Goal: Task Accomplishment & Management: Manage account settings

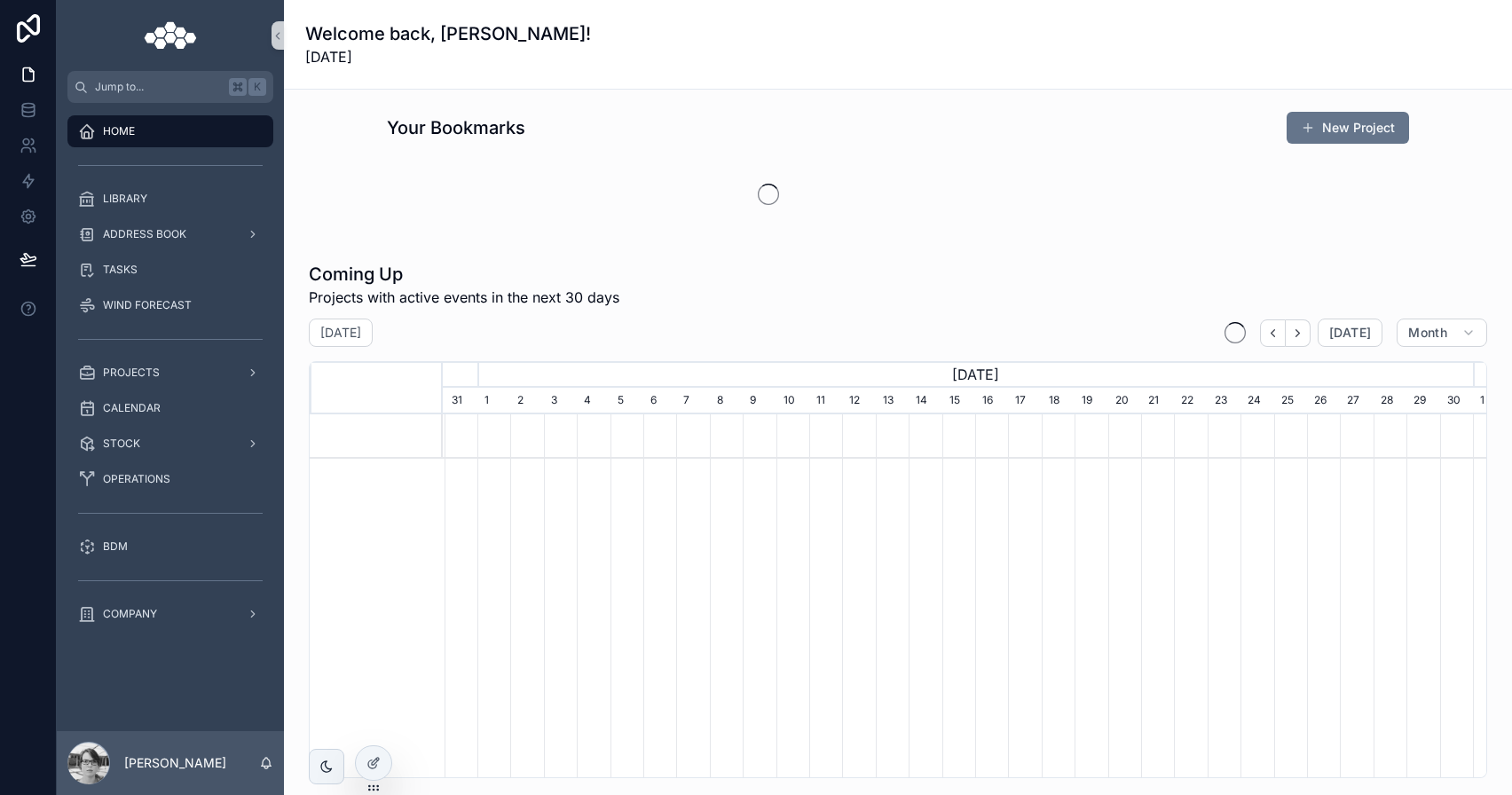
scroll to position [0, 1030]
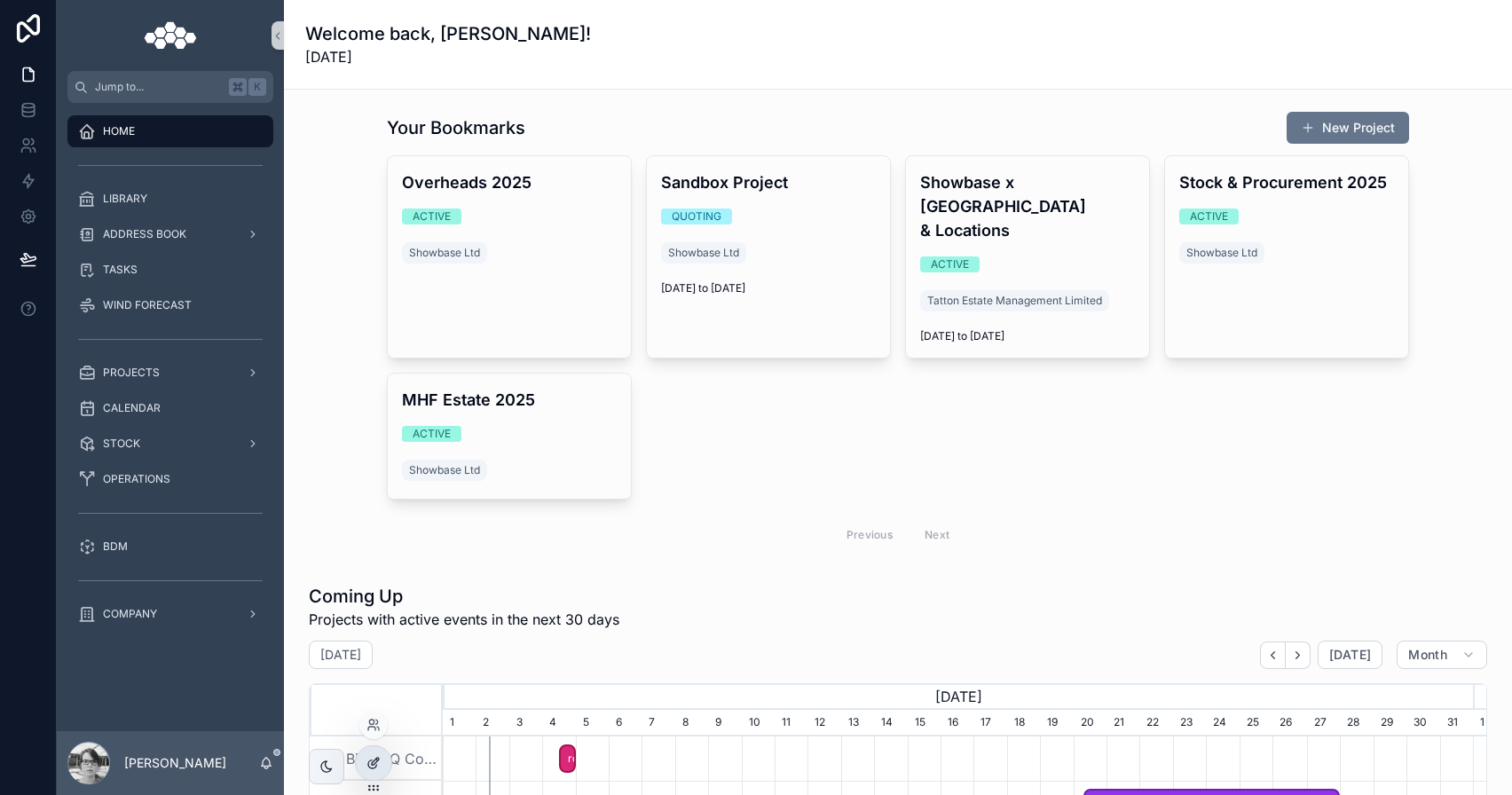
click at [365, 762] on div at bounding box center [374, 764] width 36 height 34
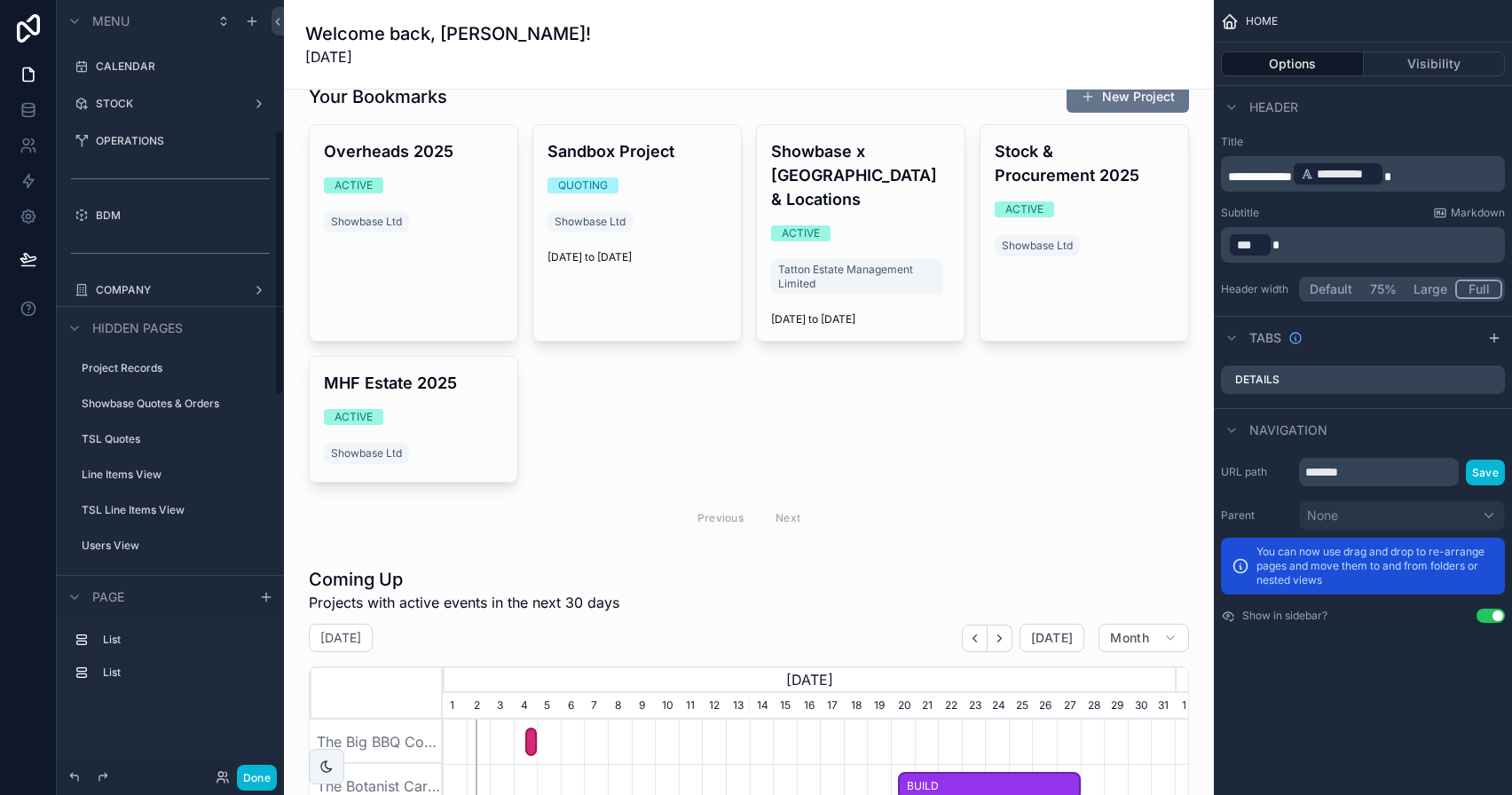
scroll to position [377, 0]
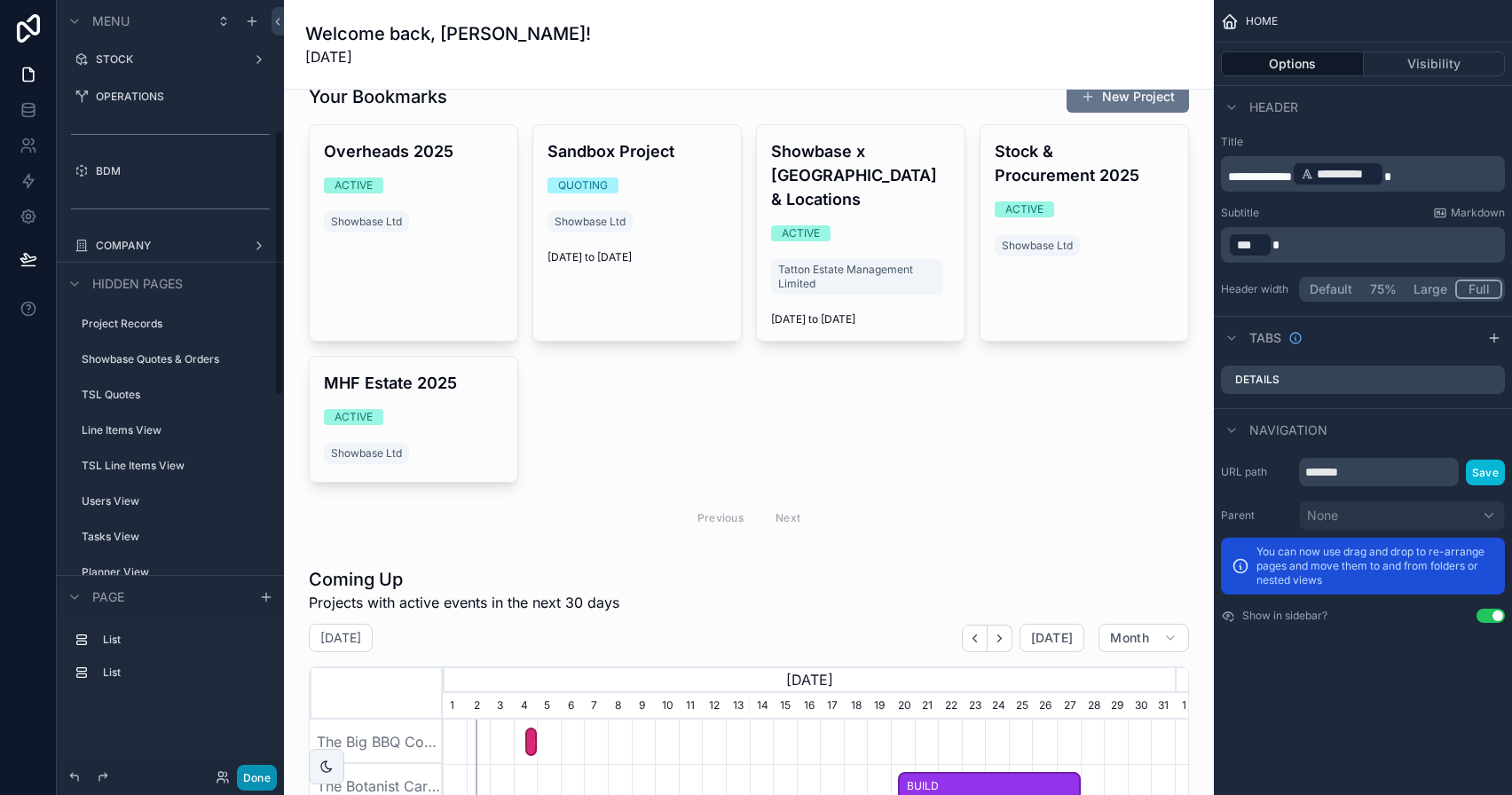
click at [241, 788] on button "Done" at bounding box center [257, 777] width 40 height 26
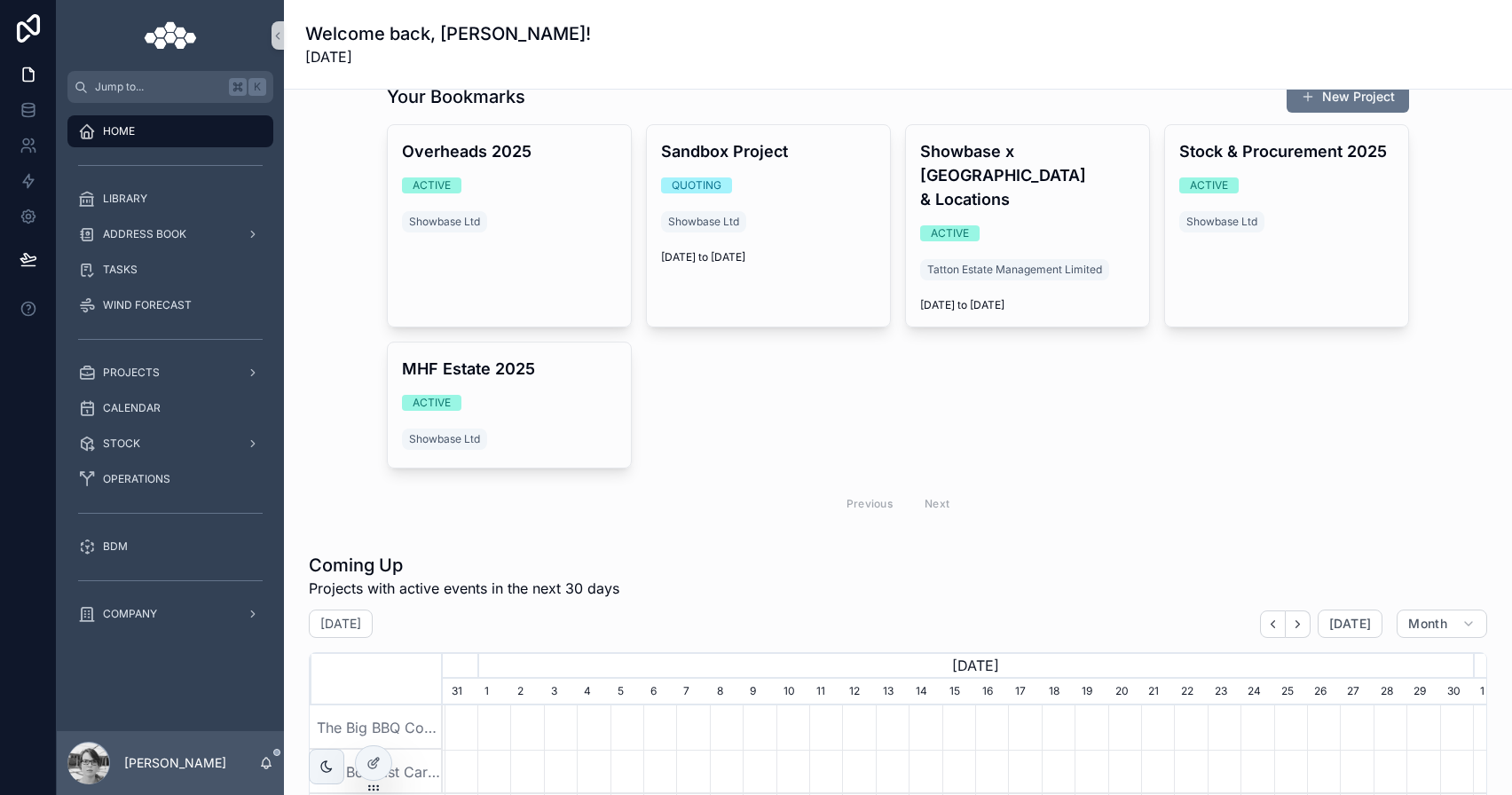
scroll to position [0, 1030]
click at [393, 755] on div "The Botanist Cardiff 2025" at bounding box center [376, 772] width 133 height 44
click at [370, 767] on icon at bounding box center [371, 764] width 8 height 8
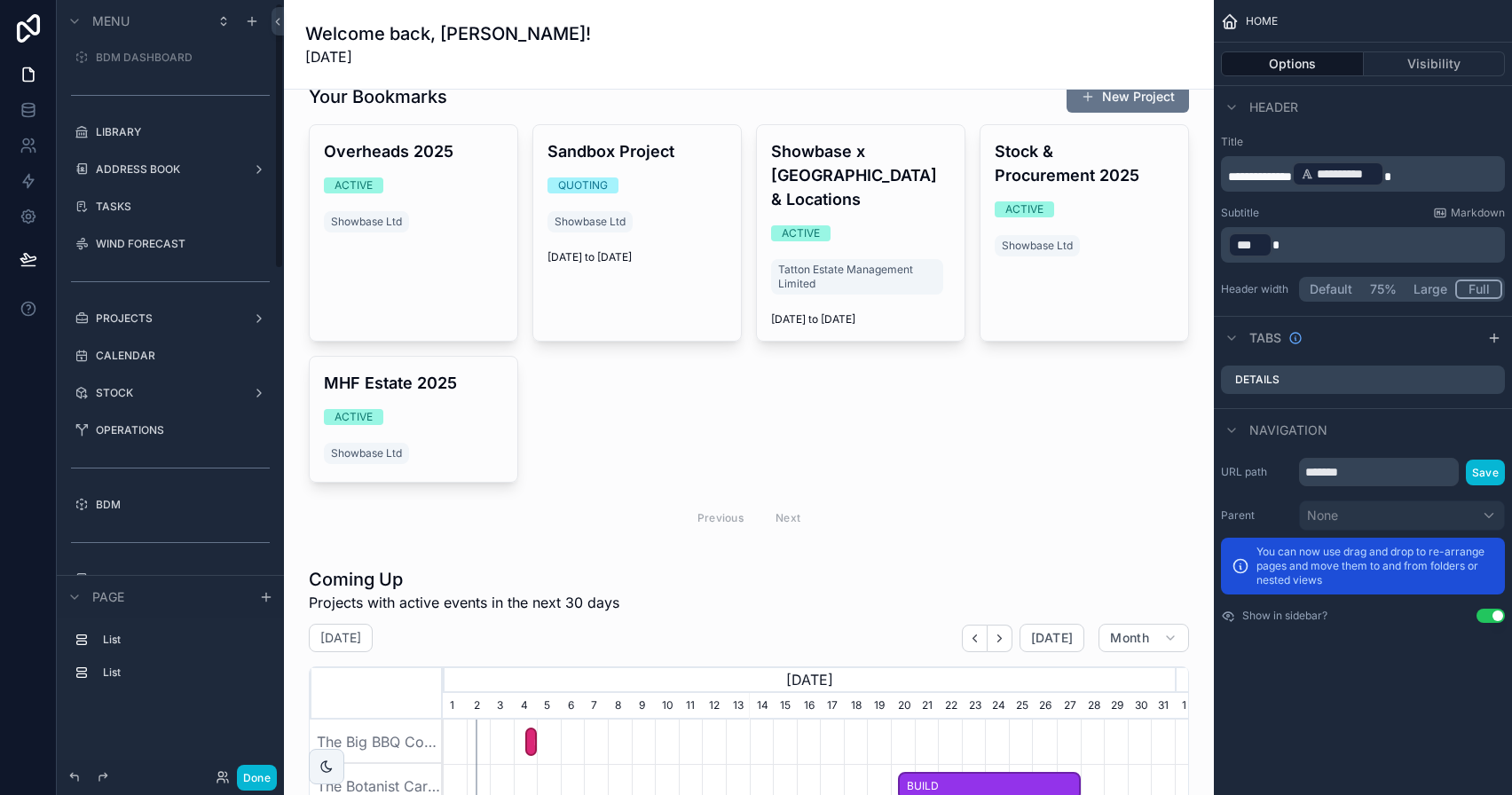
scroll to position [0, 0]
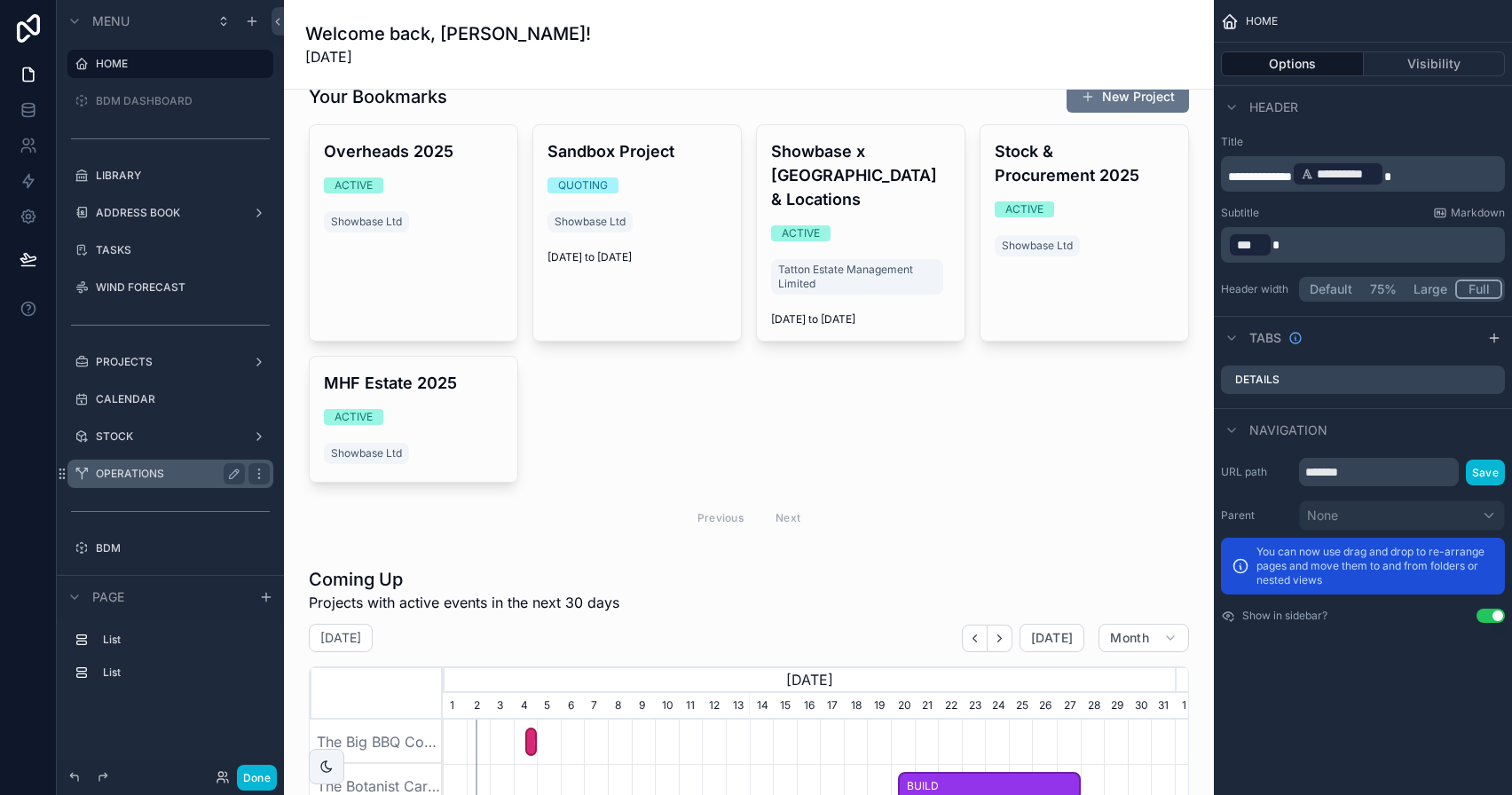
click at [174, 474] on label "OPERATIONS" at bounding box center [167, 474] width 142 height 14
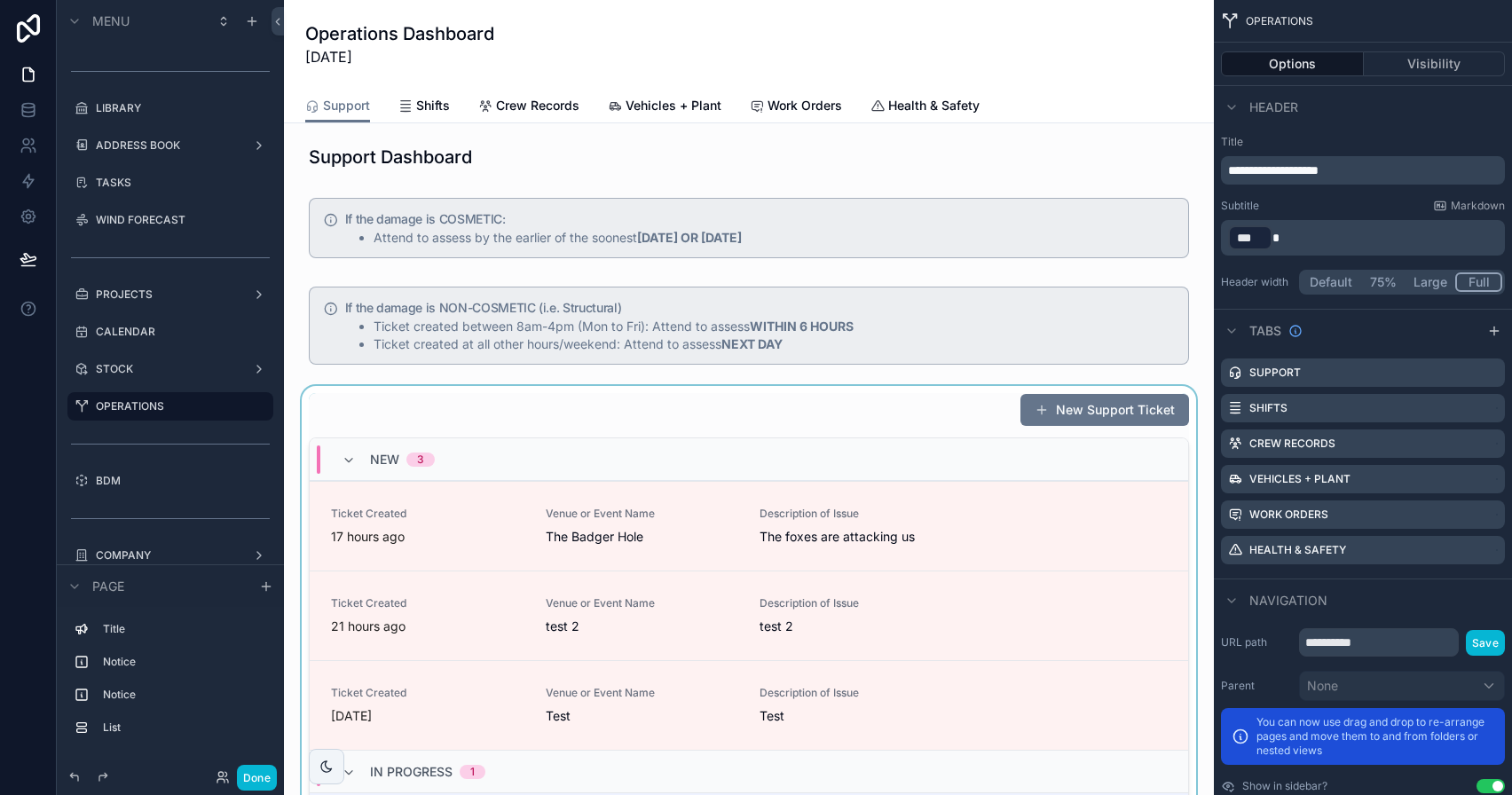
click at [682, 538] on div "scrollable content" at bounding box center [748, 680] width 902 height 590
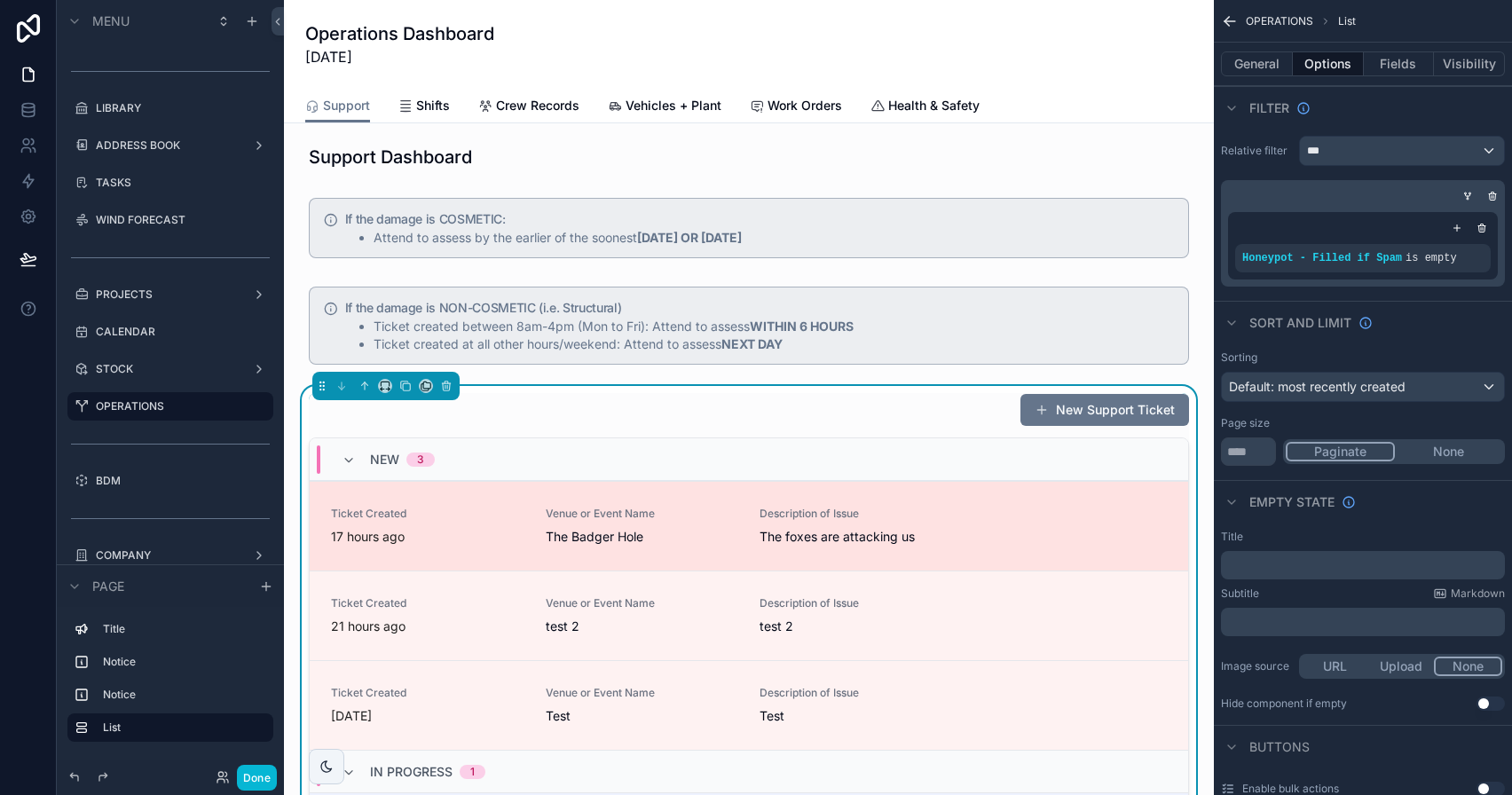
click at [687, 530] on span "The Badger Hole" at bounding box center [642, 537] width 194 height 18
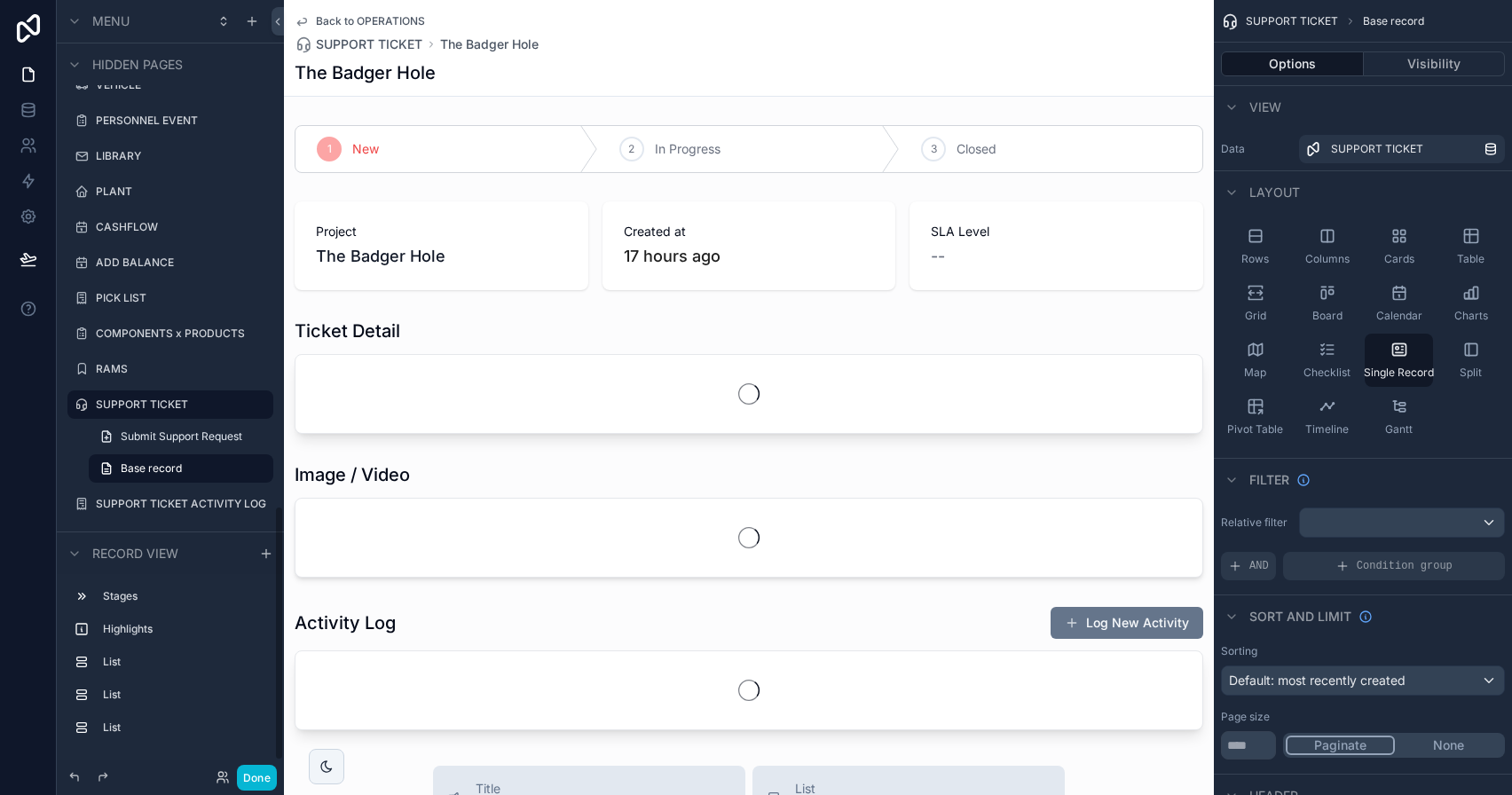
scroll to position [143, 0]
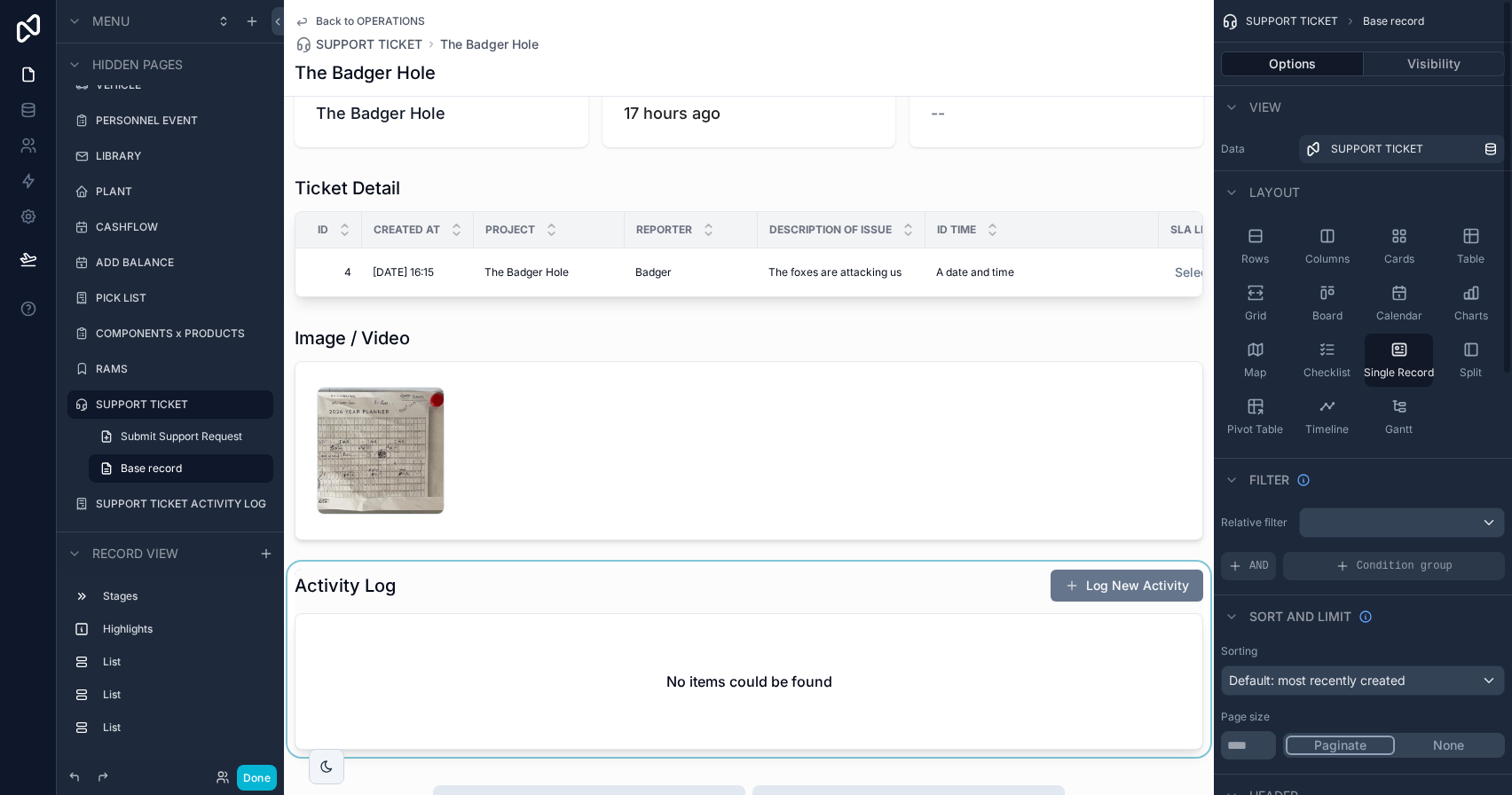
click at [1149, 609] on div "scrollable content" at bounding box center [748, 660] width 930 height 196
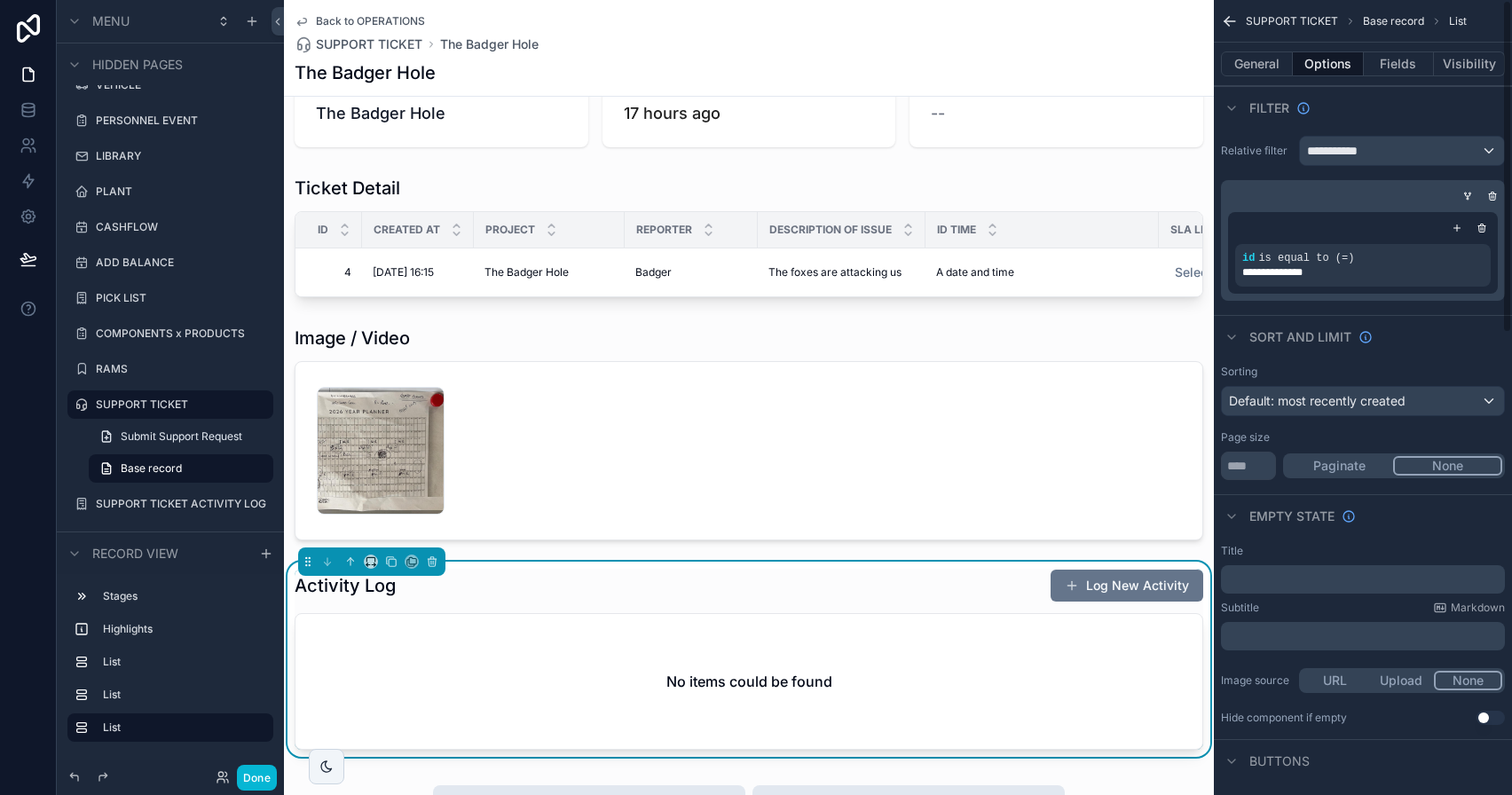
click at [1147, 601] on button "Log New Activity" at bounding box center [1127, 586] width 153 height 32
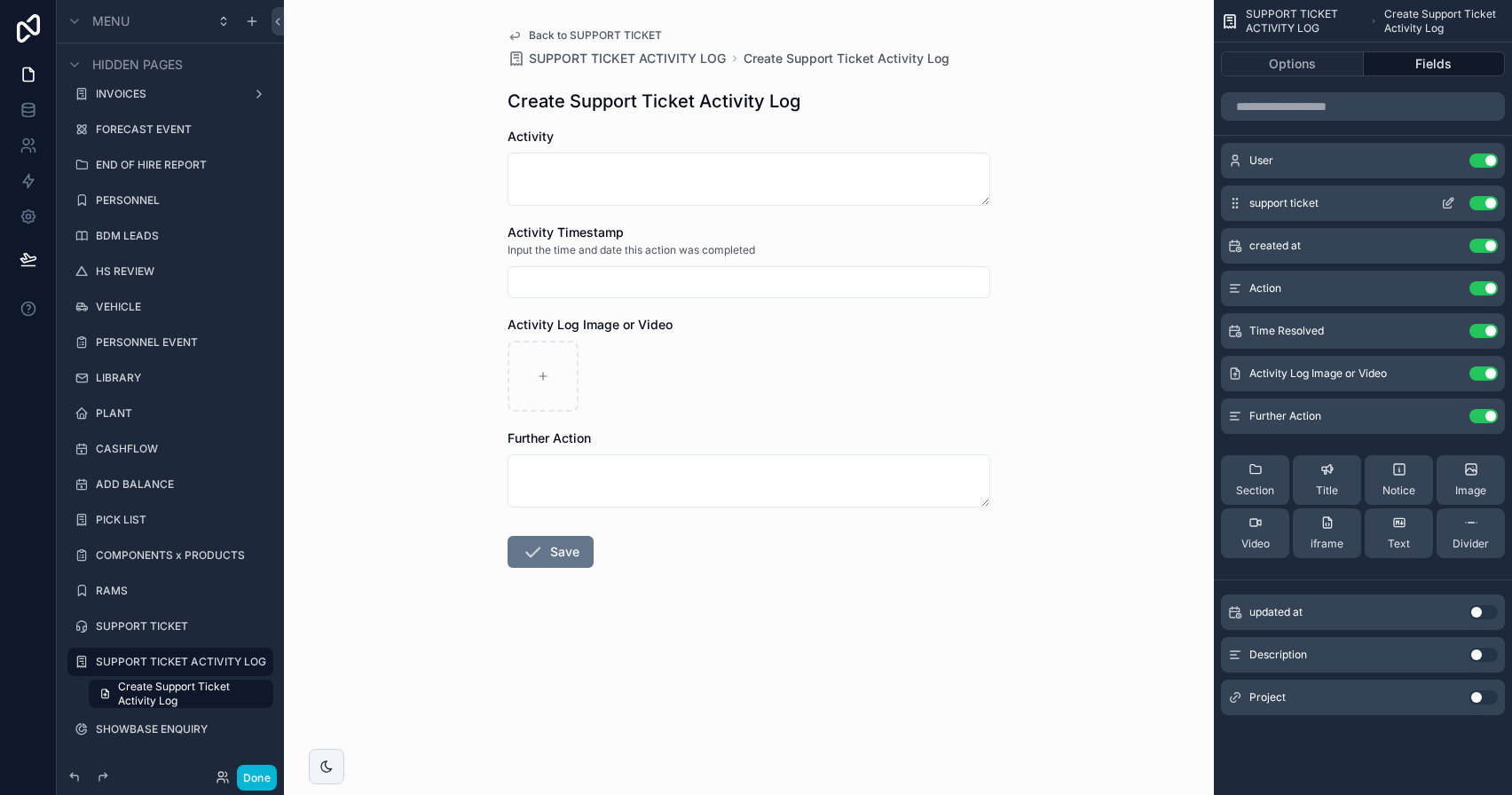
click at [1450, 201] on icon "scrollable content" at bounding box center [1448, 204] width 14 height 14
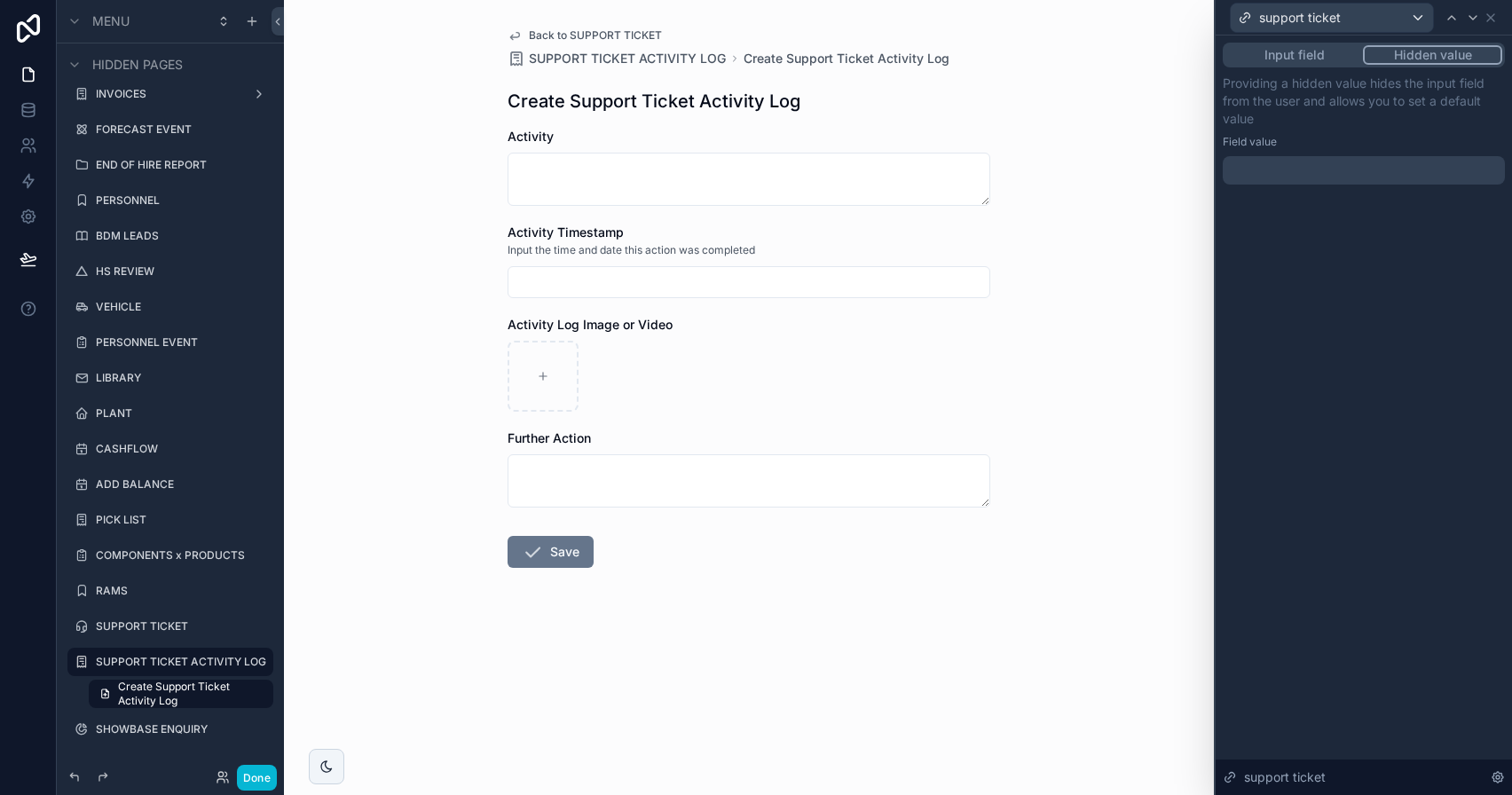
click at [1444, 60] on button "Hidden value" at bounding box center [1432, 55] width 139 height 20
click at [1398, 173] on div at bounding box center [1364, 170] width 282 height 29
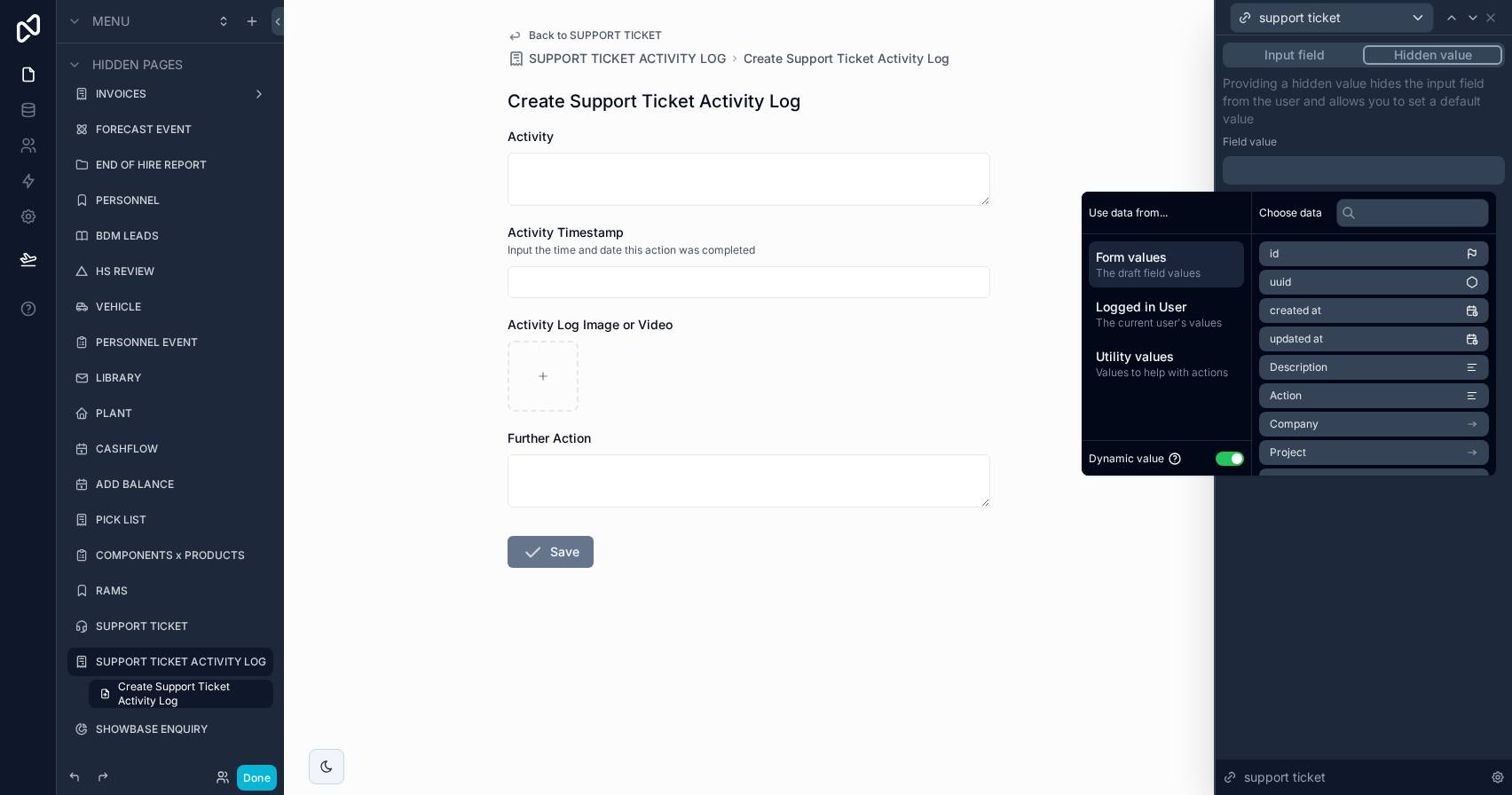
scroll to position [167, 0]
click at [1317, 454] on span "support ticket" at bounding box center [1304, 456] width 69 height 14
click at [1270, 278] on li "id" at bounding box center [1374, 286] width 230 height 25
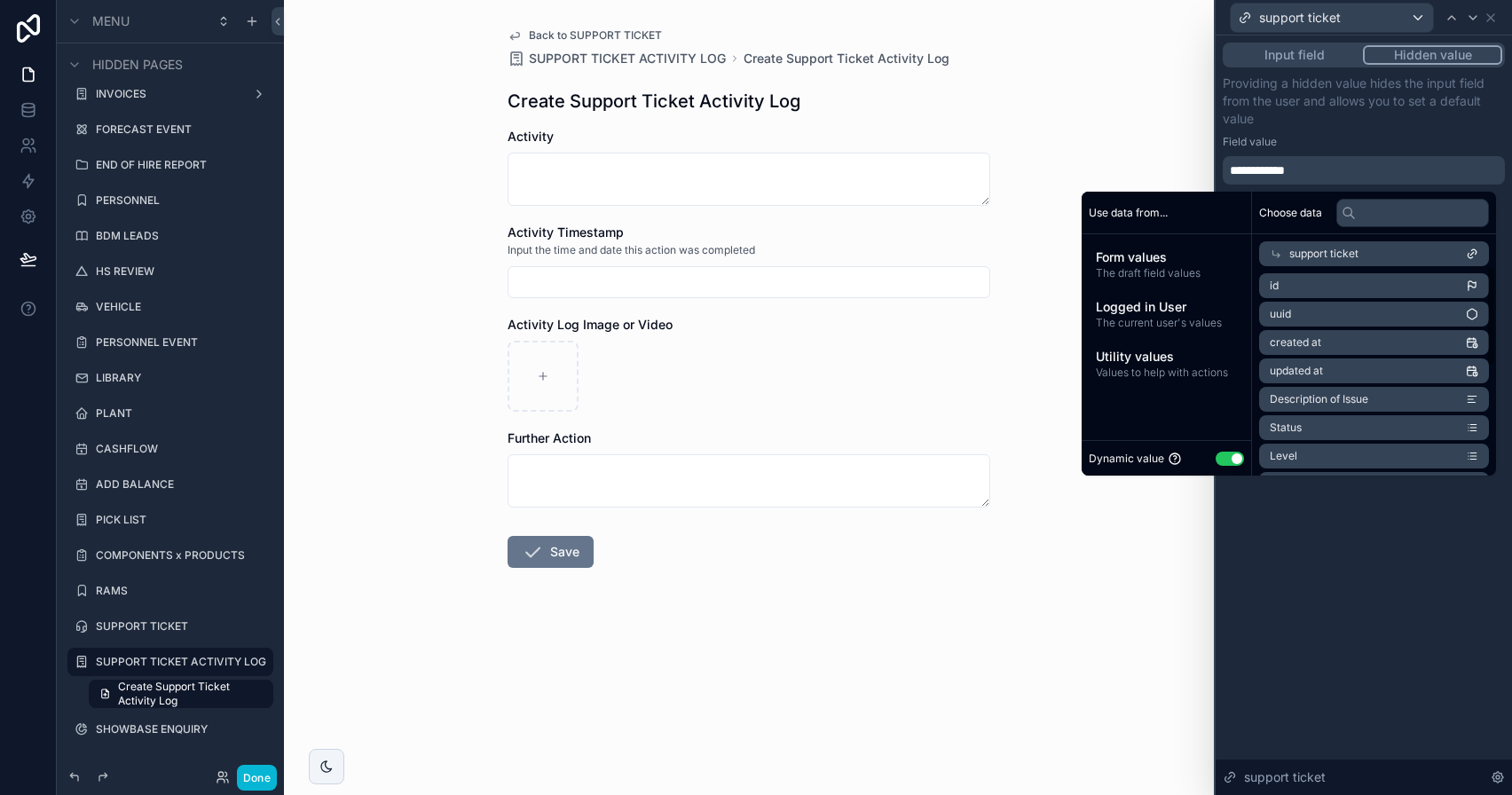
scroll to position [227, 0]
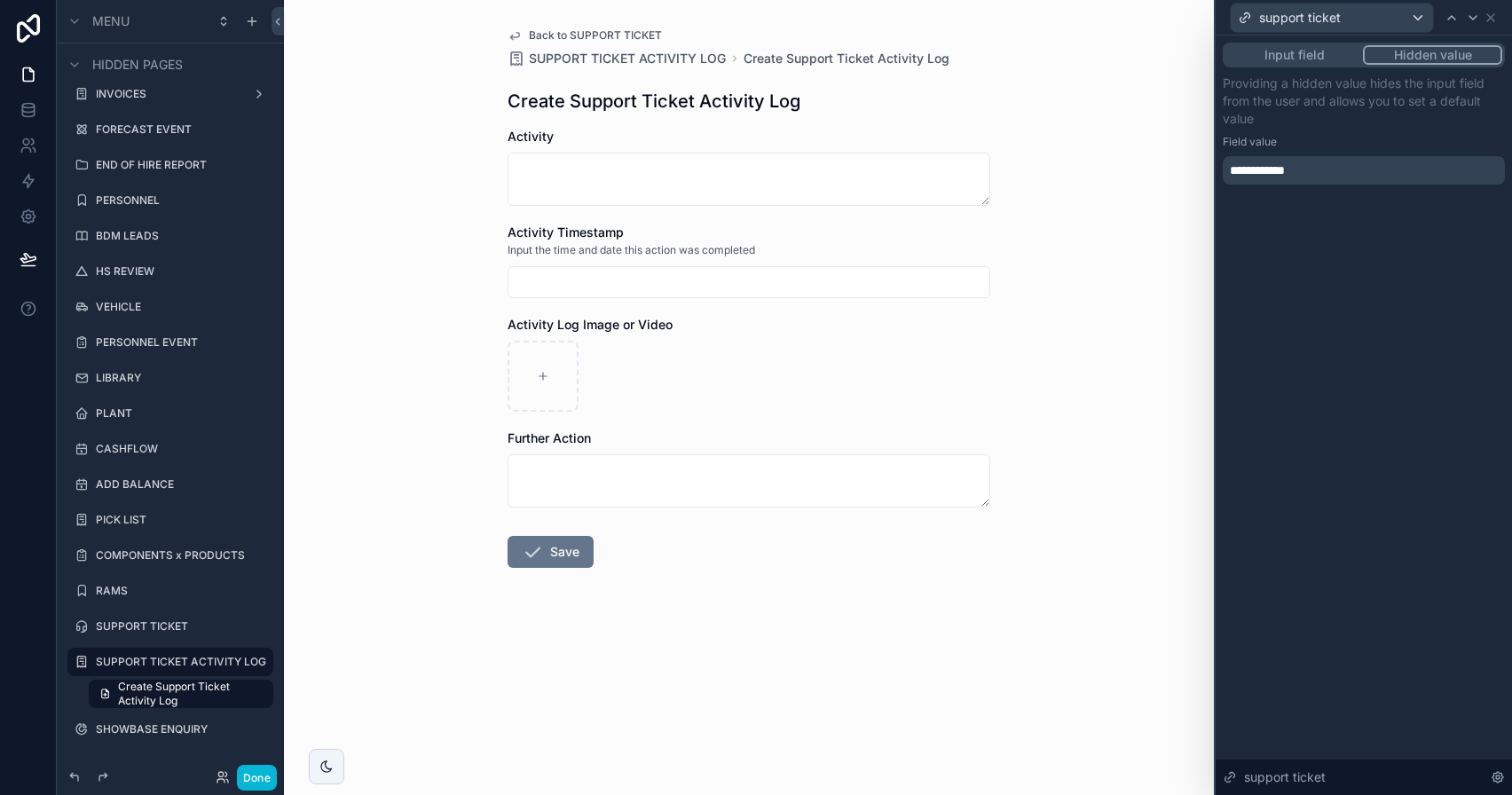
click at [1202, 171] on div "Back to SUPPORT TICKET SUPPORT TICKET ACTIVITY LOG Create Support Ticket Activi…" at bounding box center [748, 398] width 930 height 795
click at [601, 28] on div "Back to SUPPORT TICKET SUPPORT TICKET ACTIVITY LOG Create Support Ticket Activi…" at bounding box center [749, 341] width 511 height 682
click at [611, 38] on span "Back to SUPPORT TICKET" at bounding box center [595, 36] width 133 height 14
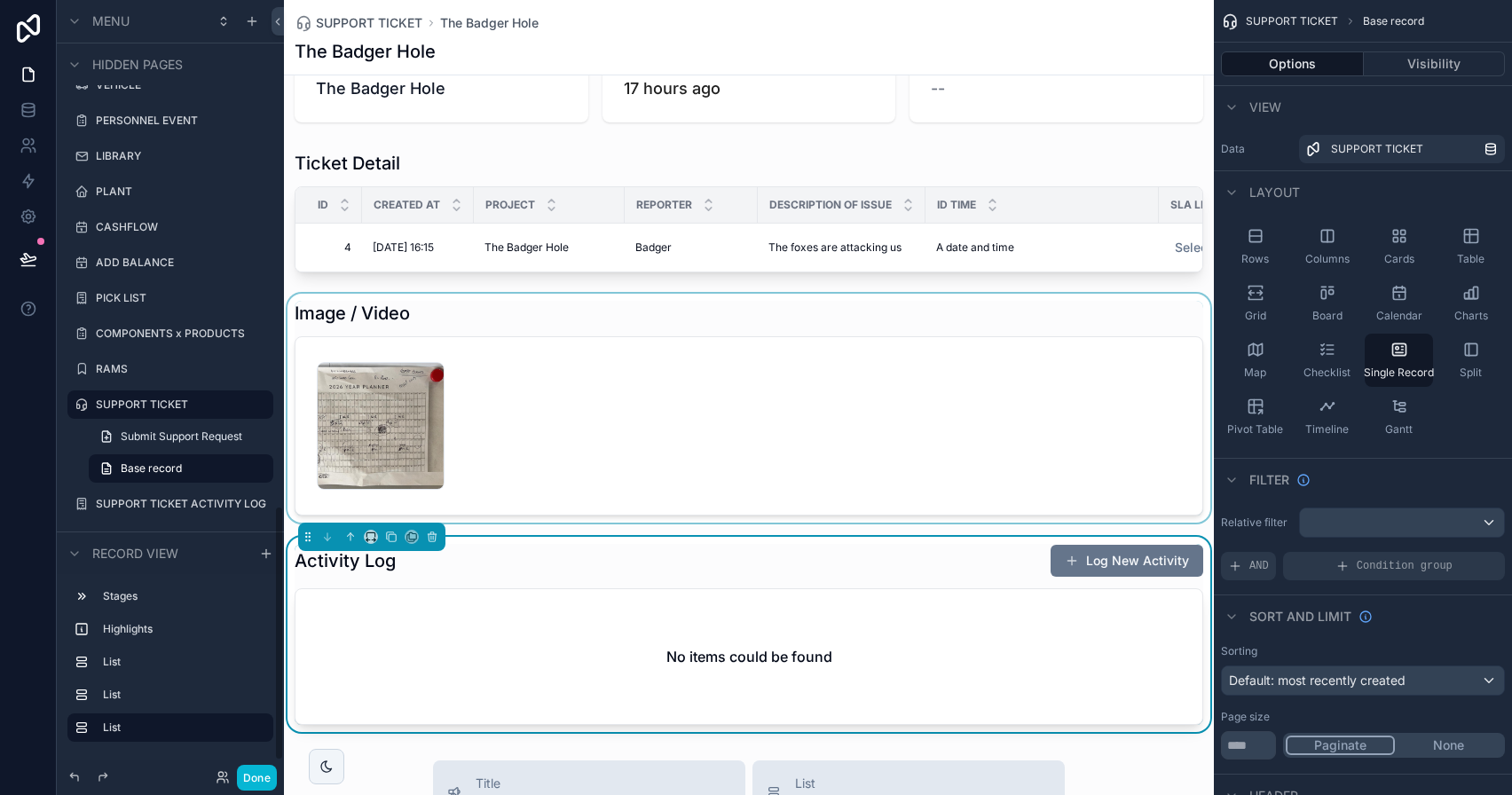
scroll to position [431, 0]
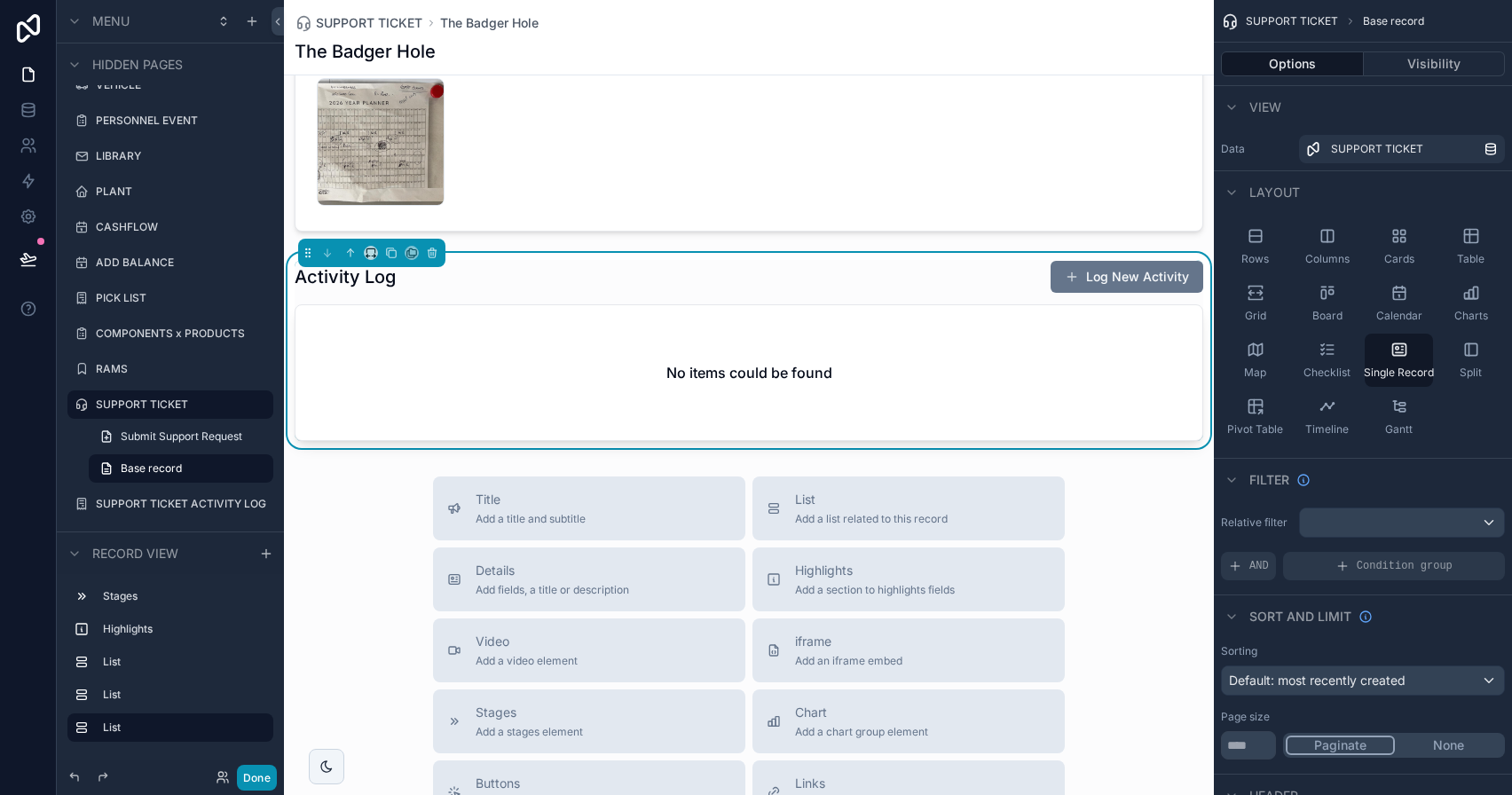
click at [272, 780] on button "Done" at bounding box center [257, 777] width 40 height 26
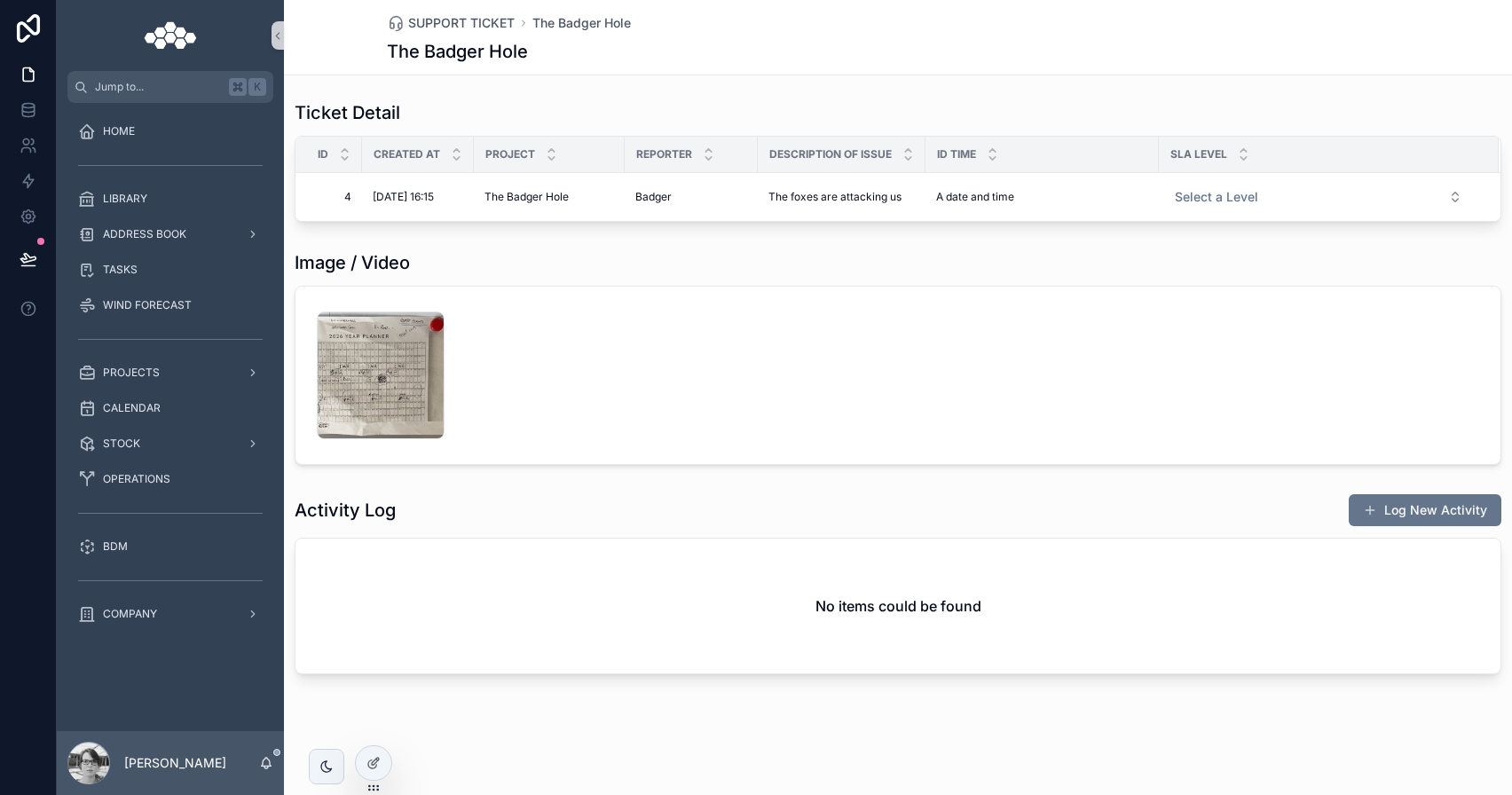
scroll to position [197, 0]
click at [372, 773] on div at bounding box center [374, 764] width 36 height 34
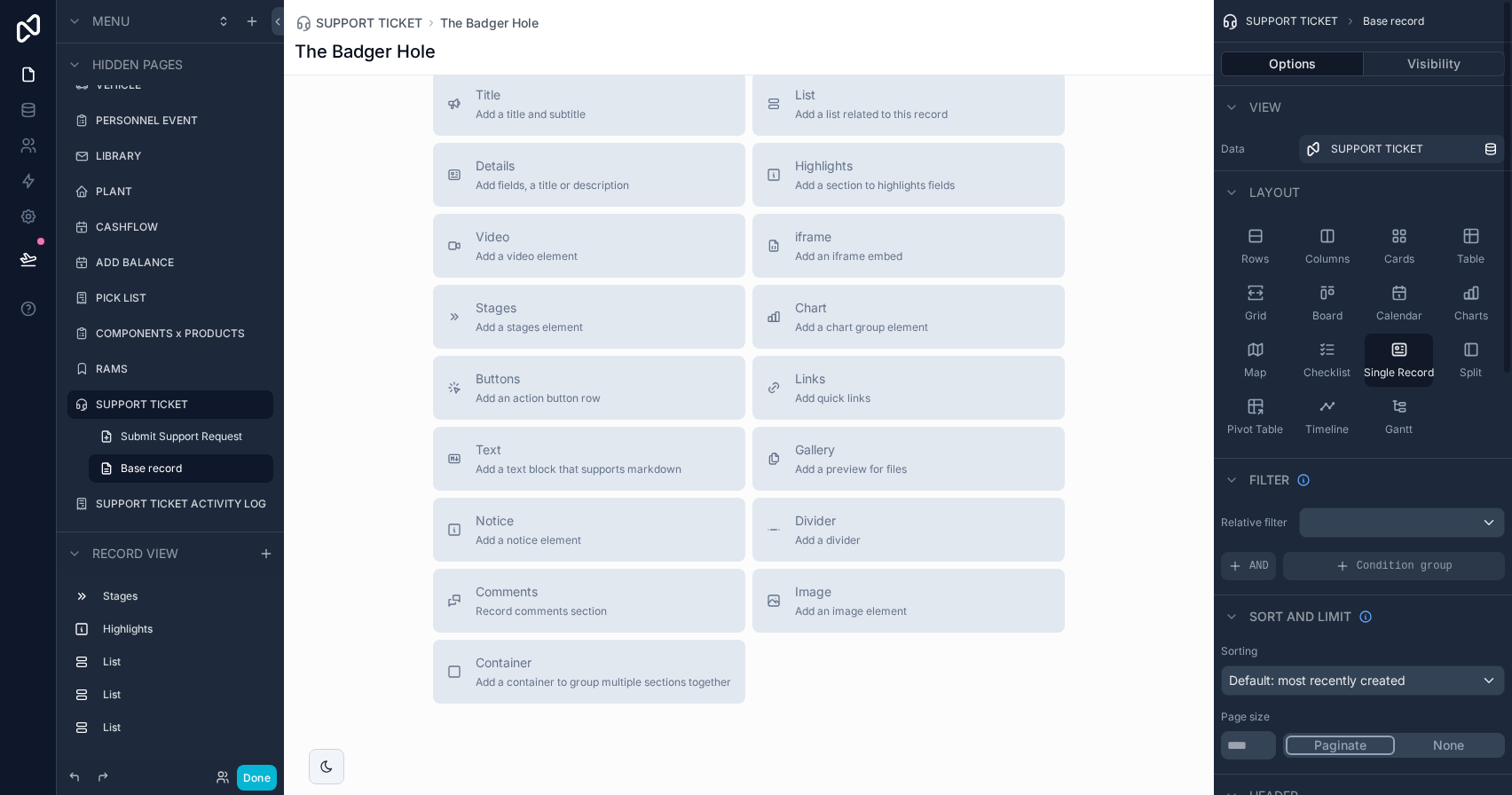
scroll to position [899, 0]
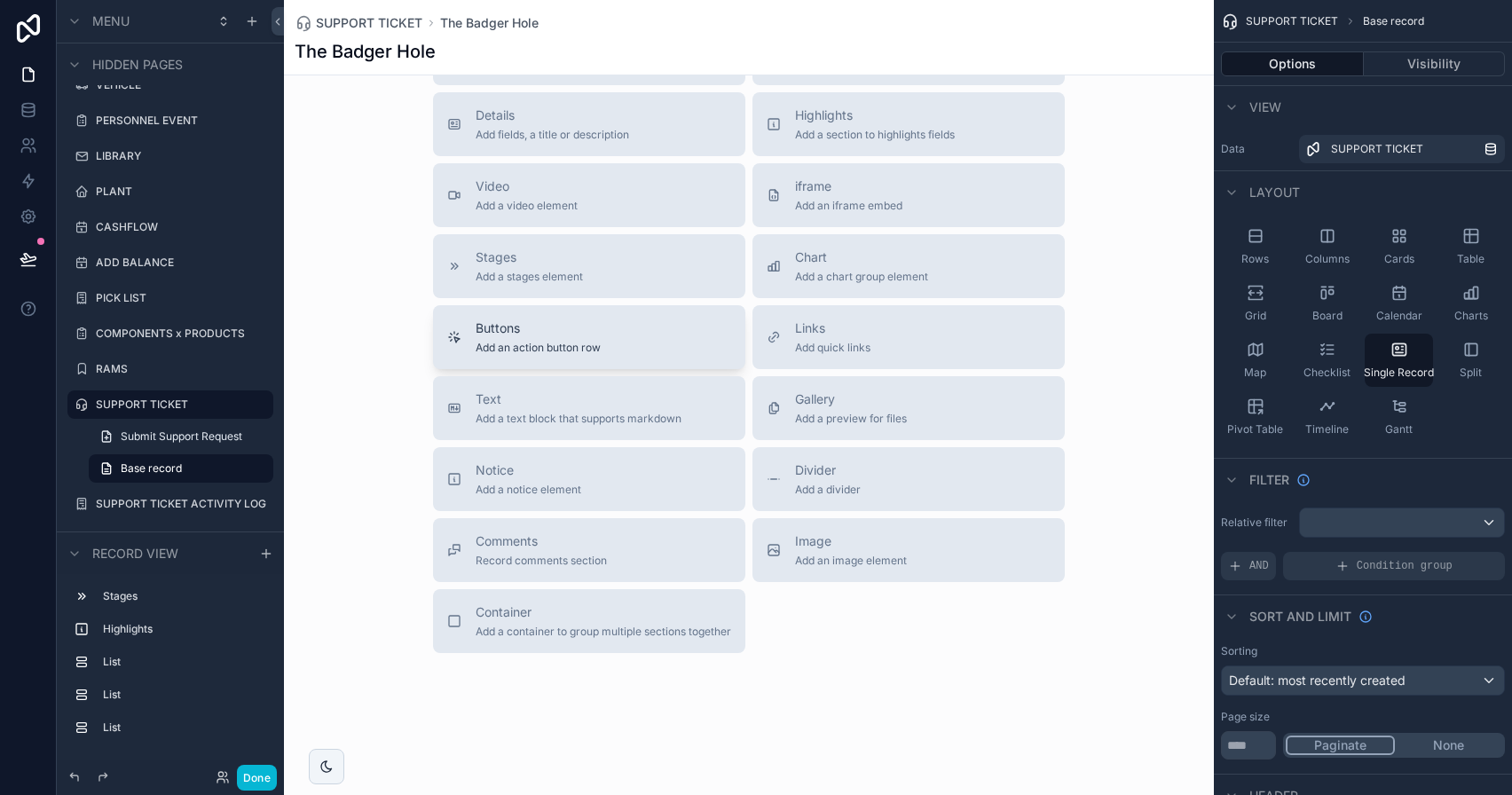
click at [506, 329] on span "Buttons" at bounding box center [538, 328] width 125 height 18
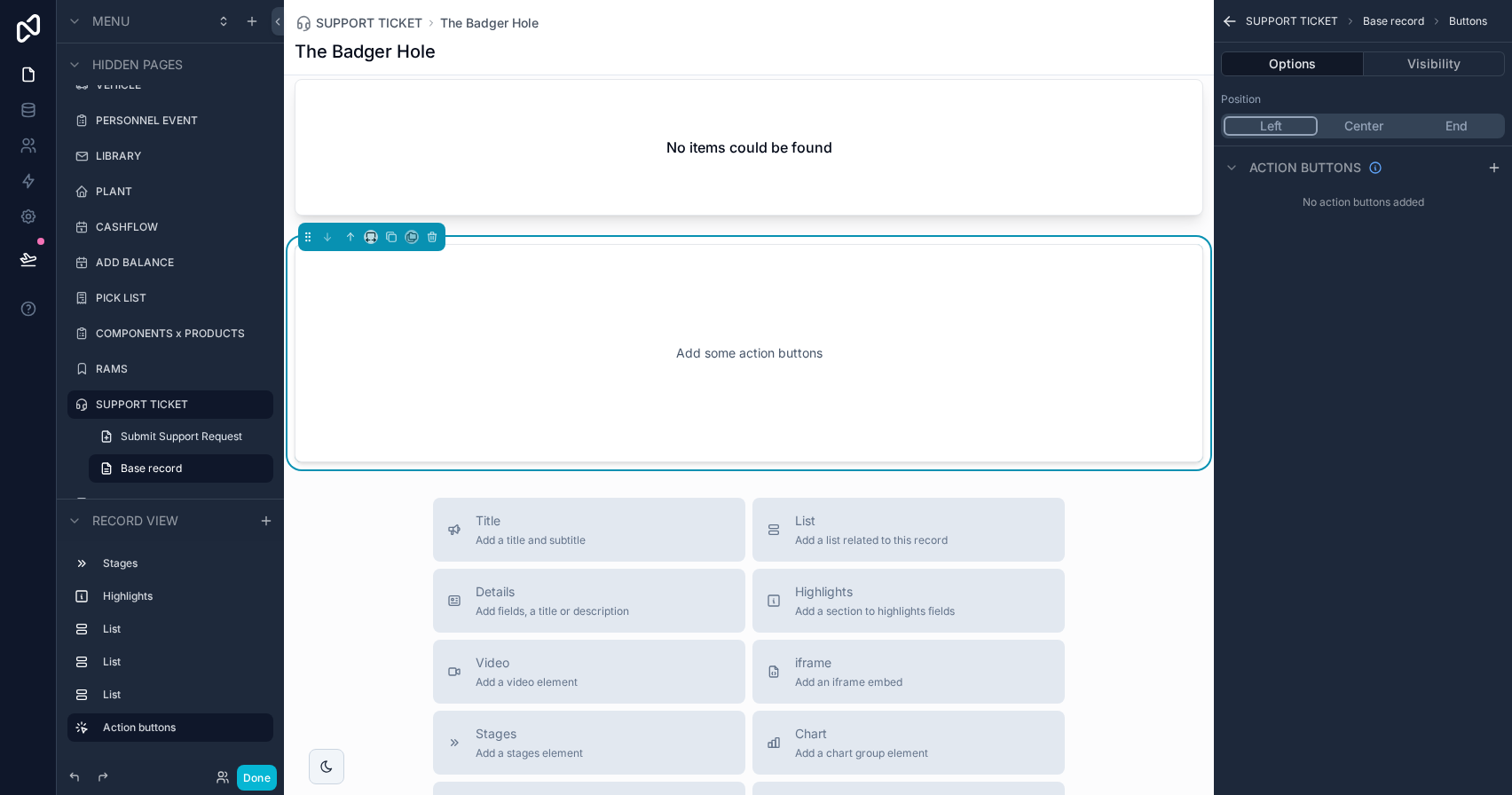
scroll to position [625, 0]
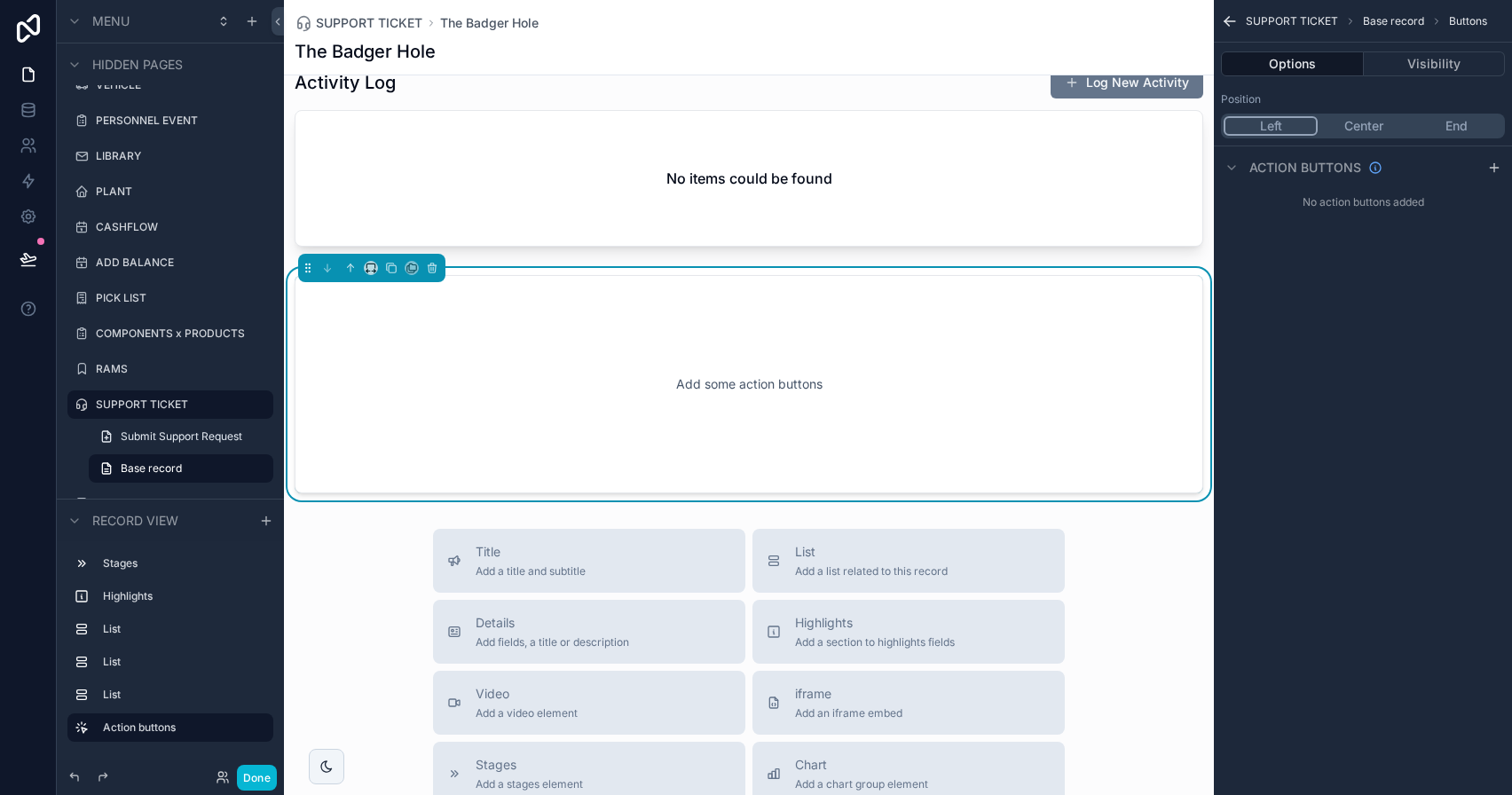
click at [1464, 116] on div "Left Center End" at bounding box center [1363, 127] width 284 height 25
click at [1467, 122] on button "End" at bounding box center [1455, 127] width 92 height 20
click at [1494, 166] on icon "scrollable content" at bounding box center [1494, 167] width 0 height 8
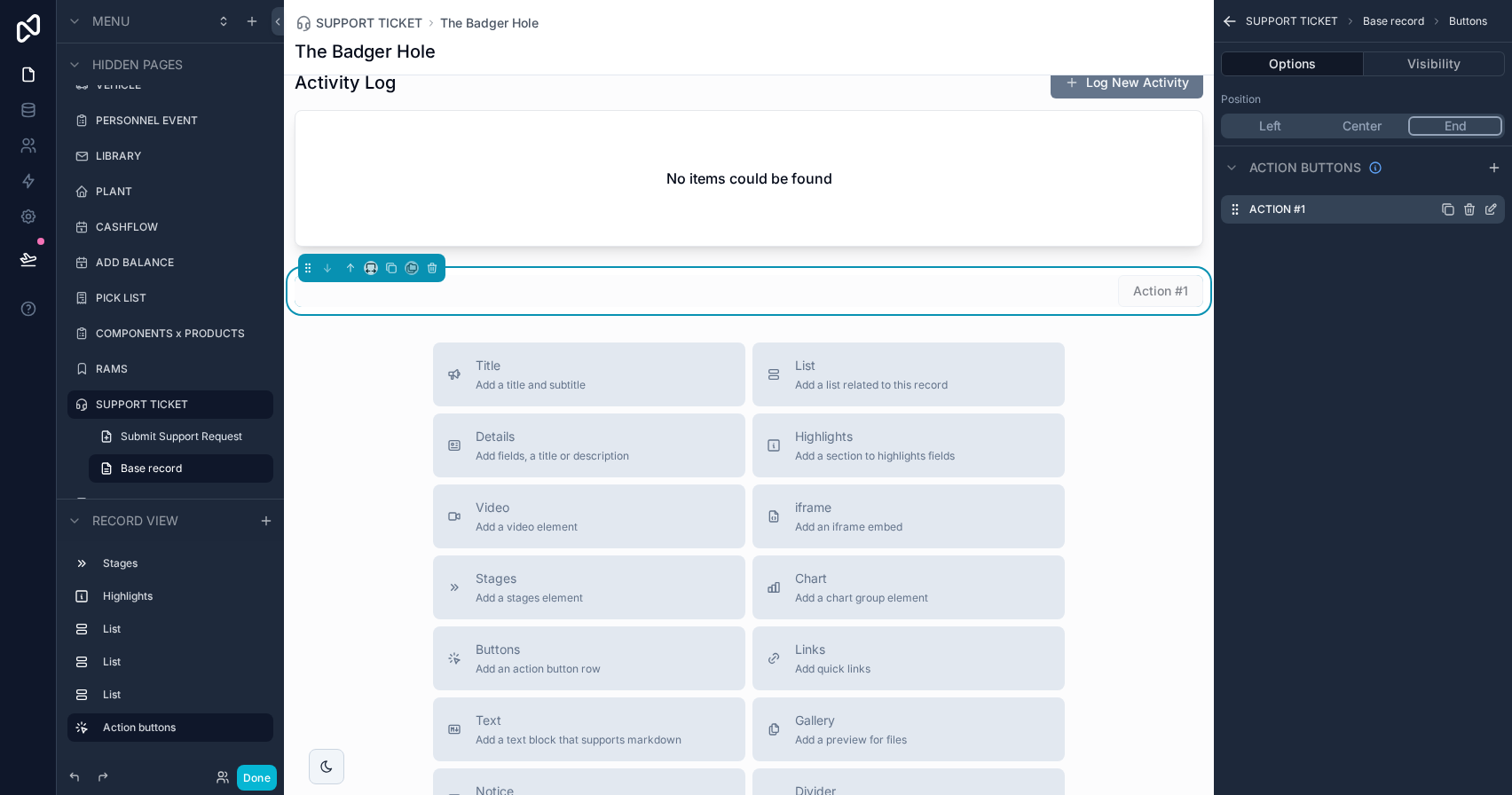
click at [1494, 206] on icon "scrollable content" at bounding box center [1494, 205] width 2 height 2
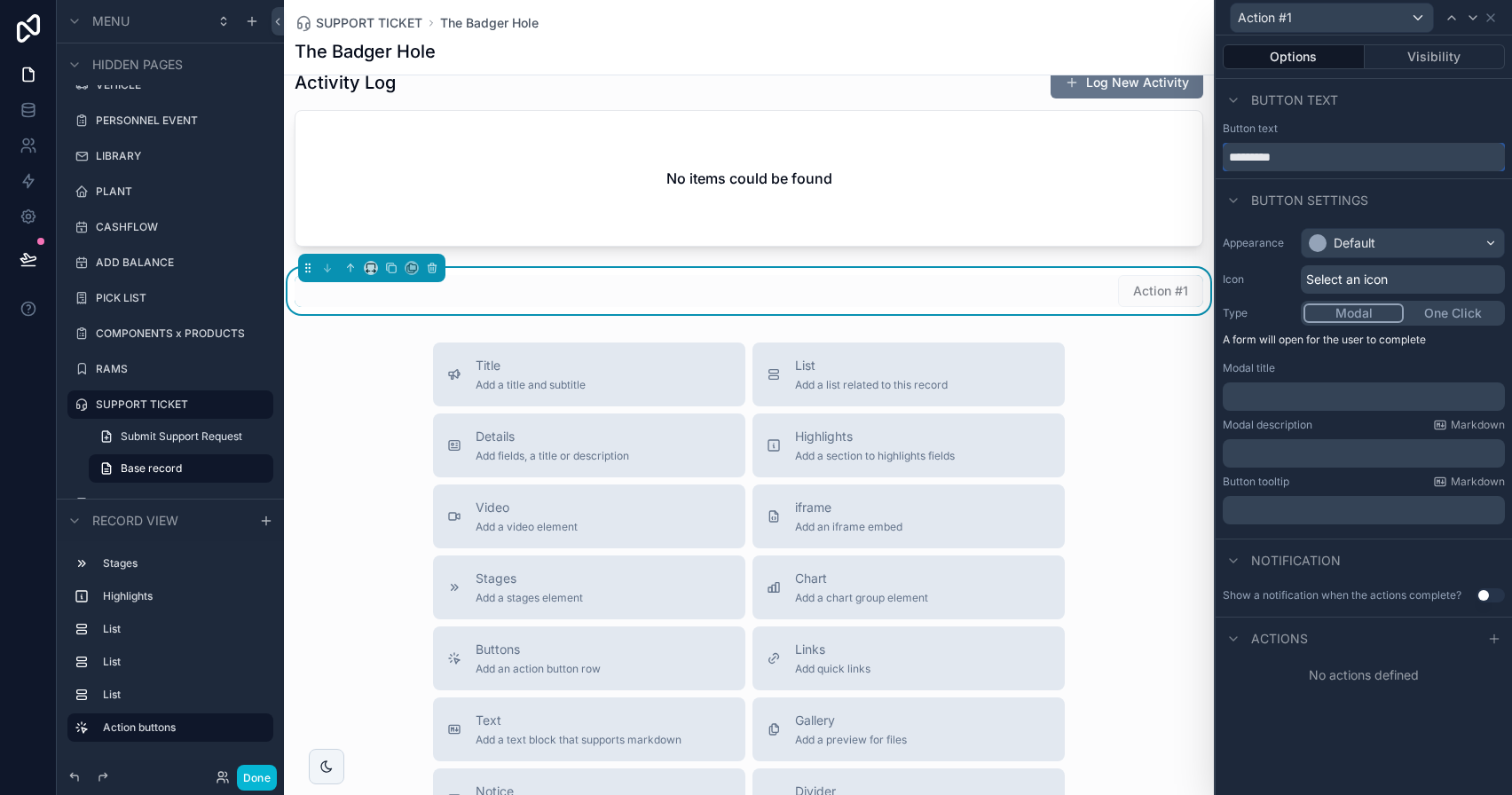
click at [1335, 153] on input "*********" at bounding box center [1364, 157] width 282 height 29
type input "**********"
click at [1375, 237] on div "Default" at bounding box center [1354, 243] width 41 height 18
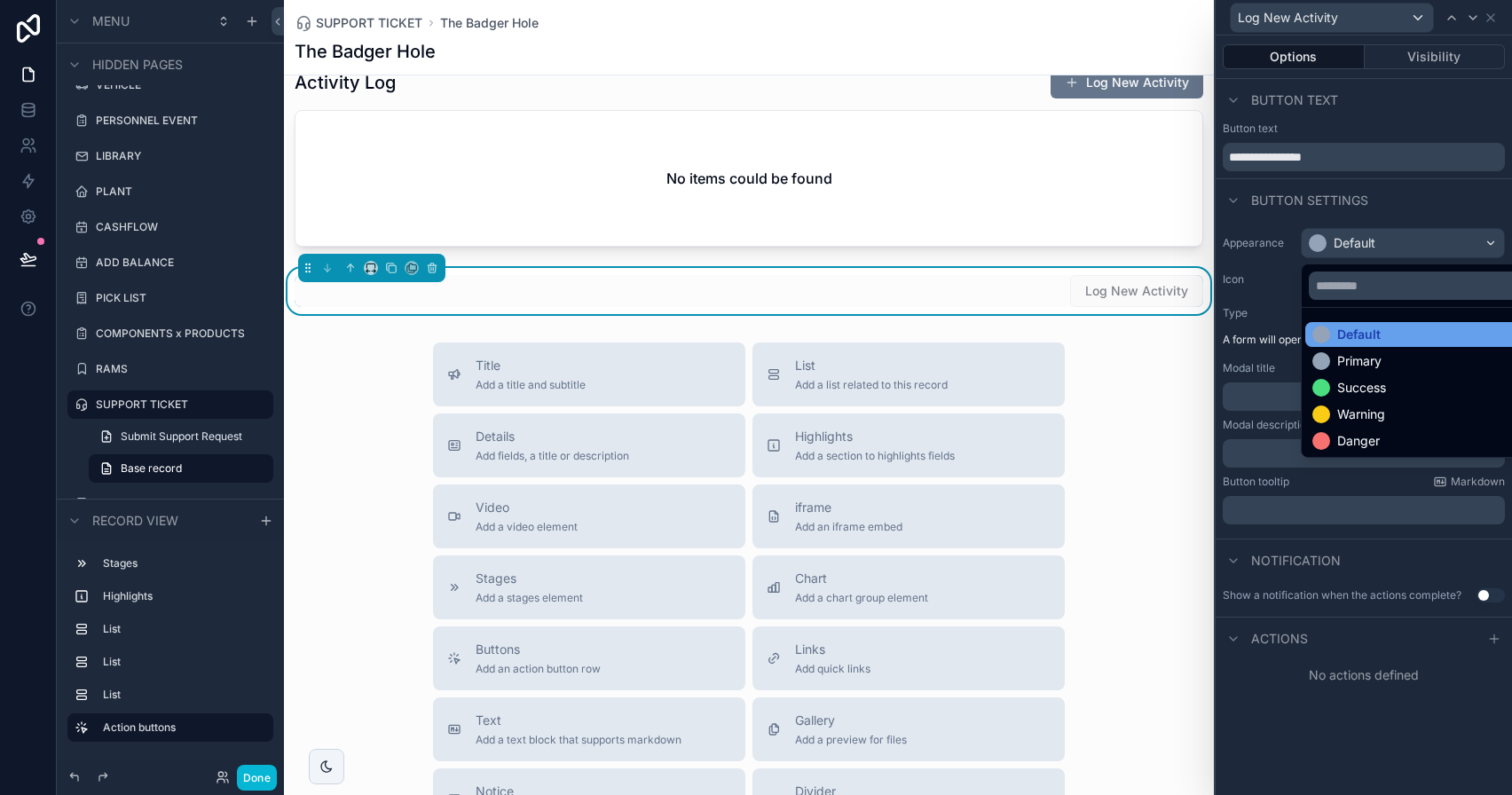
click at [1400, 330] on div "Default" at bounding box center [1423, 335] width 222 height 18
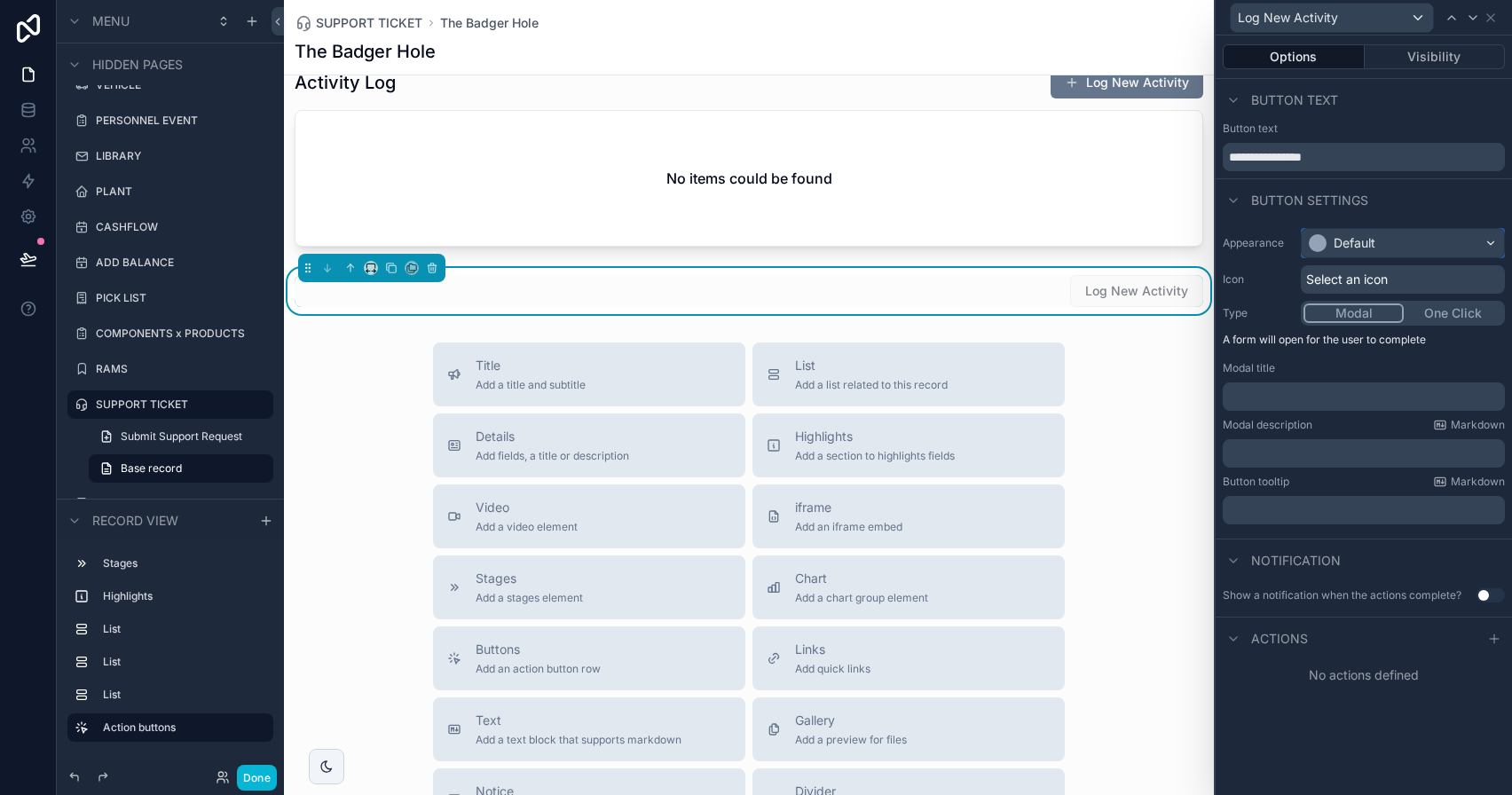
click at [1396, 238] on div "Default" at bounding box center [1403, 243] width 202 height 29
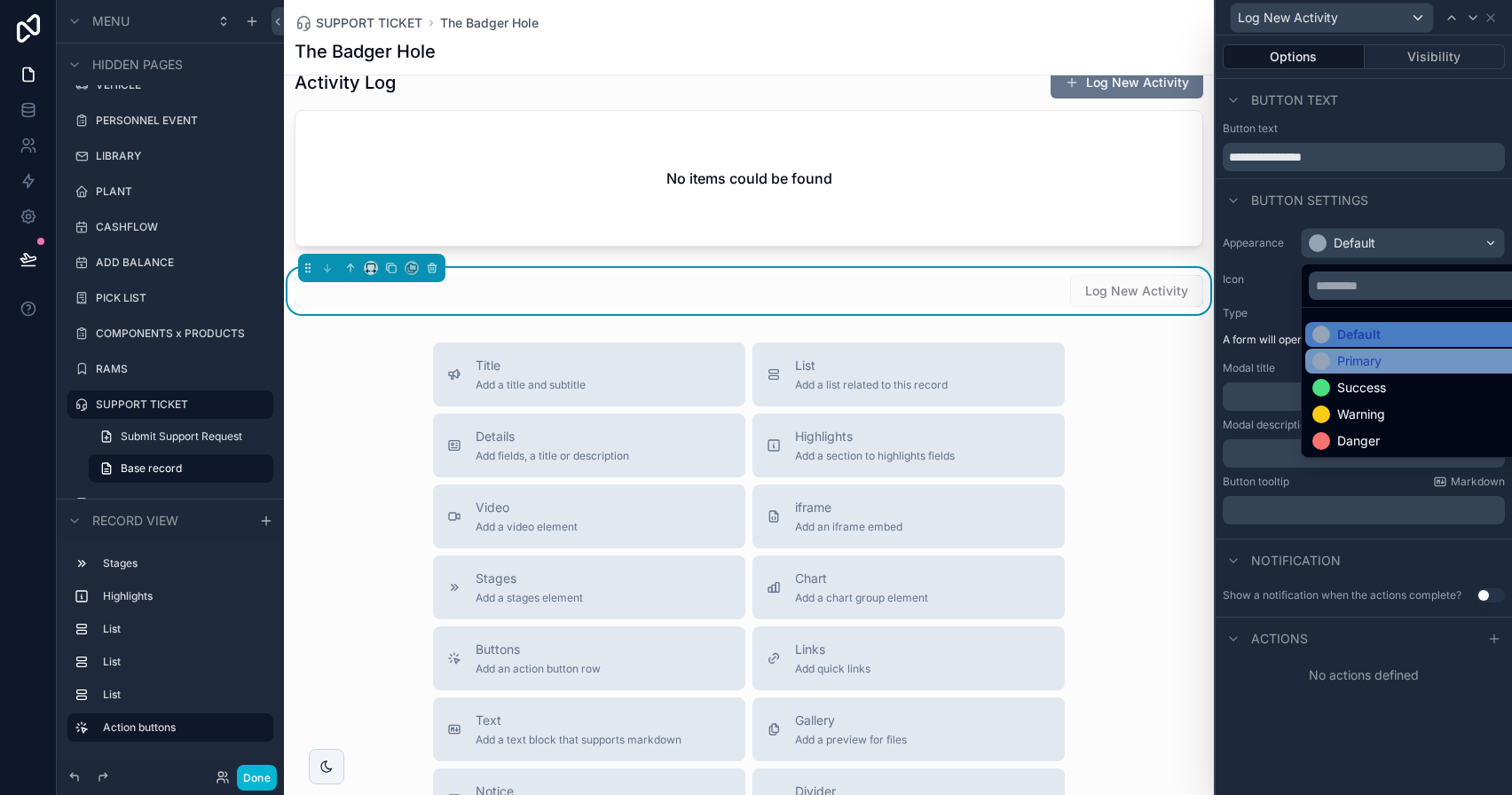
click at [1391, 367] on div "Primary" at bounding box center [1423, 362] width 222 height 18
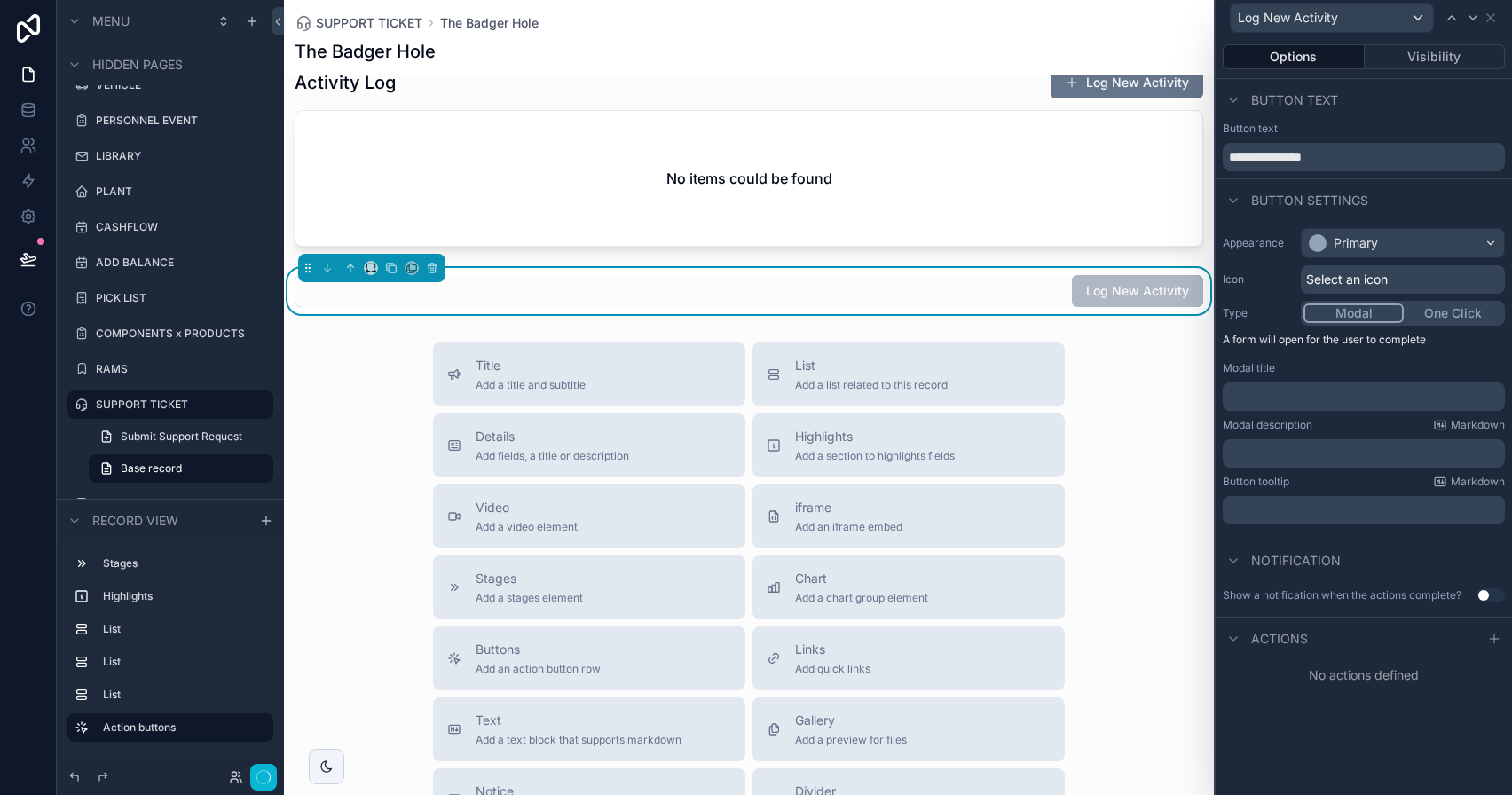
click at [1386, 281] on span "Select an icon" at bounding box center [1347, 280] width 82 height 18
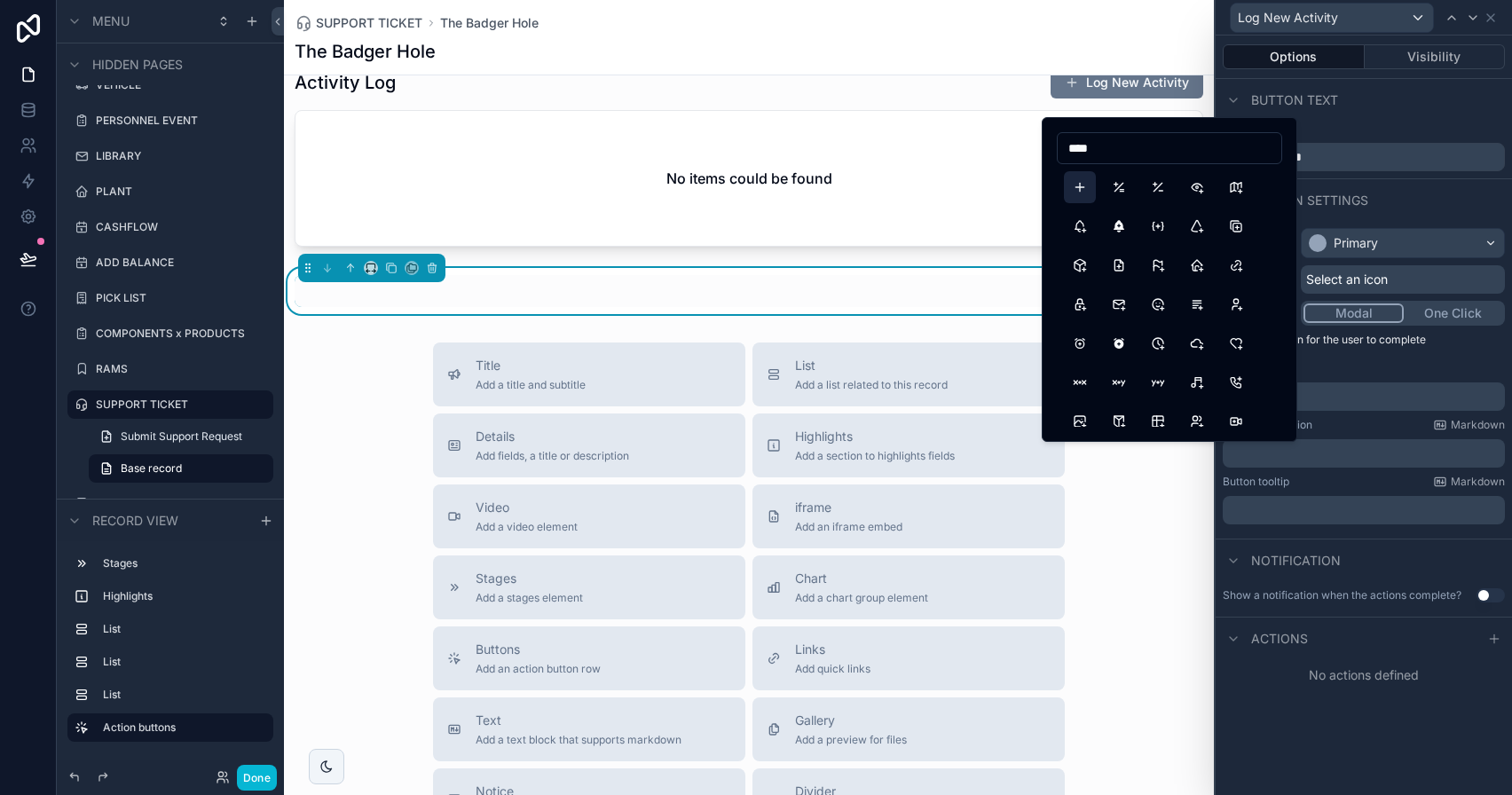
type input "****"
click at [1074, 183] on button "Plus" at bounding box center [1080, 188] width 32 height 32
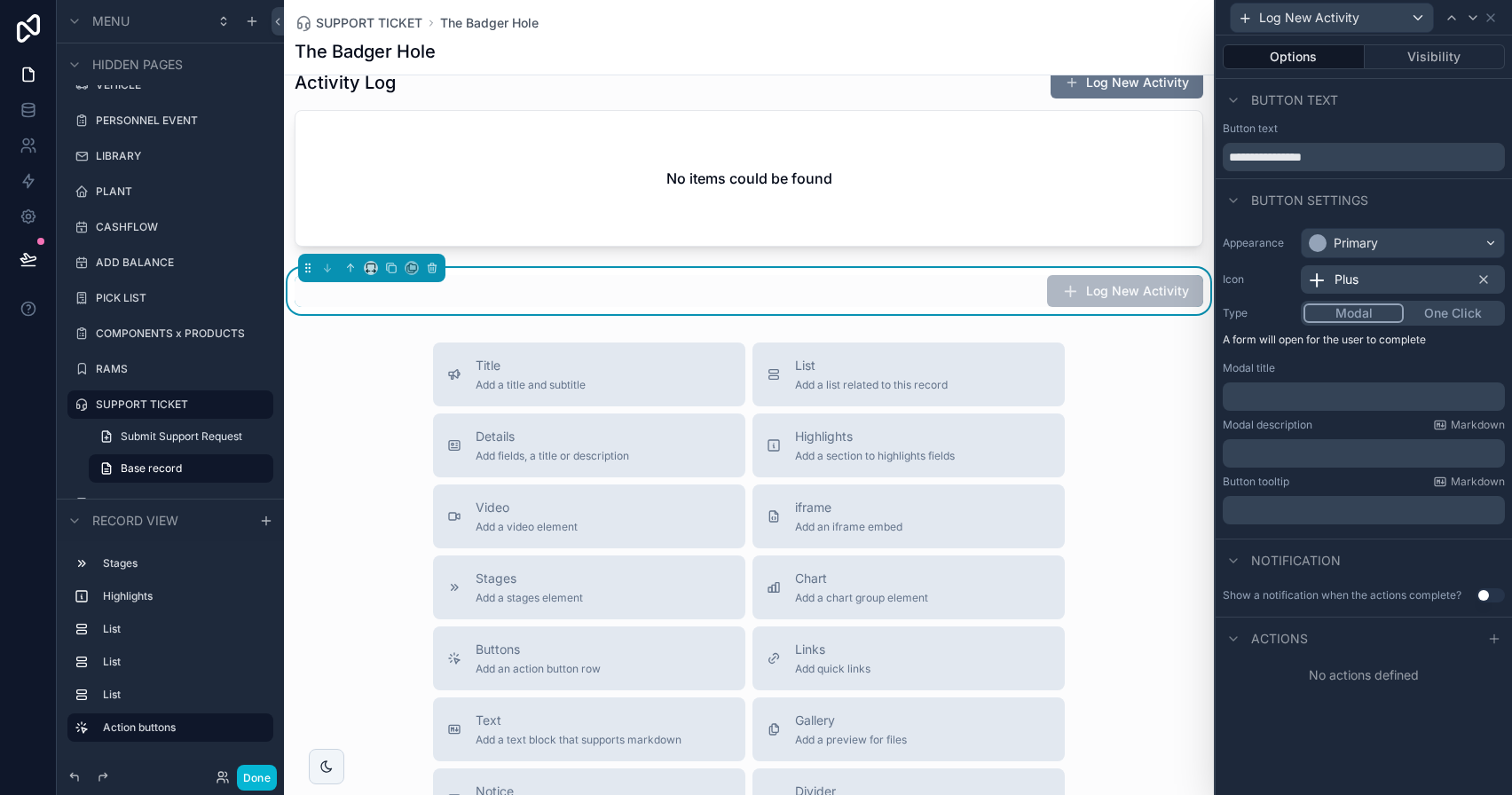
click at [1343, 309] on button "Modal" at bounding box center [1354, 313] width 101 height 20
click at [1338, 390] on p "﻿" at bounding box center [1366, 397] width 272 height 18
click at [1278, 409] on div "﻿" at bounding box center [1364, 397] width 282 height 29
click at [1278, 401] on p "﻿" at bounding box center [1366, 397] width 272 height 18
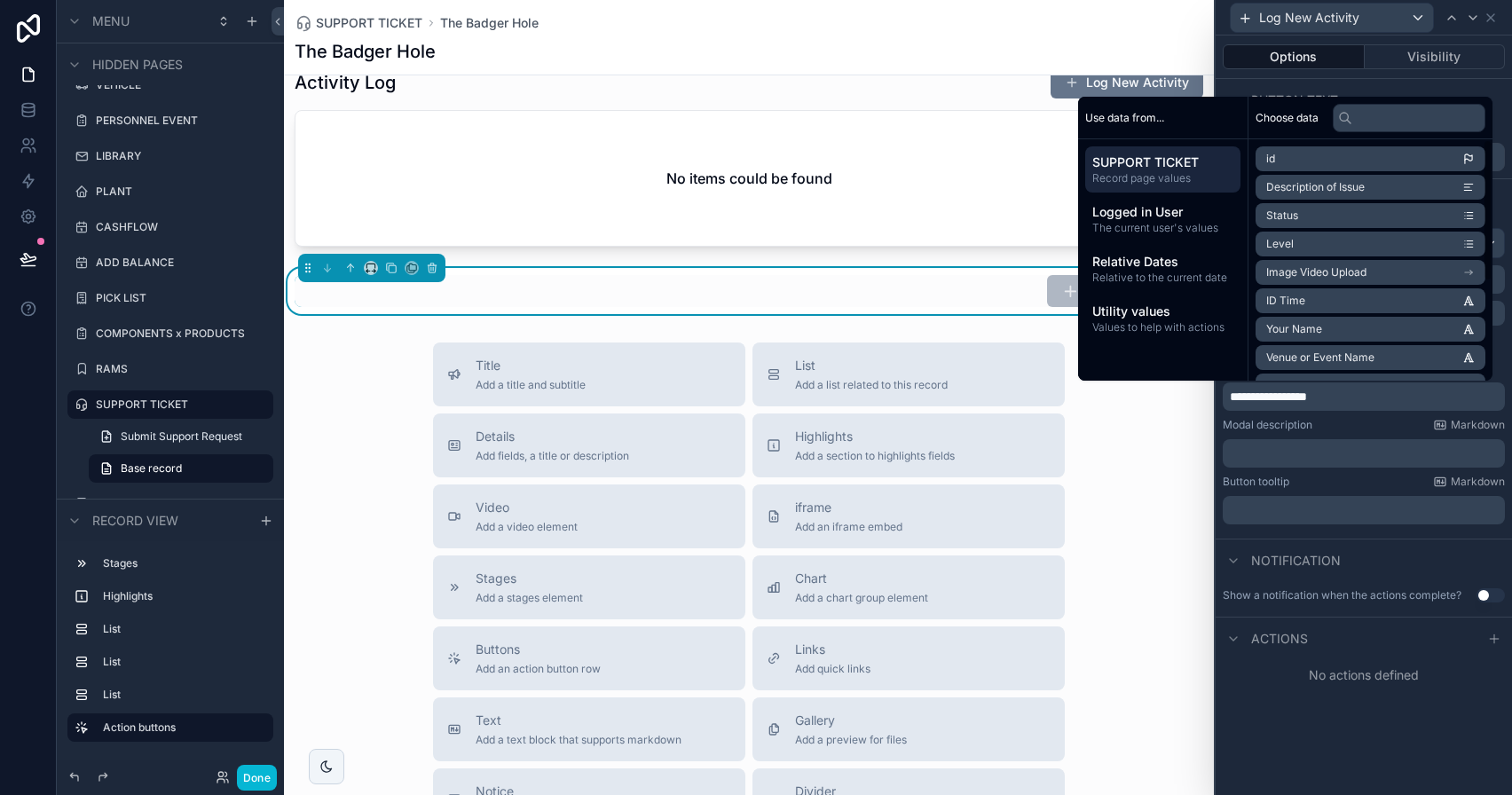
click at [1295, 155] on li "id" at bounding box center [1370, 159] width 230 height 25
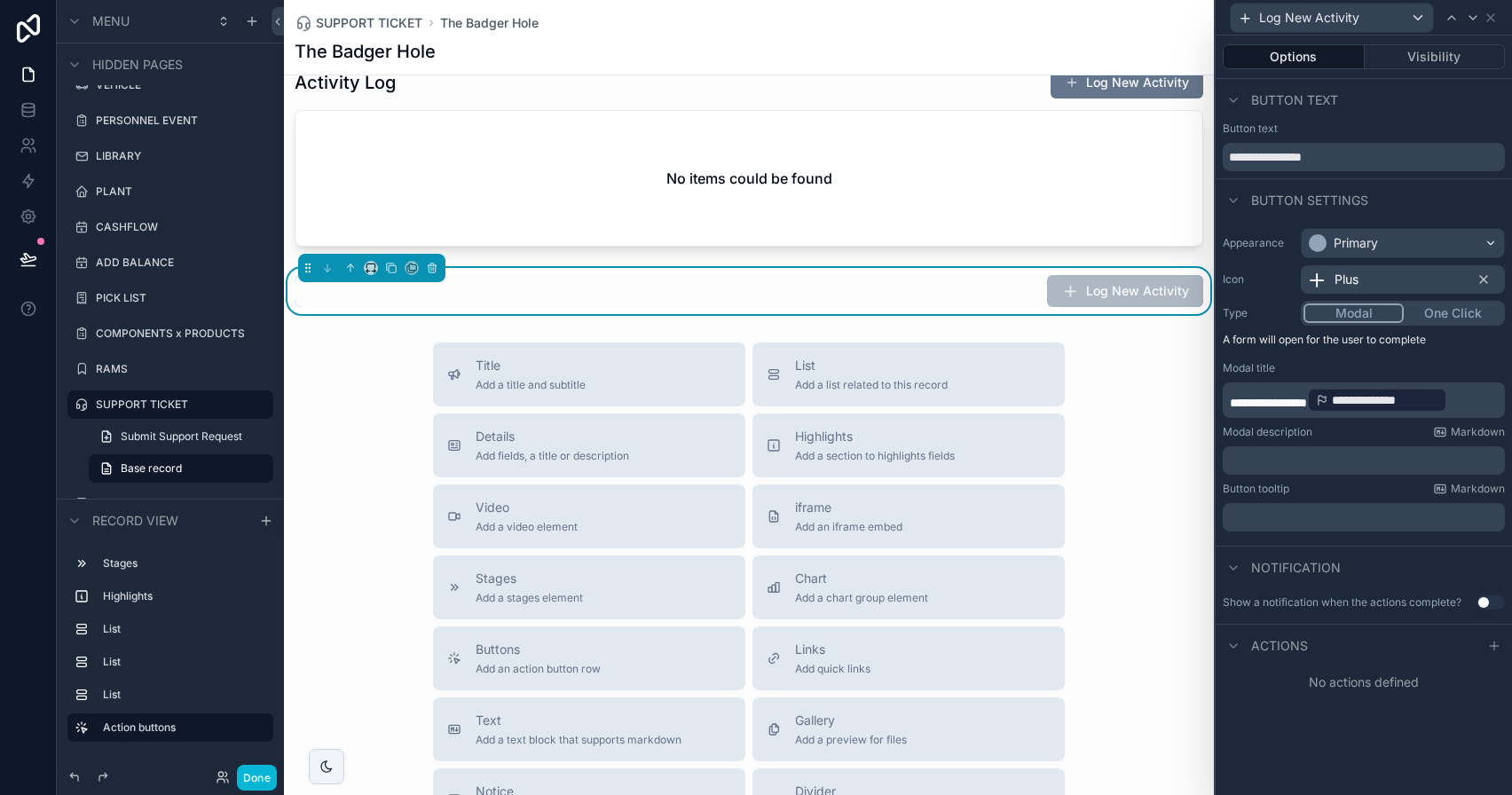
click at [1307, 397] on span "**********" at bounding box center [1269, 403] width 77 height 13
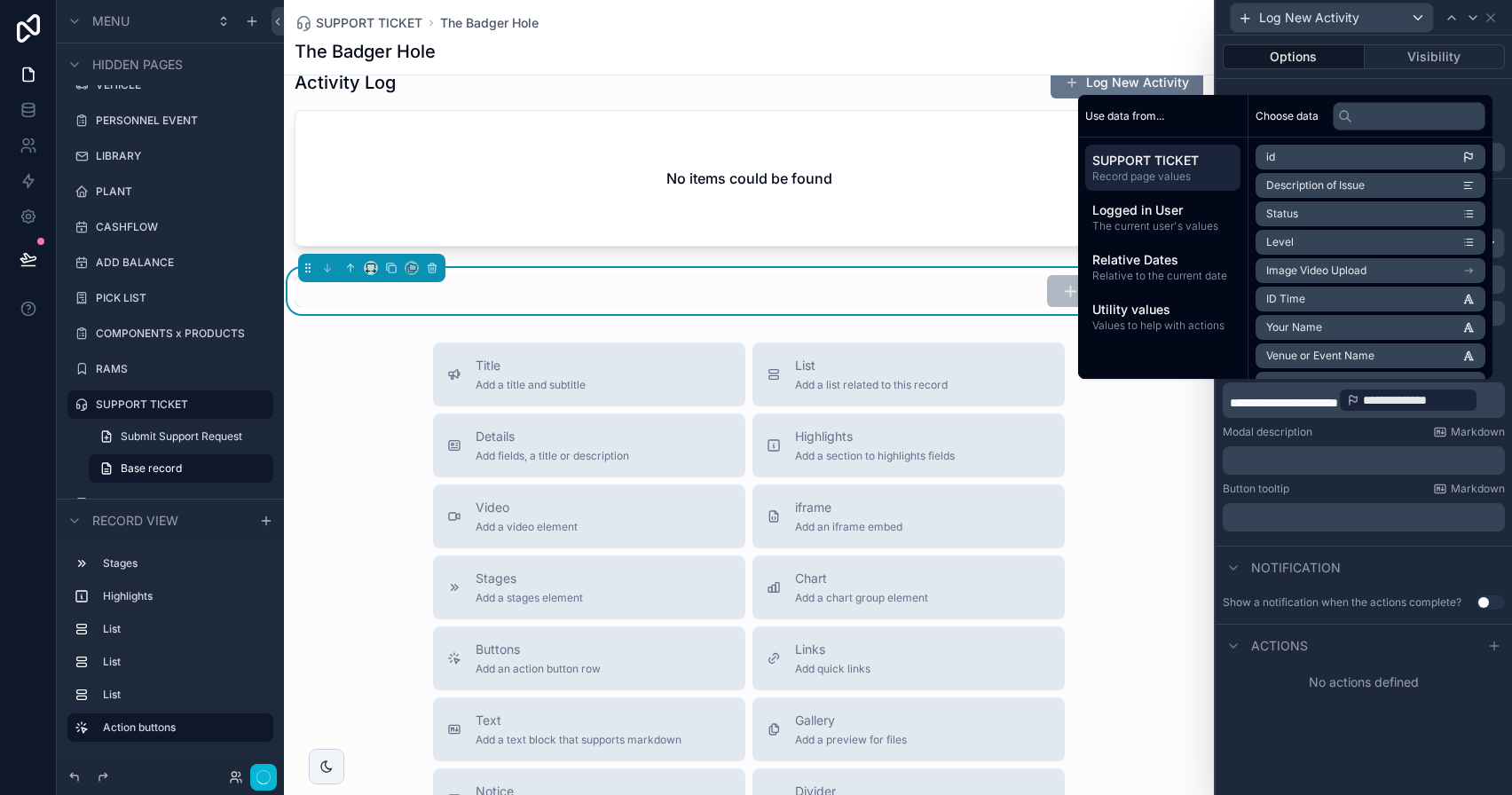
click at [1314, 471] on div "﻿" at bounding box center [1364, 460] width 282 height 29
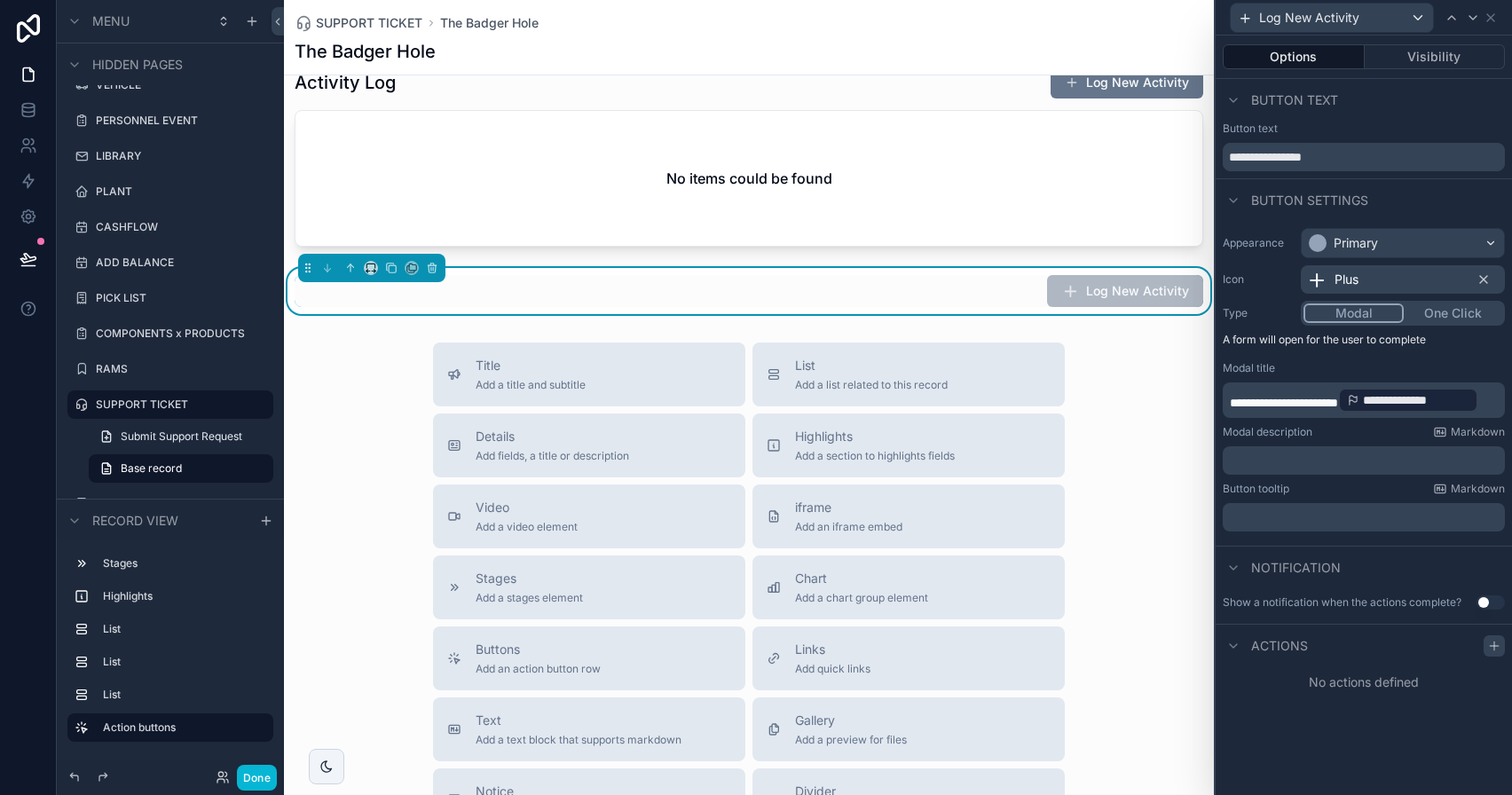
click at [1490, 651] on icon at bounding box center [1494, 646] width 14 height 14
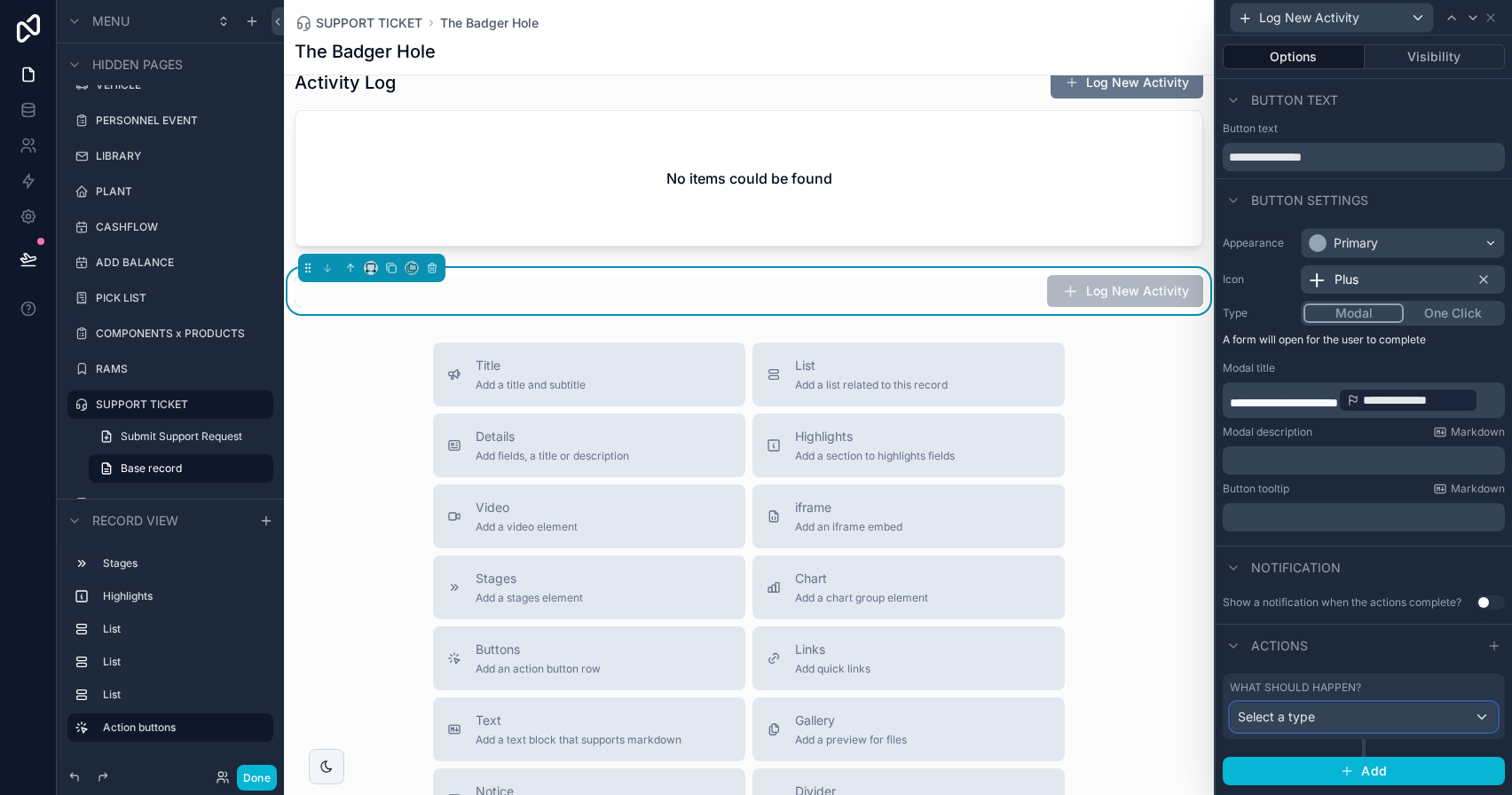
click at [1359, 712] on div "Select a type" at bounding box center [1364, 717] width 267 height 29
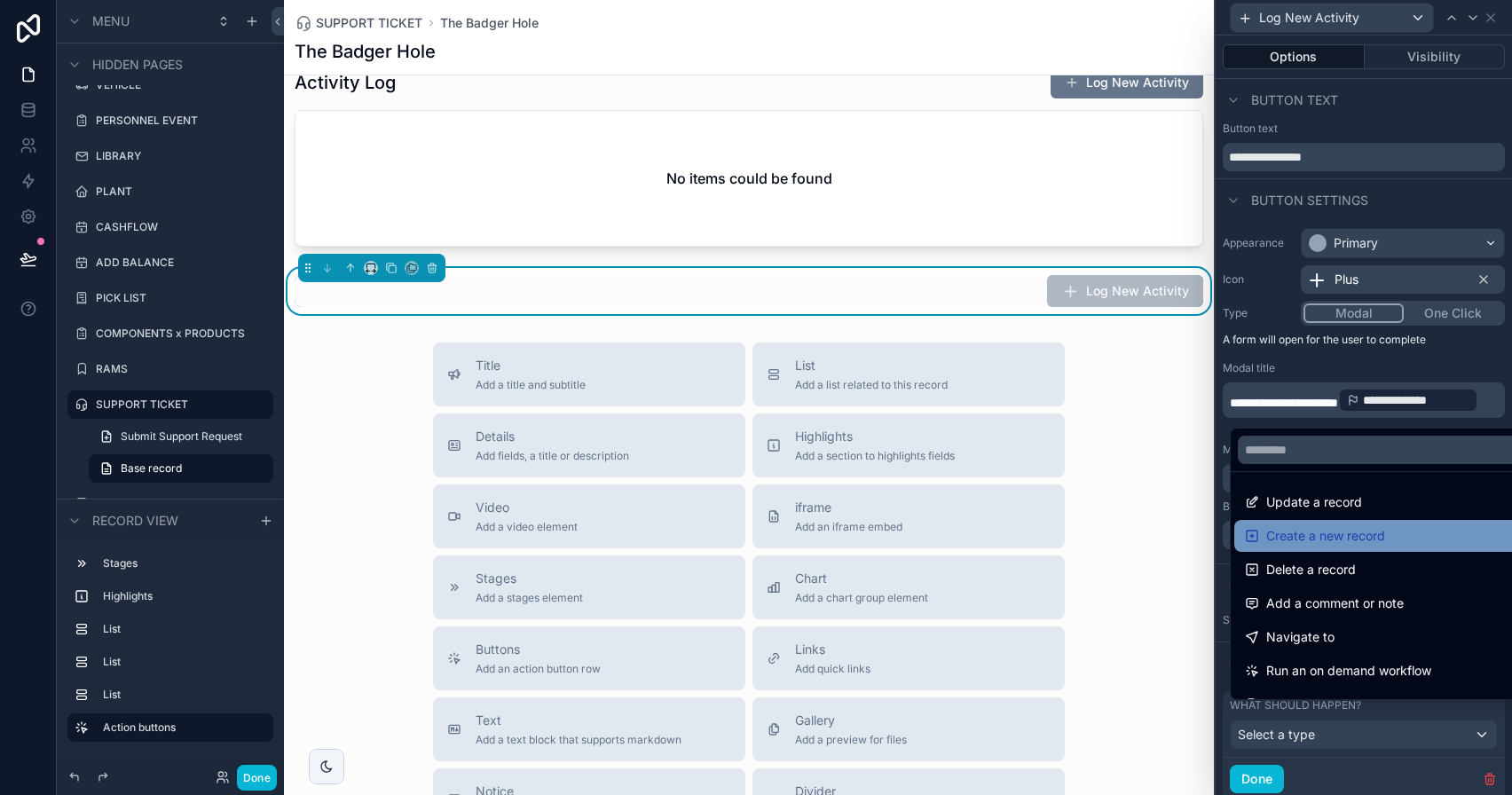
click at [1355, 533] on span "Create a new record" at bounding box center [1325, 536] width 119 height 22
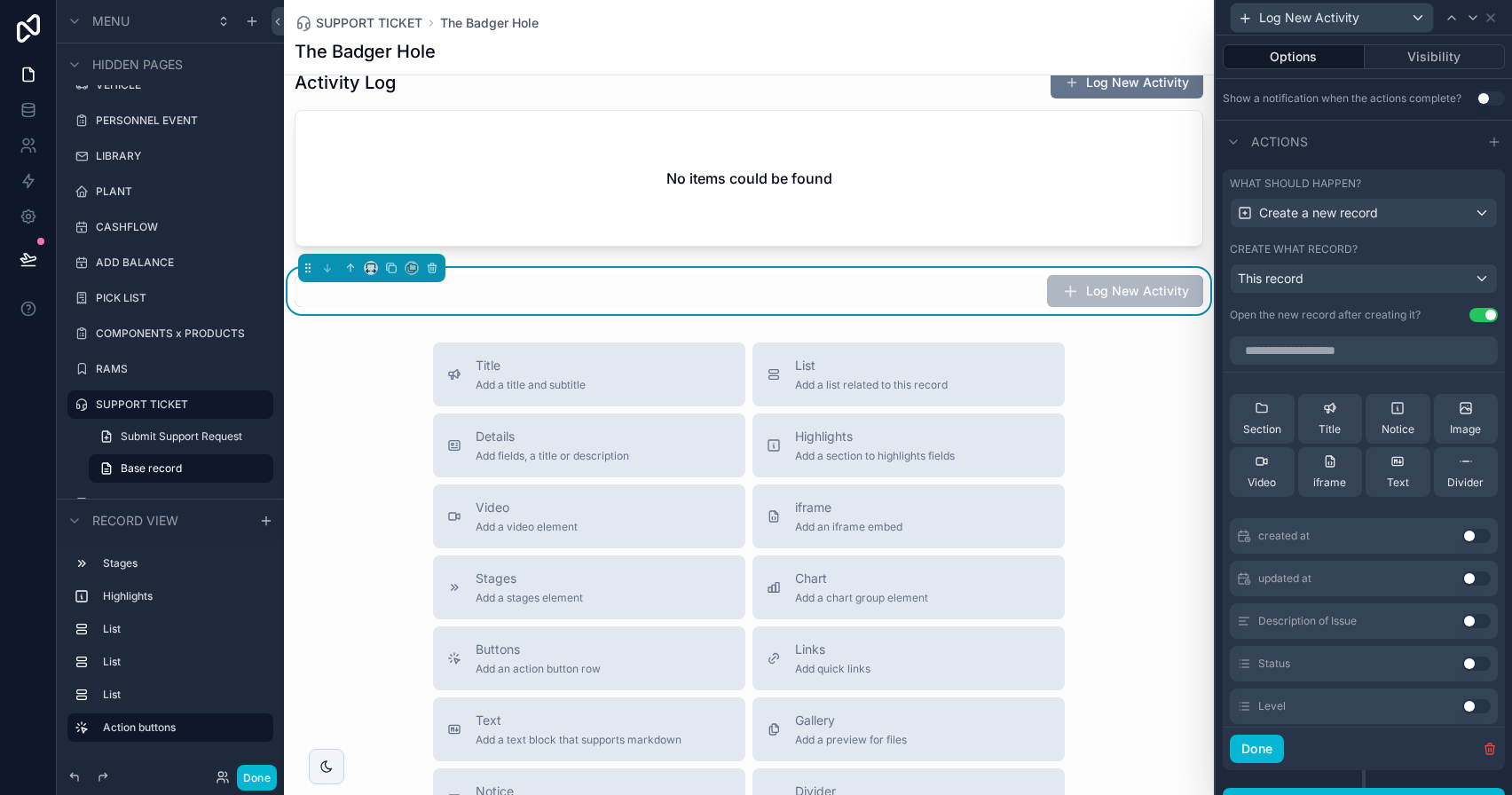
scroll to position [537, 0]
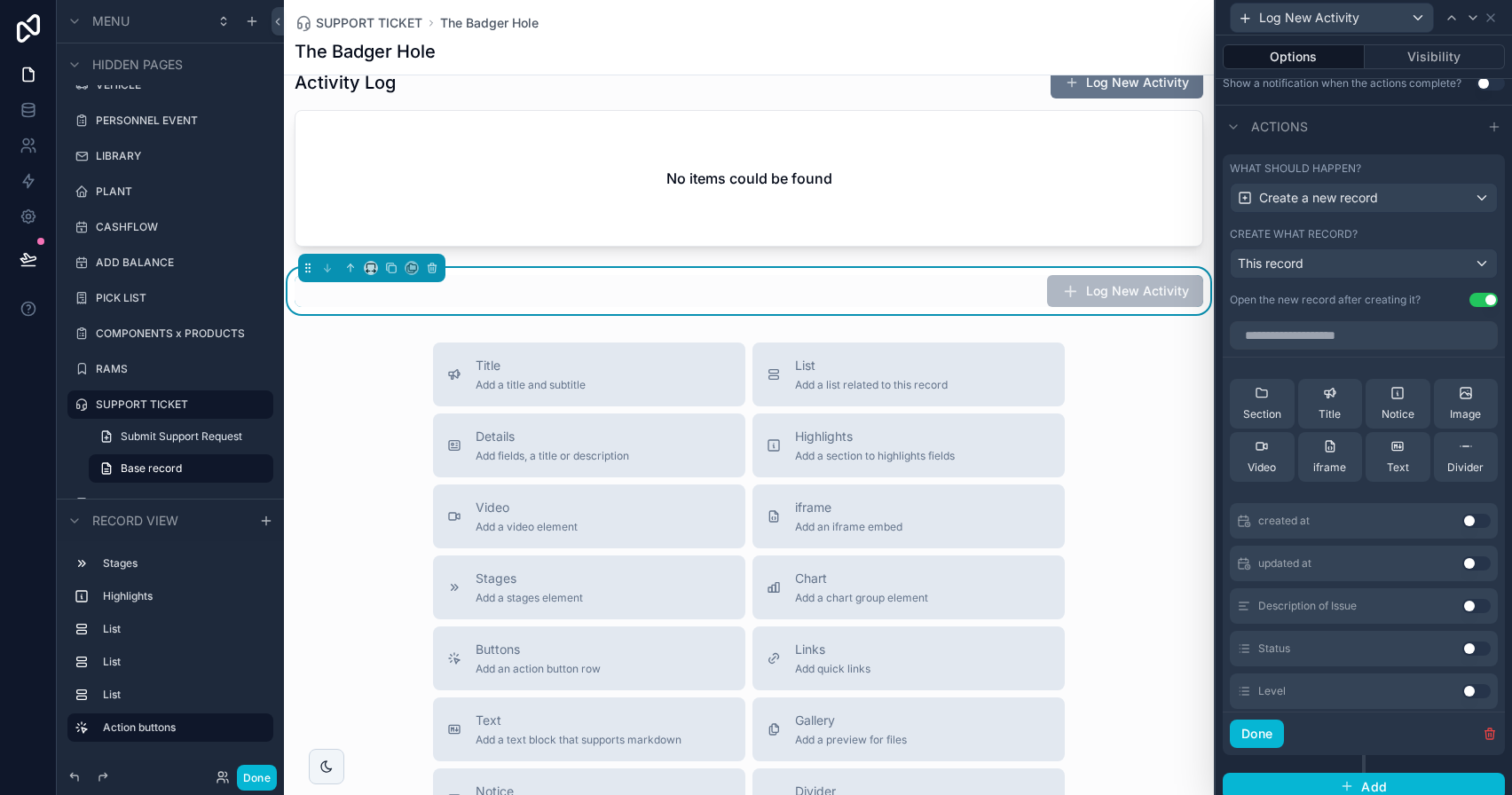
click at [1463, 525] on button "Use setting" at bounding box center [1477, 521] width 29 height 14
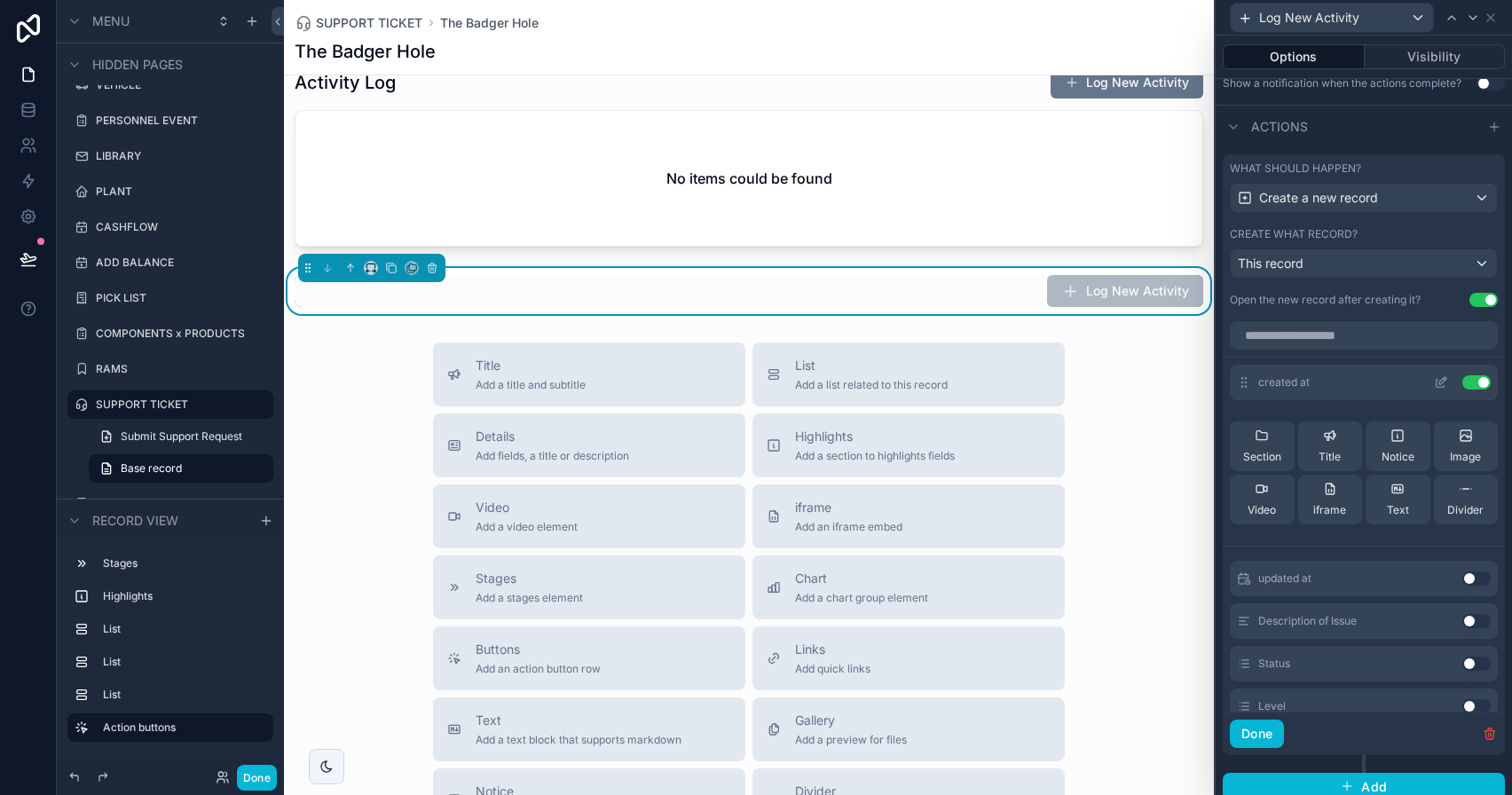
click at [1439, 383] on icon at bounding box center [1443, 380] width 7 height 7
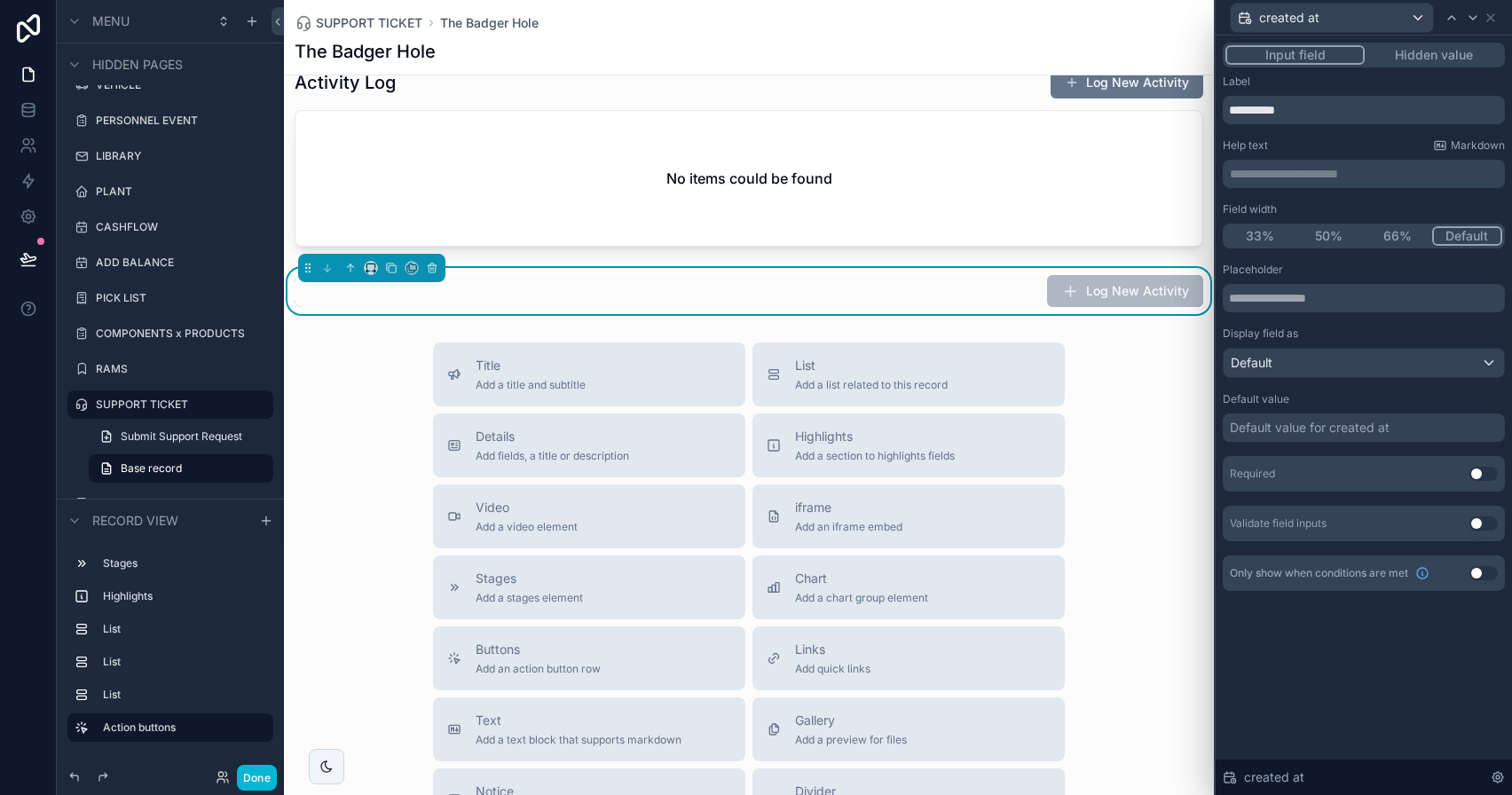
click at [1429, 47] on button "Hidden value" at bounding box center [1433, 55] width 137 height 20
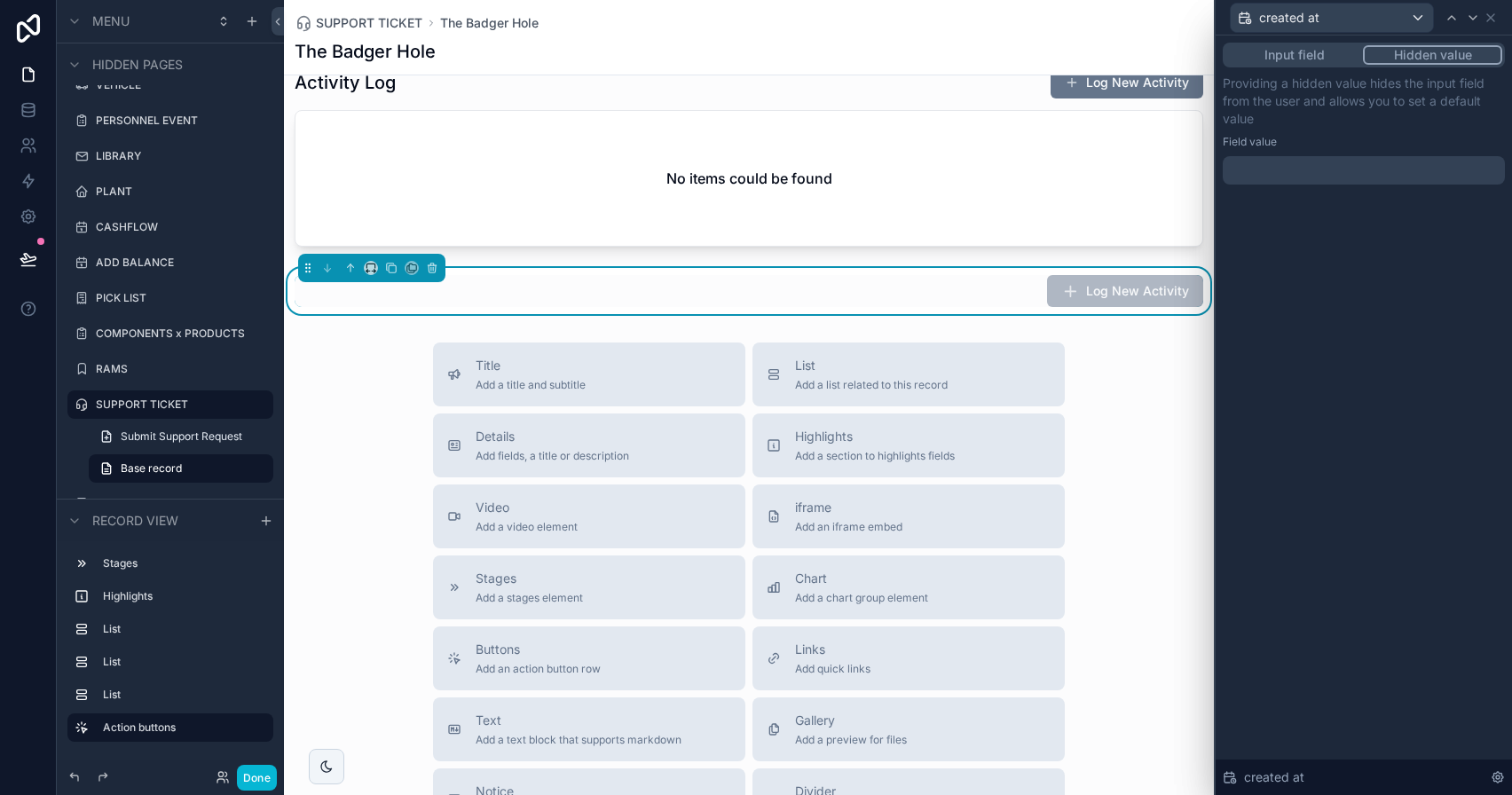
click at [1286, 163] on div at bounding box center [1364, 170] width 282 height 29
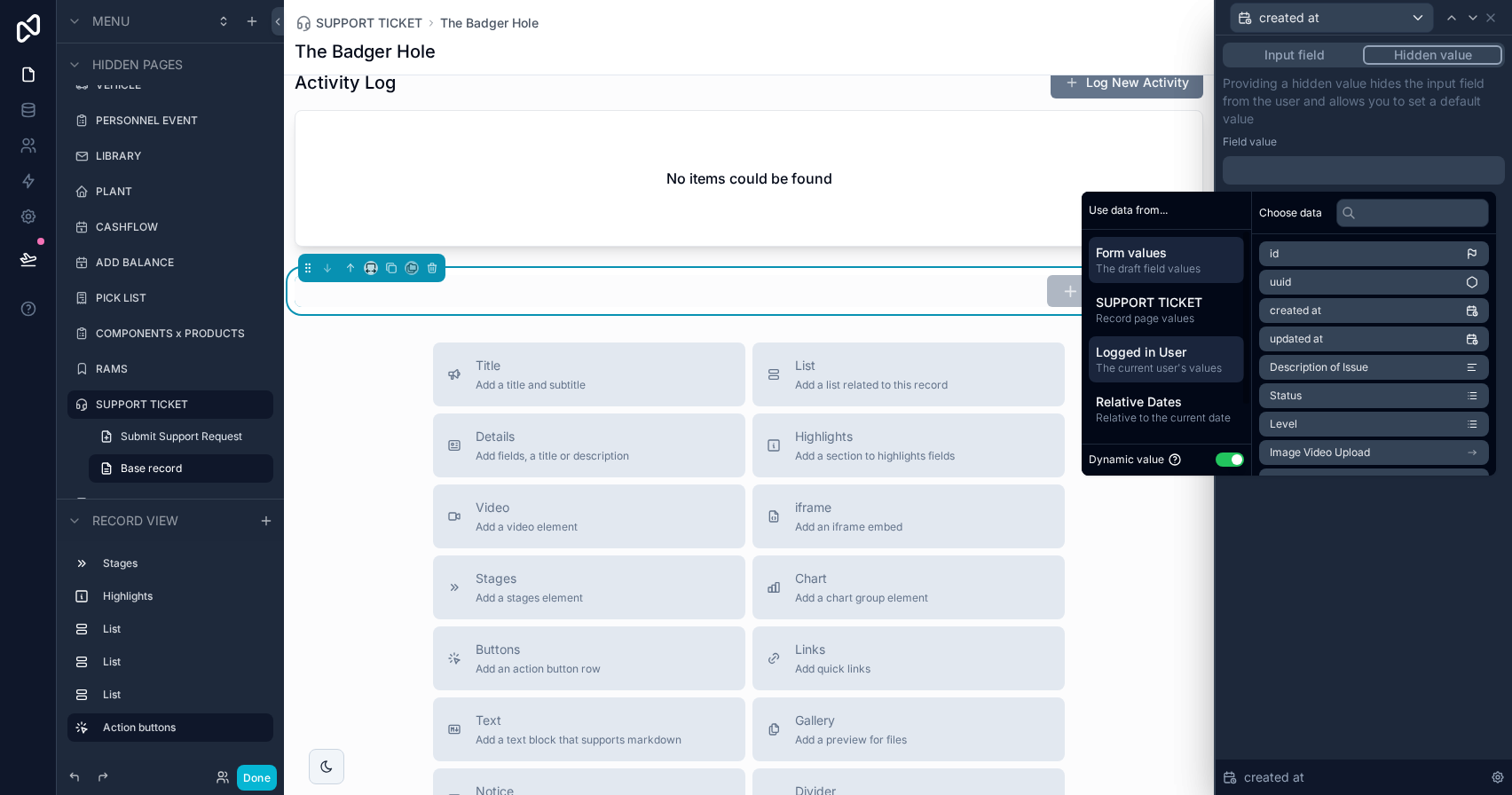
click at [1149, 359] on span "Logged in User" at bounding box center [1166, 353] width 141 height 18
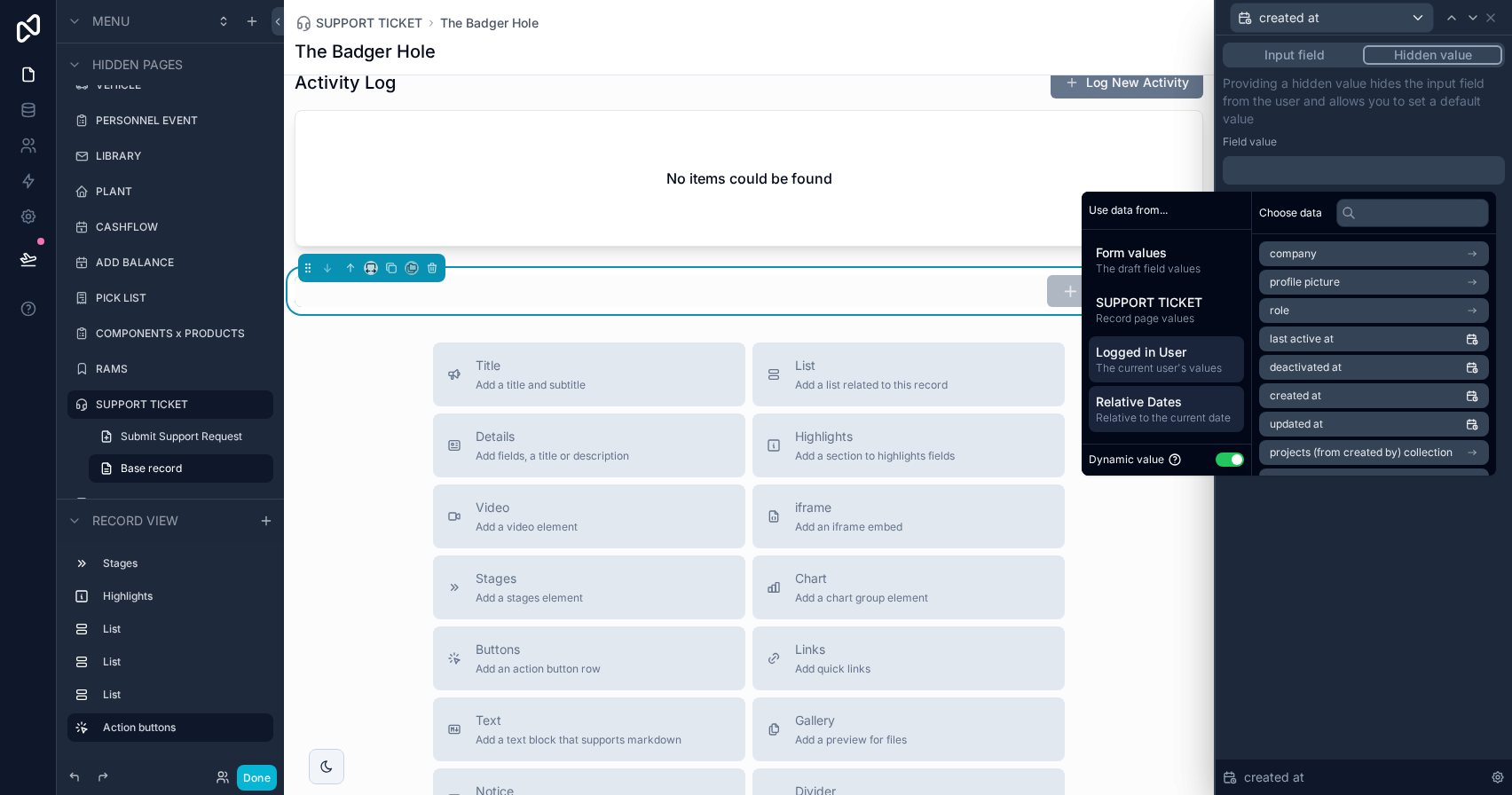
click at [1160, 413] on span "Relative to the current date" at bounding box center [1166, 418] width 141 height 14
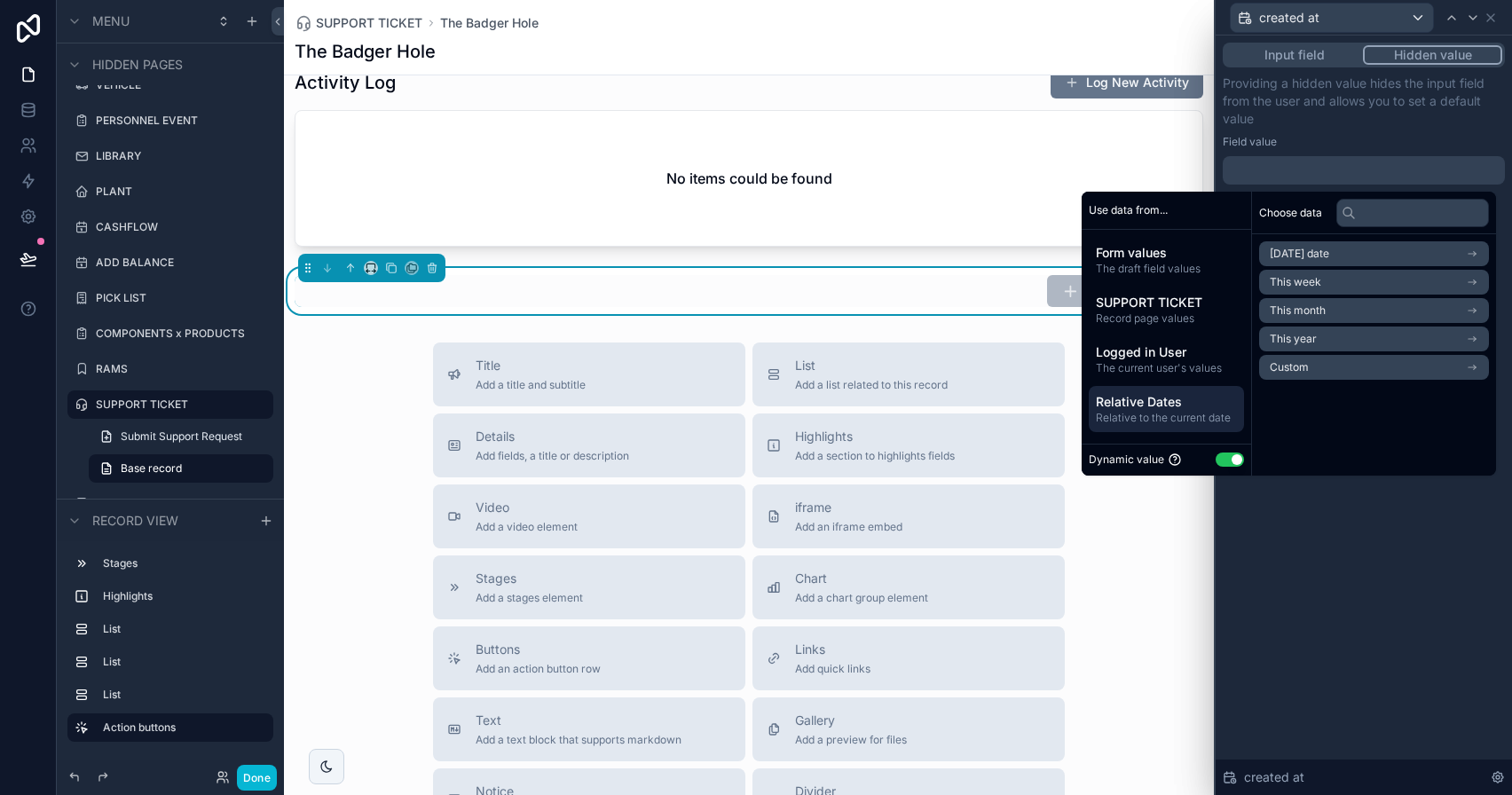
click at [1298, 249] on span "Today's date" at bounding box center [1299, 254] width 59 height 14
click at [1298, 286] on li "Now" at bounding box center [1374, 286] width 230 height 25
click at [1329, 105] on p "Providing a hidden value hides the input field from the user and allows you to …" at bounding box center [1364, 100] width 282 height 53
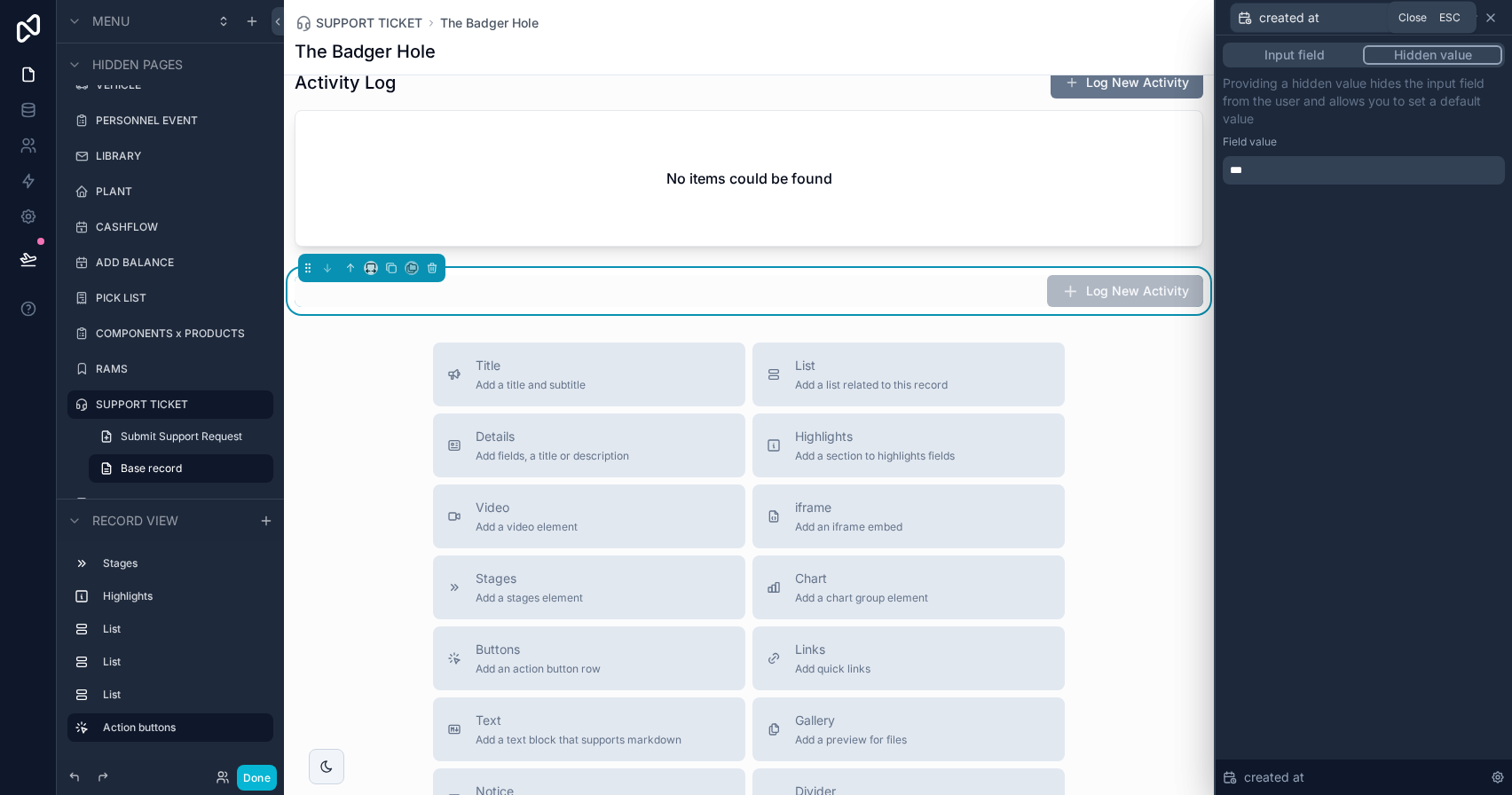
click at [1492, 11] on icon at bounding box center [1491, 18] width 14 height 14
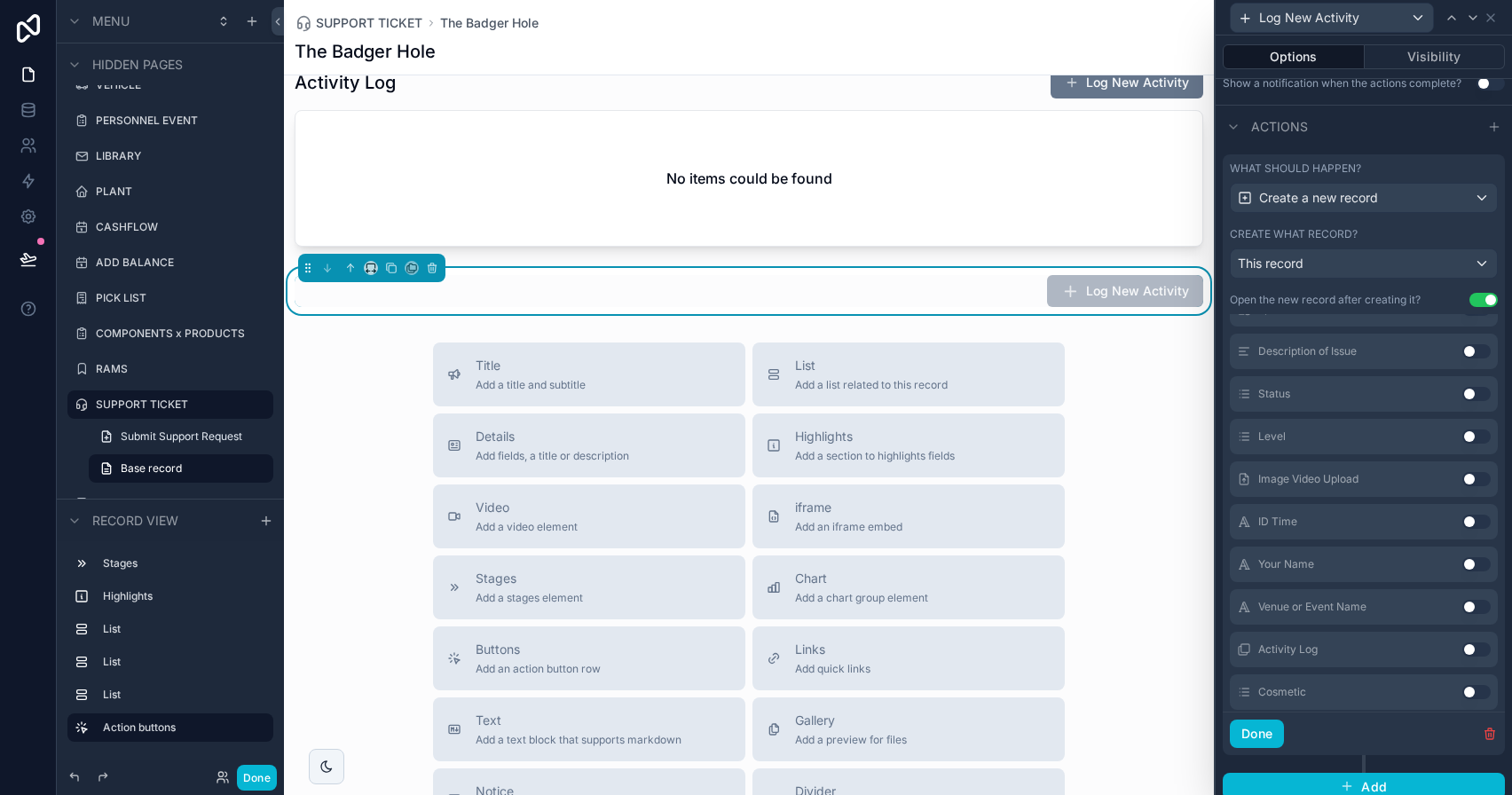
scroll to position [332, 0]
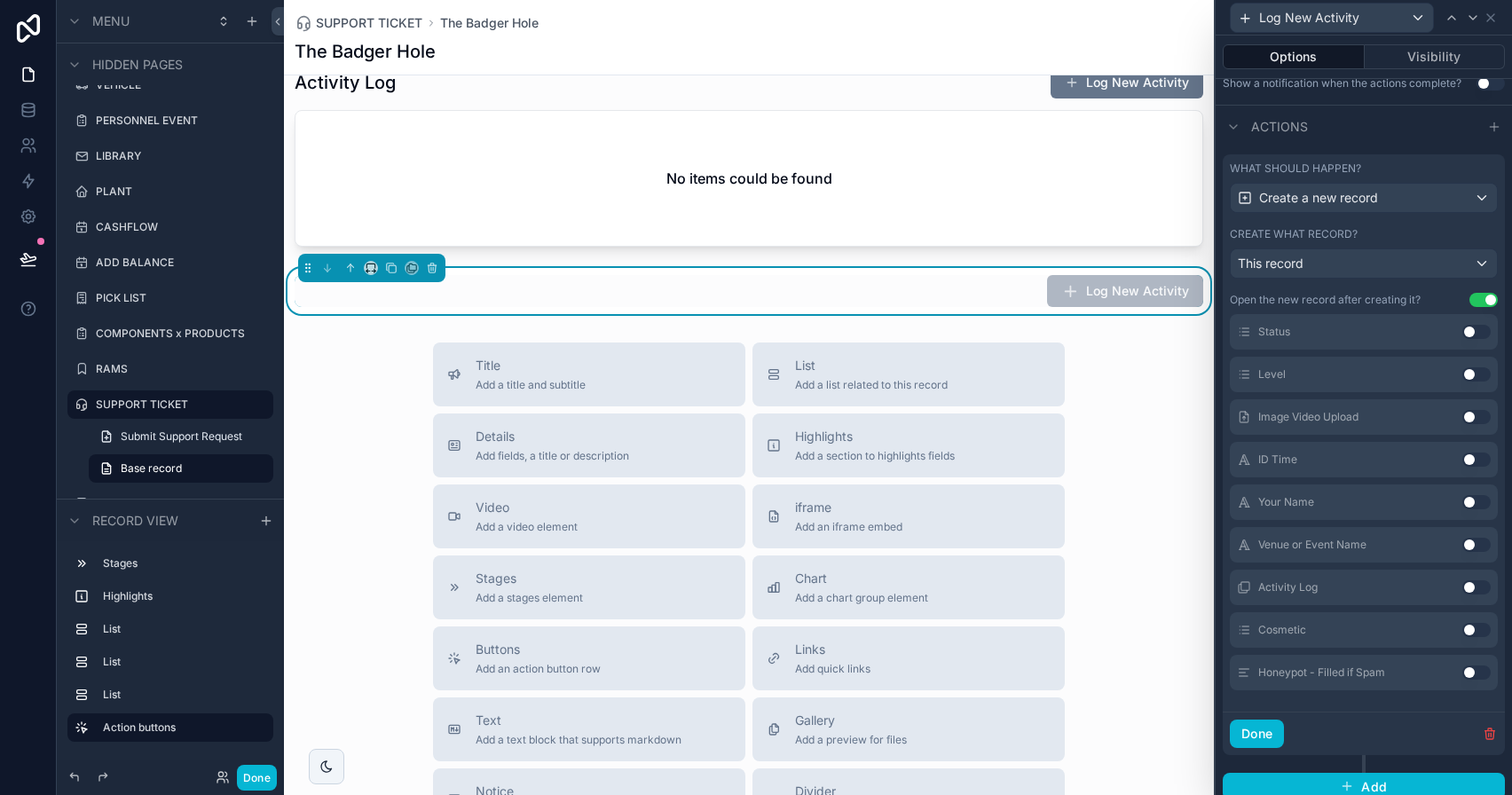
click at [1463, 586] on button "Use setting" at bounding box center [1477, 588] width 29 height 14
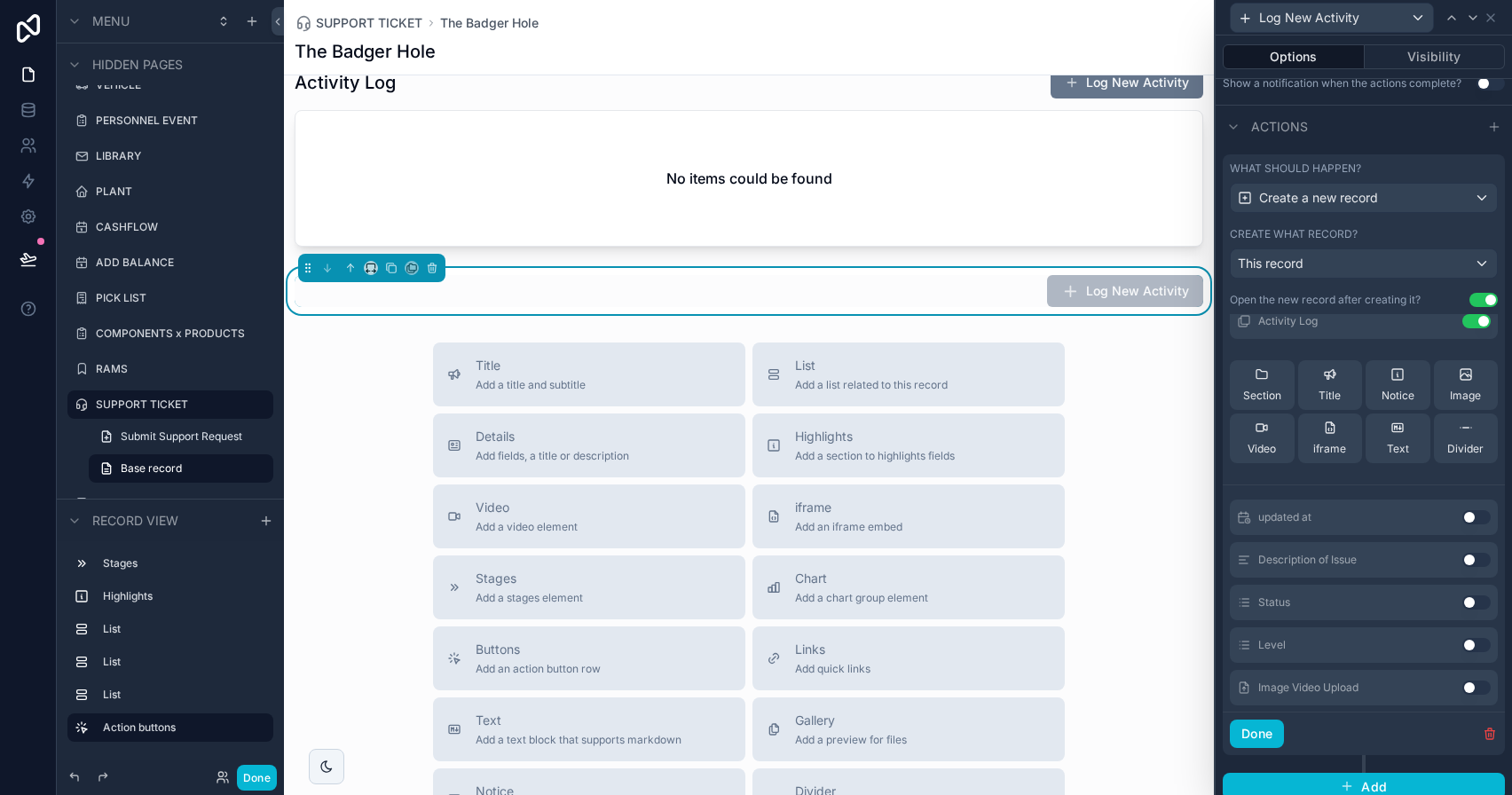
scroll to position [0, 0]
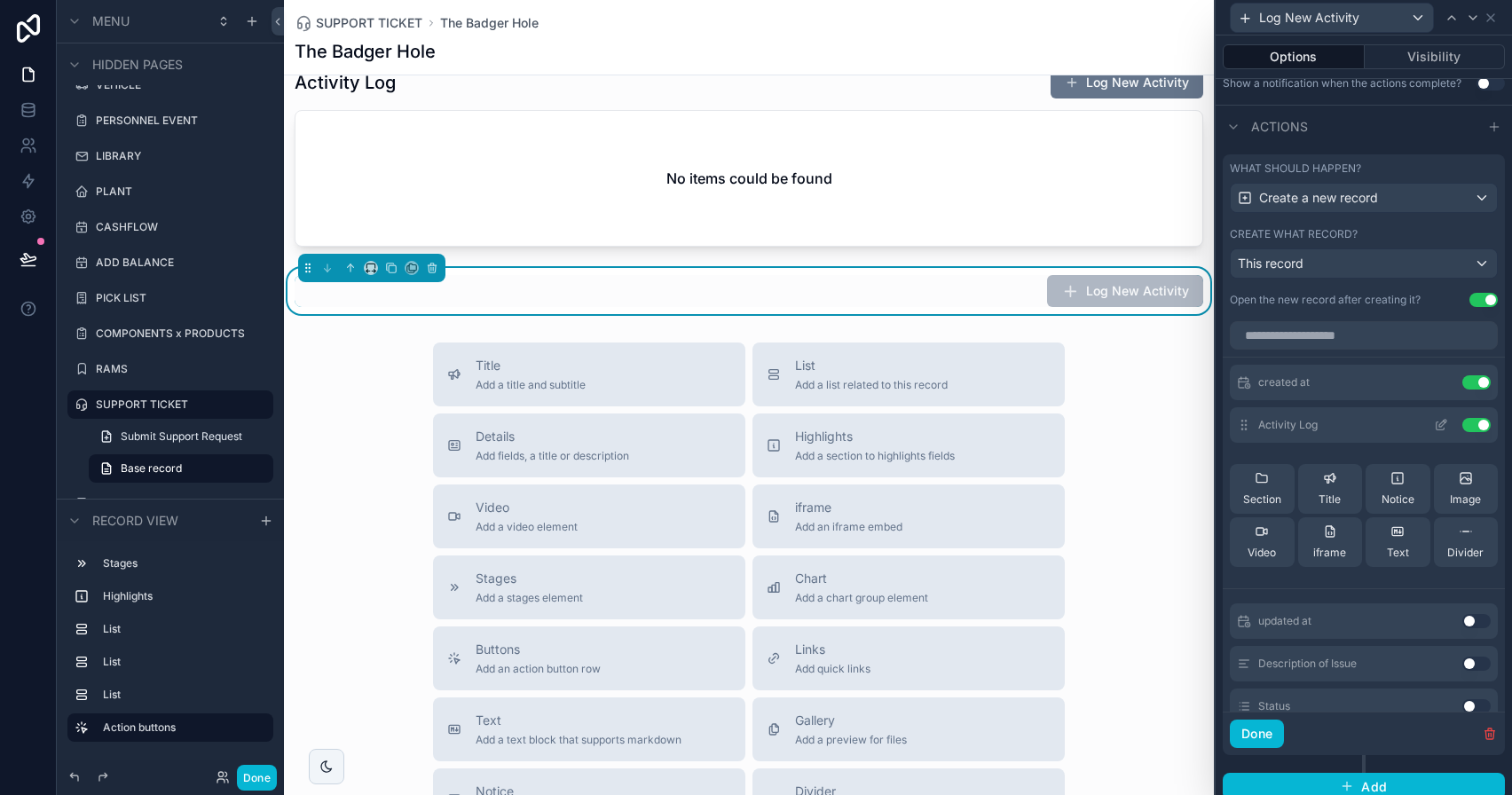
click at [1434, 427] on icon at bounding box center [1441, 425] width 14 height 14
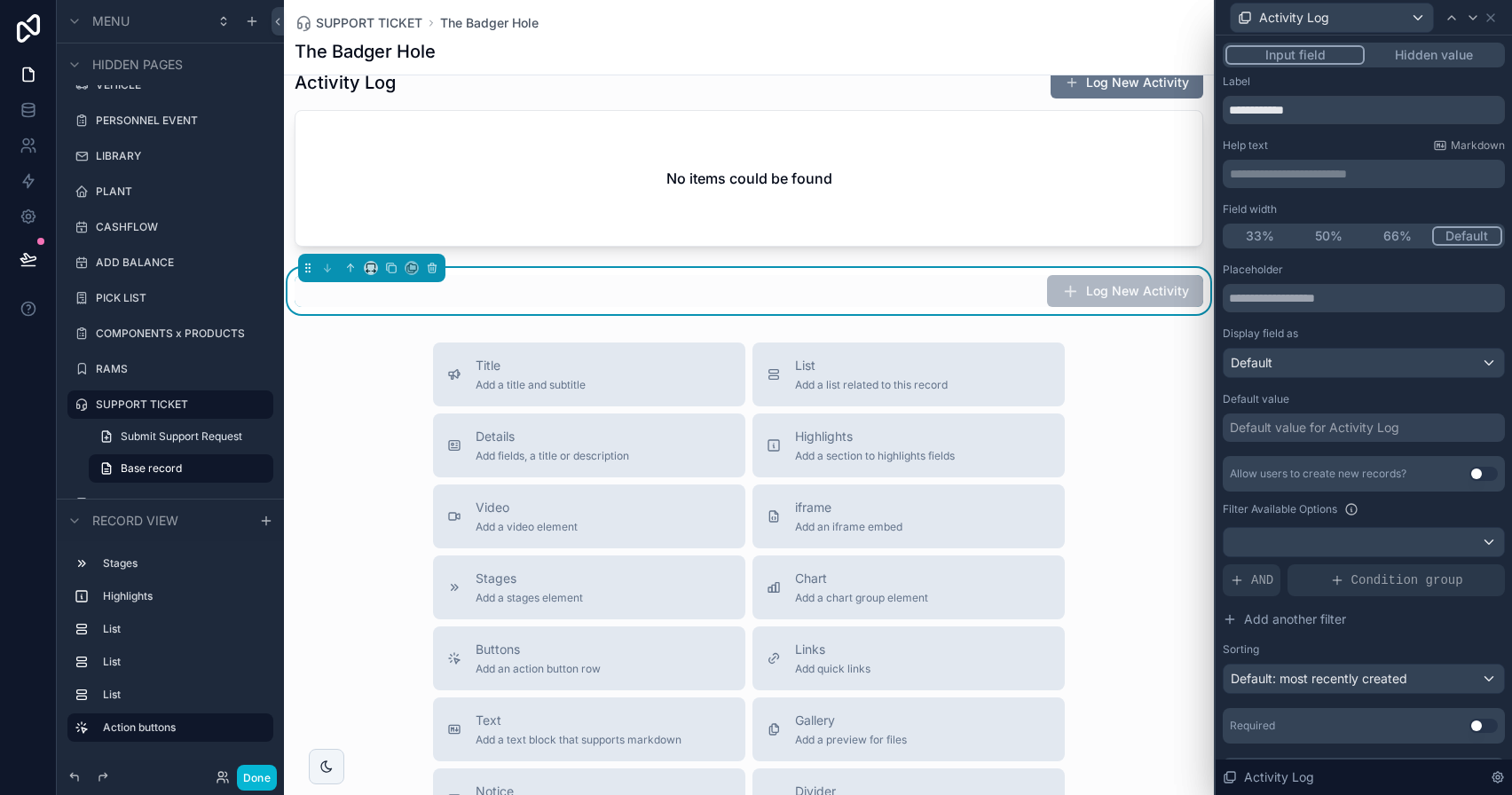
scroll to position [40, 0]
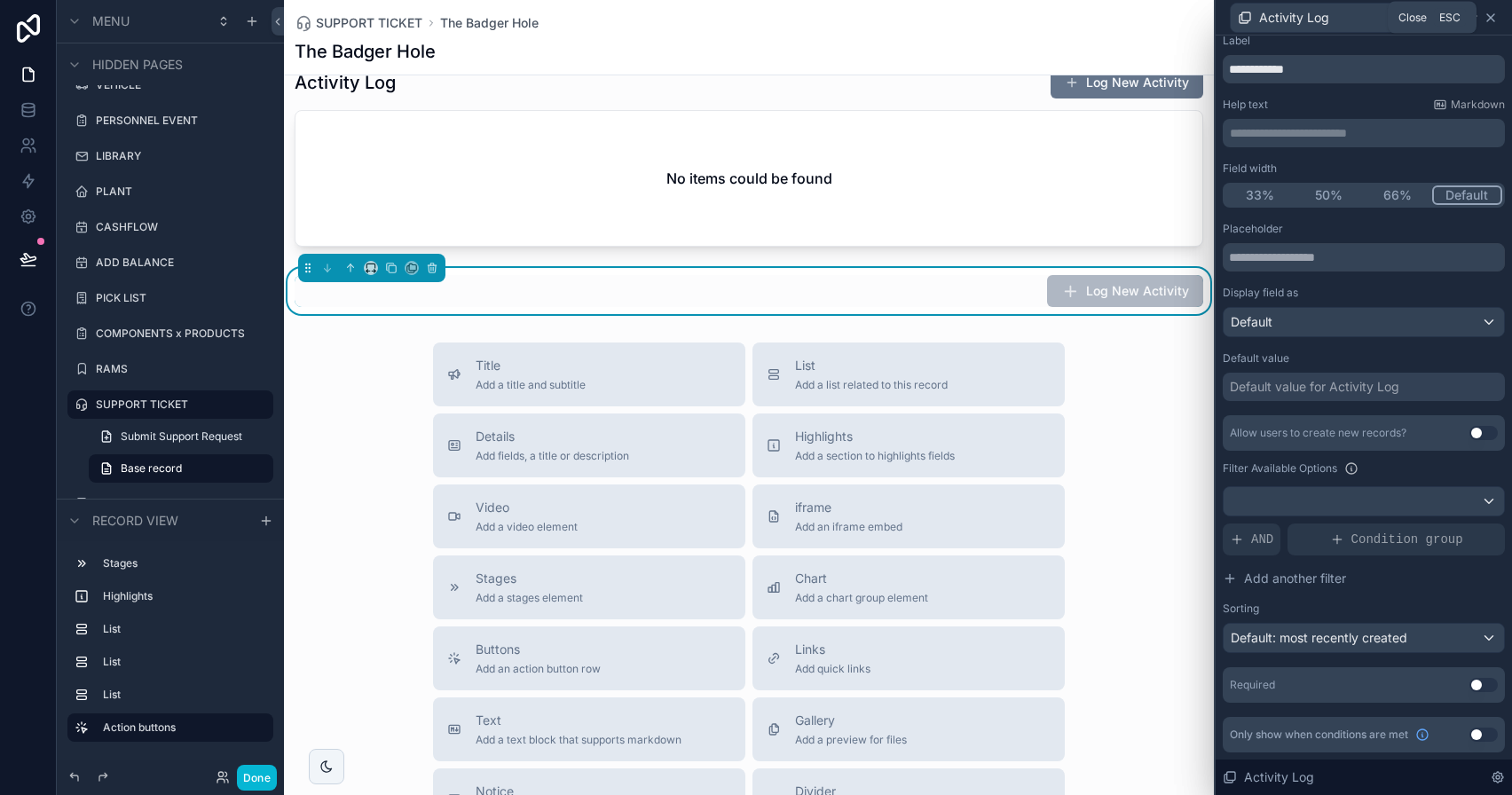
click at [1488, 23] on icon at bounding box center [1491, 18] width 14 height 14
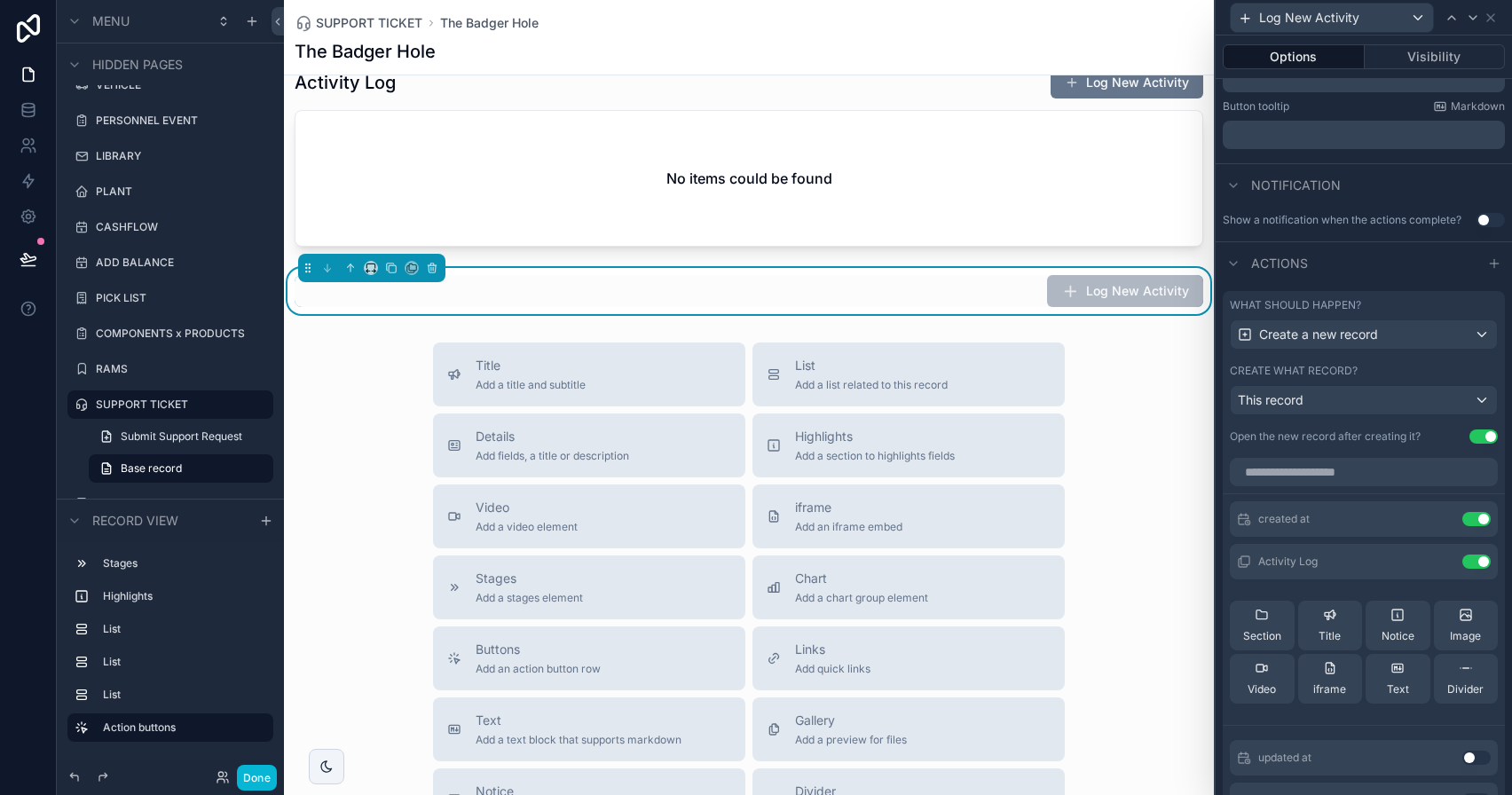
scroll to position [404, 0]
click at [1408, 393] on div "This record" at bounding box center [1364, 397] width 267 height 29
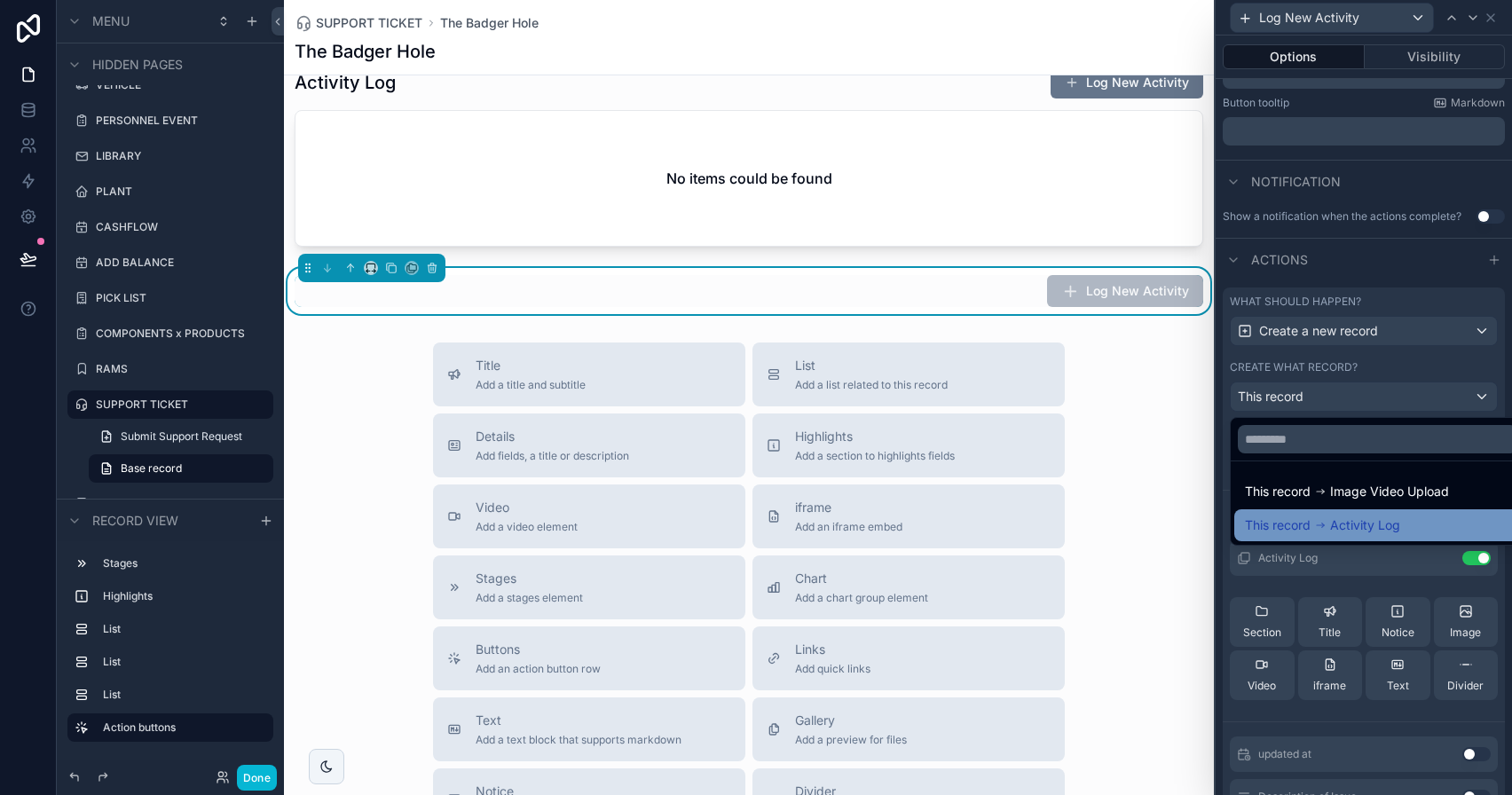
click at [1388, 520] on span "Activity Log" at bounding box center [1365, 526] width 70 height 22
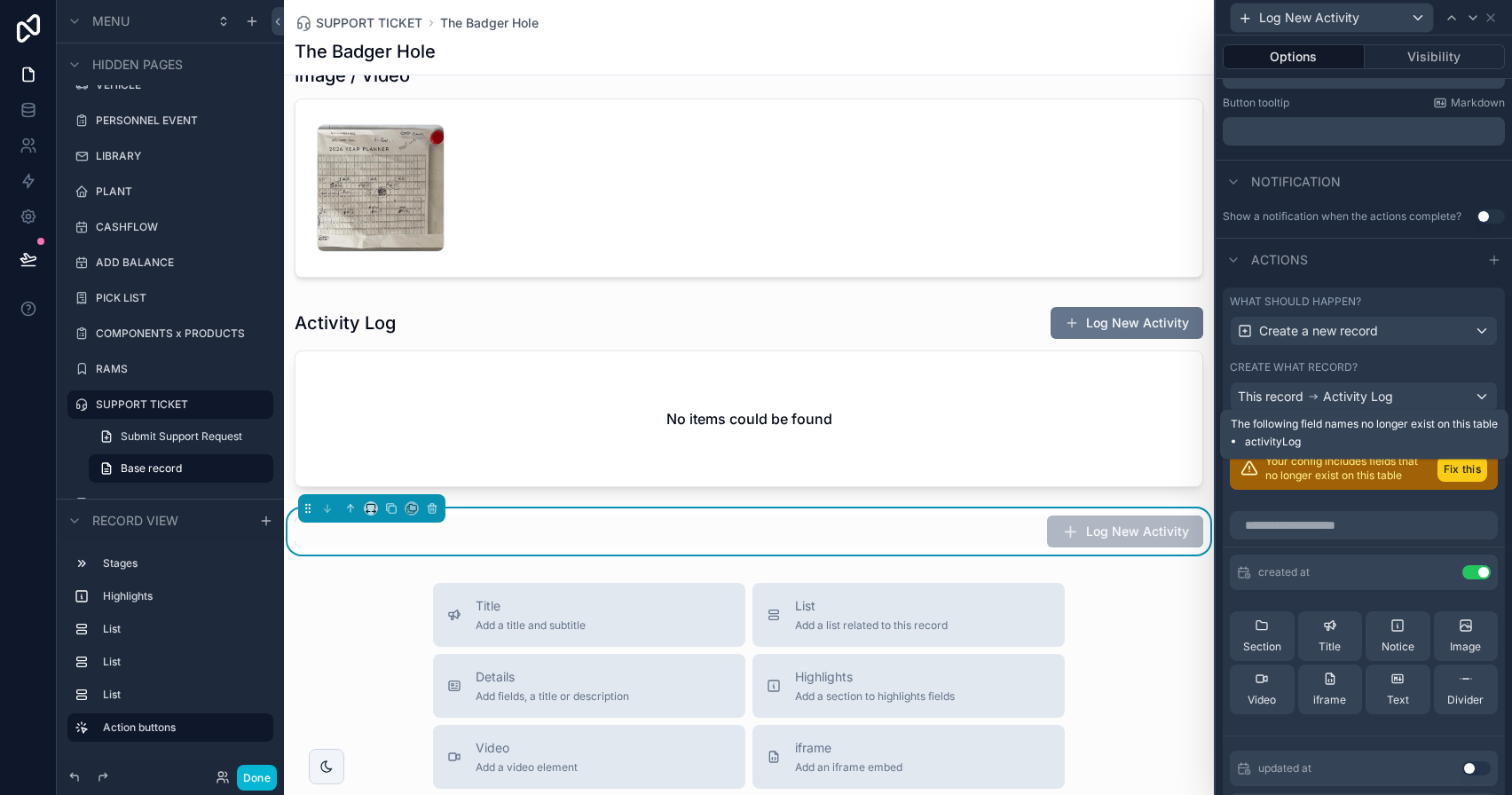
scroll to position [625, 0]
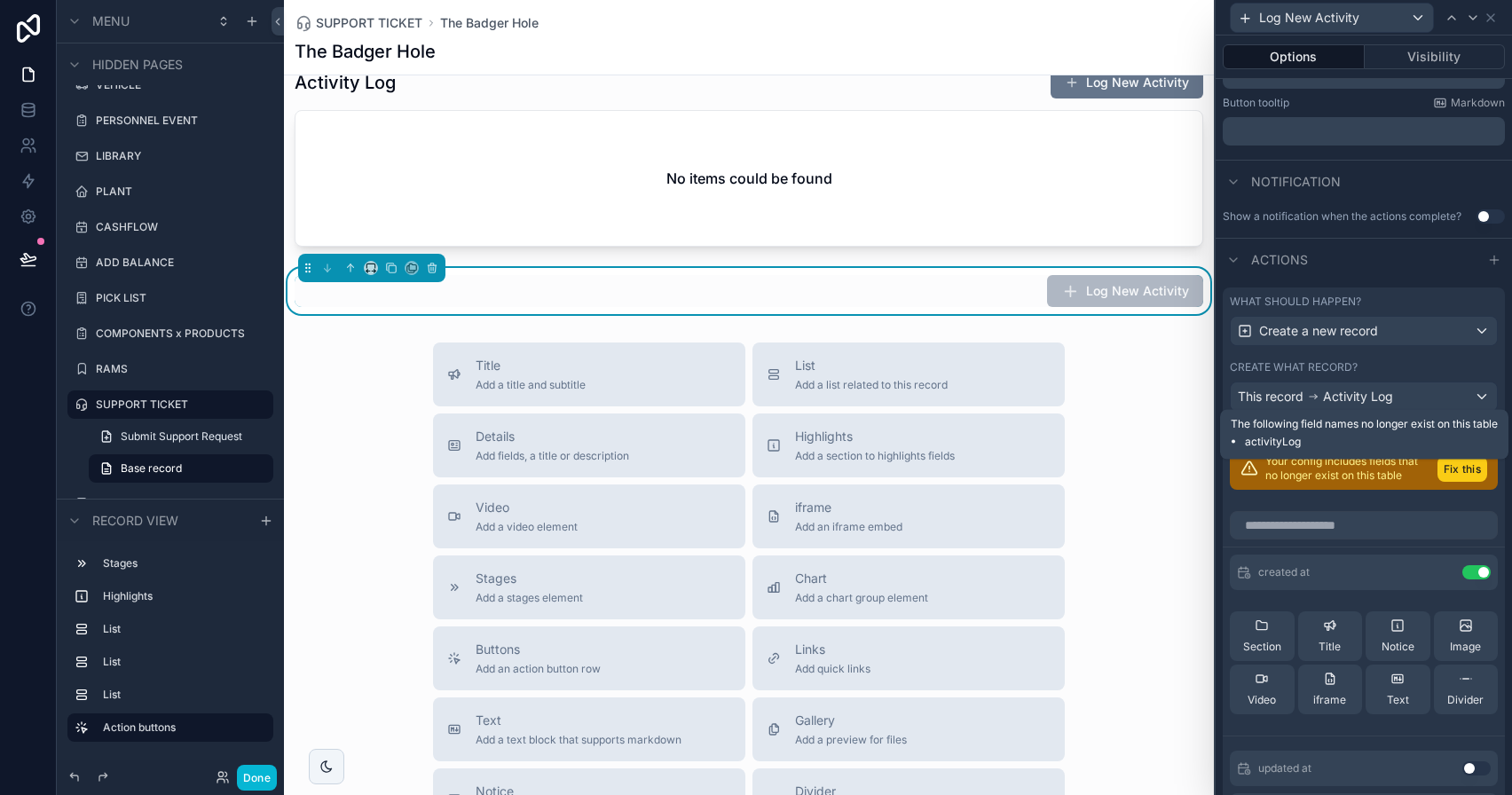
click at [1455, 482] on button "Fix this" at bounding box center [1462, 468] width 49 height 26
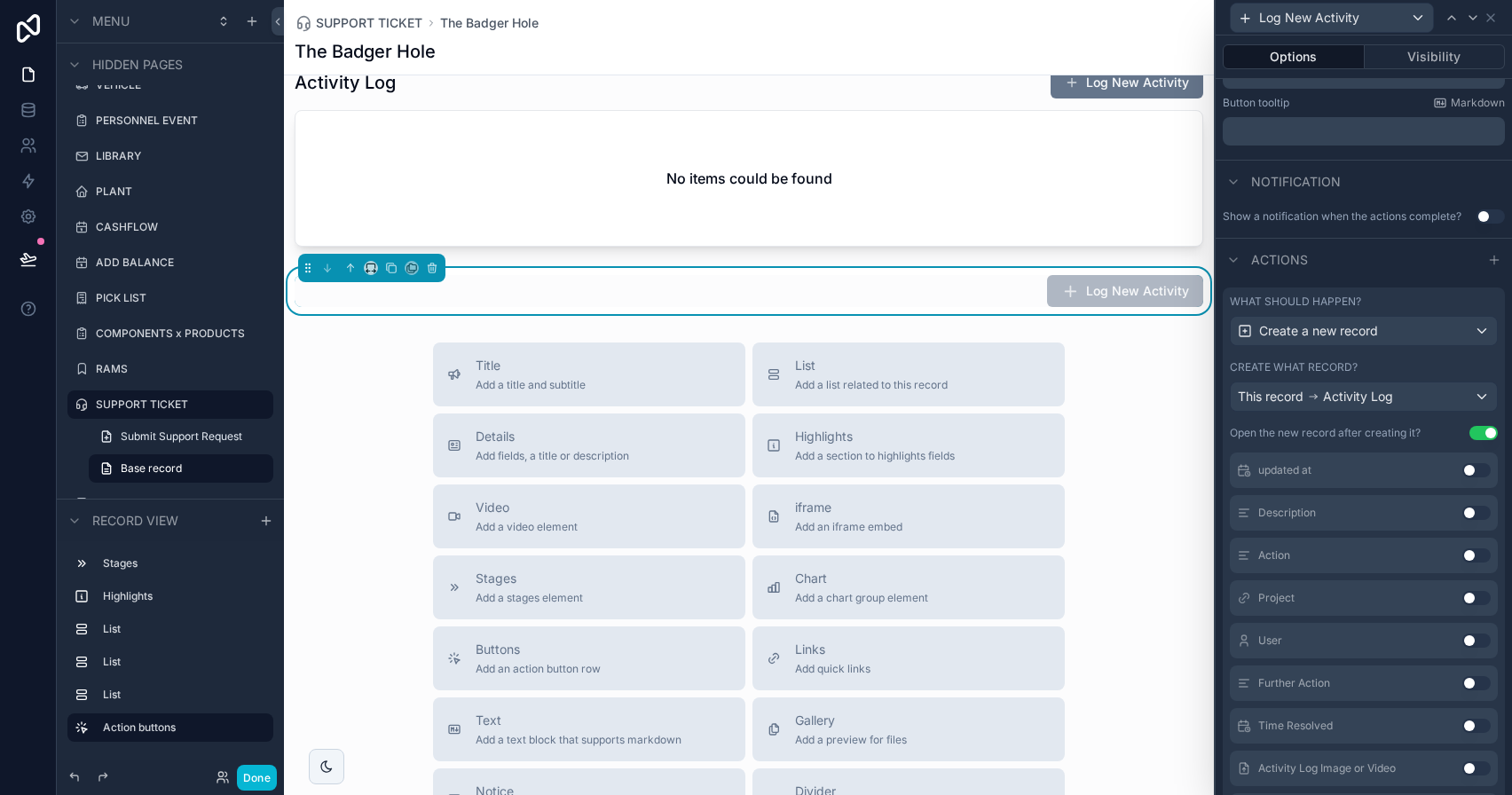
scroll to position [247, 0]
click at [1463, 633] on button "Use setting" at bounding box center [1477, 635] width 29 height 14
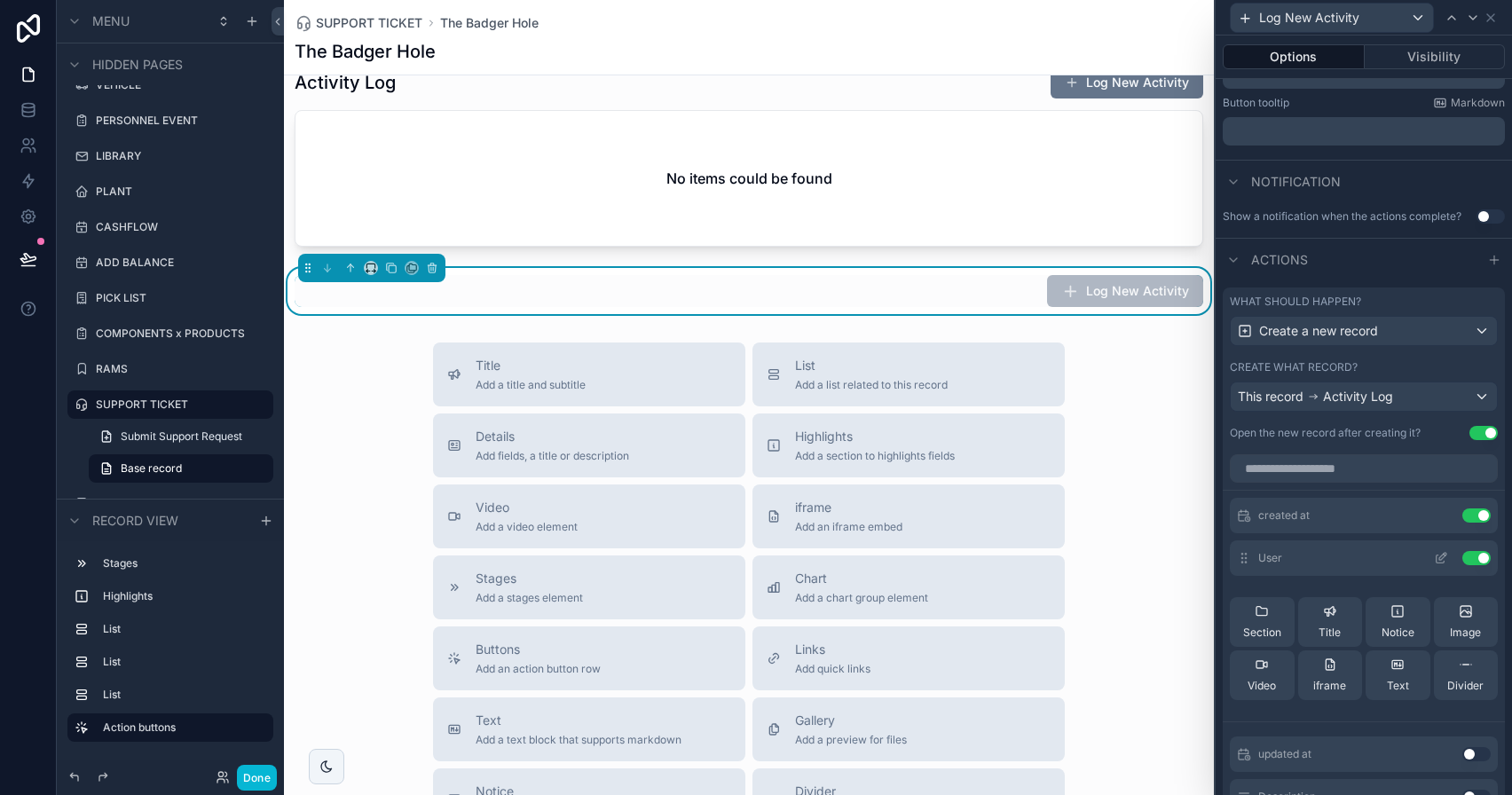
click at [1427, 562] on button at bounding box center [1441, 558] width 29 height 14
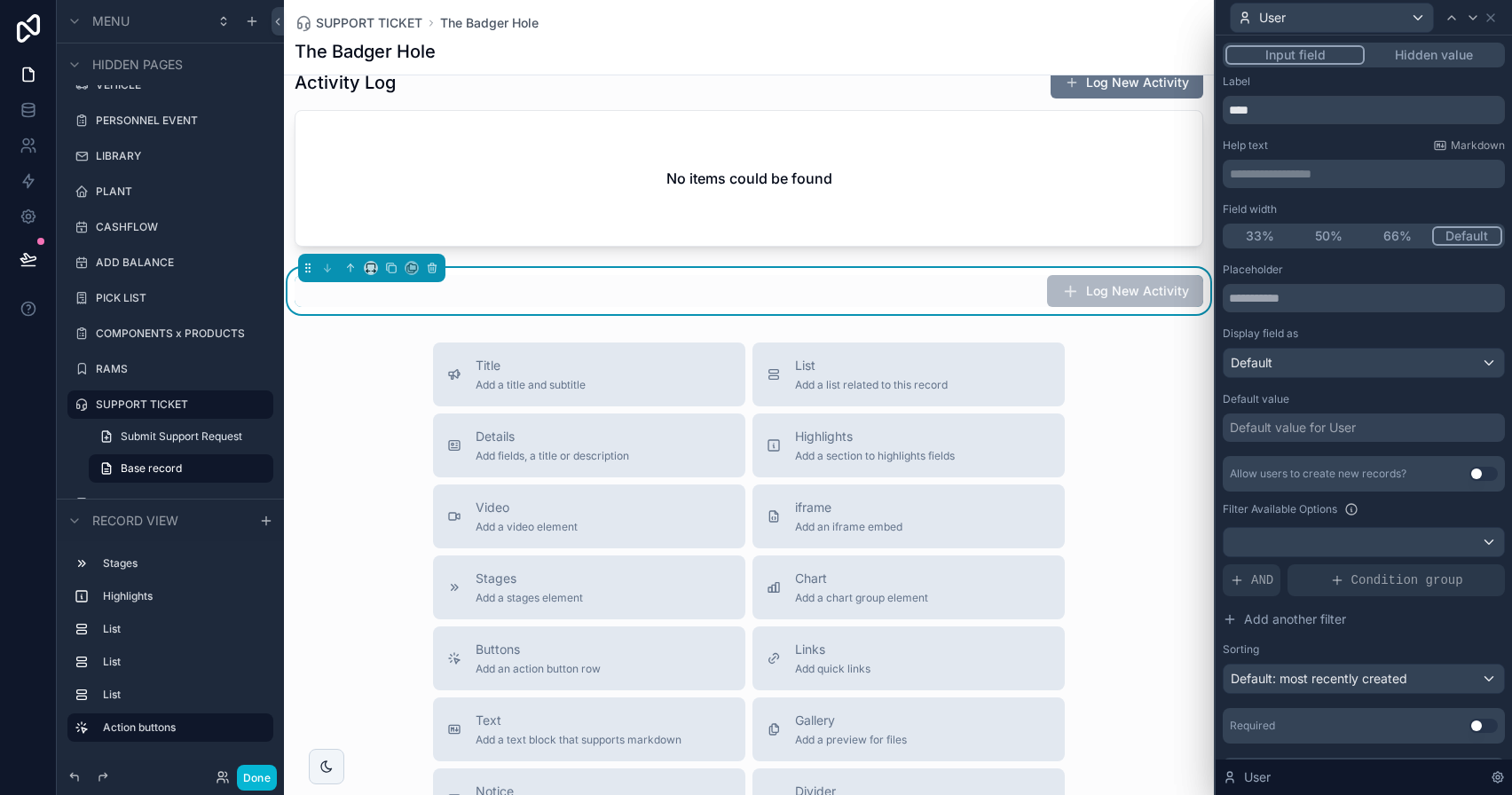
click at [1438, 55] on button "Hidden value" at bounding box center [1433, 55] width 137 height 20
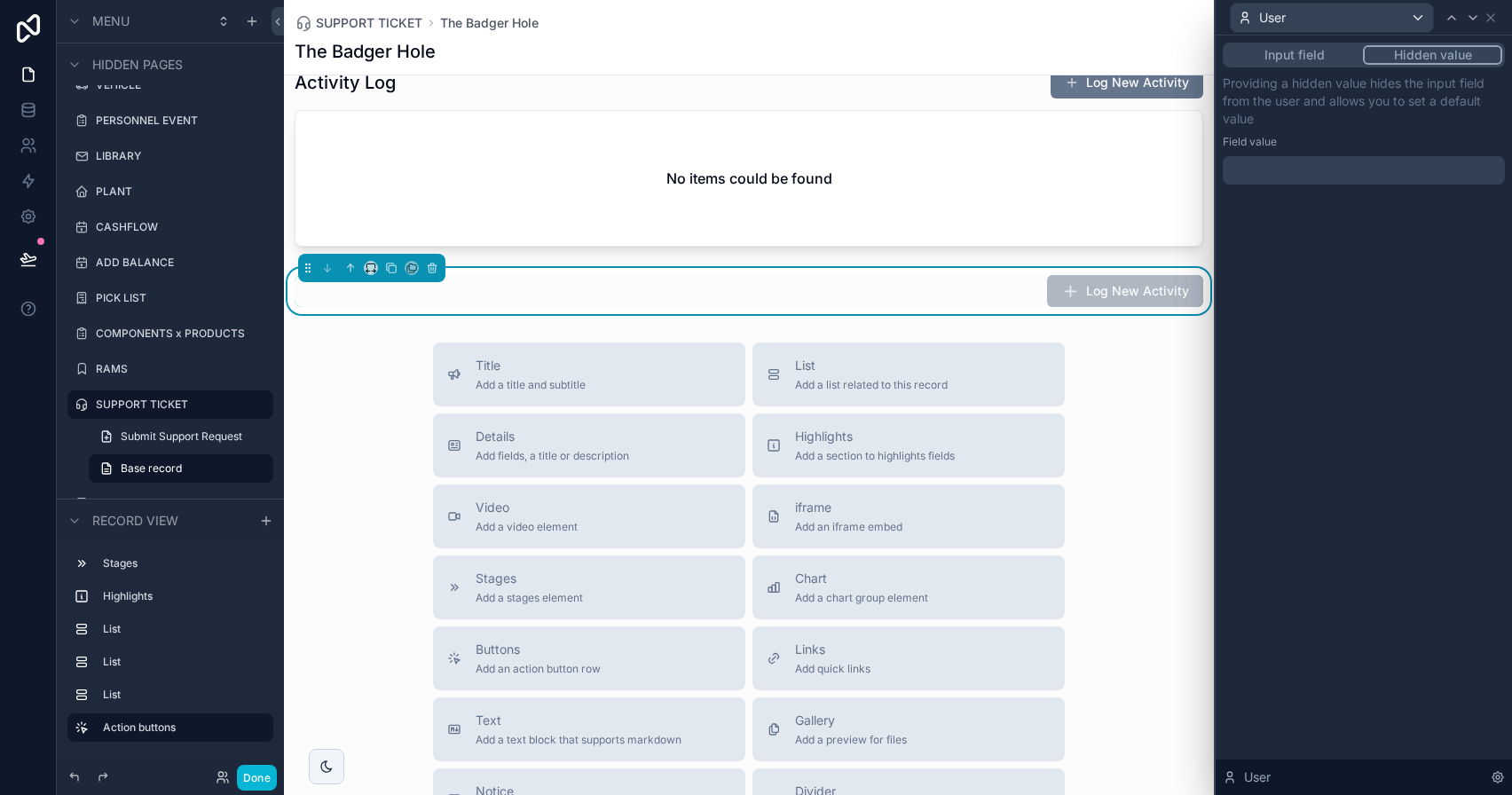
click at [1315, 179] on div at bounding box center [1364, 170] width 282 height 29
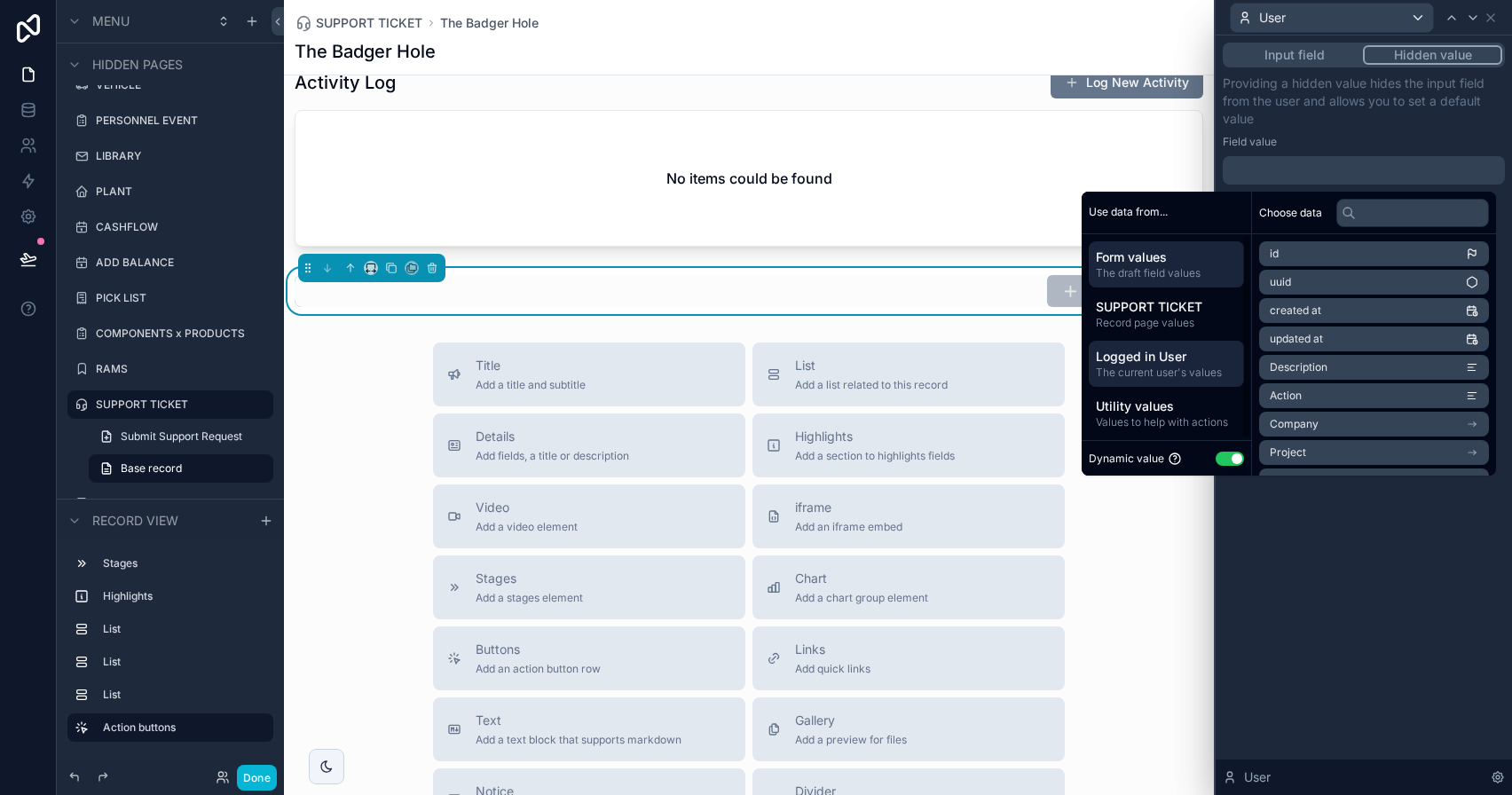
click at [1177, 350] on span "Logged in User" at bounding box center [1166, 357] width 141 height 18
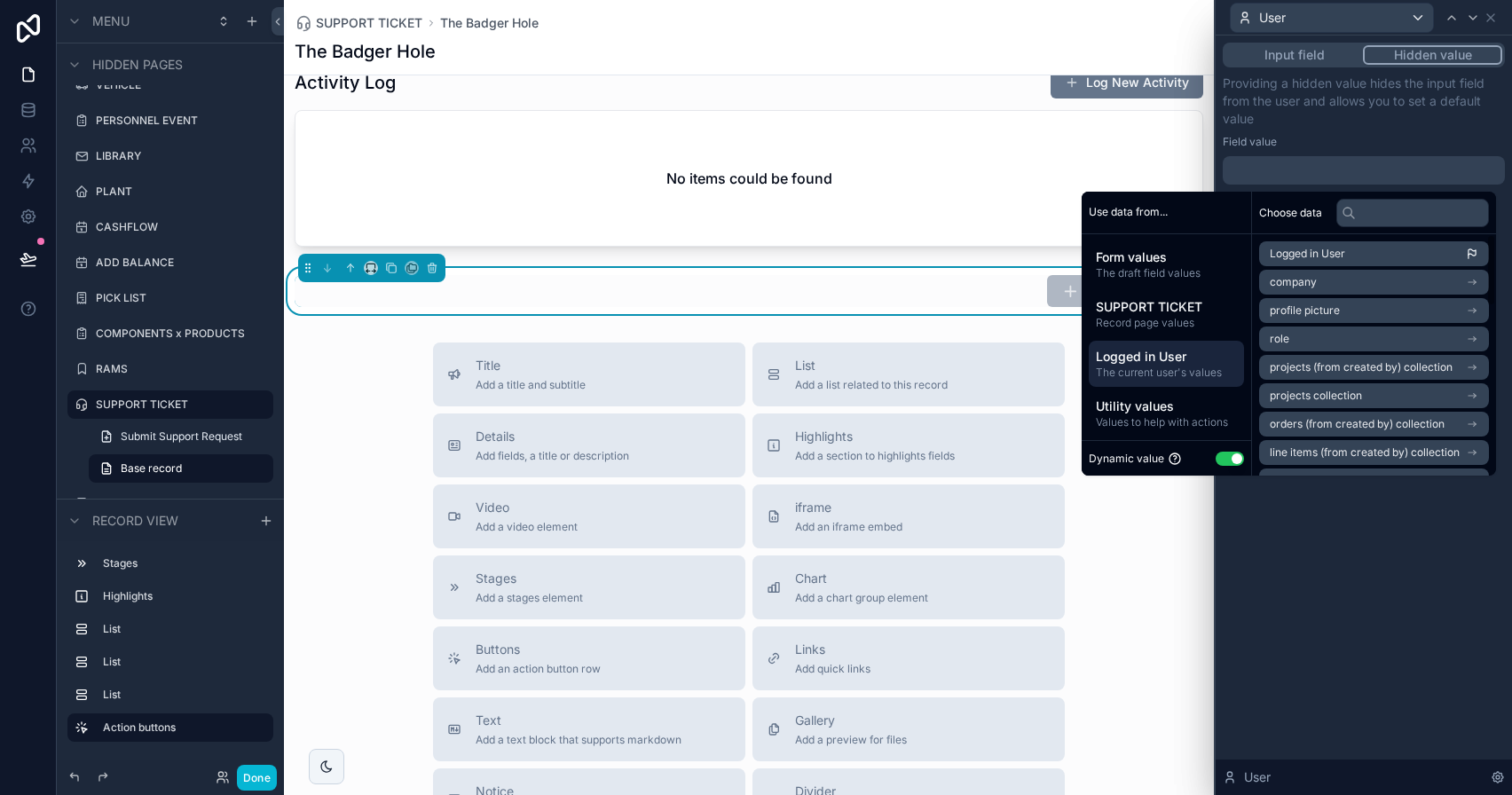
click at [1324, 261] on li "Logged in User" at bounding box center [1374, 254] width 230 height 25
click at [1381, 115] on p "Providing a hidden value hides the input field from the user and allows you to …" at bounding box center [1364, 100] width 282 height 53
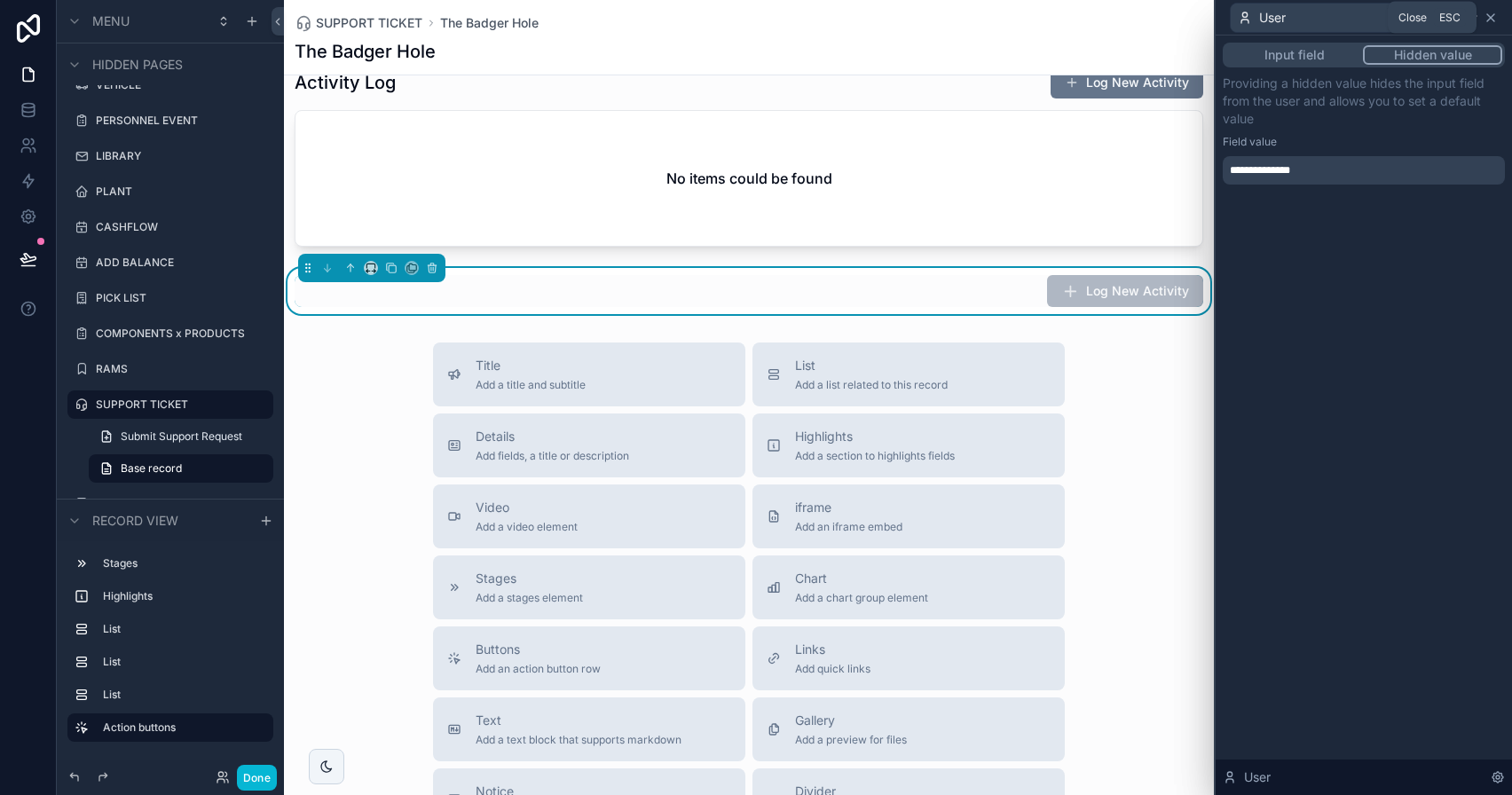
click at [1495, 20] on icon at bounding box center [1491, 18] width 14 height 14
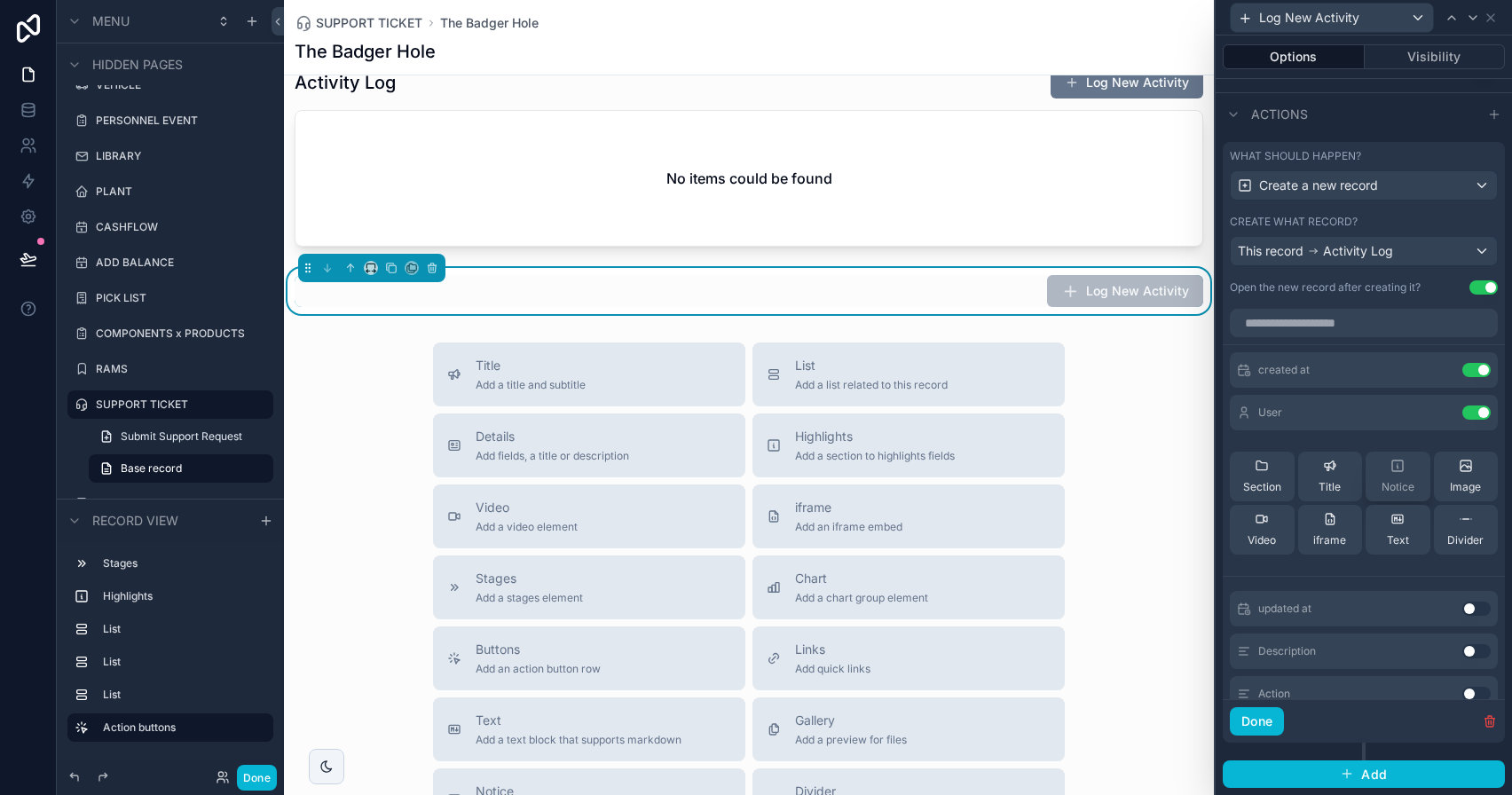
scroll to position [247, 0]
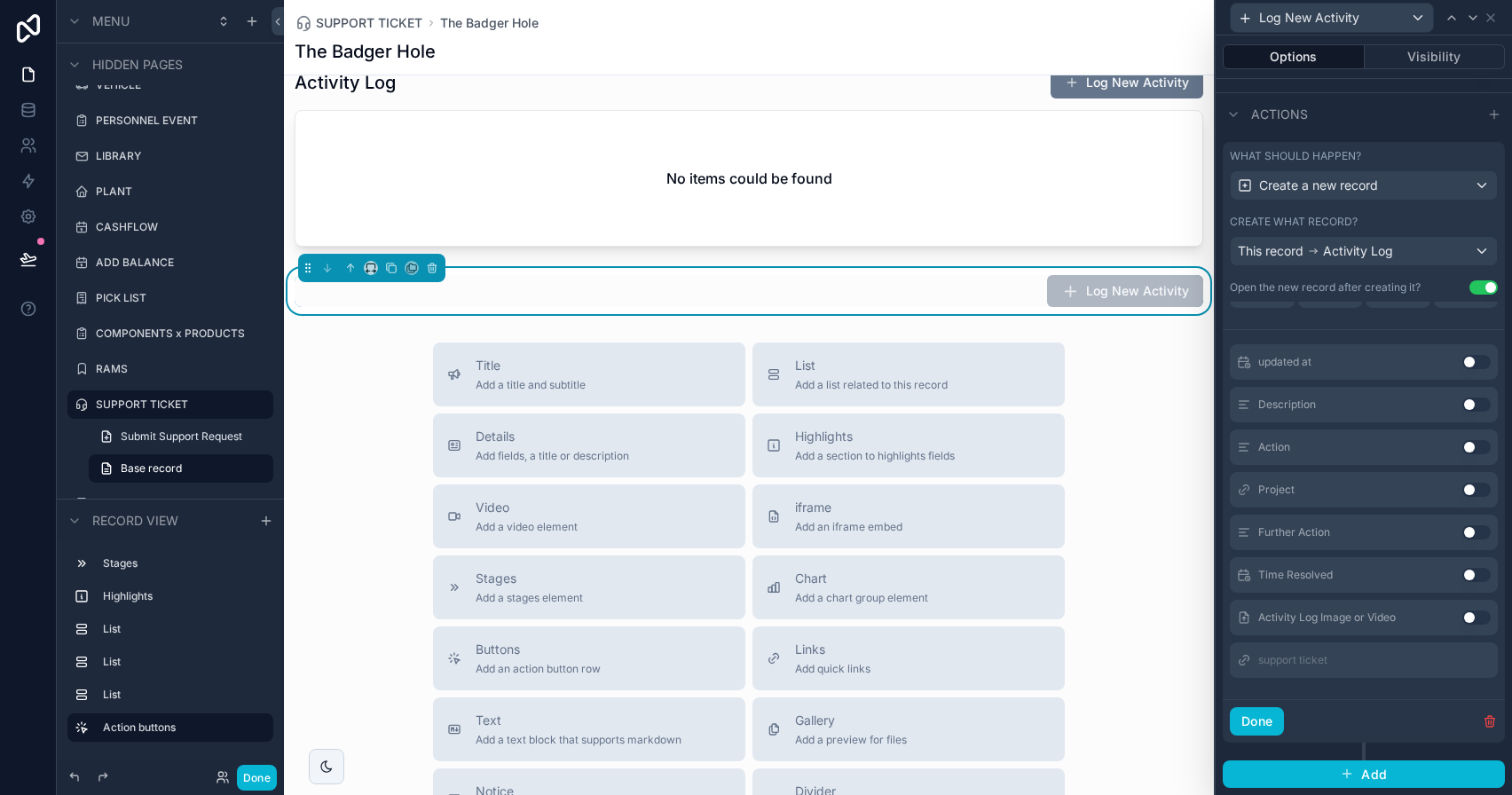
click at [1463, 446] on button "Use setting" at bounding box center [1477, 448] width 29 height 14
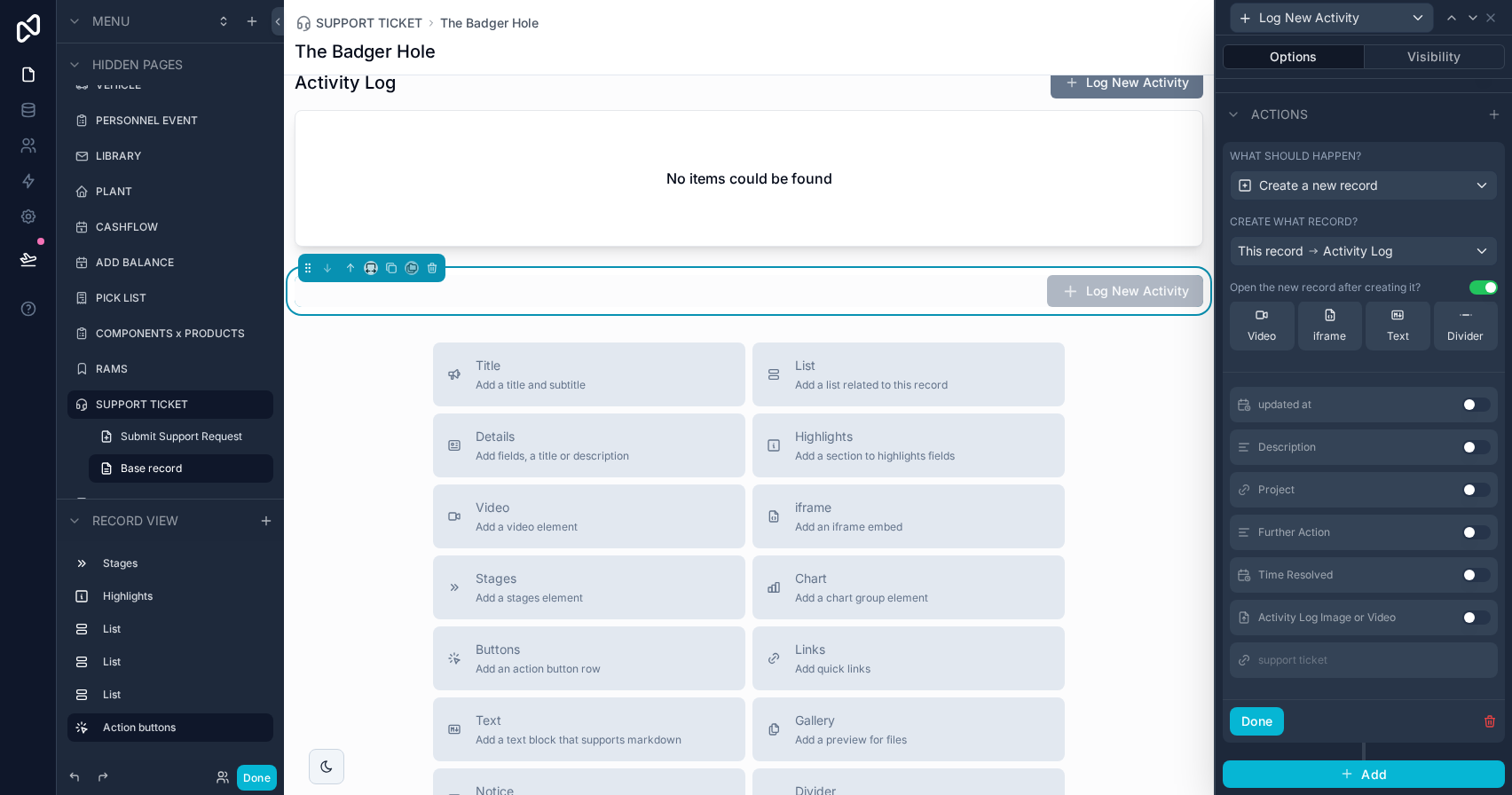
click at [1463, 613] on button "Use setting" at bounding box center [1477, 617] width 29 height 14
click at [1463, 612] on button "Use setting" at bounding box center [1477, 617] width 29 height 14
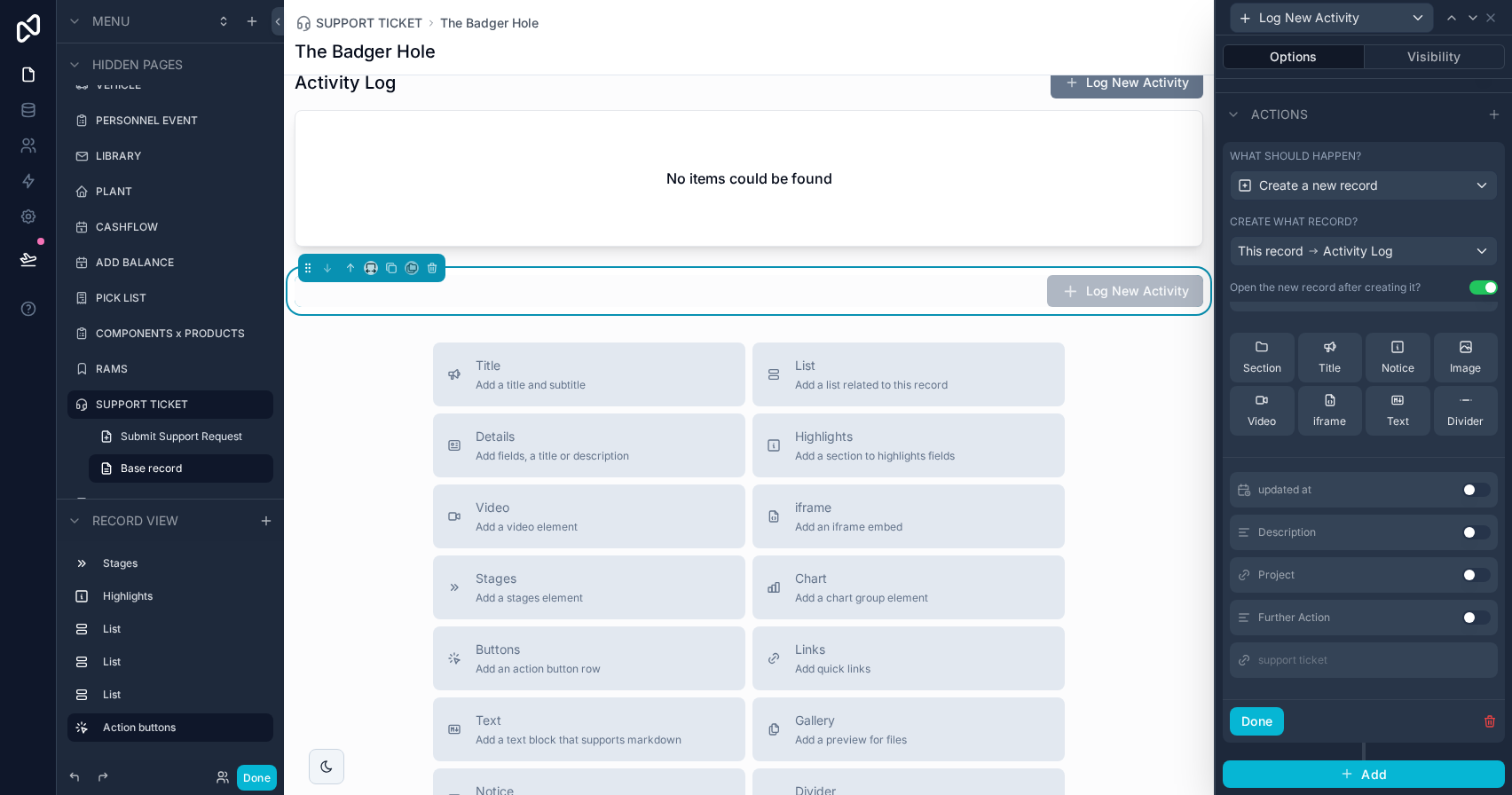
click at [1463, 614] on button "Use setting" at bounding box center [1477, 617] width 29 height 14
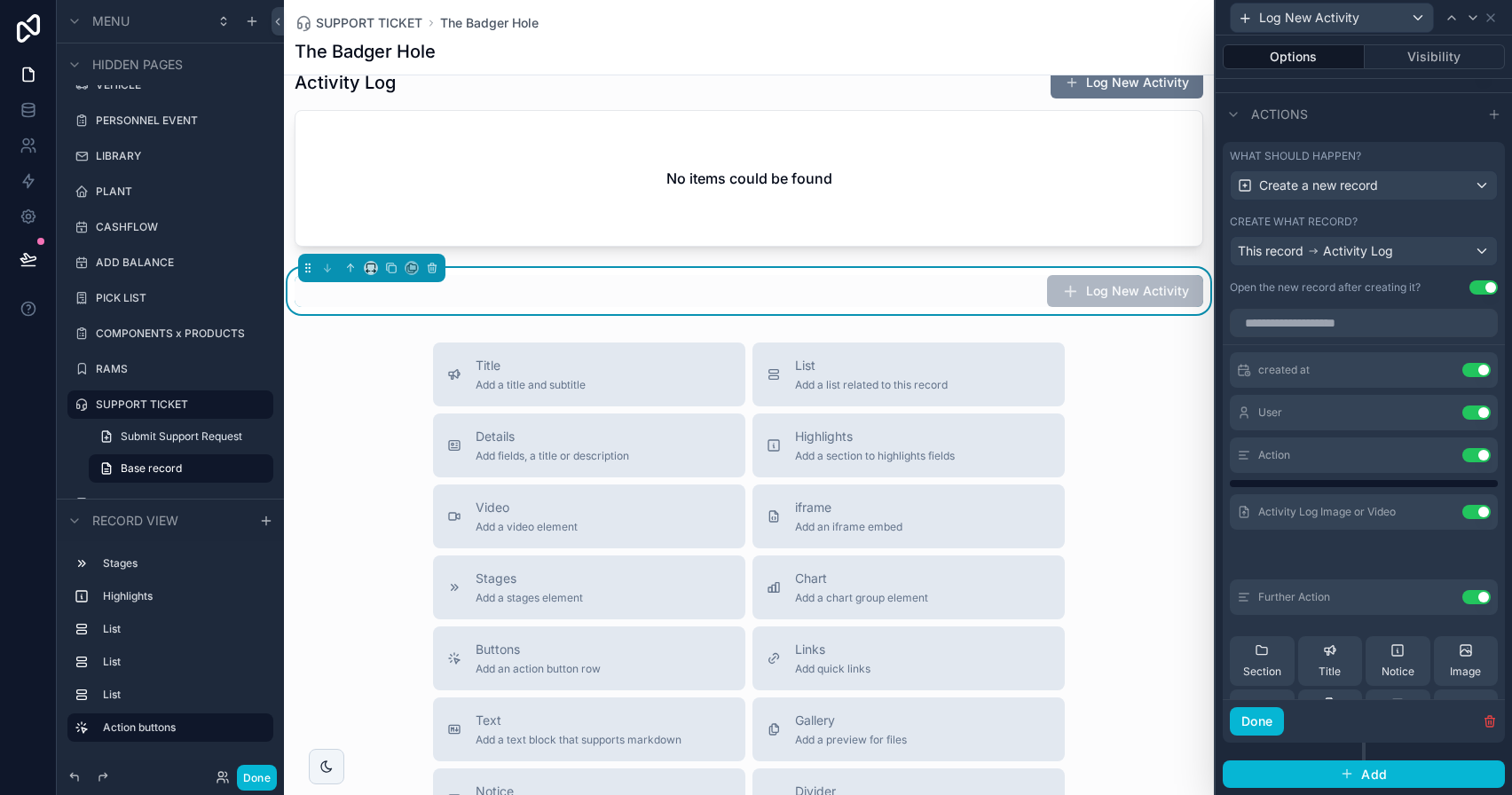
scroll to position [546, 0]
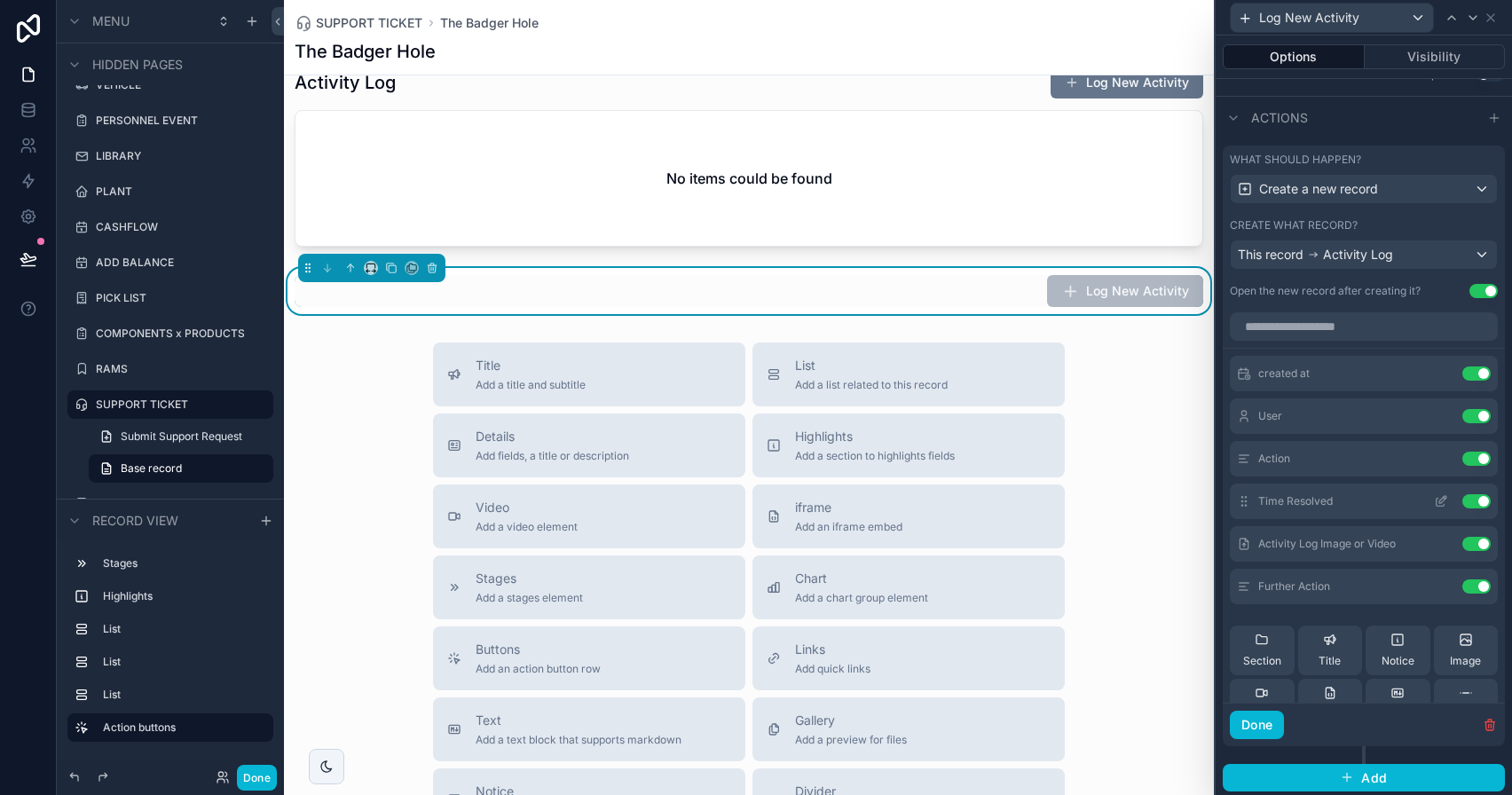
click at [1434, 497] on icon at bounding box center [1441, 502] width 14 height 14
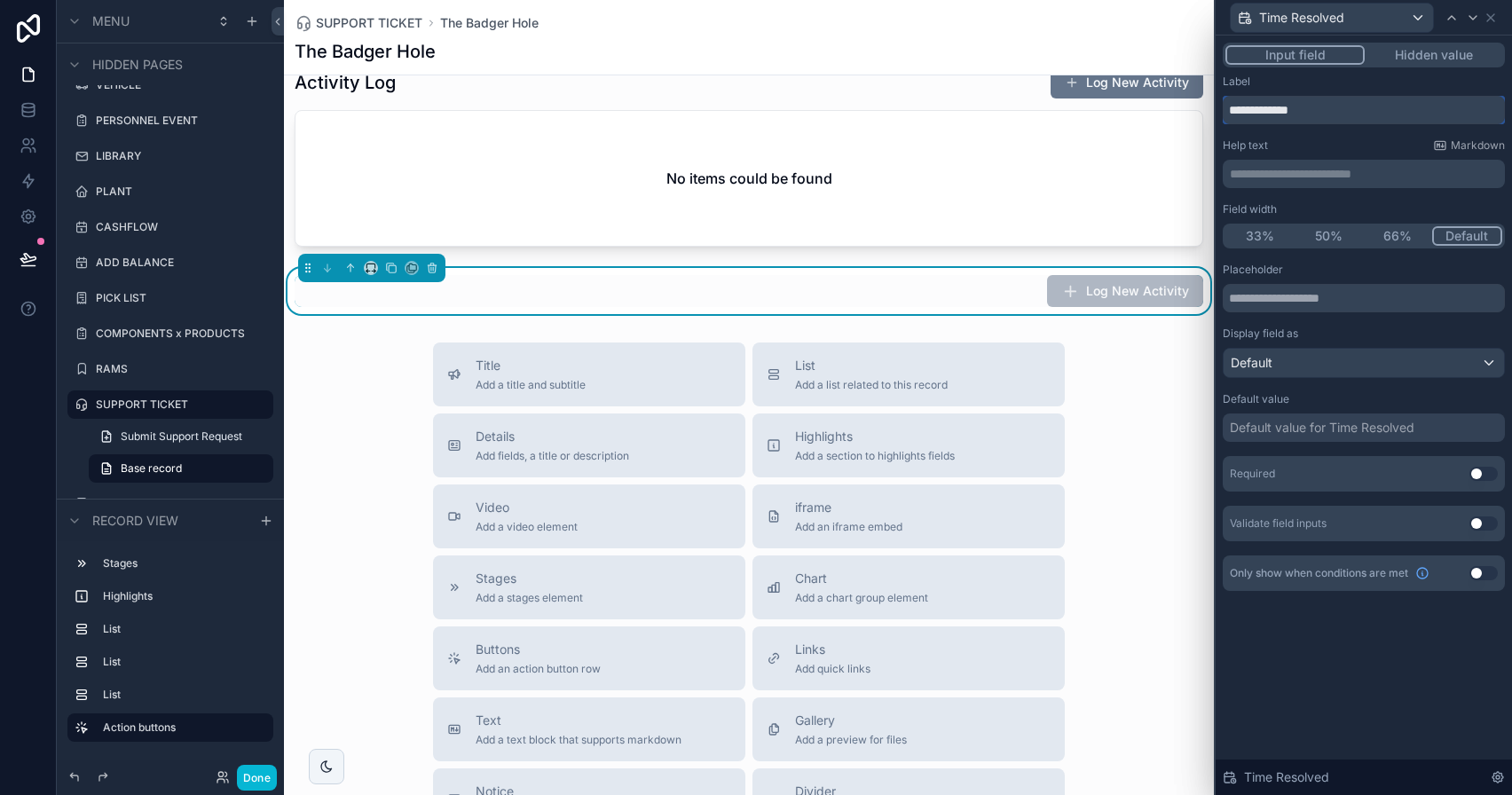
click at [1309, 116] on input "**********" at bounding box center [1364, 110] width 282 height 29
drag, startPoint x: 1266, startPoint y: 105, endPoint x: 1424, endPoint y: 123, distance: 159.0
click at [1424, 123] on input "**********" at bounding box center [1364, 110] width 282 height 29
type input "**********"
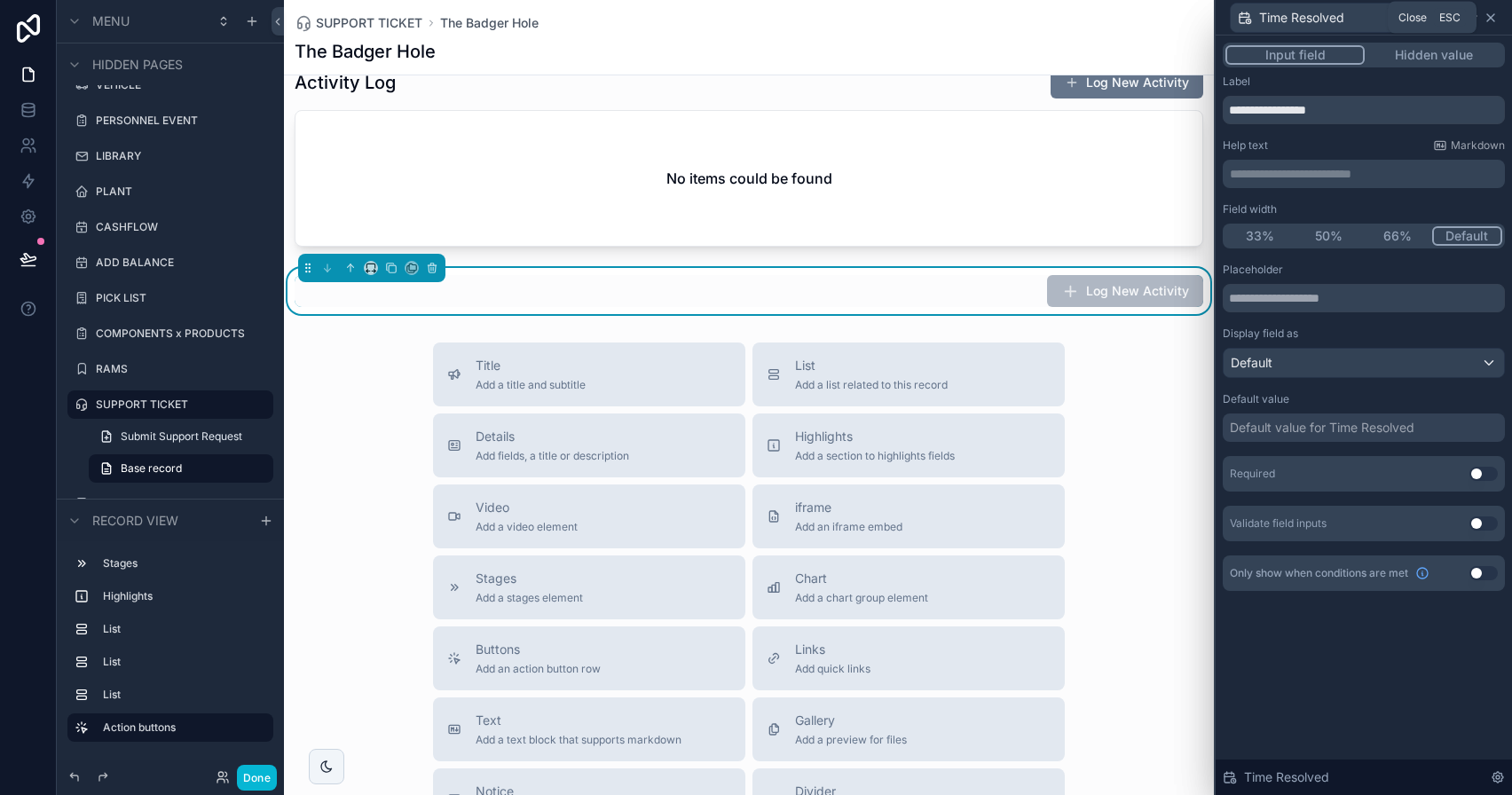
click at [1492, 22] on icon at bounding box center [1491, 18] width 14 height 14
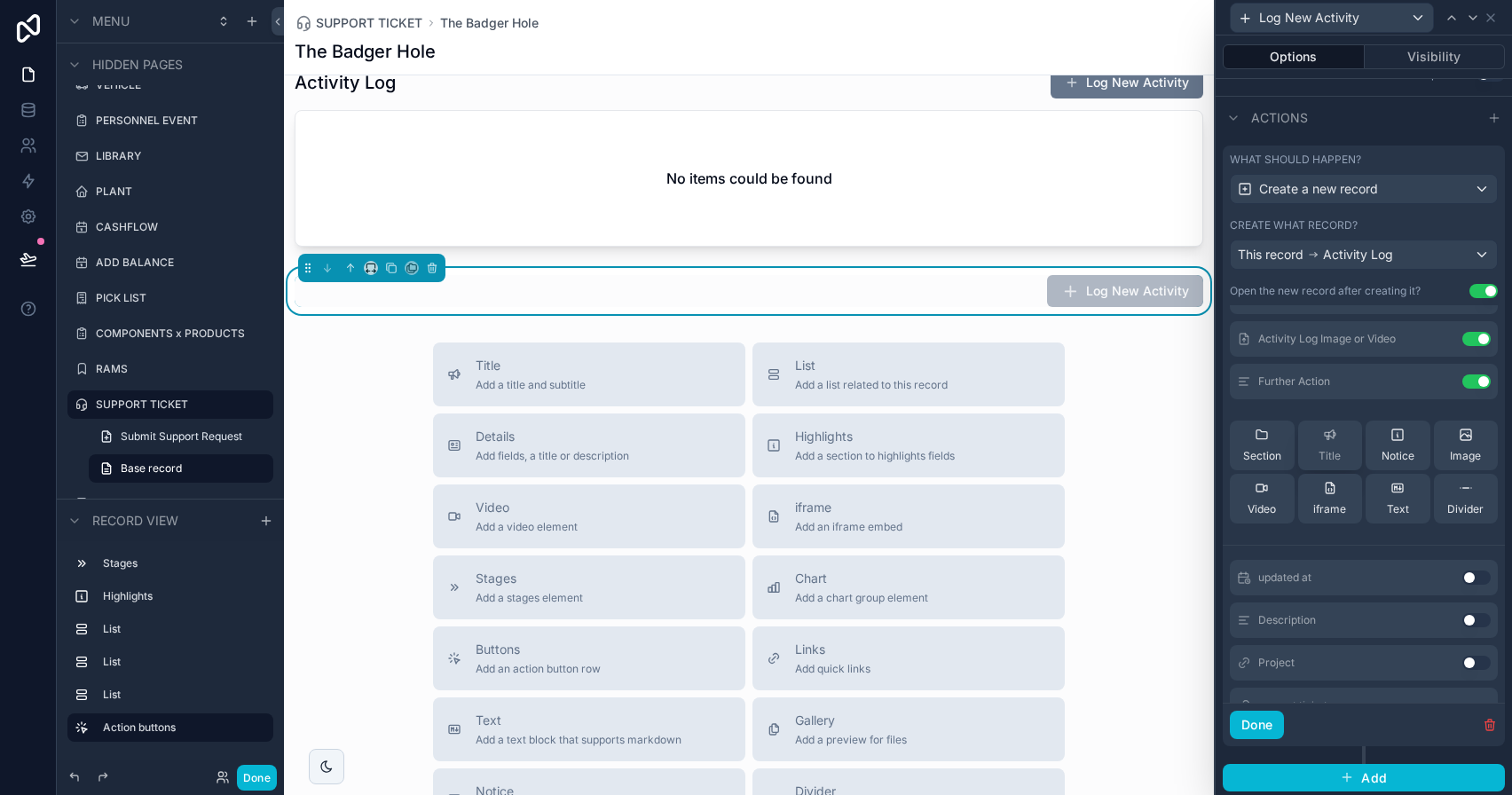
scroll to position [247, 0]
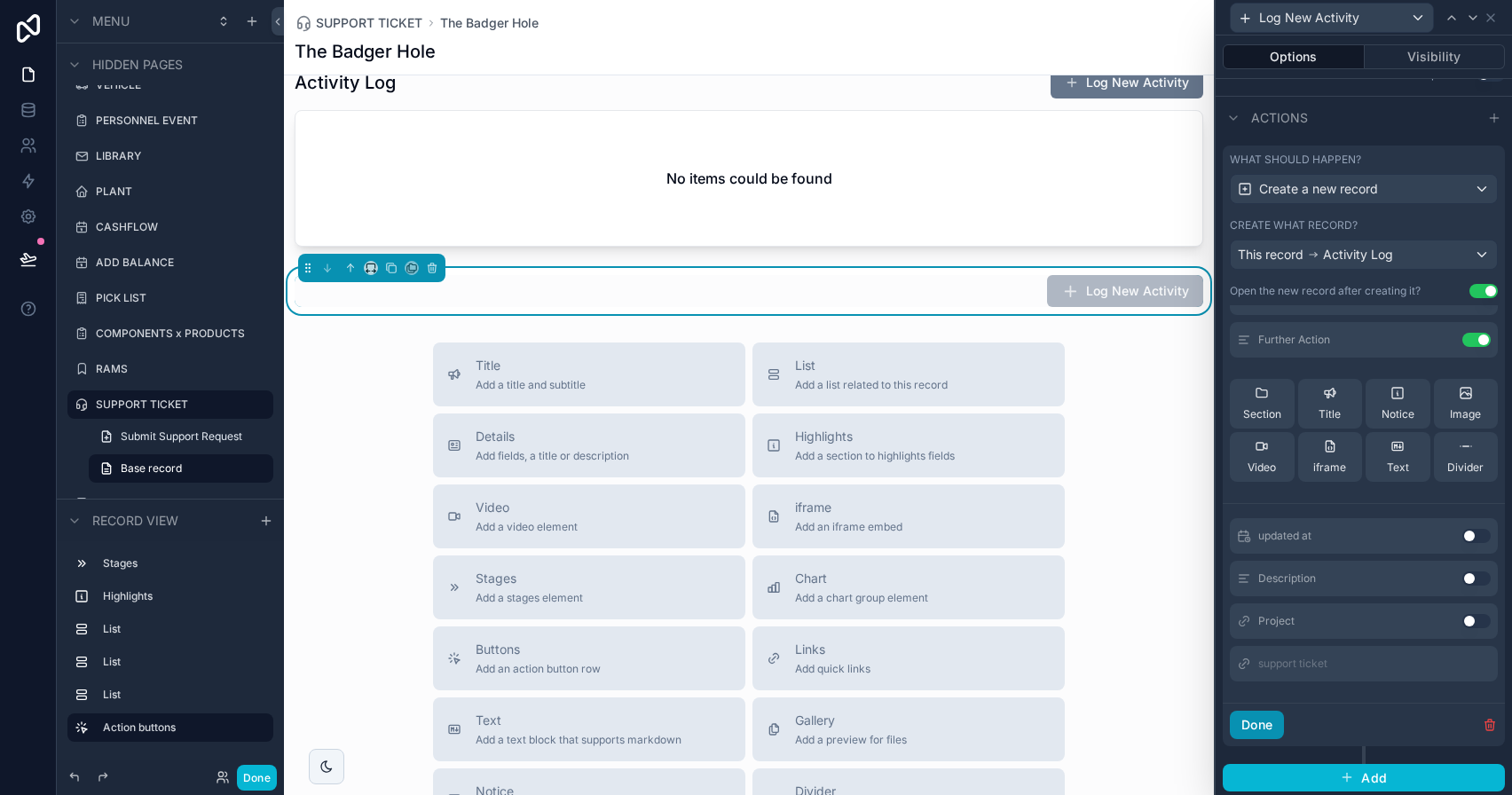
click at [1273, 722] on button "Done" at bounding box center [1257, 725] width 54 height 29
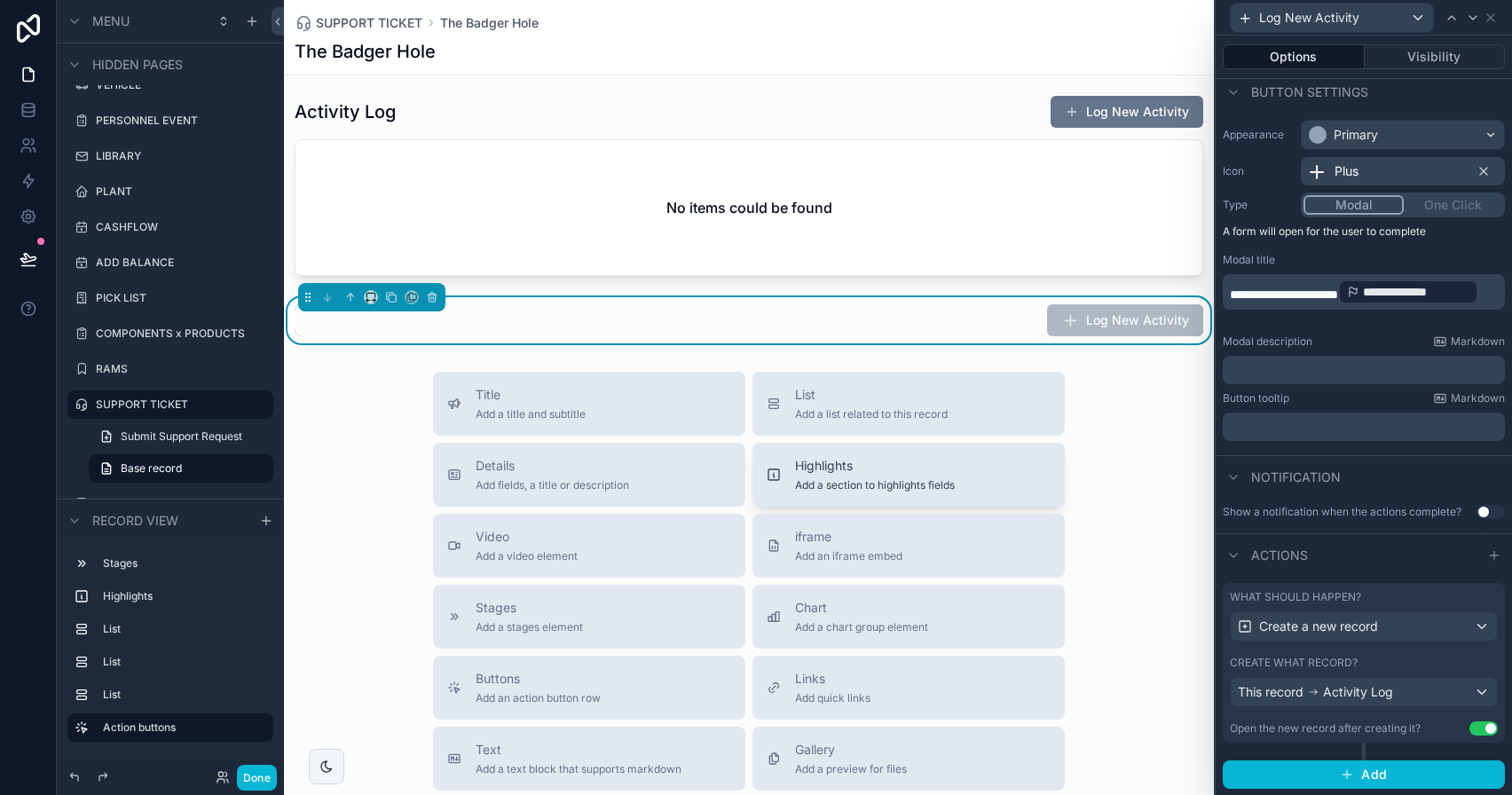
scroll to position [397, 0]
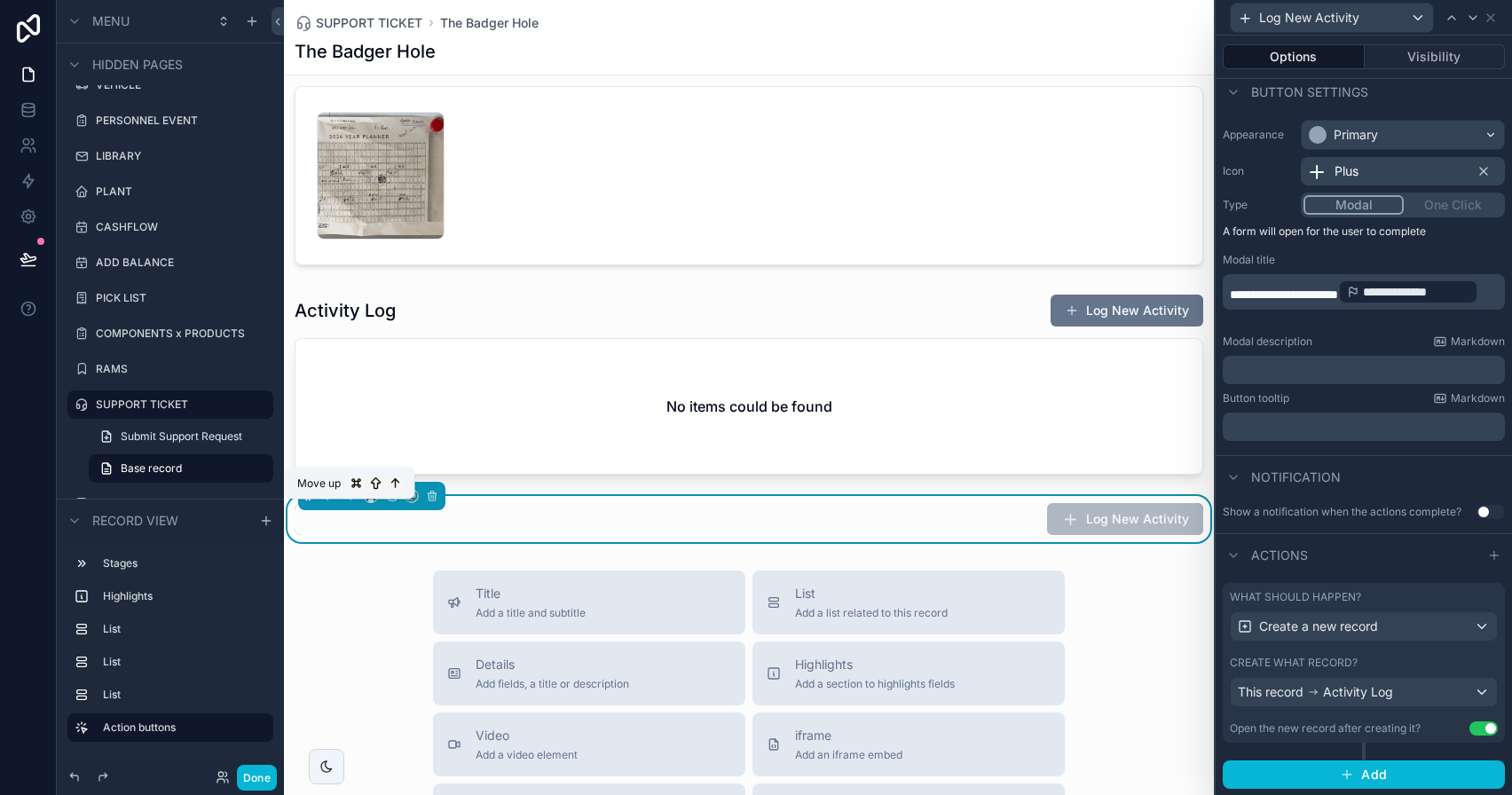
click at [352, 502] on icon "scrollable content" at bounding box center [351, 496] width 13 height 13
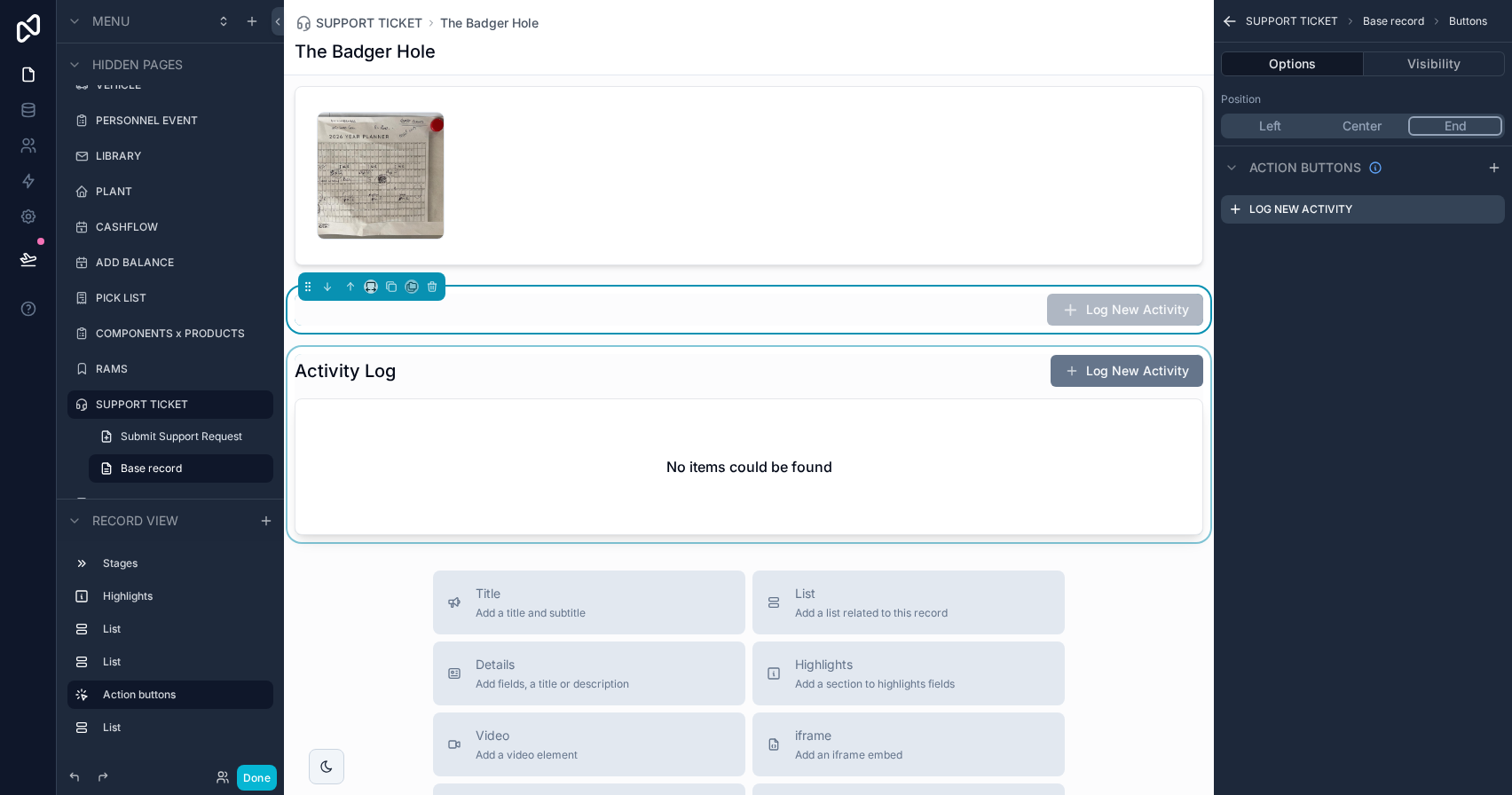
click at [735, 466] on div "scrollable content" at bounding box center [748, 445] width 930 height 196
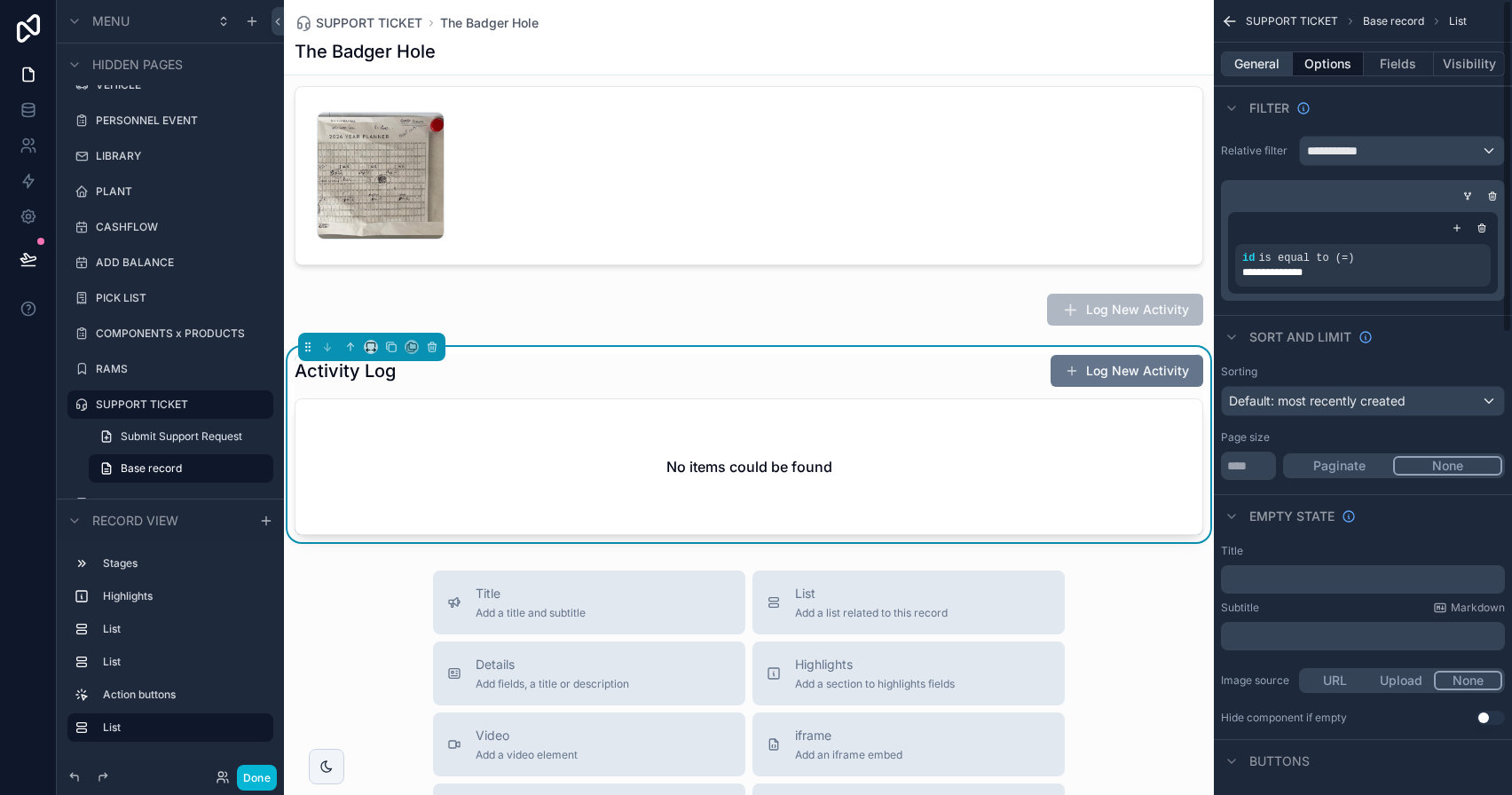
click at [1267, 59] on button "General" at bounding box center [1257, 64] width 72 height 25
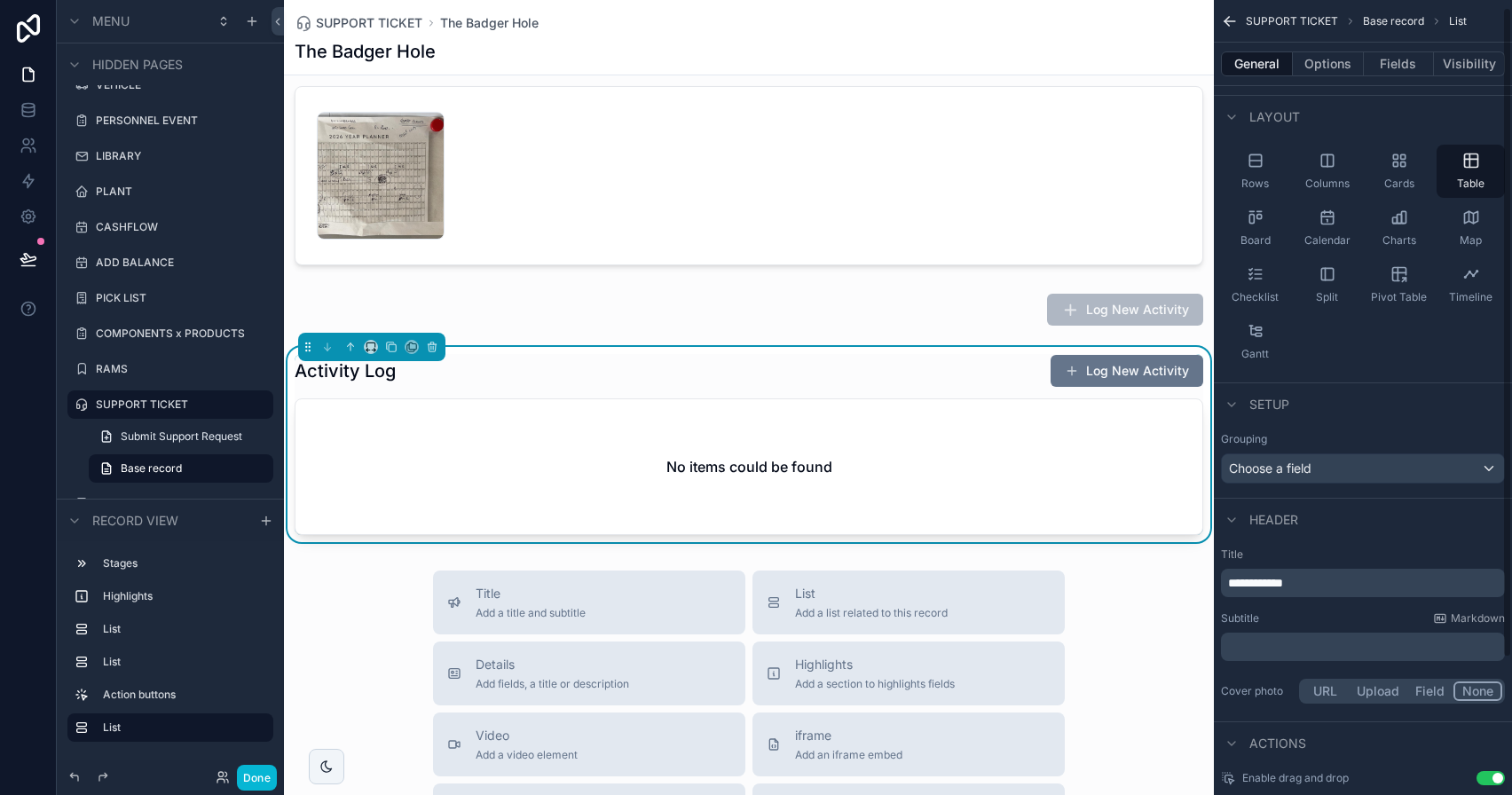
scroll to position [177, 0]
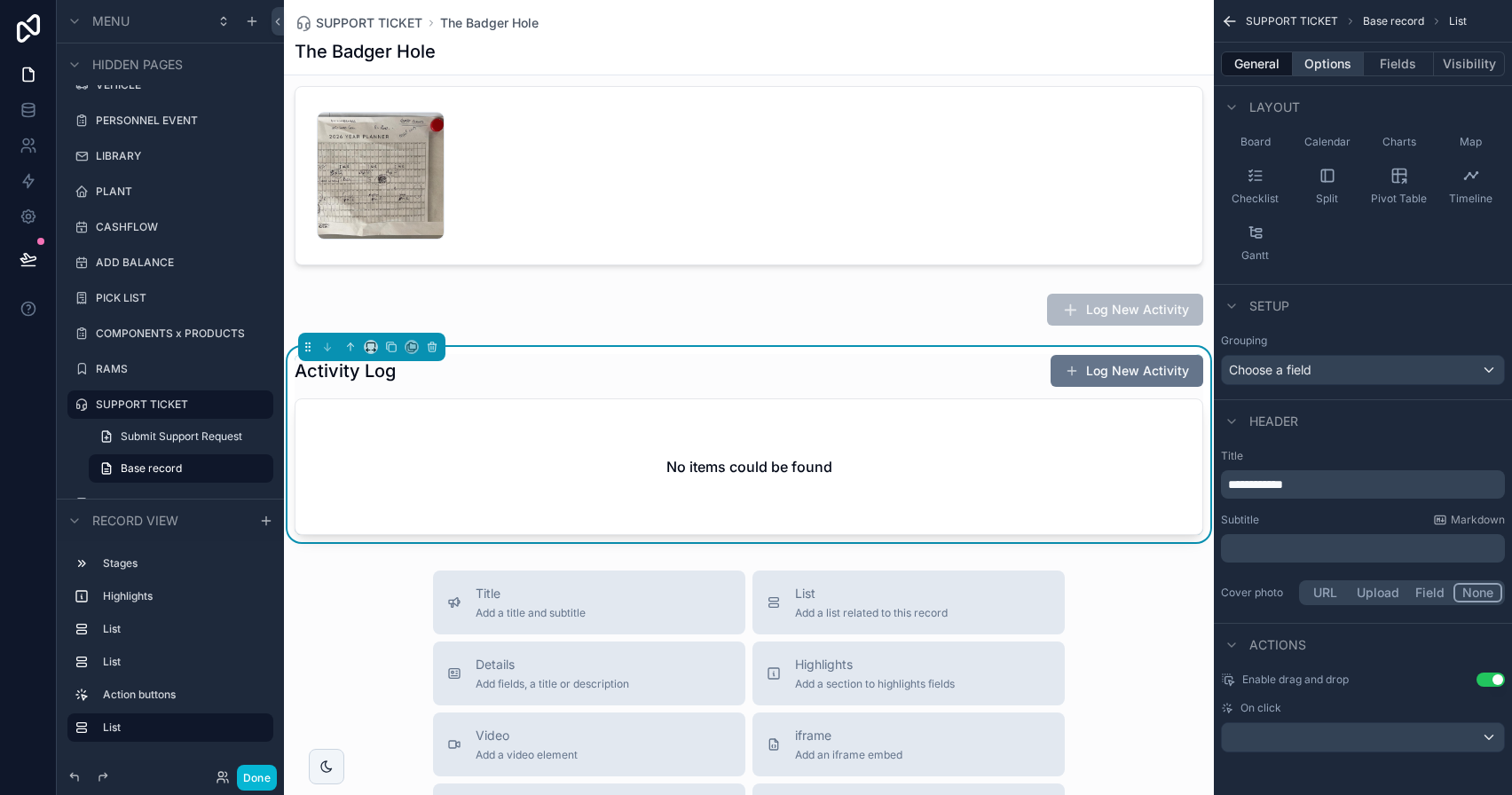
click at [1333, 74] on button "Options" at bounding box center [1328, 64] width 71 height 25
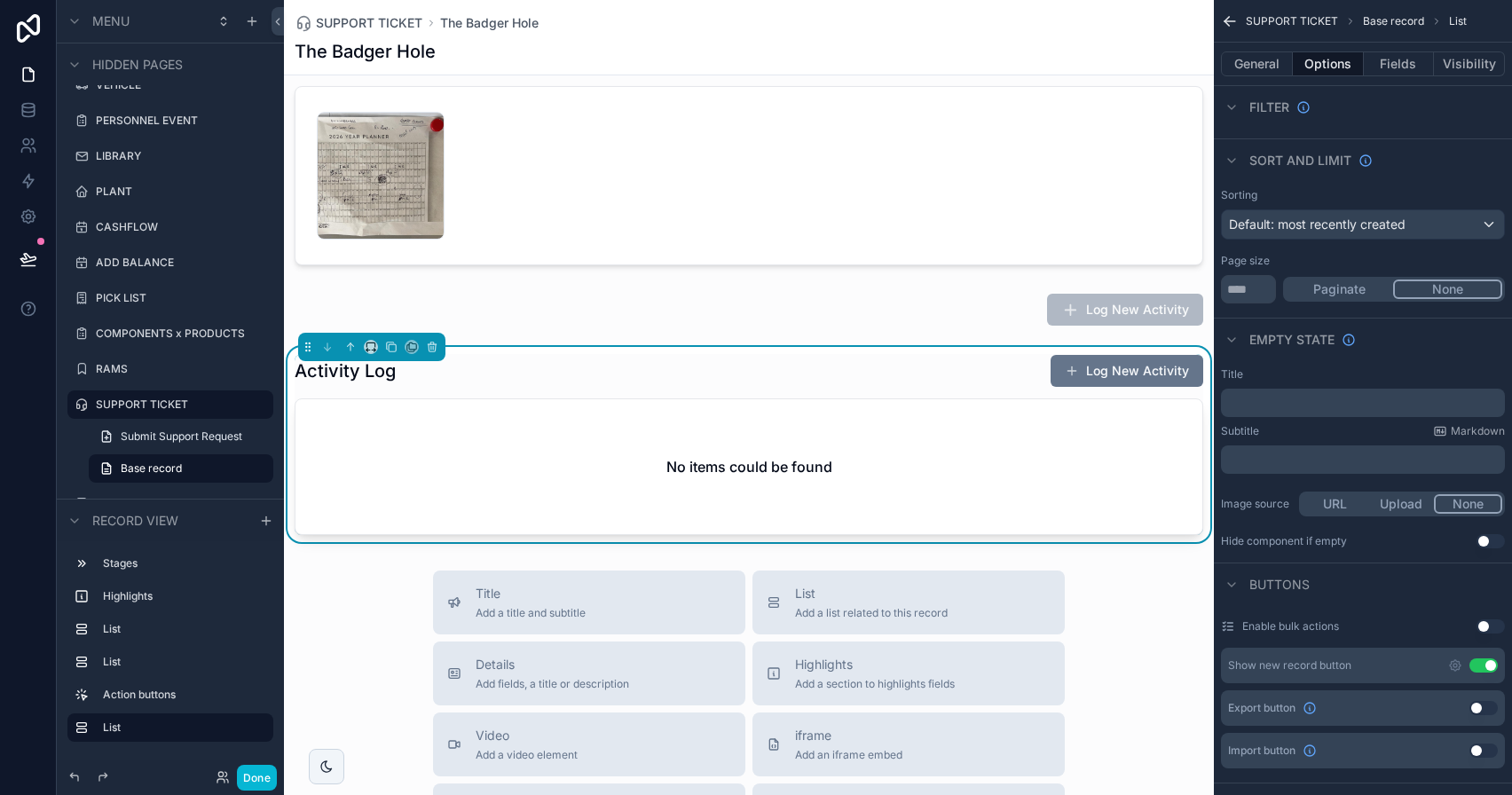
click at [1487, 665] on button "Use setting" at bounding box center [1484, 666] width 29 height 14
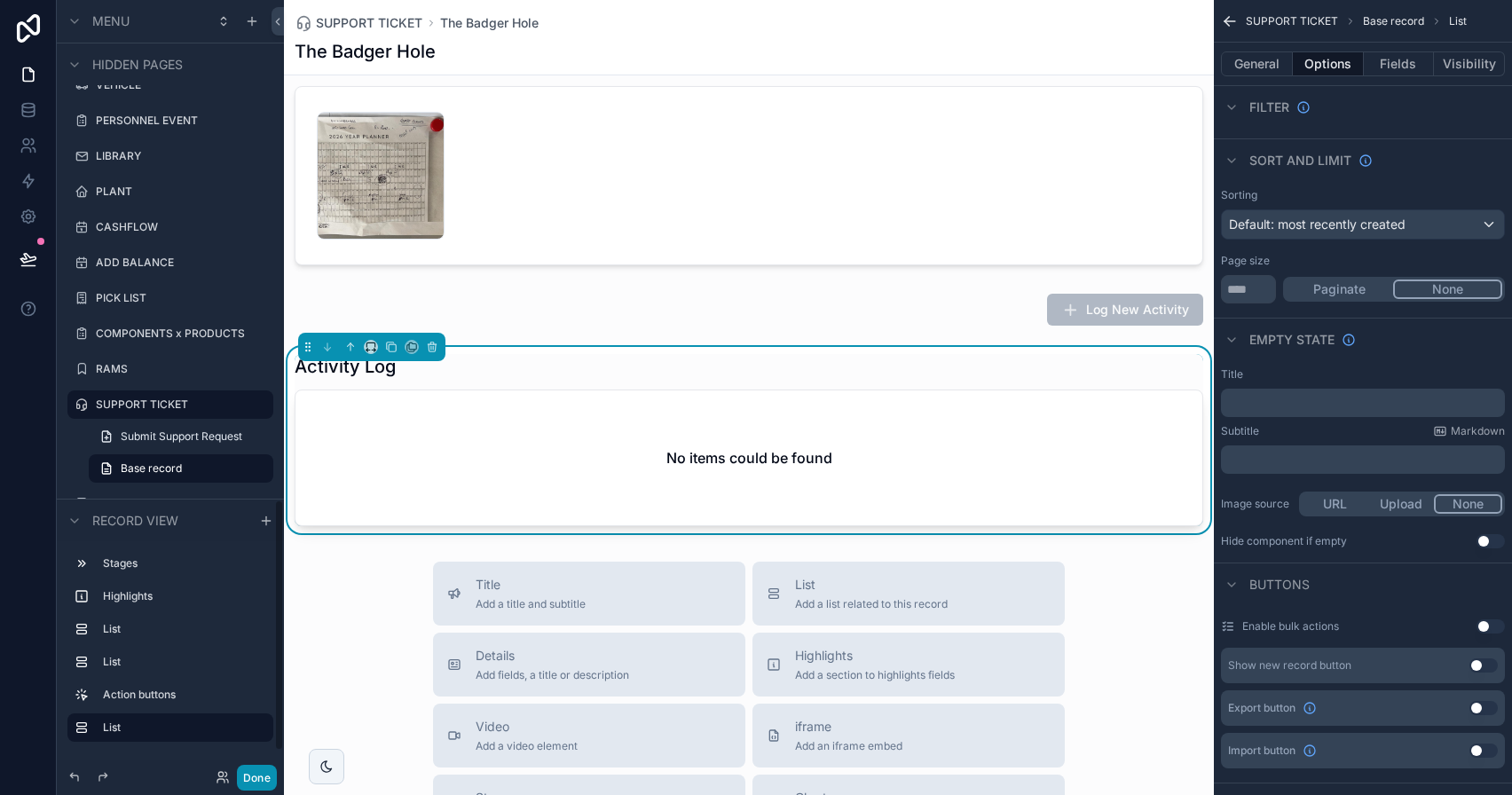
click at [249, 769] on button "Done" at bounding box center [257, 777] width 40 height 26
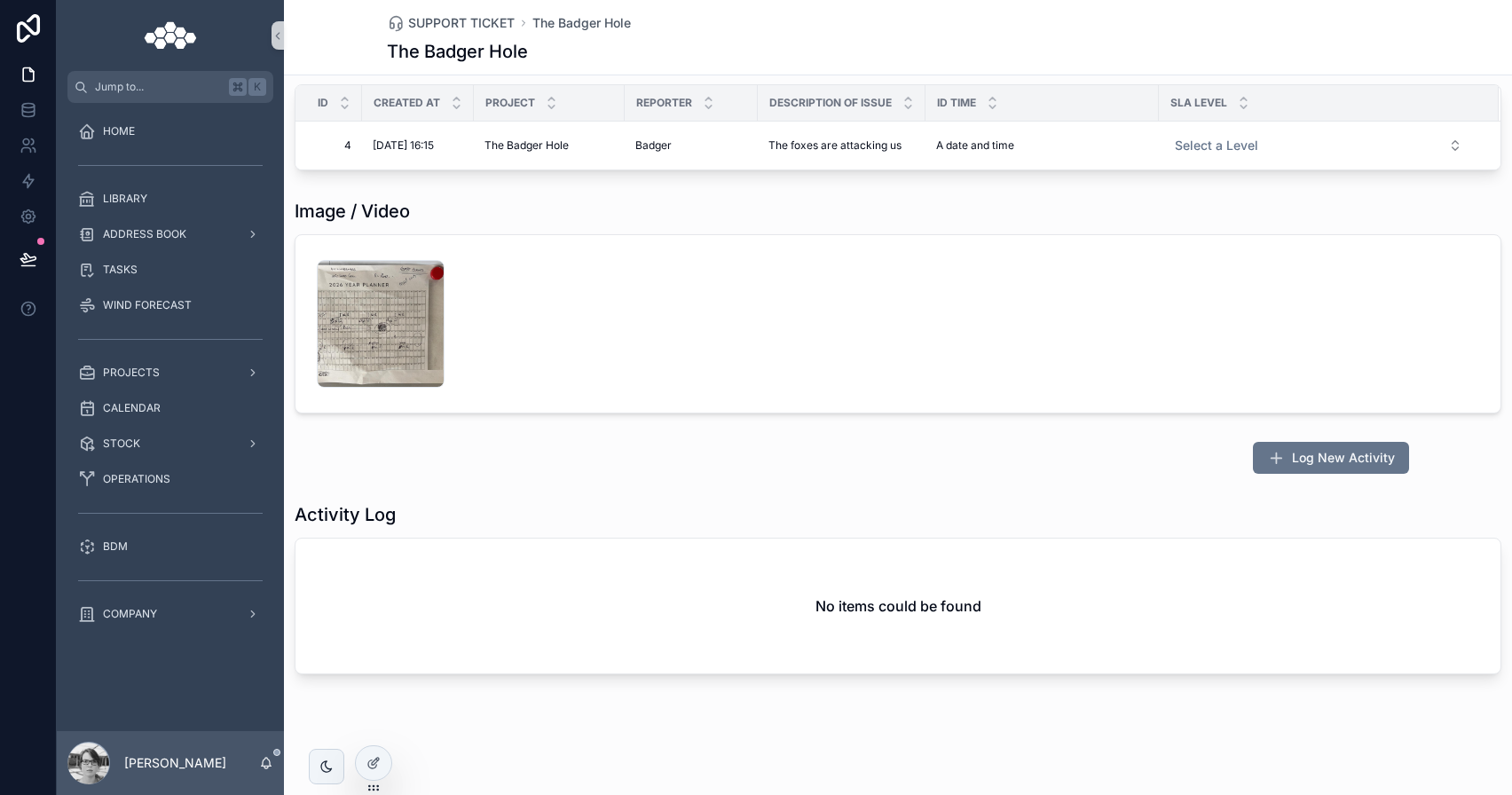
scroll to position [249, 0]
click at [362, 762] on div at bounding box center [374, 764] width 36 height 34
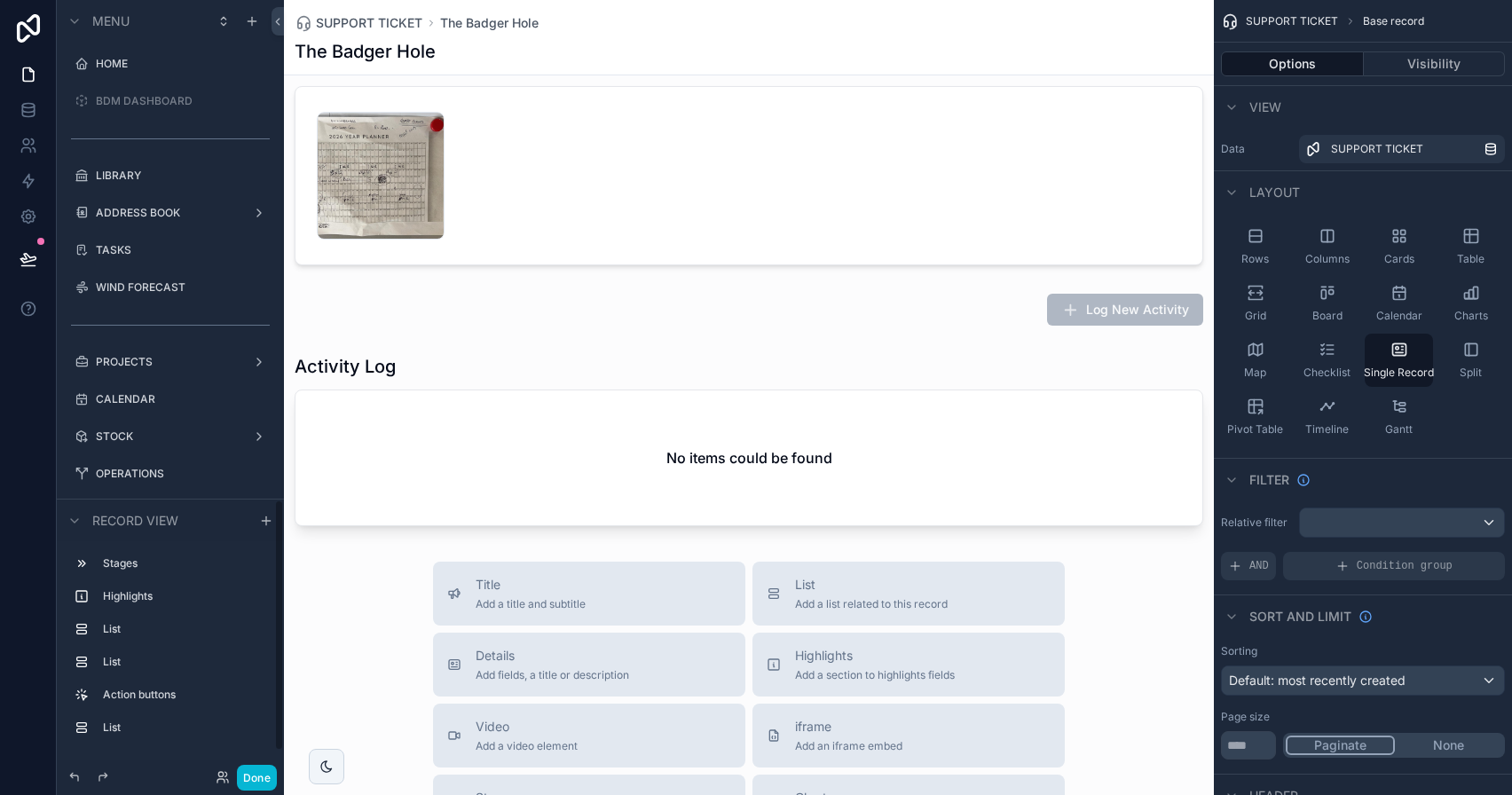
scroll to position [1539, 0]
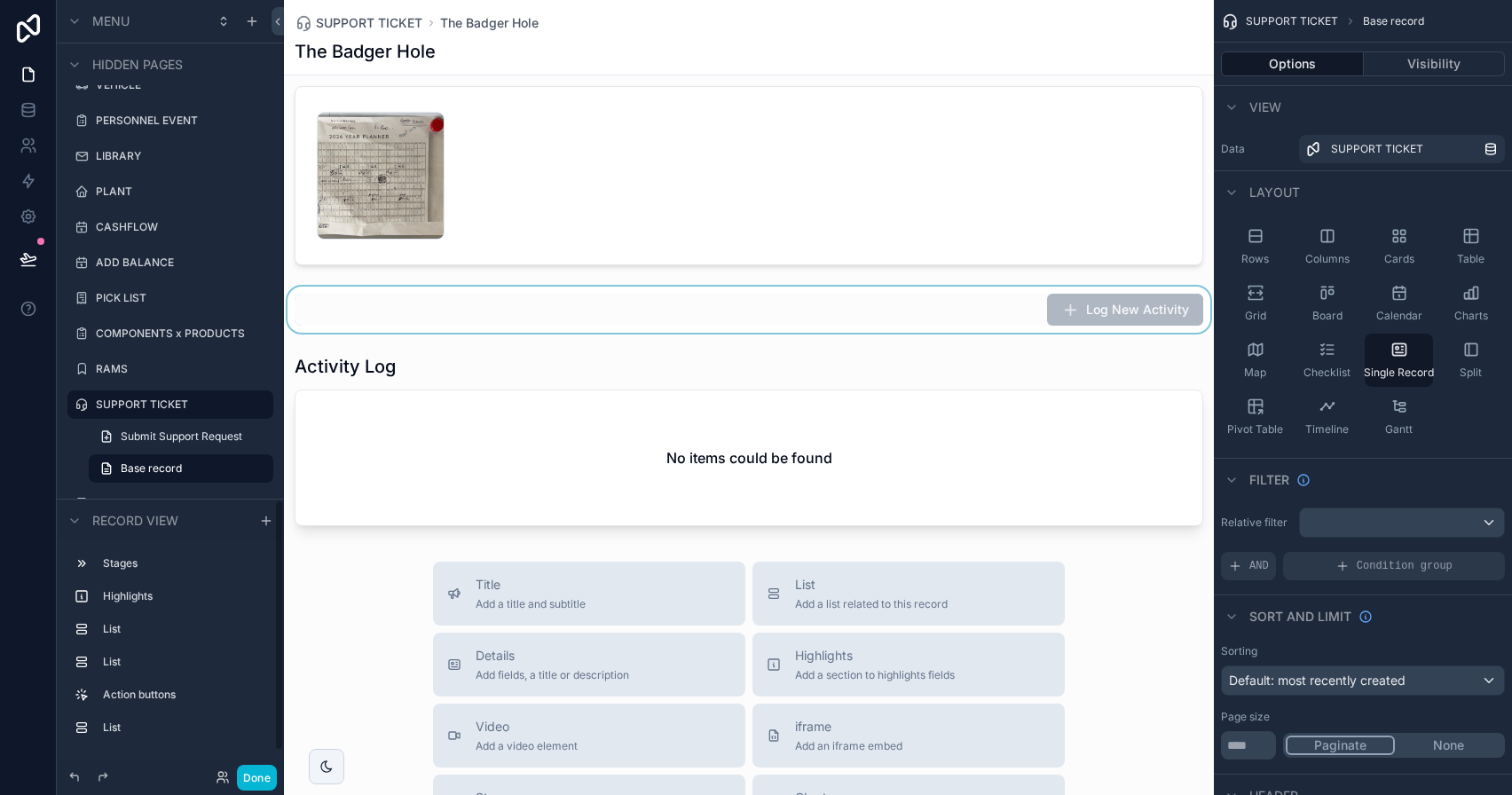
click at [749, 333] on div "scrollable content" at bounding box center [748, 309] width 930 height 46
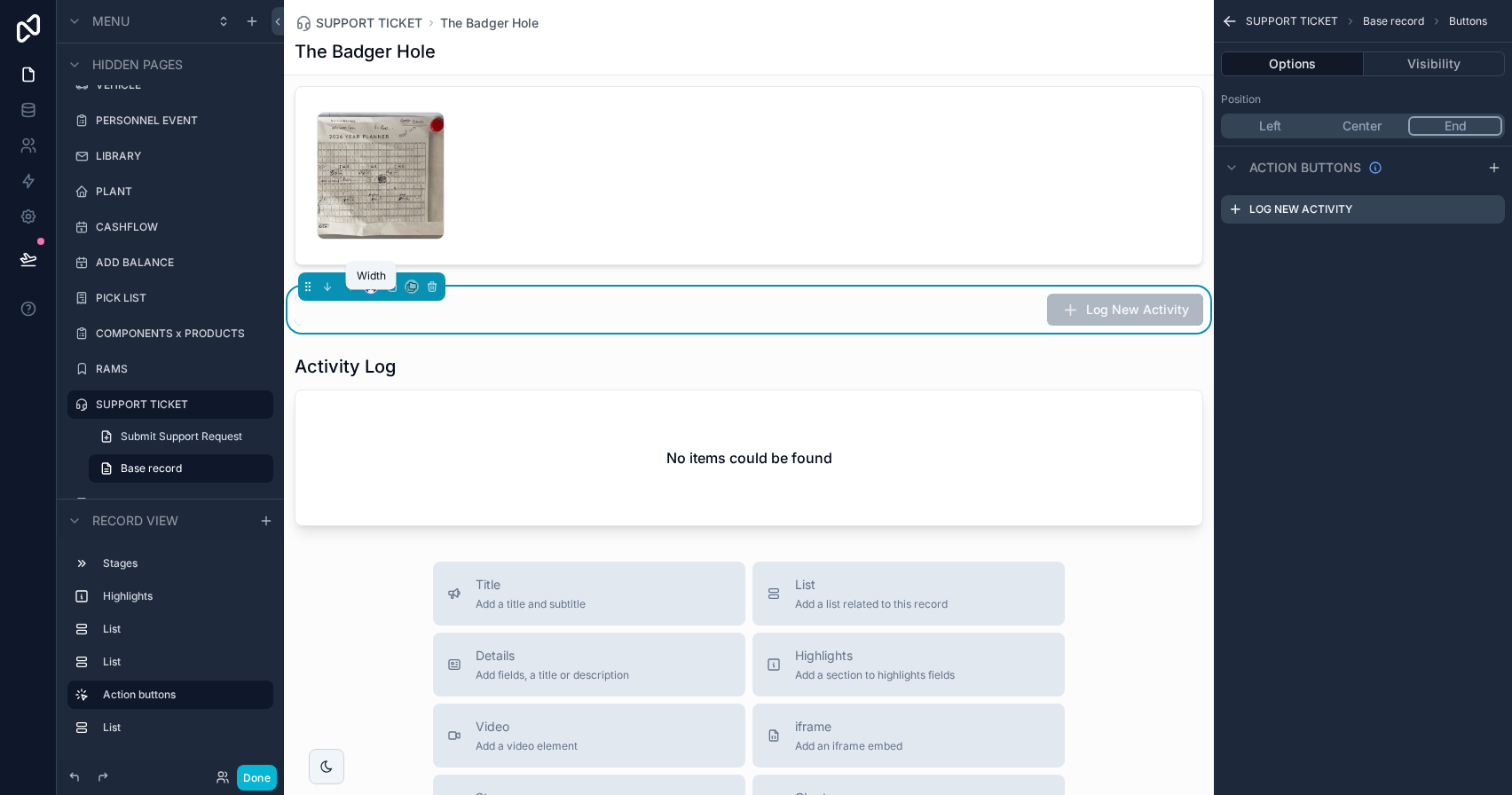
click at [369, 293] on icon "scrollable content" at bounding box center [371, 287] width 13 height 13
click at [408, 521] on div "Full width" at bounding box center [406, 536] width 76 height 32
click at [267, 772] on button "Done" at bounding box center [257, 777] width 40 height 26
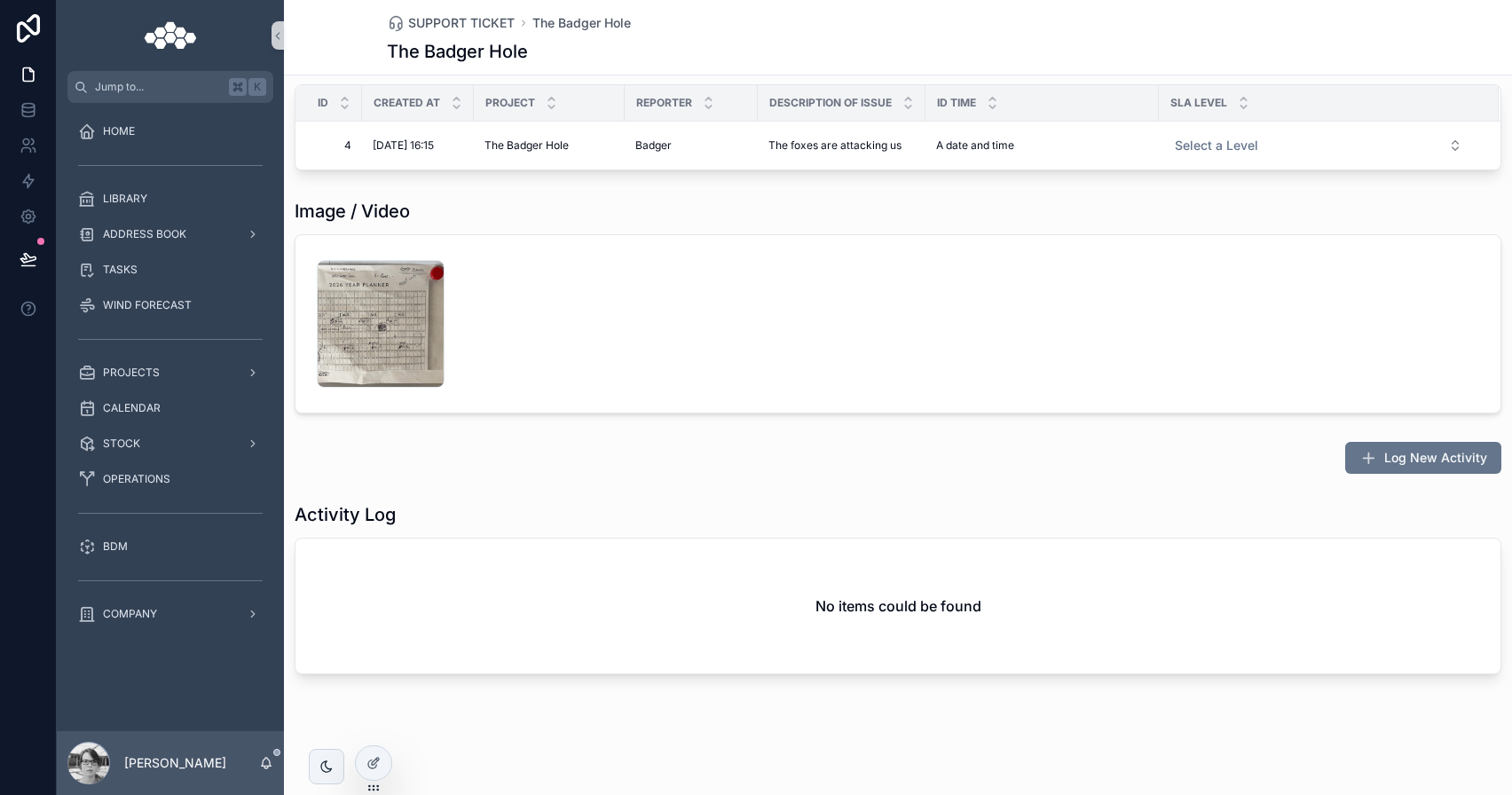
scroll to position [249, 0]
click at [37, 270] on button at bounding box center [29, 258] width 39 height 49
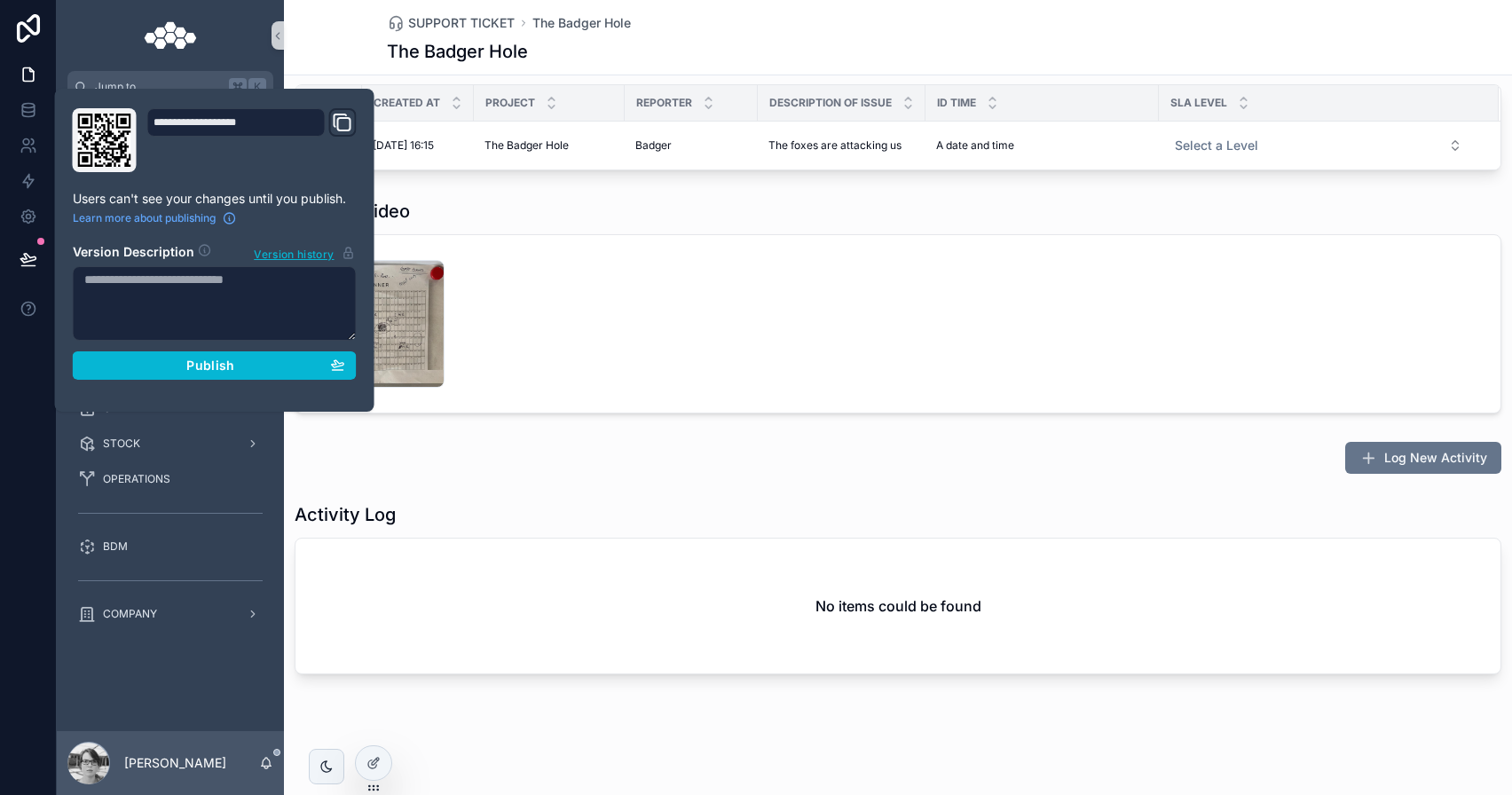
click at [162, 384] on div "**********" at bounding box center [214, 250] width 298 height 284
click at [164, 385] on div "**********" at bounding box center [214, 250] width 298 height 284
click at [164, 356] on button "Publish" at bounding box center [214, 366] width 284 height 29
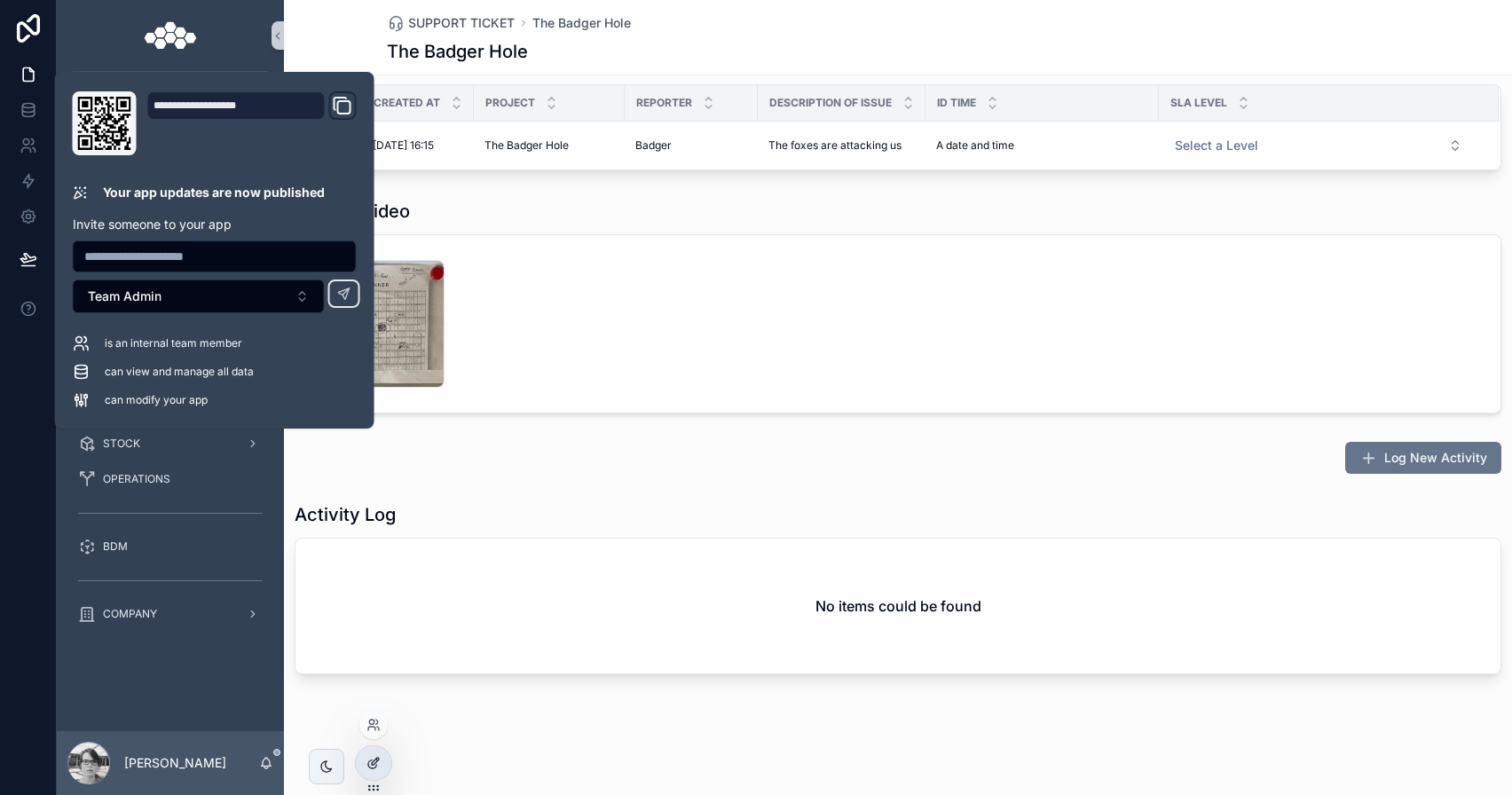
click at [370, 766] on icon at bounding box center [371, 764] width 8 height 8
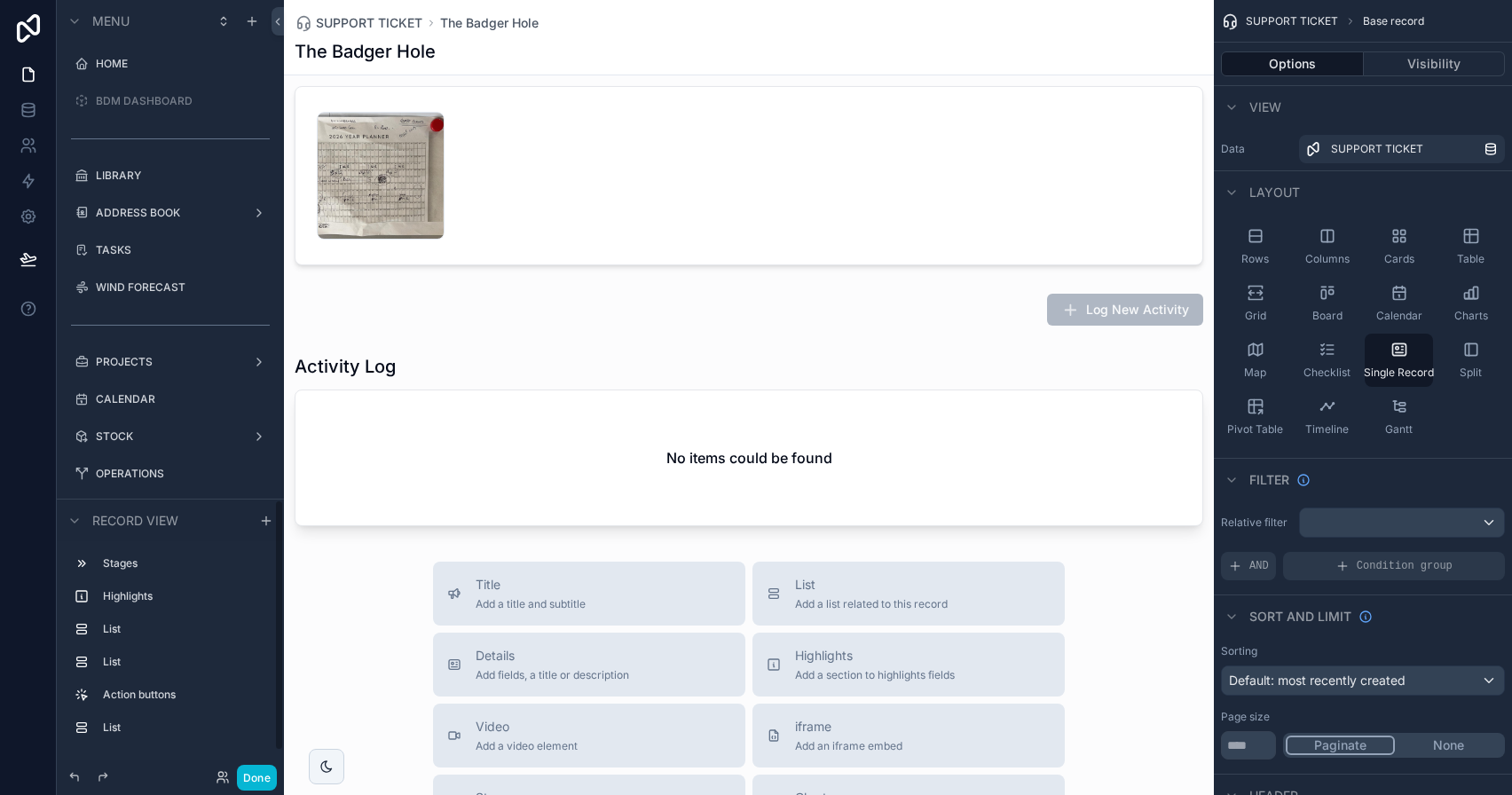
scroll to position [1539, 0]
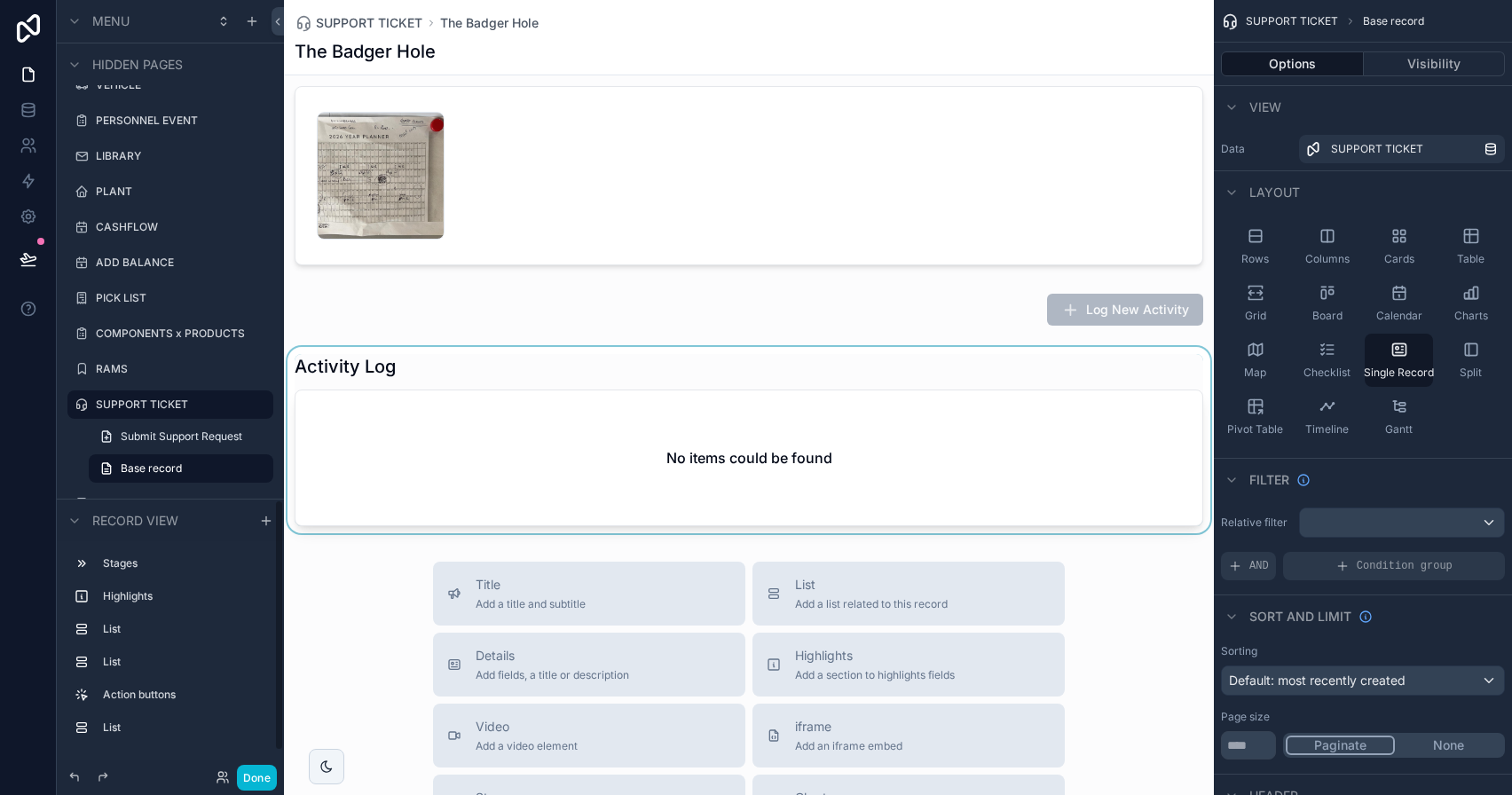
click at [689, 421] on div "scrollable content" at bounding box center [748, 441] width 930 height 187
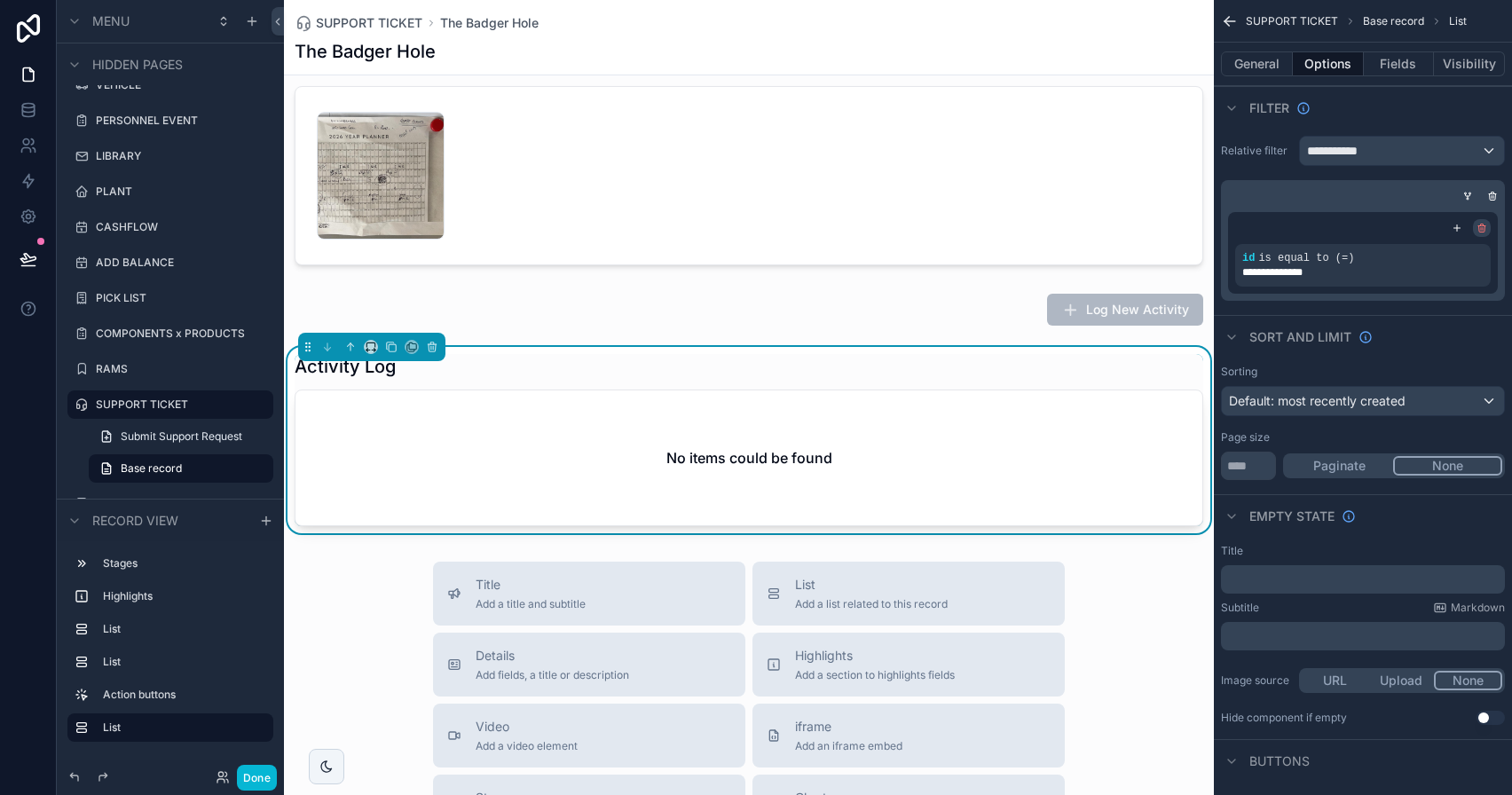
click at [1481, 229] on icon "scrollable content" at bounding box center [1481, 229] width 0 height 3
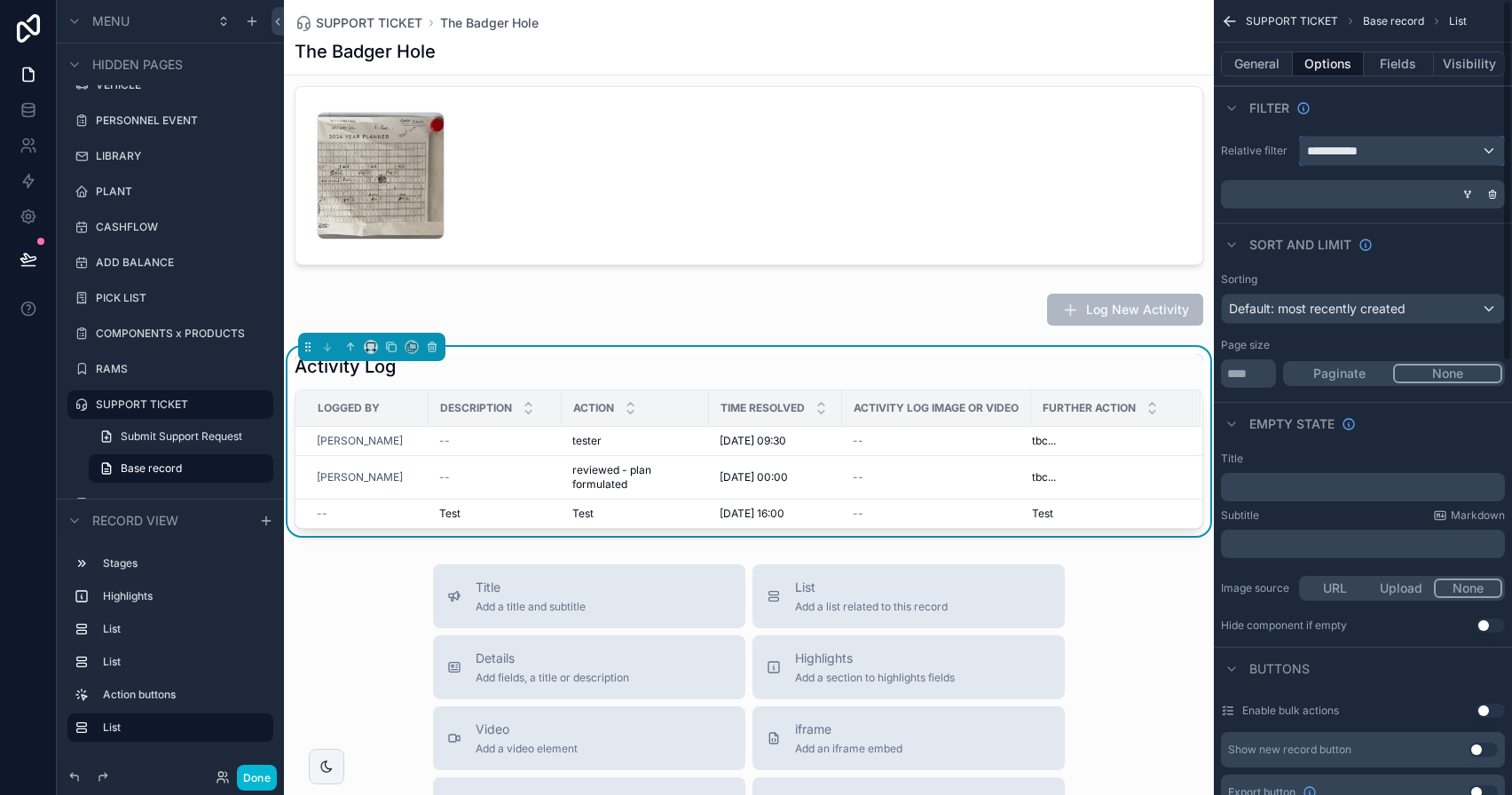
click at [1438, 155] on div "**********" at bounding box center [1402, 151] width 204 height 29
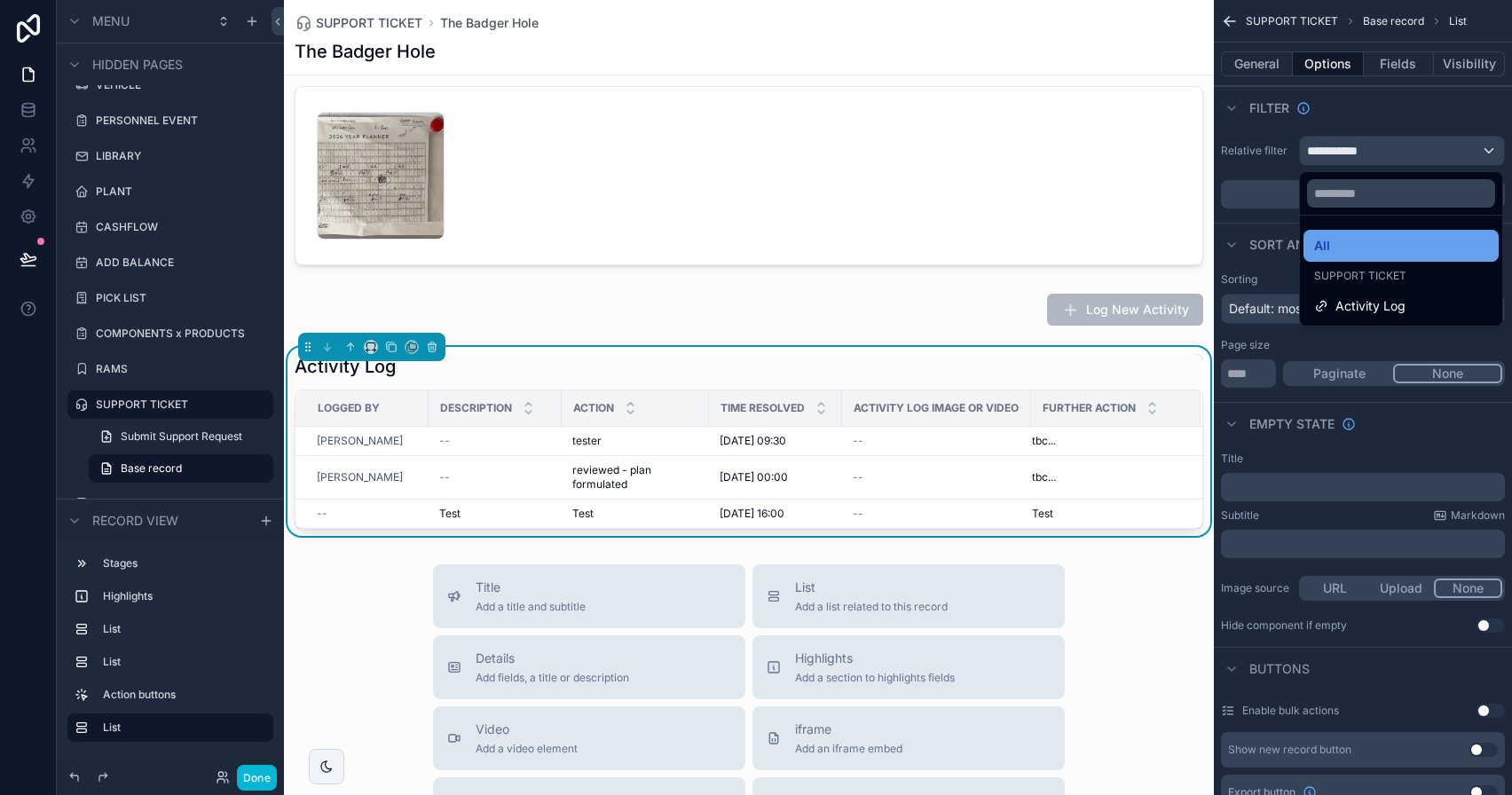
click at [1385, 243] on div "All" at bounding box center [1402, 246] width 174 height 22
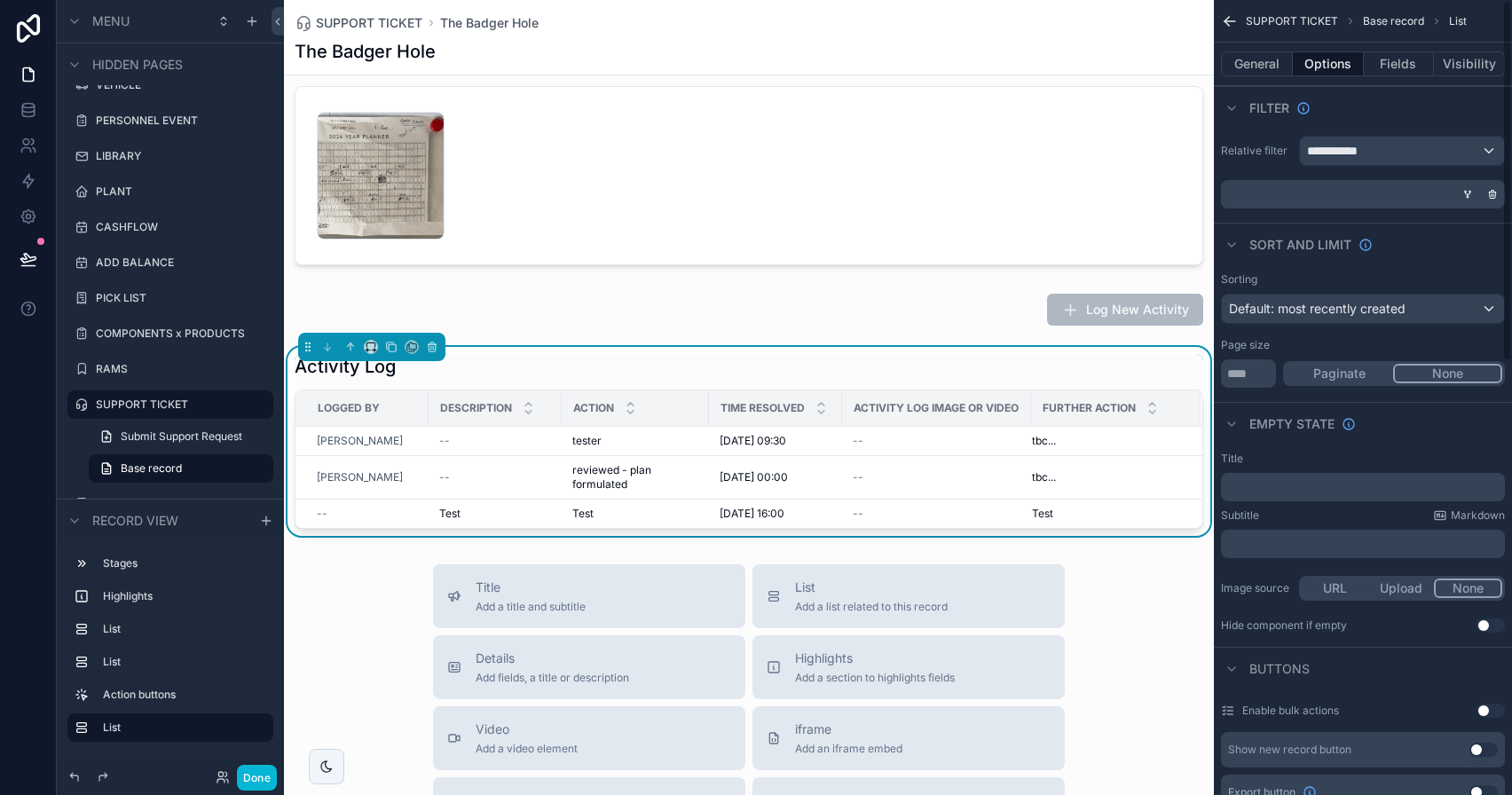
click at [1356, 197] on div "scrollable content" at bounding box center [1359, 195] width 284 height 29
click at [1459, 192] on div "scrollable content" at bounding box center [1468, 195] width 18 height 18
click at [1379, 155] on div "**********" at bounding box center [1402, 151] width 204 height 29
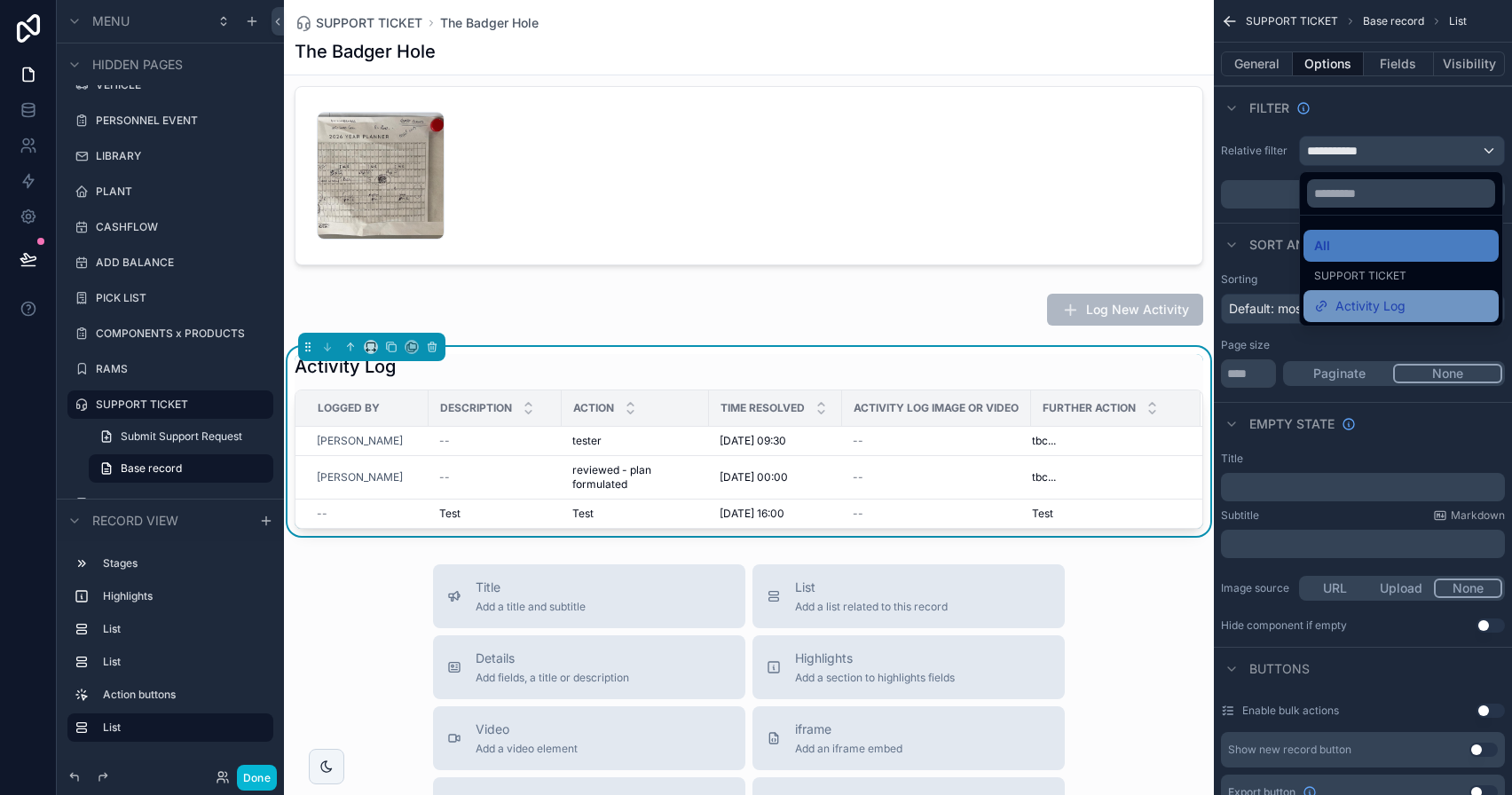
click at [1373, 302] on span "Activity Log" at bounding box center [1370, 306] width 70 height 22
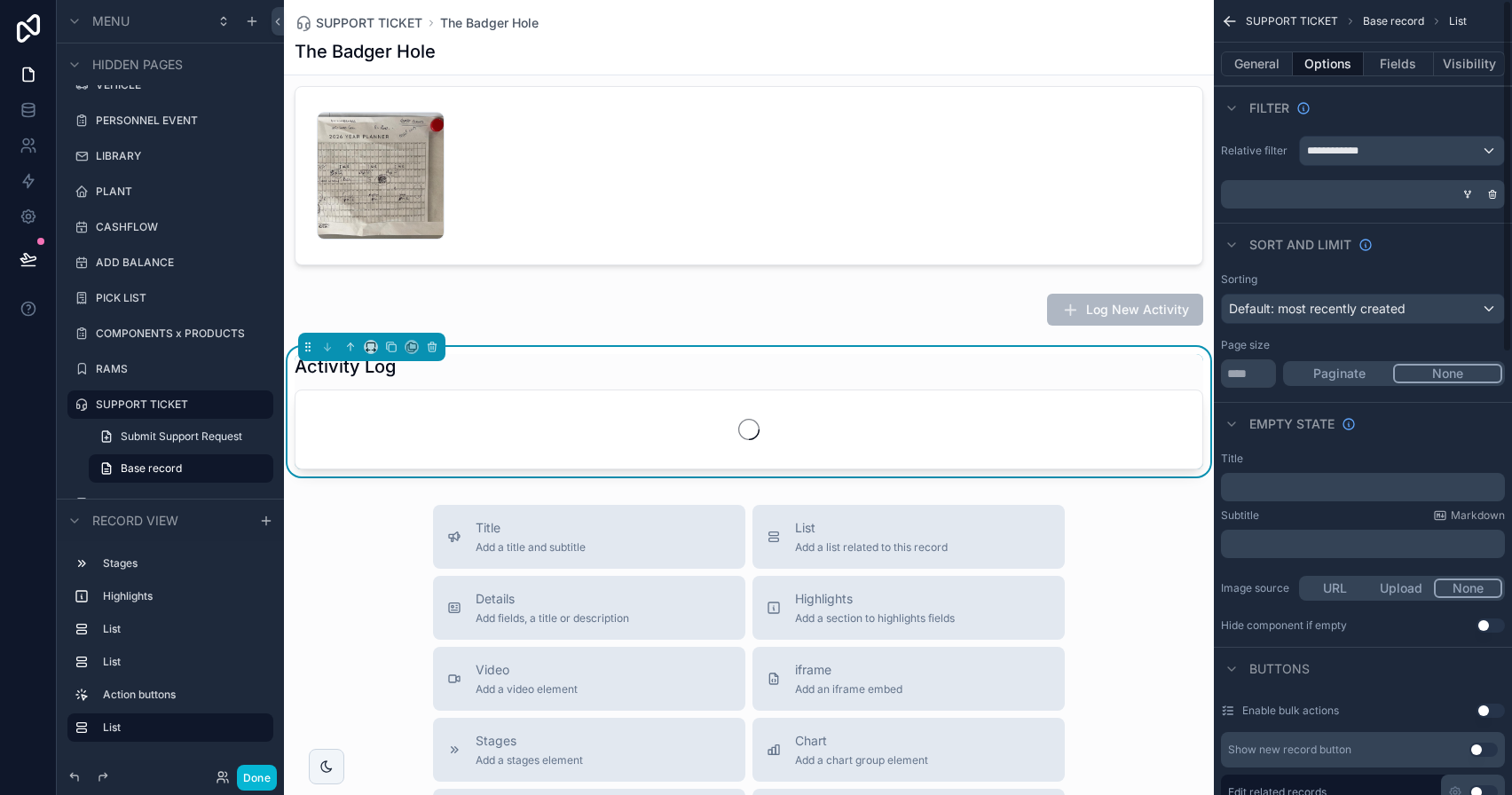
click at [1340, 198] on div "scrollable content" at bounding box center [1359, 195] width 284 height 29
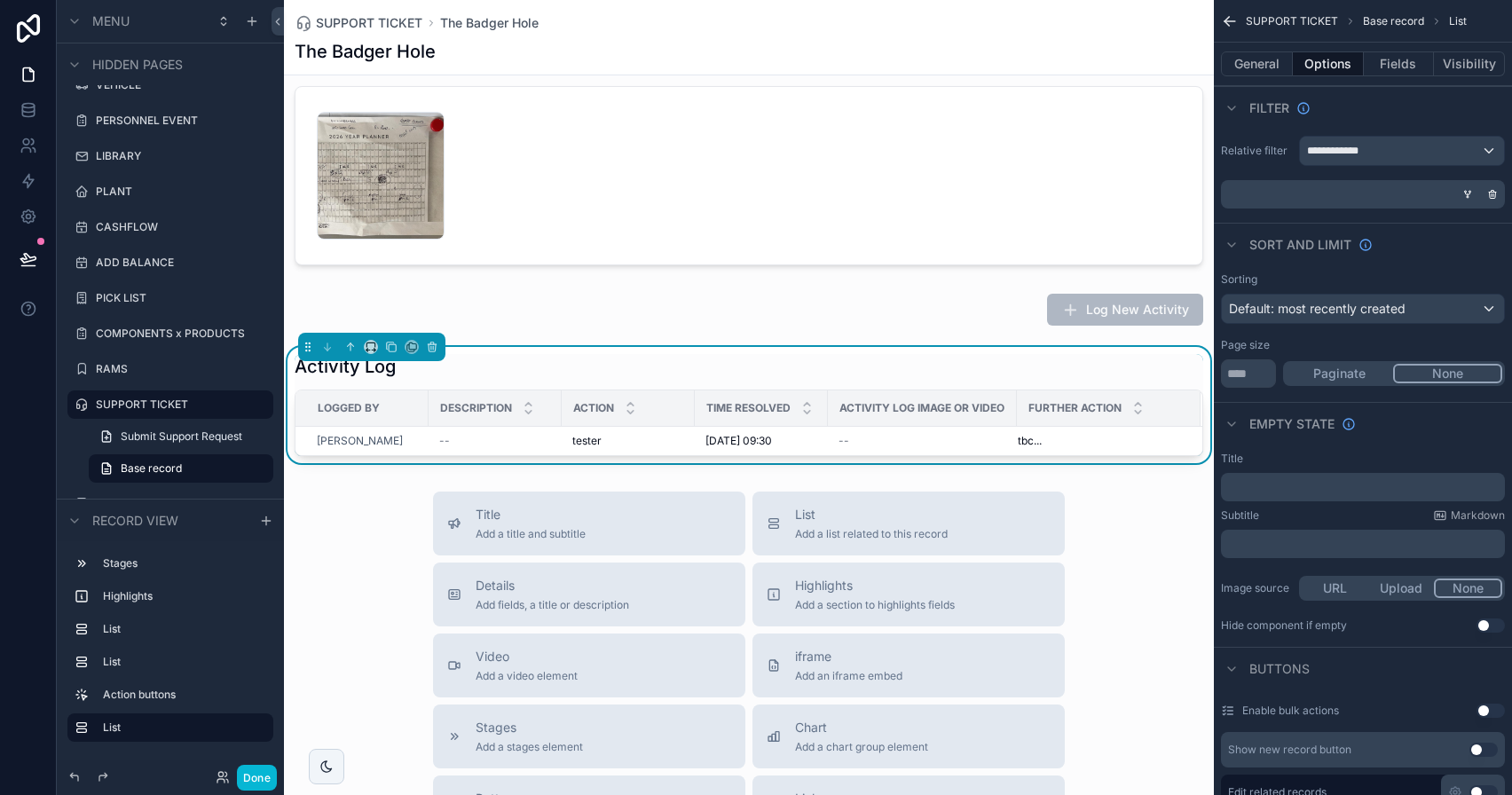
click at [277, 782] on div "Done" at bounding box center [170, 778] width 227 height 36
click at [269, 781] on button "Done" at bounding box center [257, 777] width 40 height 26
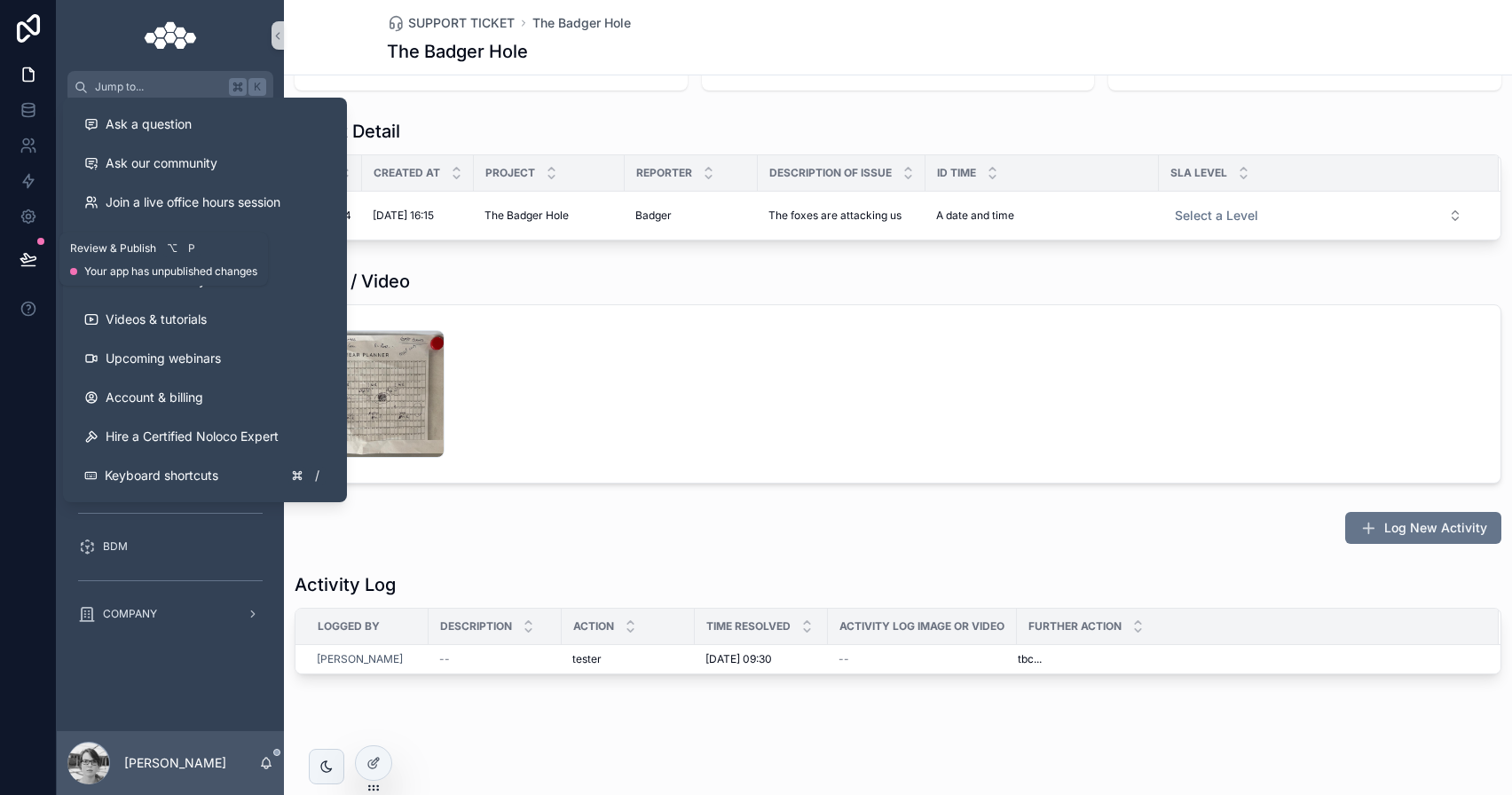
click at [20, 258] on icon at bounding box center [29, 259] width 18 height 18
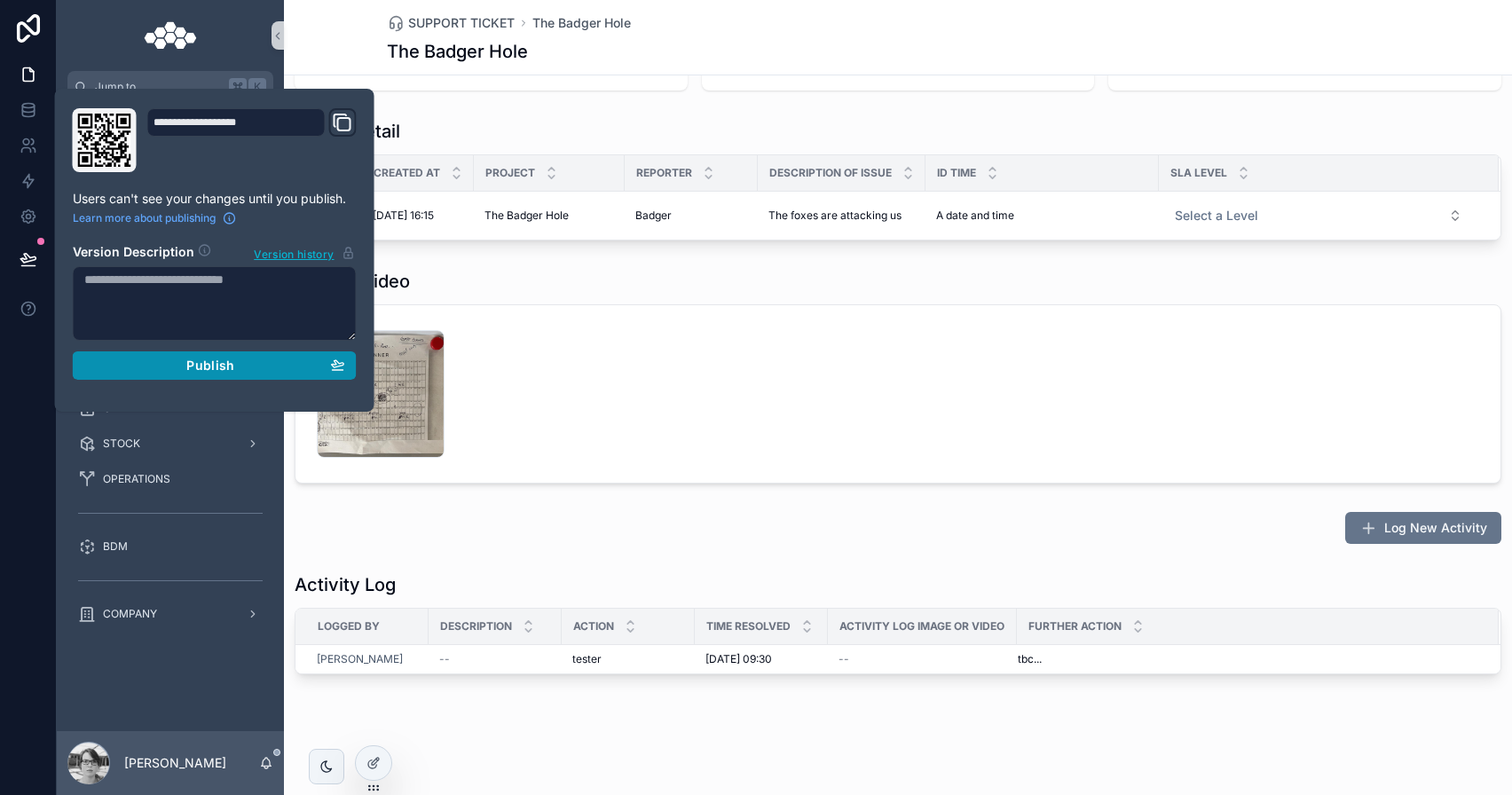
click at [169, 370] on div "Publish" at bounding box center [214, 366] width 261 height 16
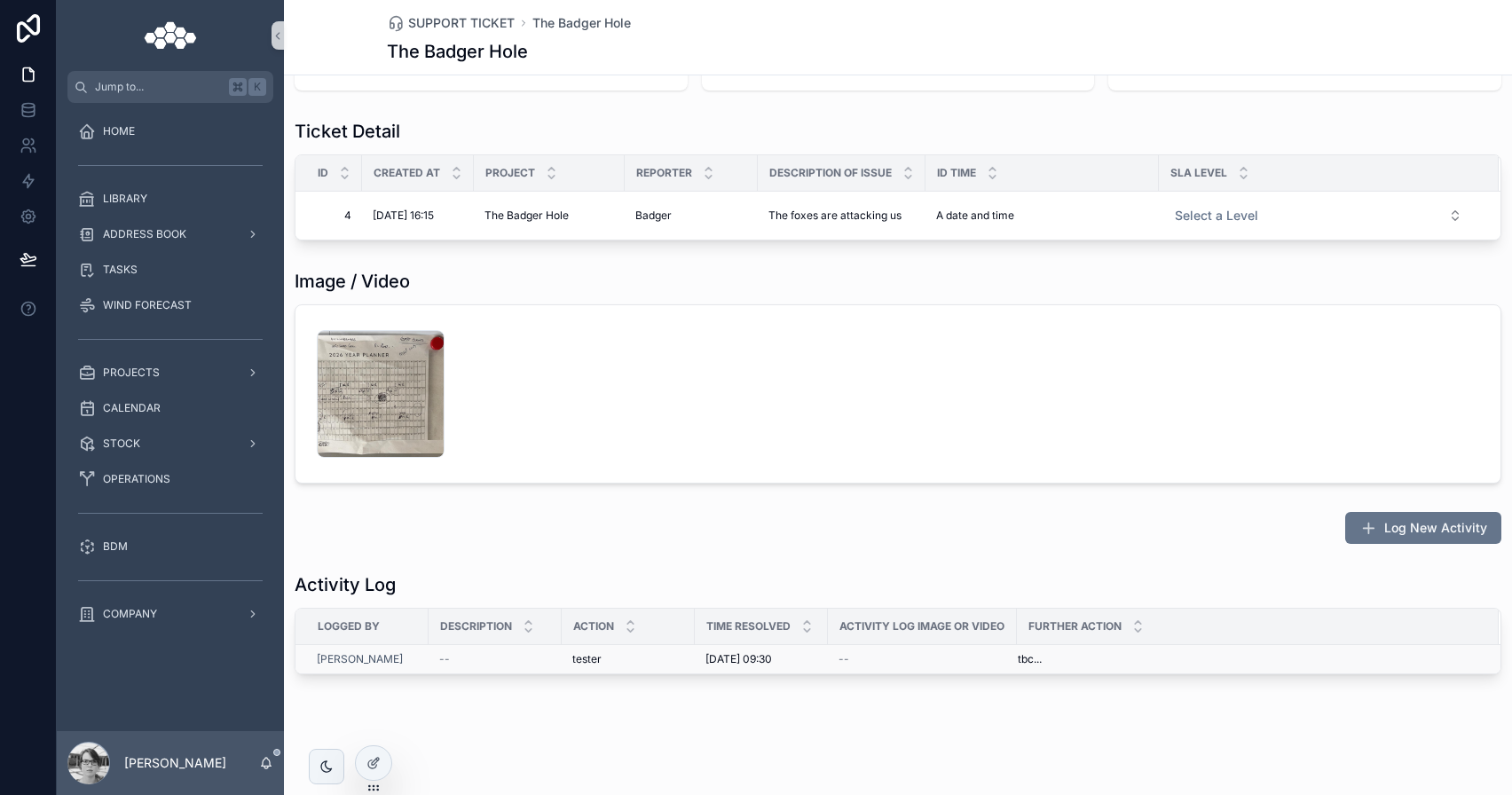
click at [899, 660] on div "--" at bounding box center [922, 660] width 168 height 14
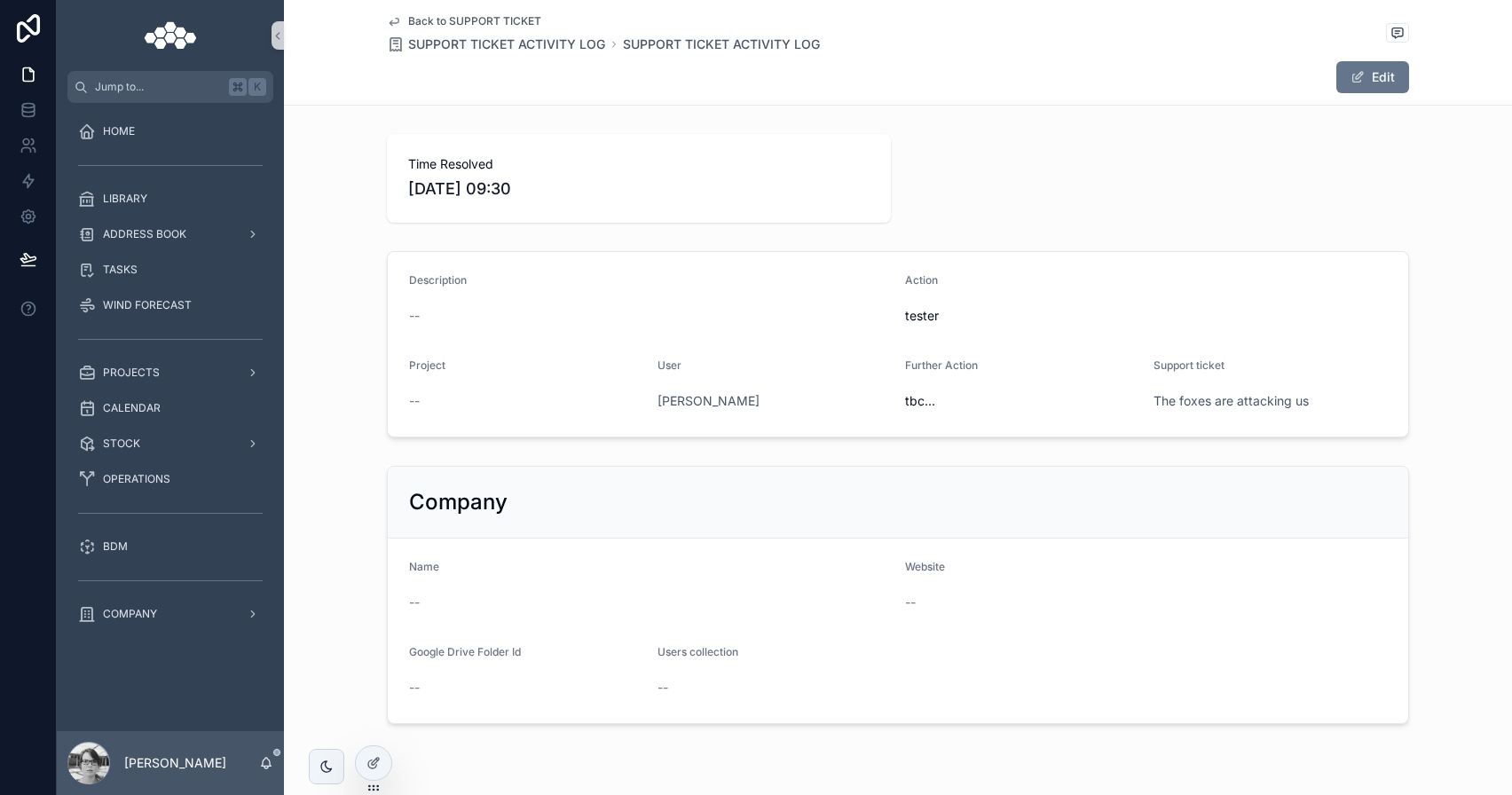
click at [421, 14] on span "Back to SUPPORT TICKET" at bounding box center [475, 22] width 133 height 14
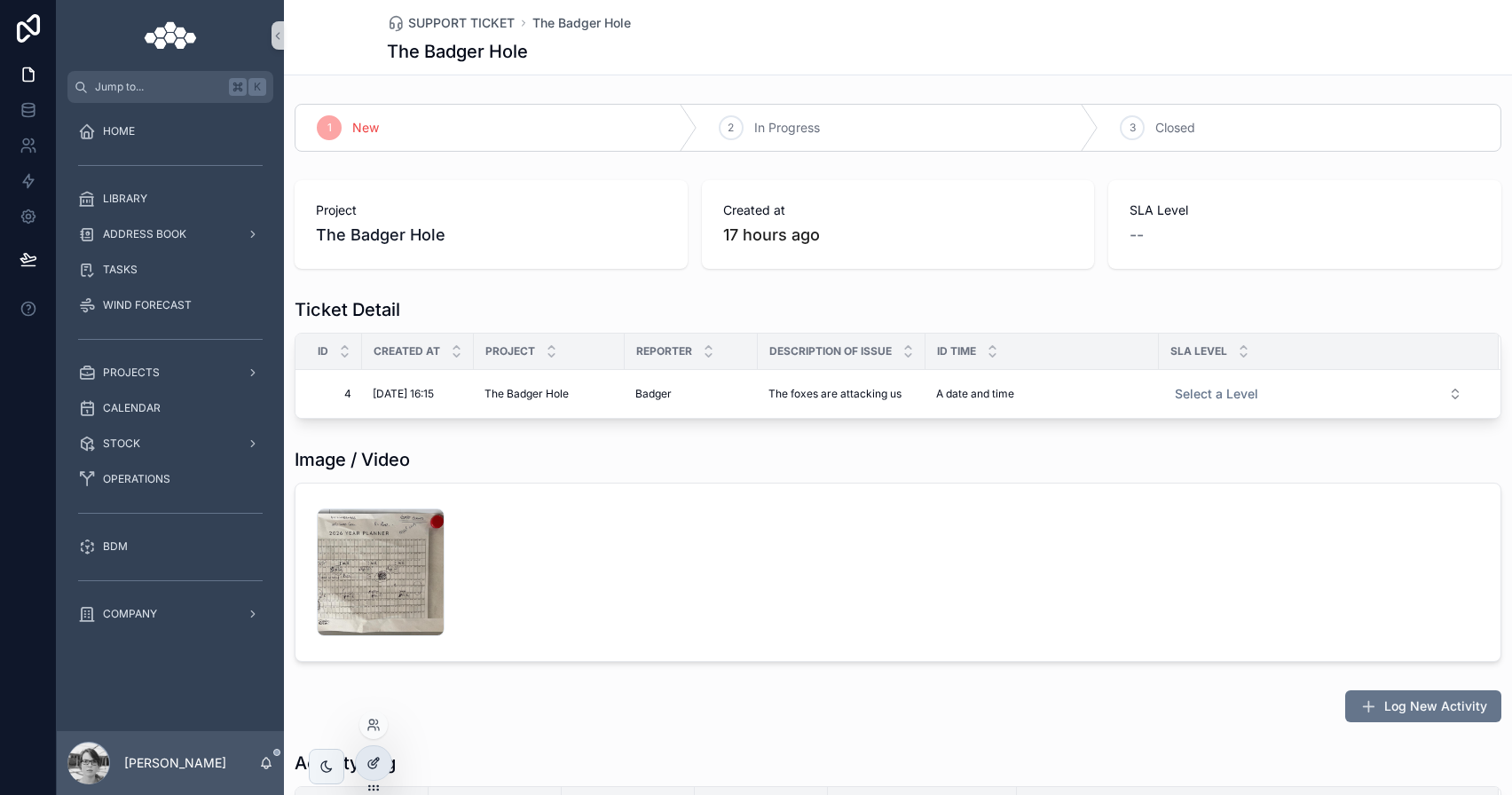
click at [370, 765] on icon at bounding box center [373, 764] width 14 height 14
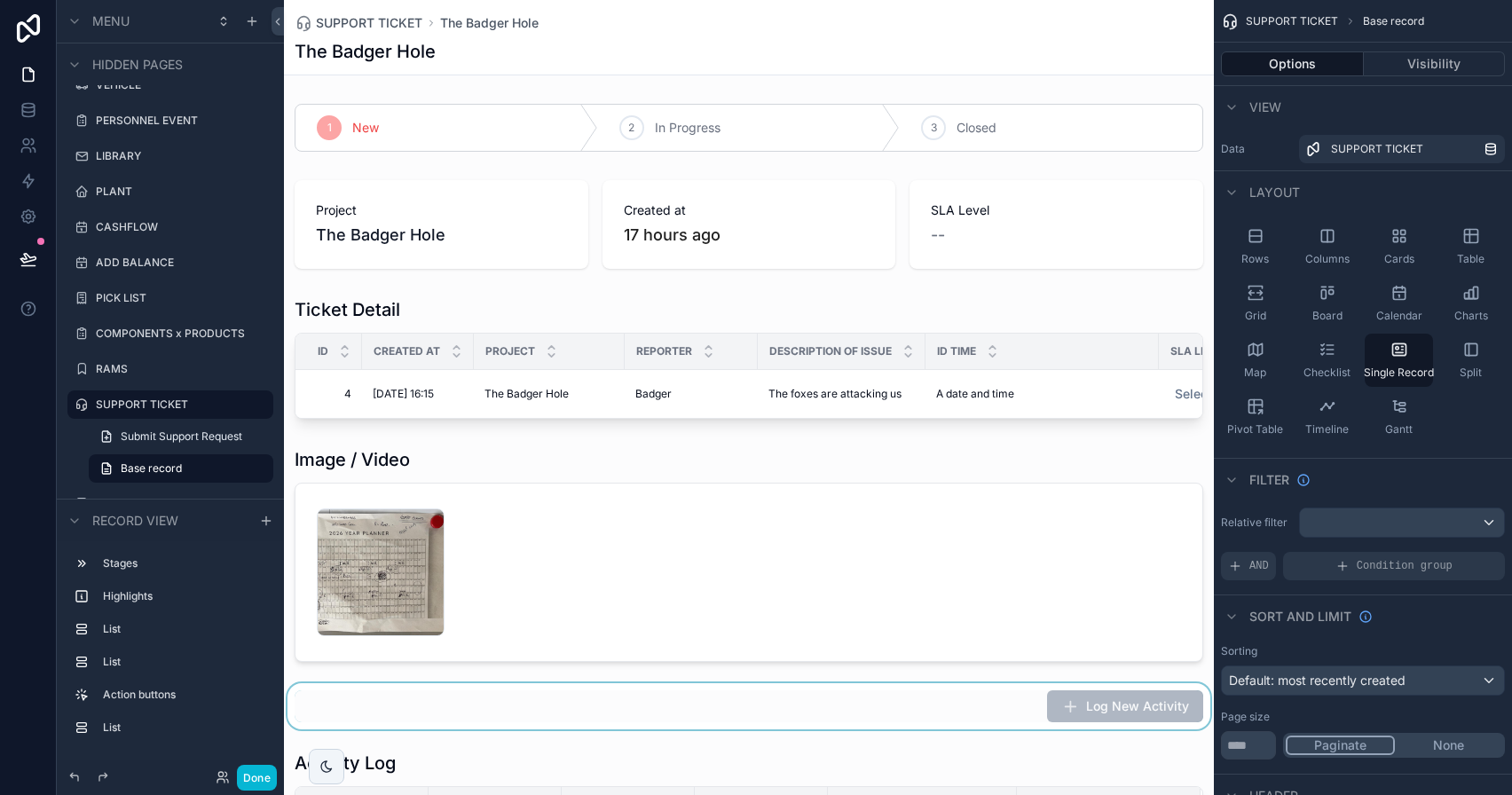
scroll to position [480, 0]
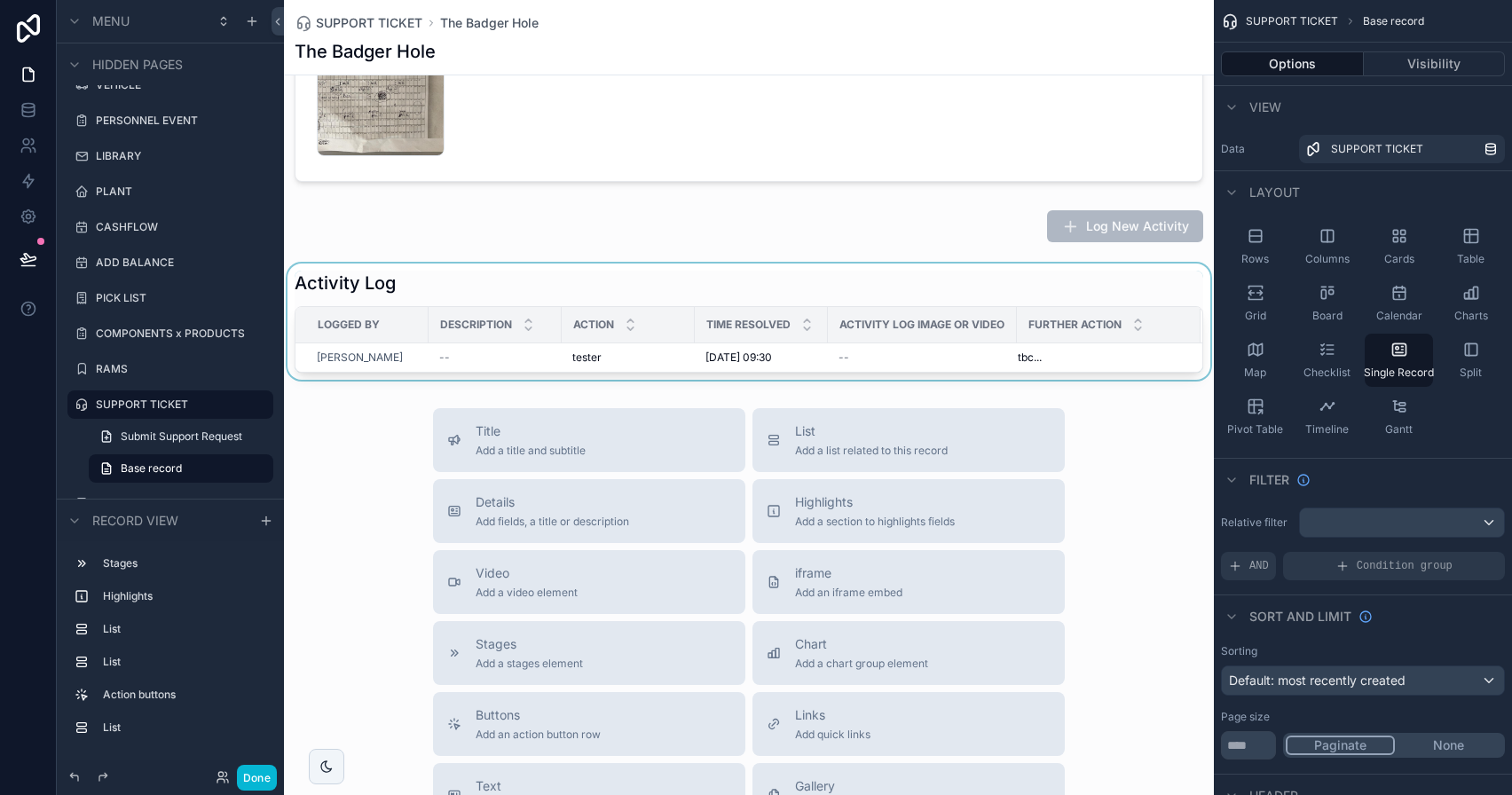
click at [611, 320] on div "Action" at bounding box center [628, 325] width 131 height 34
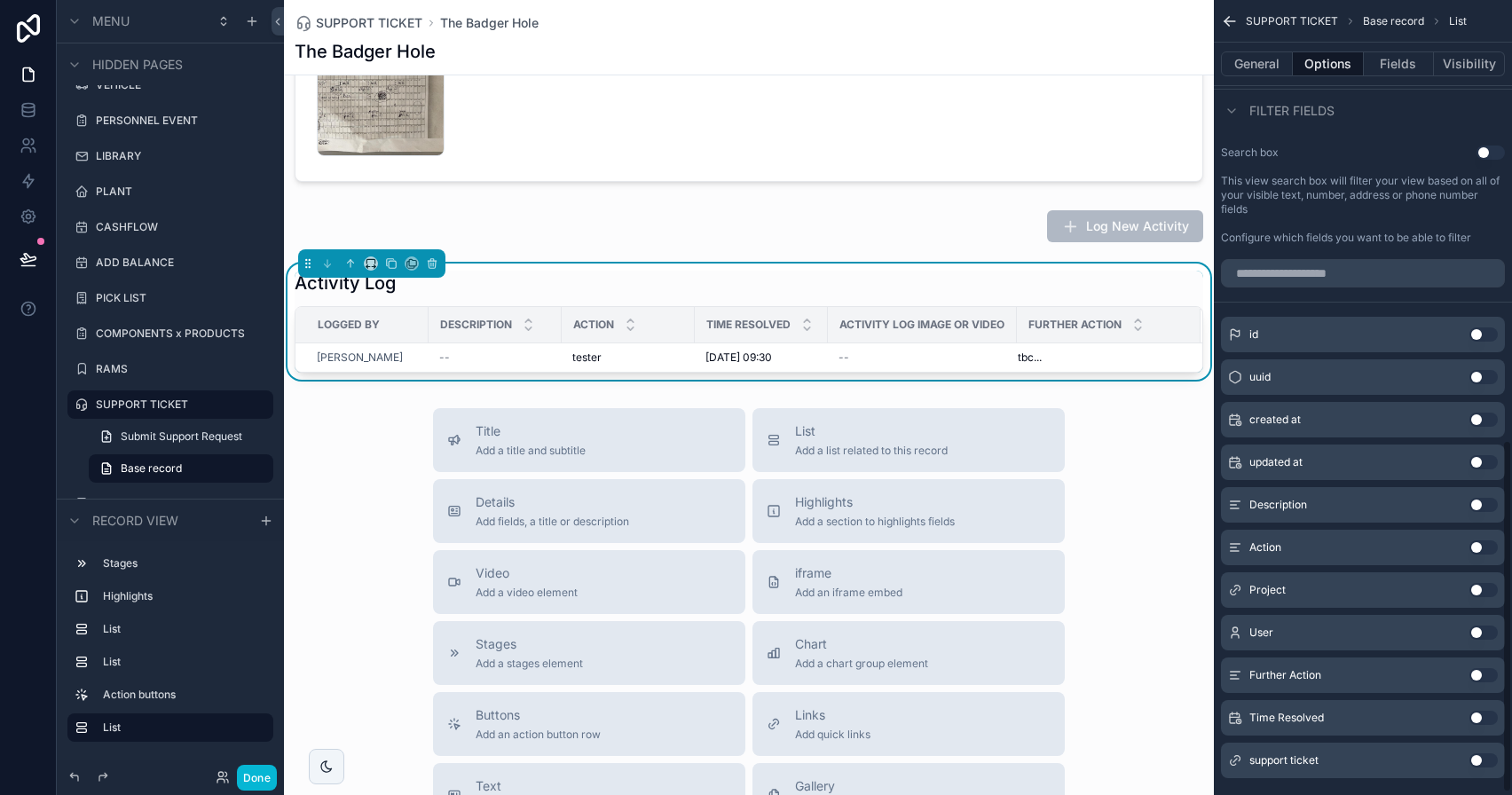
scroll to position [996, 0]
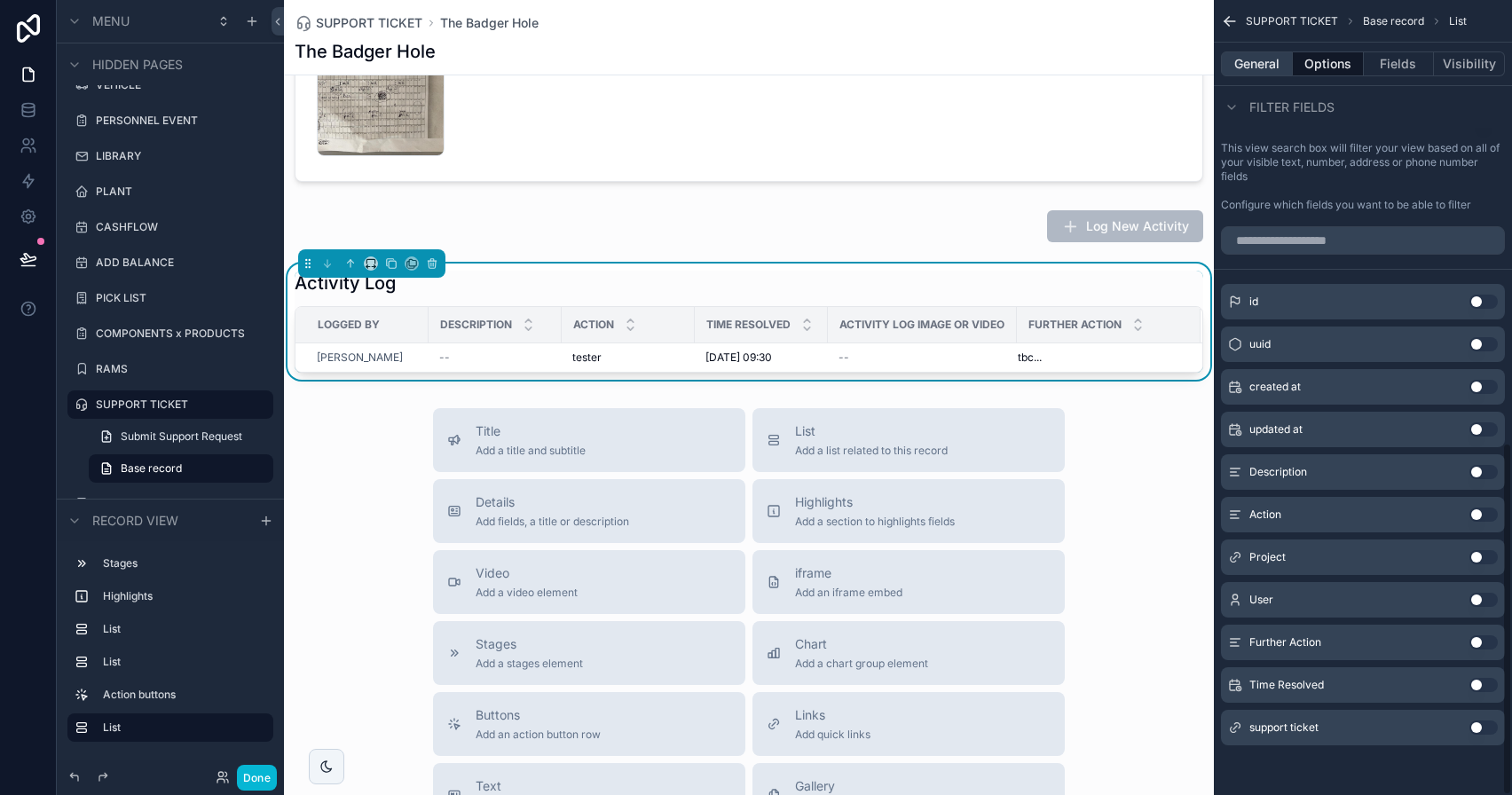
click at [1248, 57] on button "General" at bounding box center [1257, 64] width 72 height 25
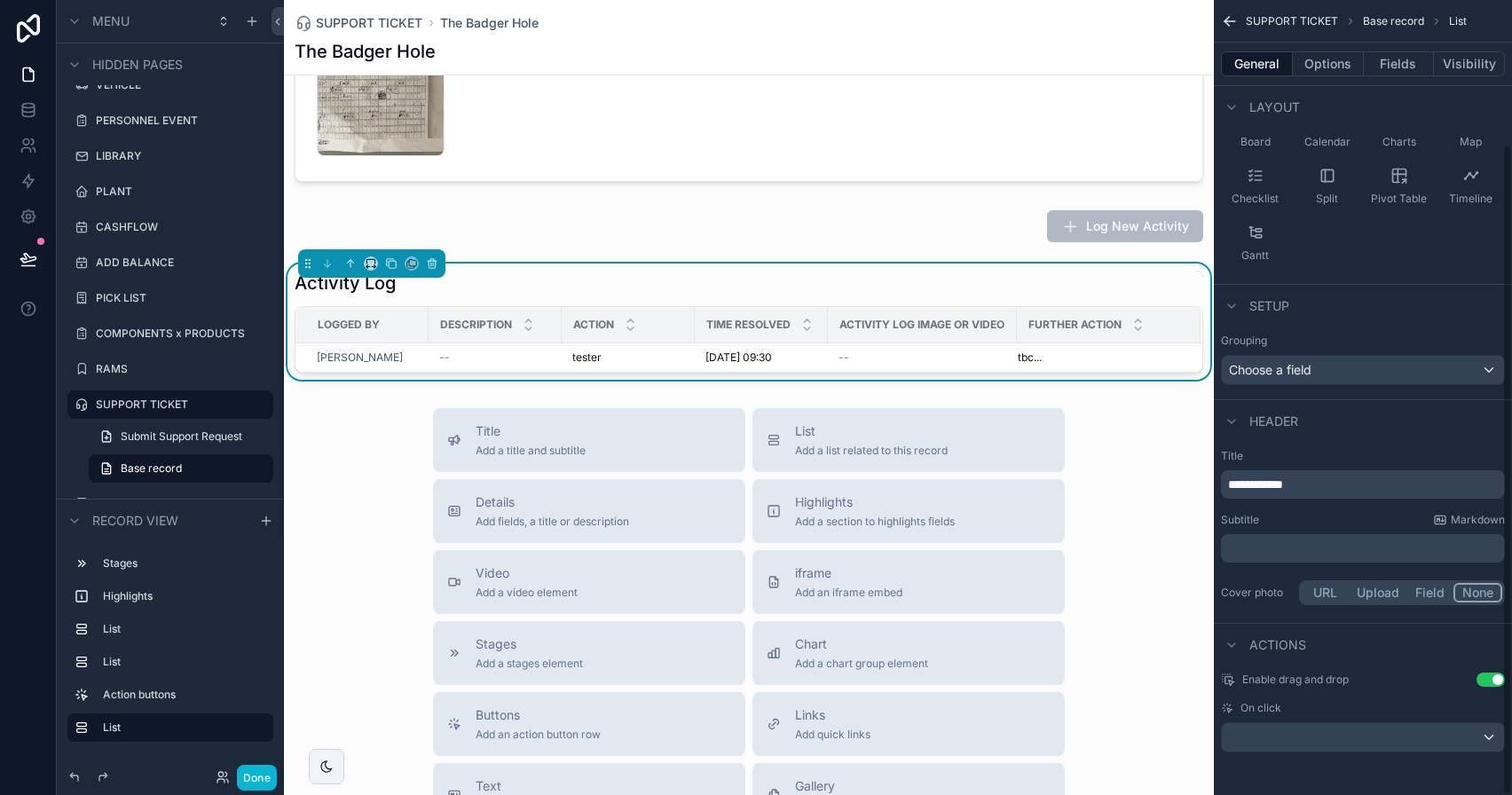
scroll to position [177, 0]
click at [1456, 724] on div "scrollable content" at bounding box center [1363, 738] width 282 height 29
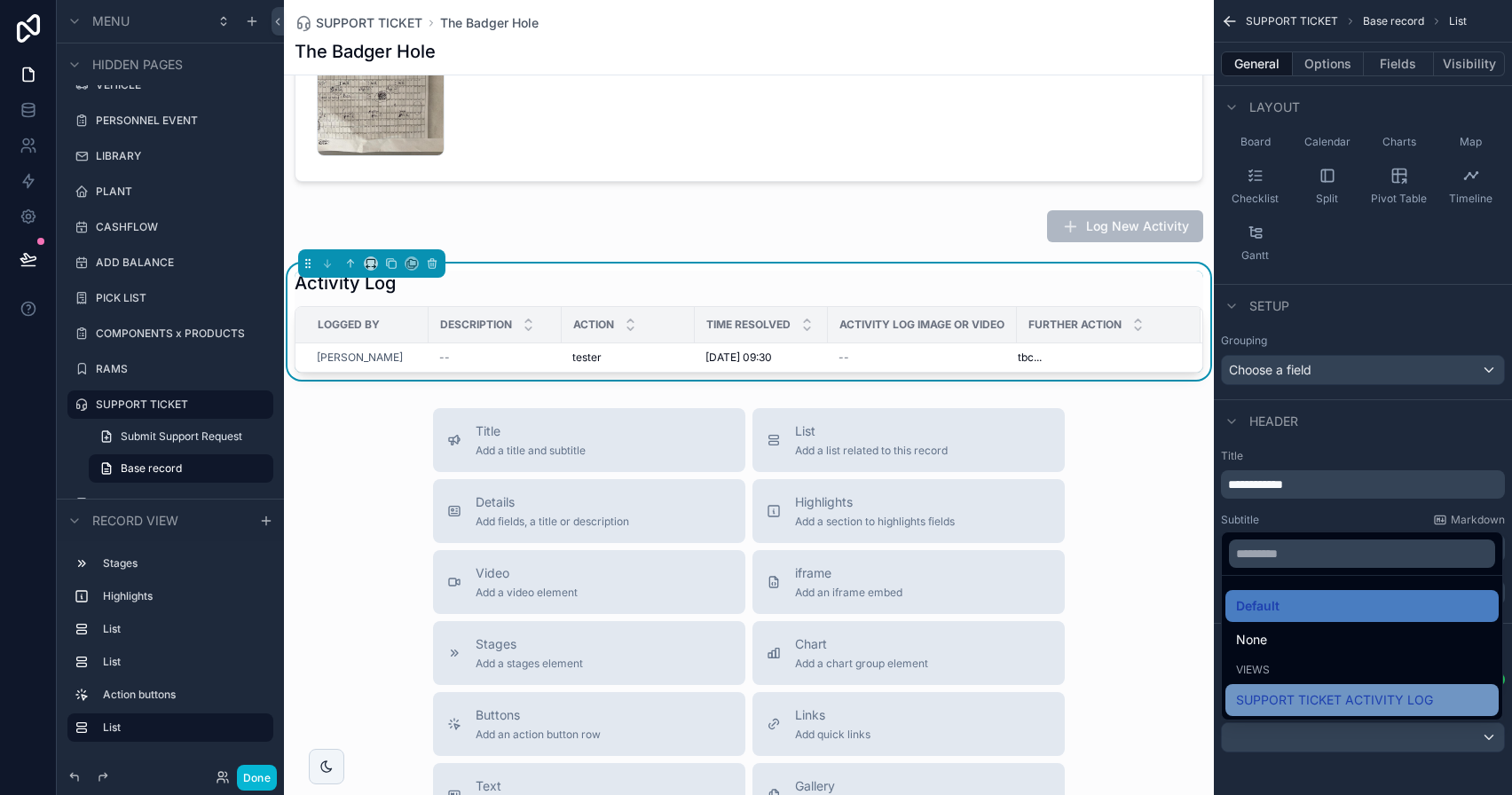
click at [1376, 708] on span "SUPPORT TICKET ACTIVITY LOG" at bounding box center [1335, 700] width 197 height 22
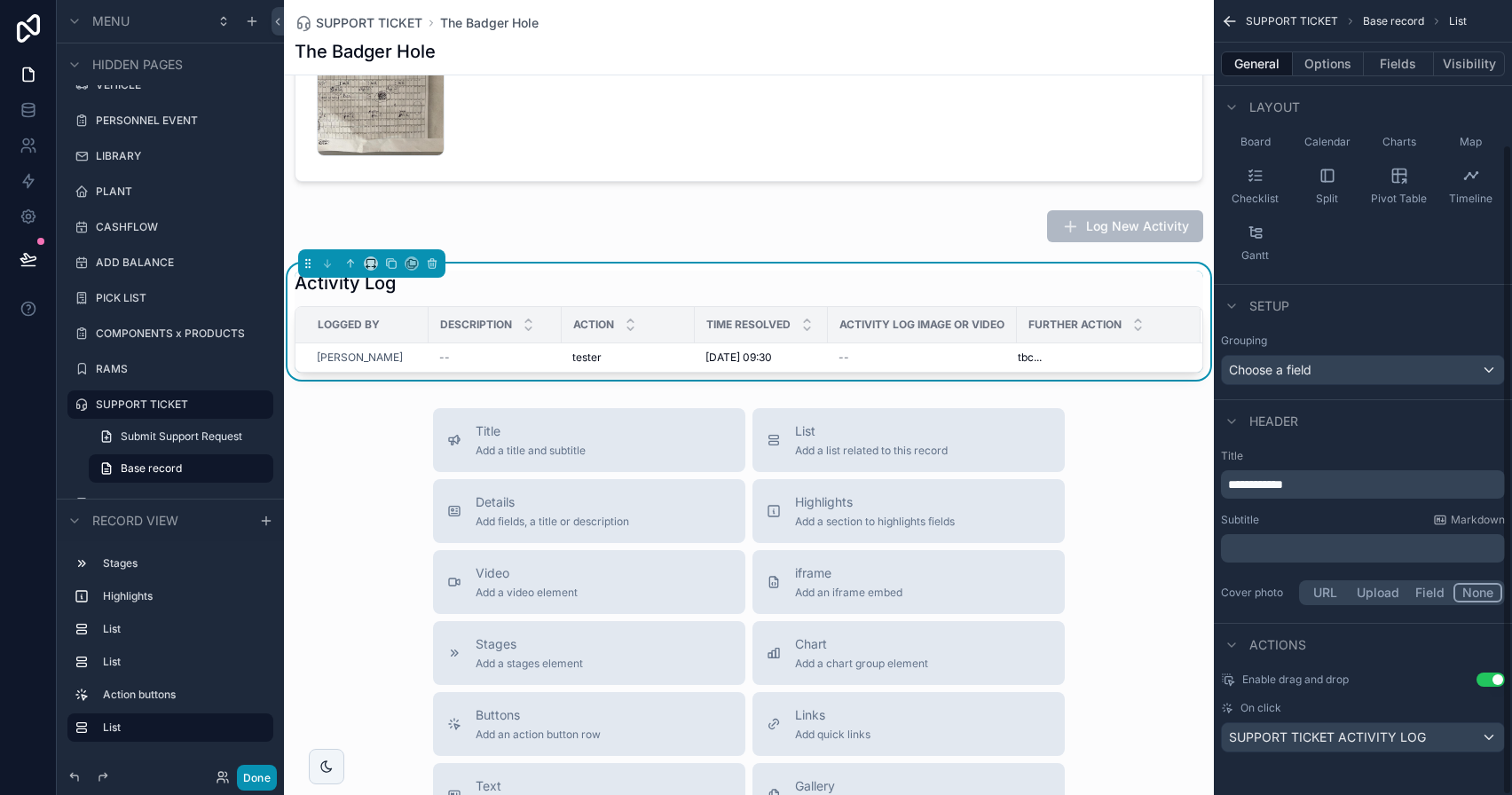
click at [249, 779] on button "Done" at bounding box center [257, 777] width 40 height 26
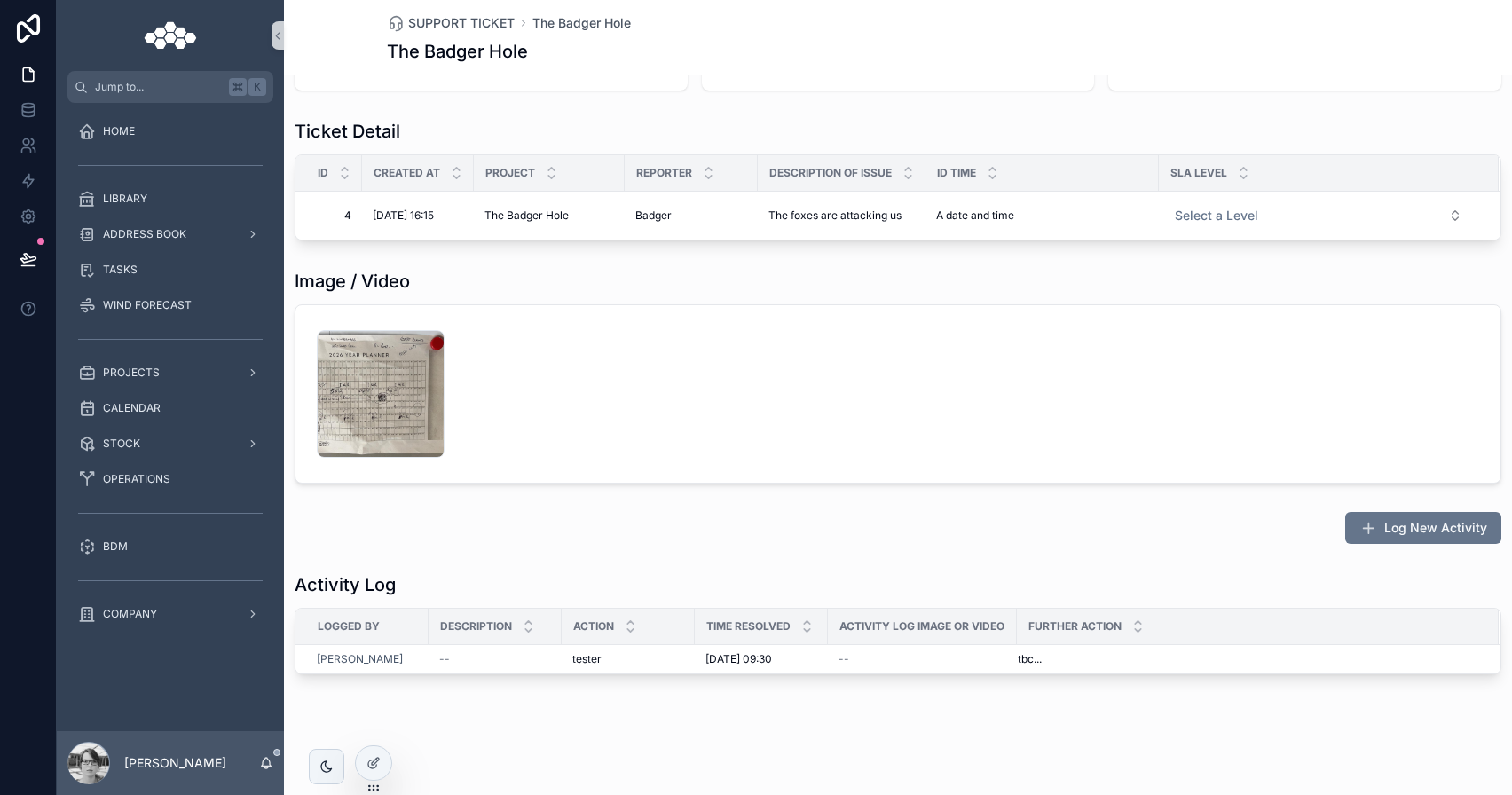
scroll to position [179, 0]
click at [667, 660] on div "tester tester" at bounding box center [628, 660] width 112 height 14
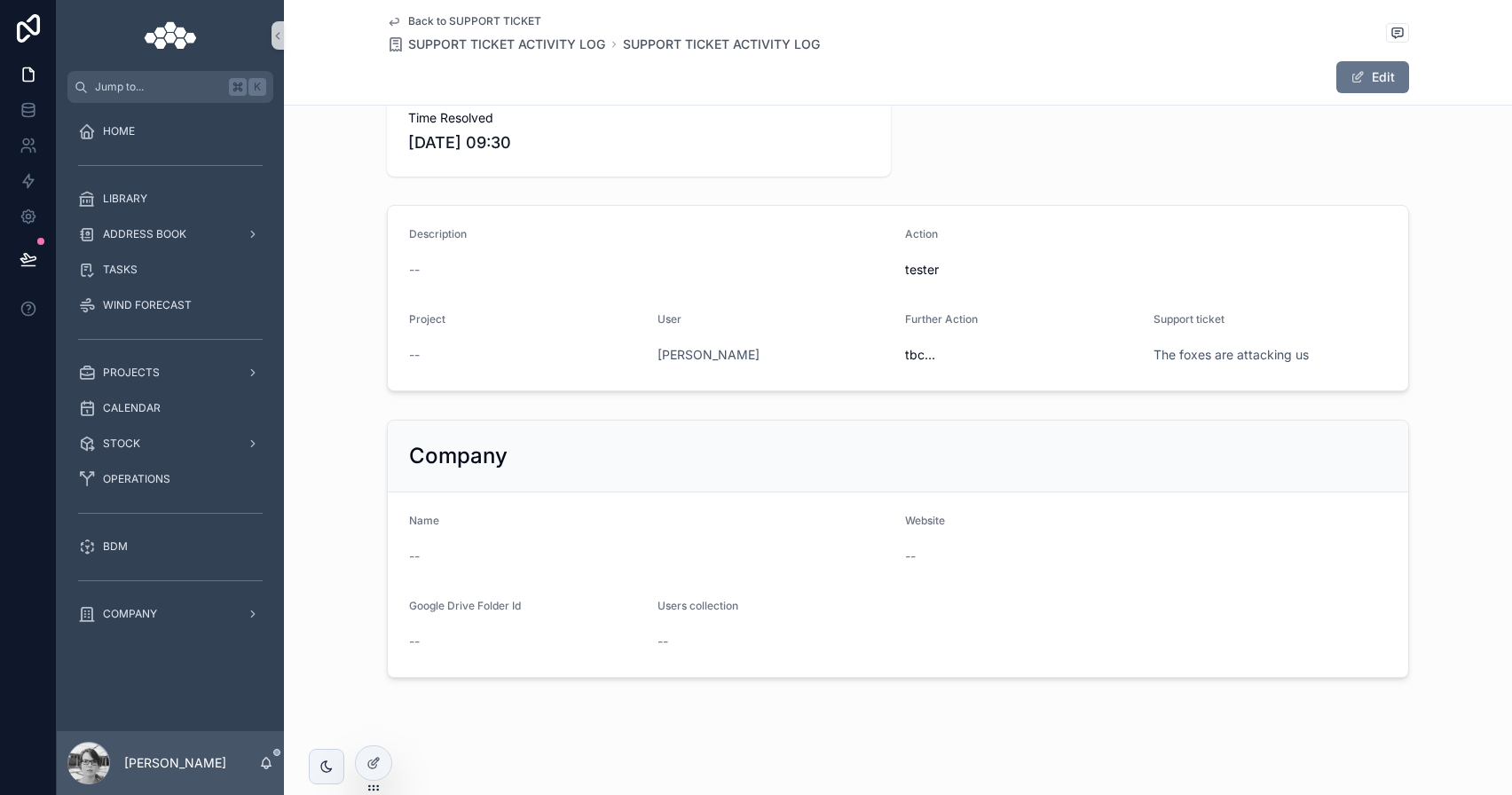
scroll to position [49, 0]
click at [365, 755] on div at bounding box center [374, 764] width 36 height 34
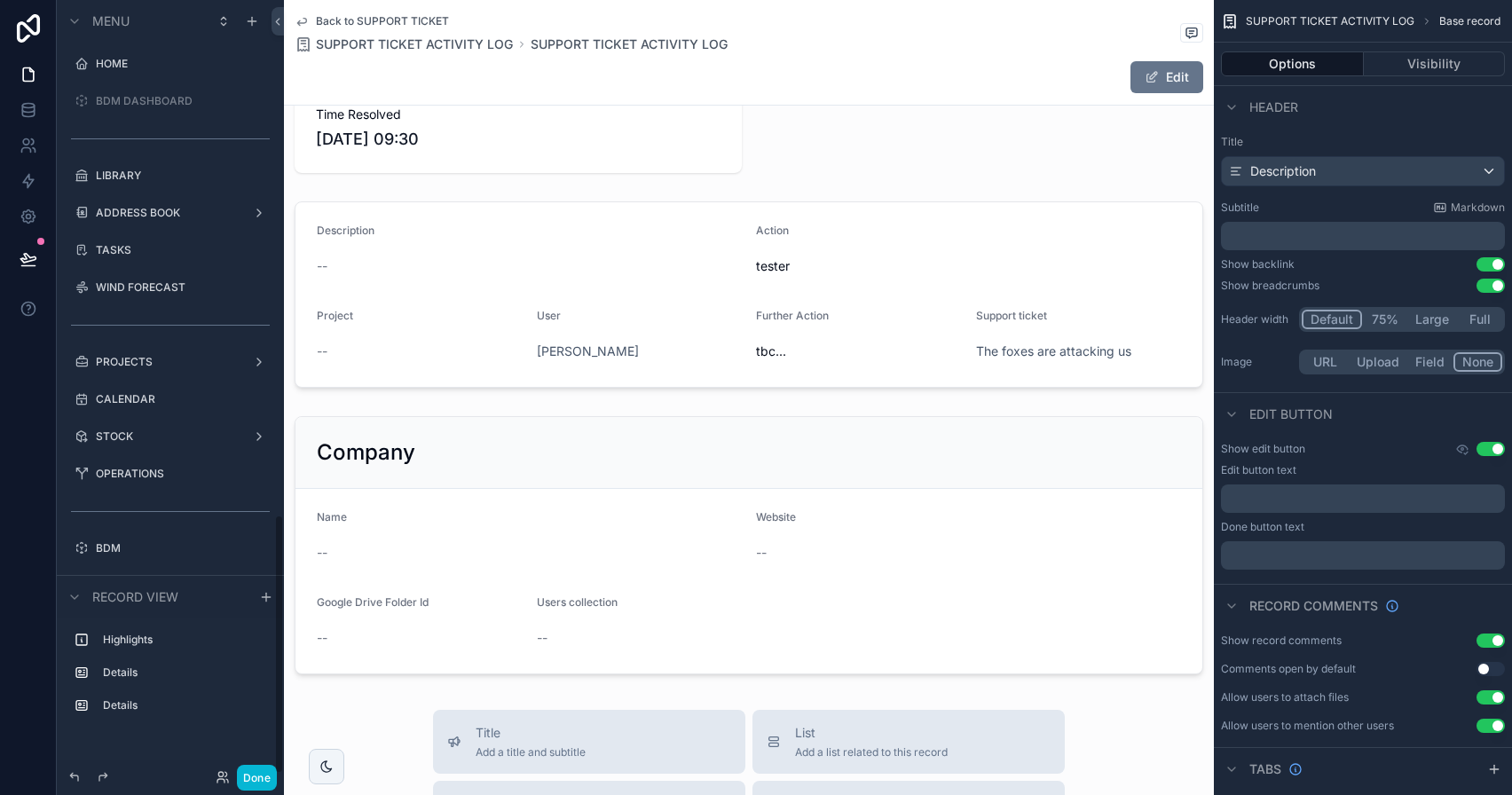
scroll to position [1533, 0]
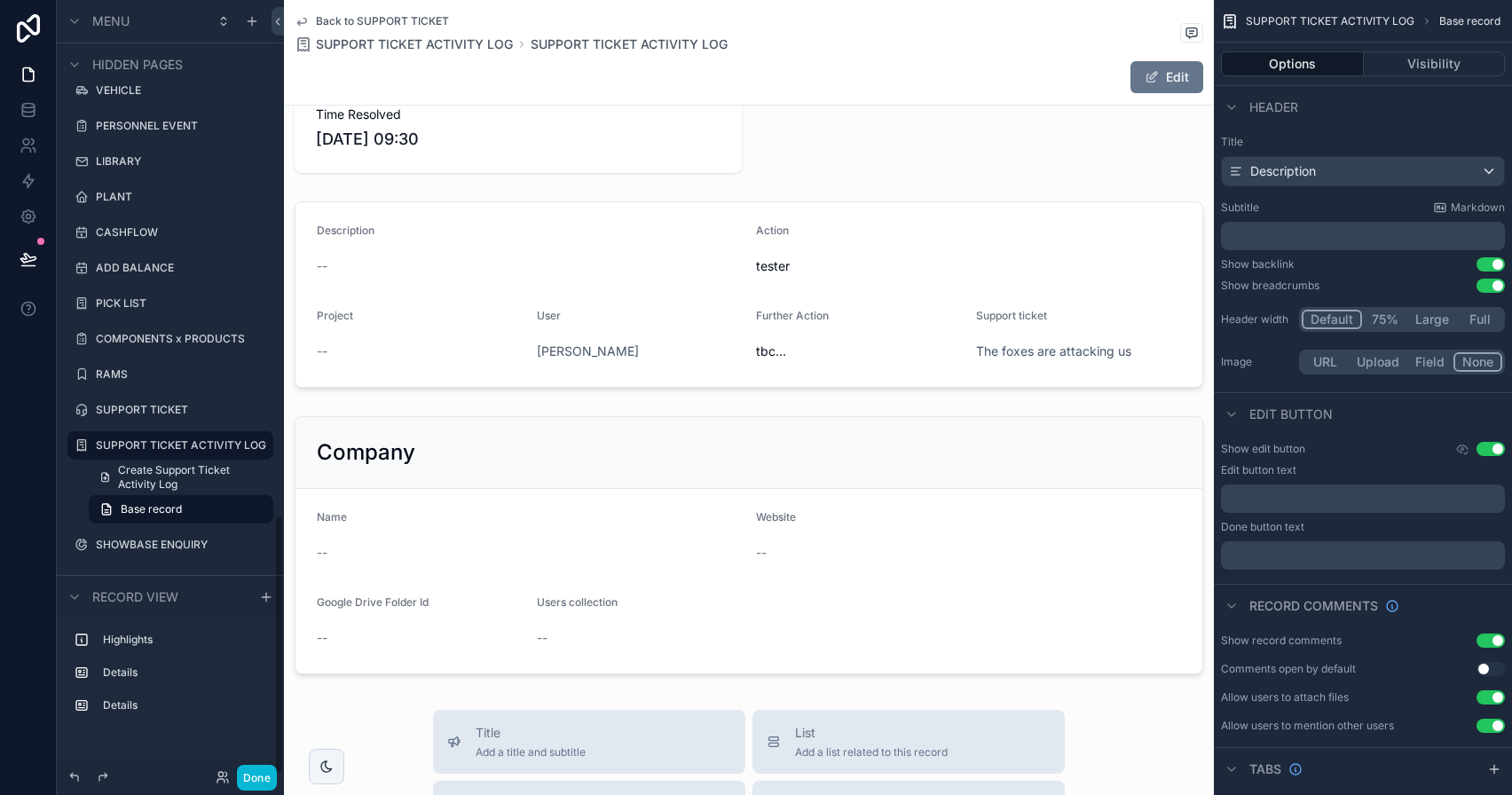
click at [831, 405] on div "Time Resolved 02/10/2025 09:30 Description -- Action tester Project -- User Dav…" at bounding box center [748, 379] width 930 height 604
click at [760, 412] on div "scrollable content" at bounding box center [748, 546] width 930 height 273
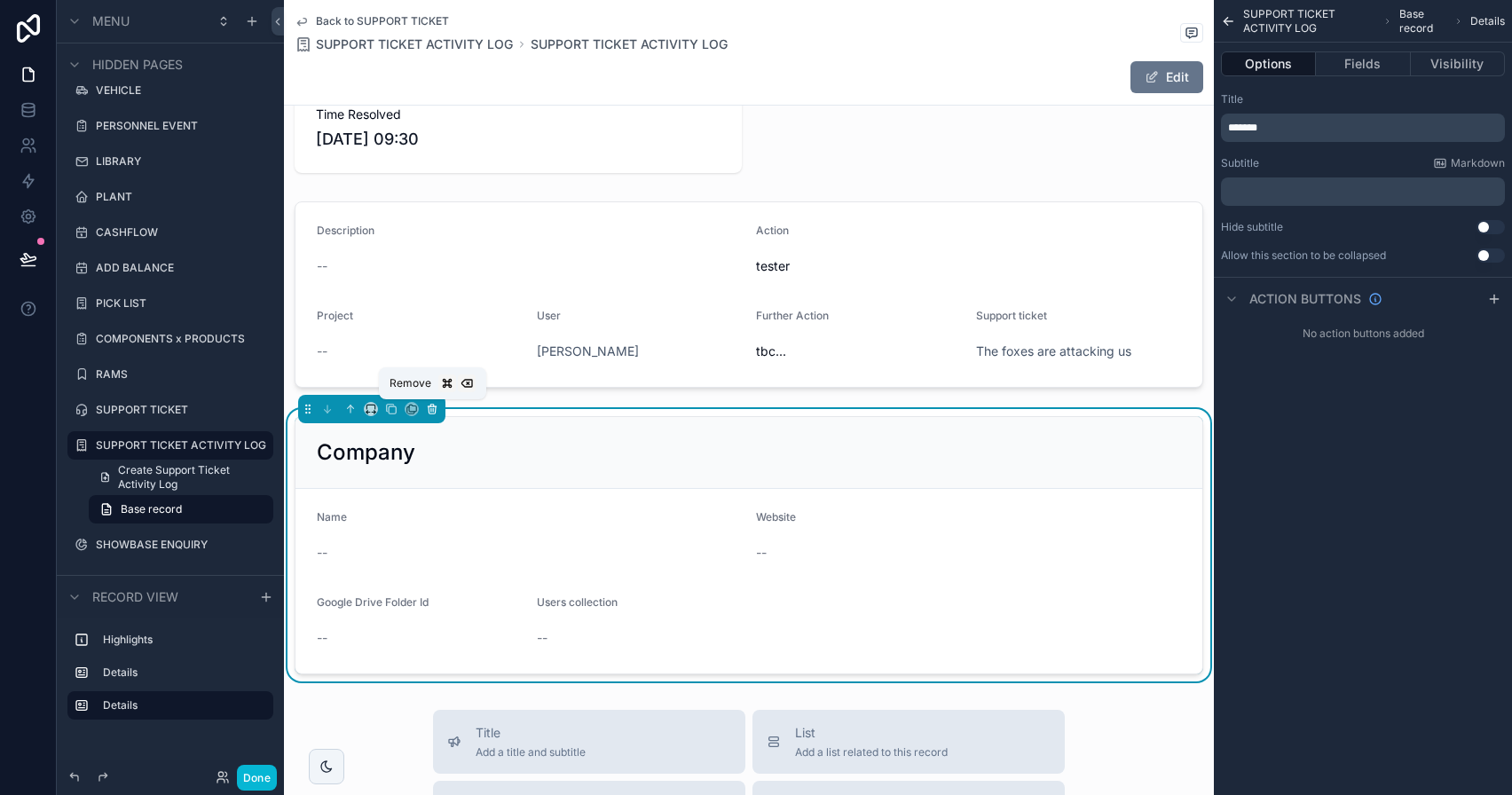
click at [428, 415] on button "scrollable content" at bounding box center [433, 409] width 20 height 20
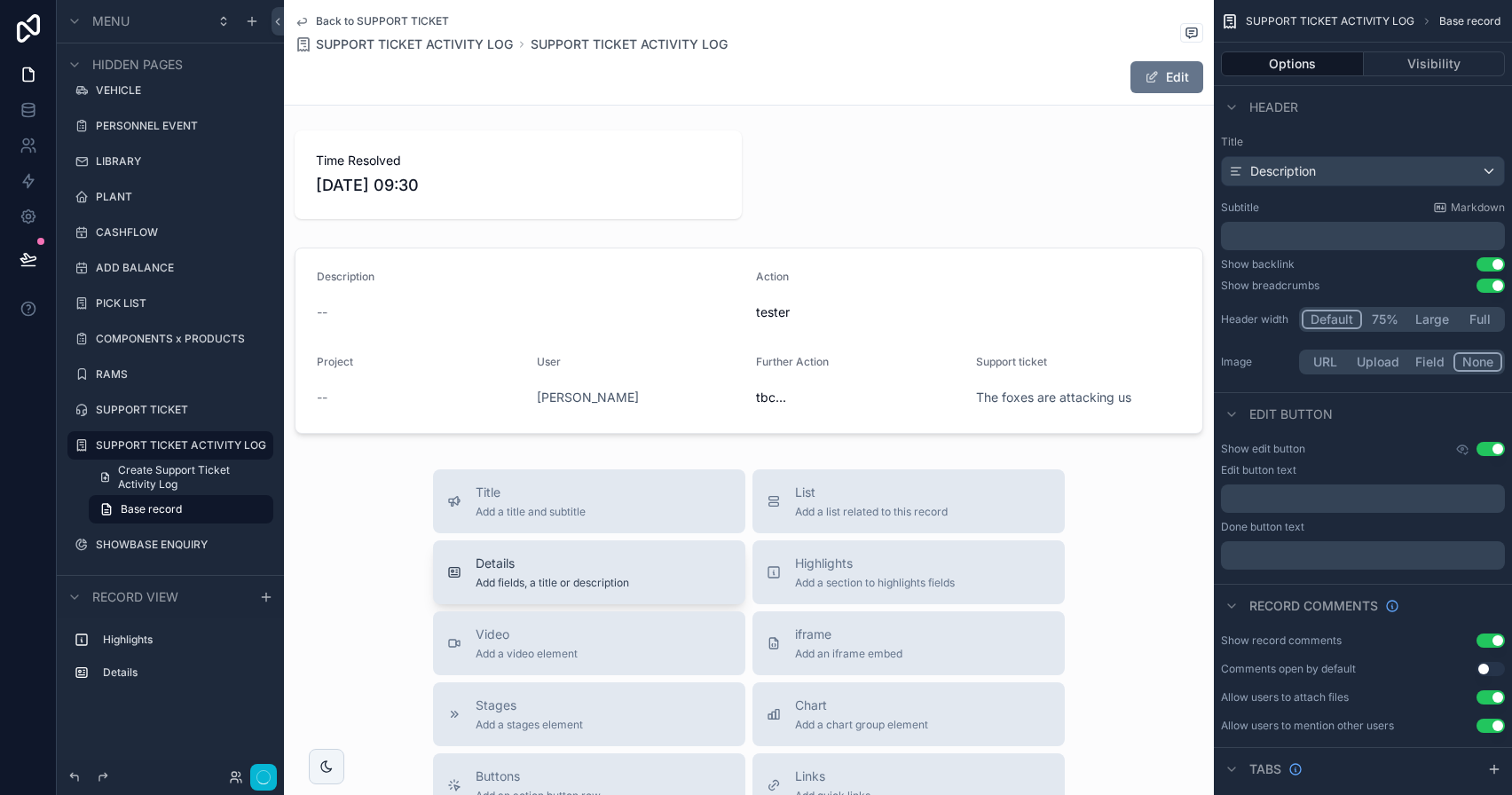
scroll to position [0, 0]
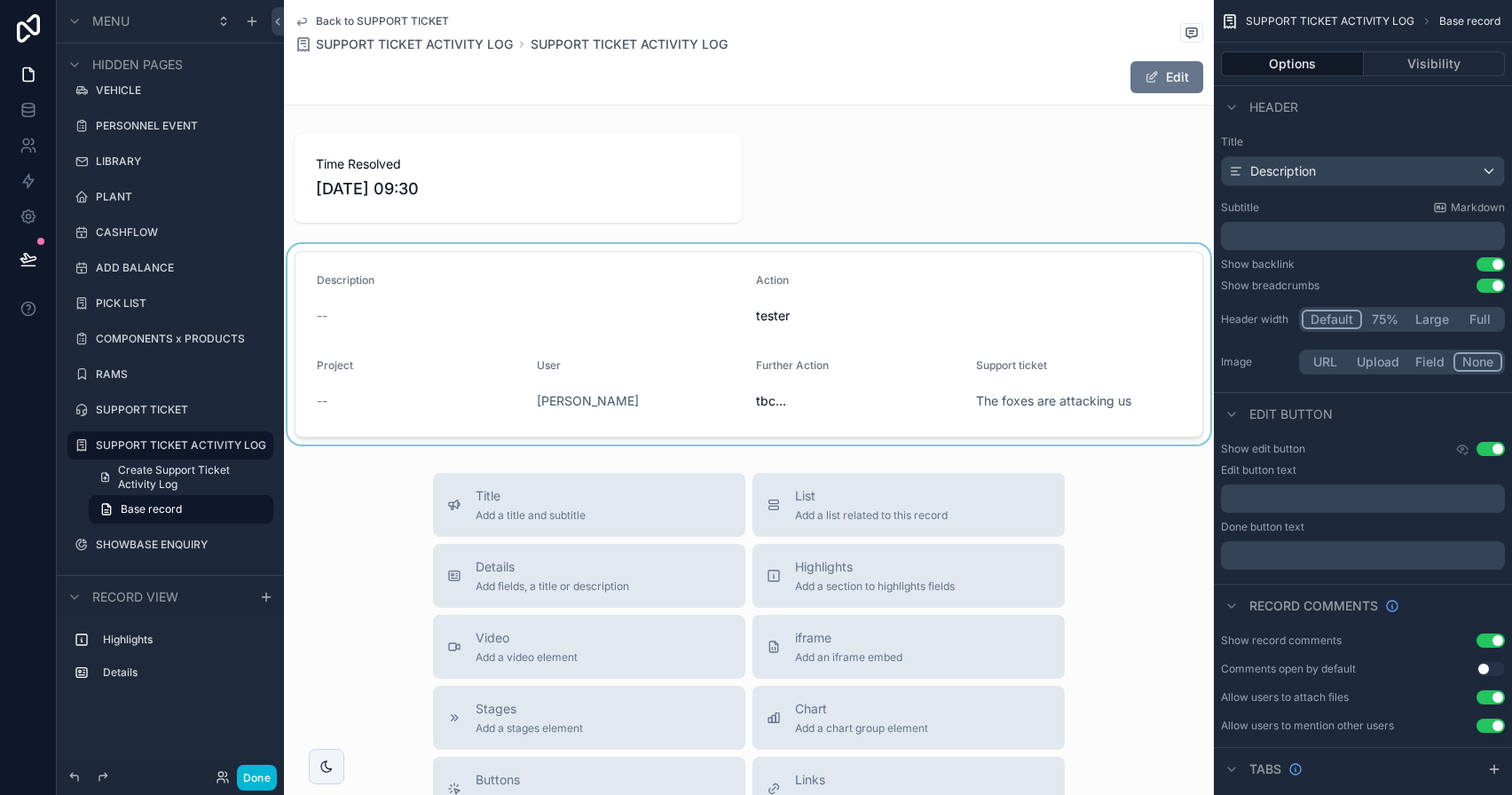
click at [1088, 310] on div "scrollable content" at bounding box center [748, 344] width 930 height 200
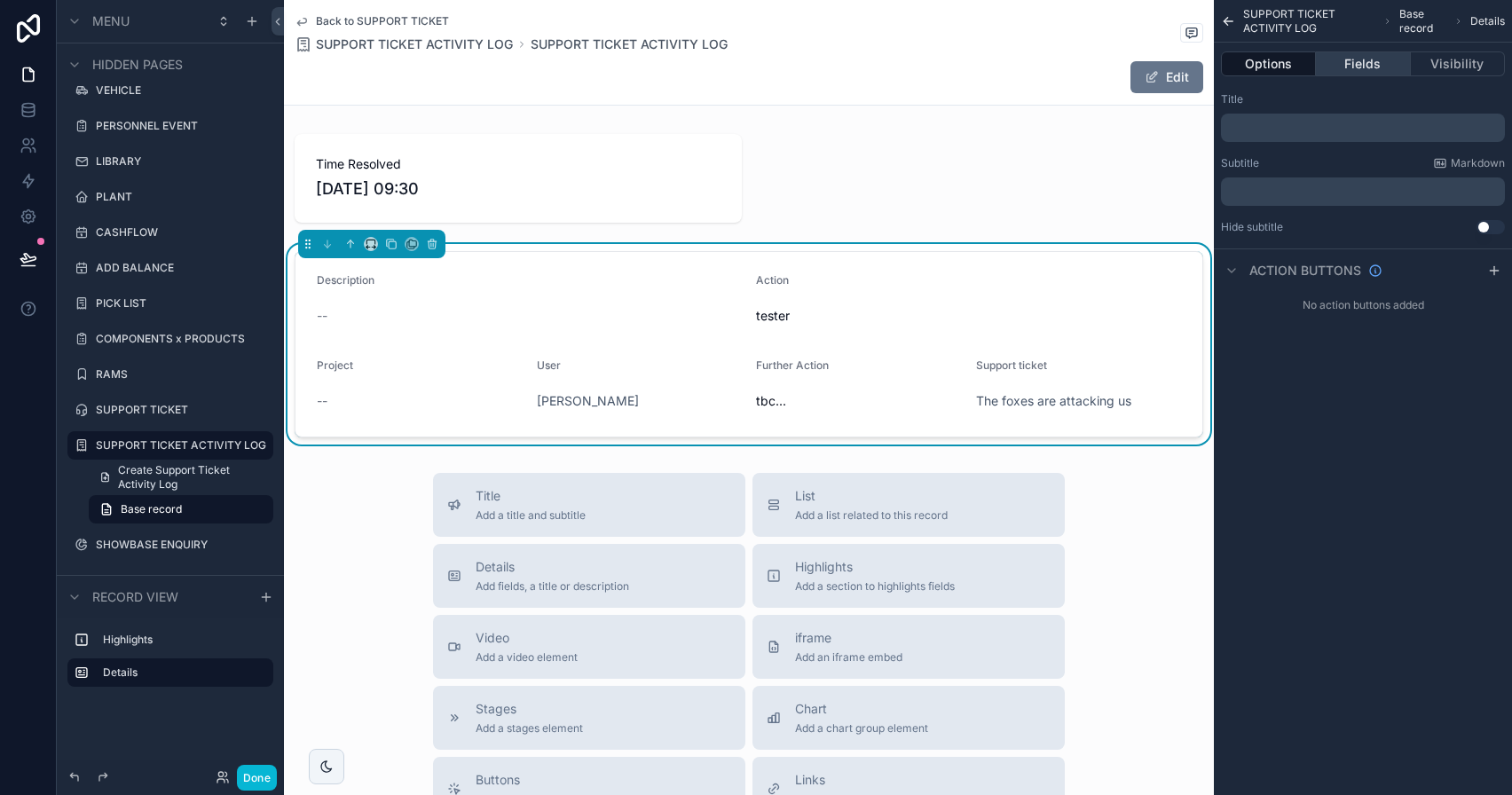
click at [1383, 60] on button "Fields" at bounding box center [1363, 64] width 94 height 25
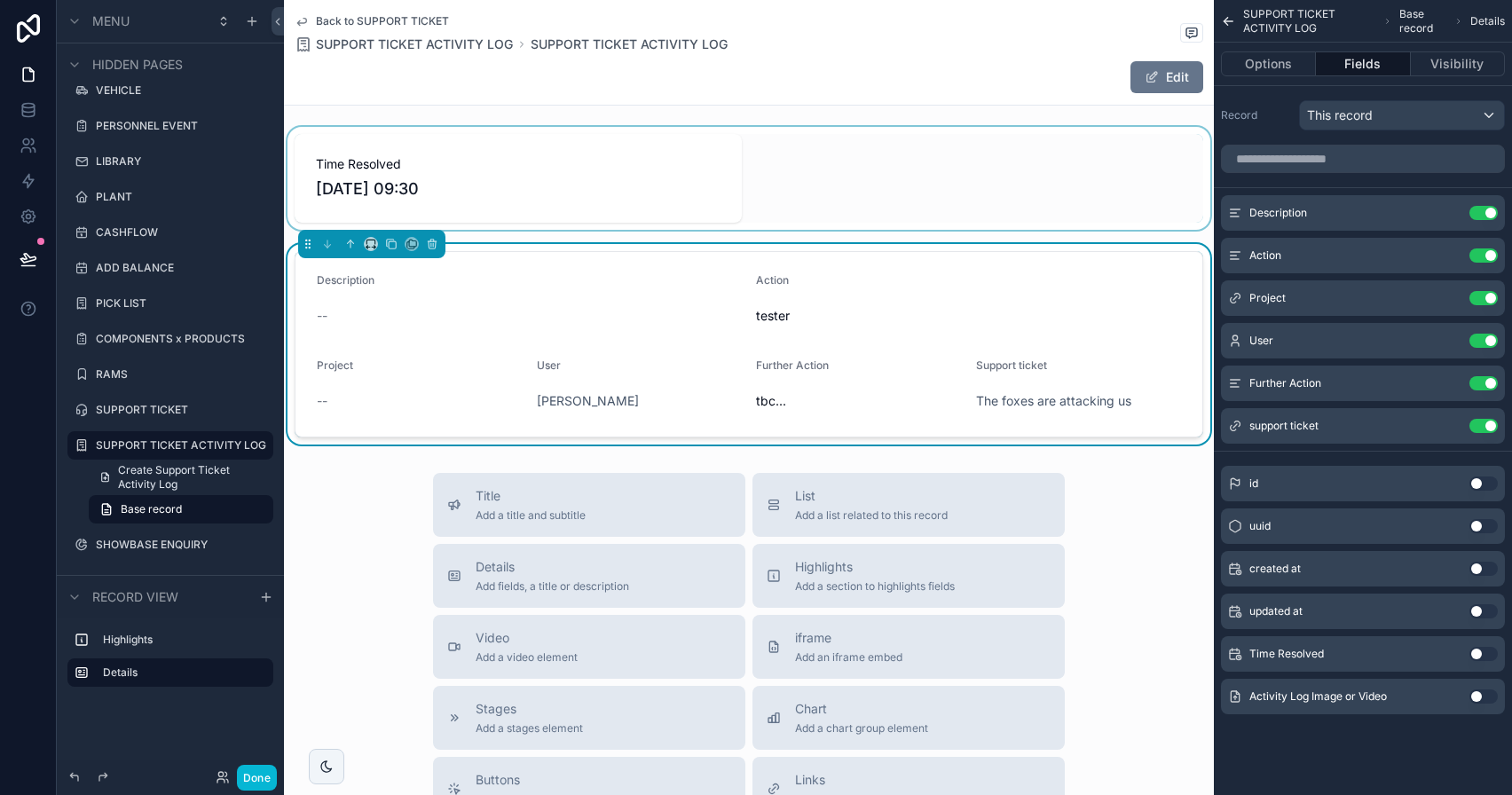
click at [459, 178] on div "scrollable content" at bounding box center [748, 178] width 930 height 103
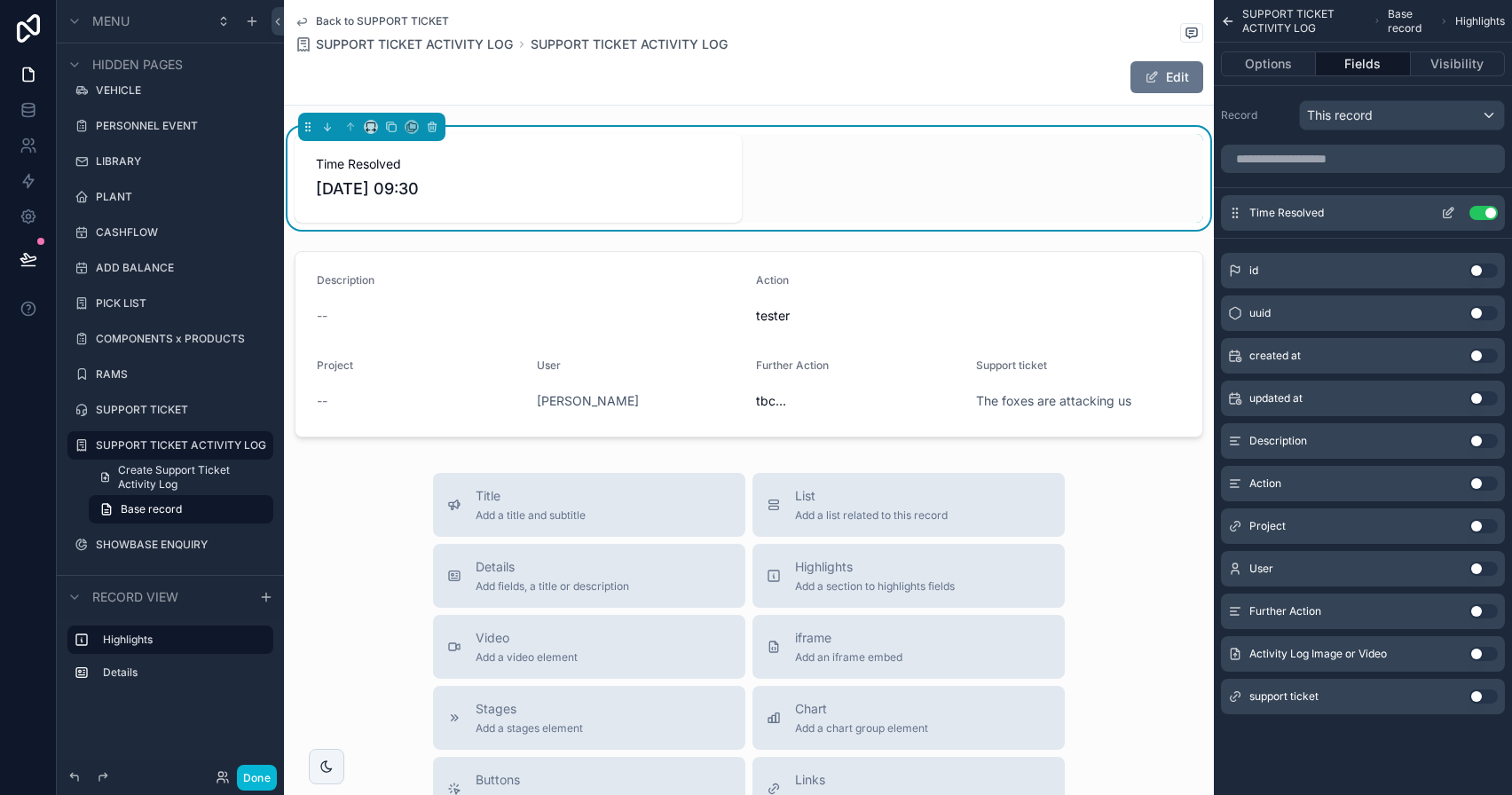
click at [1444, 213] on icon "scrollable content" at bounding box center [1447, 214] width 8 height 8
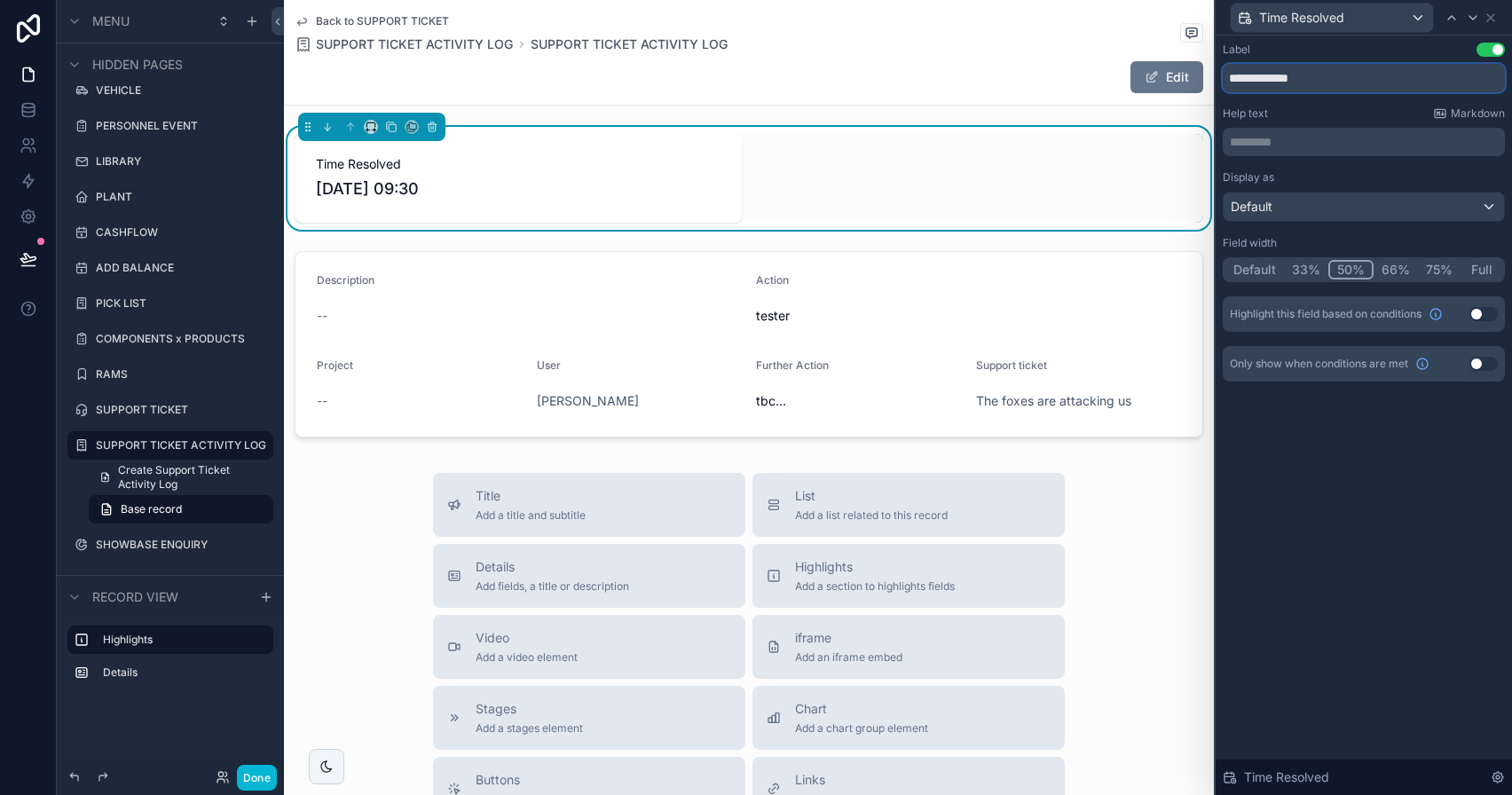
click at [1289, 79] on input "**********" at bounding box center [1364, 78] width 282 height 29
type input "**********"
click at [1493, 14] on icon at bounding box center [1490, 18] width 7 height 7
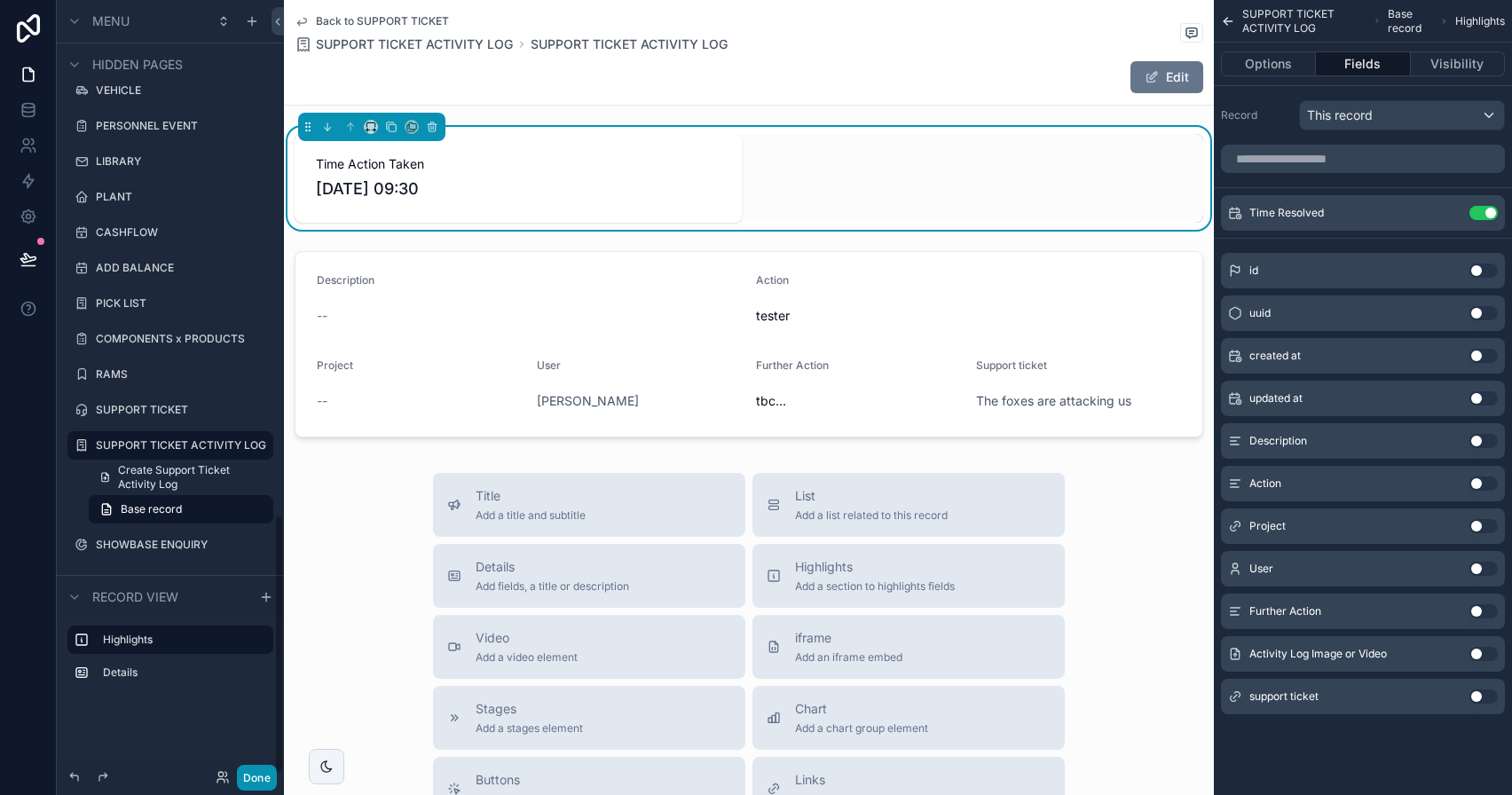
click at [258, 779] on button "Done" at bounding box center [257, 777] width 40 height 26
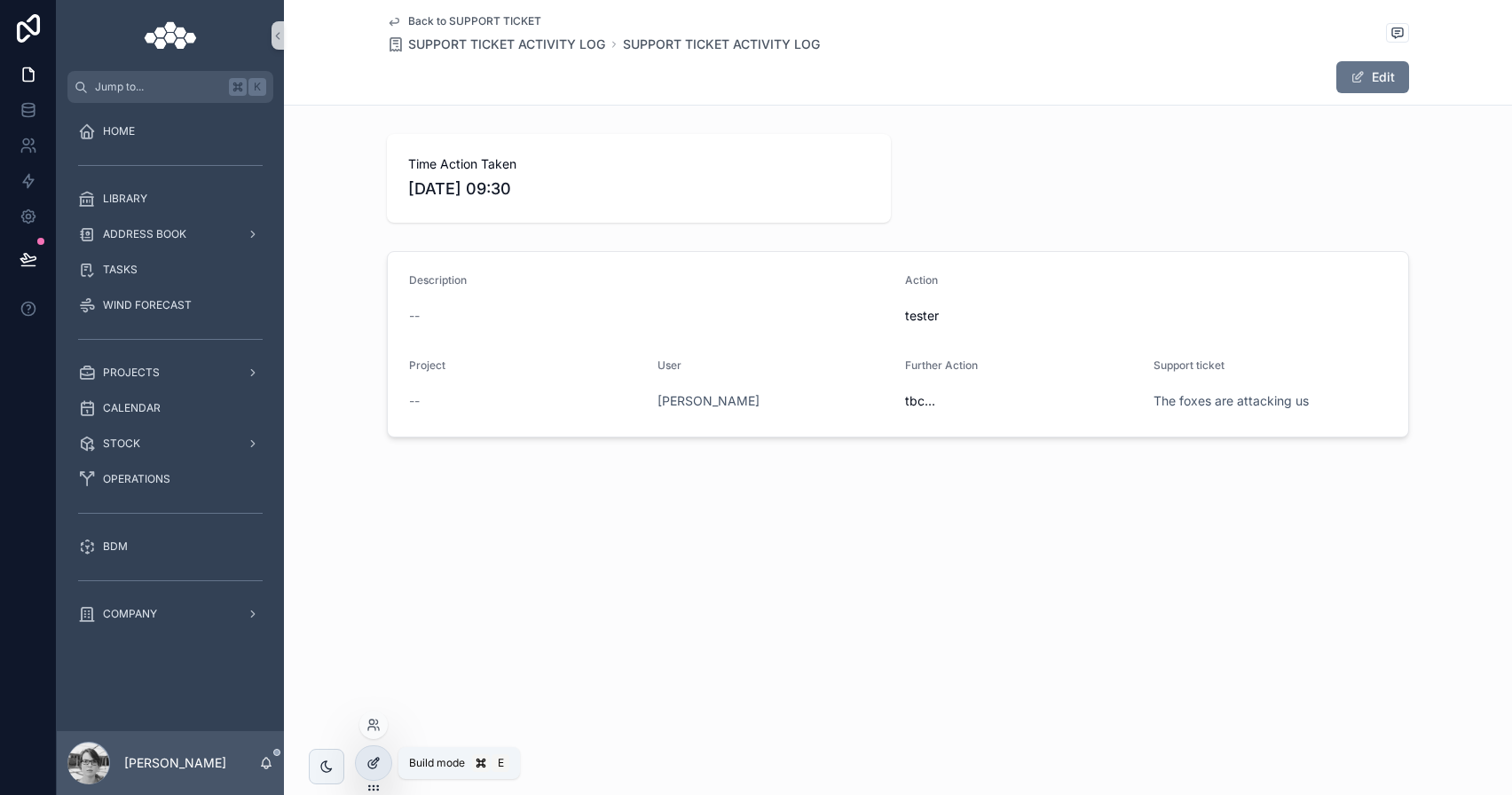
click at [369, 769] on icon at bounding box center [373, 764] width 14 height 14
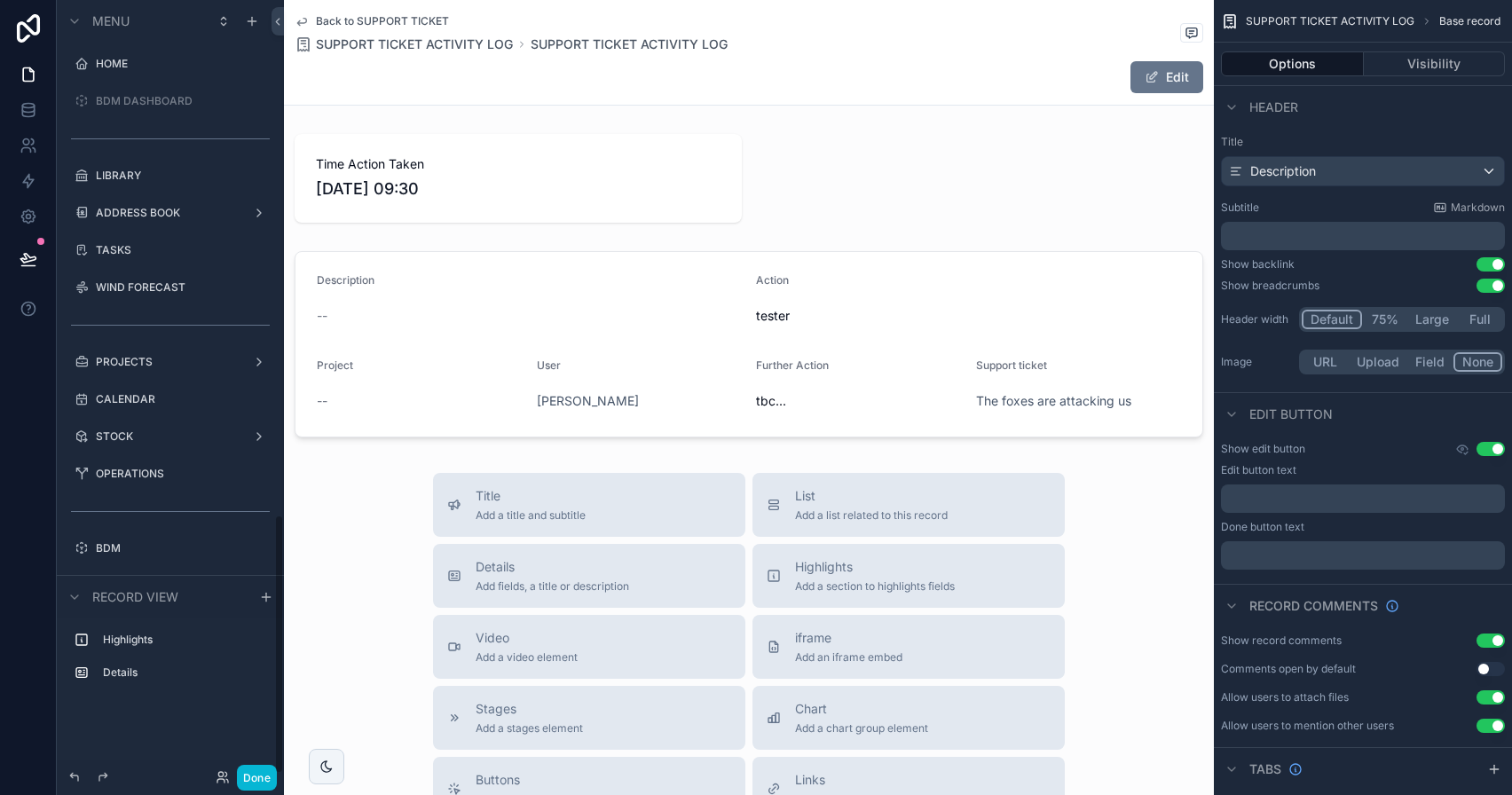
scroll to position [1533, 0]
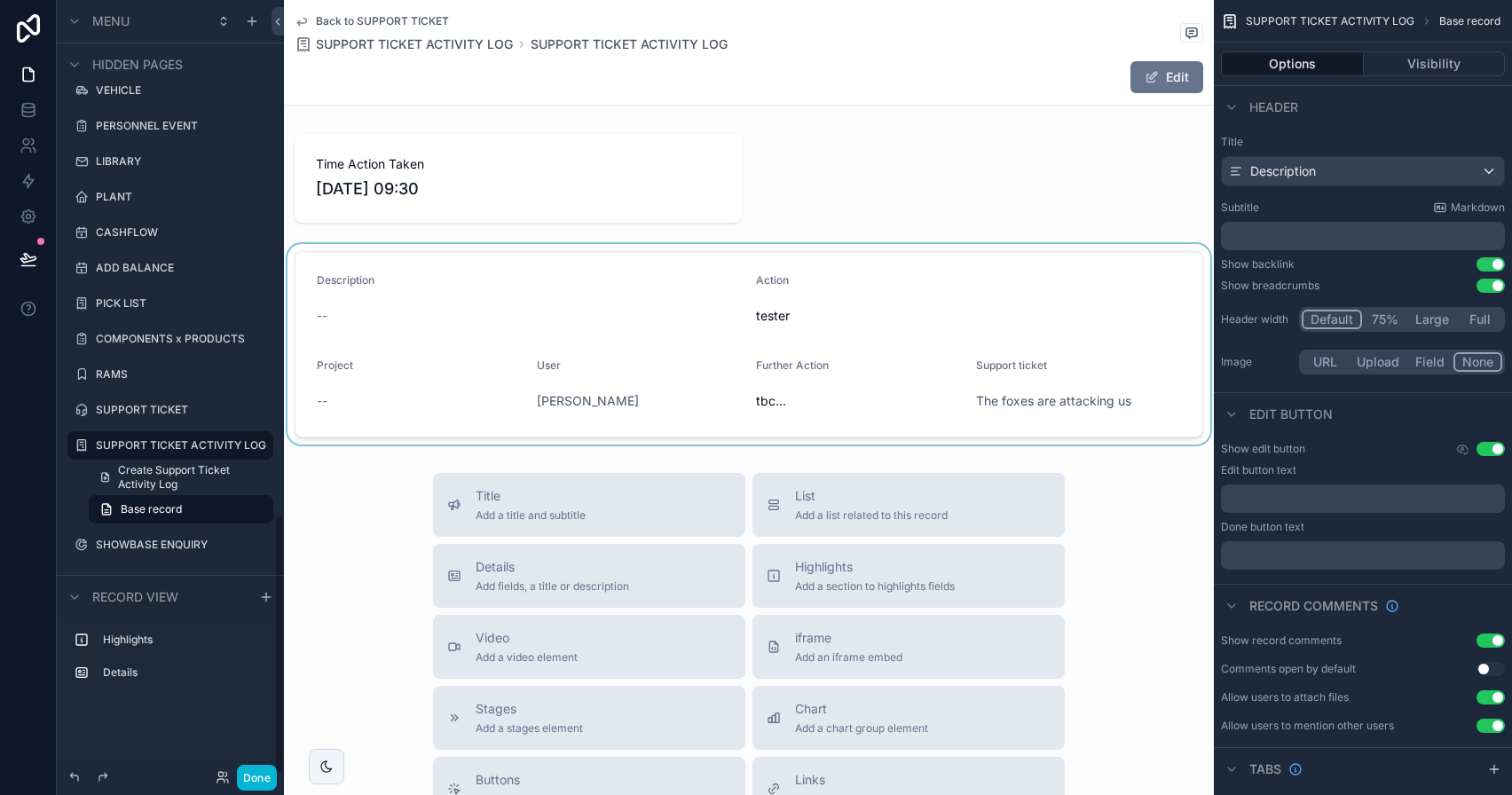
click at [537, 285] on div "scrollable content" at bounding box center [748, 344] width 930 height 200
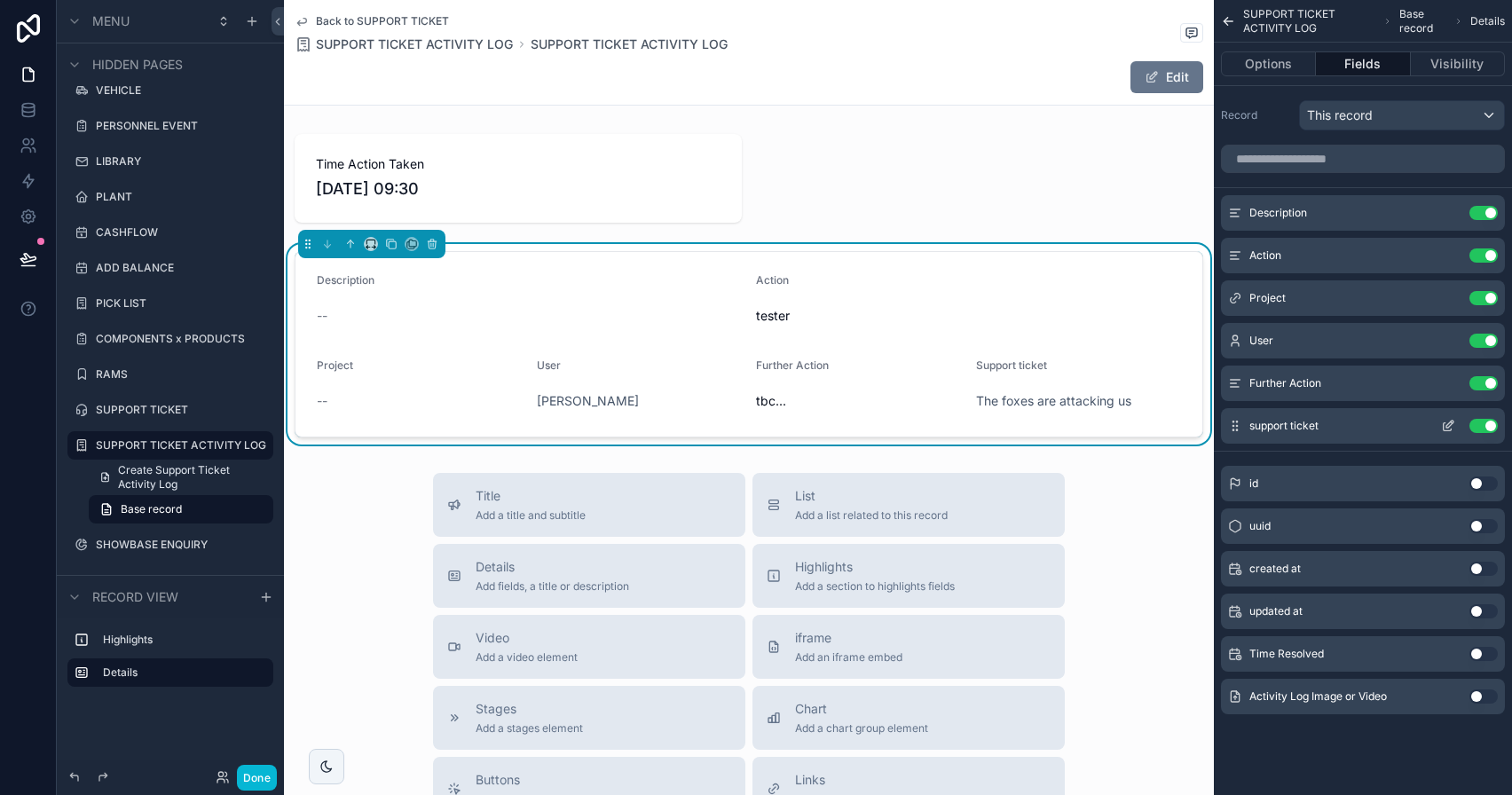
click at [1487, 429] on button "Use setting" at bounding box center [1484, 426] width 29 height 14
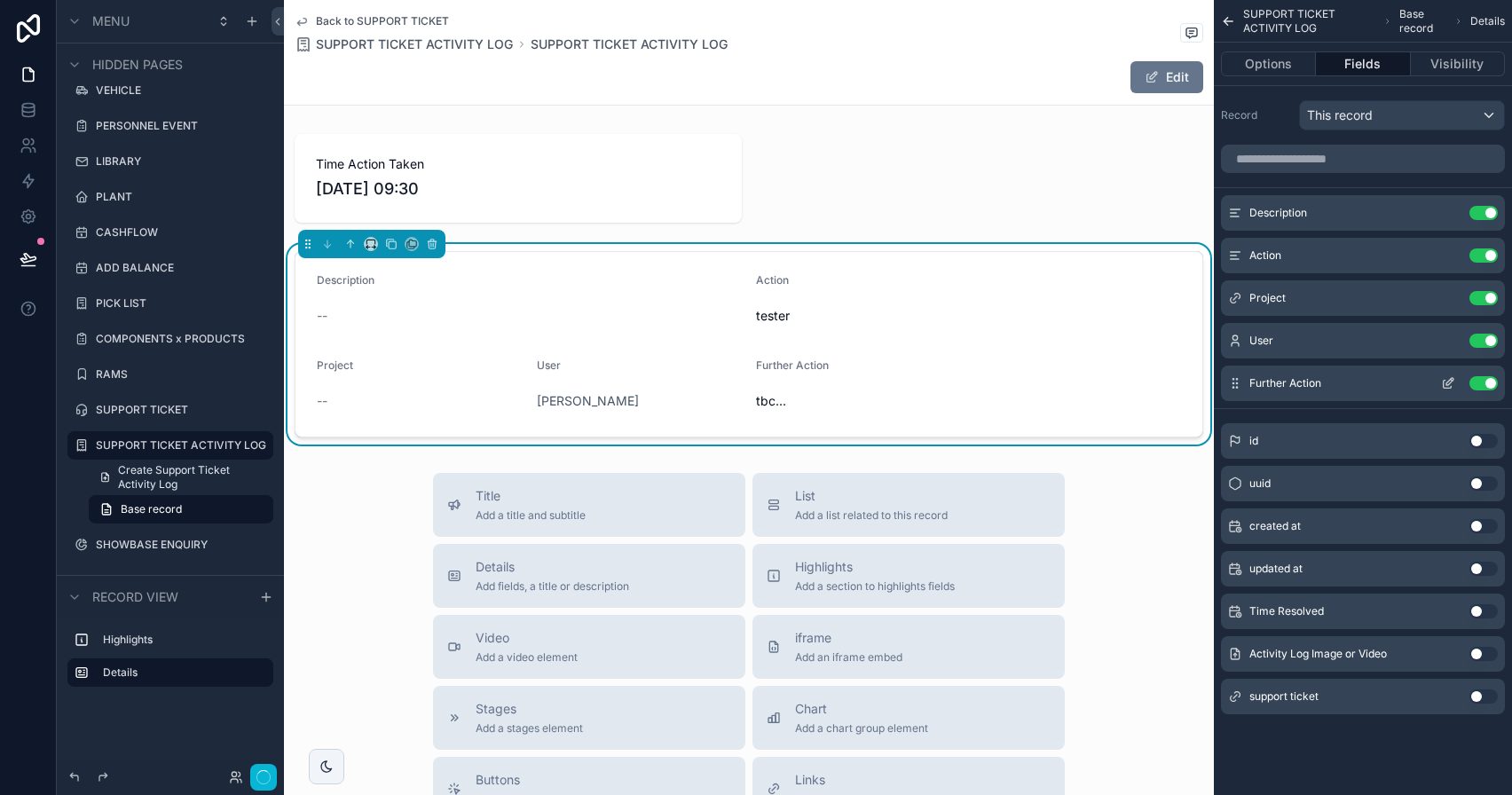
click at [1482, 381] on button "Use setting" at bounding box center [1484, 383] width 29 height 14
click at [1484, 336] on button "Use setting" at bounding box center [1484, 341] width 29 height 14
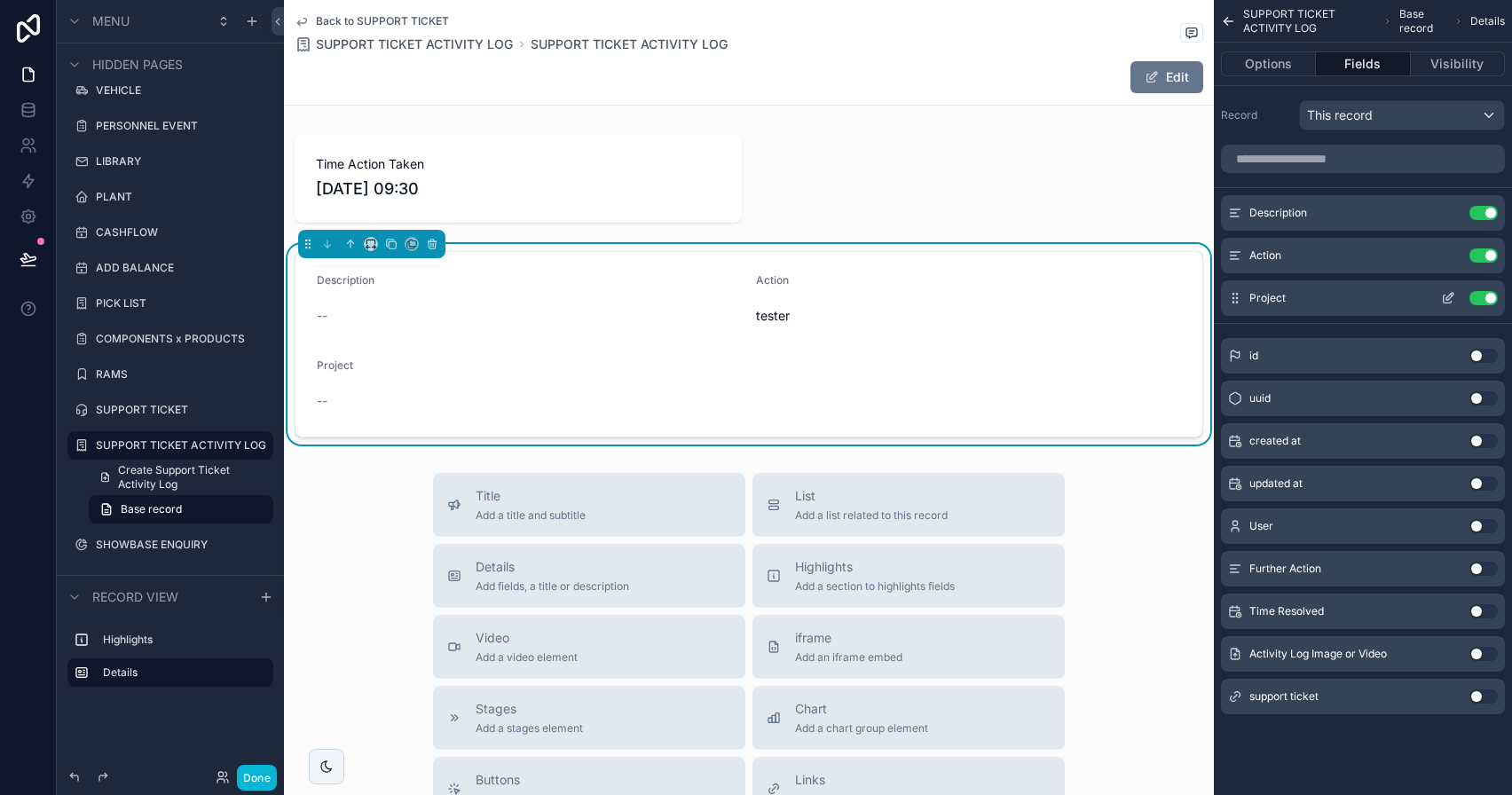
click at [1482, 302] on button "Use setting" at bounding box center [1484, 298] width 29 height 14
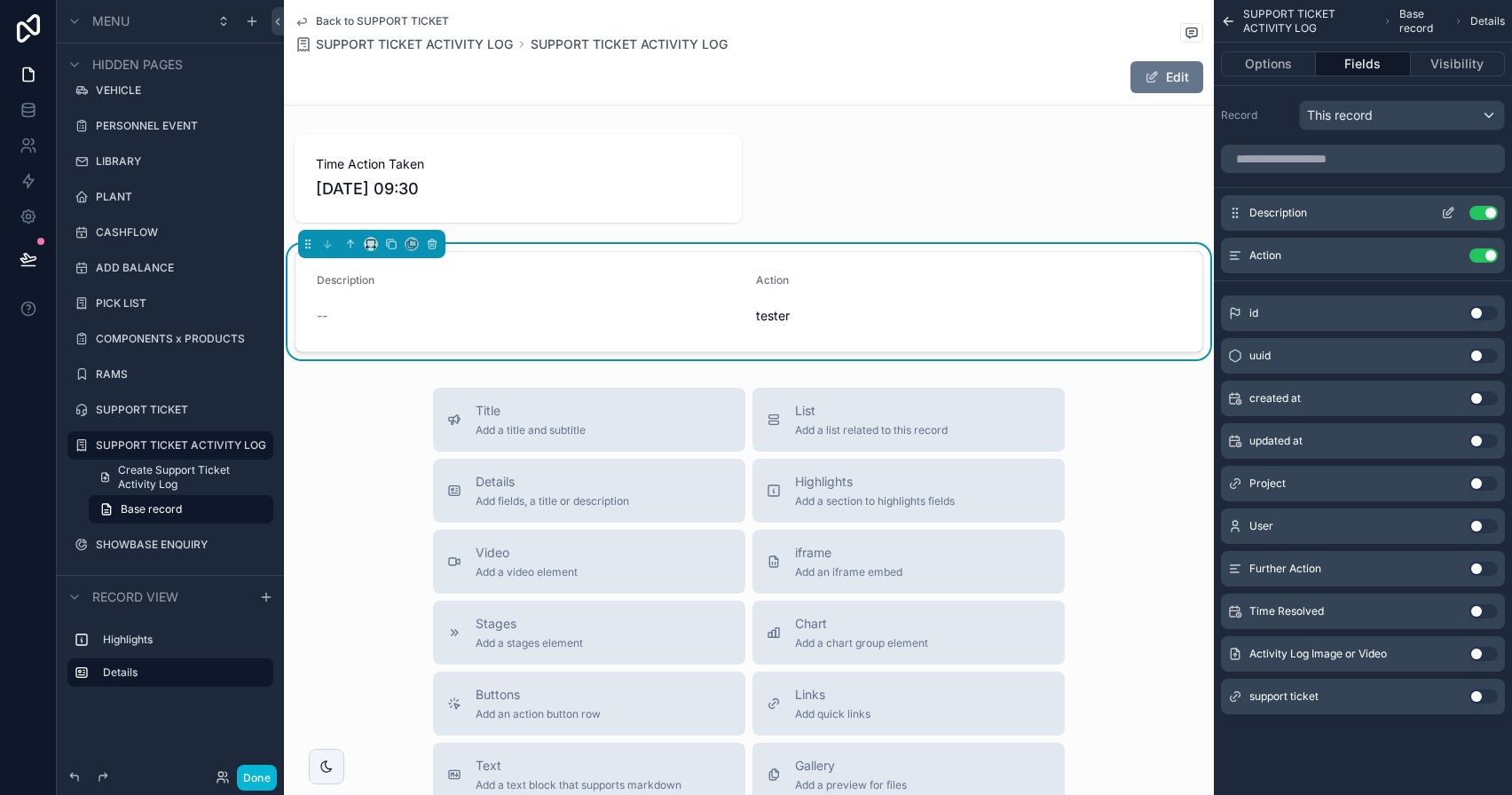
click at [1488, 205] on button "Use setting" at bounding box center [1484, 213] width 29 height 14
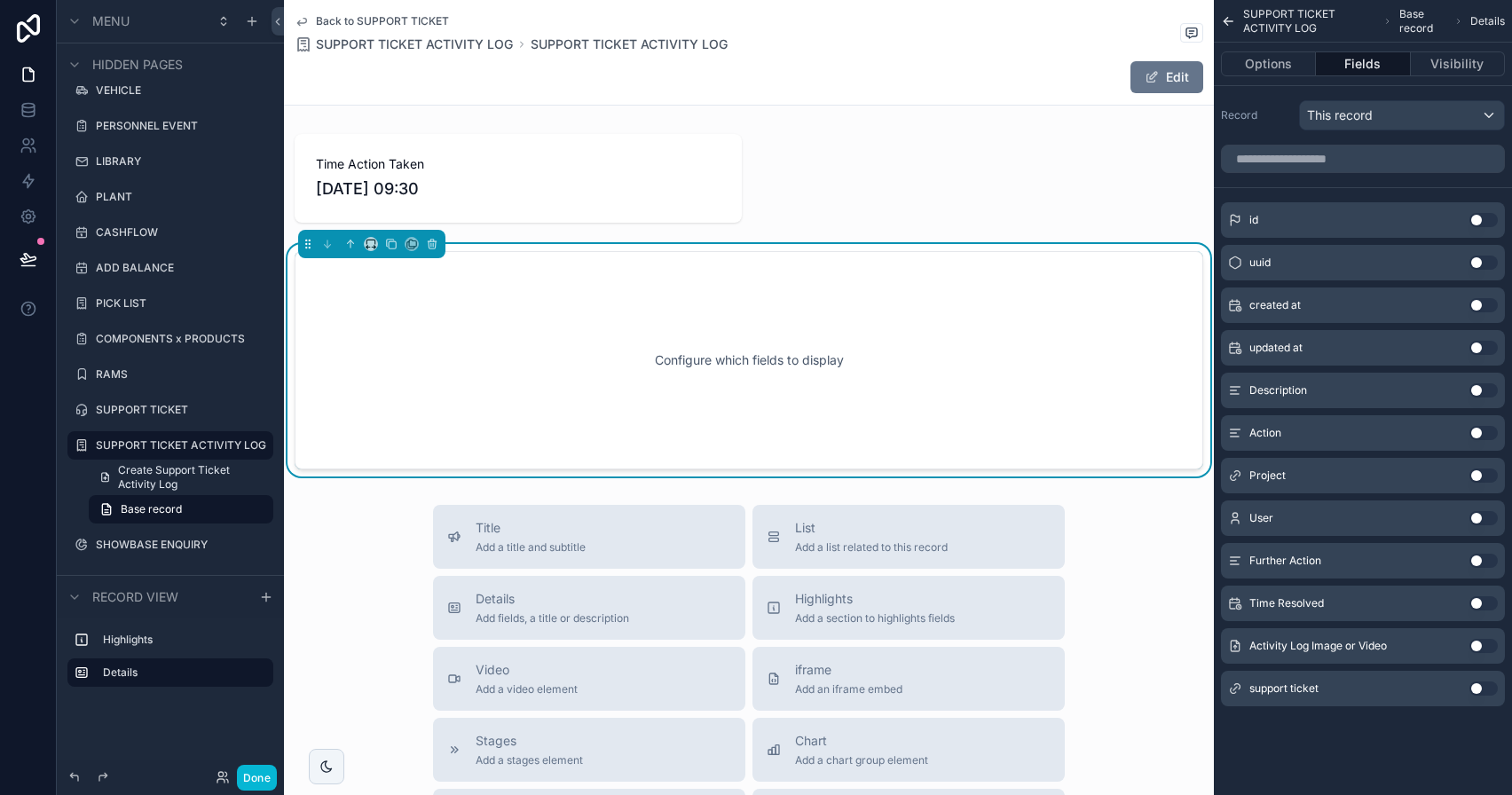
click at [1482, 428] on button "Use setting" at bounding box center [1484, 433] width 29 height 14
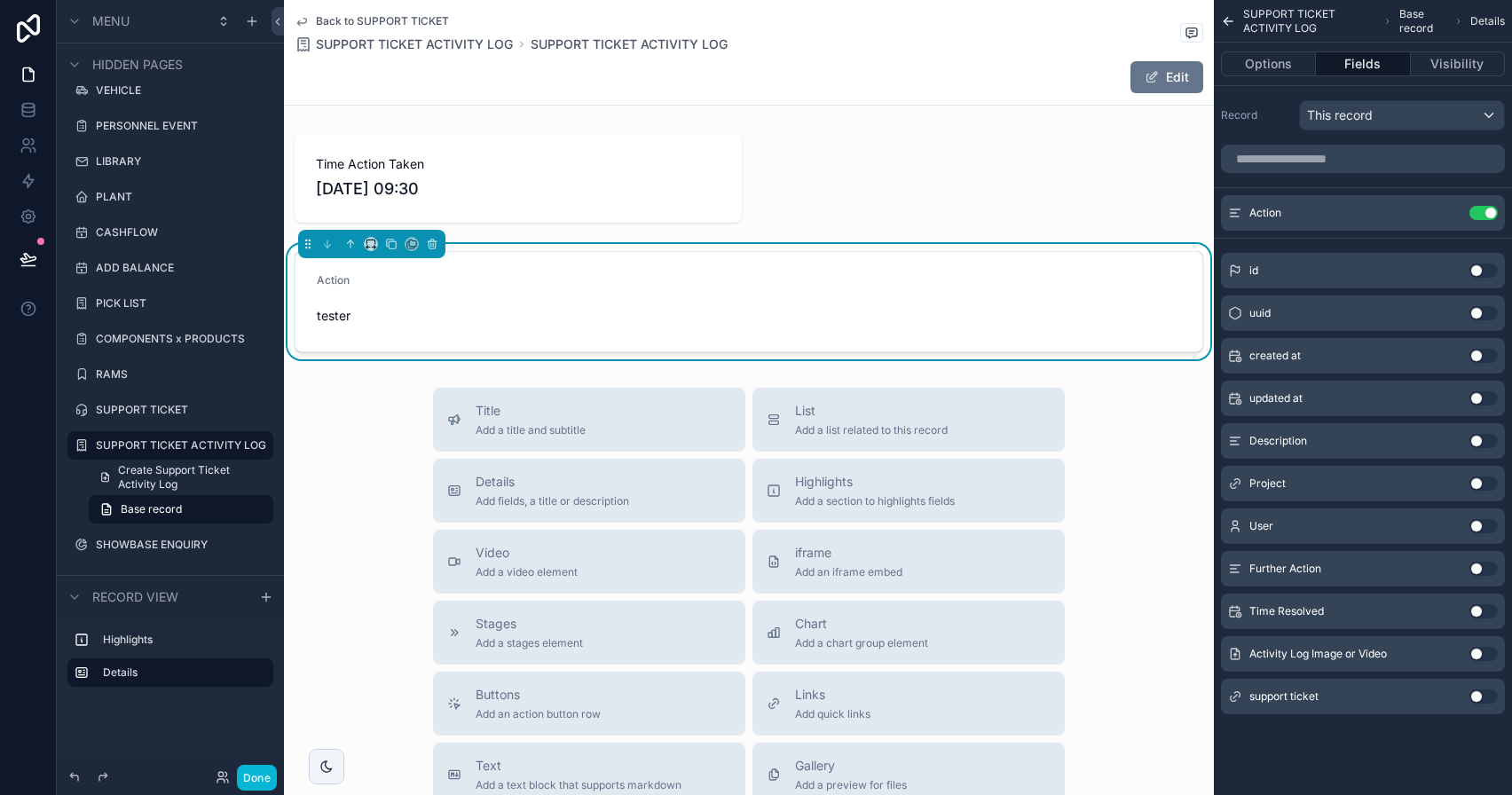
click at [1487, 652] on button "Use setting" at bounding box center [1484, 654] width 29 height 14
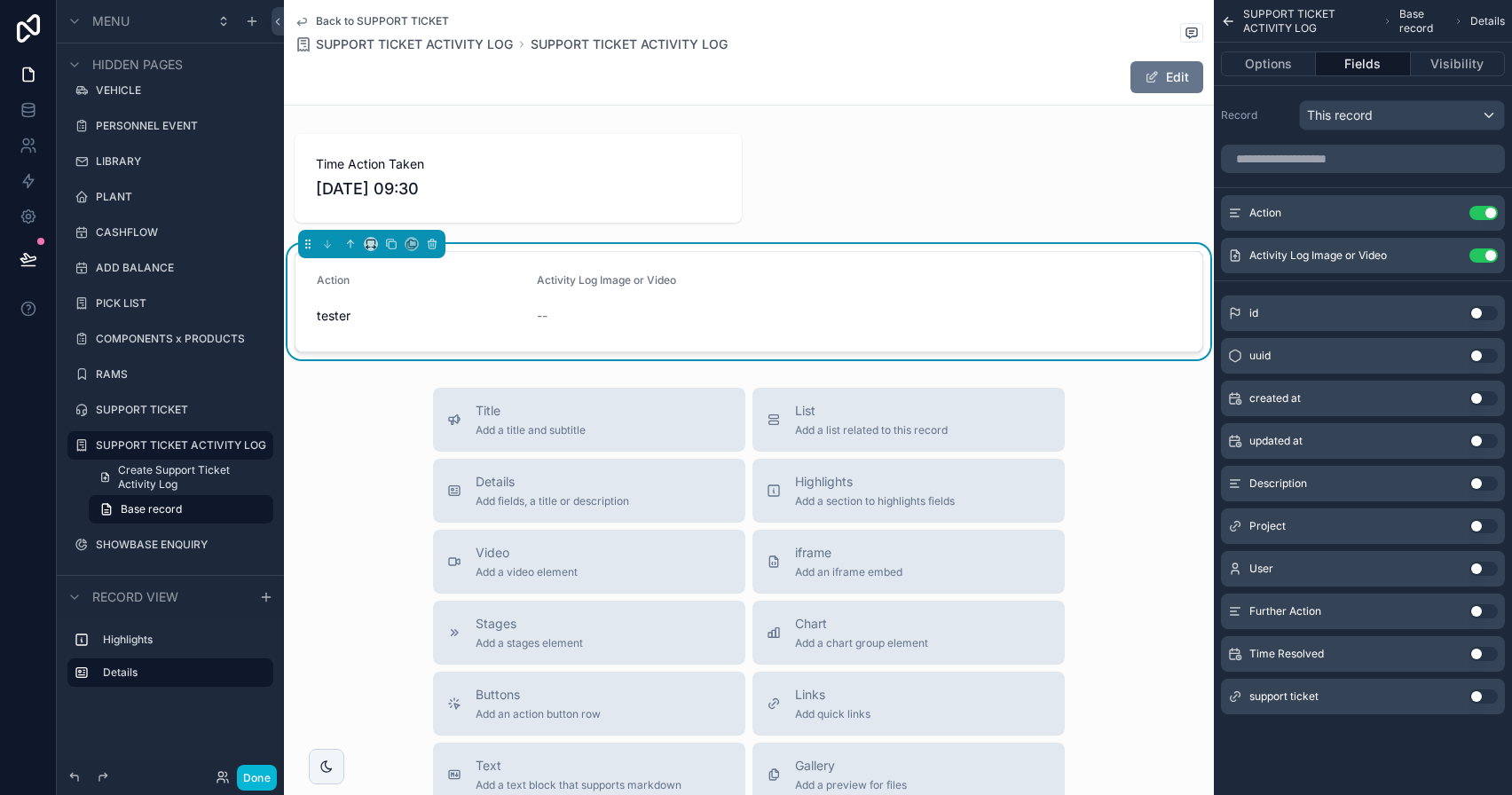
click at [1482, 652] on button "Use setting" at bounding box center [1484, 654] width 29 height 14
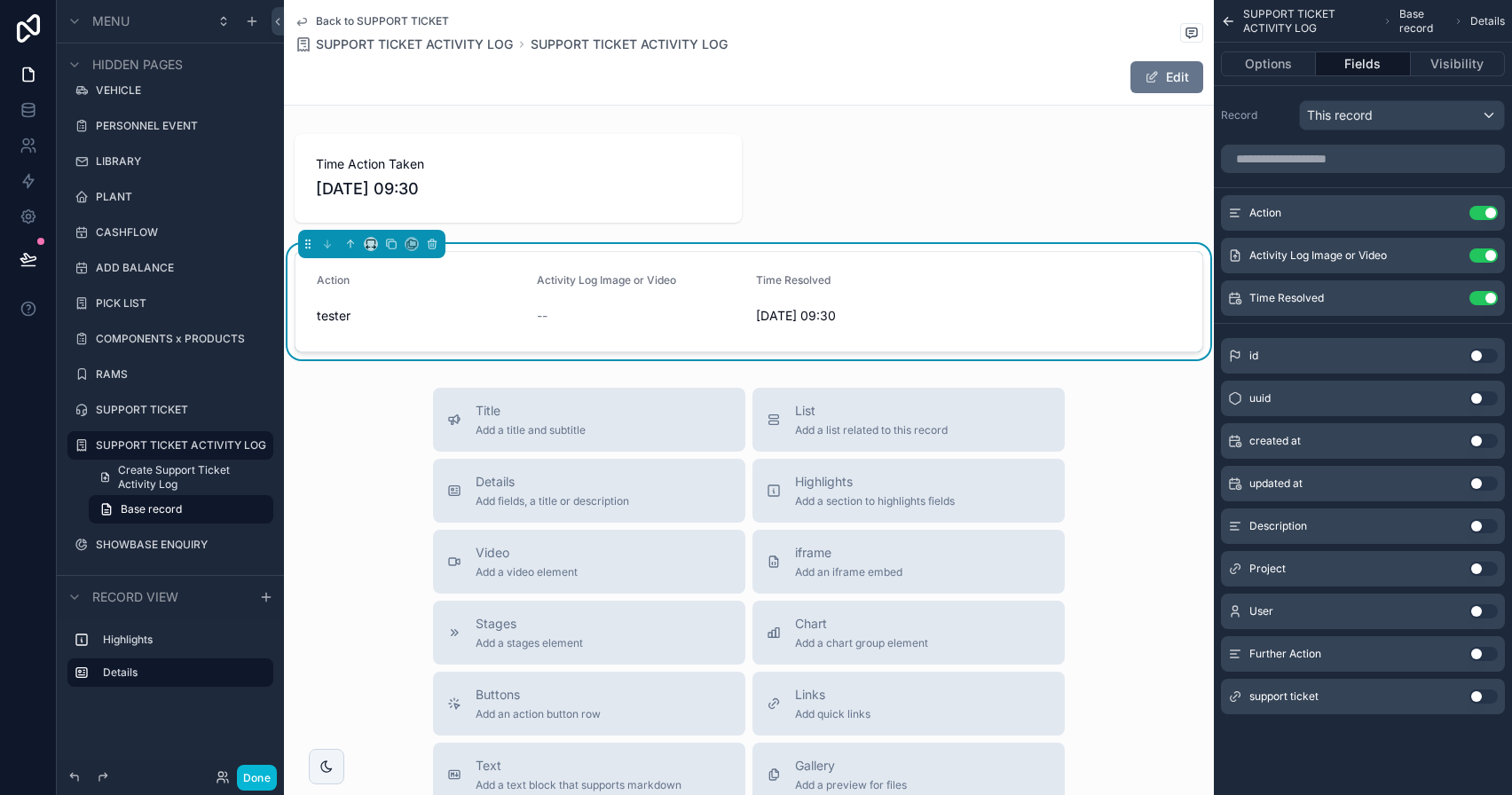
click at [1481, 660] on button "Use setting" at bounding box center [1484, 654] width 29 height 14
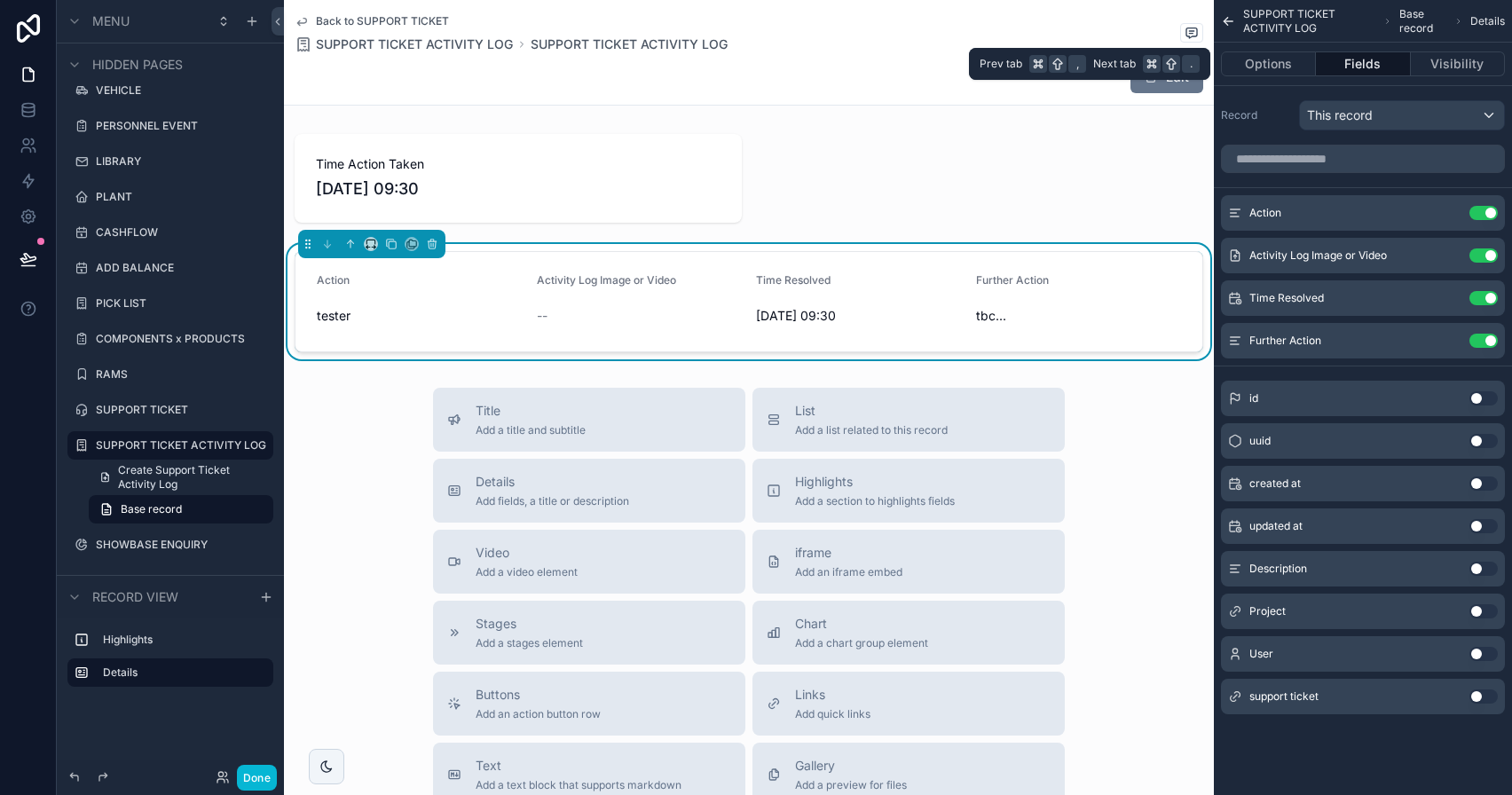
click at [1388, 74] on button "Fields" at bounding box center [1363, 64] width 94 height 25
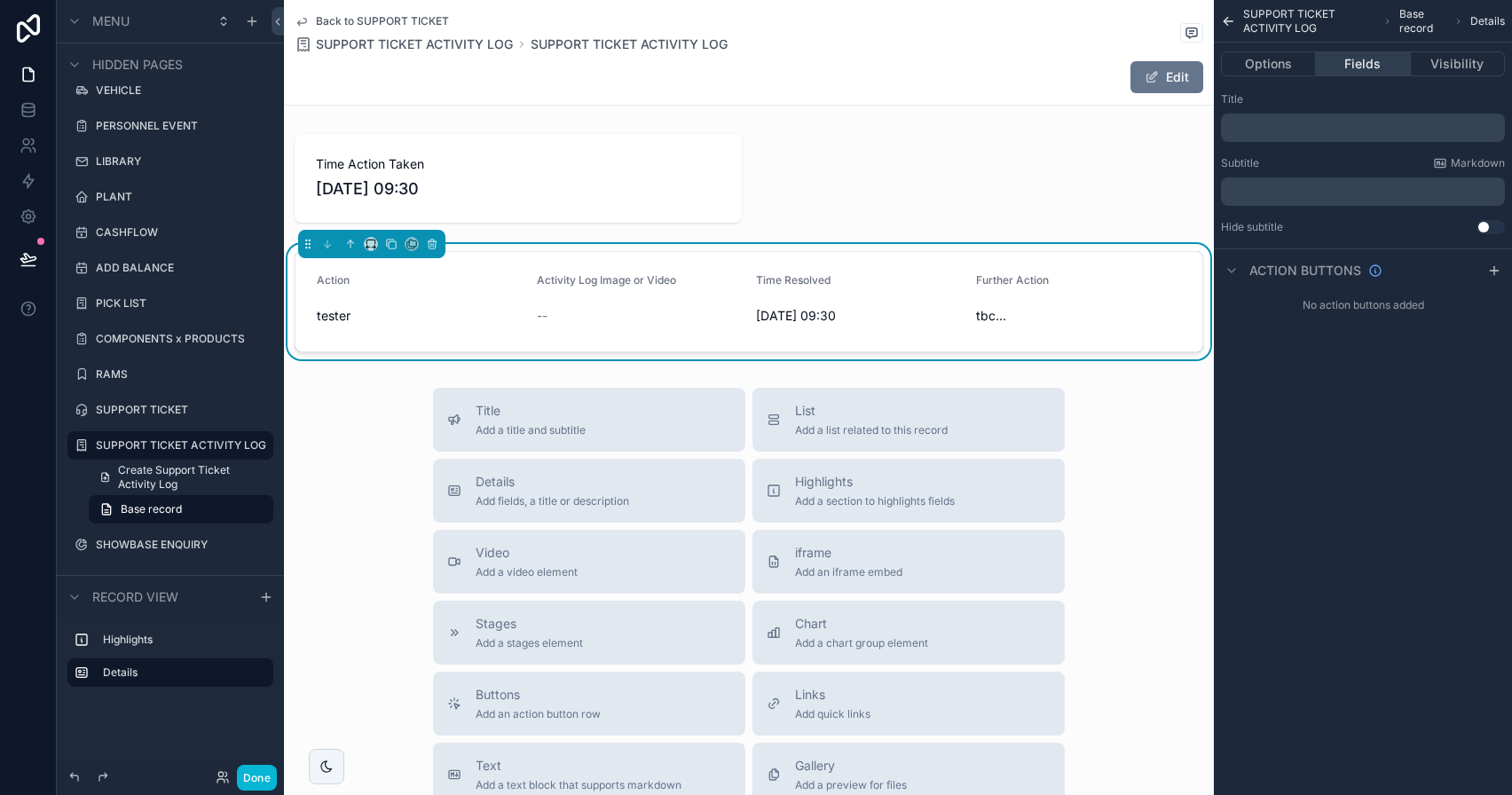
drag, startPoint x: 1360, startPoint y: 64, endPoint x: 1356, endPoint y: 56, distance: 8.9
click at [1361, 66] on button "Fields" at bounding box center [1363, 64] width 94 height 25
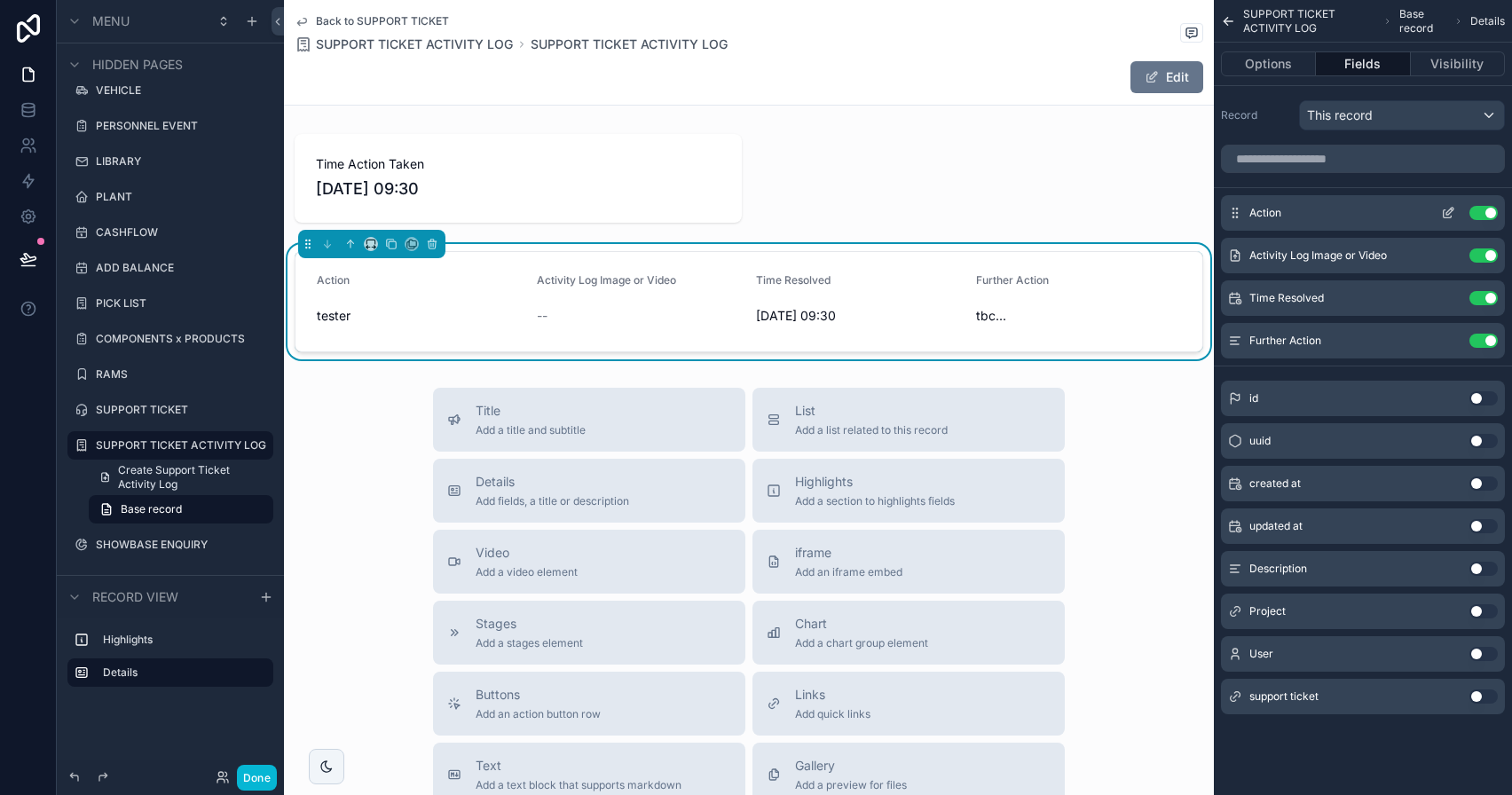
click at [1450, 214] on icon "scrollable content" at bounding box center [1448, 213] width 14 height 14
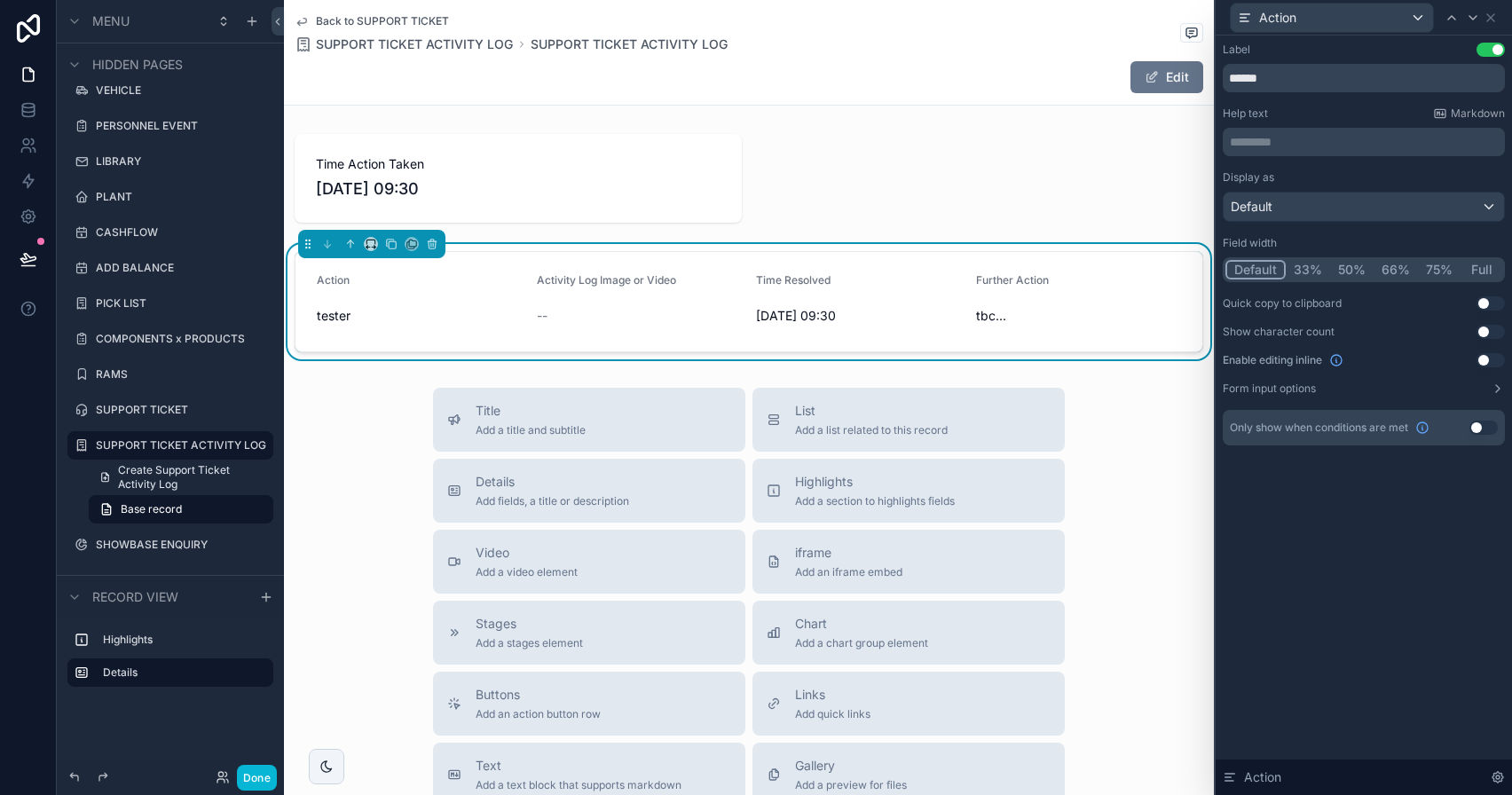
click at [1490, 271] on button "Full" at bounding box center [1481, 270] width 41 height 20
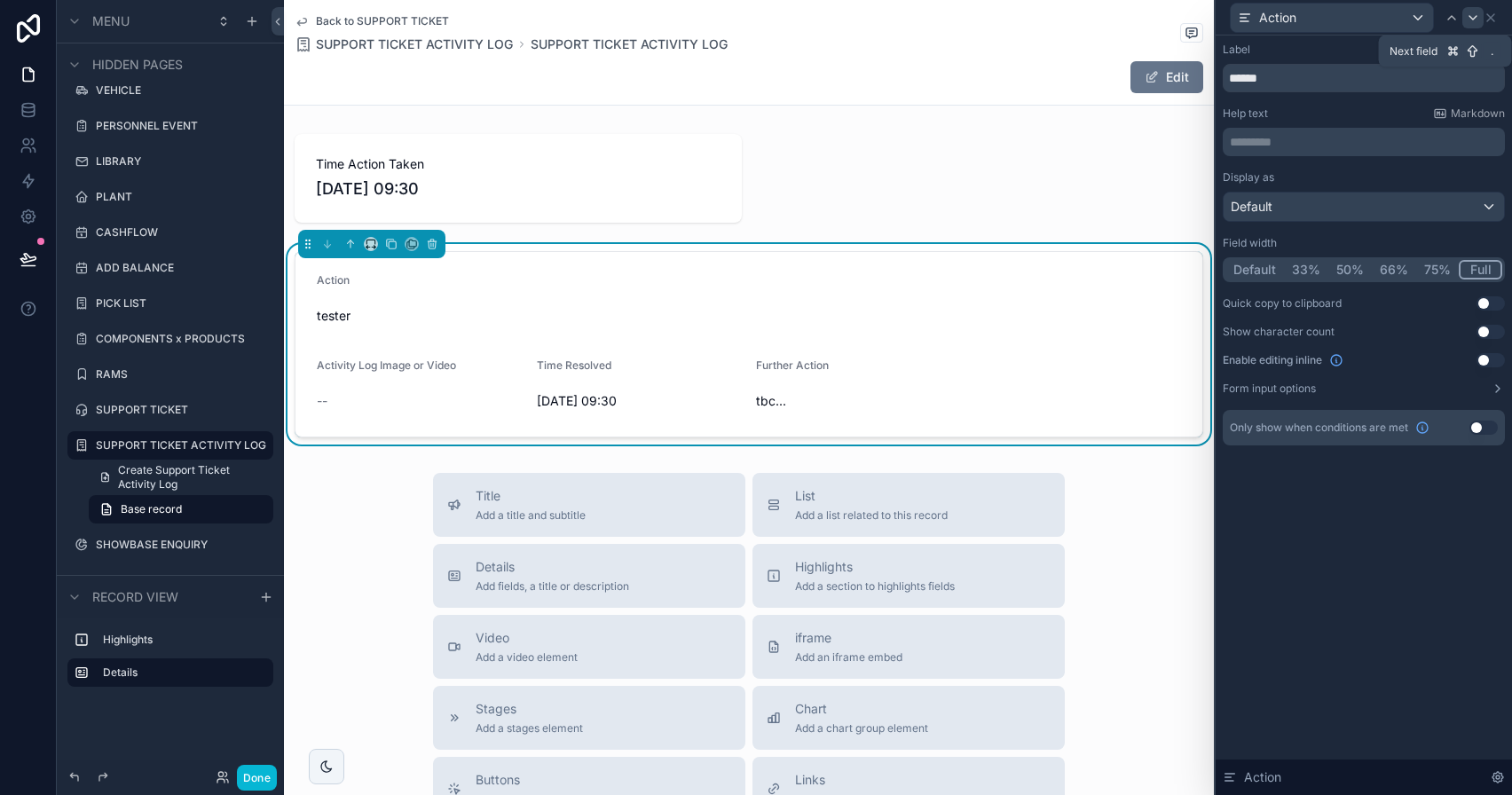
click at [1473, 17] on icon at bounding box center [1473, 18] width 14 height 14
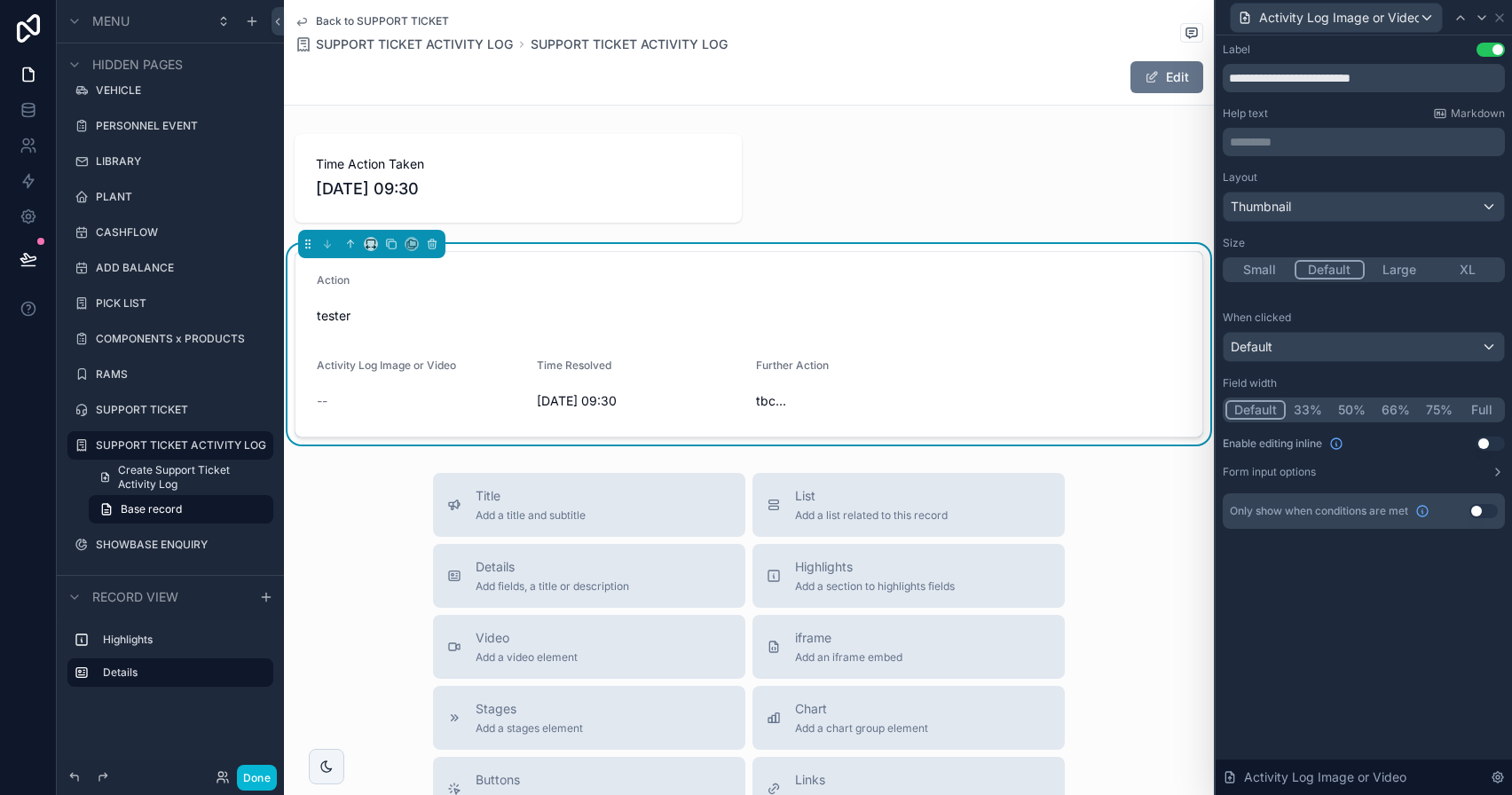
click at [708, 389] on div "02/10/2025 09:30" at bounding box center [639, 401] width 205 height 29
click at [1504, 15] on icon at bounding box center [1499, 18] width 14 height 14
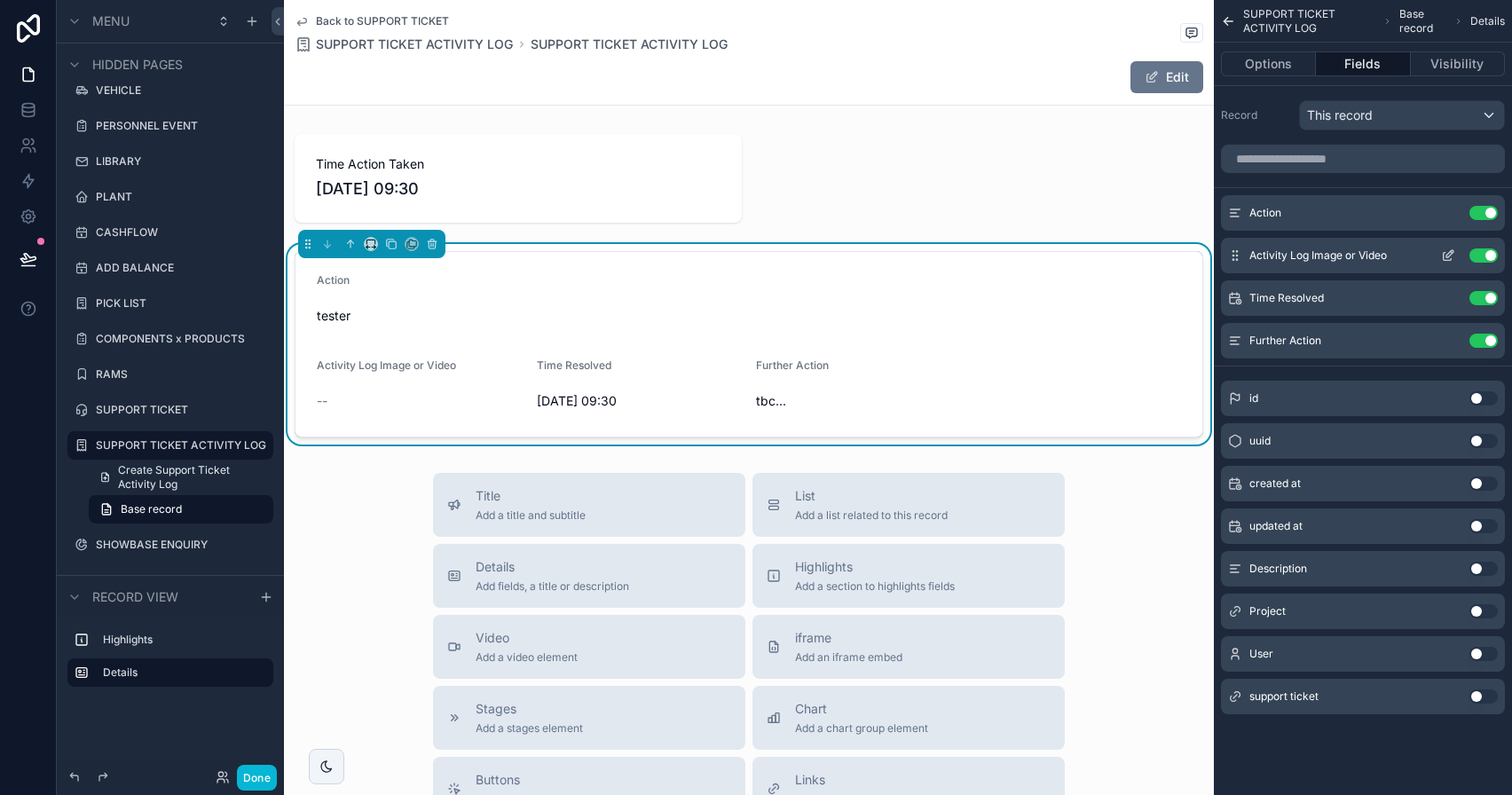
click at [1446, 250] on icon "scrollable content" at bounding box center [1448, 256] width 14 height 14
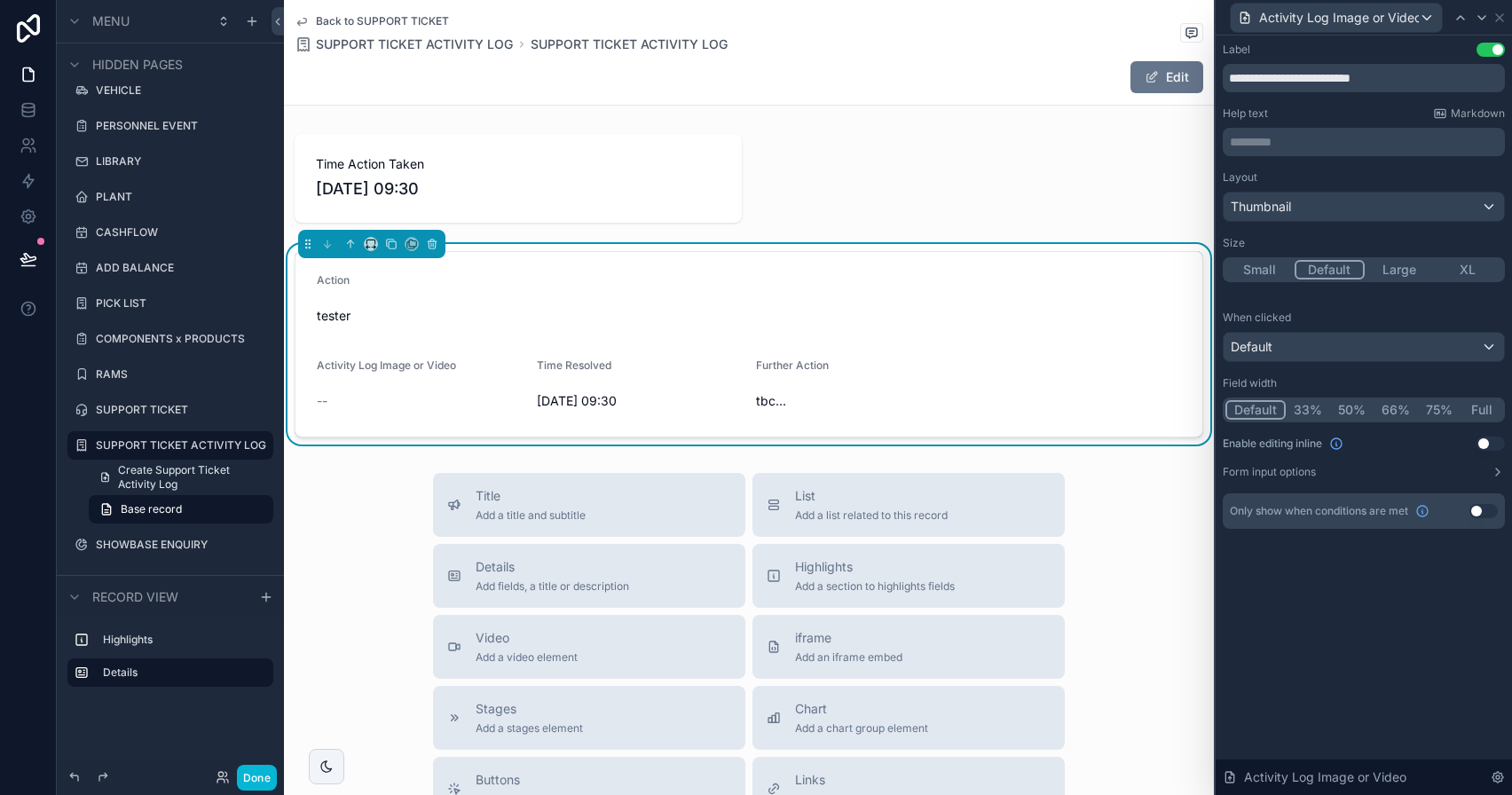
click at [1495, 408] on button "Full" at bounding box center [1481, 410] width 41 height 20
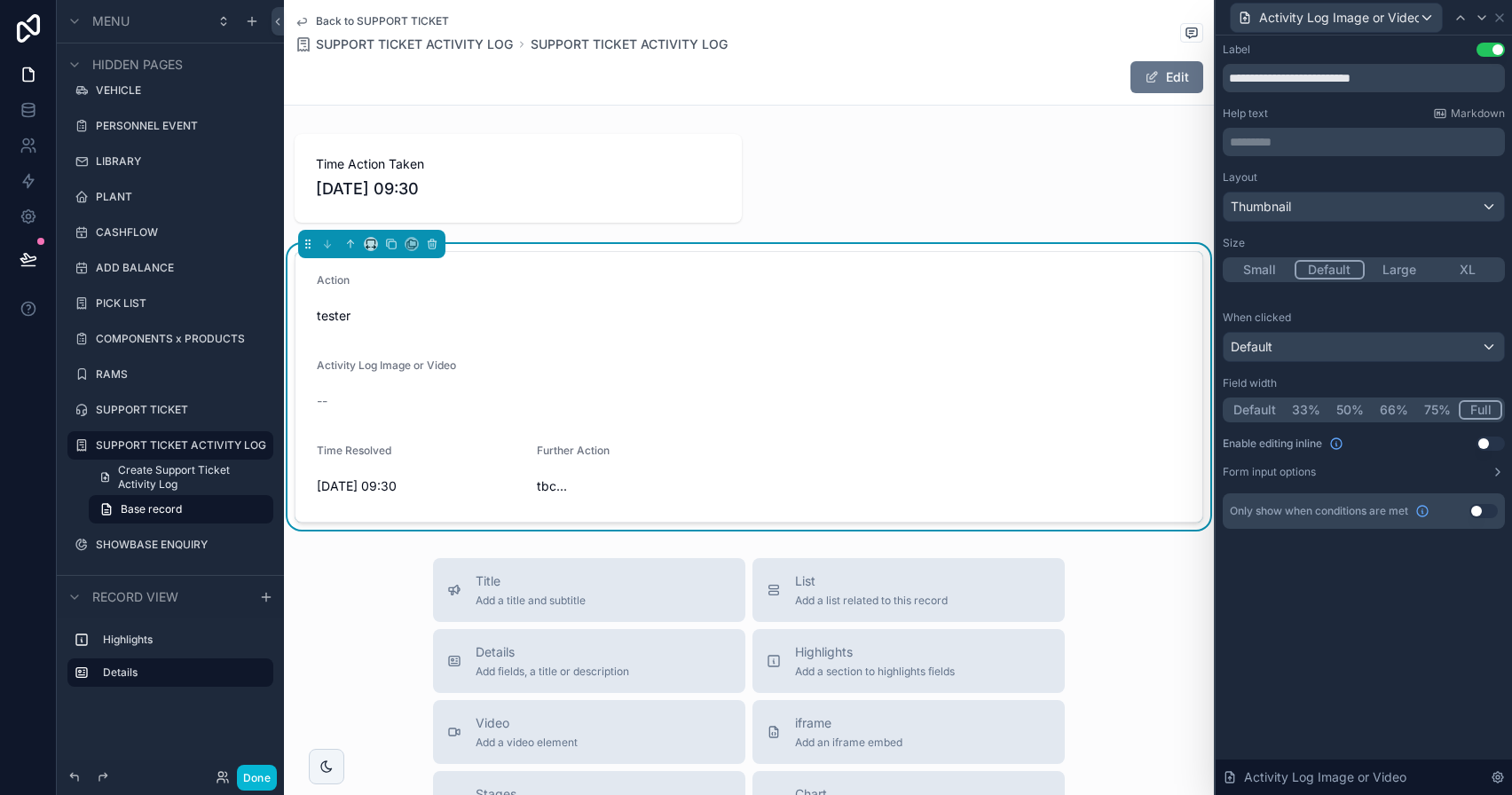
click at [1352, 410] on button "50%" at bounding box center [1350, 410] width 43 height 20
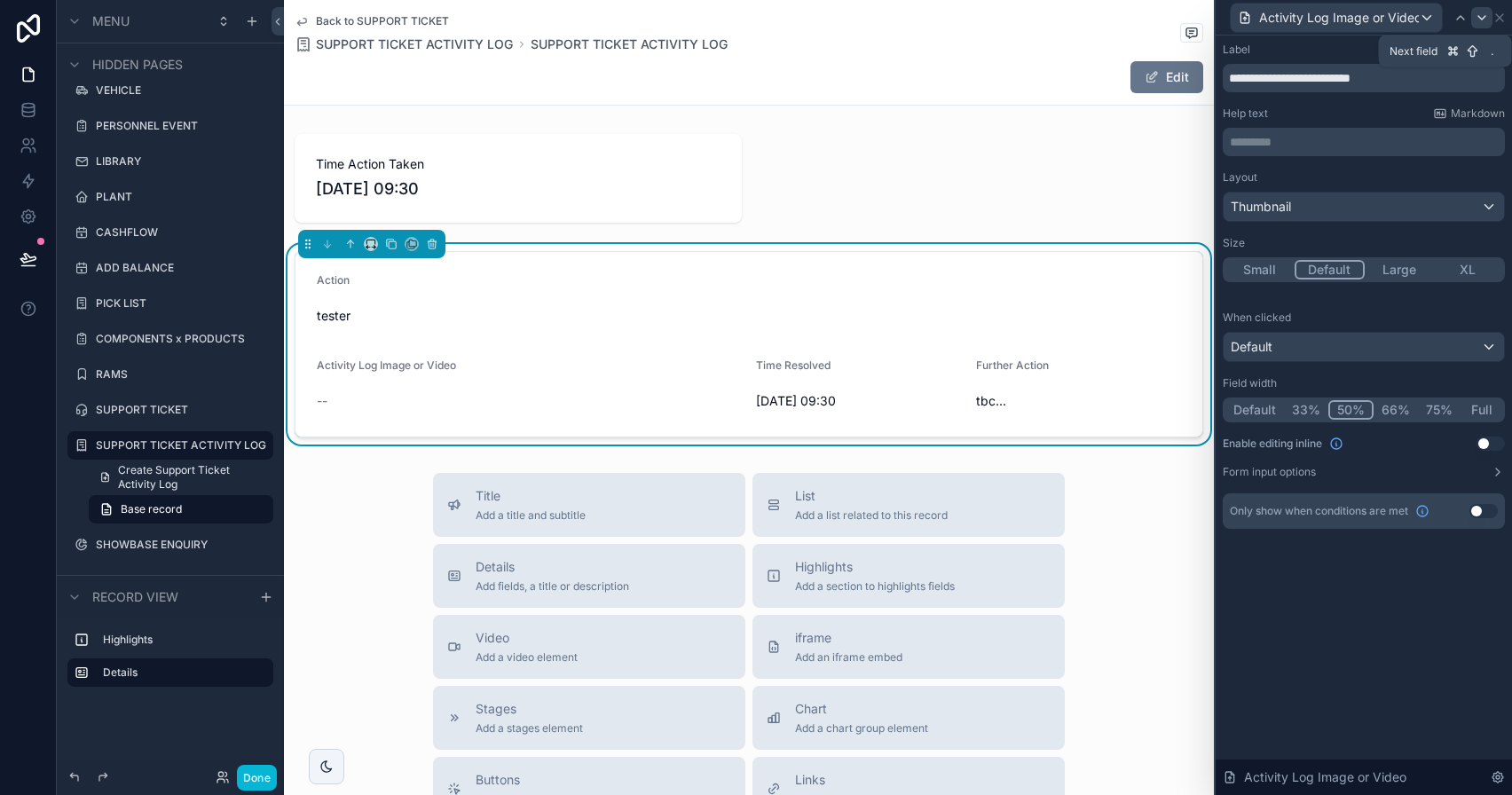
click at [1483, 21] on icon at bounding box center [1482, 18] width 14 height 14
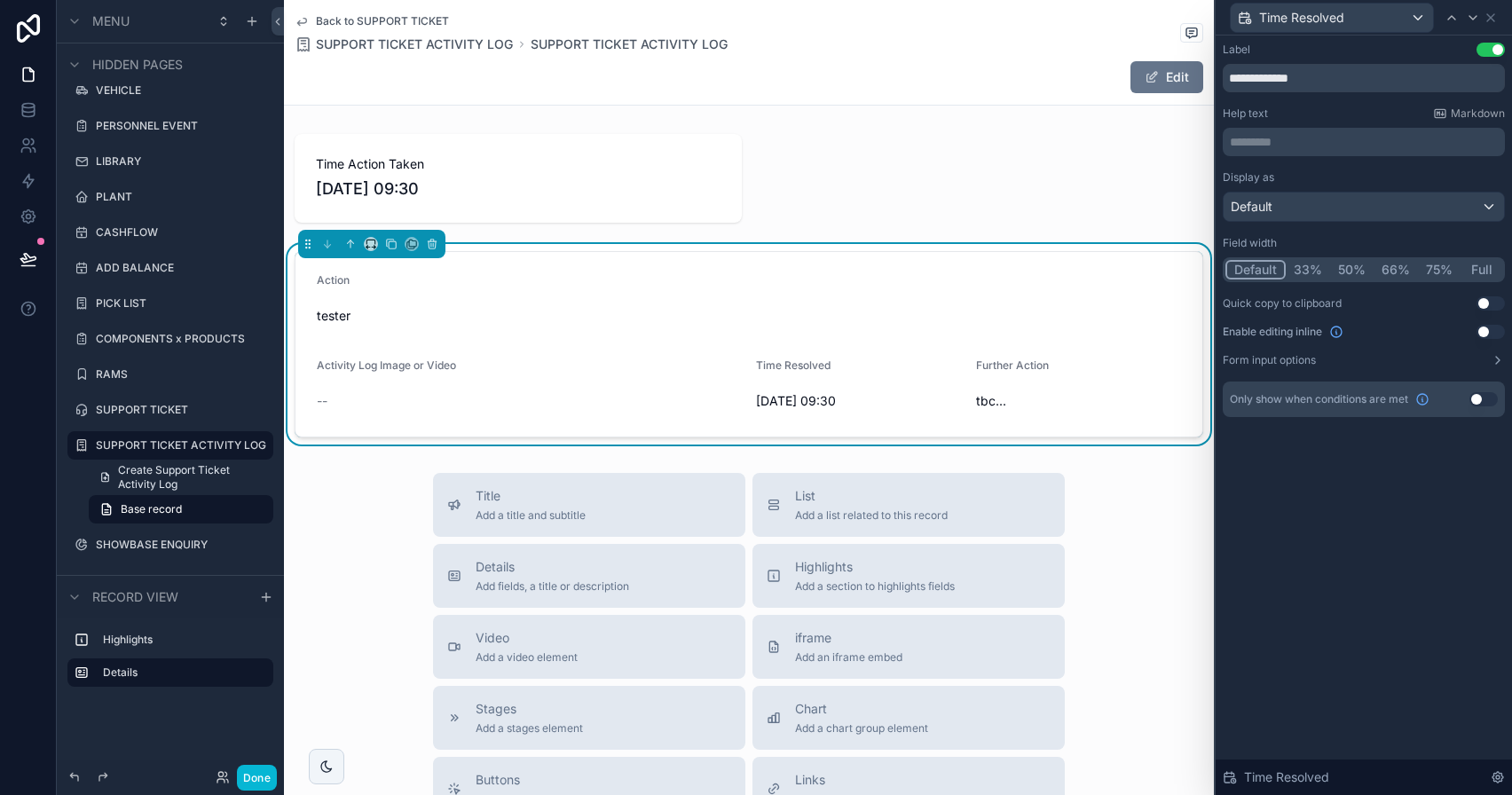
click at [1484, 264] on button "Full" at bounding box center [1481, 270] width 41 height 20
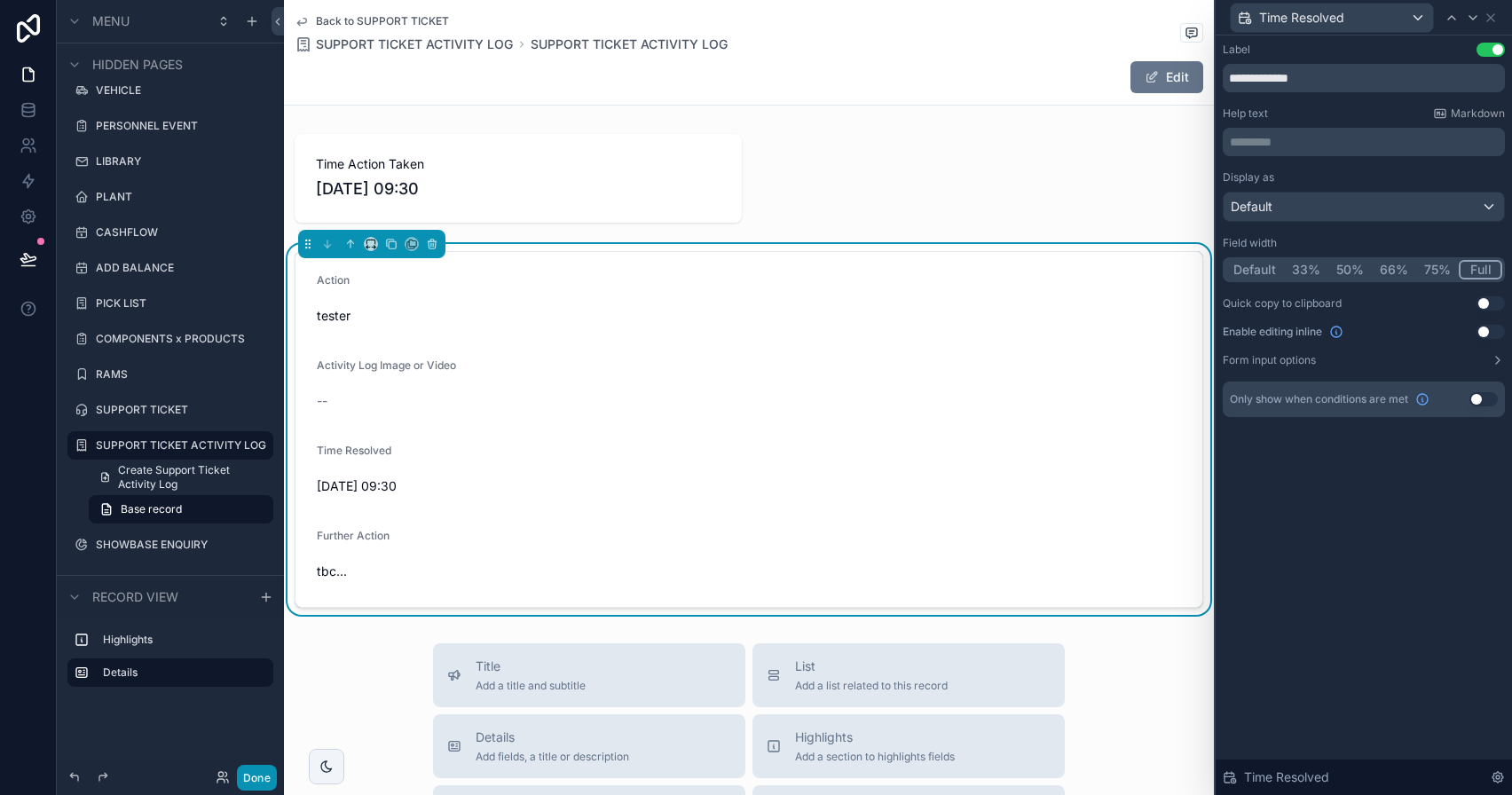
click at [260, 773] on button "Done" at bounding box center [257, 777] width 40 height 26
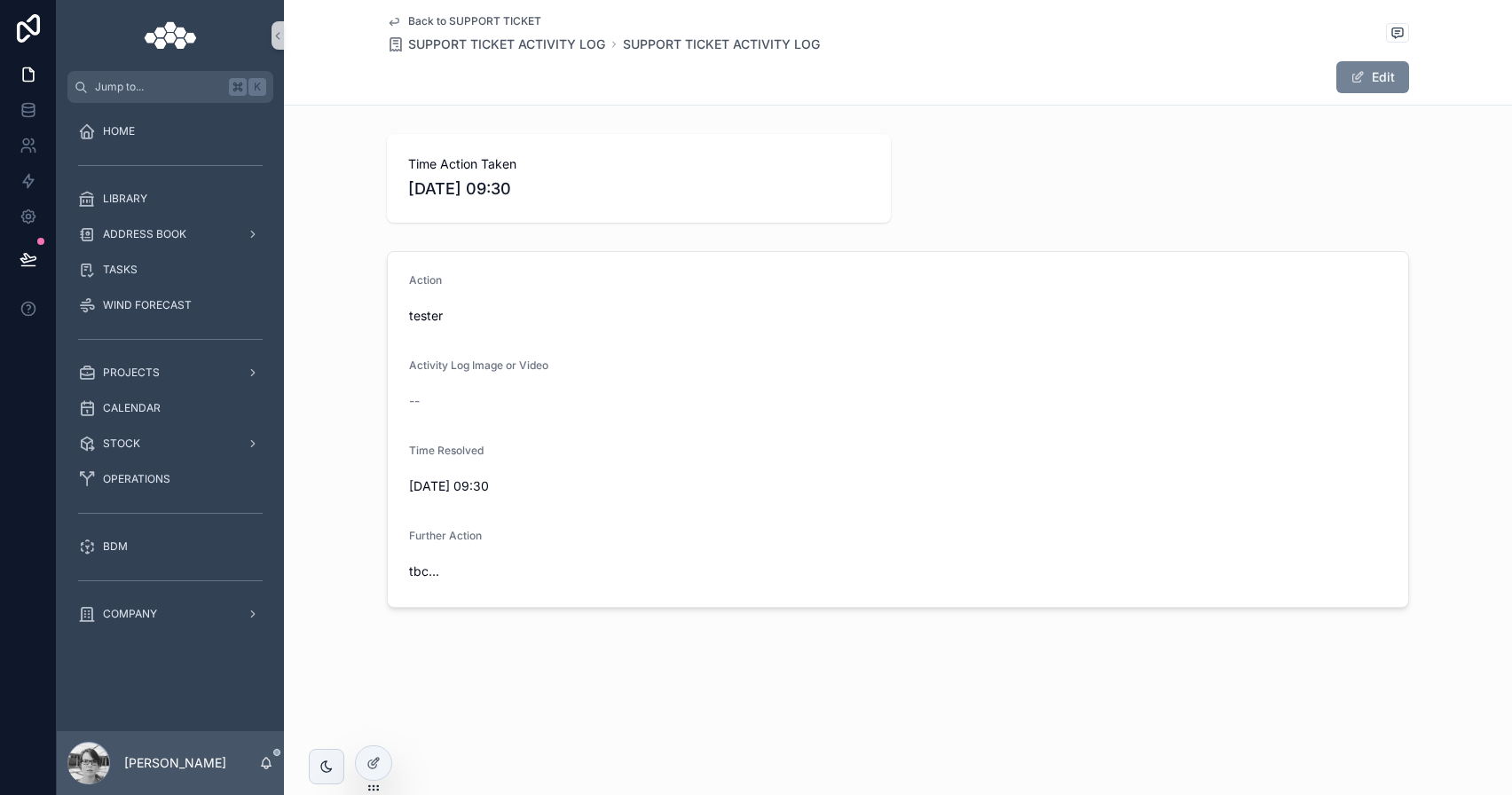
click at [1340, 85] on button "Edit" at bounding box center [1372, 77] width 73 height 32
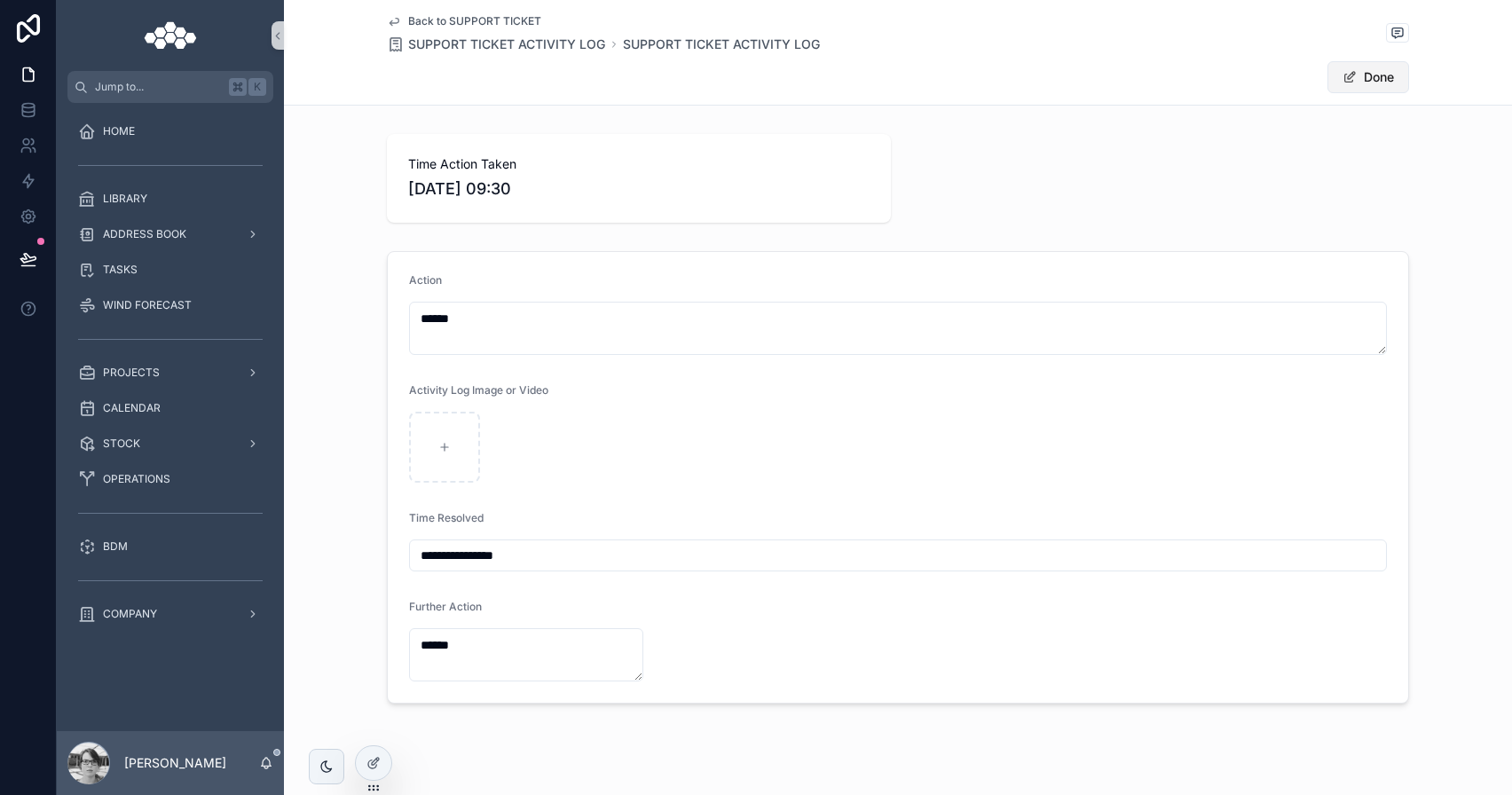
click at [1343, 83] on span "scrollable content" at bounding box center [1350, 77] width 14 height 14
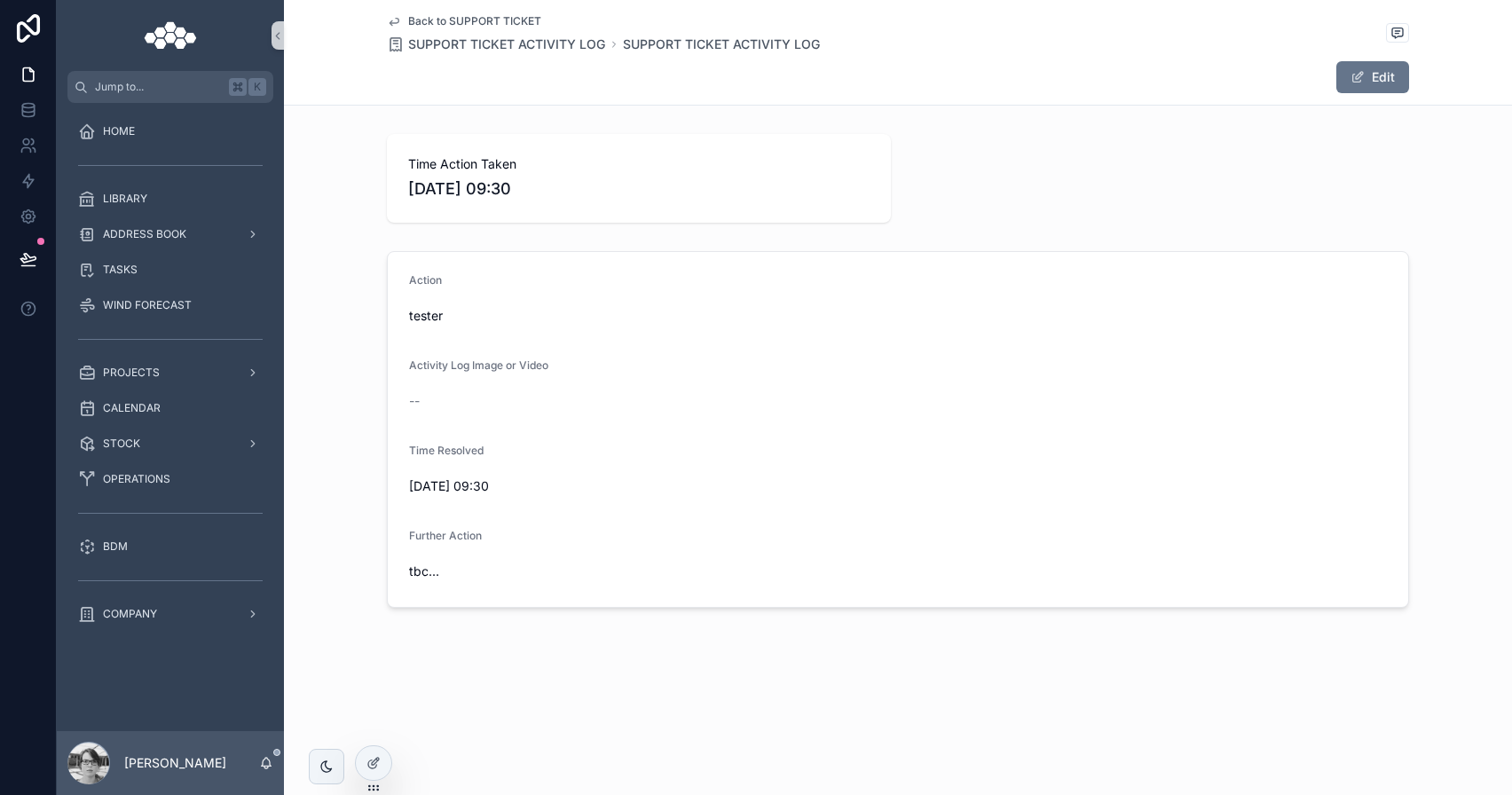
click at [508, 15] on span "Back to SUPPORT TICKET" at bounding box center [475, 22] width 133 height 14
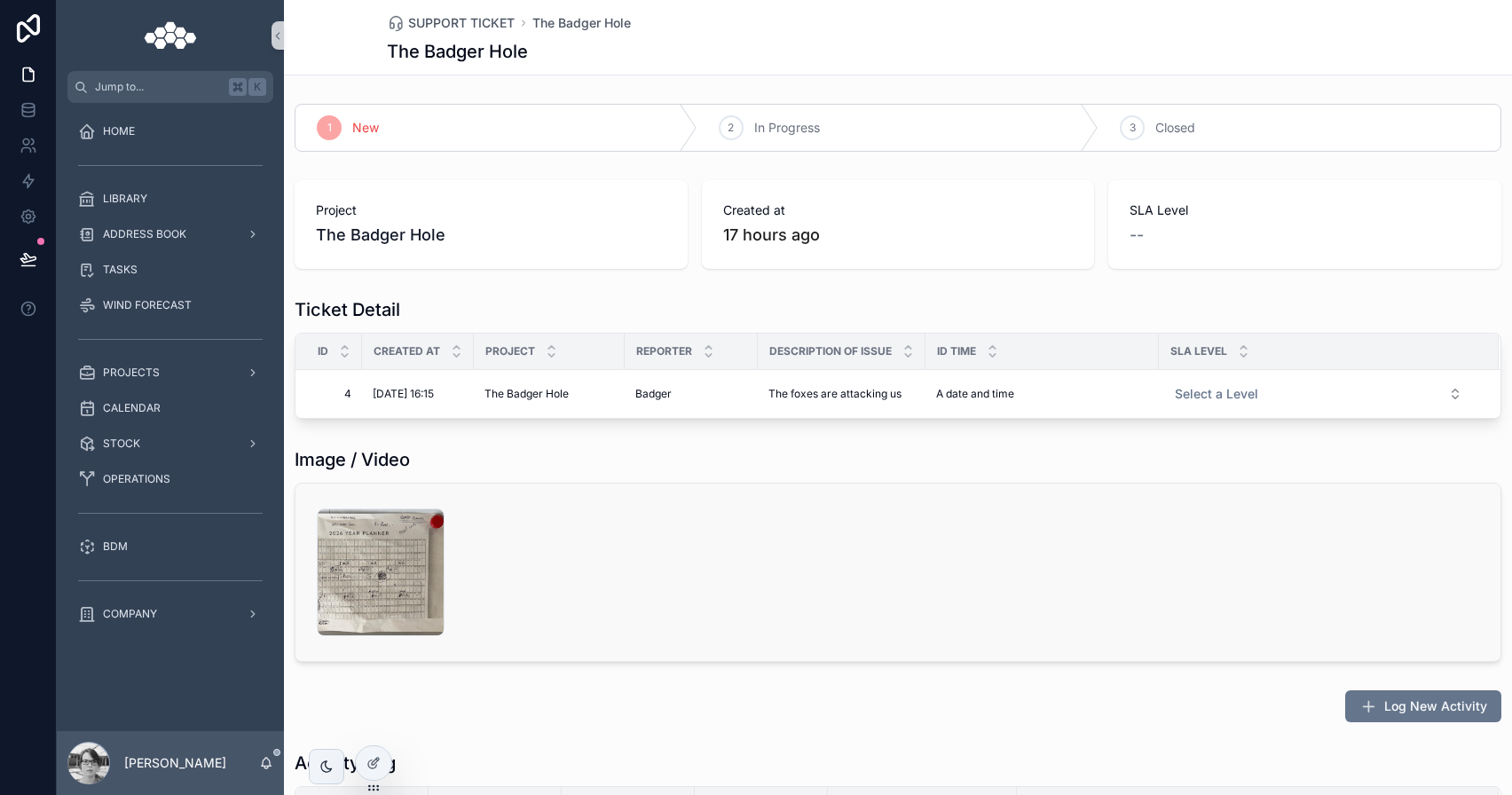
scroll to position [179, 0]
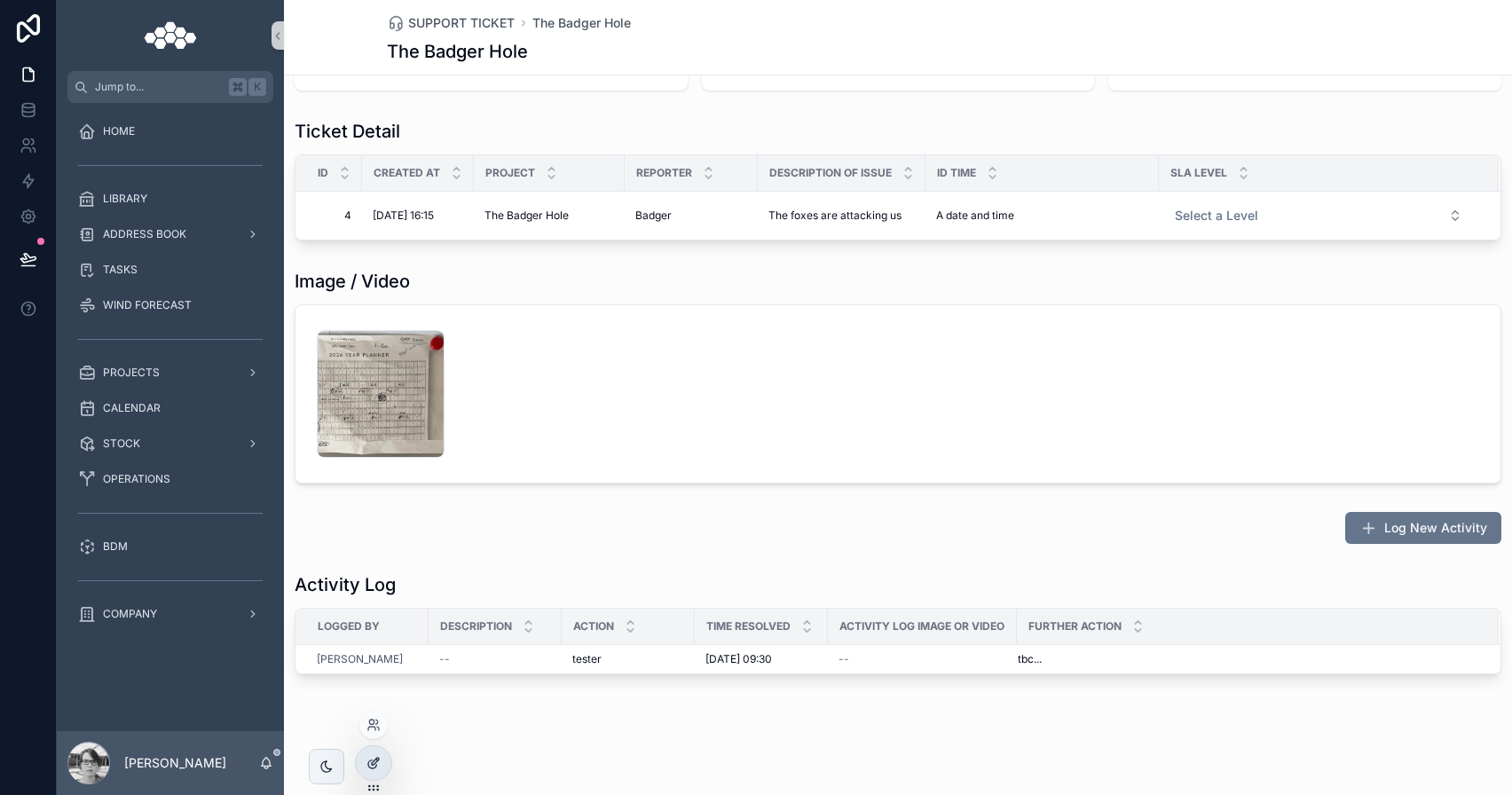
click at [378, 756] on icon at bounding box center [373, 764] width 14 height 14
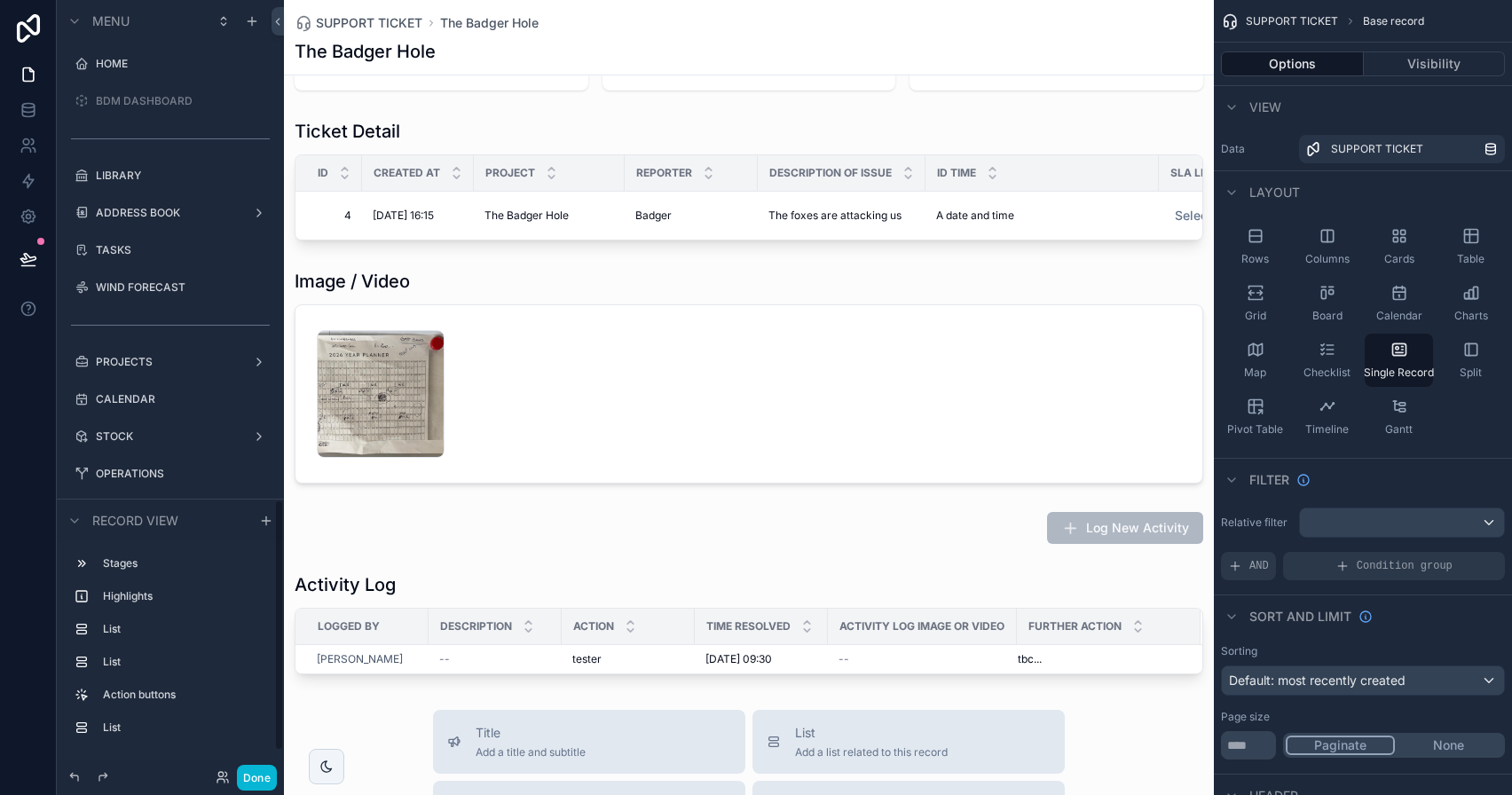
scroll to position [1539, 0]
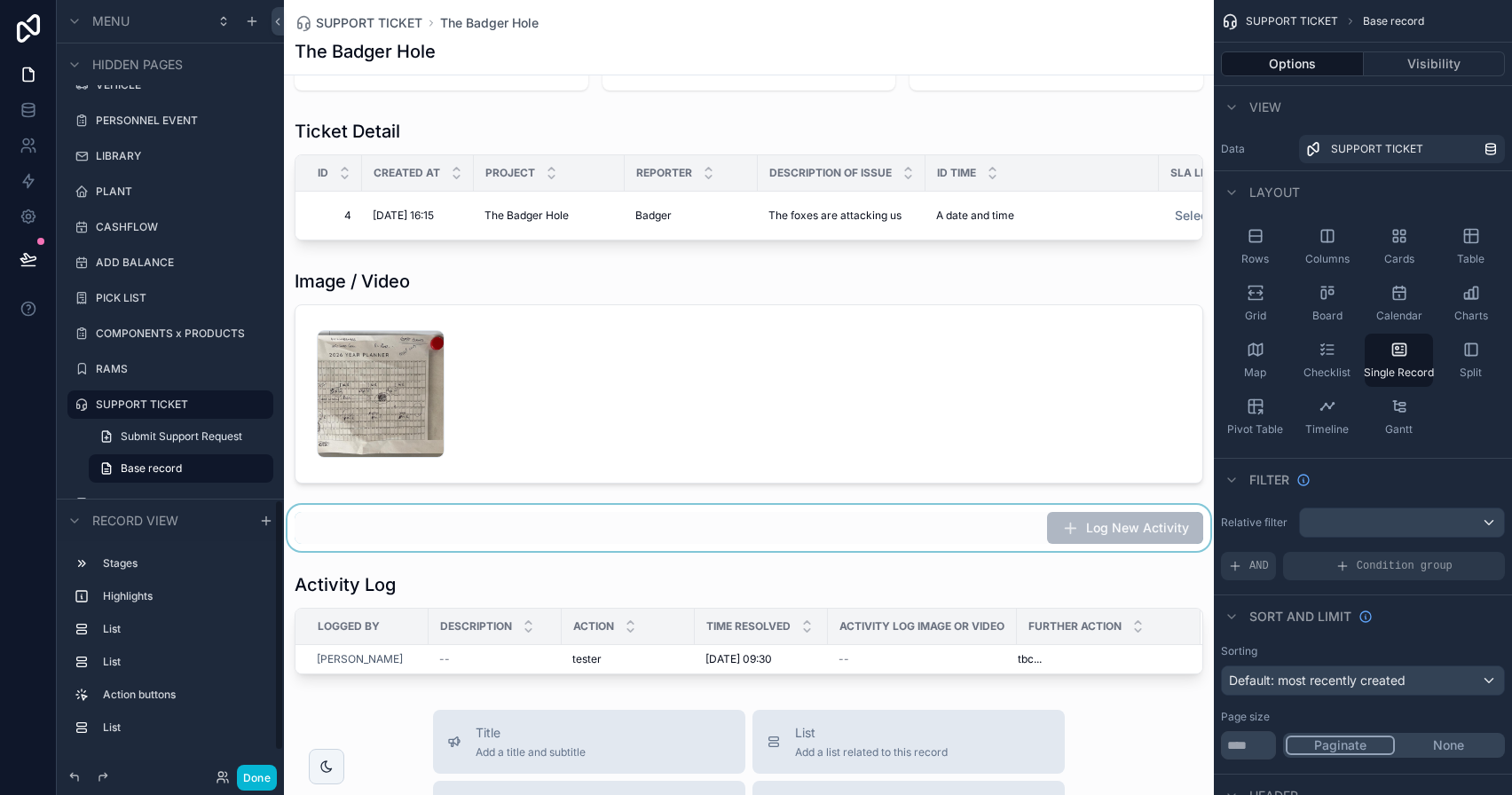
click at [918, 551] on div "scrollable content" at bounding box center [748, 528] width 930 height 46
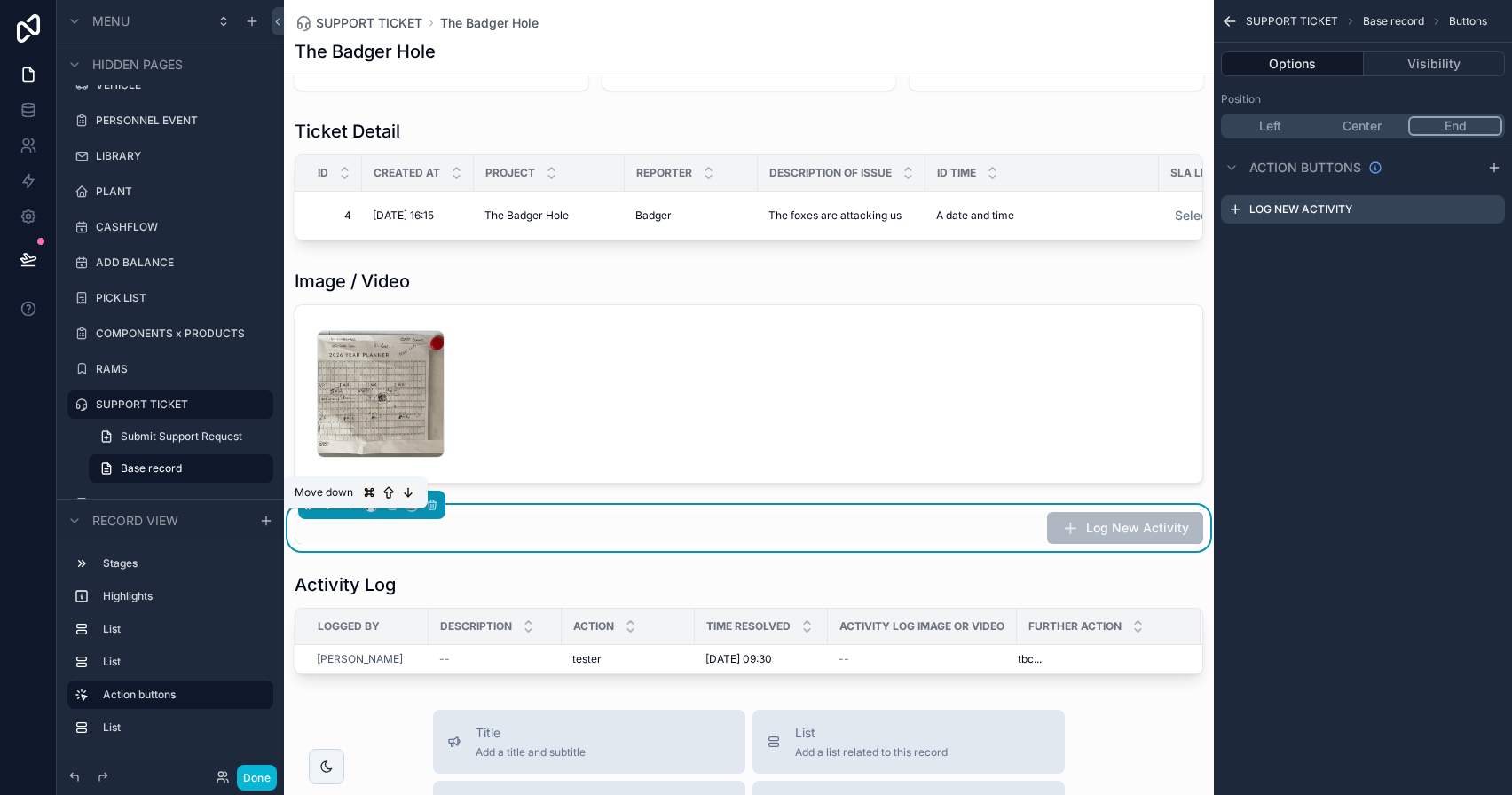
click at [332, 511] on icon "scrollable content" at bounding box center [328, 505] width 13 height 13
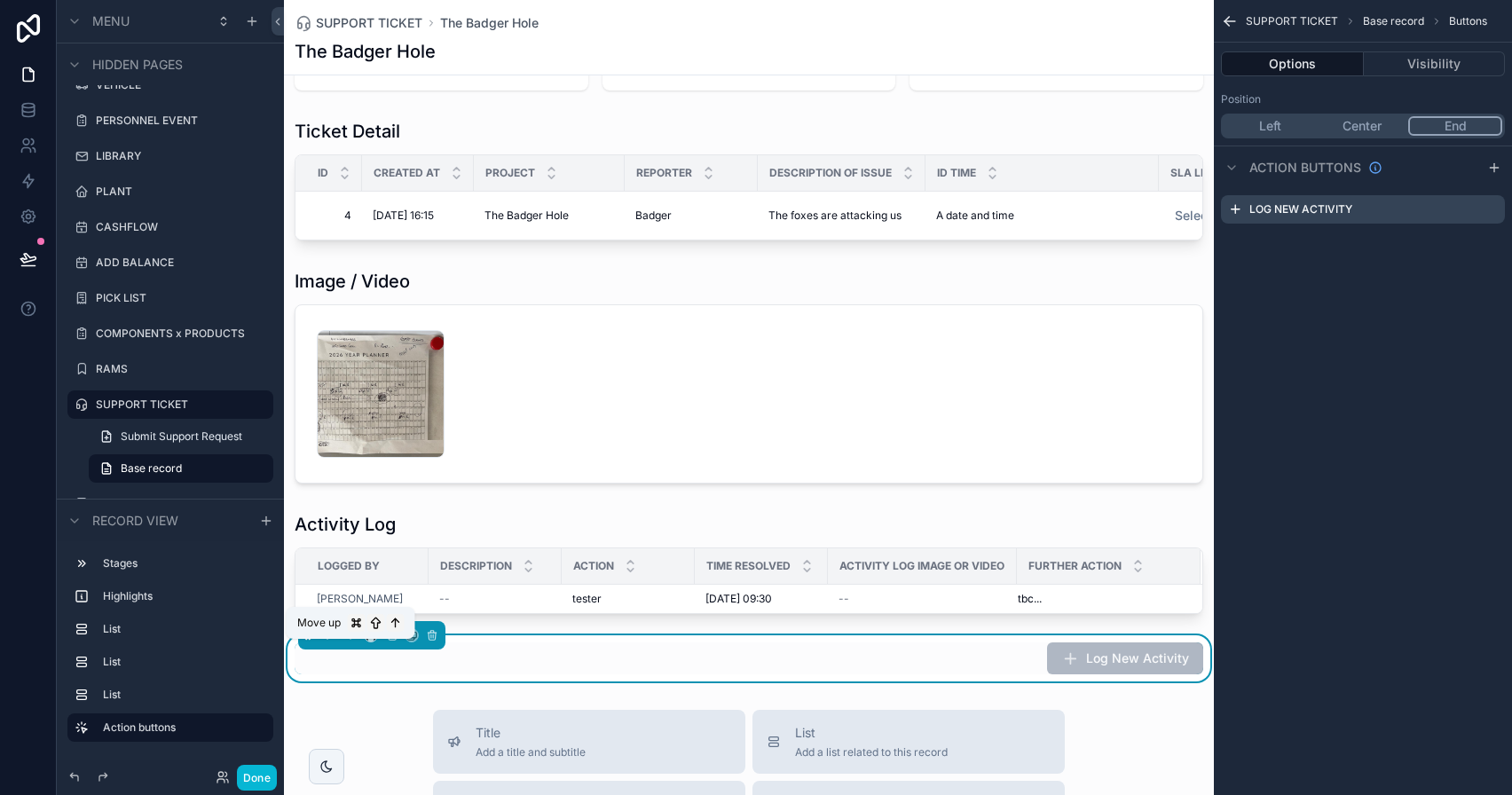
click at [354, 642] on icon "scrollable content" at bounding box center [351, 635] width 13 height 13
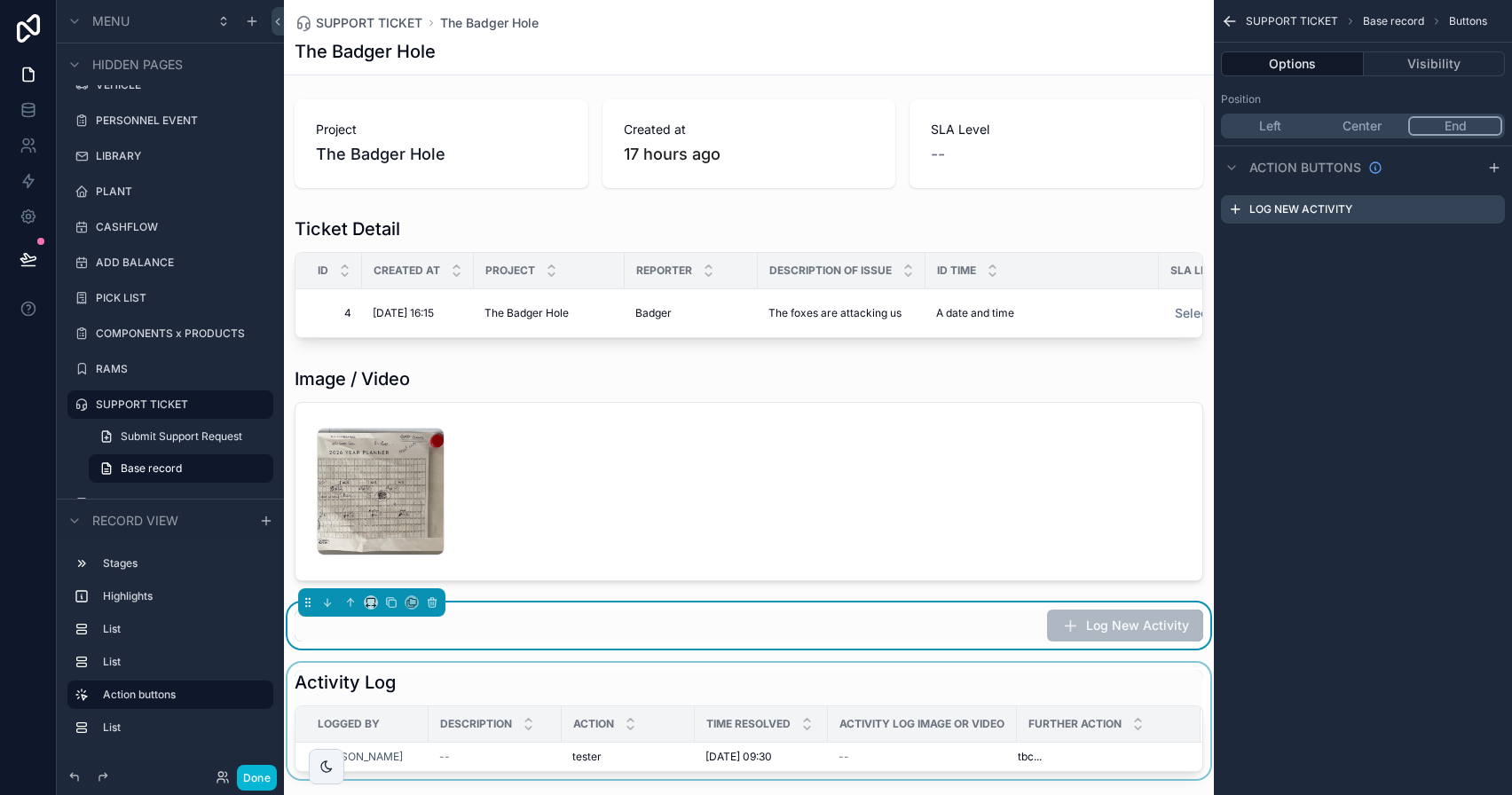
scroll to position [0, 0]
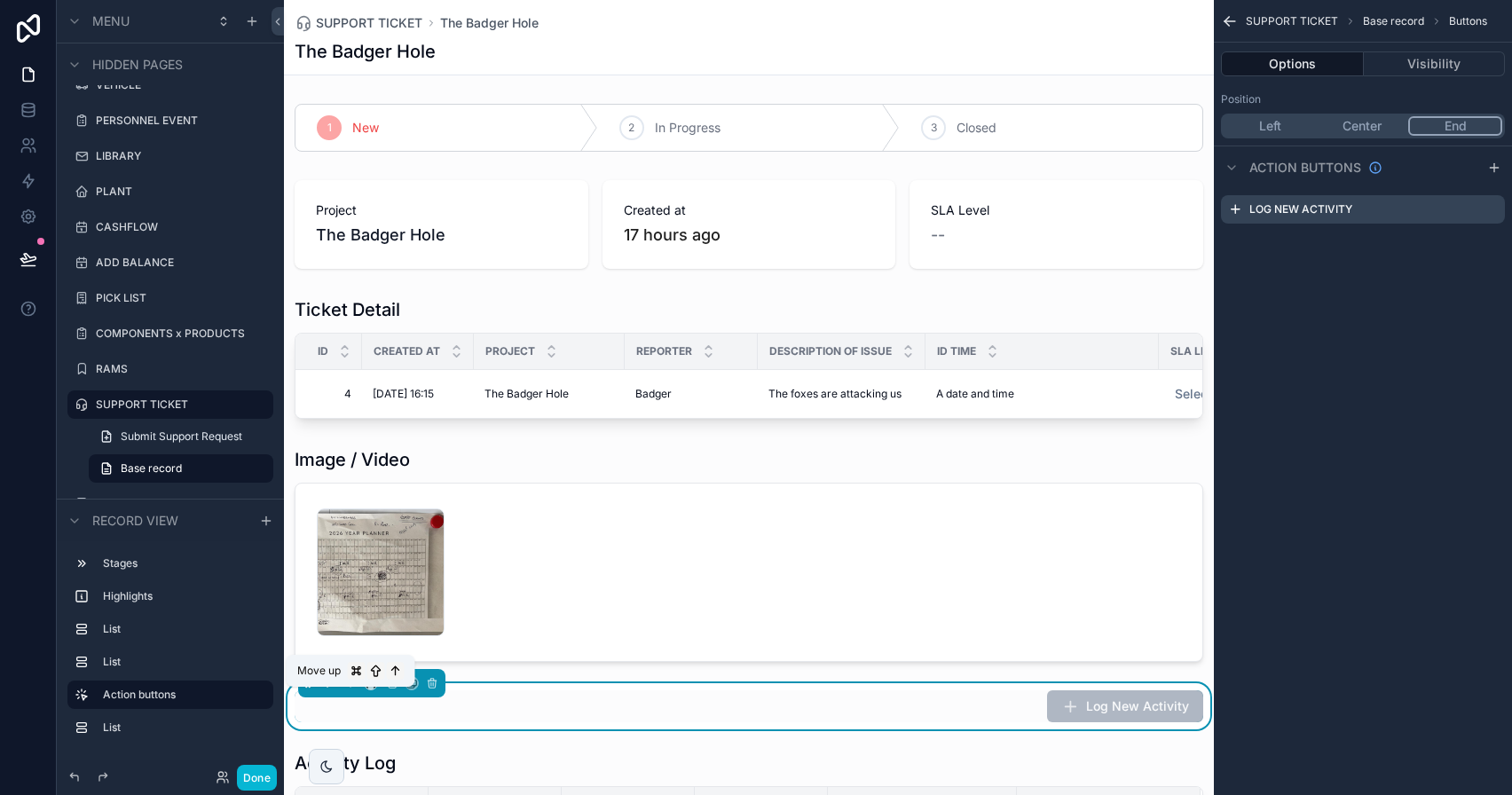
click at [346, 689] on icon "scrollable content" at bounding box center [351, 684] width 13 height 13
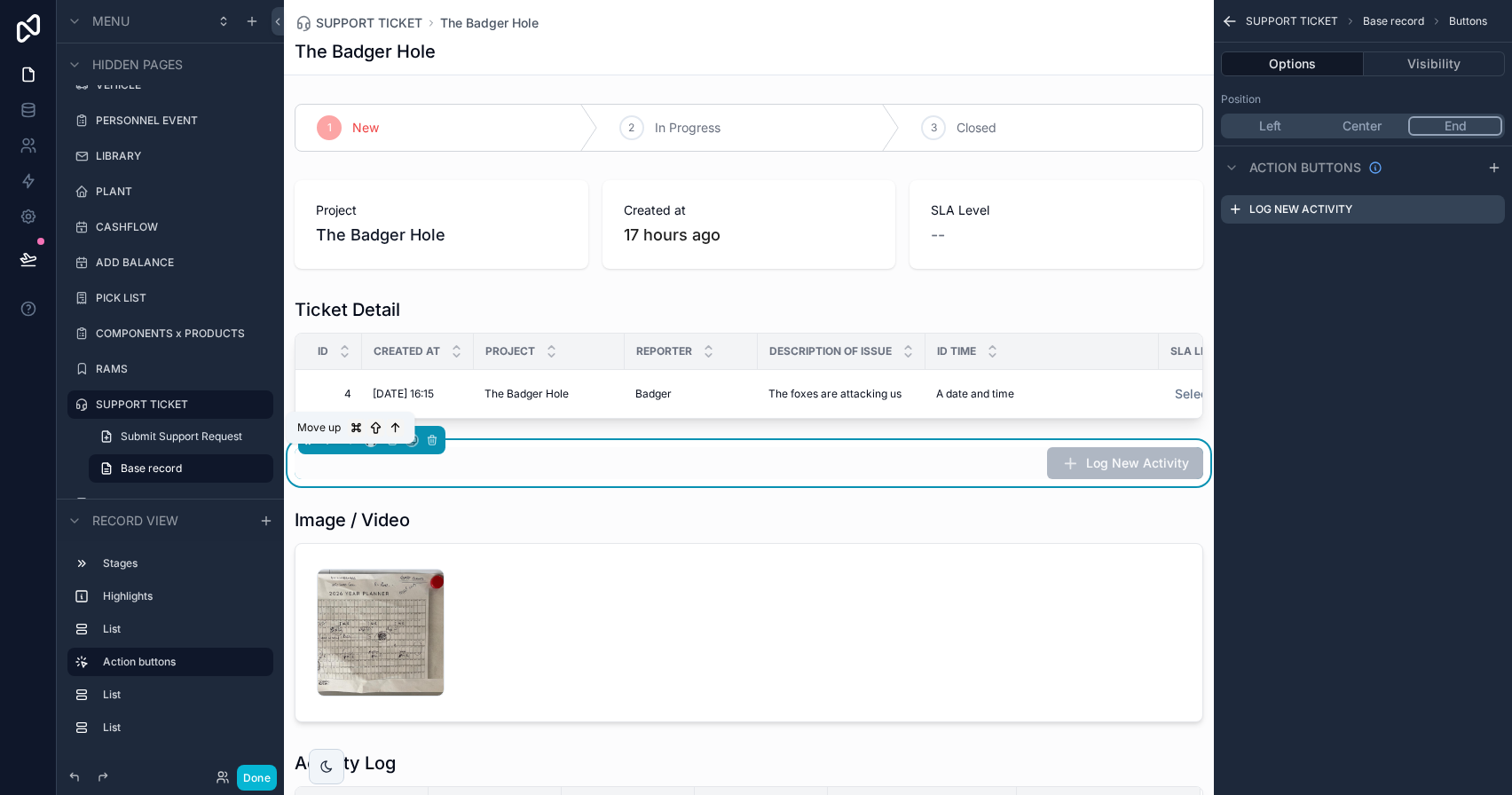
click at [346, 446] on icon "scrollable content" at bounding box center [351, 441] width 13 height 13
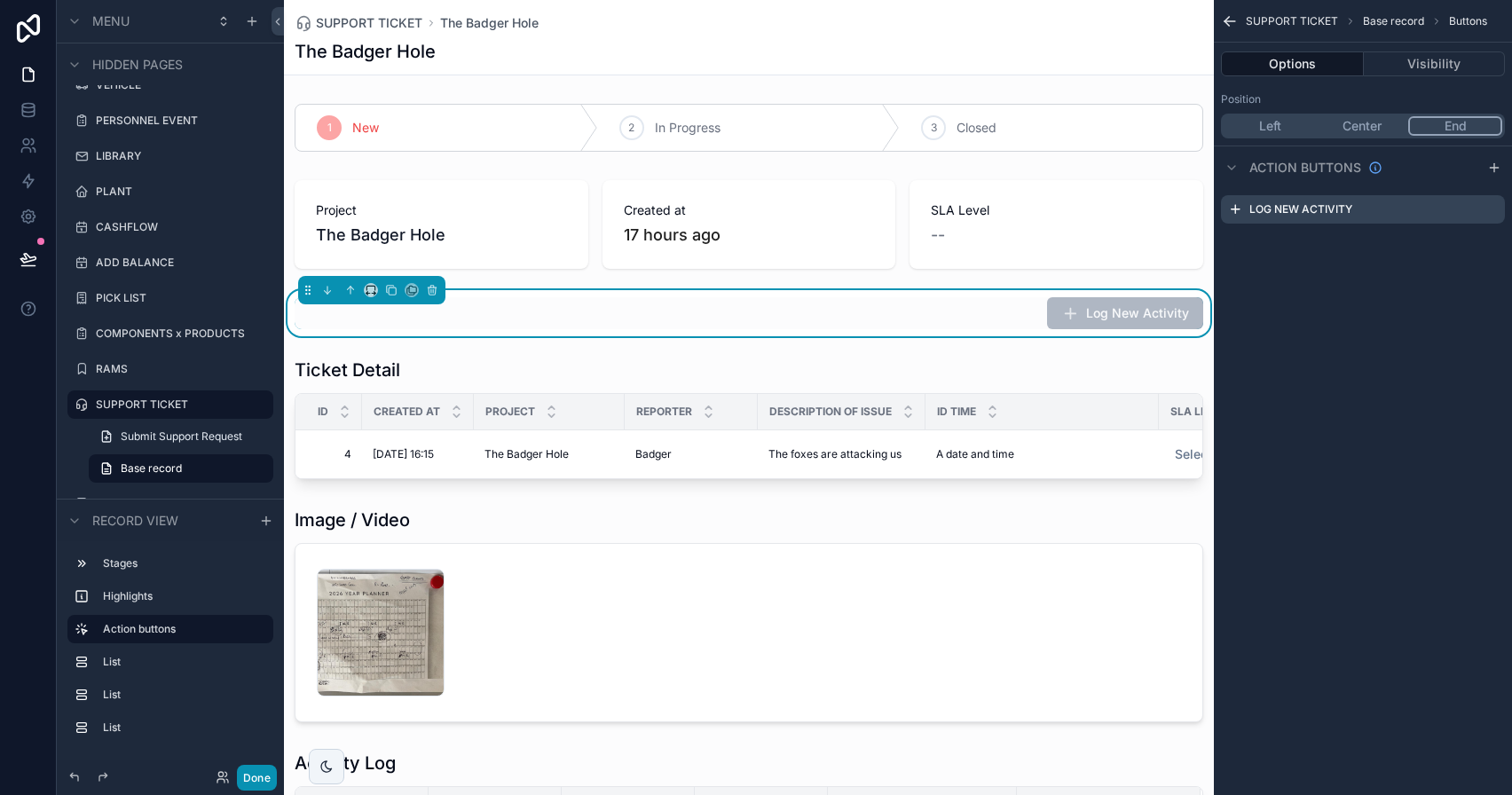
click at [248, 782] on button "Done" at bounding box center [257, 777] width 40 height 26
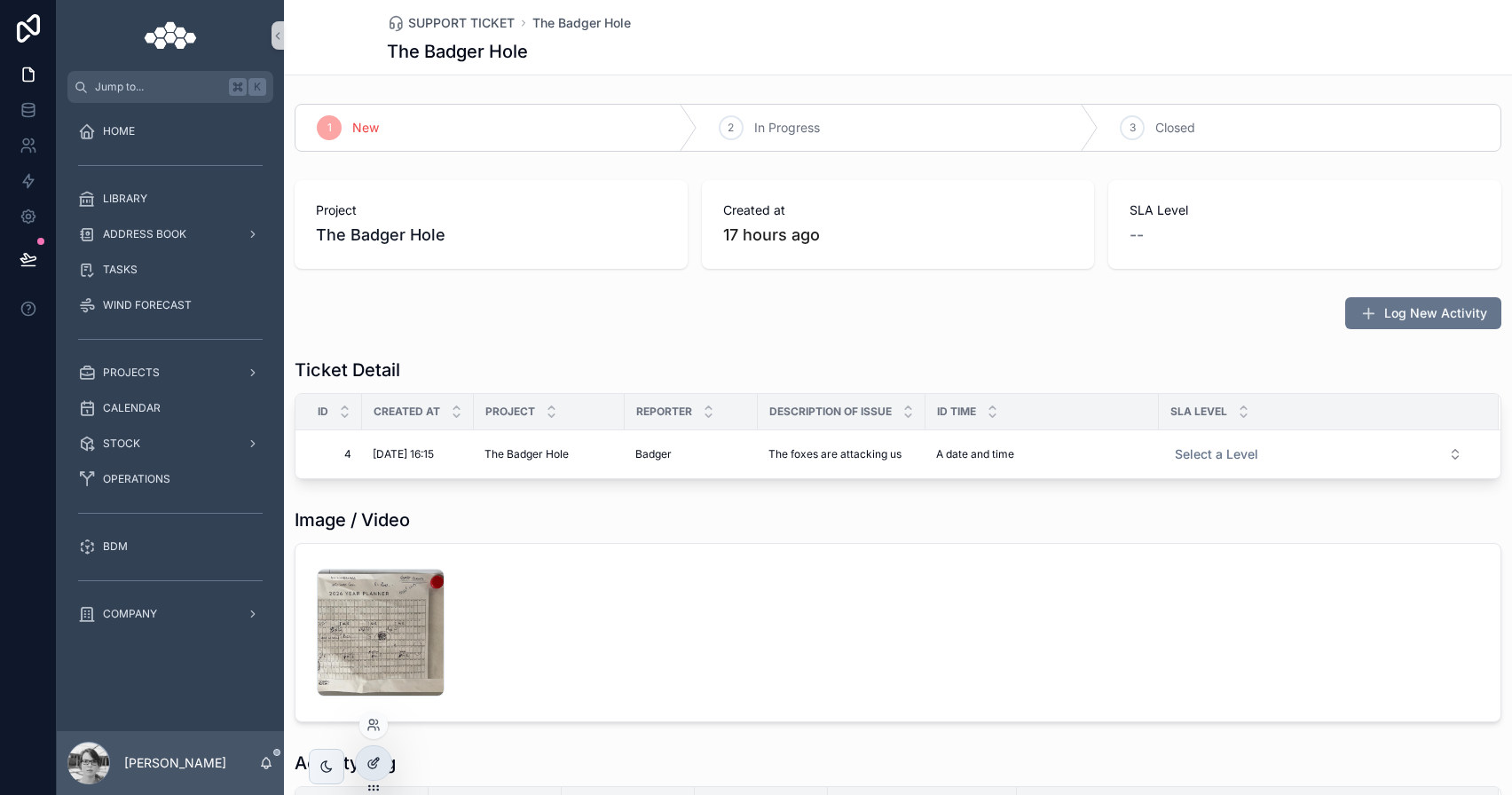
click at [374, 767] on icon at bounding box center [373, 764] width 14 height 14
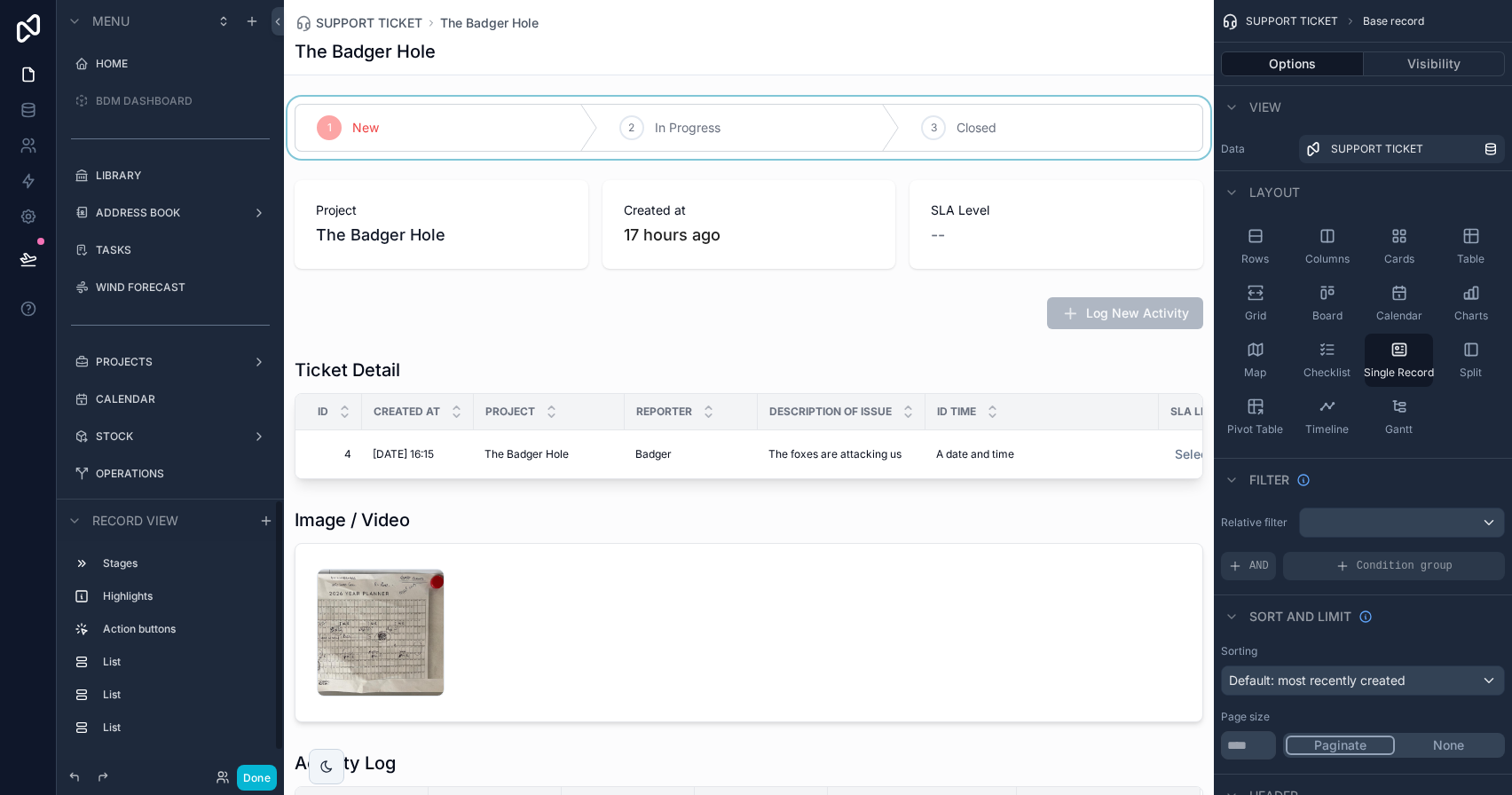
scroll to position [1539, 0]
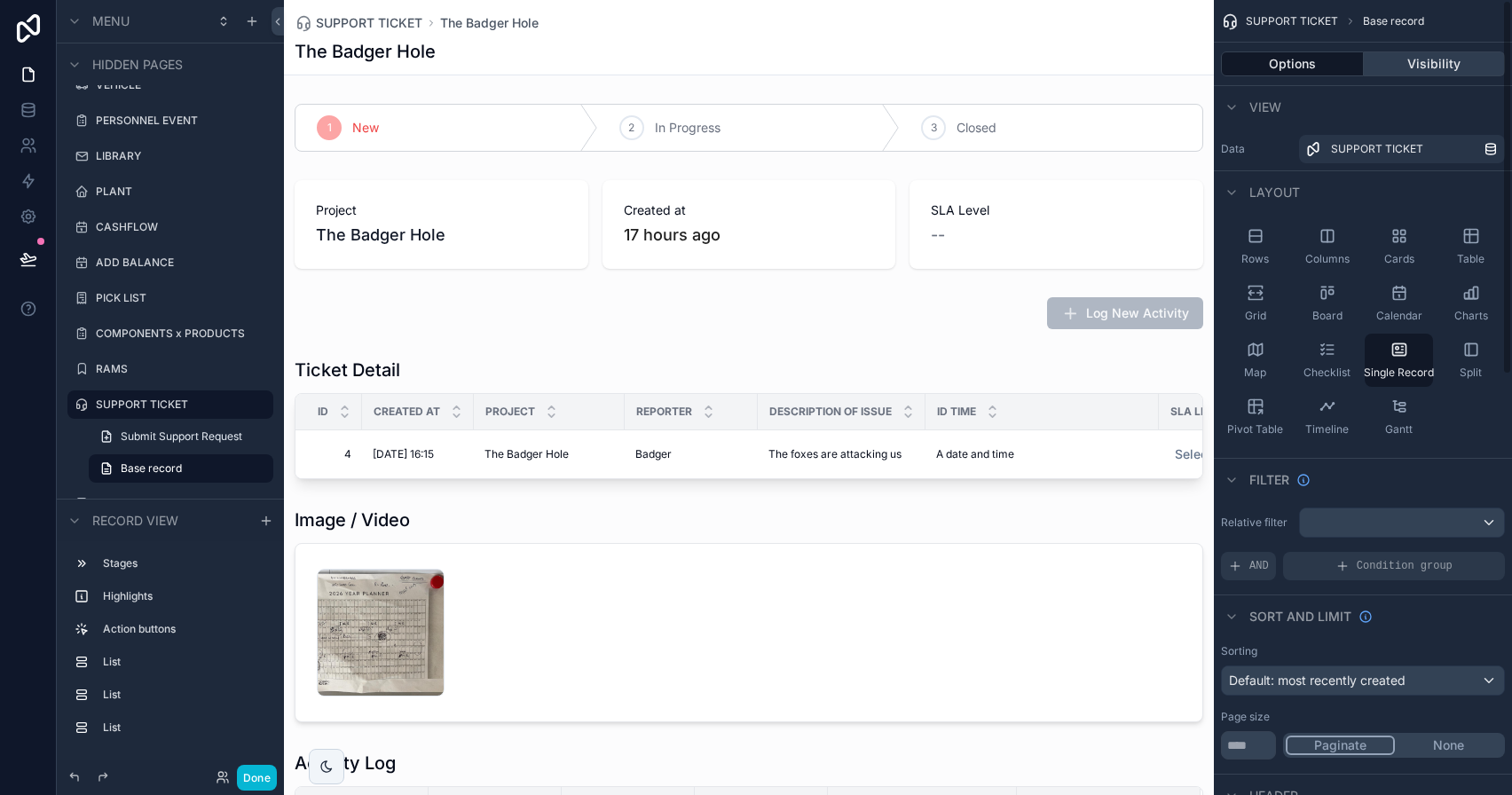
click at [1429, 59] on button "Visibility" at bounding box center [1435, 64] width 142 height 25
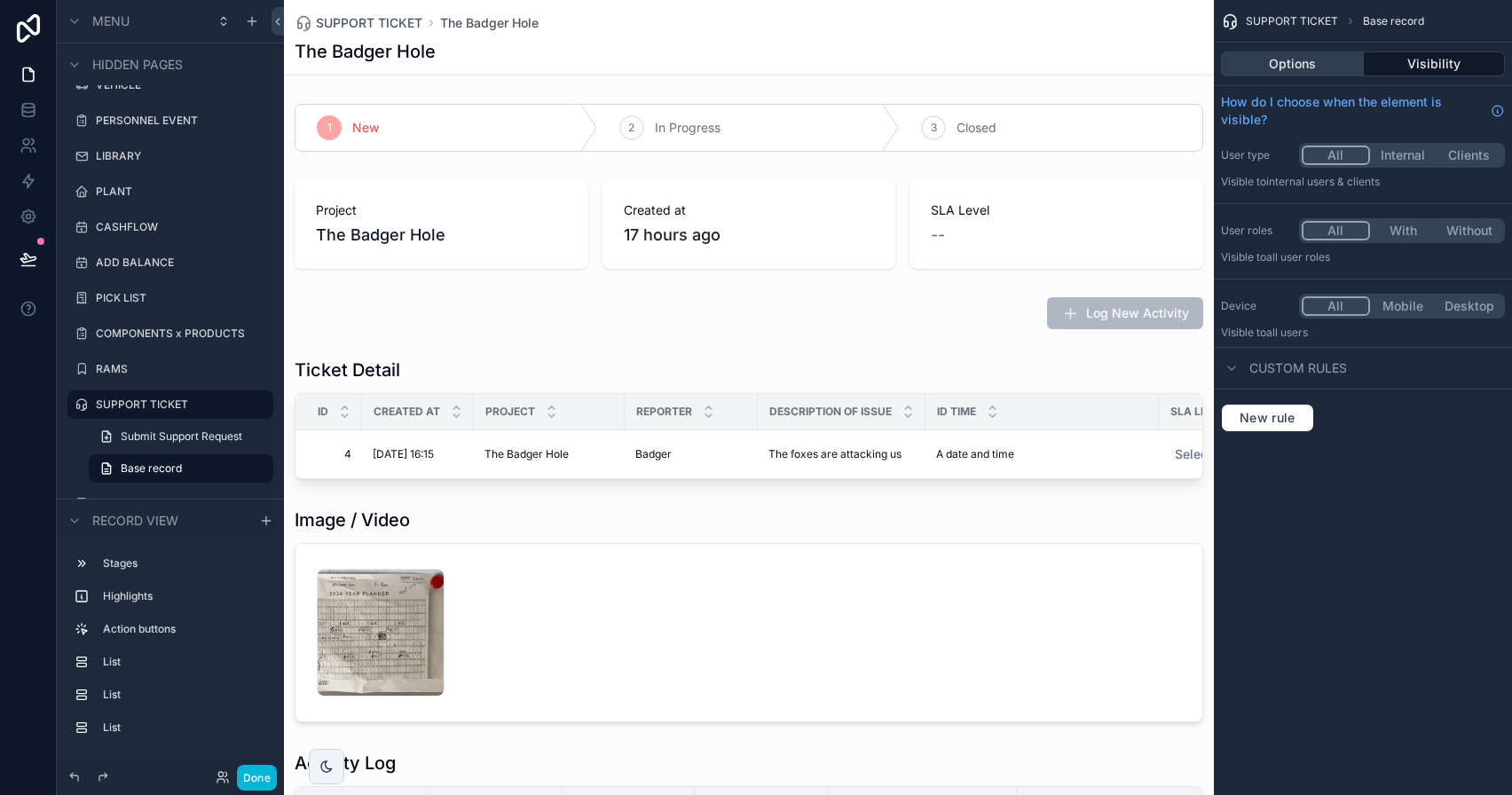
click at [1303, 65] on button "Options" at bounding box center [1292, 64] width 143 height 25
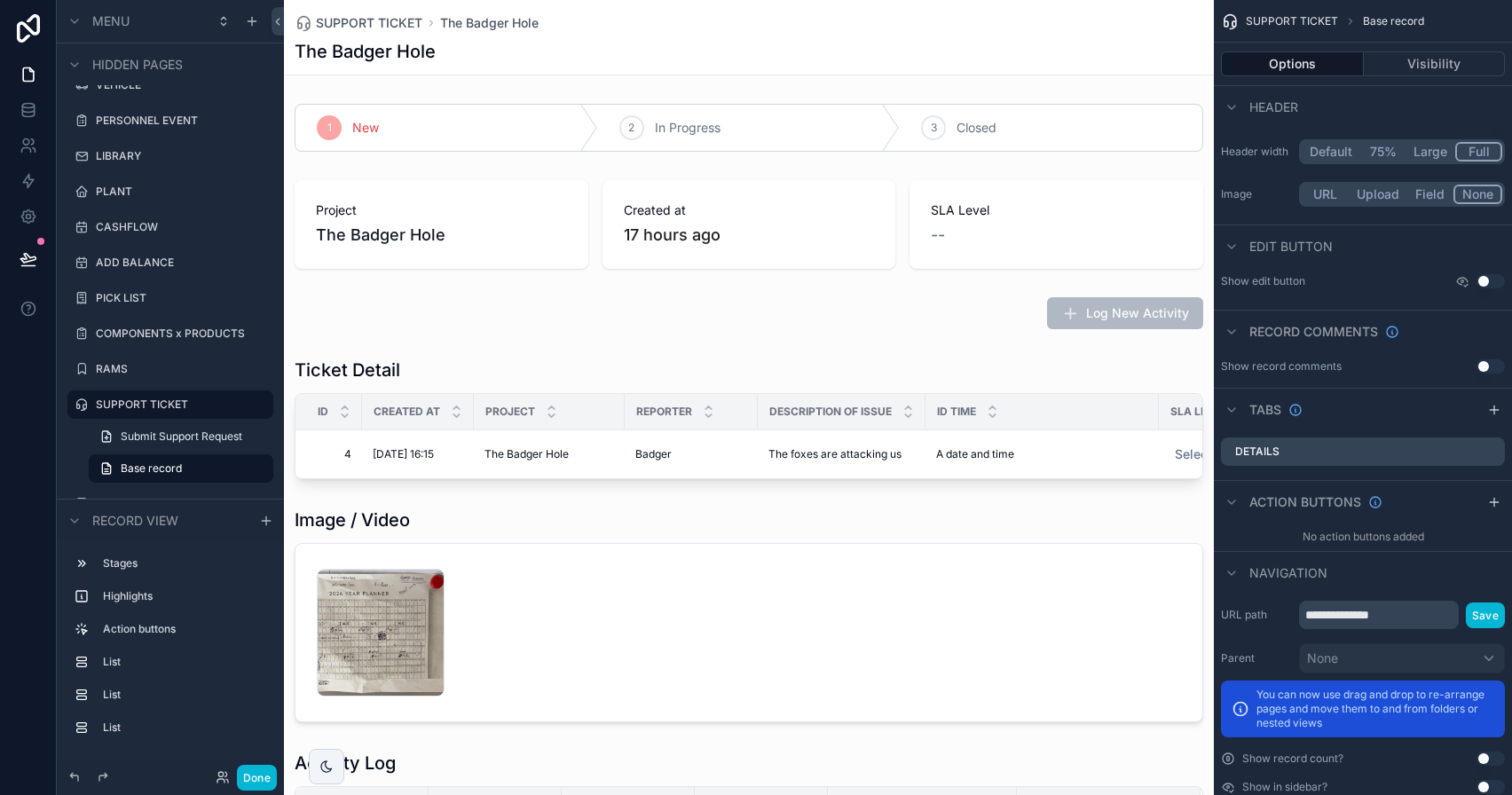
scroll to position [766, 0]
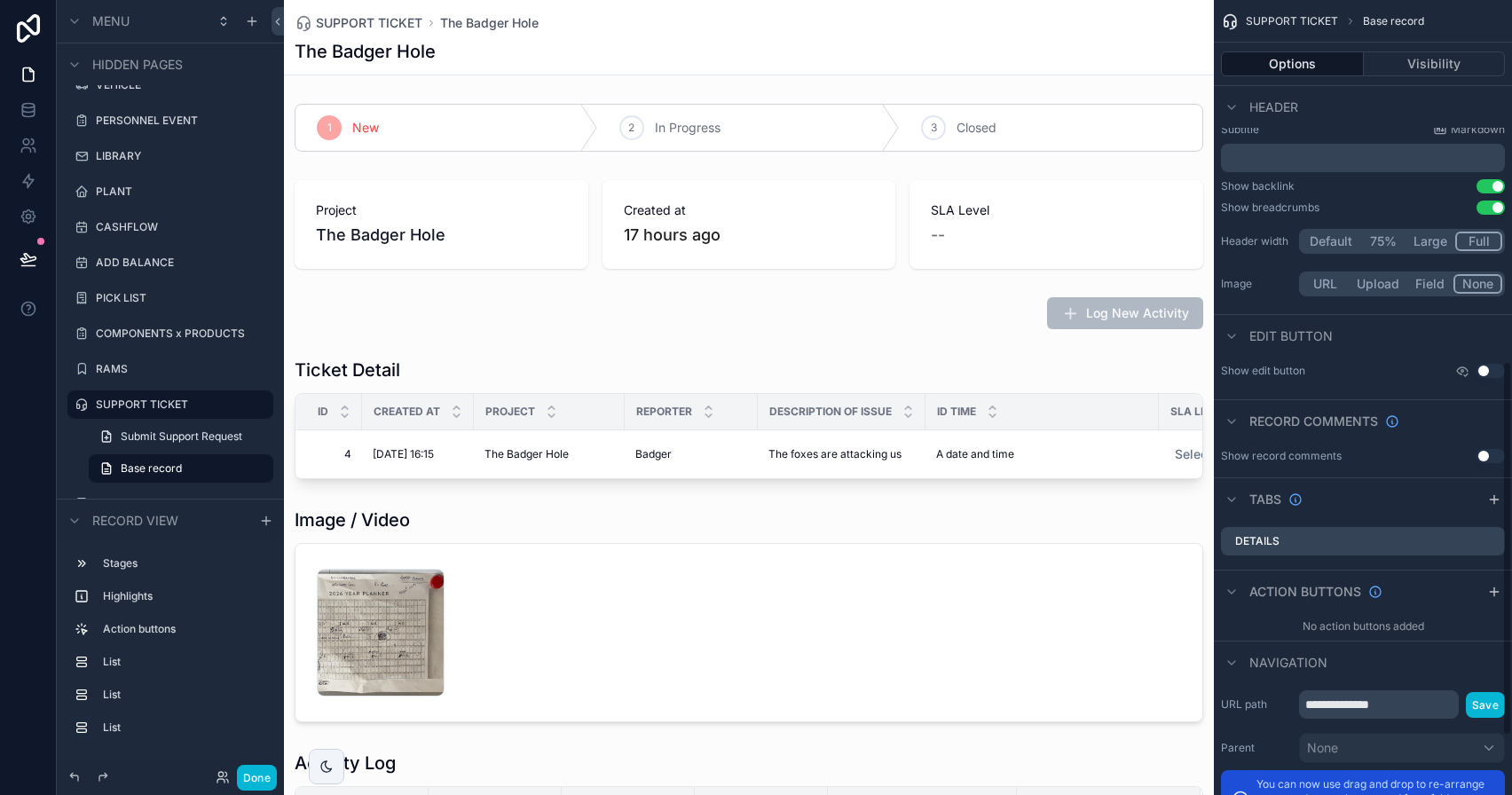
click at [1470, 233] on button "Full" at bounding box center [1479, 241] width 47 height 20
click at [1319, 242] on button "Default" at bounding box center [1331, 241] width 58 height 20
click at [1489, 241] on button "Full" at bounding box center [1480, 241] width 45 height 20
click at [262, 772] on button "Done" at bounding box center [257, 777] width 40 height 26
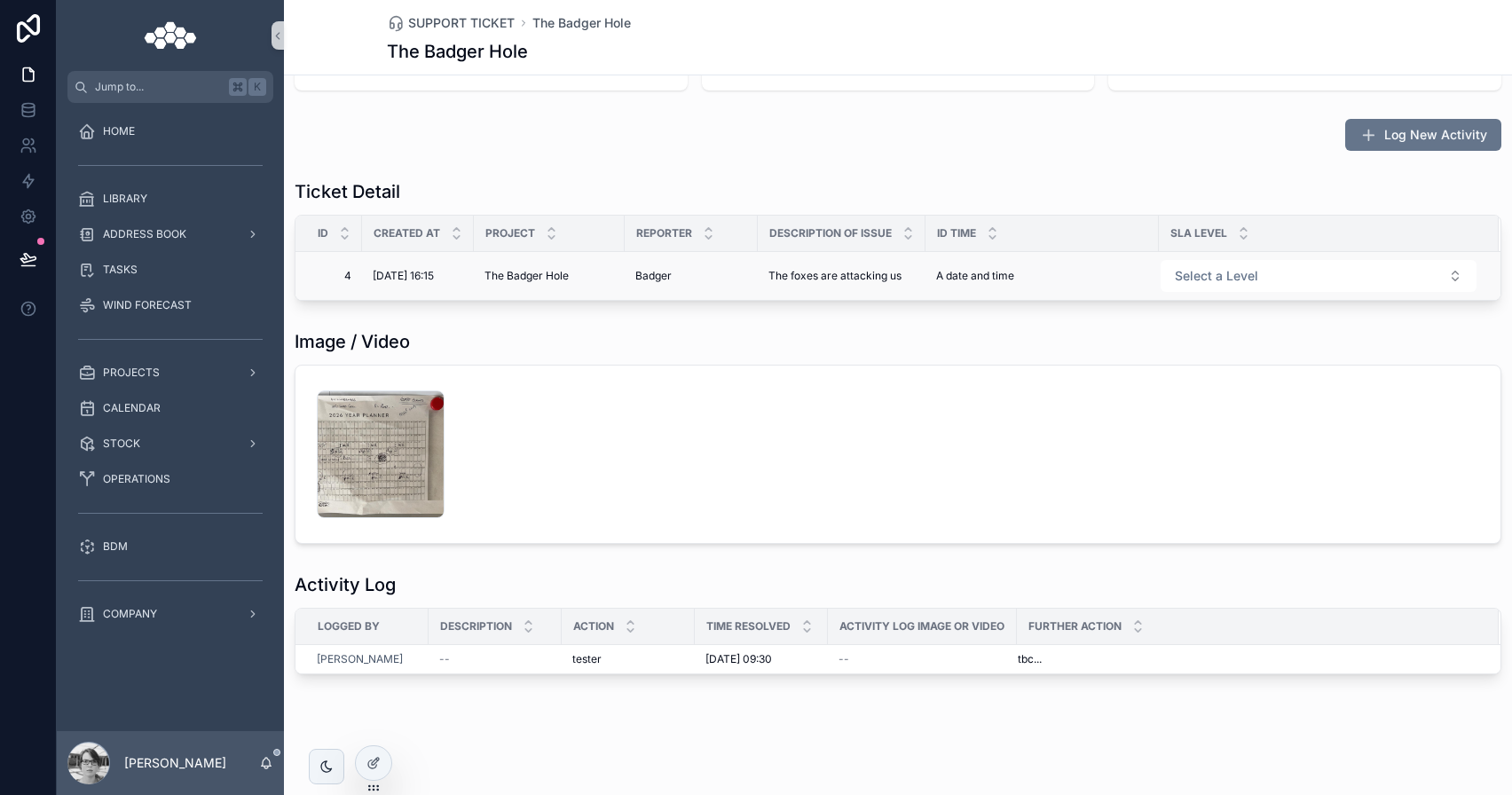
scroll to position [0, 0]
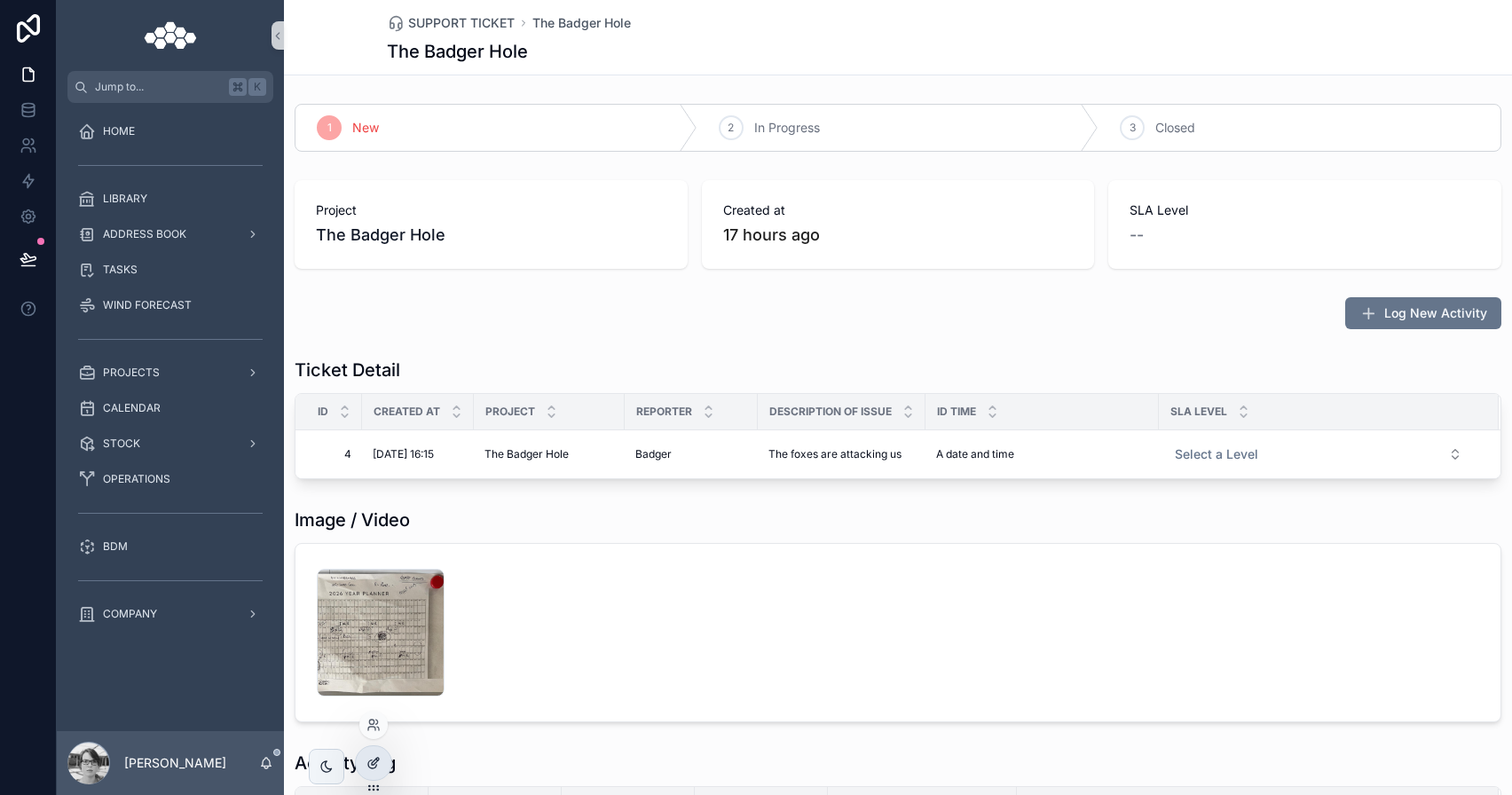
click at [367, 771] on div at bounding box center [374, 764] width 36 height 34
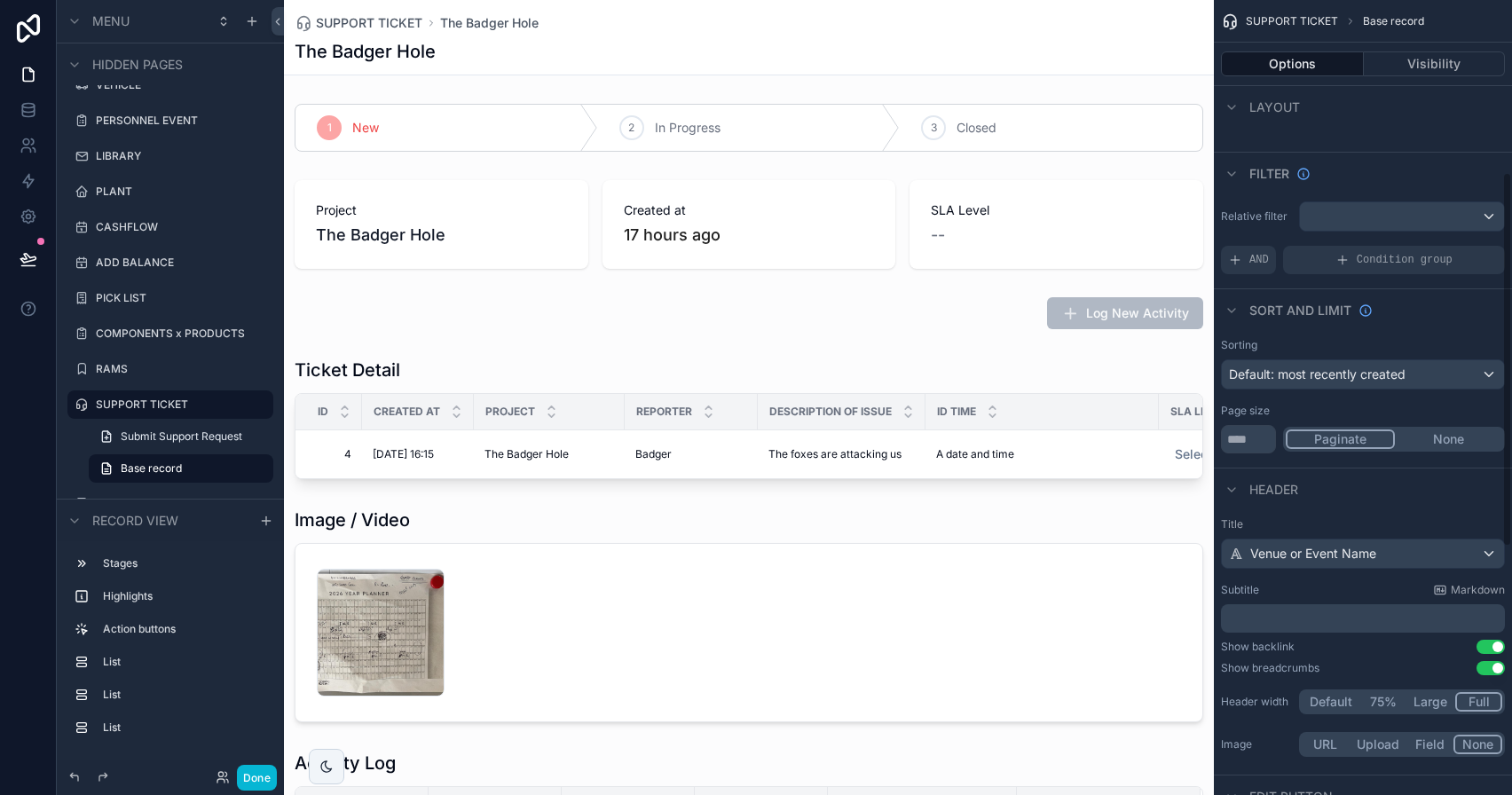
scroll to position [392, 0]
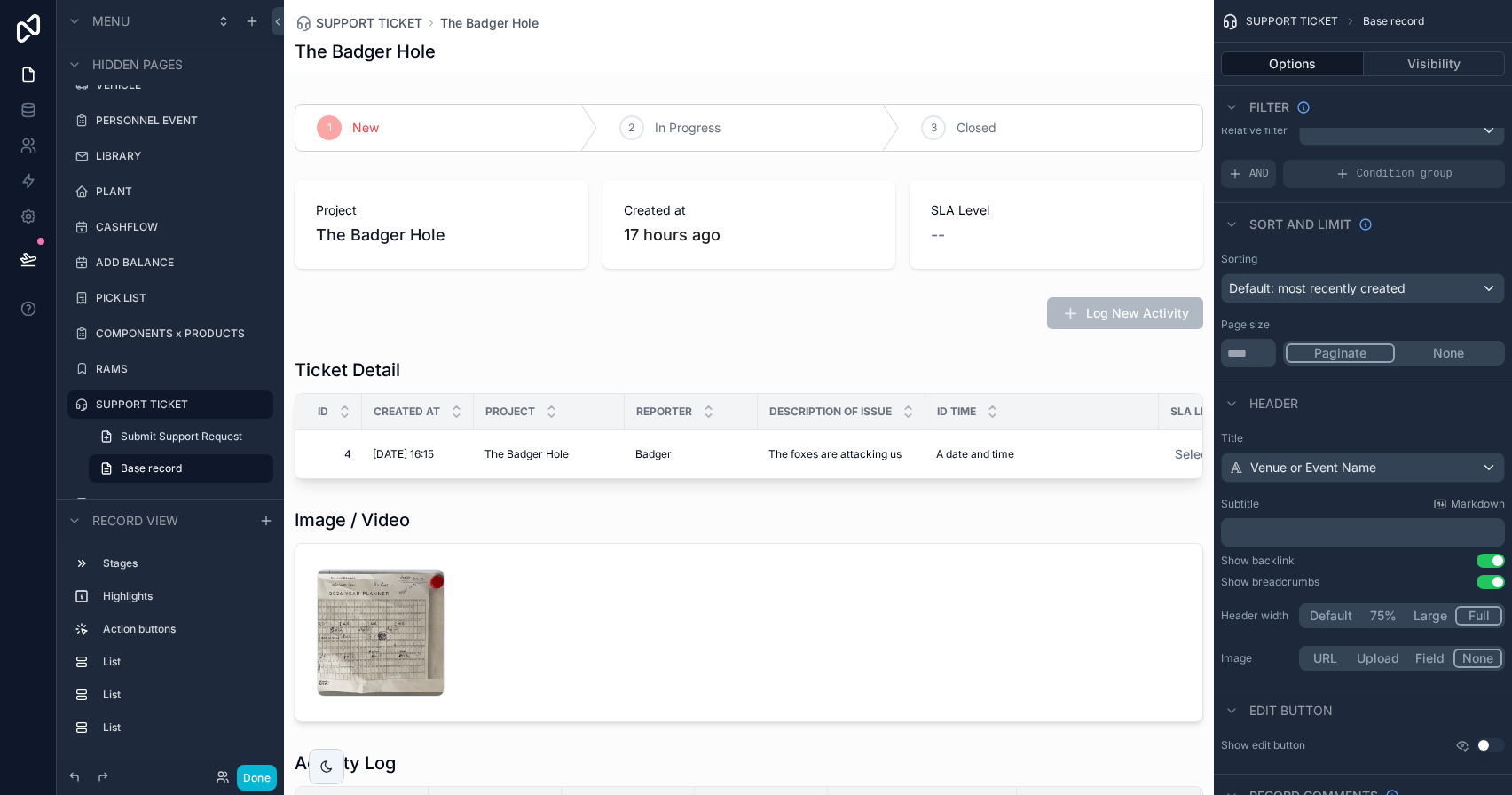
click at [1436, 621] on button "Large" at bounding box center [1429, 616] width 49 height 20
click at [1342, 617] on button "Default" at bounding box center [1331, 616] width 58 height 20
click at [258, 777] on button "Done" at bounding box center [257, 777] width 40 height 26
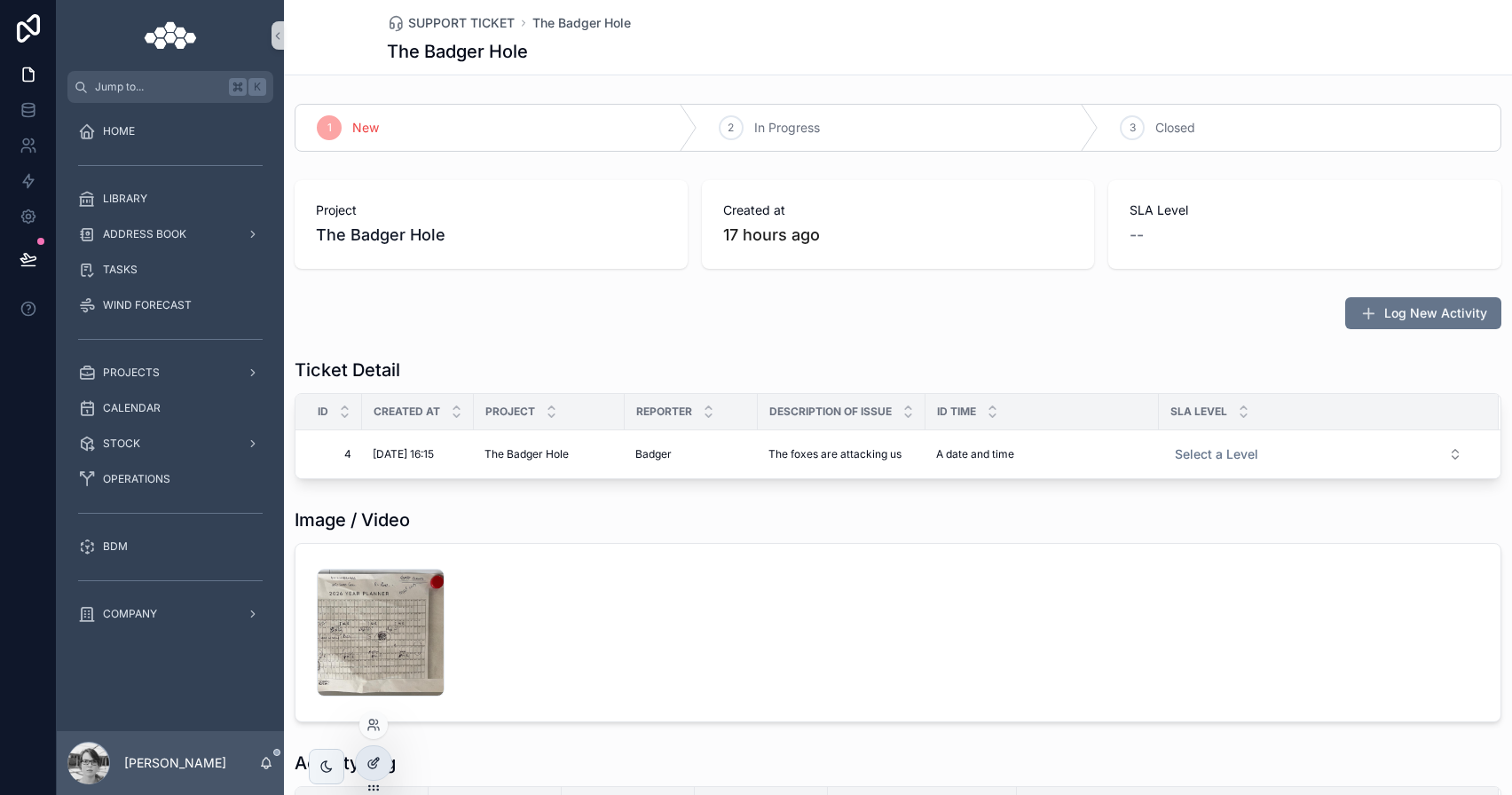
click at [383, 759] on div at bounding box center [374, 764] width 36 height 34
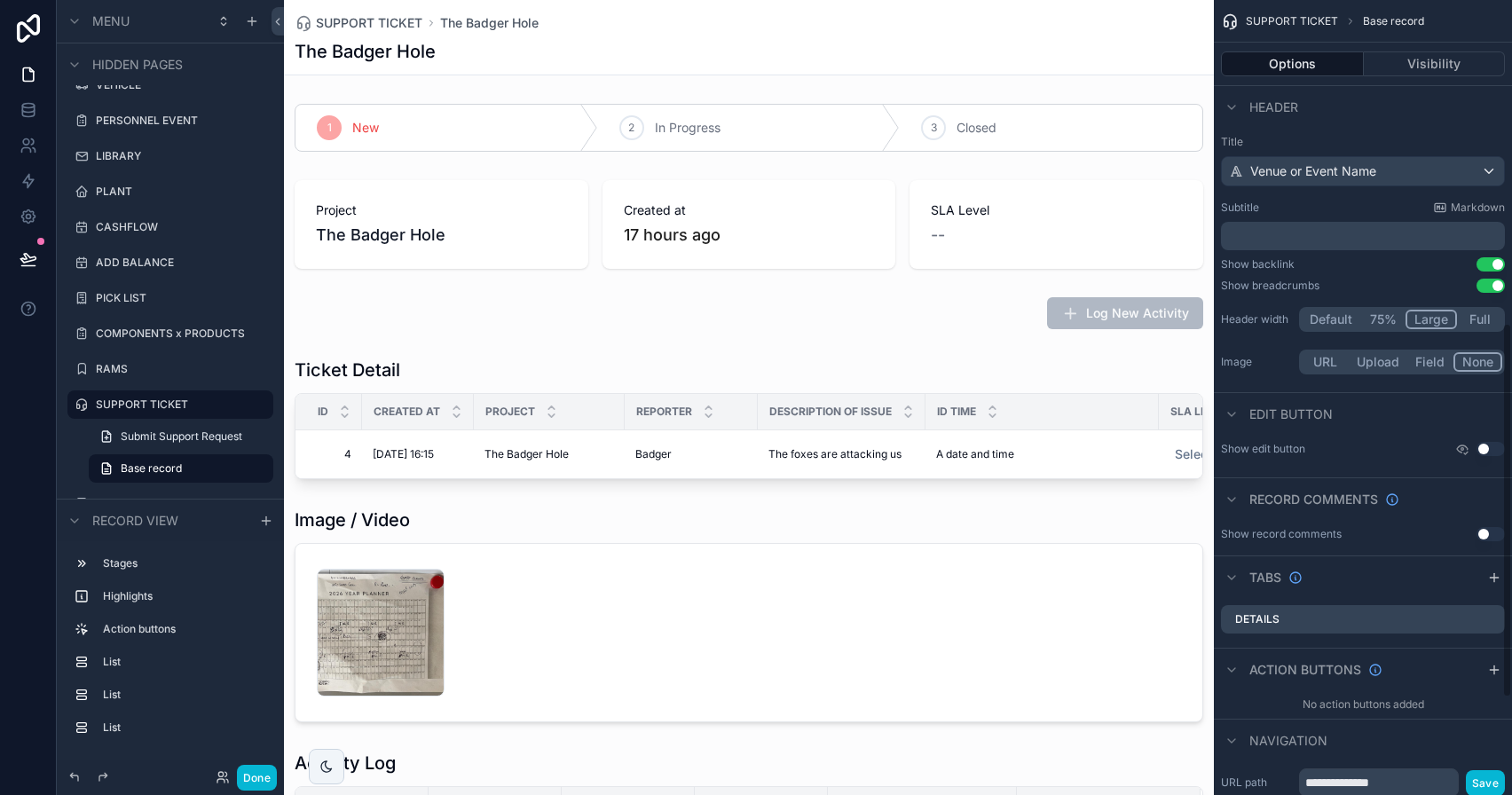
scroll to position [660, 0]
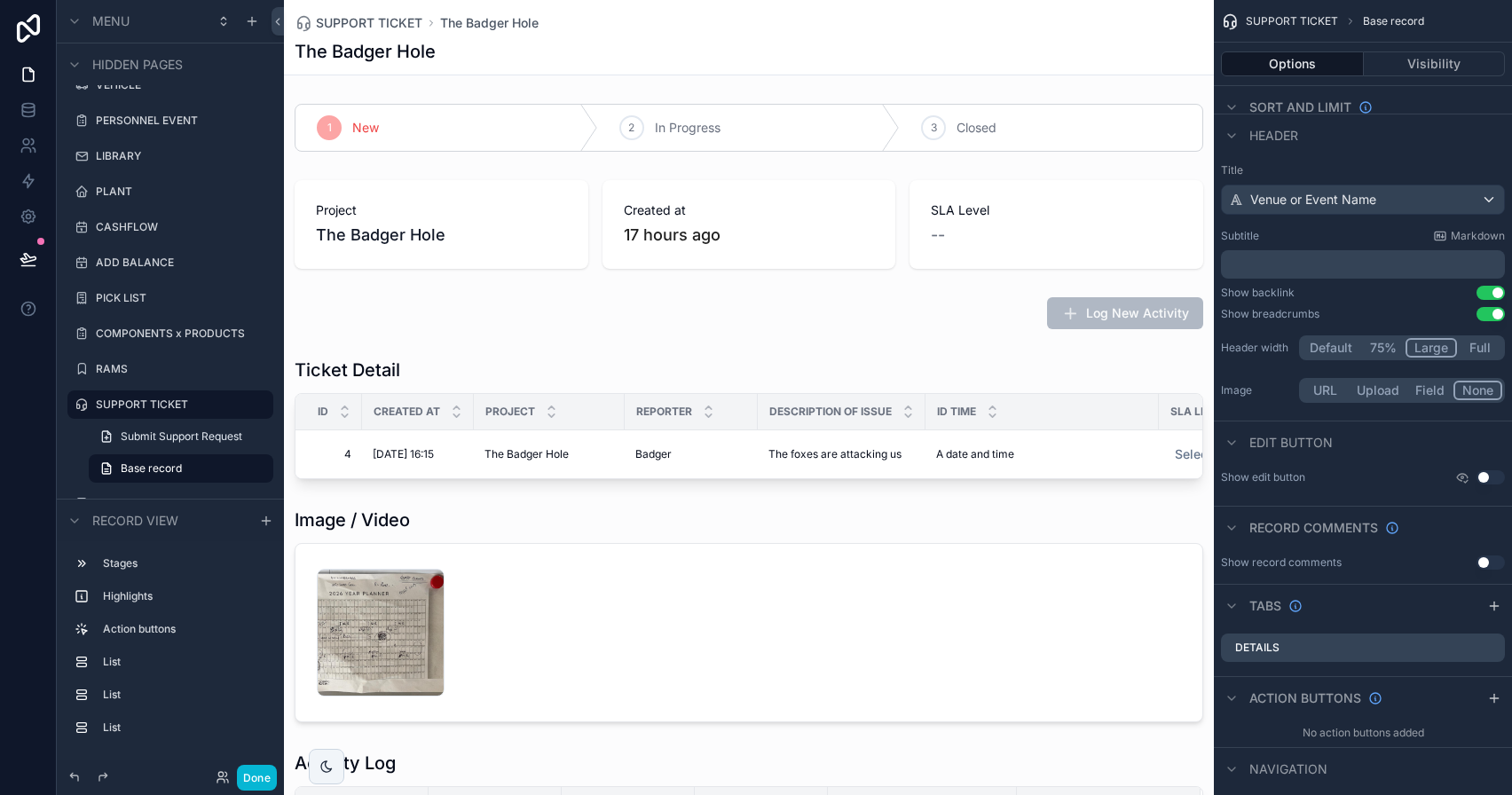
click at [1328, 270] on p "﻿" at bounding box center [1365, 265] width 274 height 18
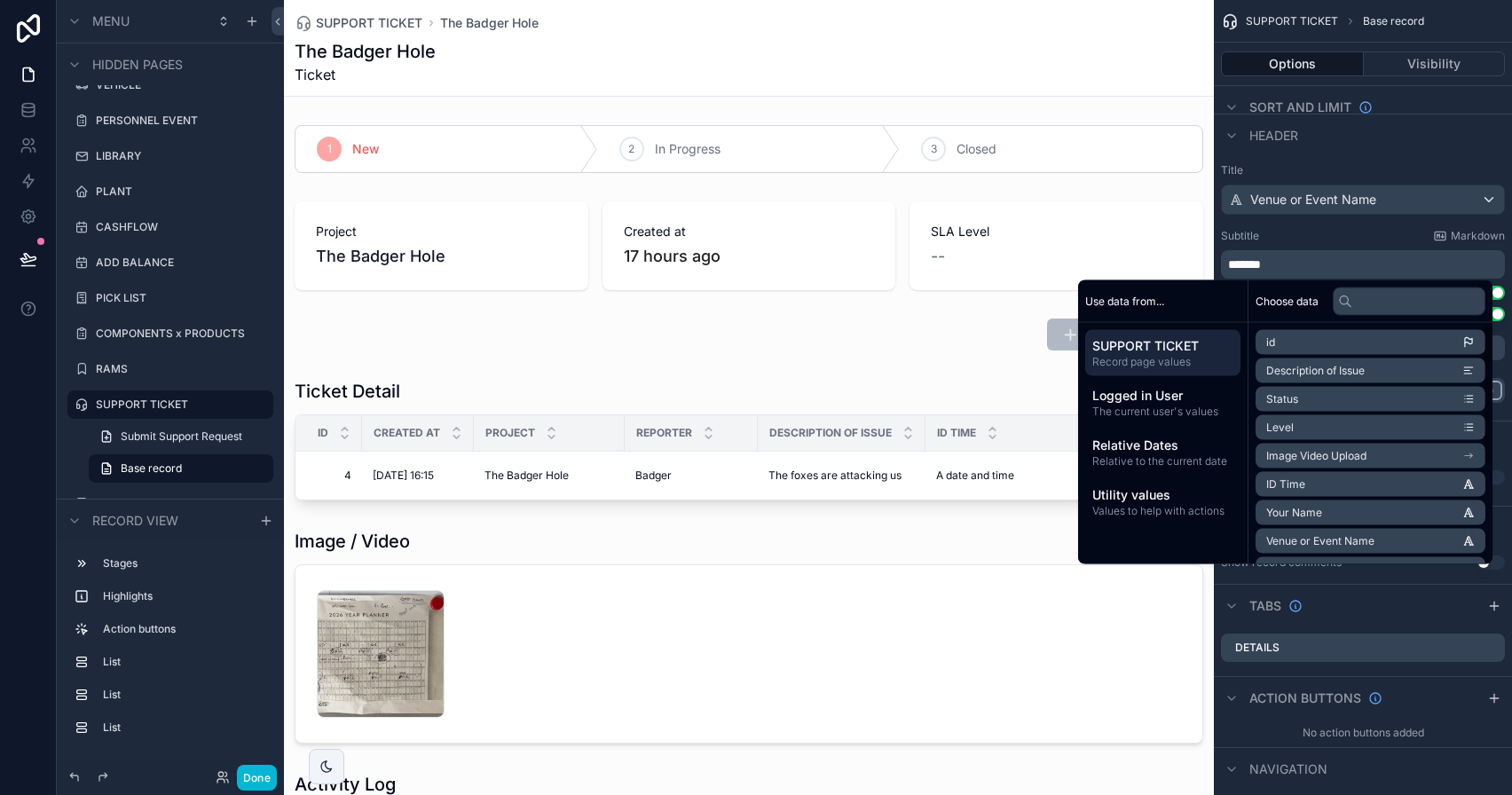
click at [1266, 340] on span "id" at bounding box center [1271, 343] width 9 height 14
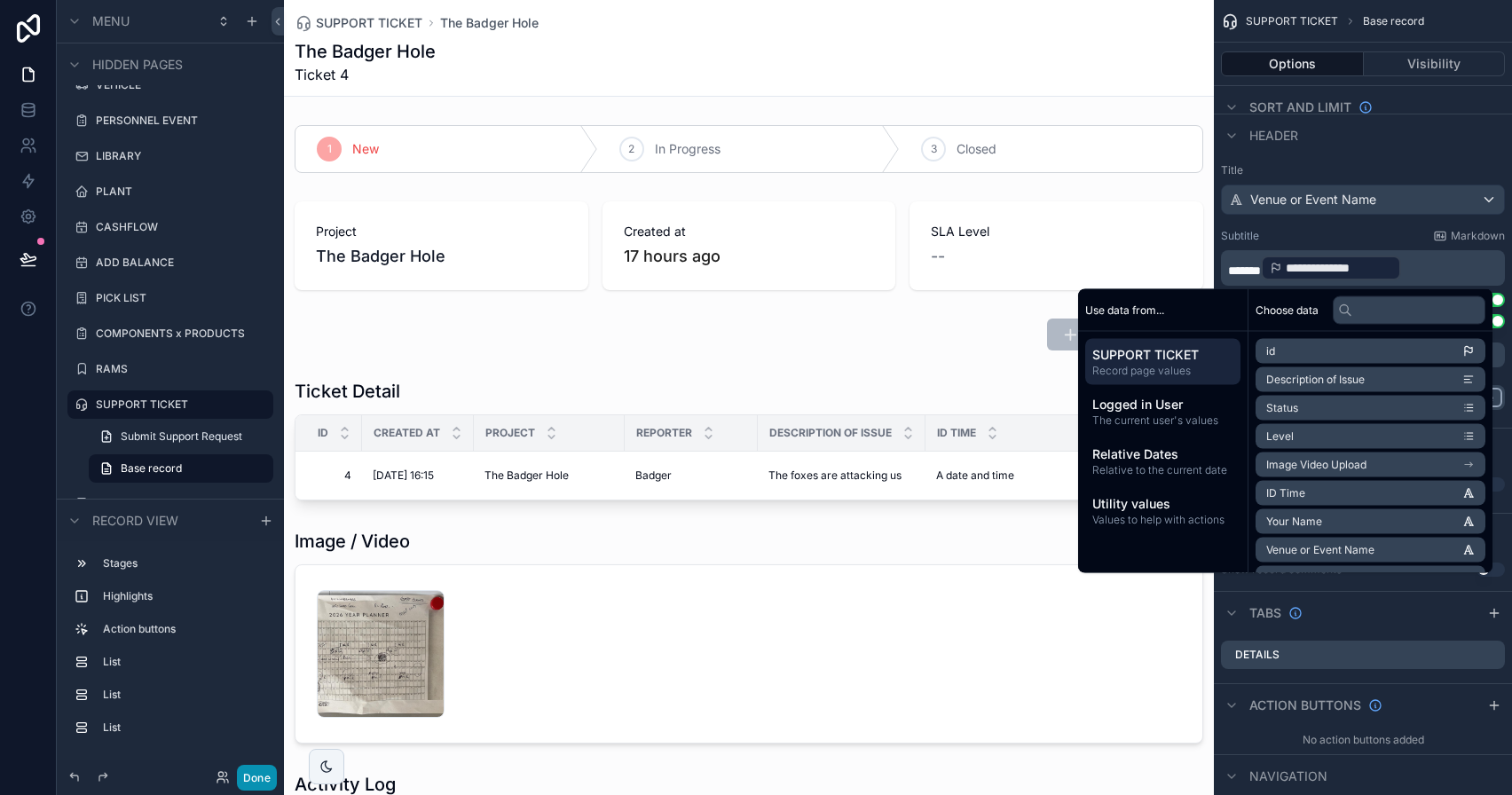
click at [262, 787] on button "Done" at bounding box center [257, 777] width 40 height 26
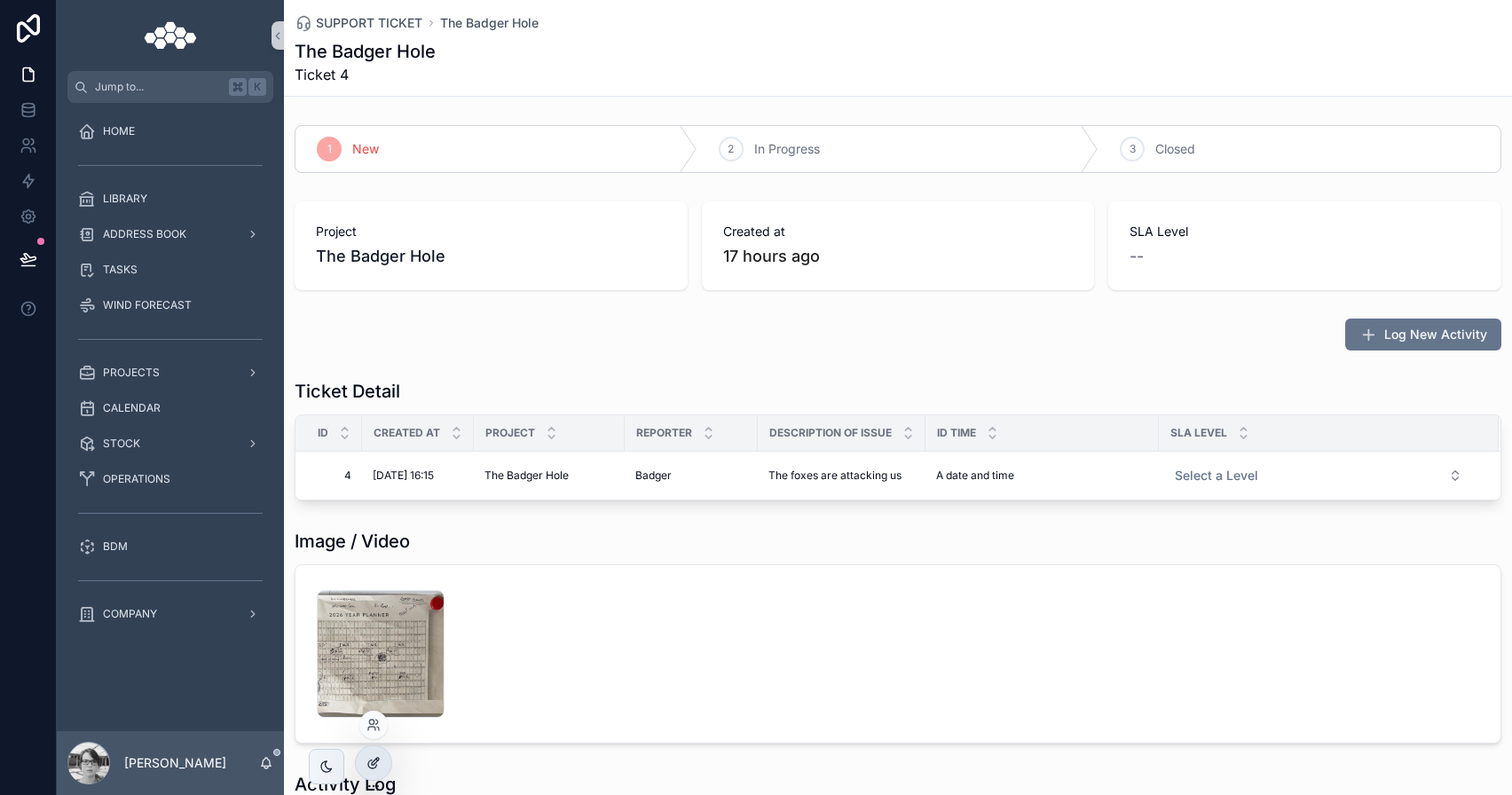
click at [369, 765] on icon at bounding box center [371, 764] width 8 height 8
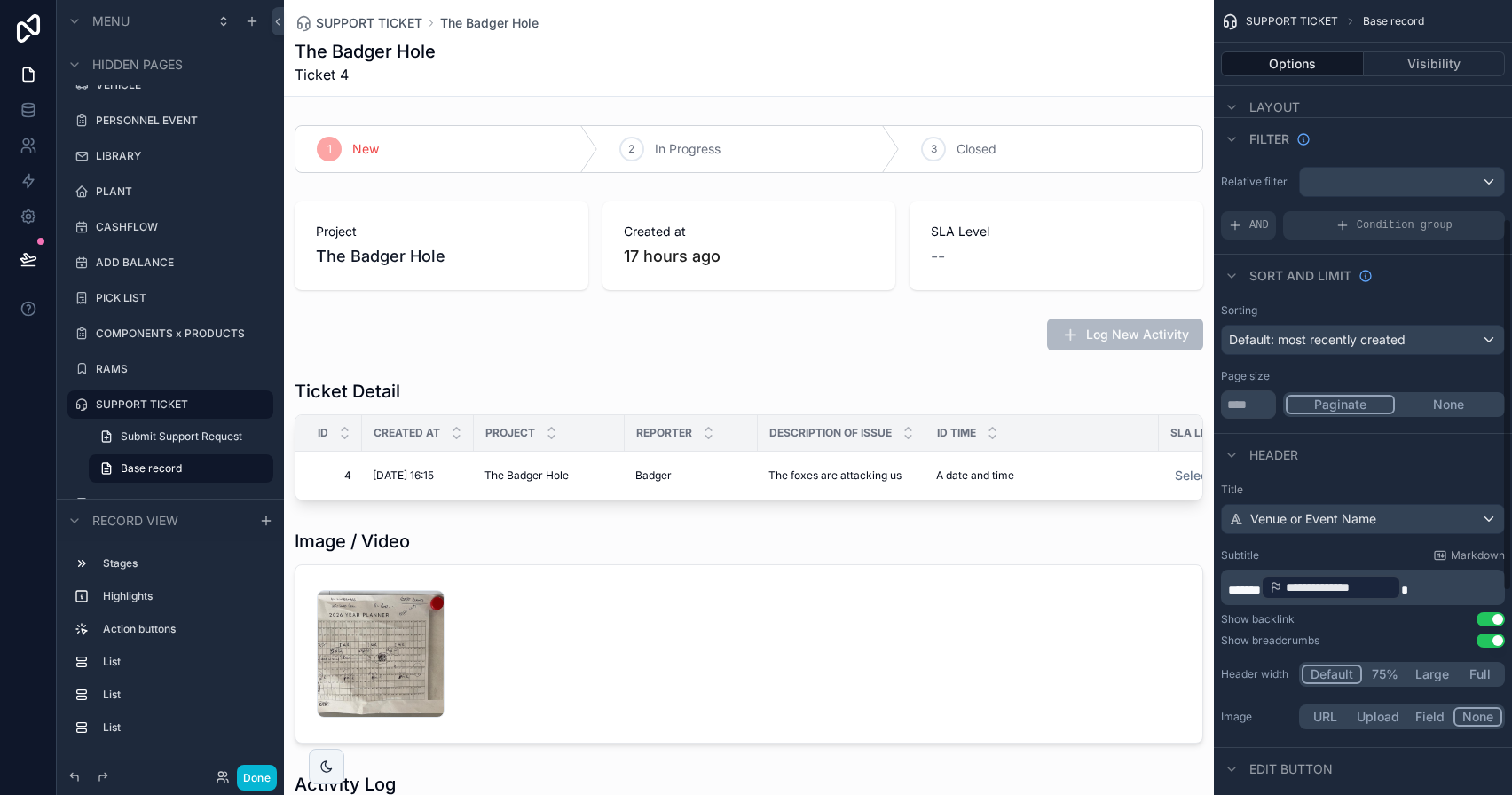
scroll to position [464, 0]
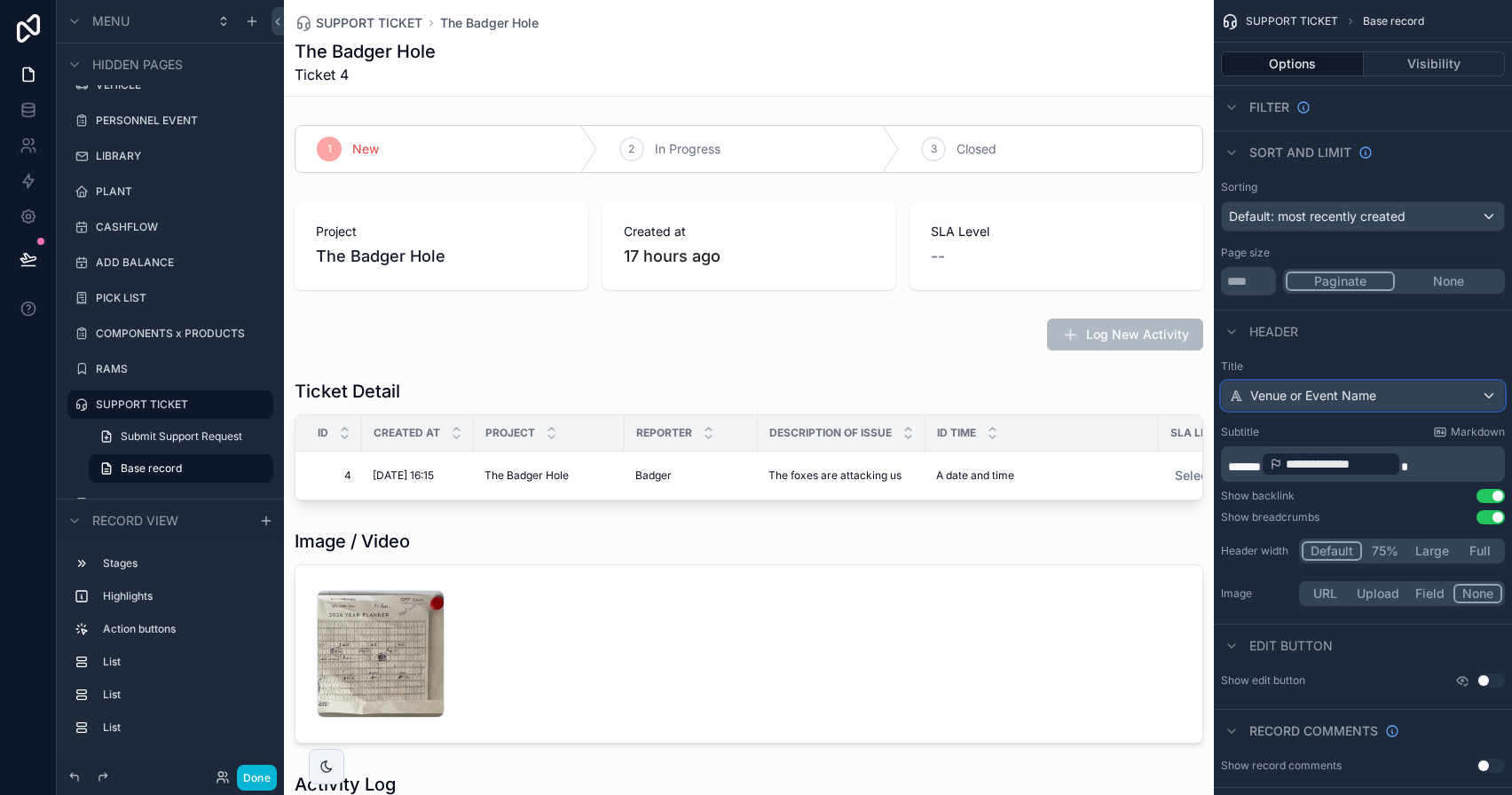
click at [1397, 385] on div "Venue or Event Name" at bounding box center [1363, 396] width 282 height 29
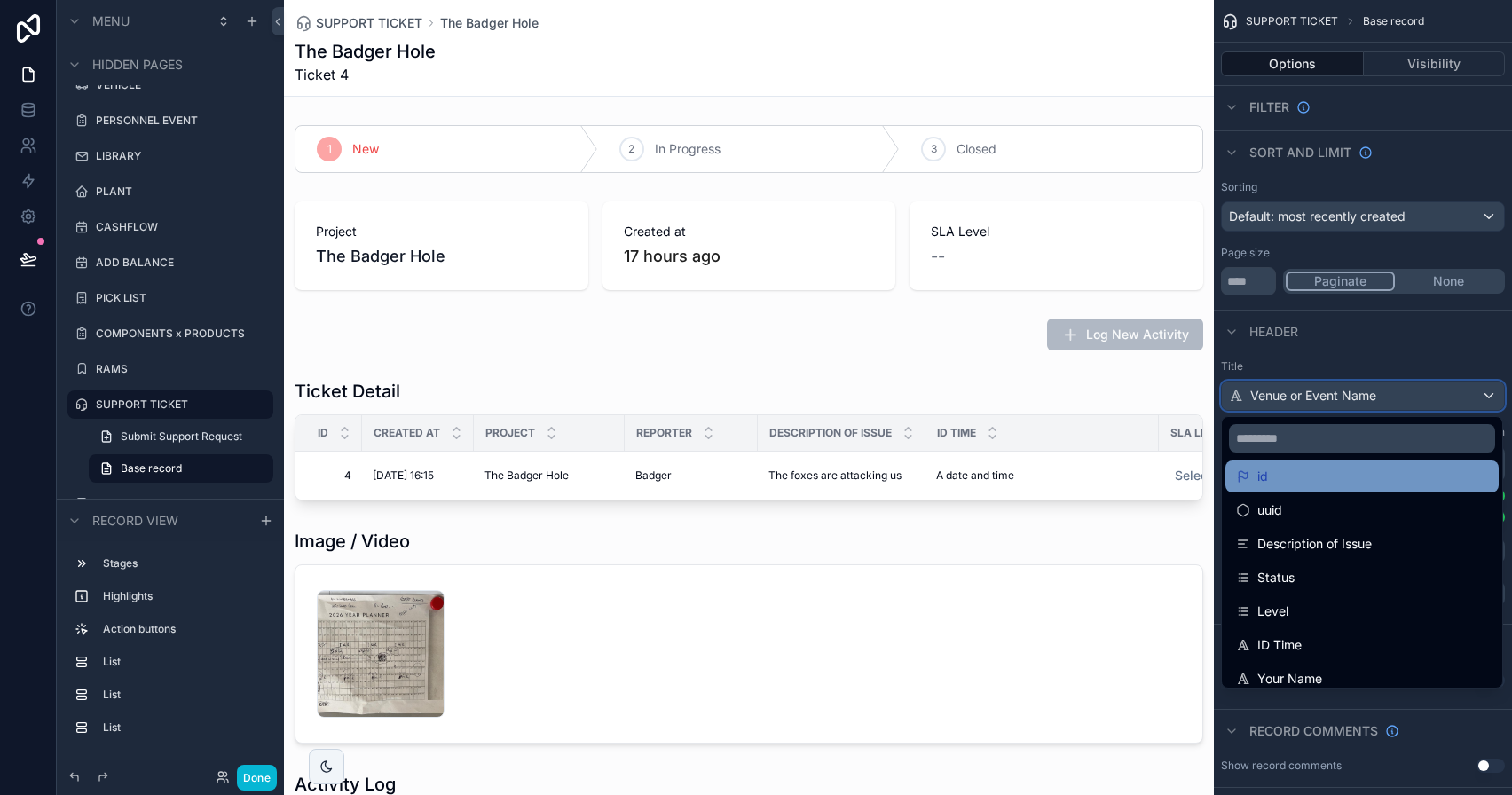
scroll to position [14, 0]
click at [1376, 460] on div "id" at bounding box center [1362, 476] width 274 height 32
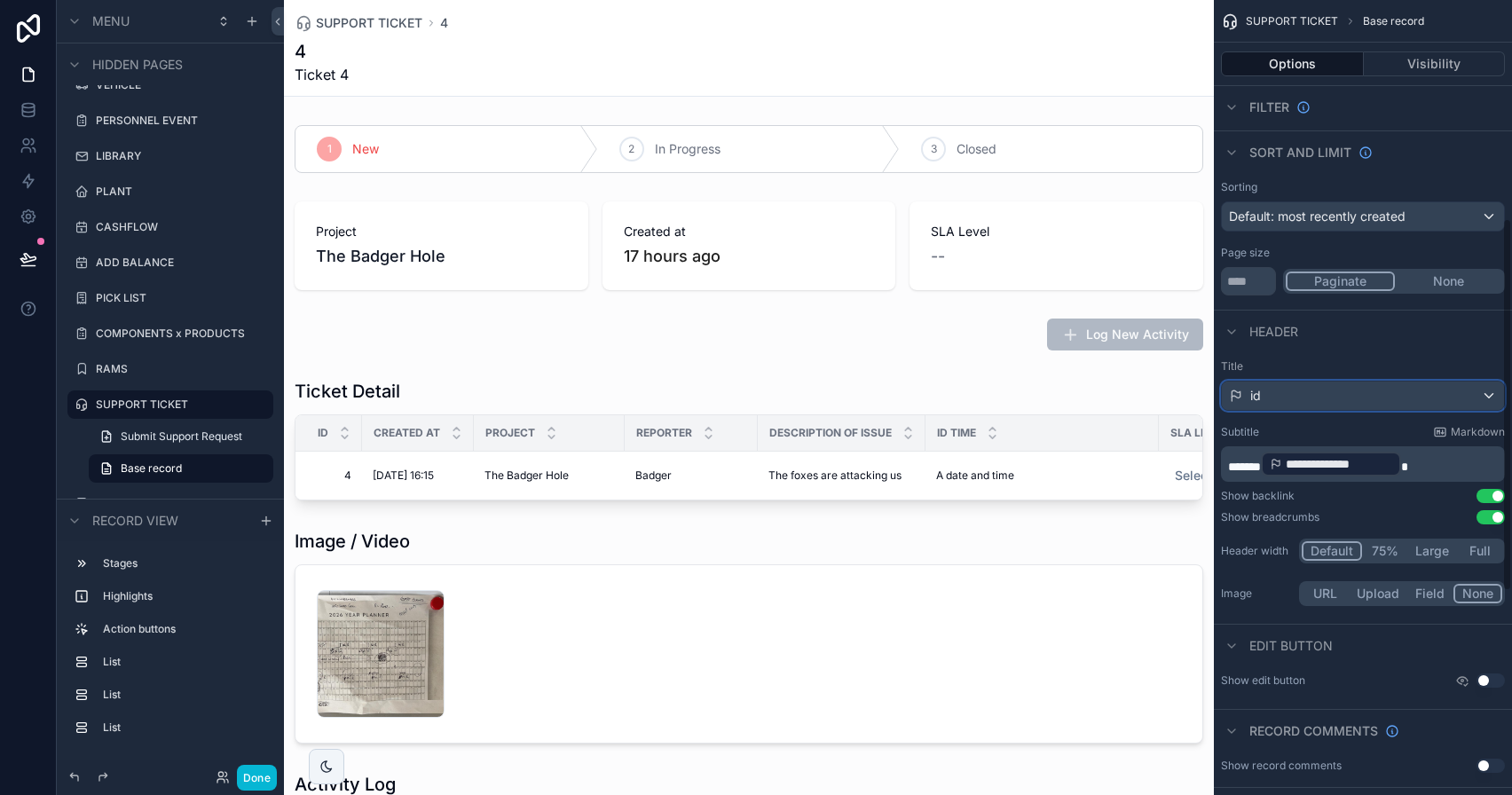
click at [1266, 397] on div "id" at bounding box center [1363, 396] width 282 height 29
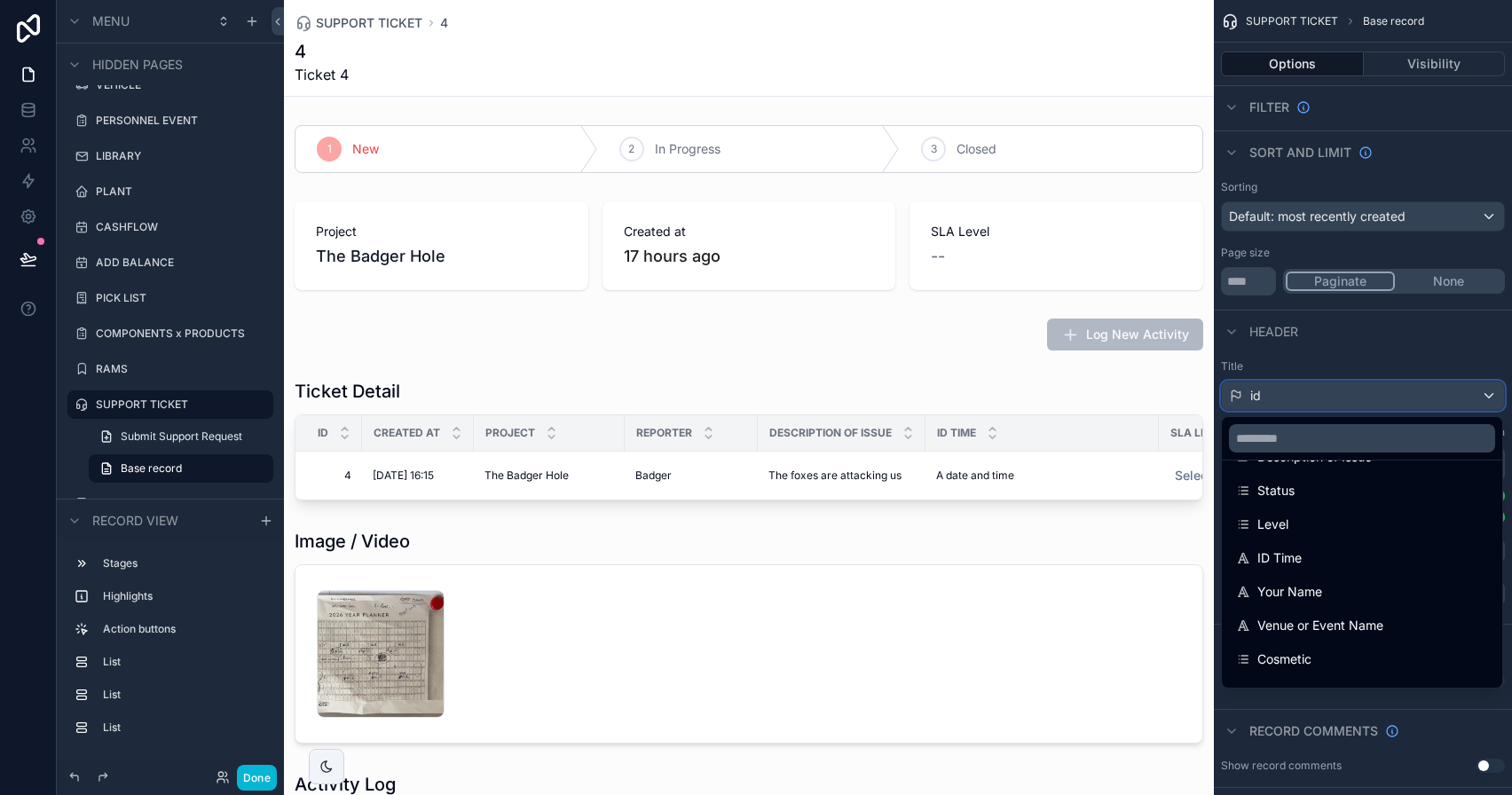
scroll to position [126, 0]
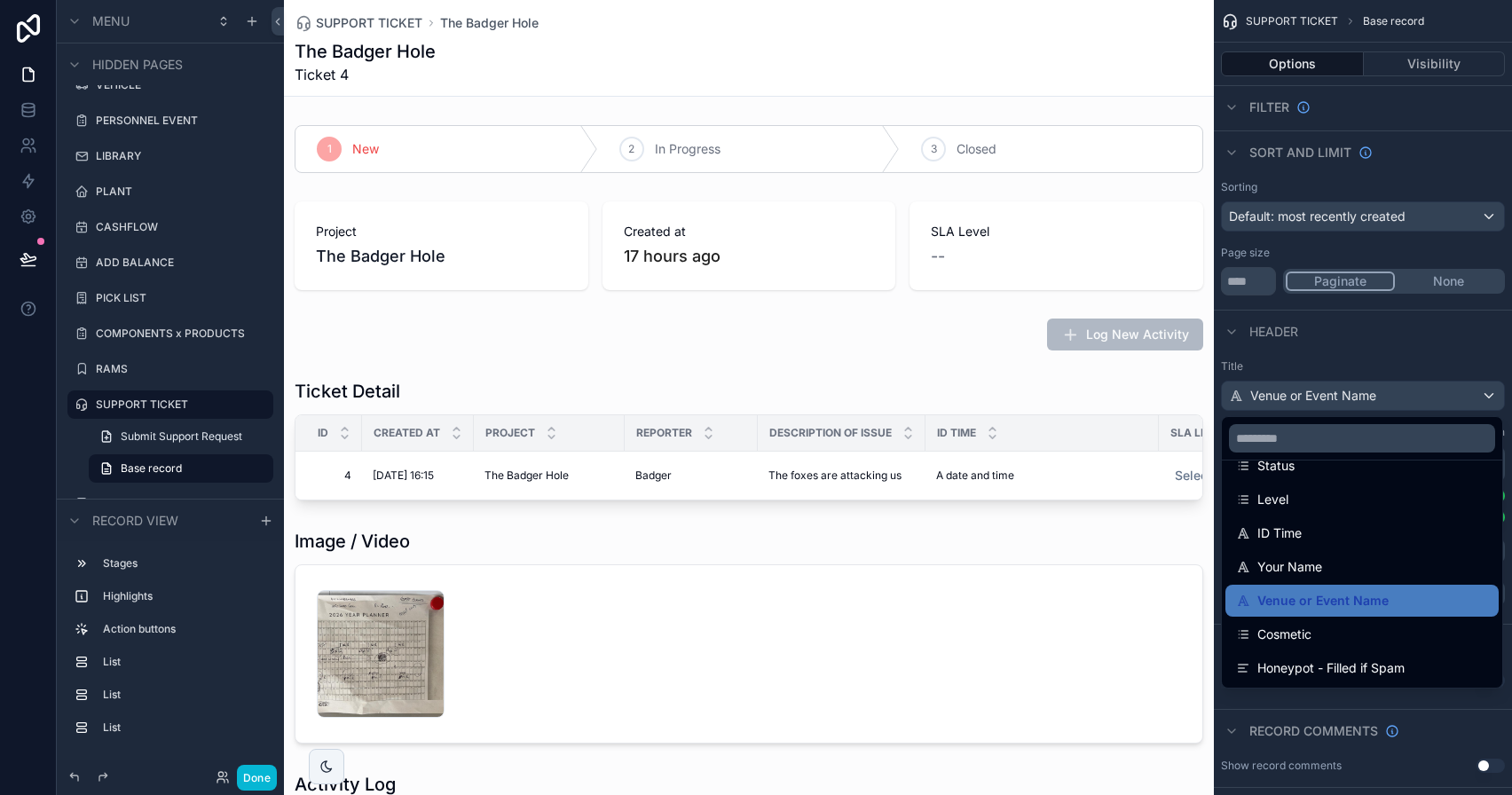
click at [1359, 354] on div "scrollable content" at bounding box center [756, 398] width 1512 height 795
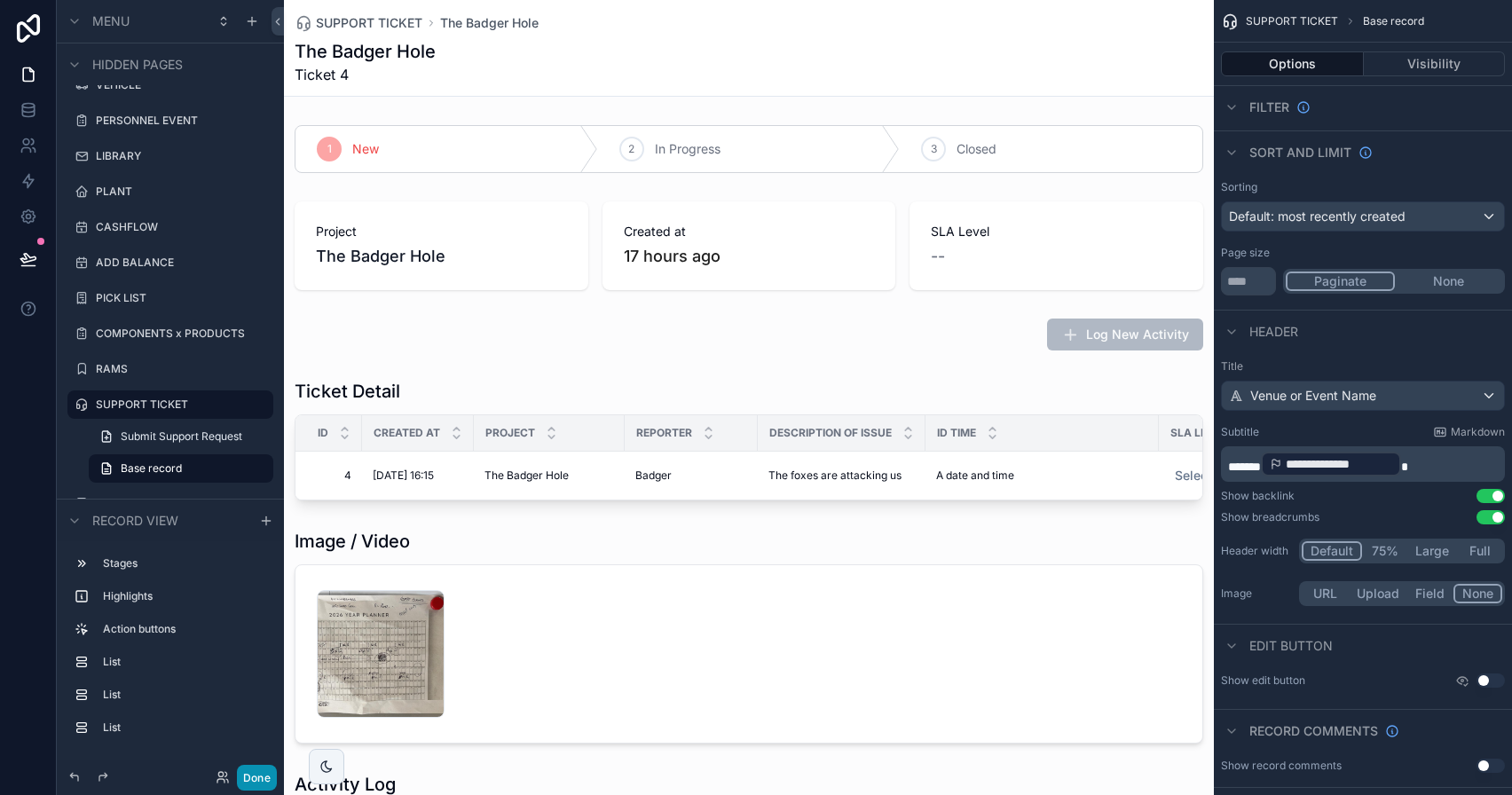
click at [266, 778] on button "Done" at bounding box center [257, 777] width 40 height 26
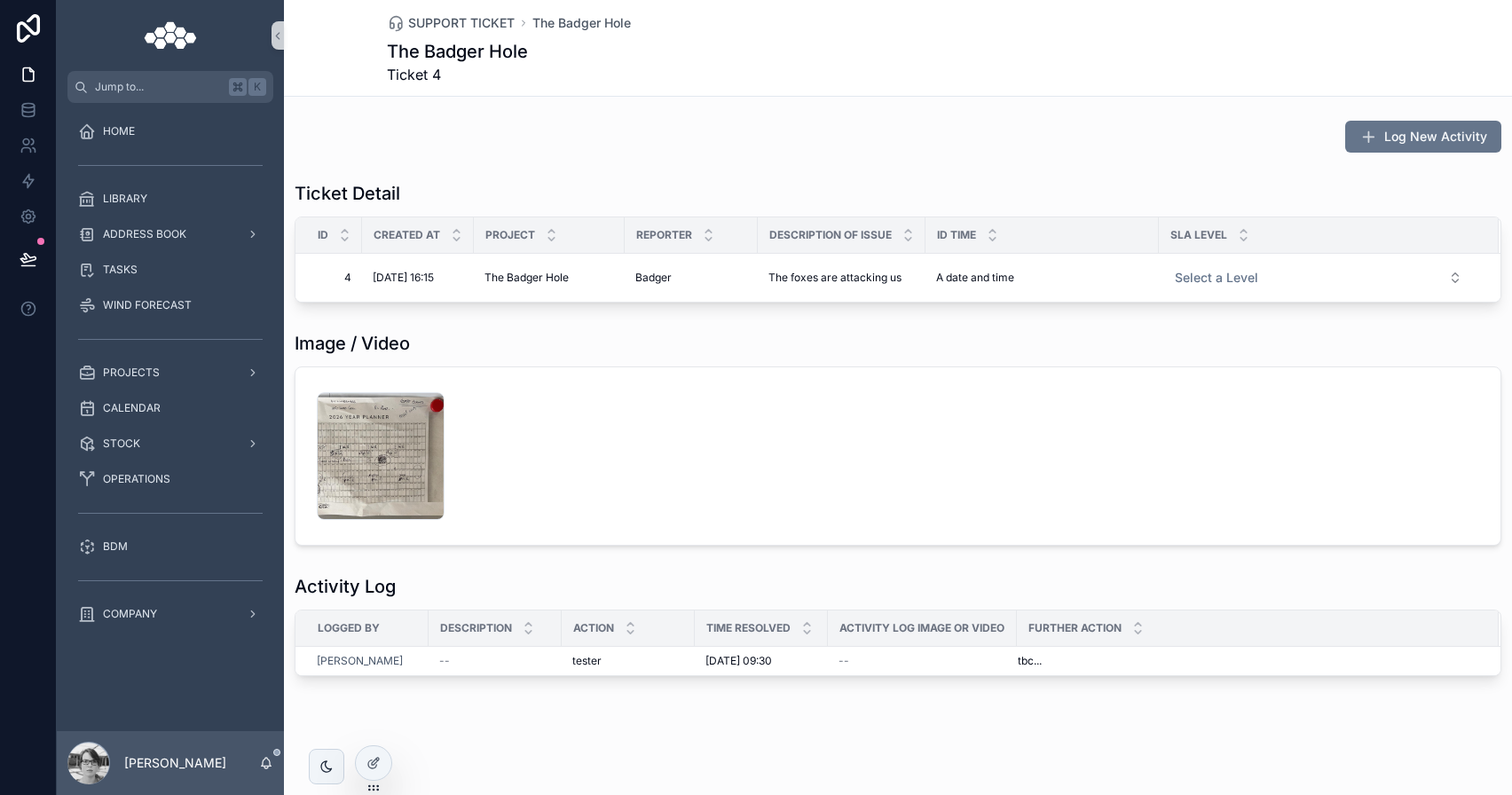
scroll to position [200, 0]
drag, startPoint x: 361, startPoint y: 240, endPoint x: 326, endPoint y: 239, distance: 35.0
click at [326, 239] on th "Id" at bounding box center [328, 233] width 66 height 37
drag, startPoint x: 558, startPoint y: 627, endPoint x: 676, endPoint y: 633, distance: 118.2
click at [676, 633] on div "scrollable content" at bounding box center [679, 626] width 7 height 36
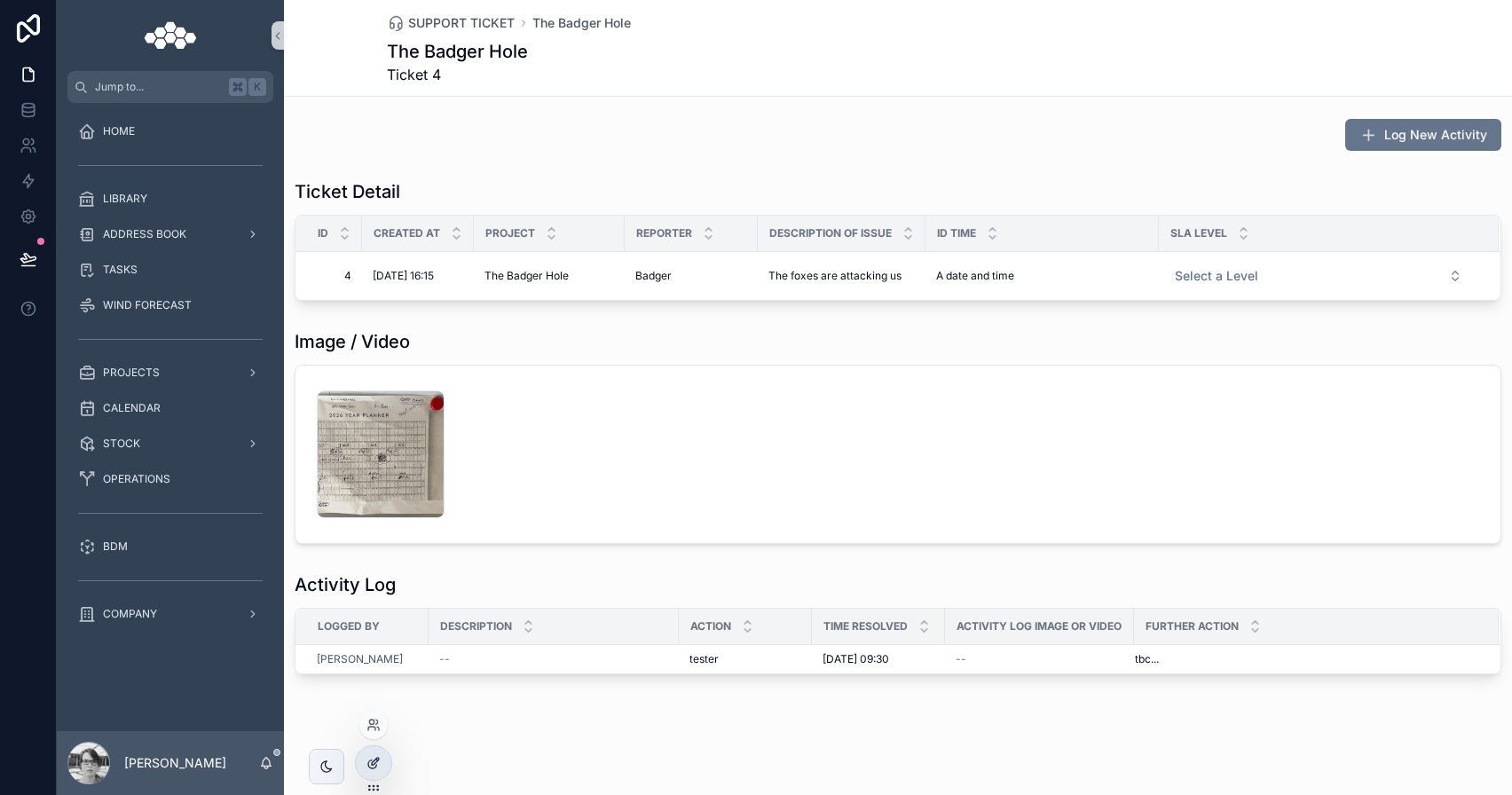
click at [374, 749] on div at bounding box center [374, 764] width 36 height 34
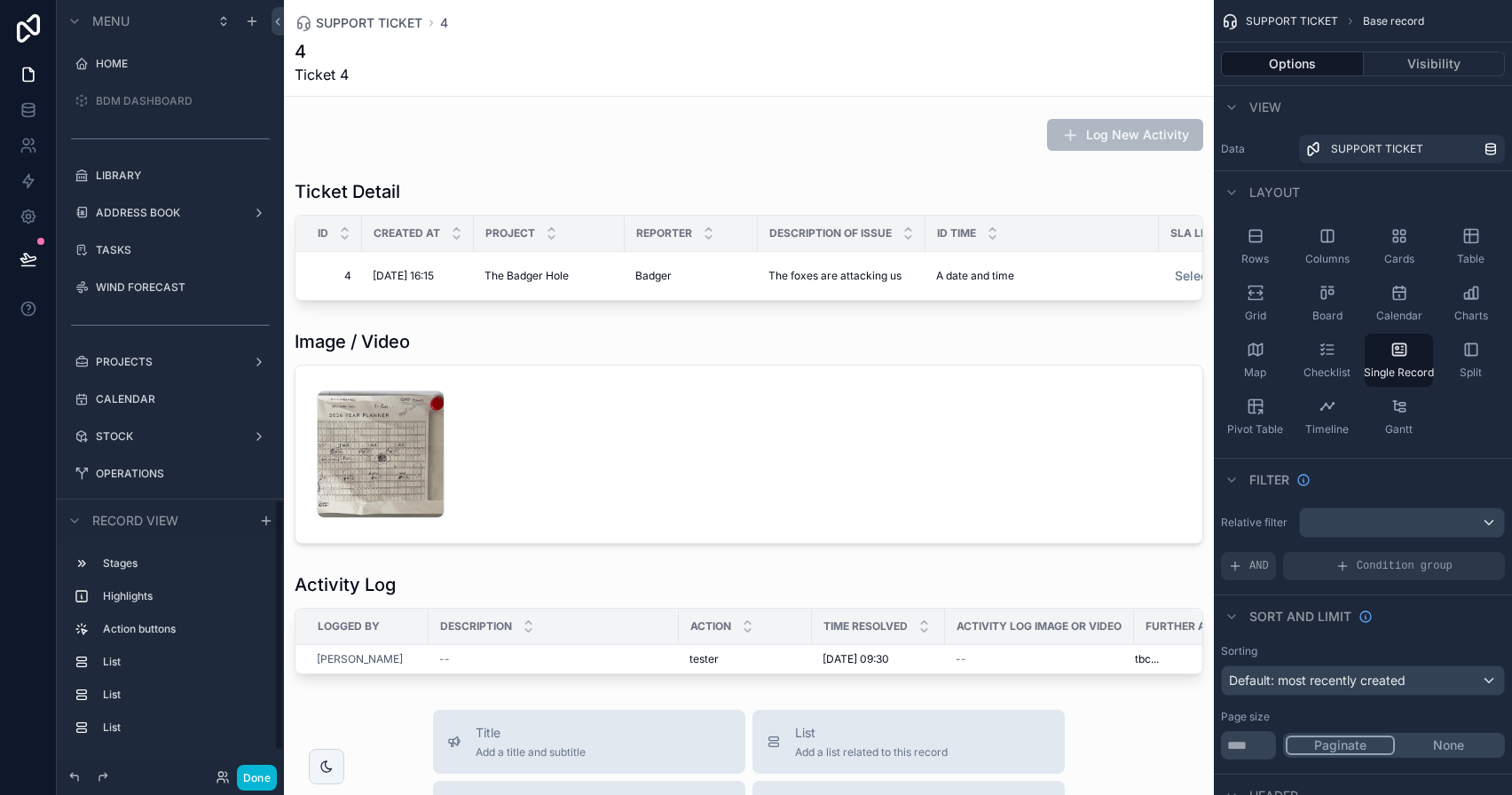
scroll to position [1539, 0]
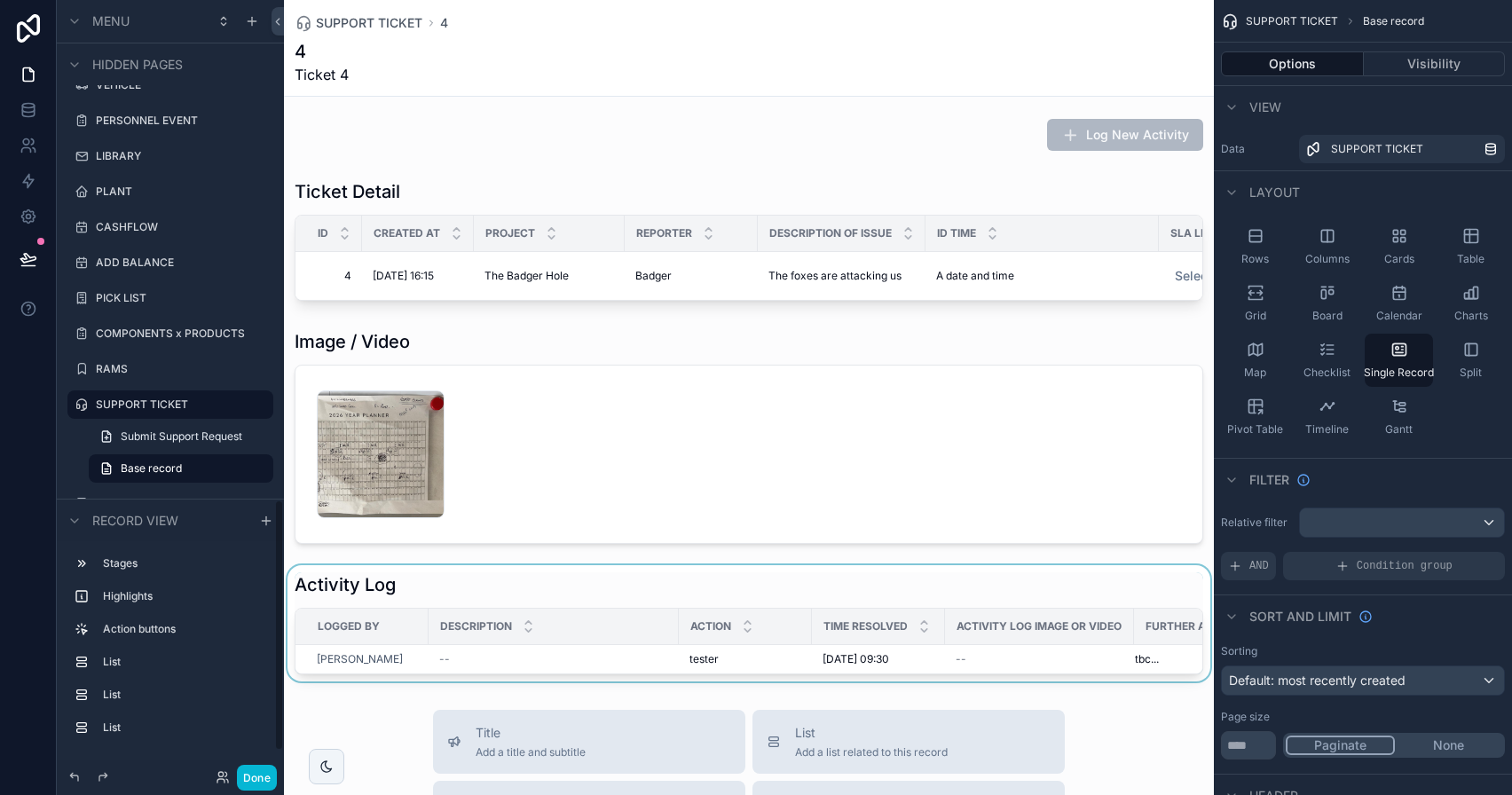
click at [575, 620] on div "scrollable content" at bounding box center [748, 624] width 930 height 117
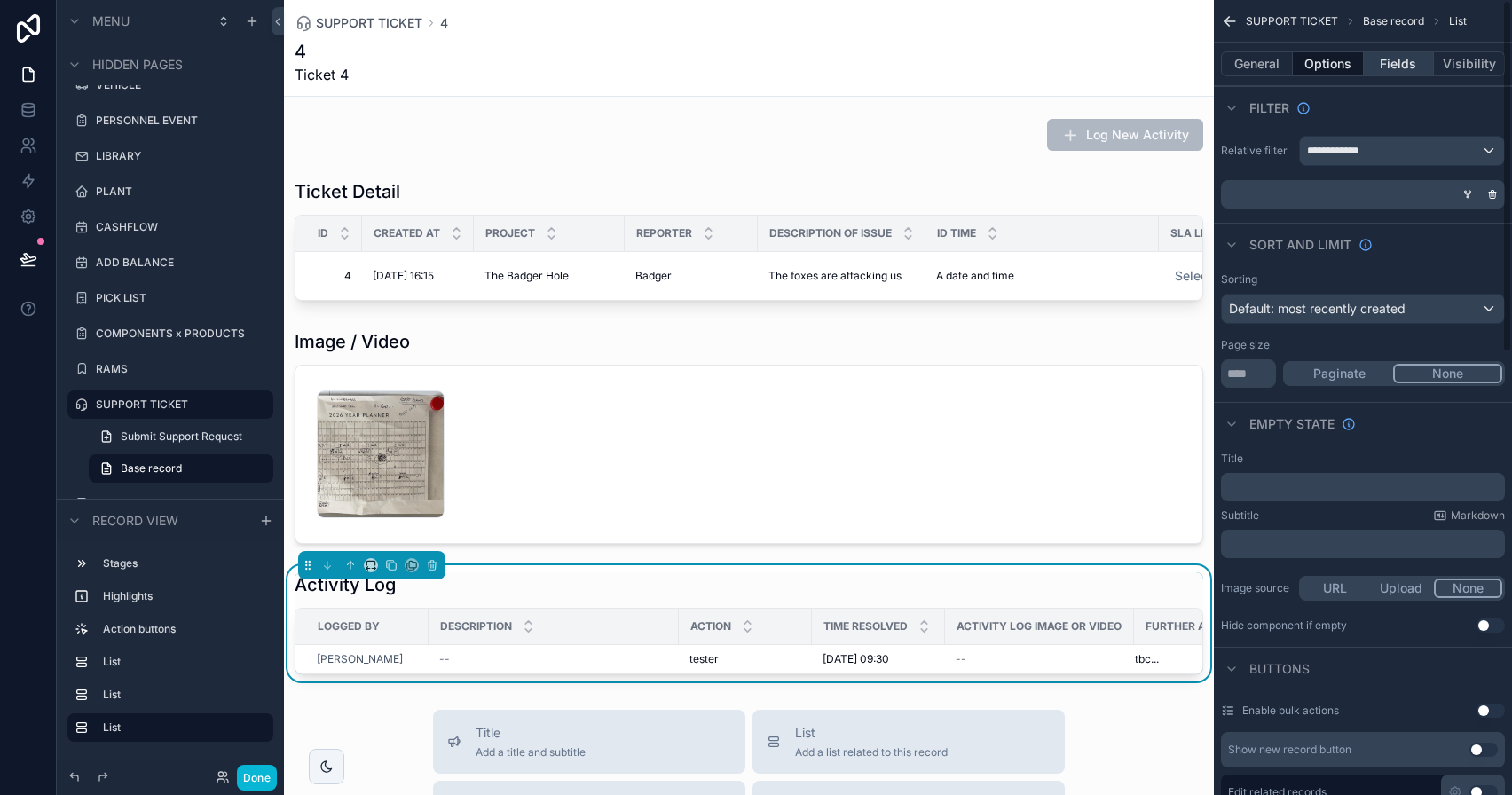
click at [1420, 57] on button "Fields" at bounding box center [1399, 64] width 71 height 25
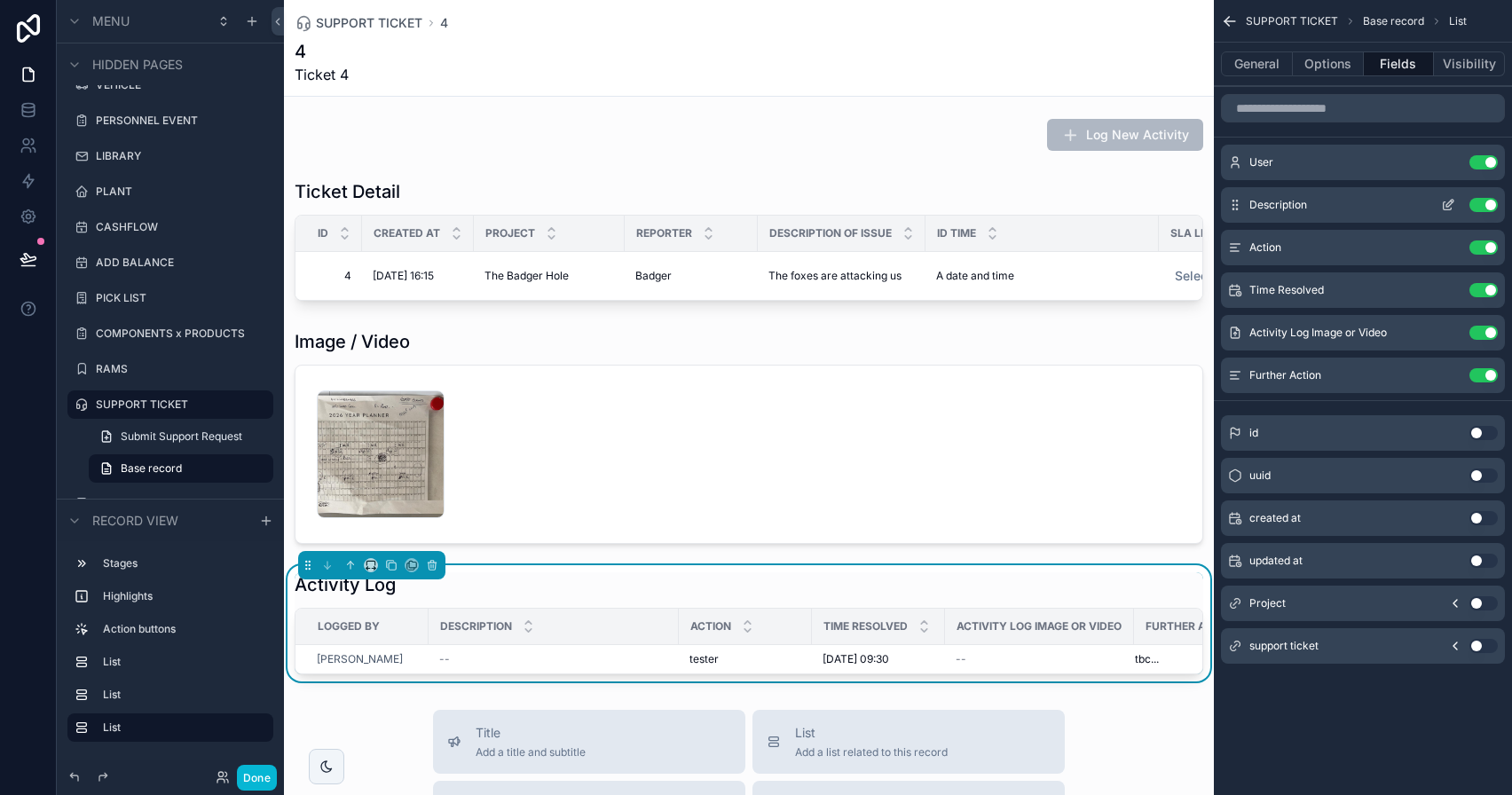
click at [1481, 204] on button "Use setting" at bounding box center [1484, 205] width 29 height 14
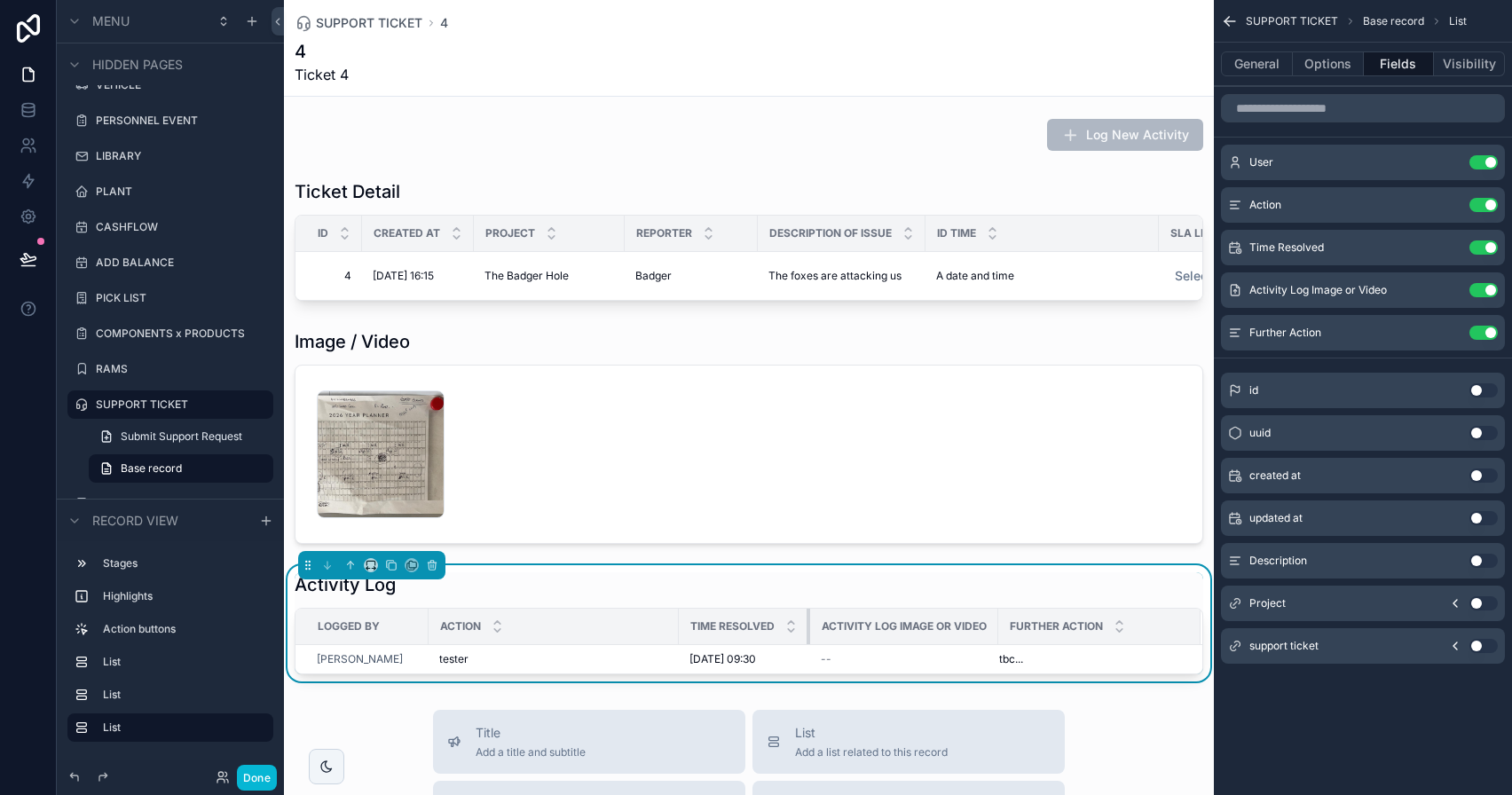
click at [809, 641] on div "scrollable content" at bounding box center [810, 626] width 7 height 36
click at [1444, 253] on icon "scrollable content" at bounding box center [1448, 248] width 14 height 14
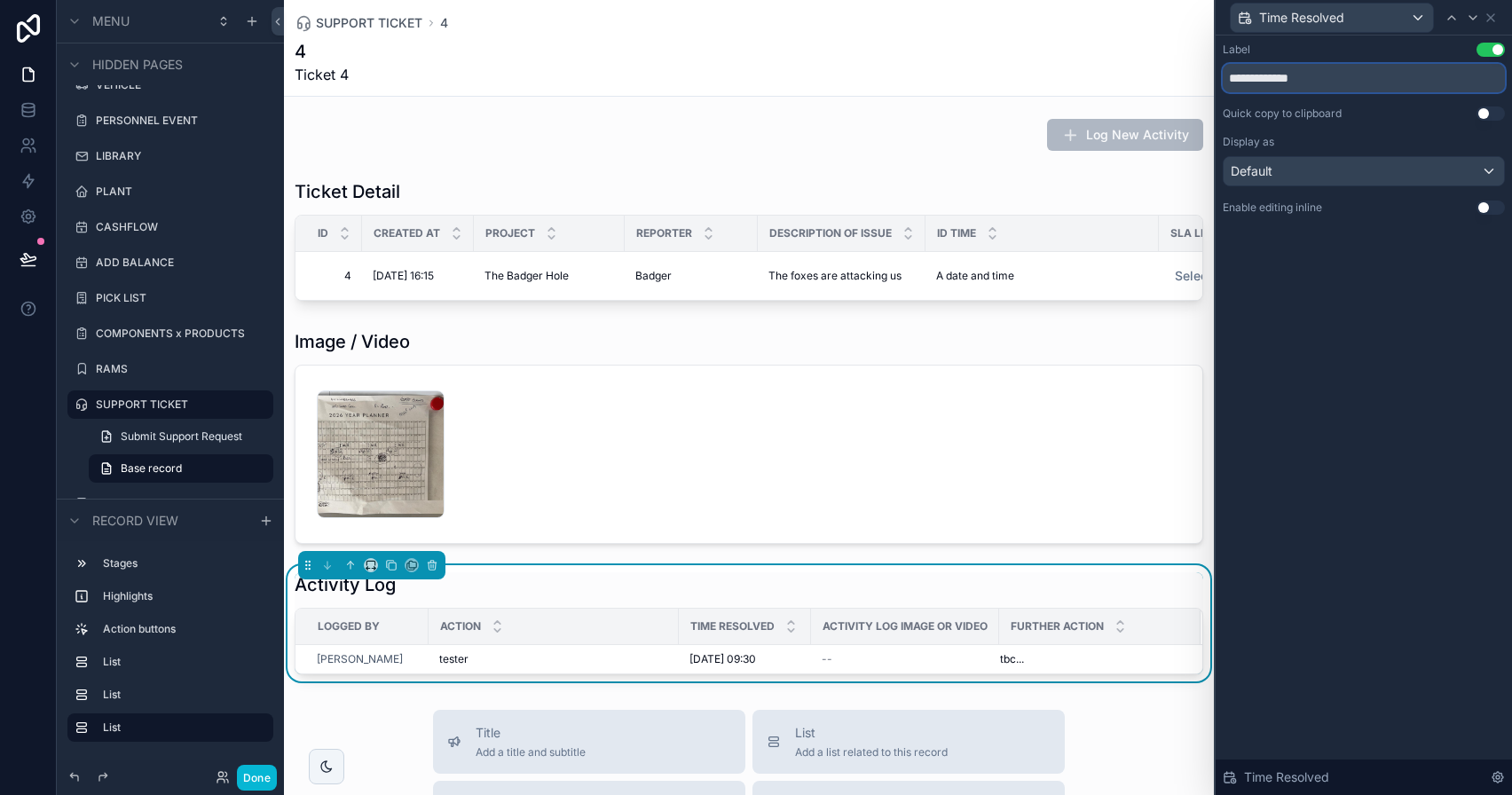
click at [1290, 68] on input "**********" at bounding box center [1364, 78] width 282 height 29
click at [1304, 87] on input "**********" at bounding box center [1364, 78] width 282 height 29
type input "**********"
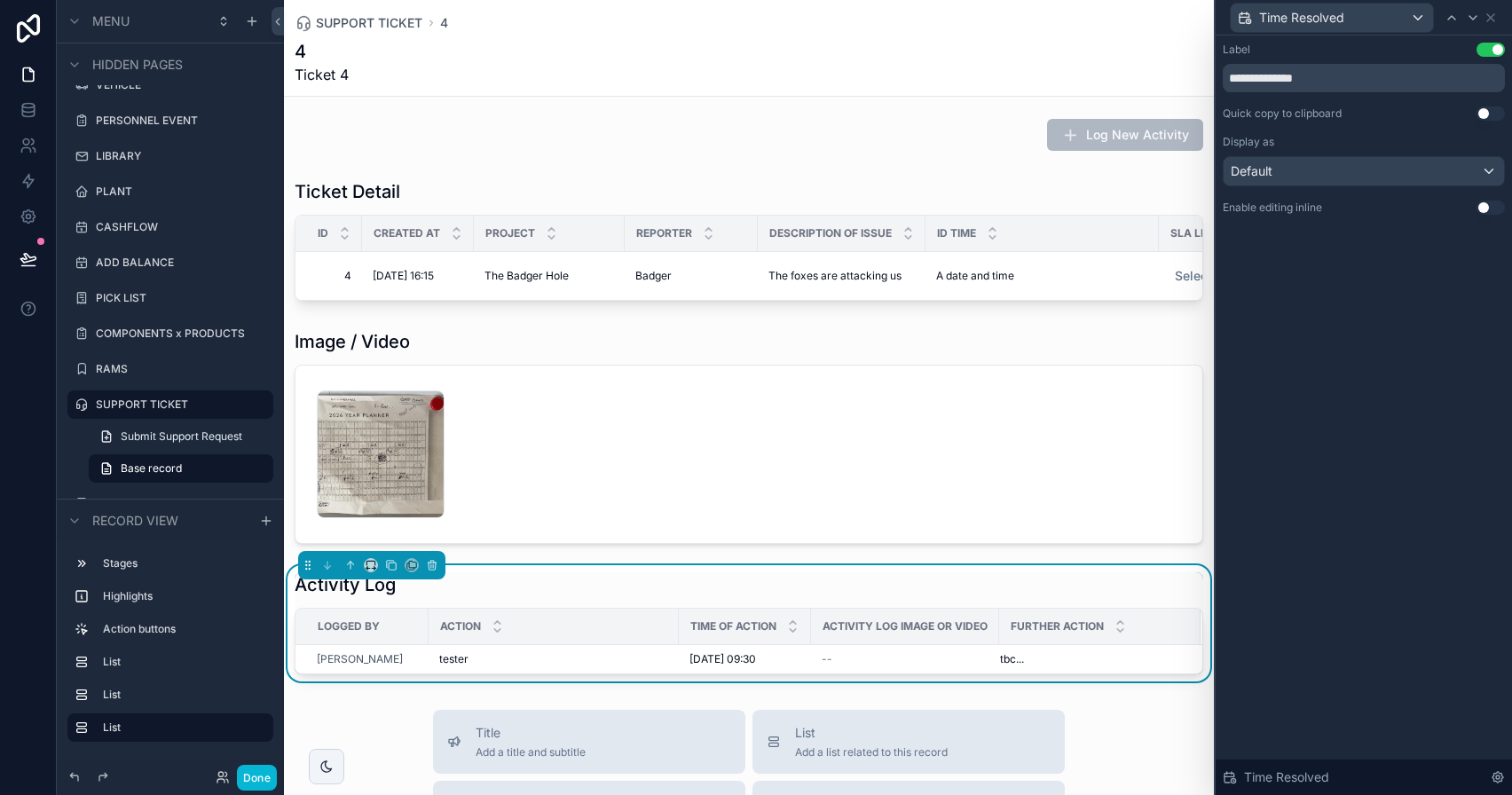
click at [278, 777] on div "Done" at bounding box center [170, 778] width 227 height 36
click at [258, 783] on button "Done" at bounding box center [257, 777] width 40 height 26
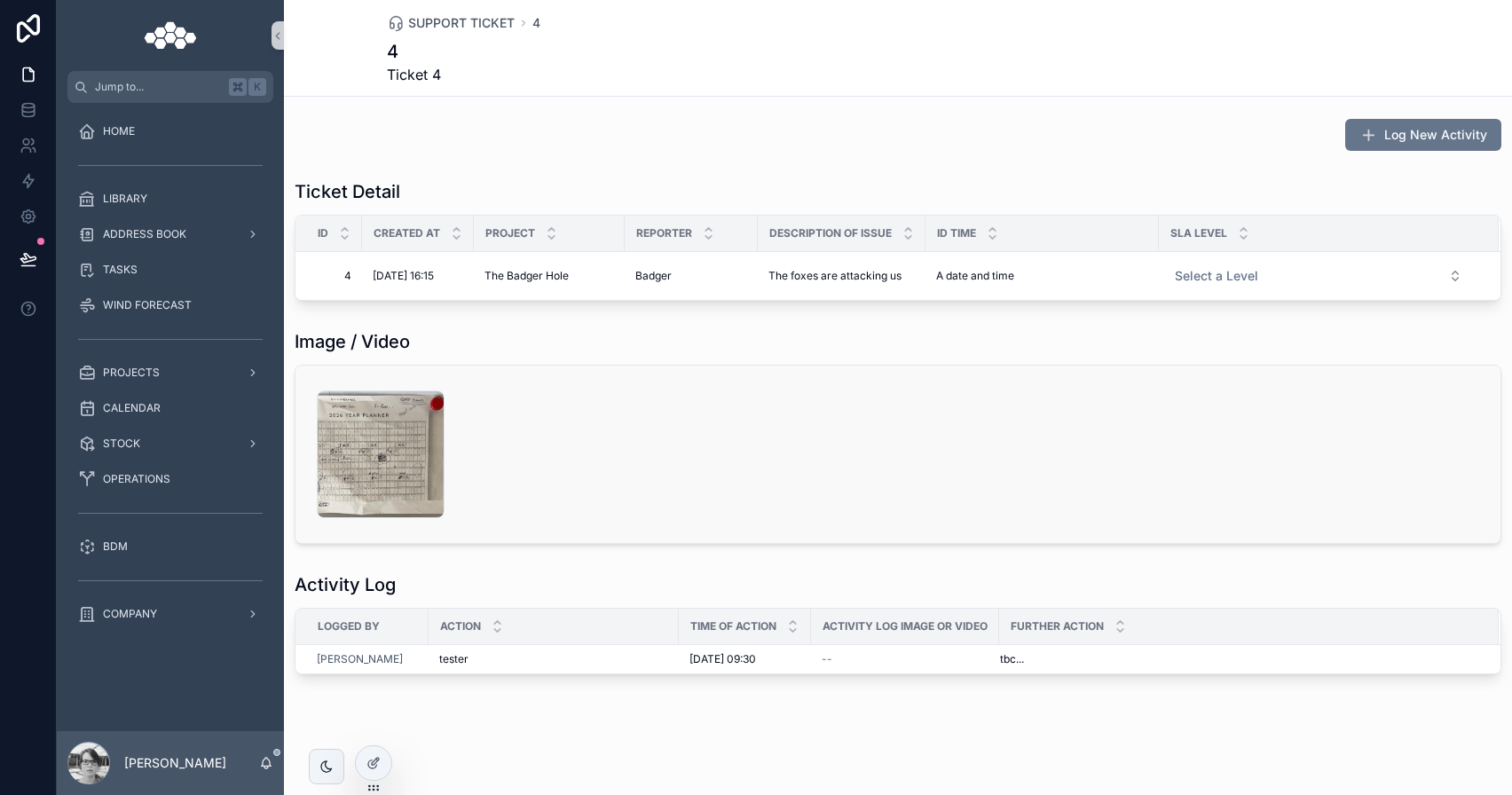
scroll to position [0, 0]
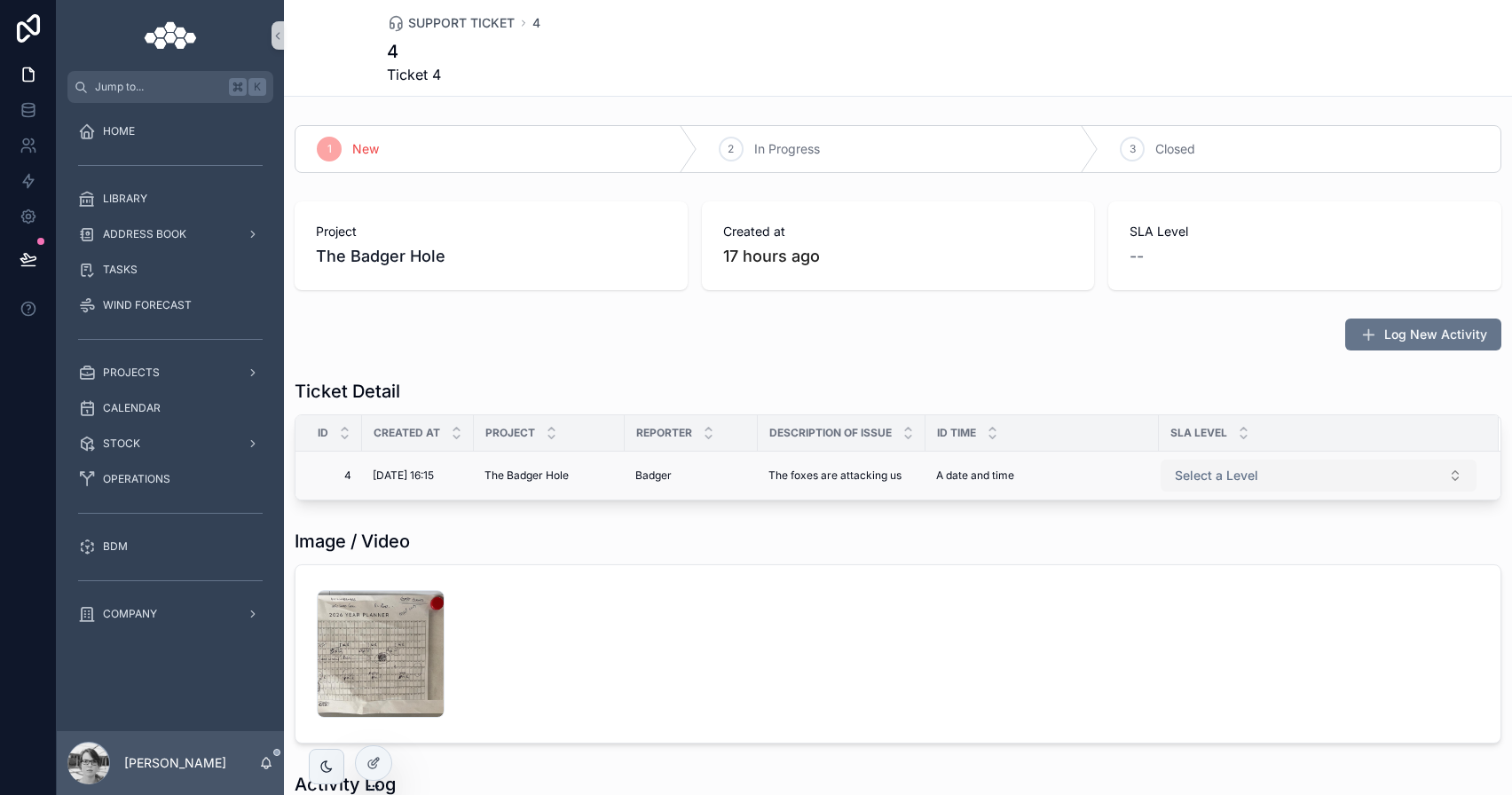
click at [1304, 460] on button "Select a Level" at bounding box center [1319, 476] width 316 height 32
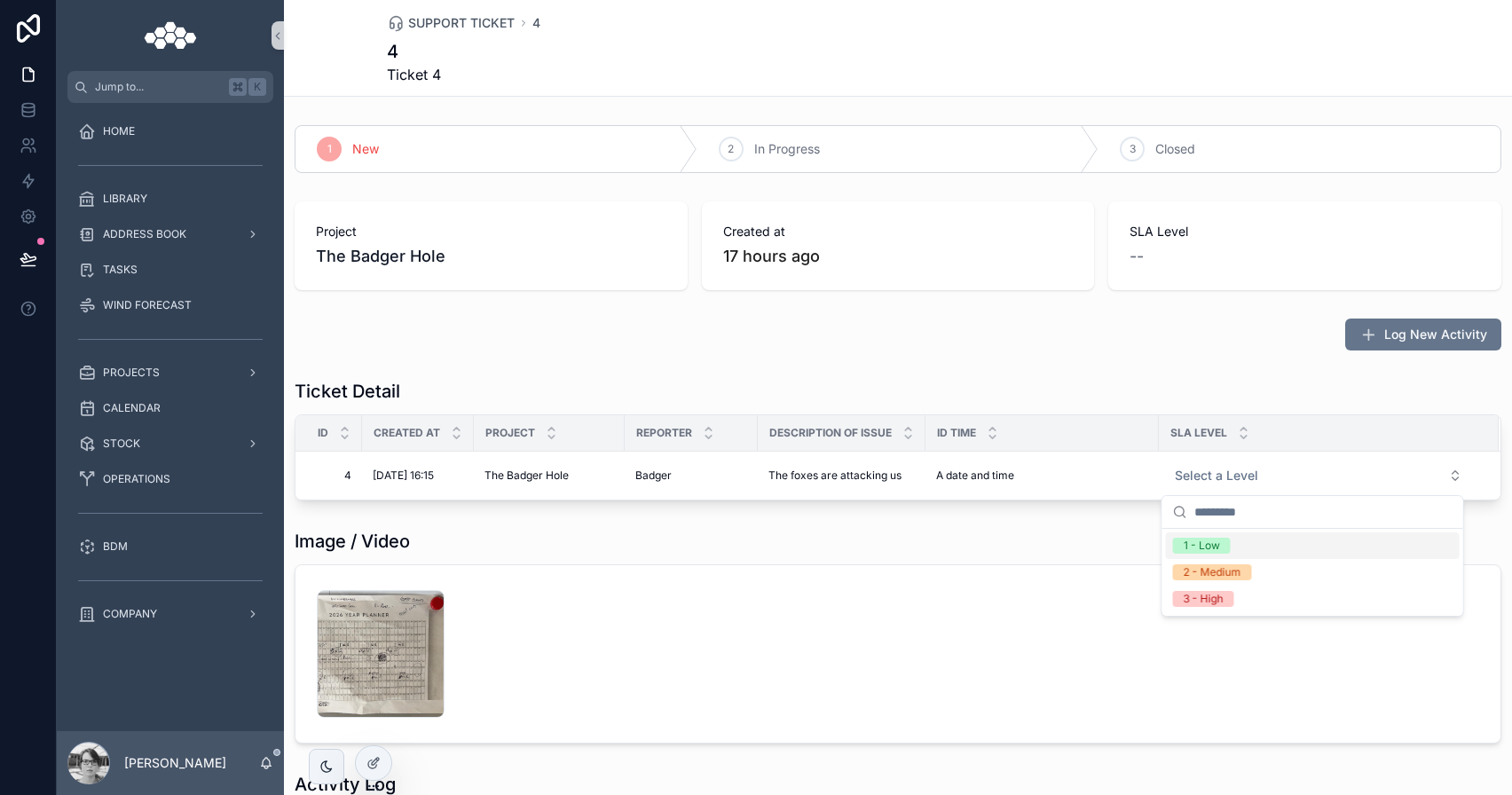
click at [1205, 550] on div "1 - Low" at bounding box center [1202, 546] width 37 height 16
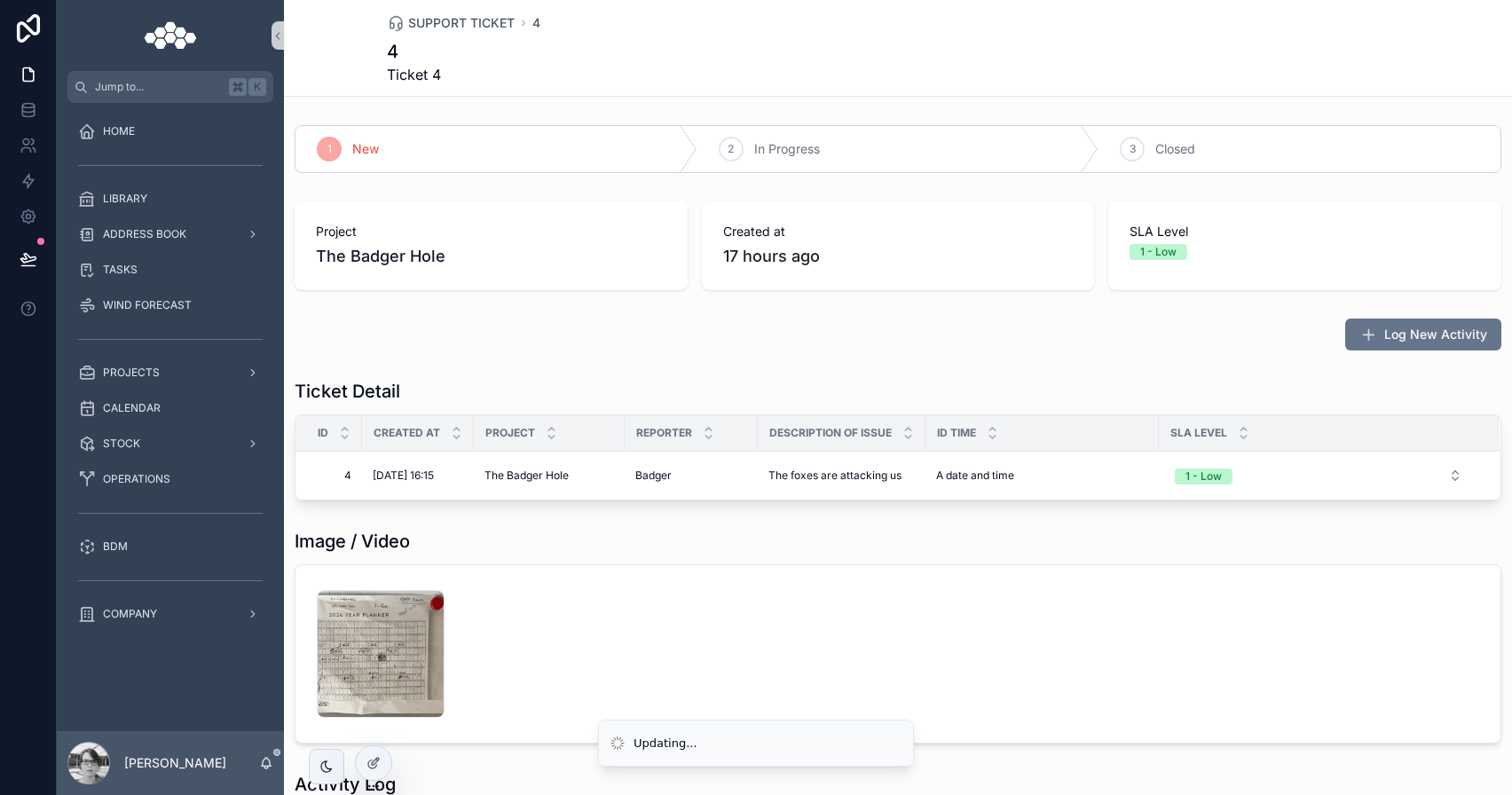
click at [1187, 380] on div "Ticket Detail" at bounding box center [897, 391] width 1207 height 25
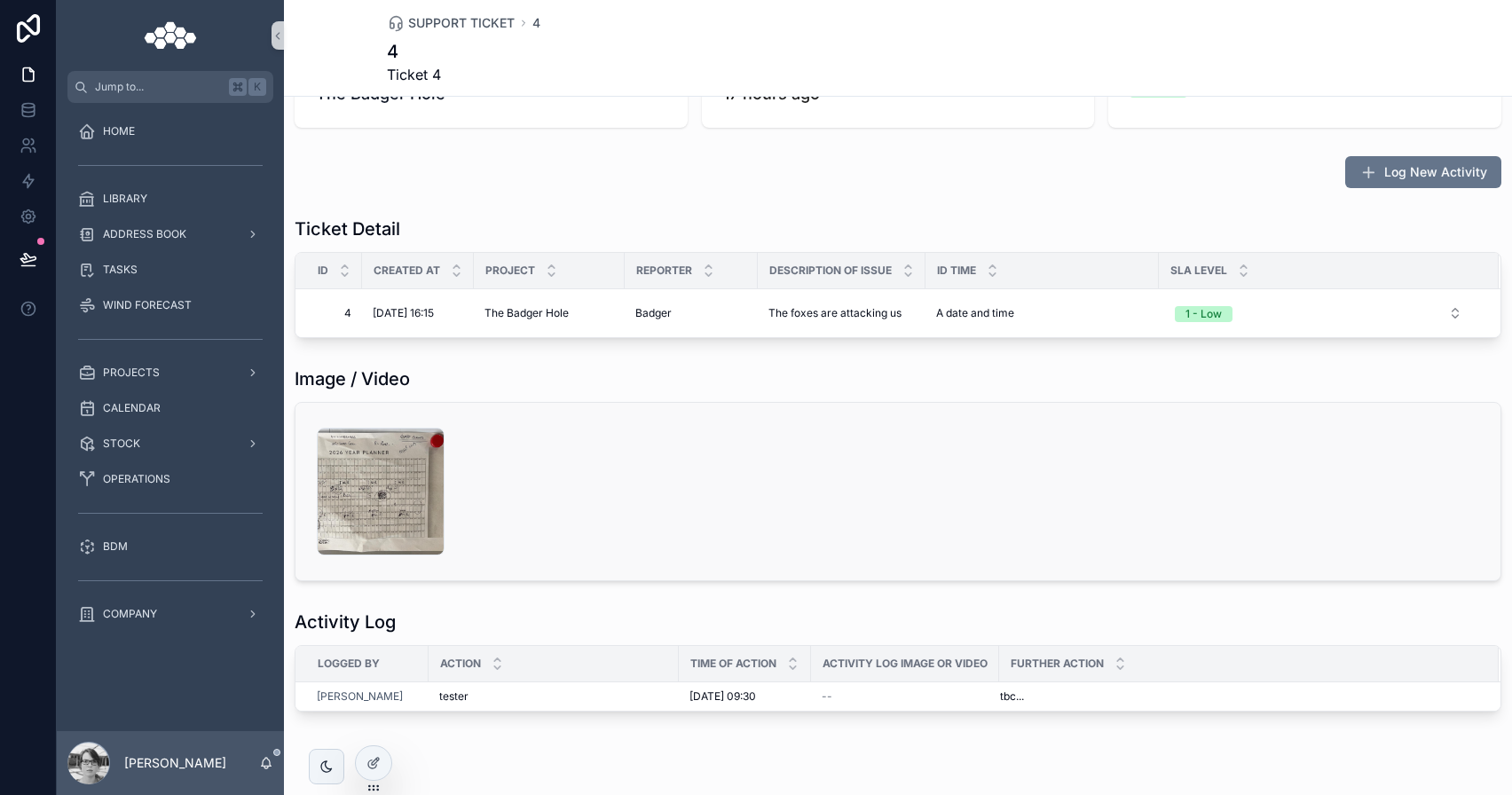
scroll to position [200, 0]
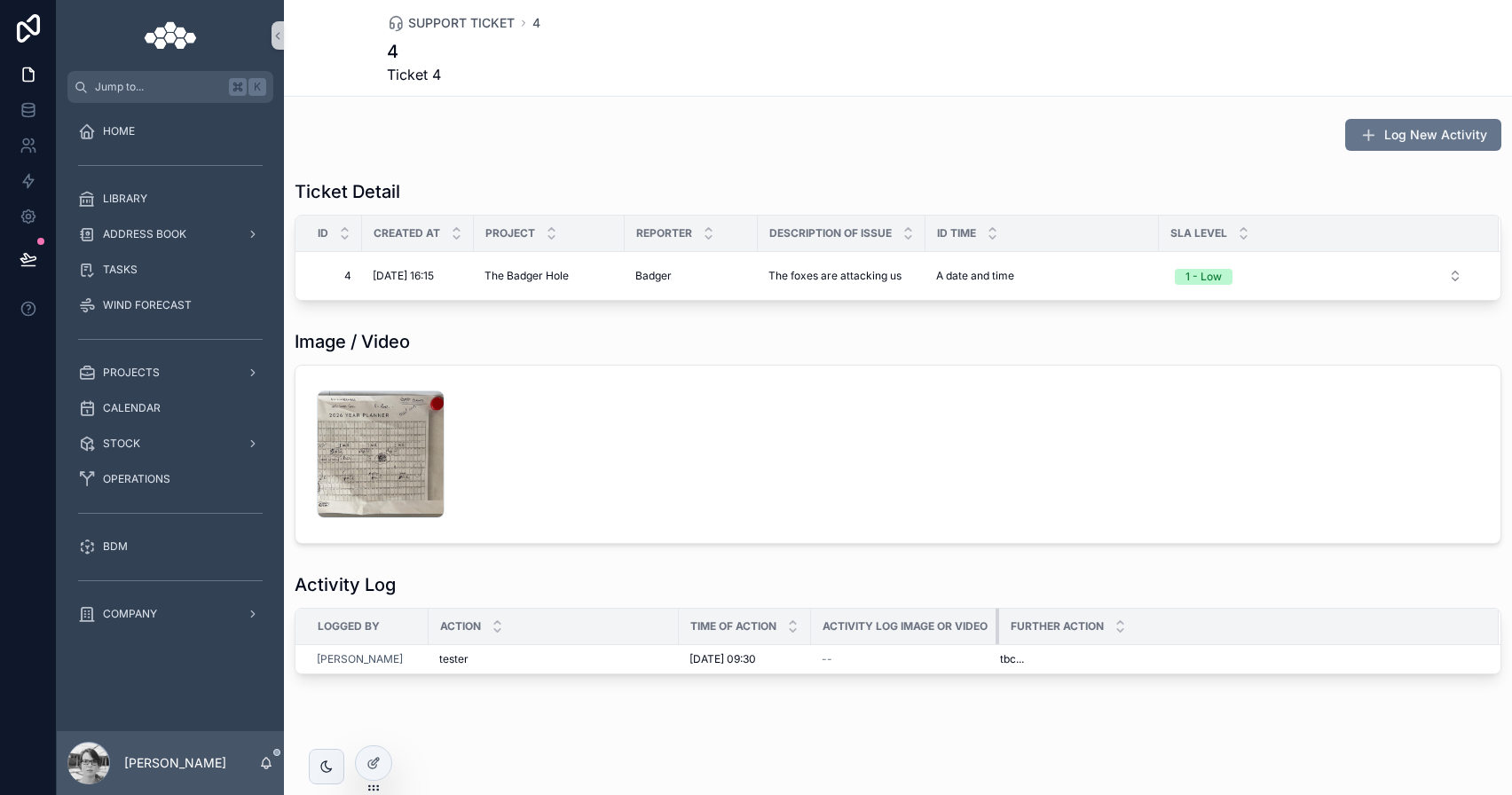
drag, startPoint x: 1001, startPoint y: 636, endPoint x: 1026, endPoint y: 633, distance: 25.2
click at [1026, 633] on tr "Logged By Action Time of Action Activity Log Image or Video Further Action" at bounding box center [897, 626] width 1205 height 37
drag, startPoint x: 999, startPoint y: 636, endPoint x: 1016, endPoint y: 631, distance: 17.7
click at [1016, 631] on tr "Logged By Action Time of Action Activity Log Image or Video Further Action" at bounding box center [897, 626] width 1205 height 37
click at [386, 756] on div at bounding box center [374, 764] width 36 height 34
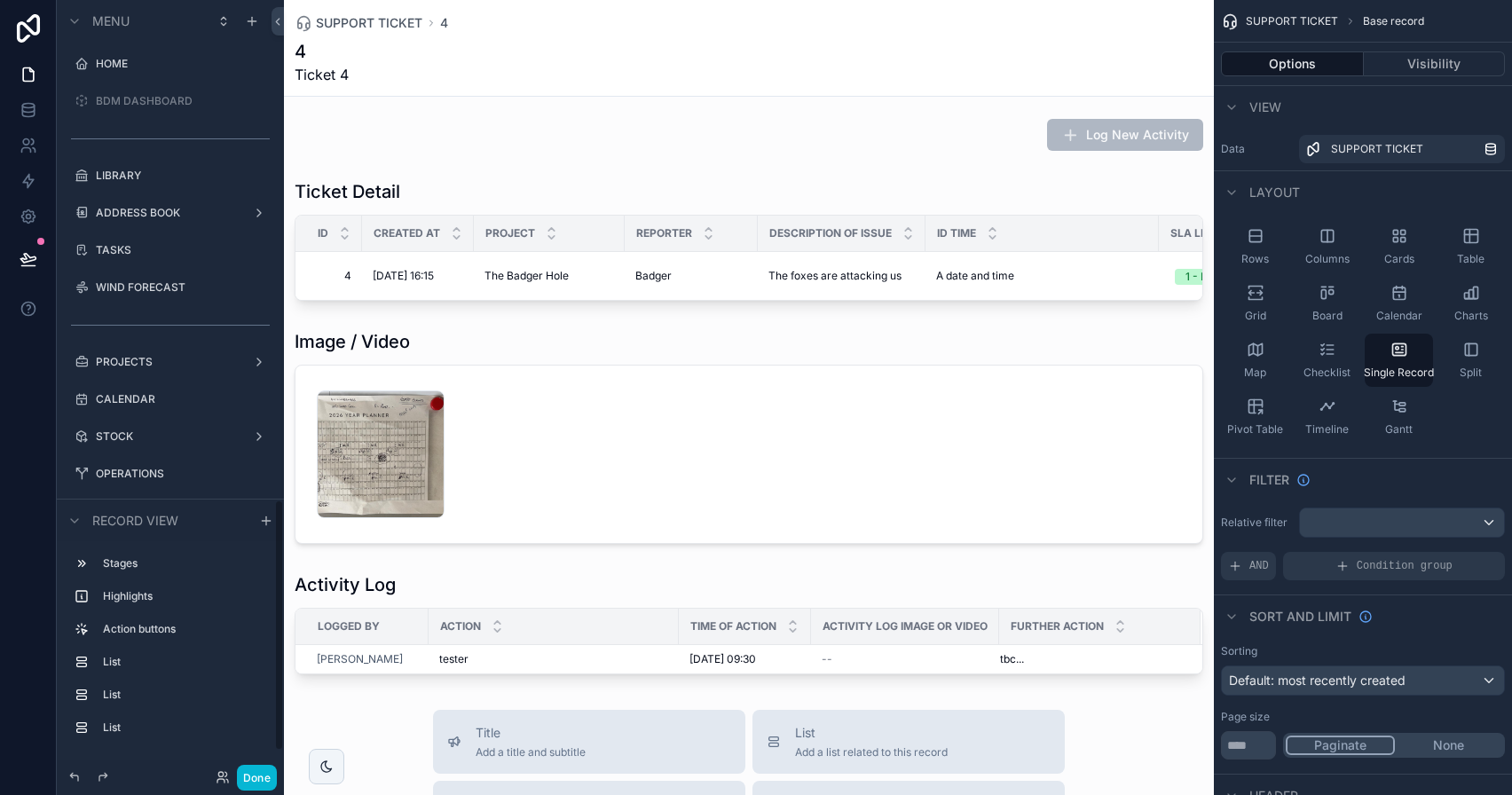
scroll to position [1539, 0]
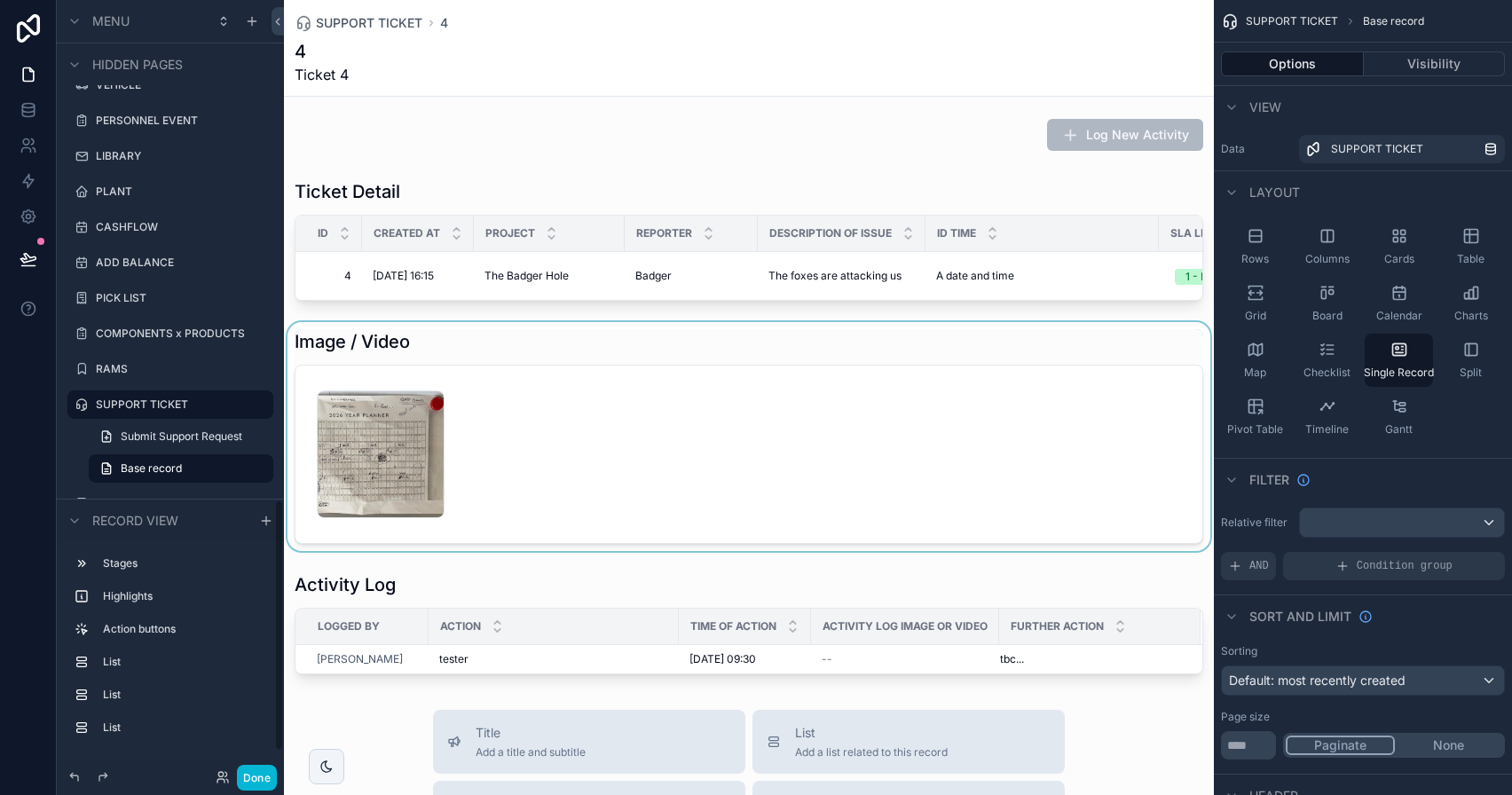
click at [367, 358] on div "scrollable content" at bounding box center [748, 436] width 930 height 229
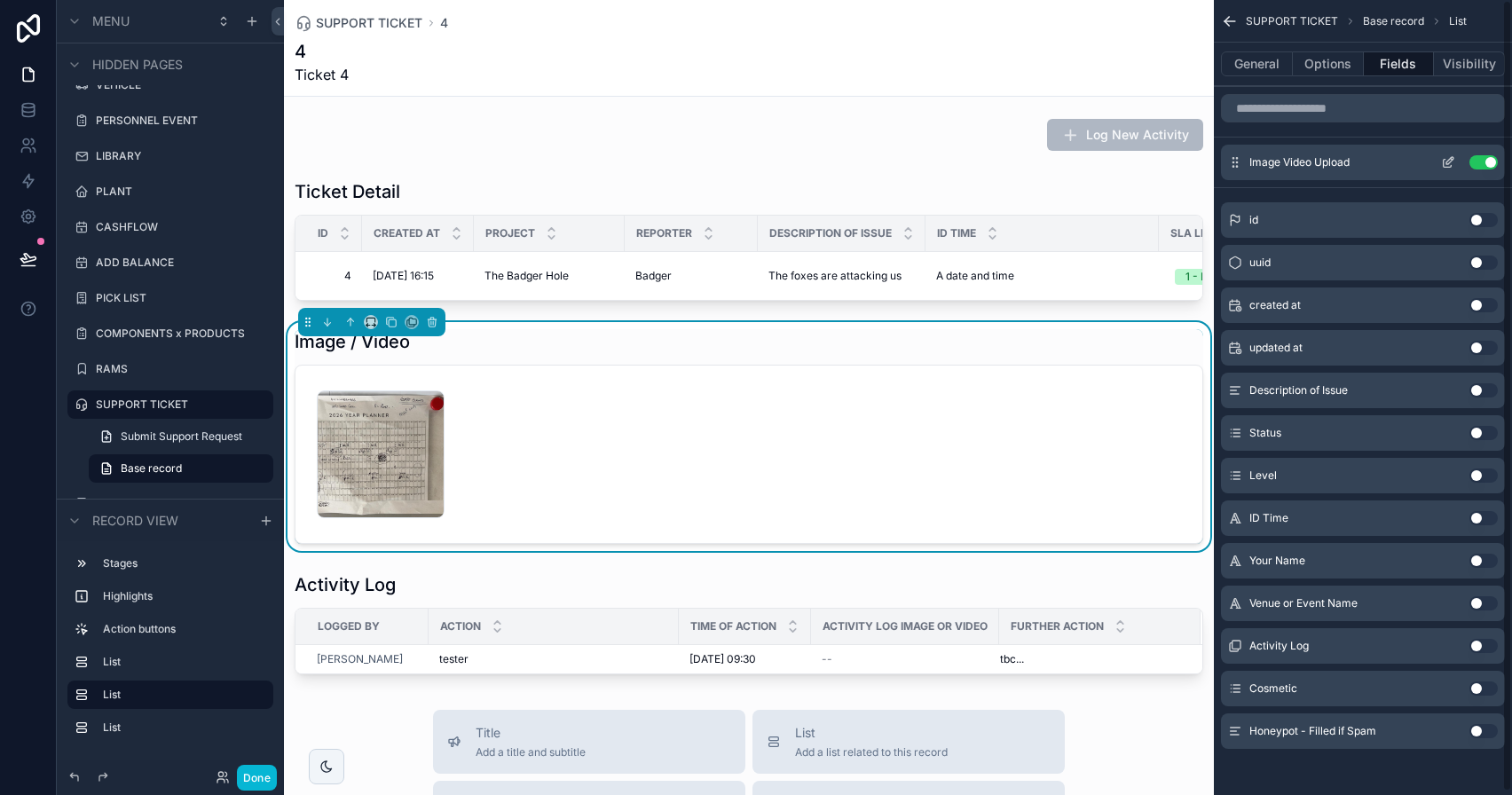
click at [1452, 158] on icon "scrollable content" at bounding box center [1448, 162] width 14 height 14
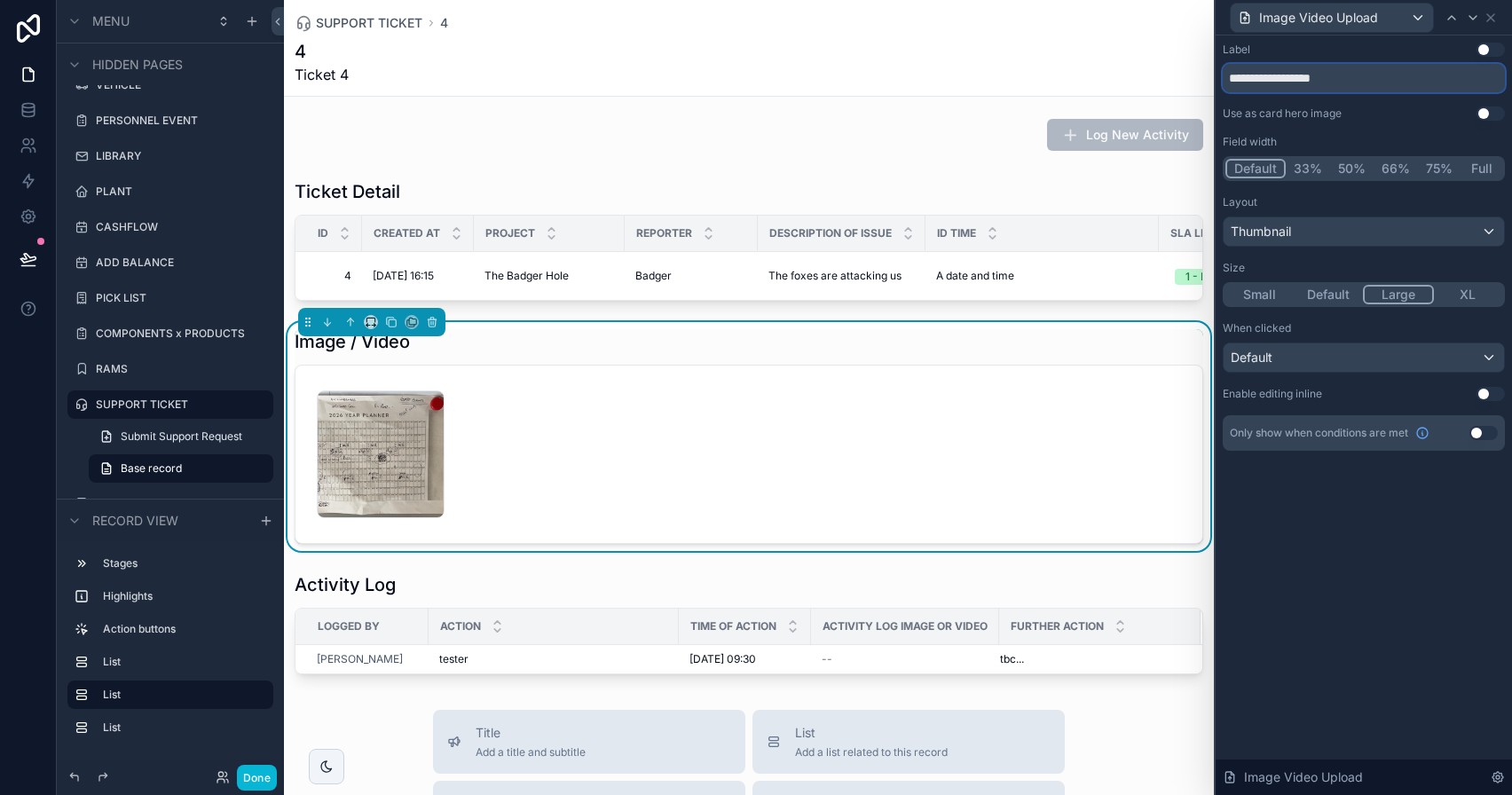
click at [1228, 78] on input "**********" at bounding box center [1364, 78] width 282 height 29
type input "**********"
click at [1492, 14] on icon at bounding box center [1490, 18] width 7 height 7
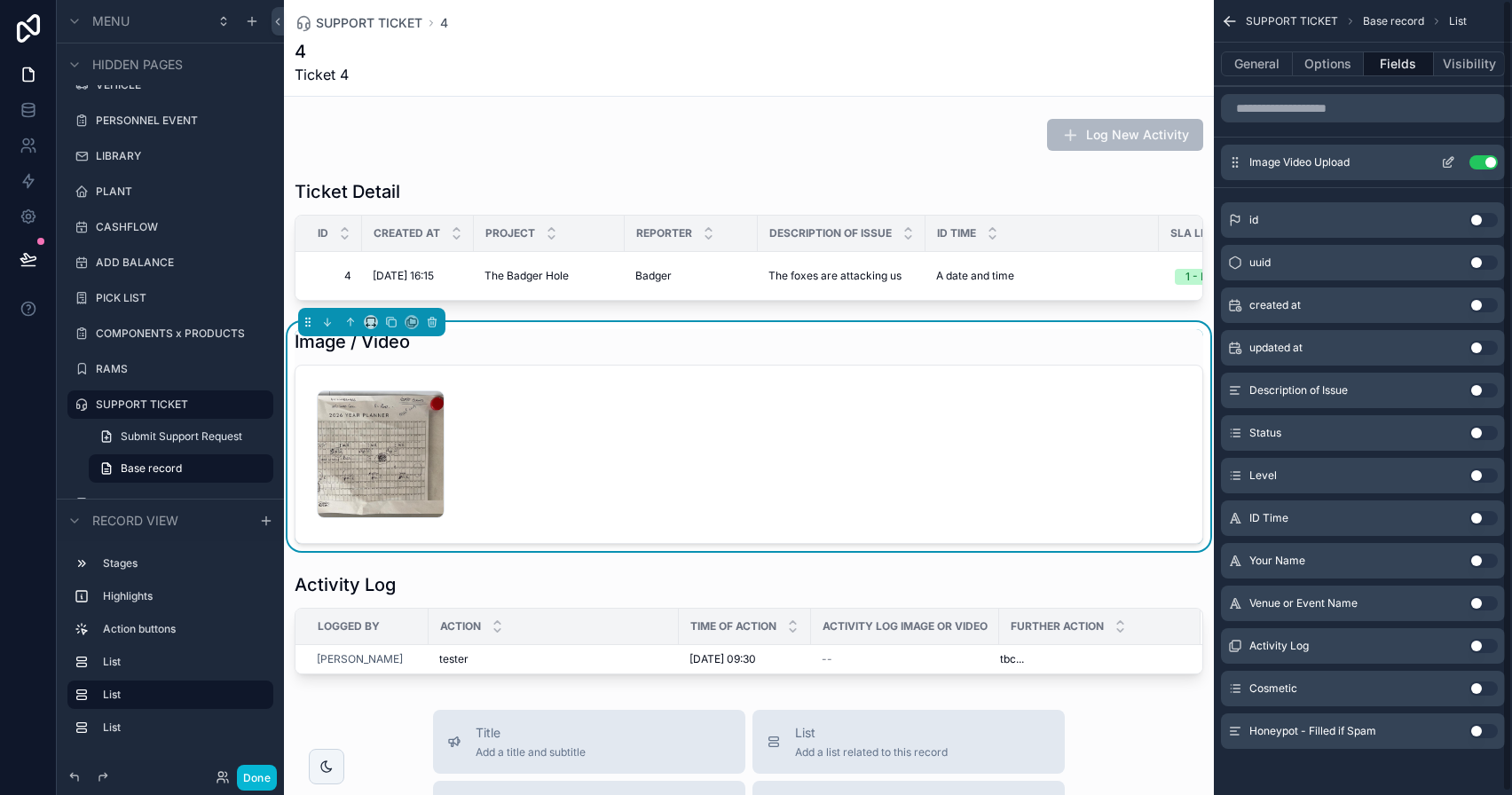
click at [1450, 159] on icon "scrollable content" at bounding box center [1448, 162] width 14 height 14
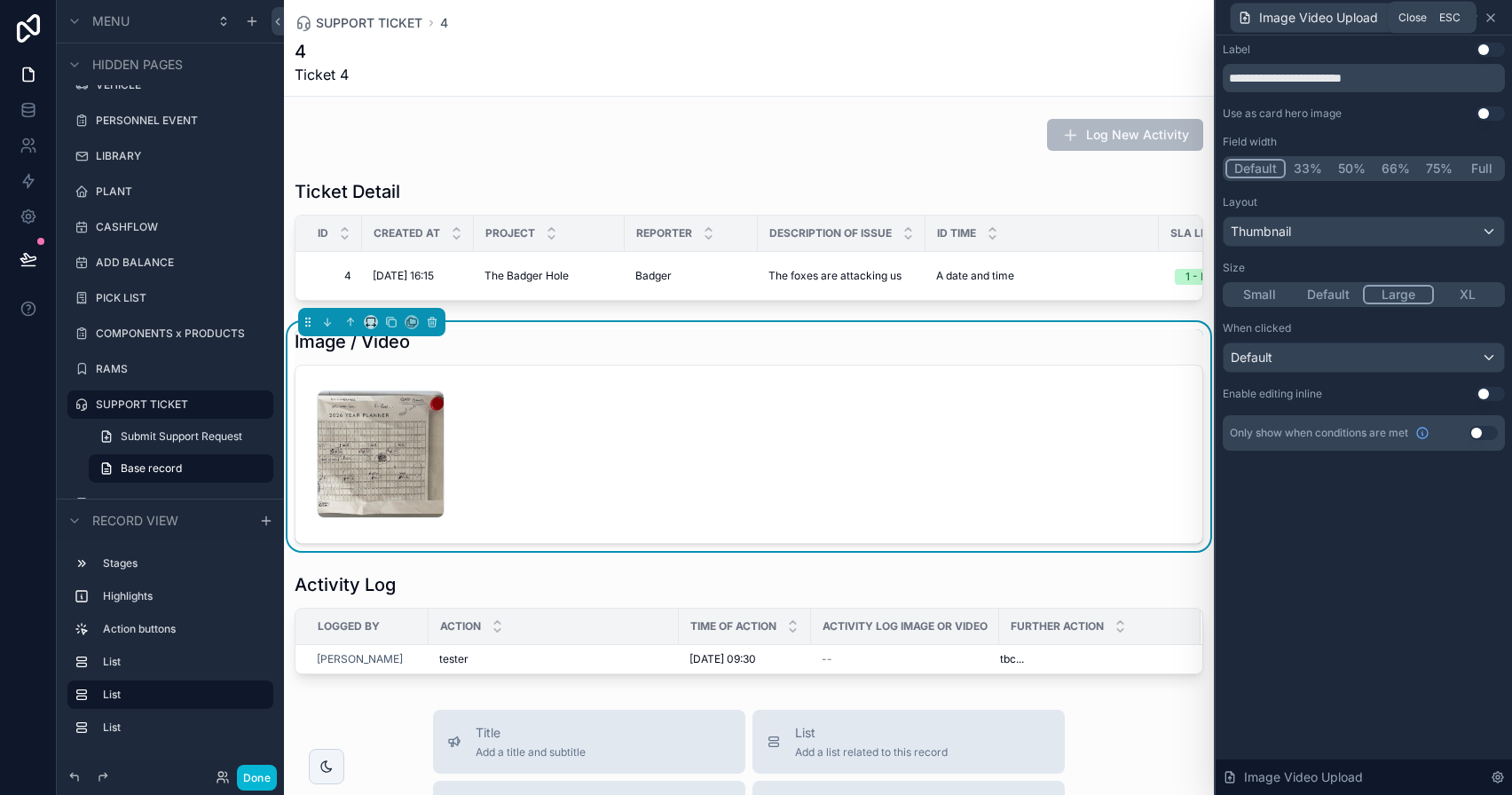
click at [1497, 21] on icon at bounding box center [1491, 18] width 14 height 14
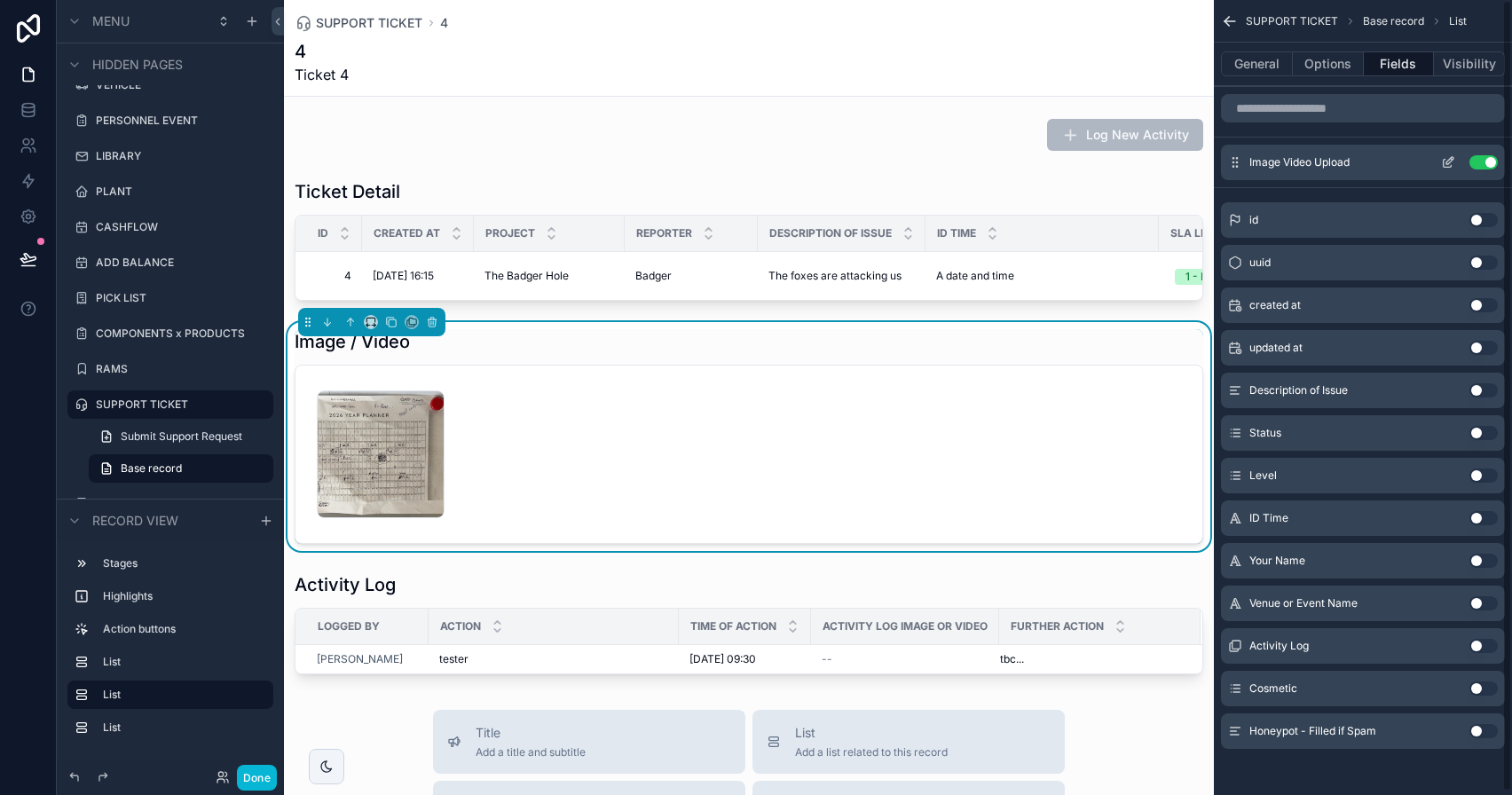
click at [1449, 159] on icon "scrollable content" at bounding box center [1450, 161] width 7 height 7
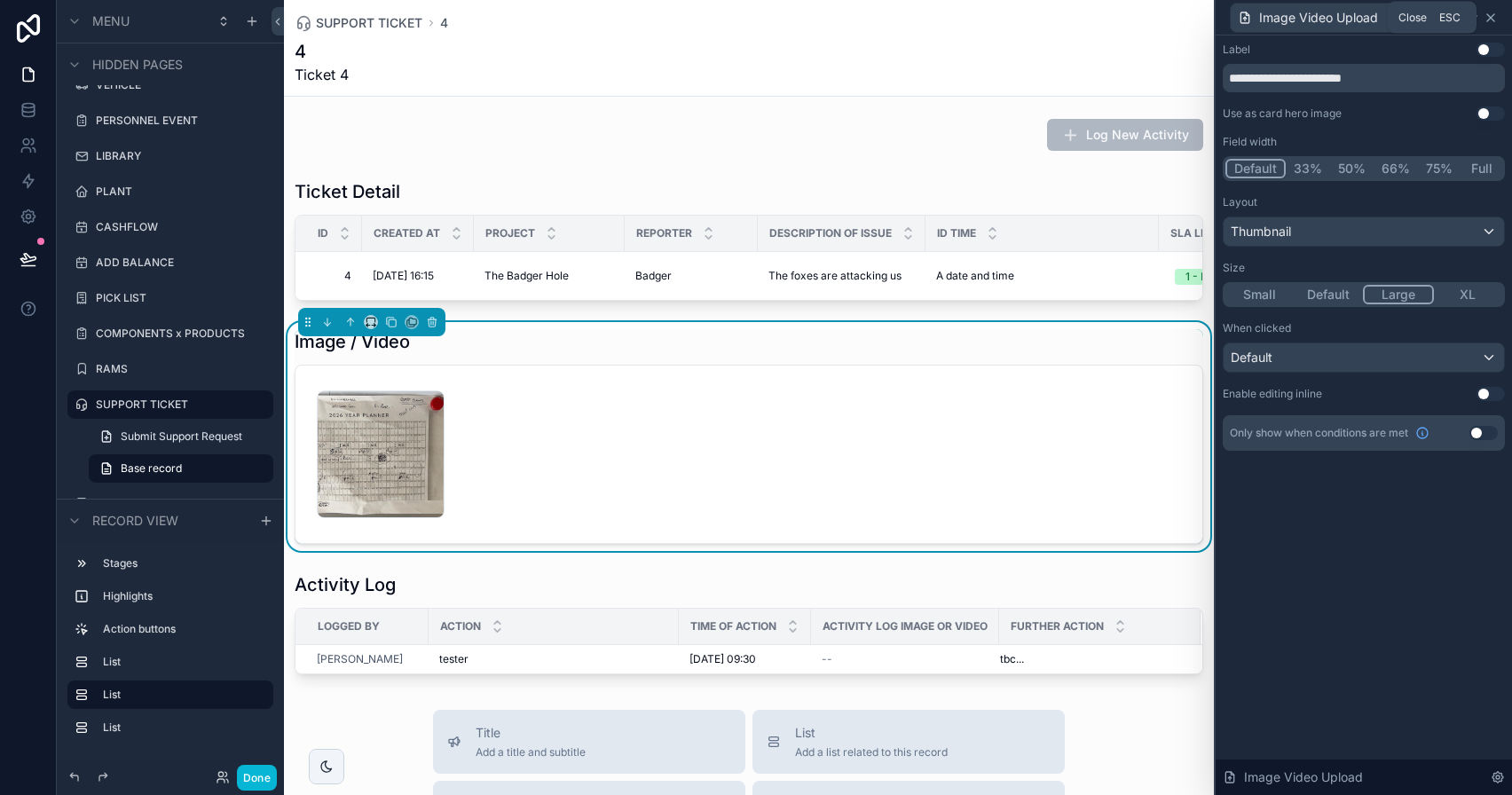
click at [1492, 14] on icon at bounding box center [1490, 18] width 7 height 7
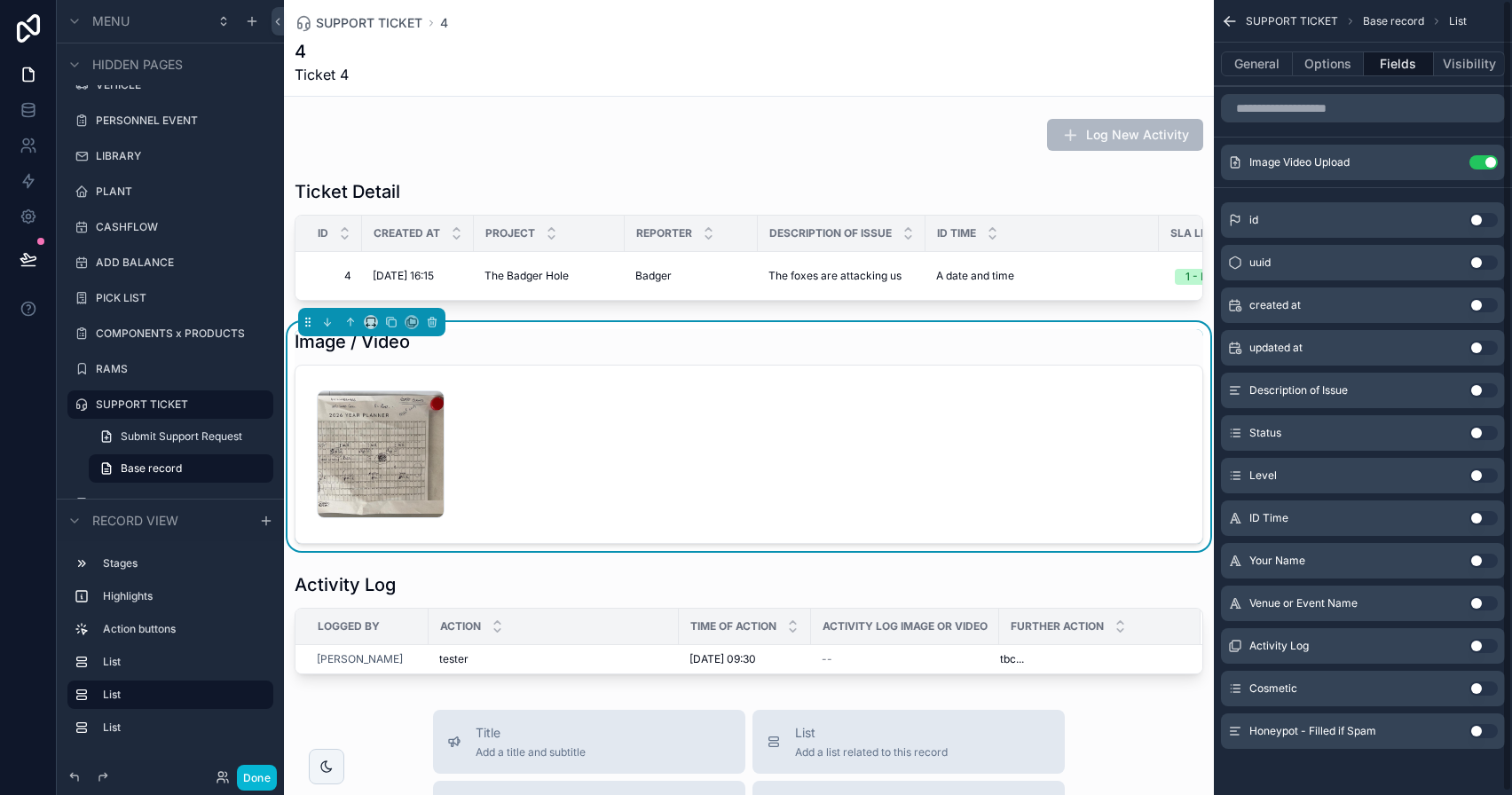
click at [1312, 83] on div "General Options Fields Visibility" at bounding box center [1363, 63] width 298 height 42
click at [1316, 68] on button "Options" at bounding box center [1328, 64] width 71 height 25
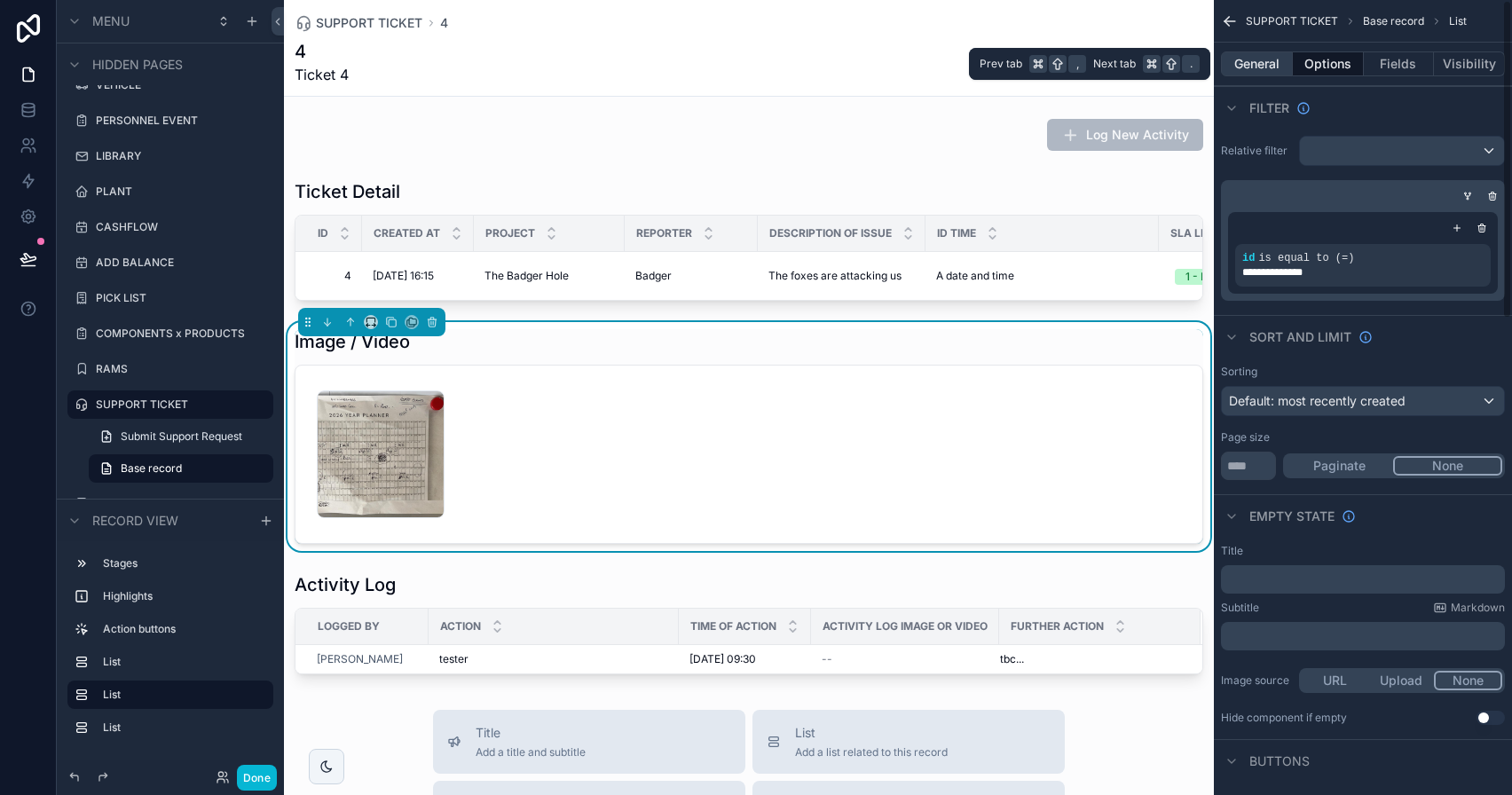
click at [1251, 63] on button "General" at bounding box center [1257, 64] width 72 height 25
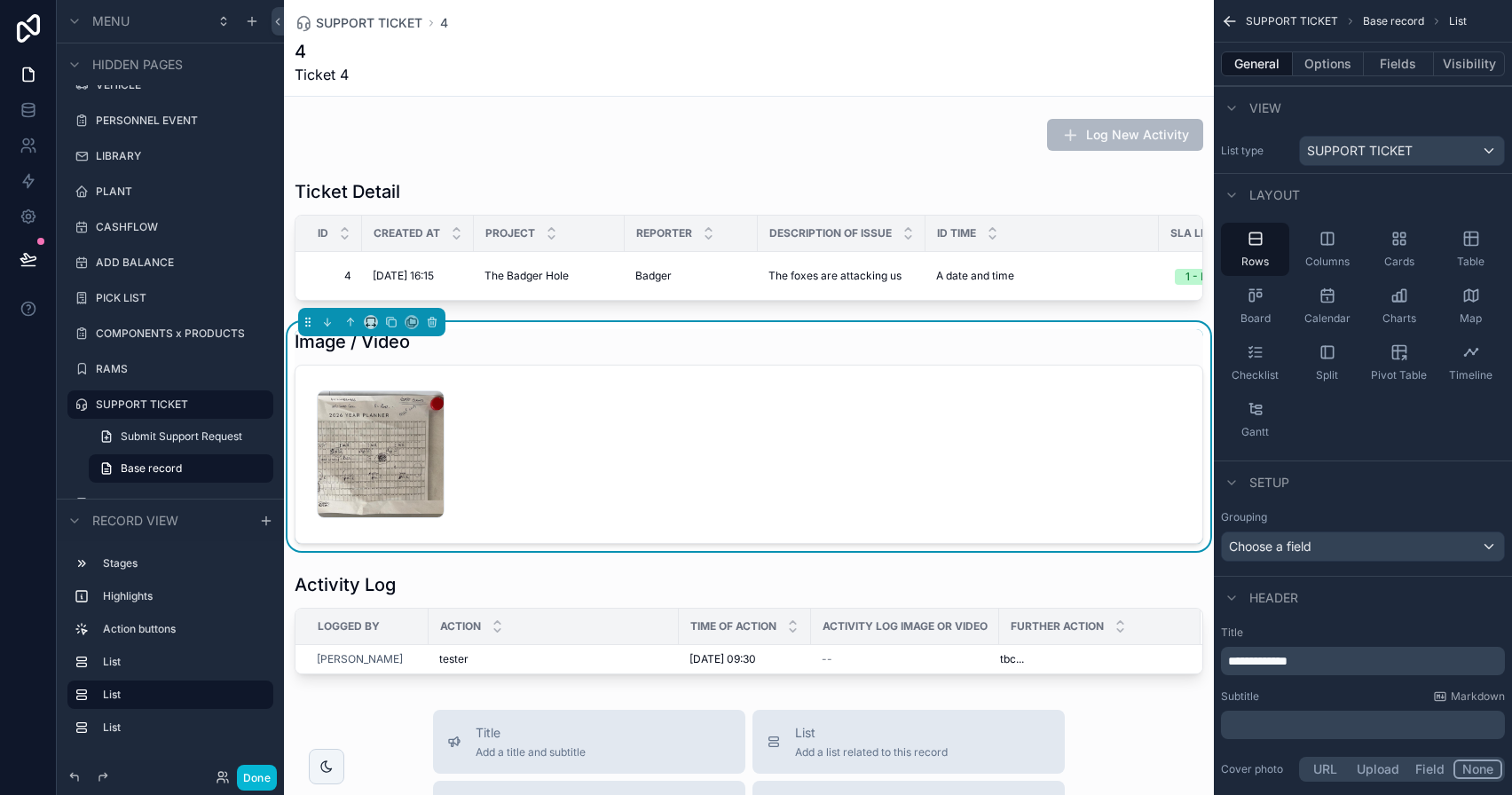
click at [1230, 655] on span "**********" at bounding box center [1258, 661] width 59 height 13
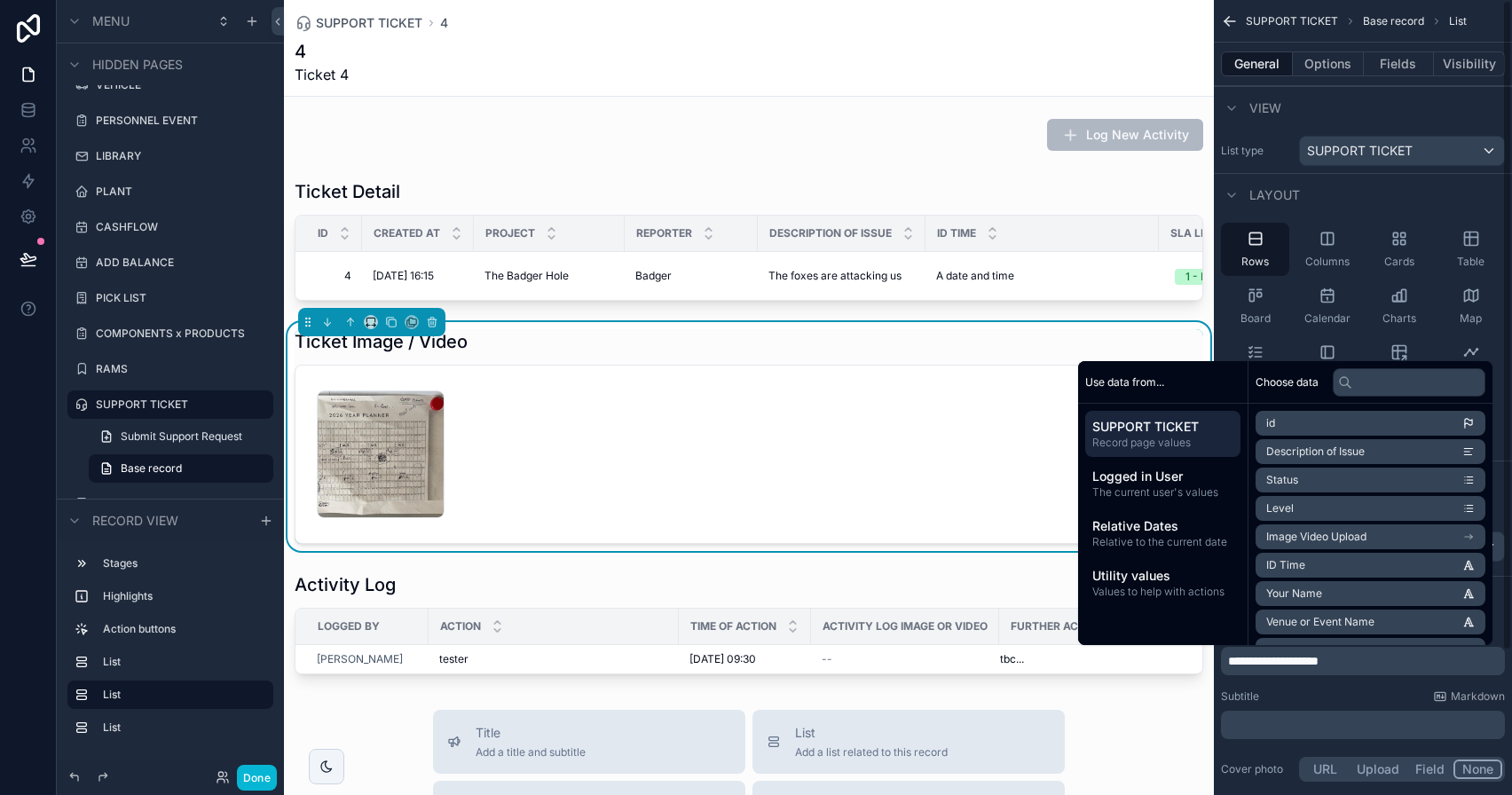
click at [1274, 716] on p "﻿" at bounding box center [1365, 725] width 274 height 18
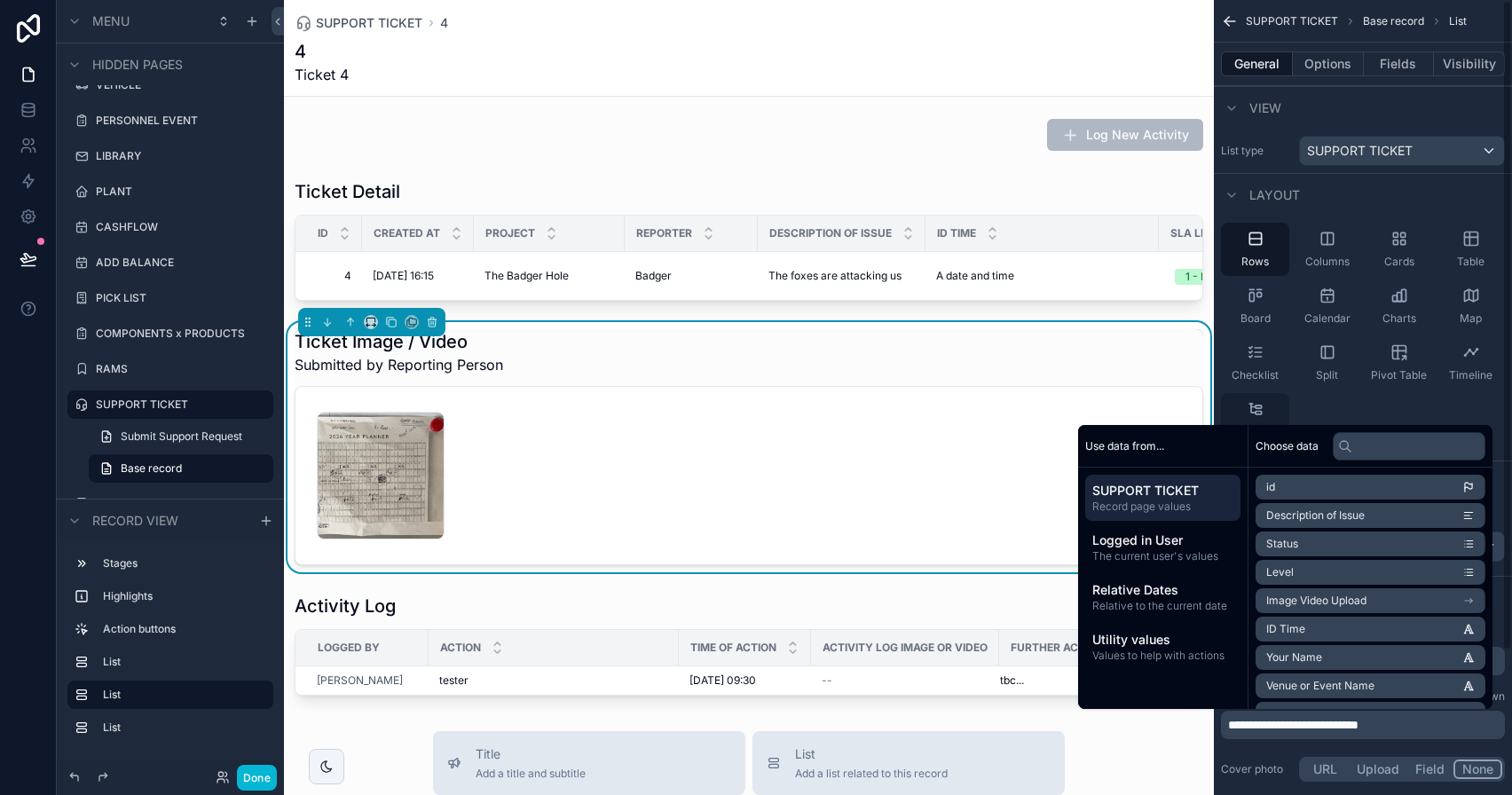
click at [1230, 417] on div "Gantt" at bounding box center [1255, 419] width 68 height 53
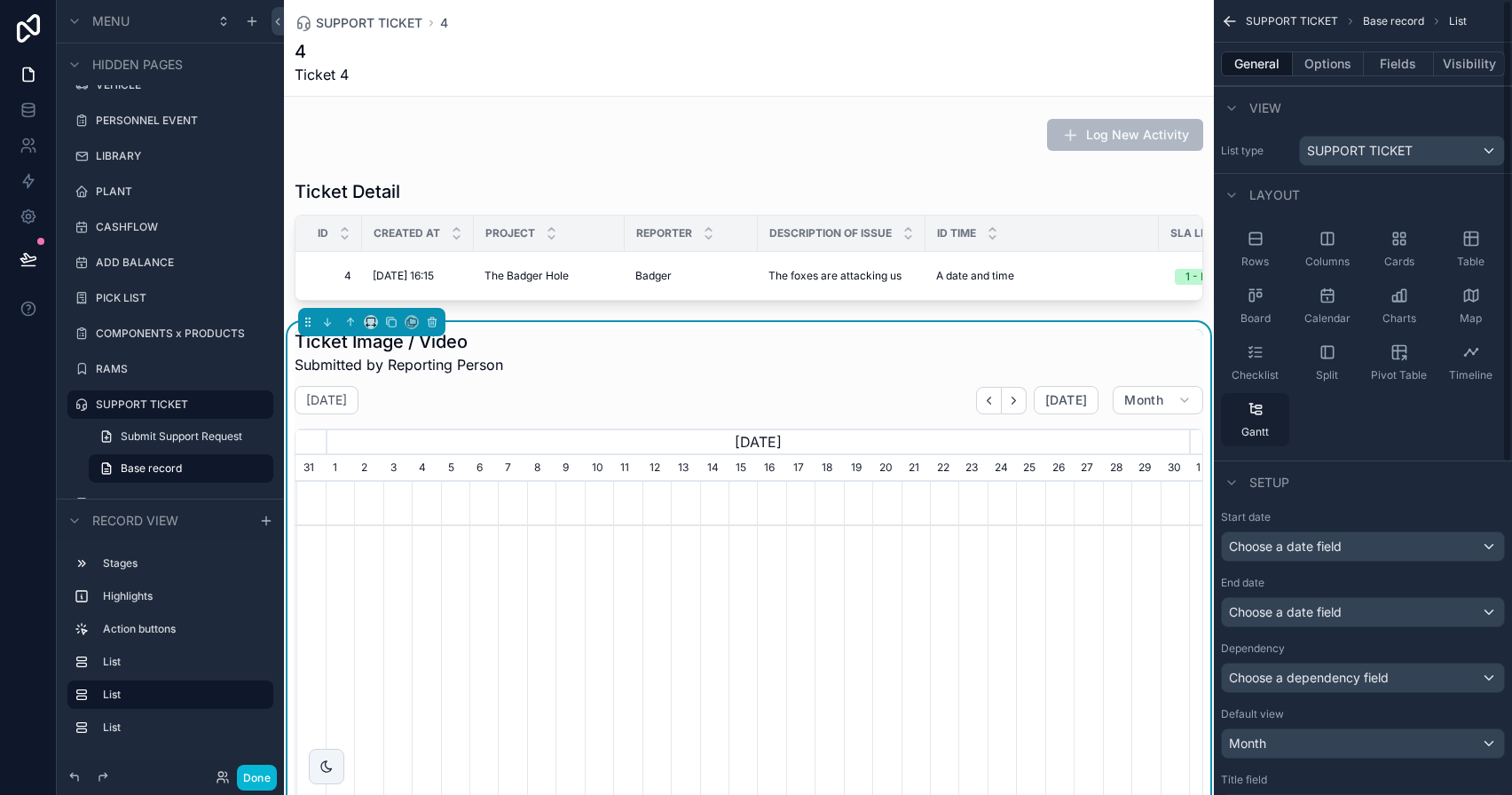
scroll to position [0, 894]
click at [1268, 252] on div "Rows" at bounding box center [1255, 249] width 68 height 53
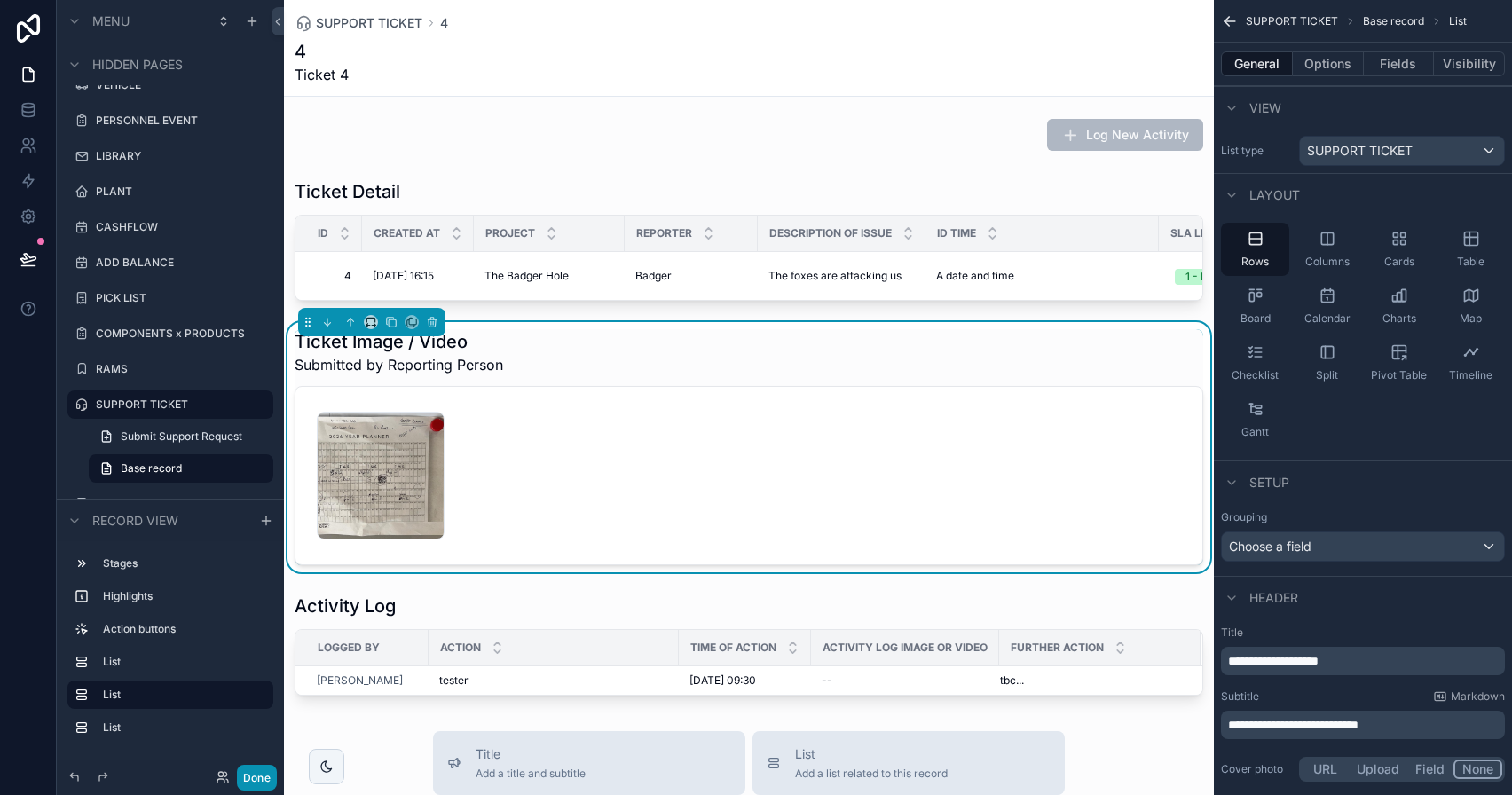
click at [255, 776] on button "Done" at bounding box center [257, 777] width 40 height 26
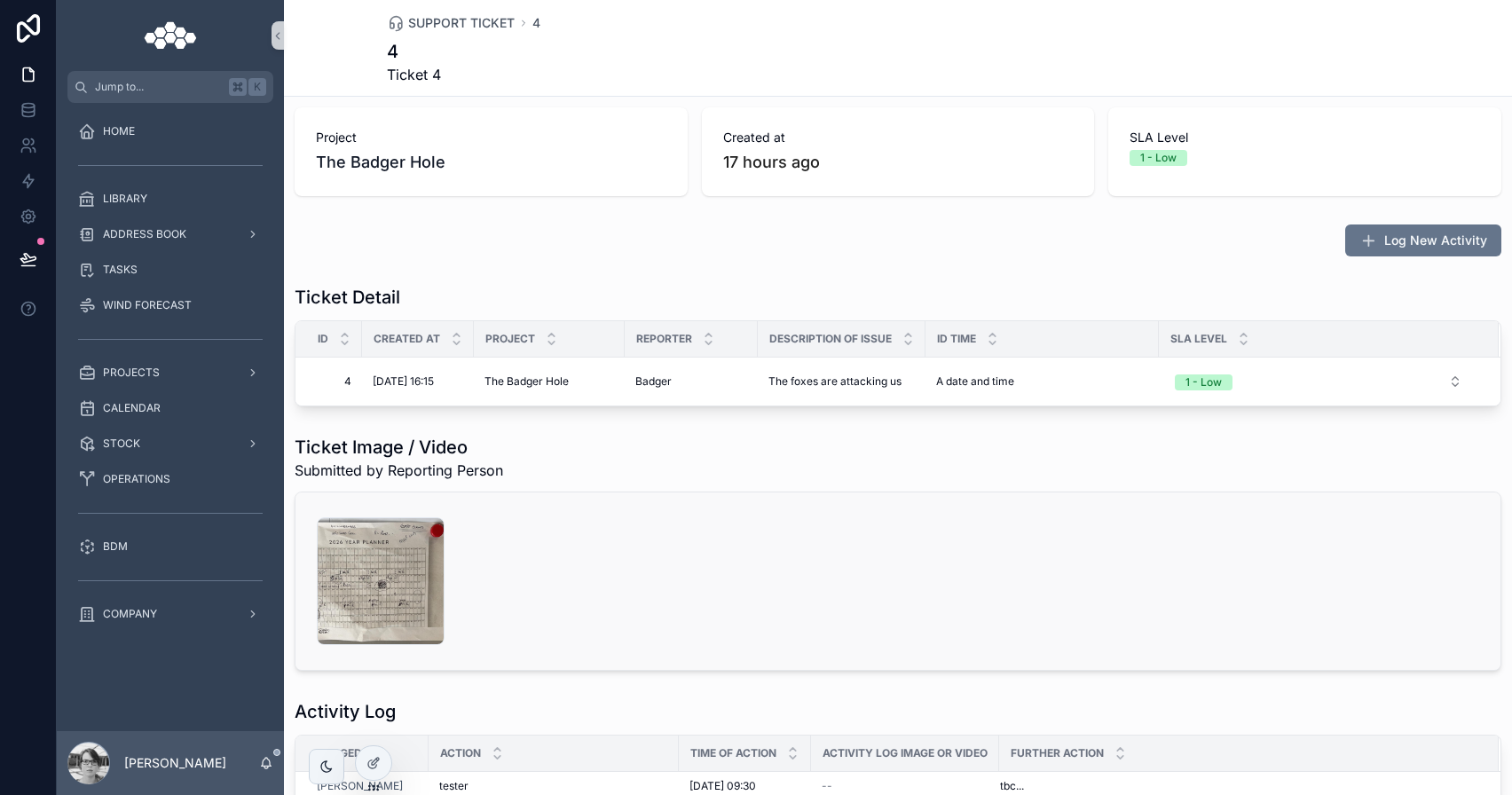
scroll to position [0, 0]
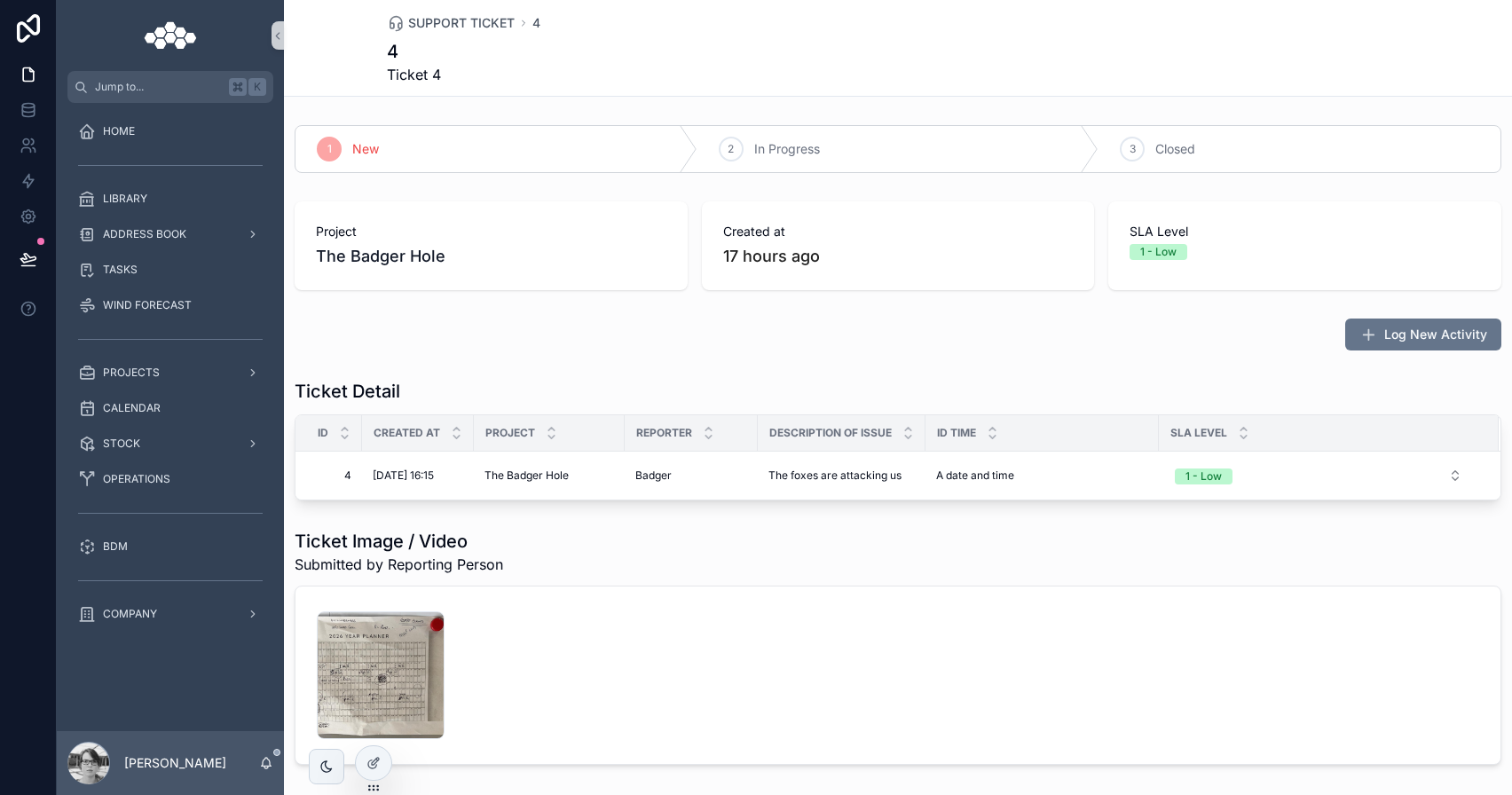
click at [395, 769] on div "Ticket Image / Video Submitted by Reporting Person PHOTO-2025-09-29-11-45-46 .j…" at bounding box center [897, 646] width 1228 height 250
click at [380, 763] on icon at bounding box center [373, 764] width 14 height 14
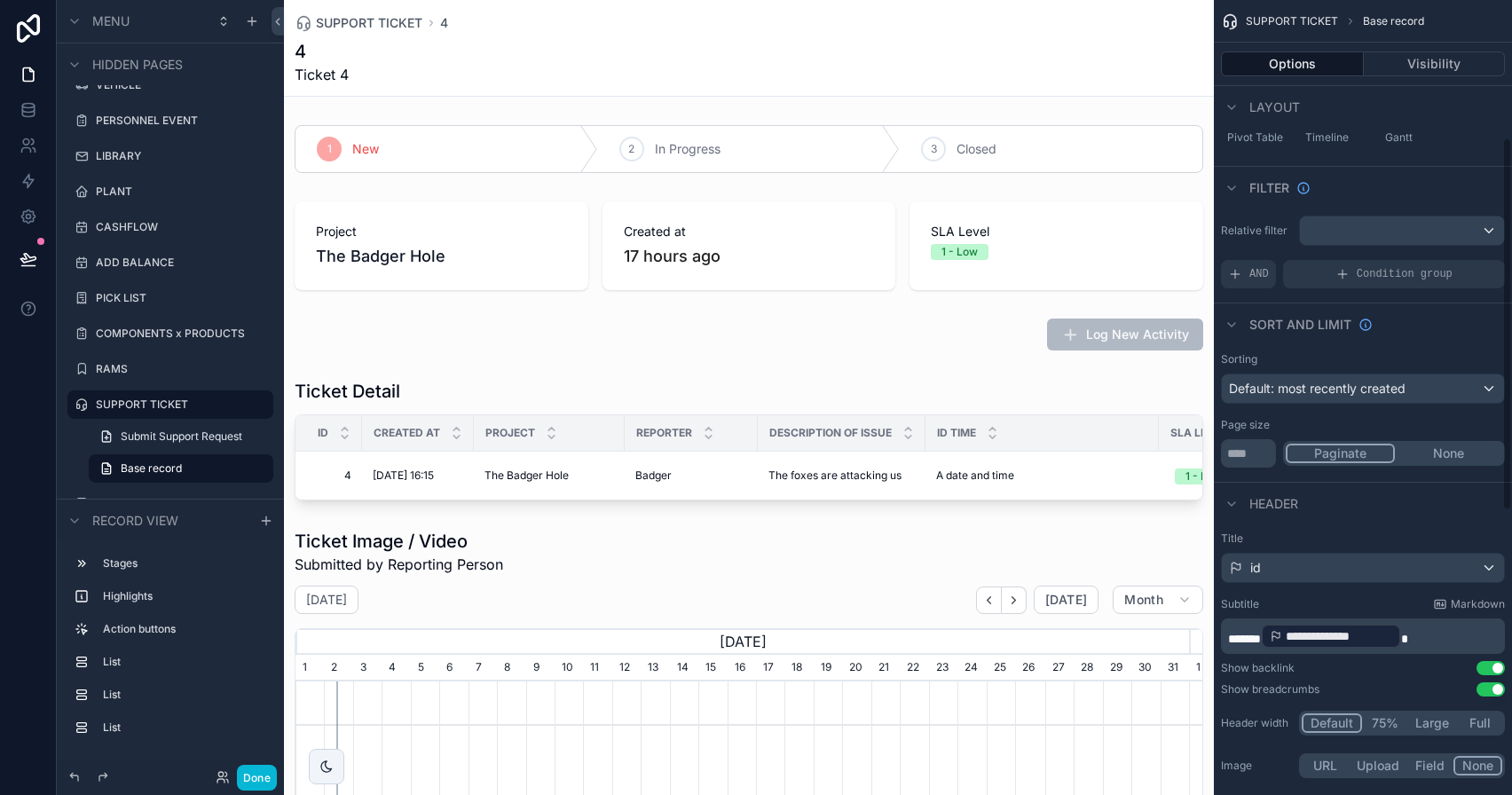
scroll to position [296, 0]
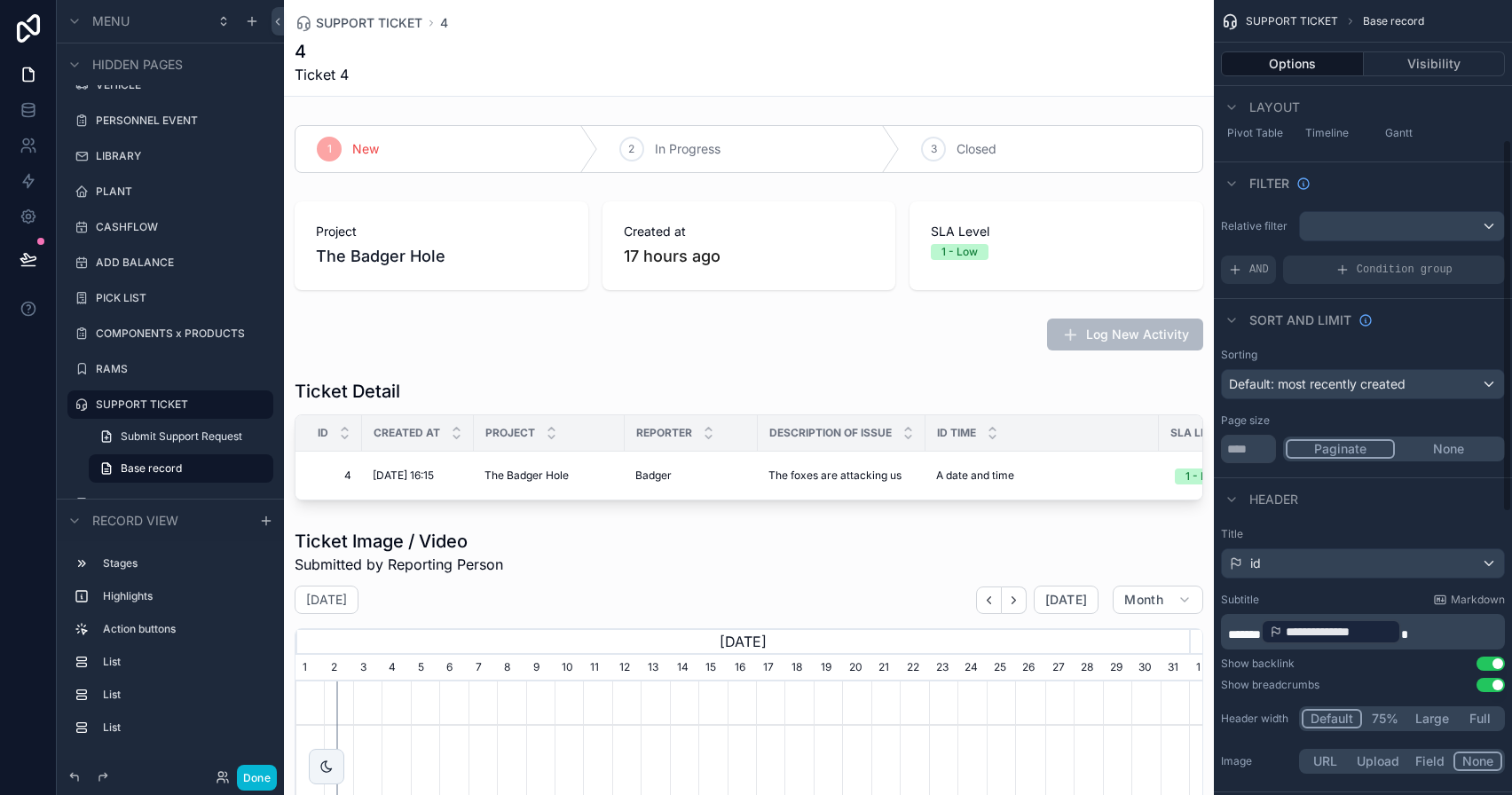
click at [1306, 546] on div "Title id" at bounding box center [1363, 552] width 284 height 51
click at [1321, 562] on div "id" at bounding box center [1363, 563] width 282 height 29
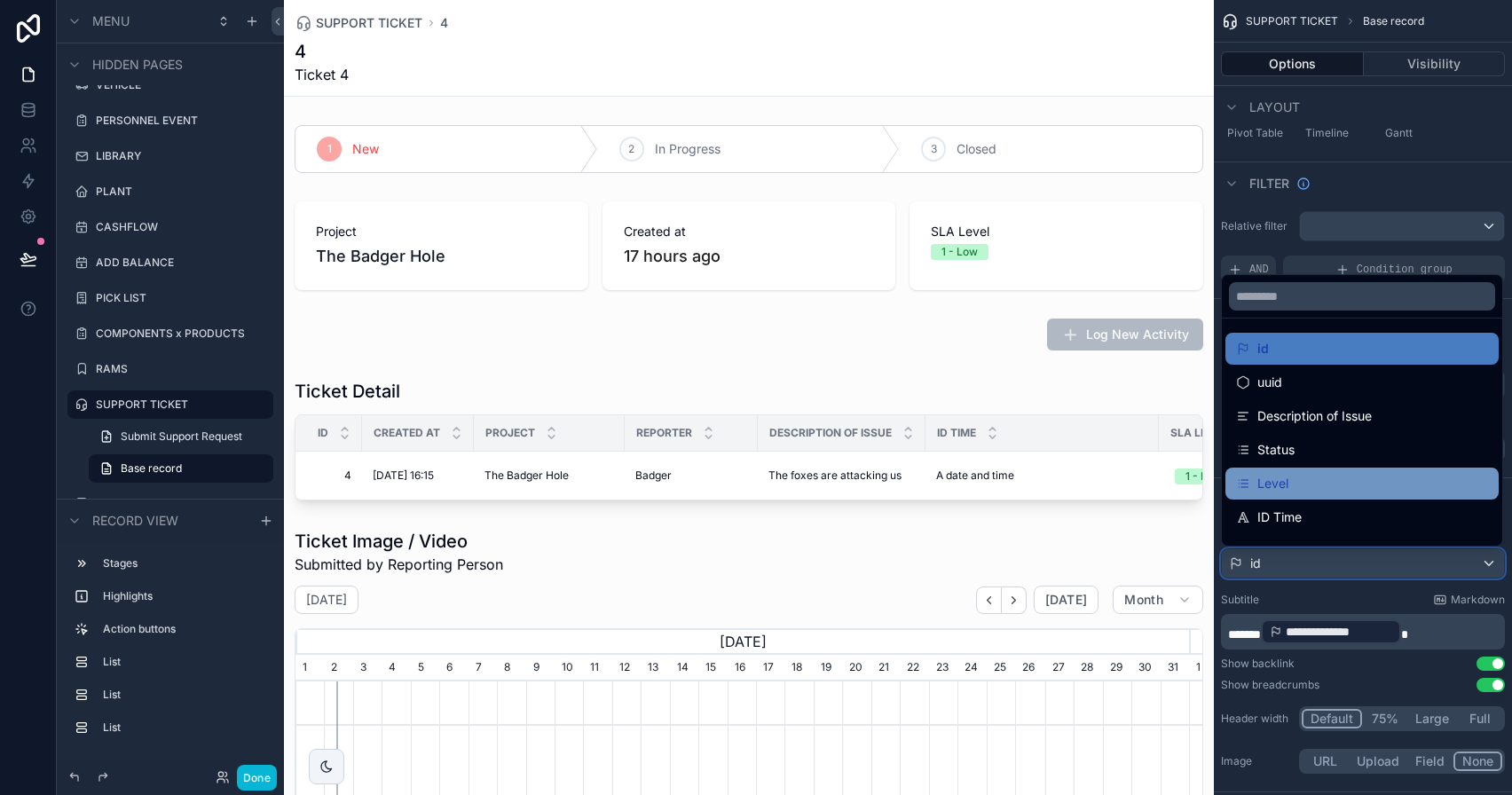
scroll to position [126, 0]
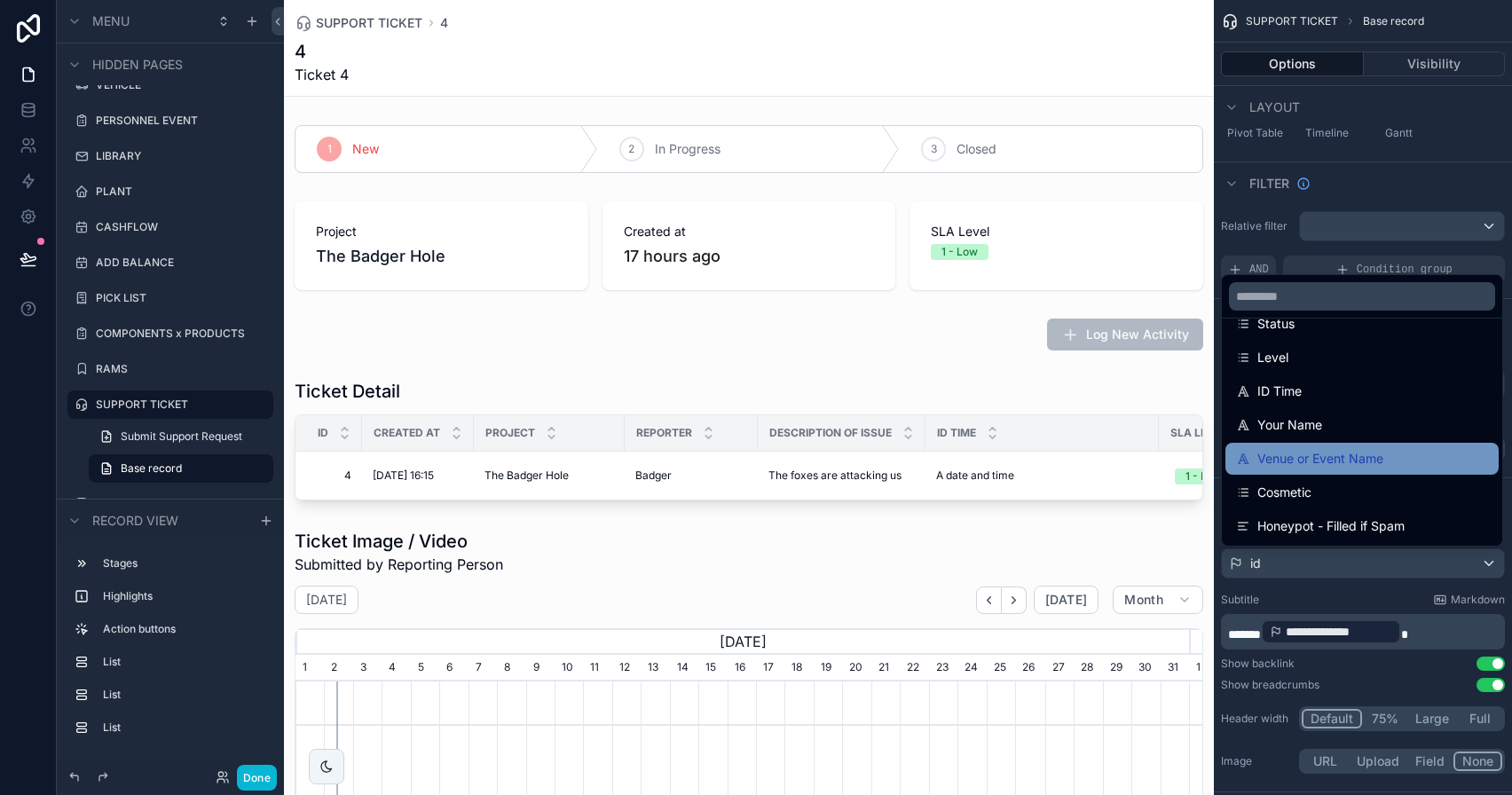
click at [1327, 460] on span "Venue or Event Name" at bounding box center [1320, 459] width 126 height 22
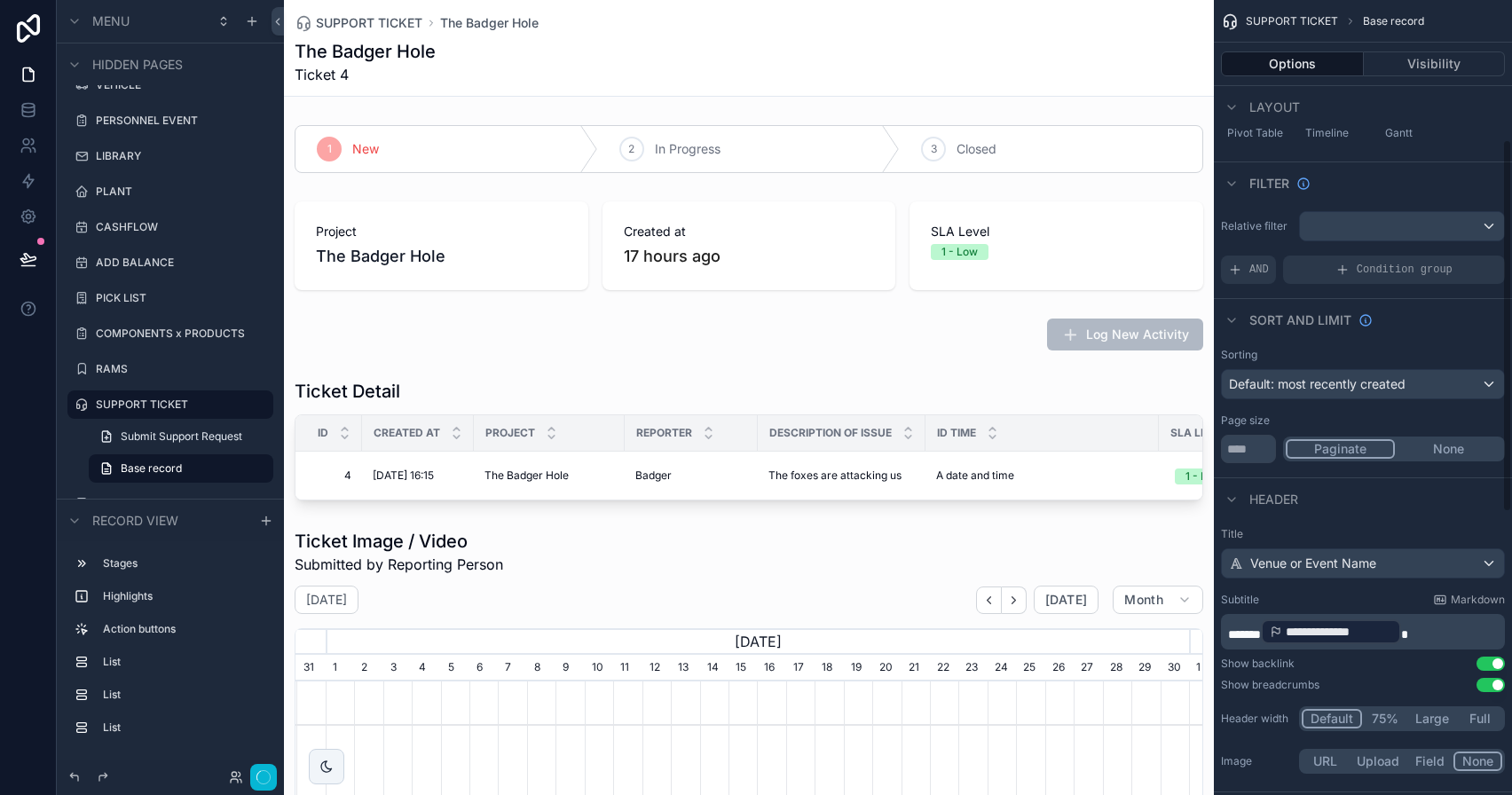
scroll to position [0, 894]
click at [251, 772] on button "Done" at bounding box center [257, 777] width 40 height 26
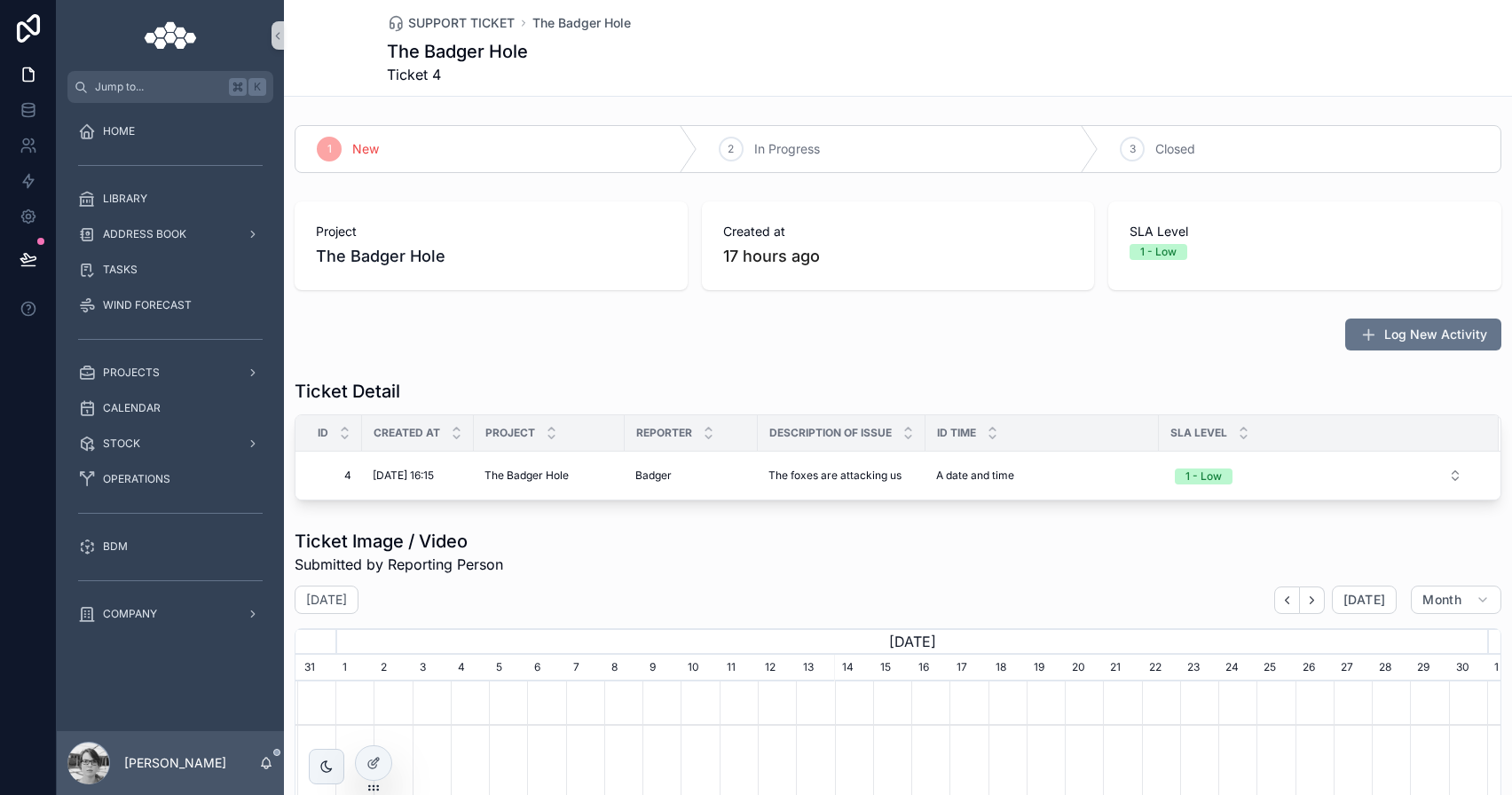
scroll to position [0, 1192]
click at [447, 27] on span "SUPPORT TICKET" at bounding box center [461, 23] width 107 height 18
click at [180, 486] on div "OPERATIONS" at bounding box center [170, 479] width 185 height 29
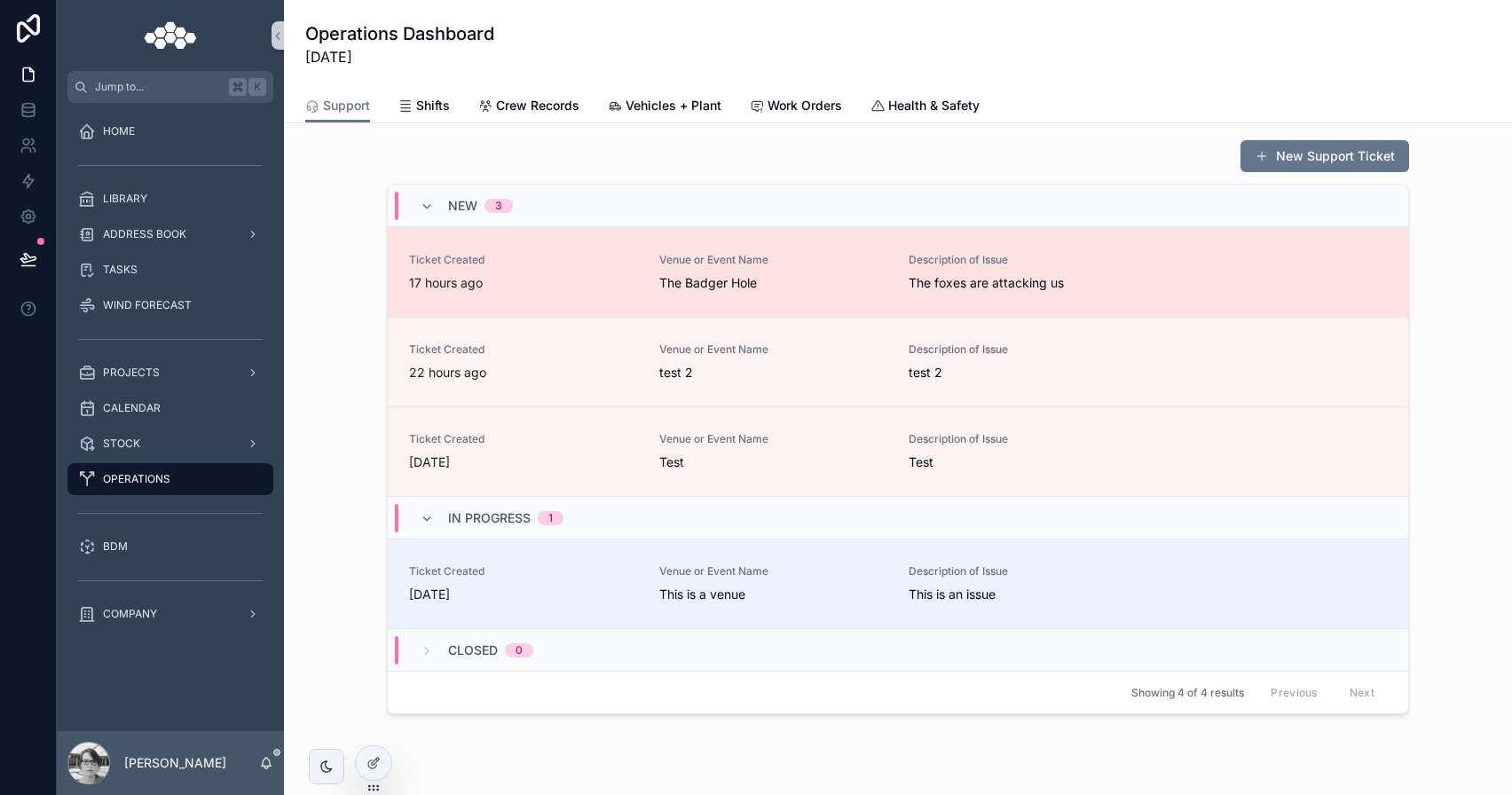
scroll to position [322, 0]
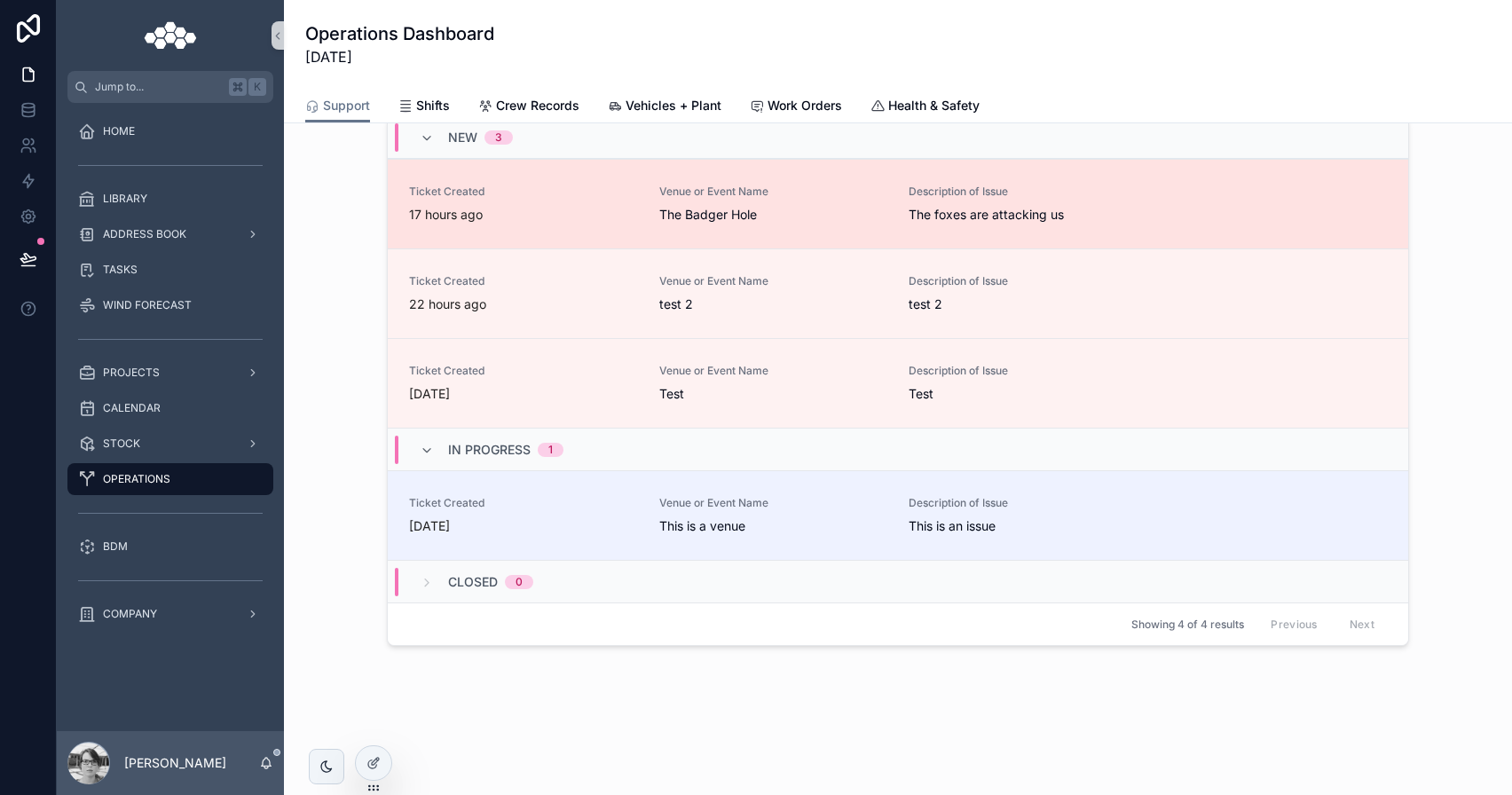
click at [897, 223] on div "Ticket Created 17 hours ago Venue or Event Name The Badger Hole Description of …" at bounding box center [898, 205] width 978 height 39
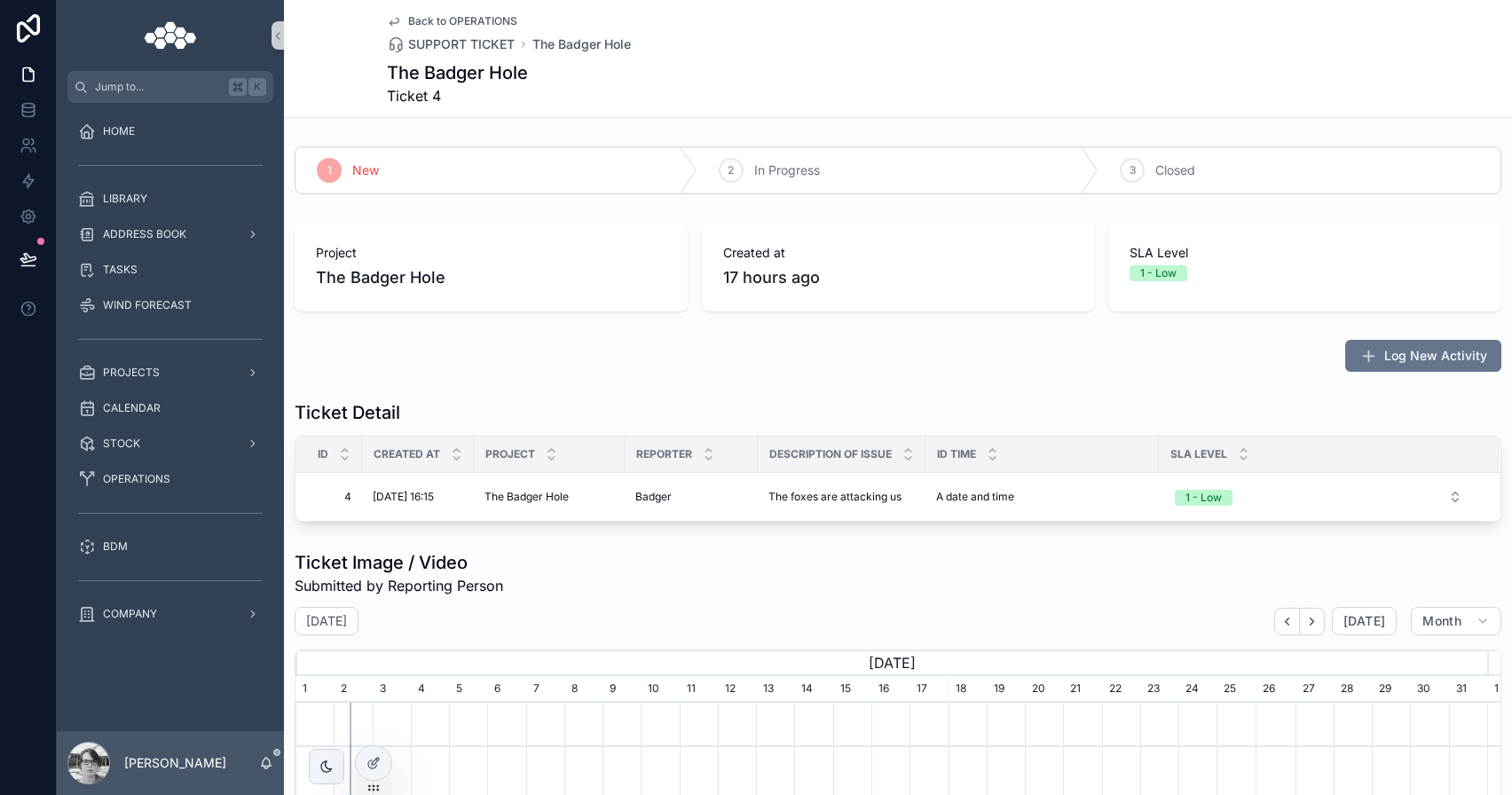
scroll to position [522, 0]
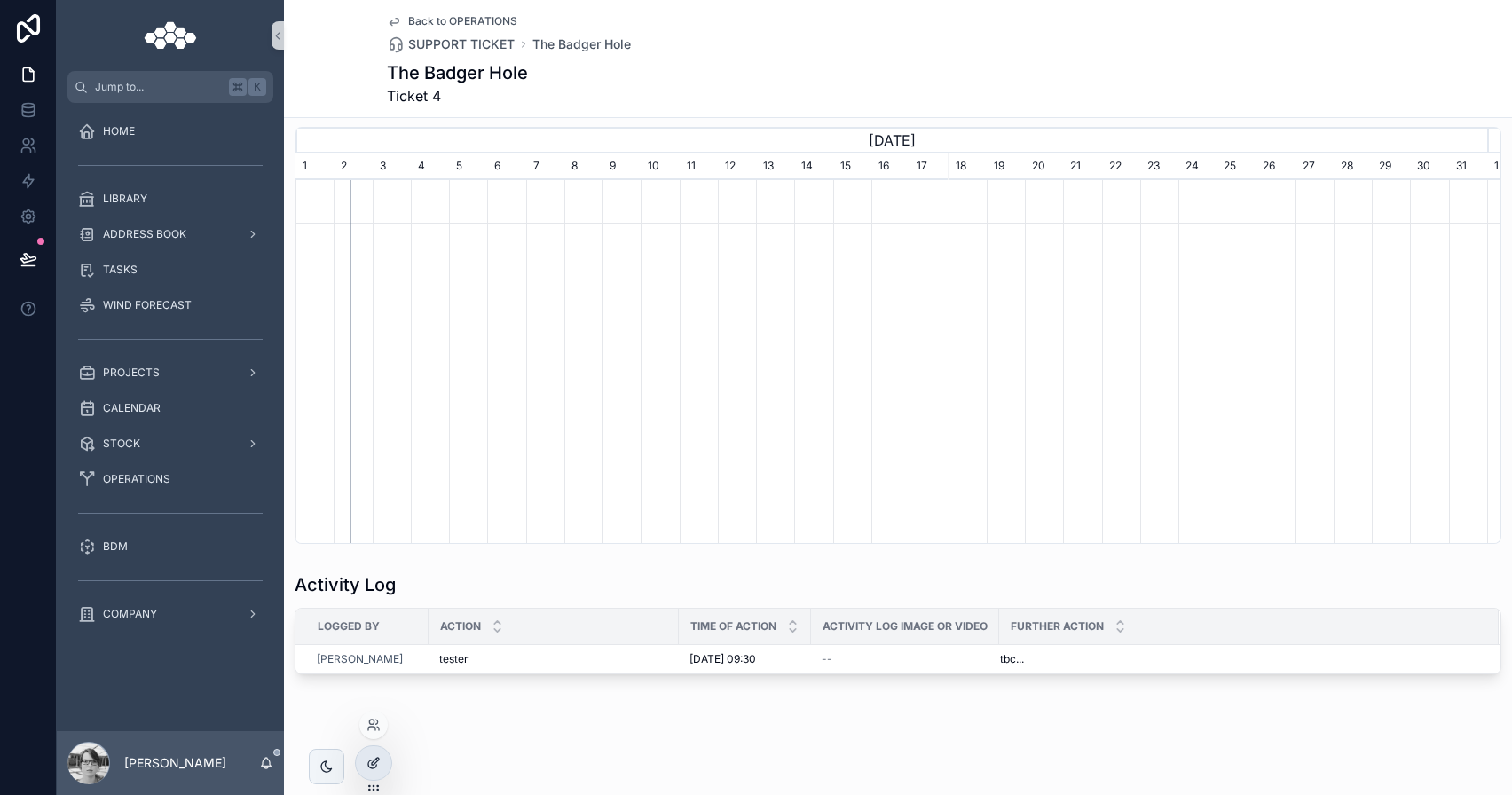
click at [363, 771] on div at bounding box center [374, 764] width 36 height 34
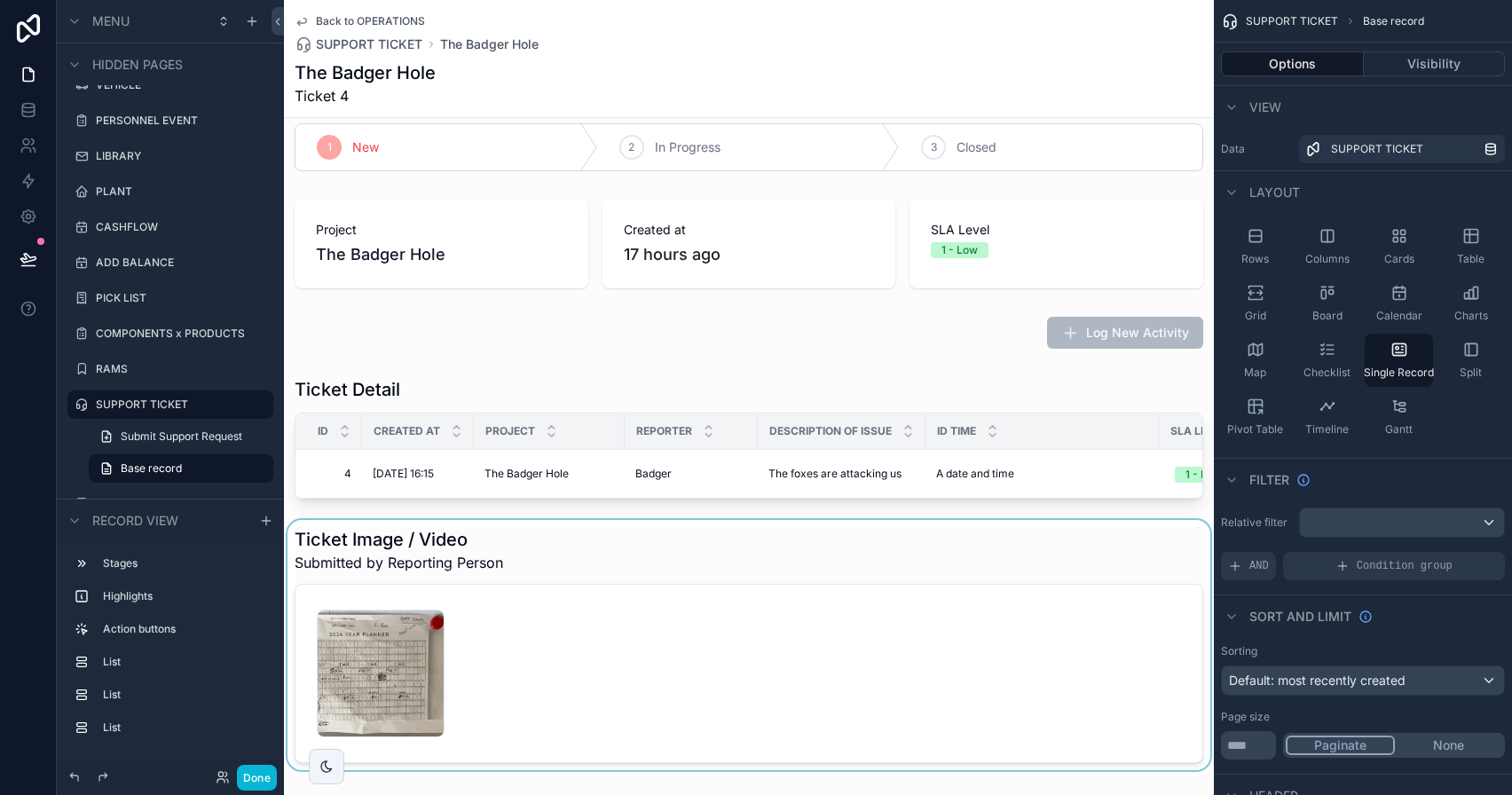
scroll to position [0, 0]
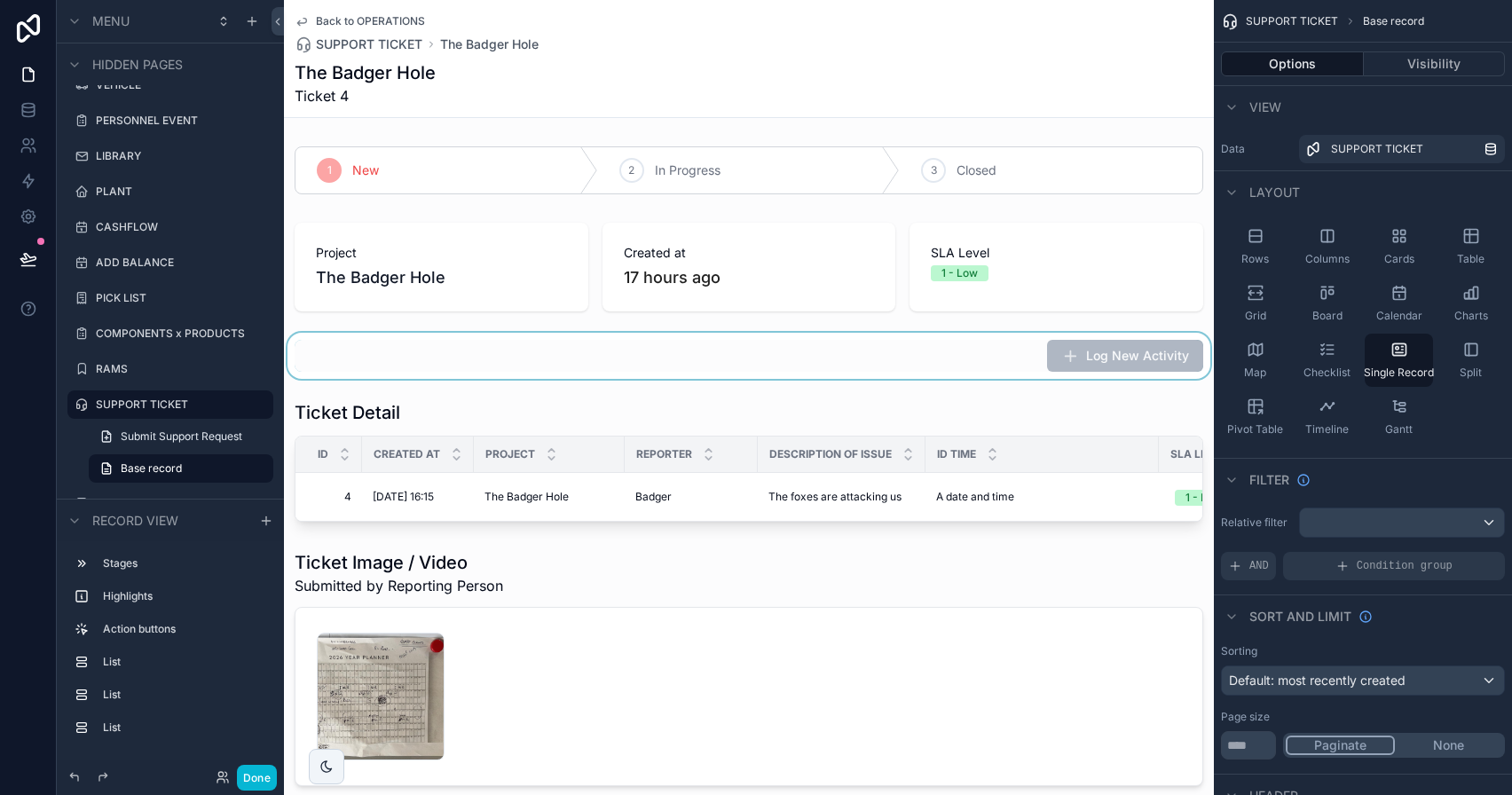
click at [742, 354] on div "scrollable content" at bounding box center [748, 355] width 930 height 46
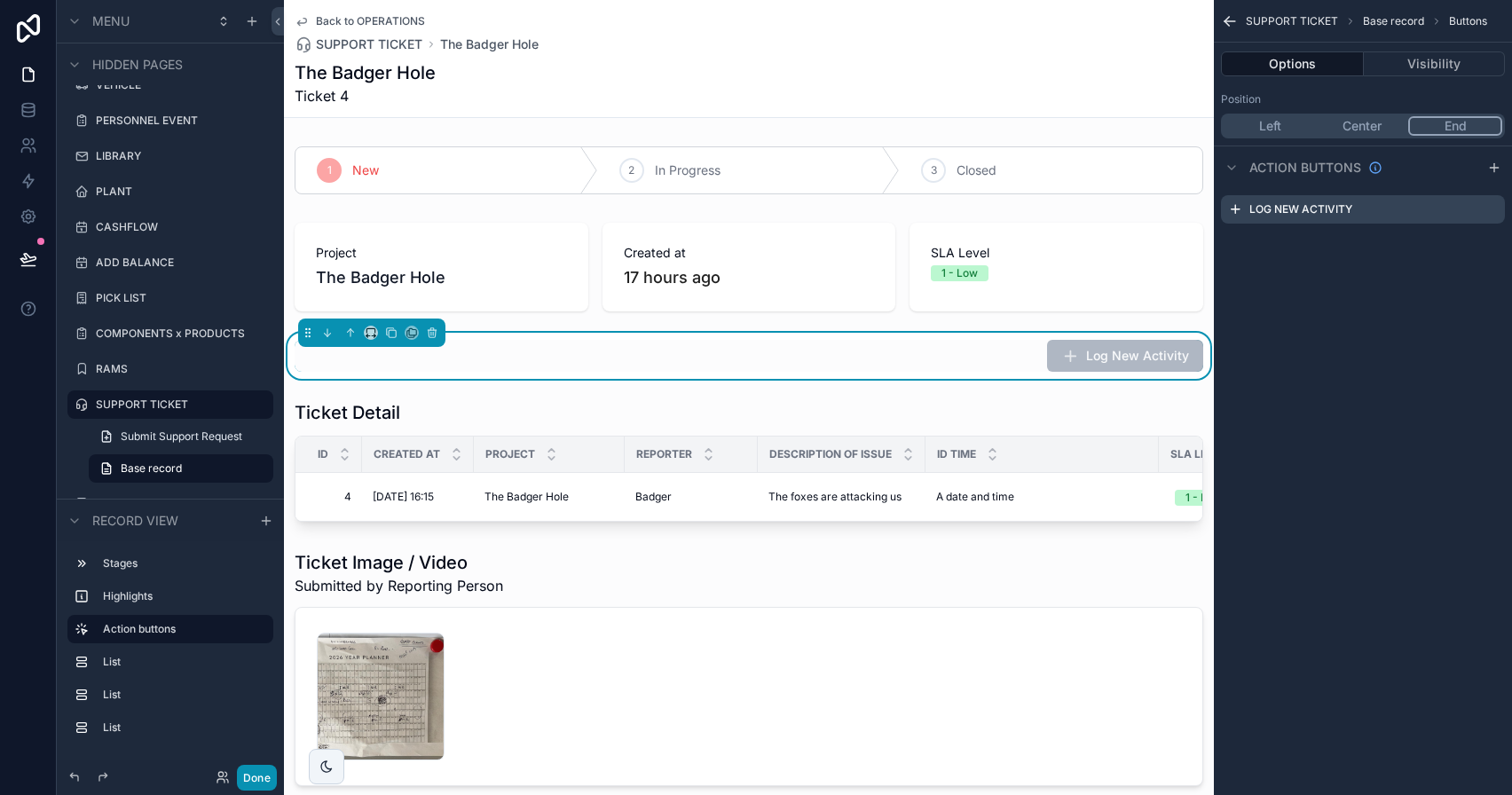
click at [259, 781] on button "Done" at bounding box center [257, 777] width 40 height 26
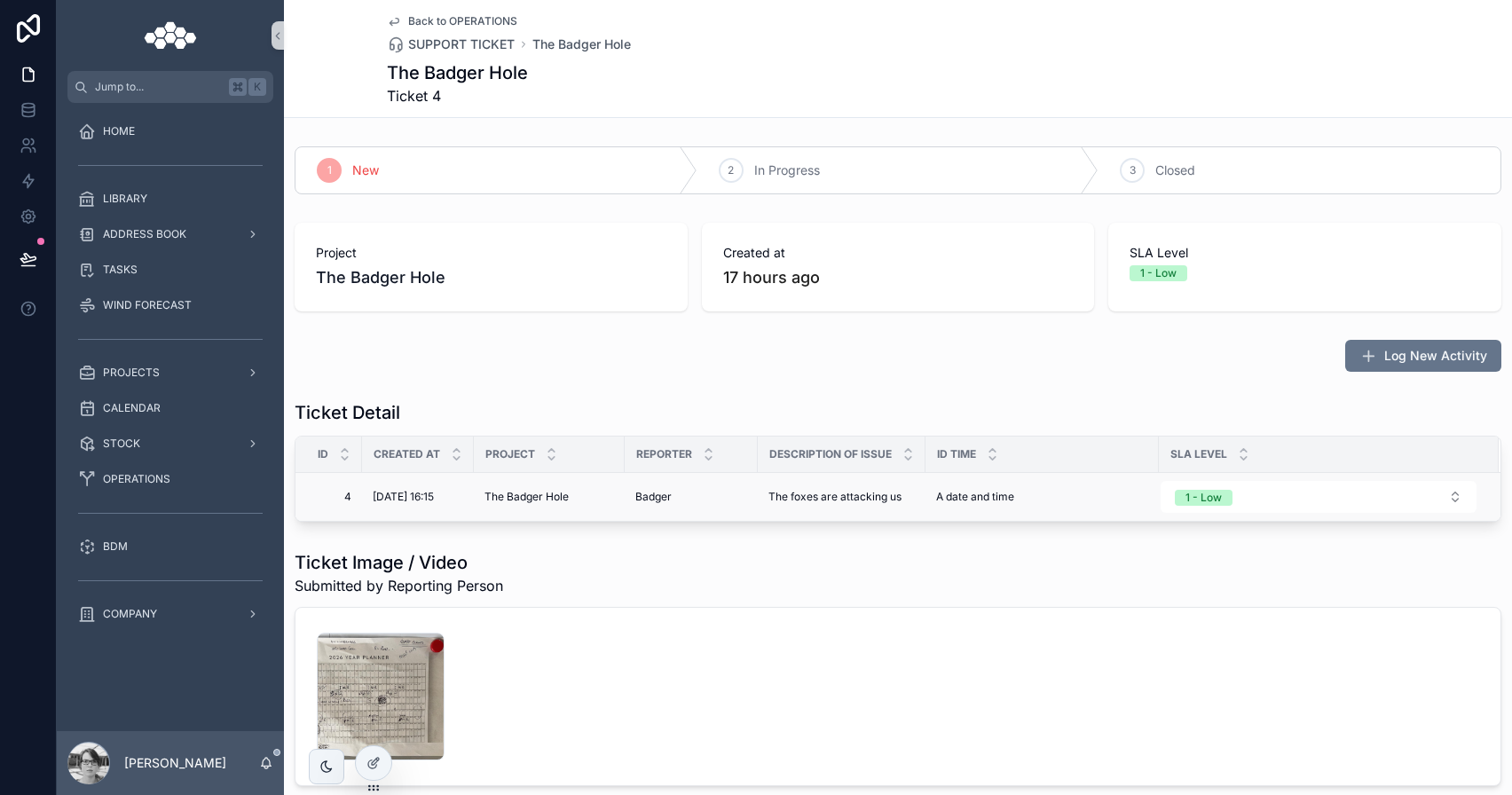
click at [434, 496] on span "01/10/2025 16:15" at bounding box center [403, 497] width 61 height 14
click at [339, 496] on span "4" at bounding box center [334, 497] width 35 height 14
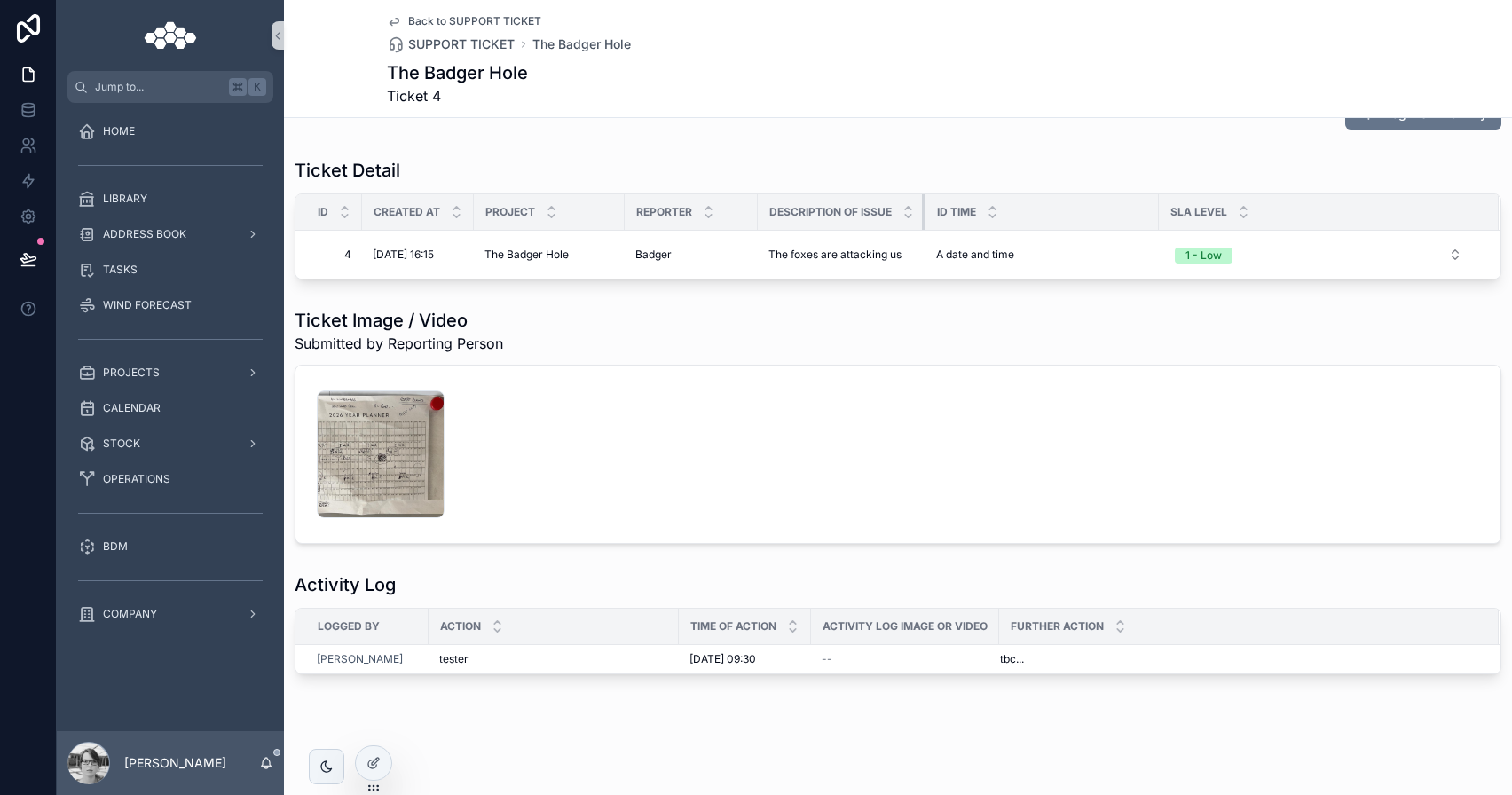
drag, startPoint x: 922, startPoint y: 210, endPoint x: 950, endPoint y: 211, distance: 28.0
click at [950, 211] on tr "Id Created at Project Reporter Description of Issue ID Time SLA Level" at bounding box center [897, 213] width 1205 height 37
click at [926, 211] on div "ID Time" at bounding box center [1042, 213] width 232 height 34
drag, startPoint x: 924, startPoint y: 211, endPoint x: 1070, endPoint y: 211, distance: 146.0
click at [1070, 211] on tr "Id Created at Project Reporter Description of Issue ID Time SLA Level" at bounding box center [897, 213] width 1205 height 37
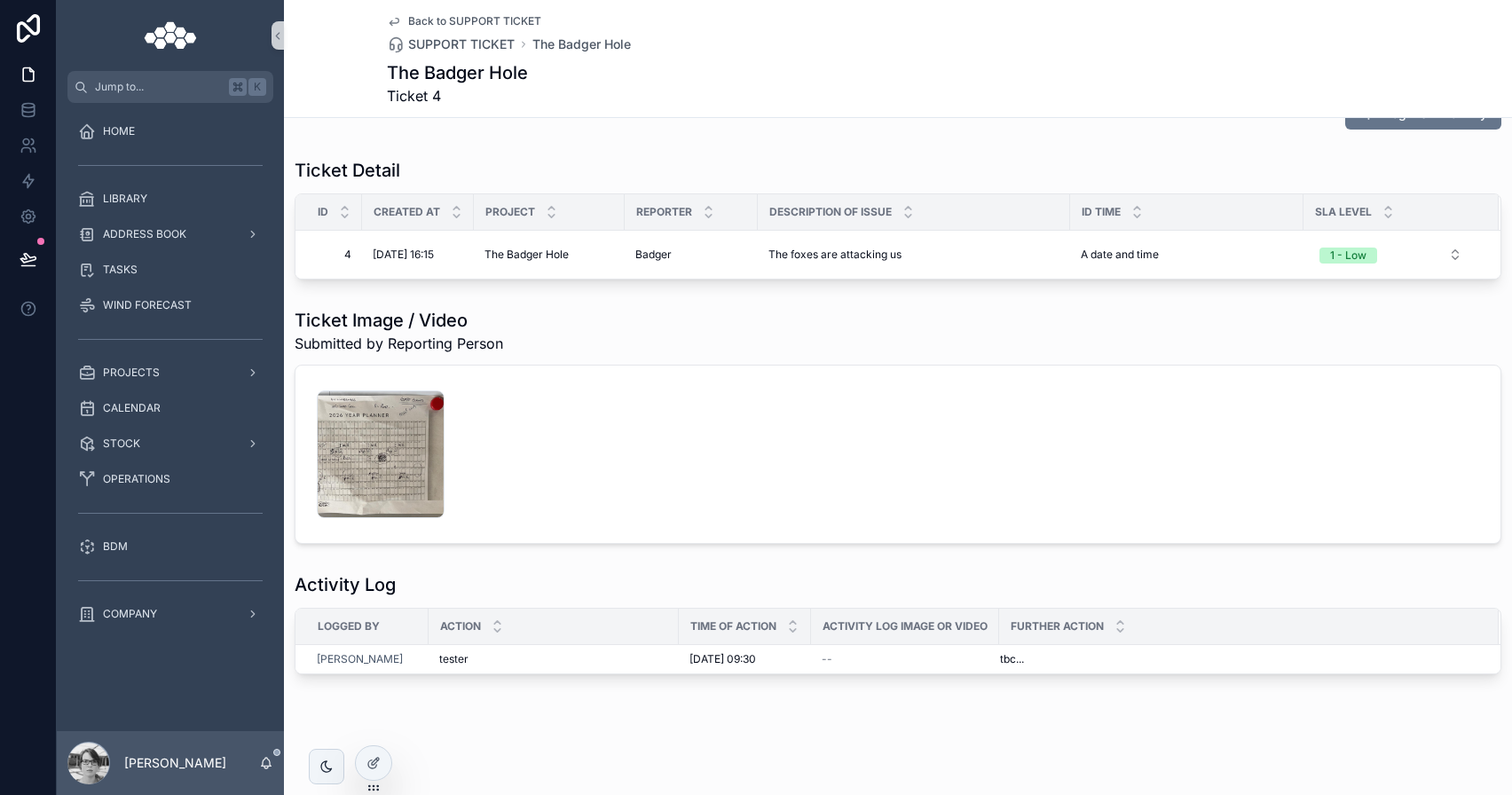
click at [1307, 210] on div "SLA Level" at bounding box center [1402, 213] width 194 height 34
drag, startPoint x: 1301, startPoint y: 210, endPoint x: 1329, endPoint y: 213, distance: 28.2
click at [1329, 213] on div "scrollable content" at bounding box center [1332, 213] width 7 height 36
drag, startPoint x: 1066, startPoint y: 208, endPoint x: 1203, endPoint y: 210, distance: 137.0
click at [1204, 210] on div "scrollable content" at bounding box center [1208, 213] width 7 height 36
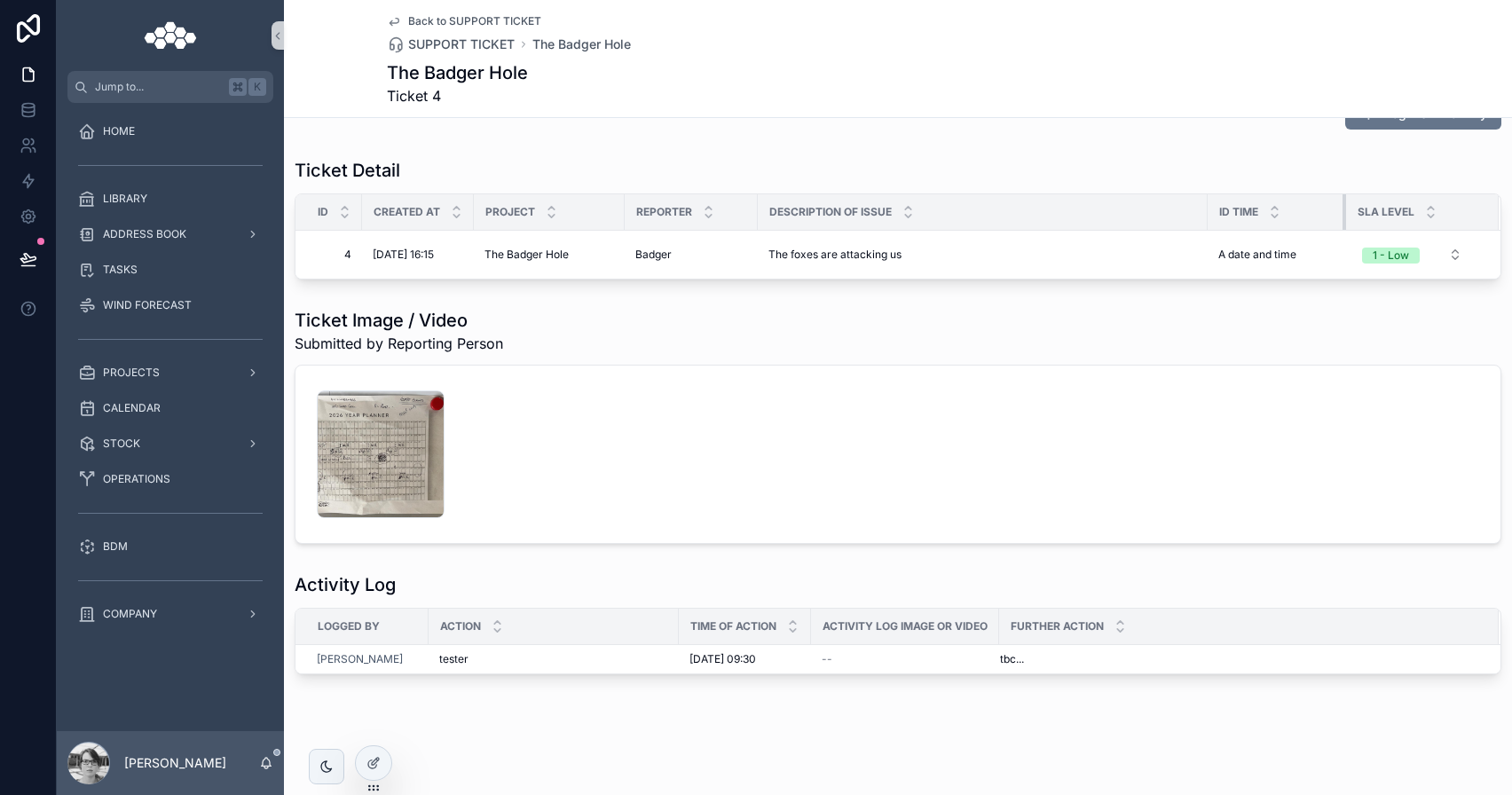
drag, startPoint x: 1465, startPoint y: 211, endPoint x: 1342, endPoint y: 213, distance: 123.0
click at [1342, 213] on div "scrollable content" at bounding box center [1346, 213] width 7 height 36
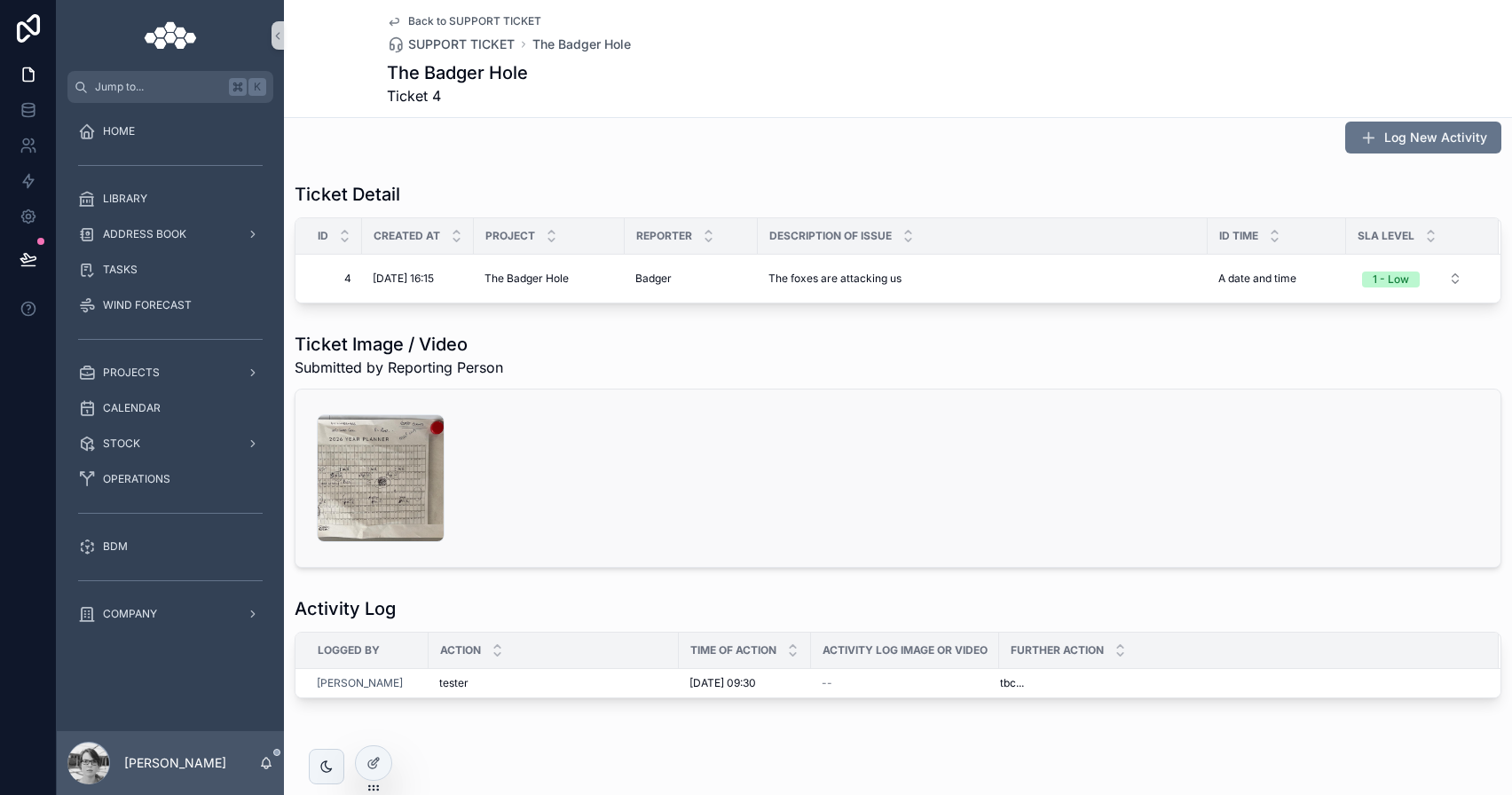
scroll to position [230, 0]
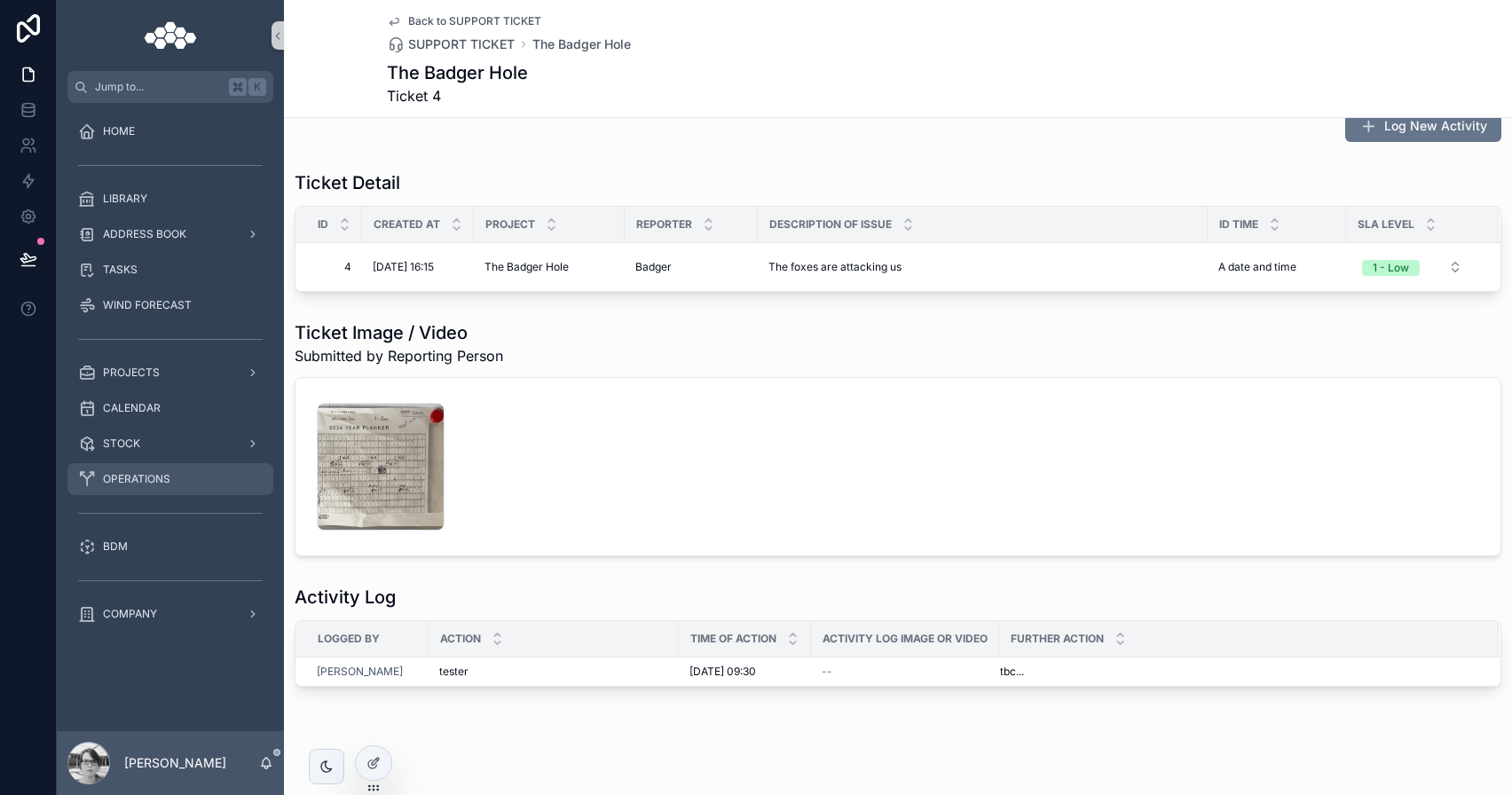
click at [187, 484] on div "OPERATIONS" at bounding box center [170, 479] width 185 height 29
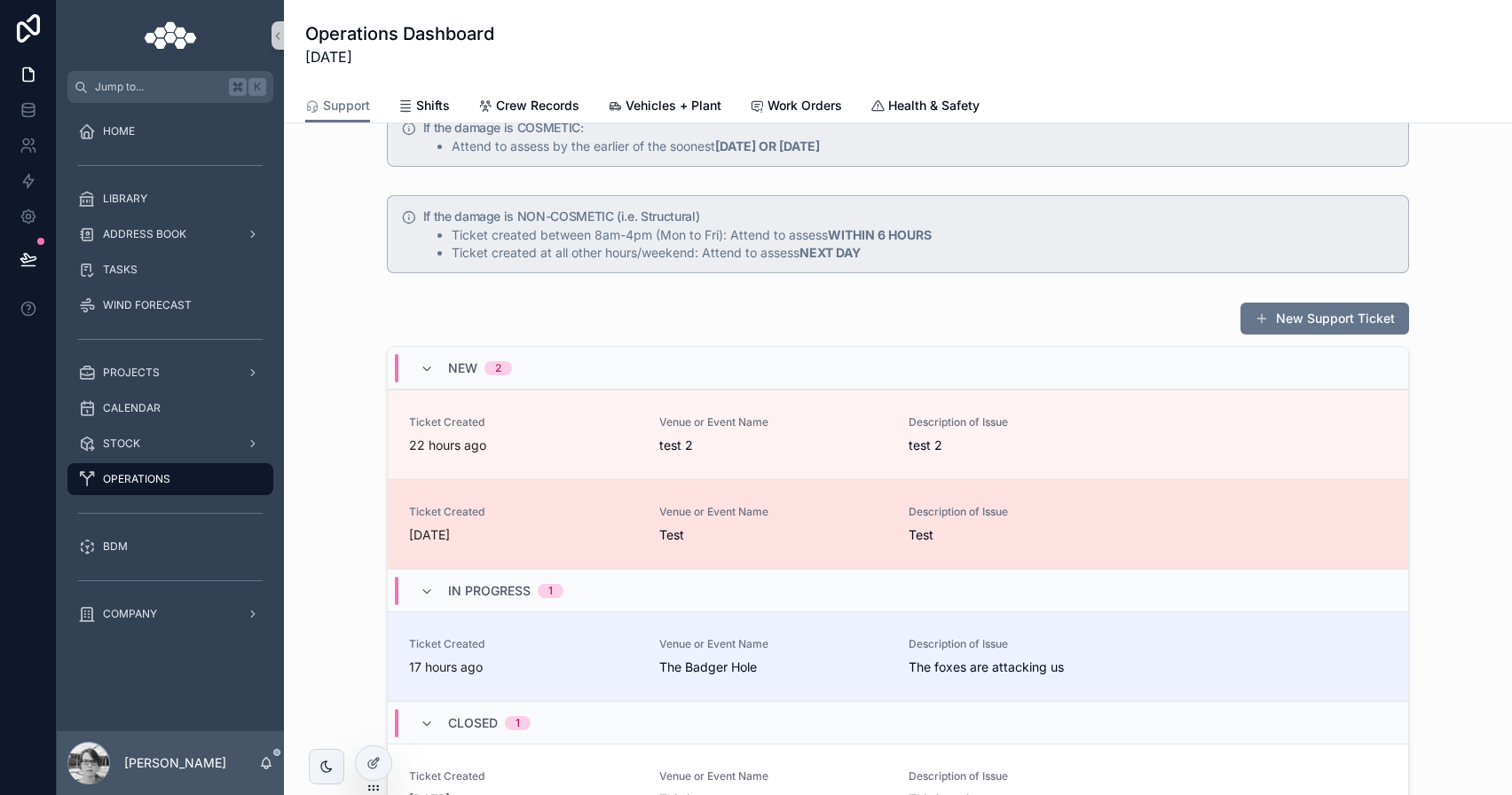
scroll to position [92, 0]
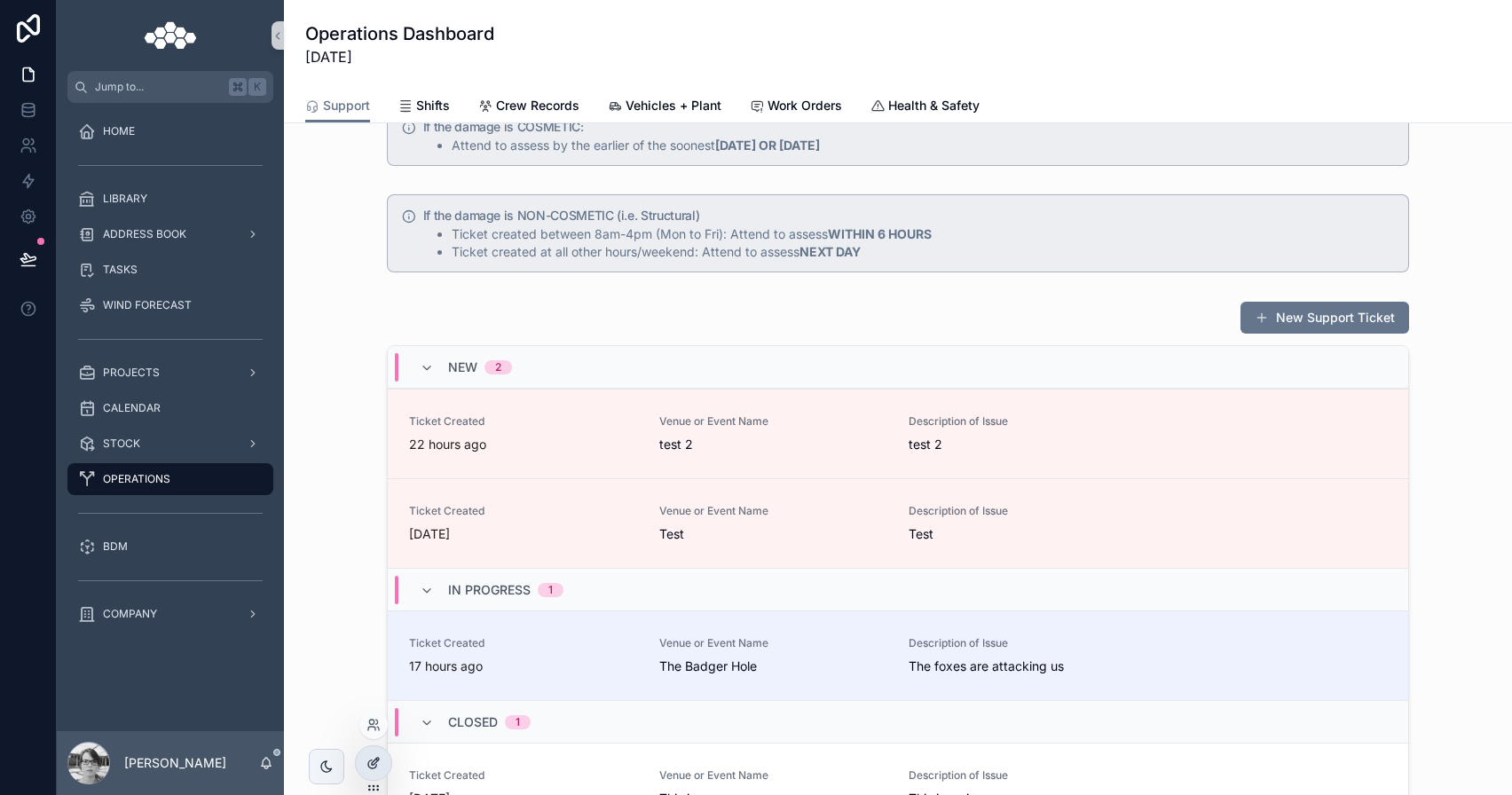
click at [374, 763] on icon at bounding box center [375, 762] width 7 height 7
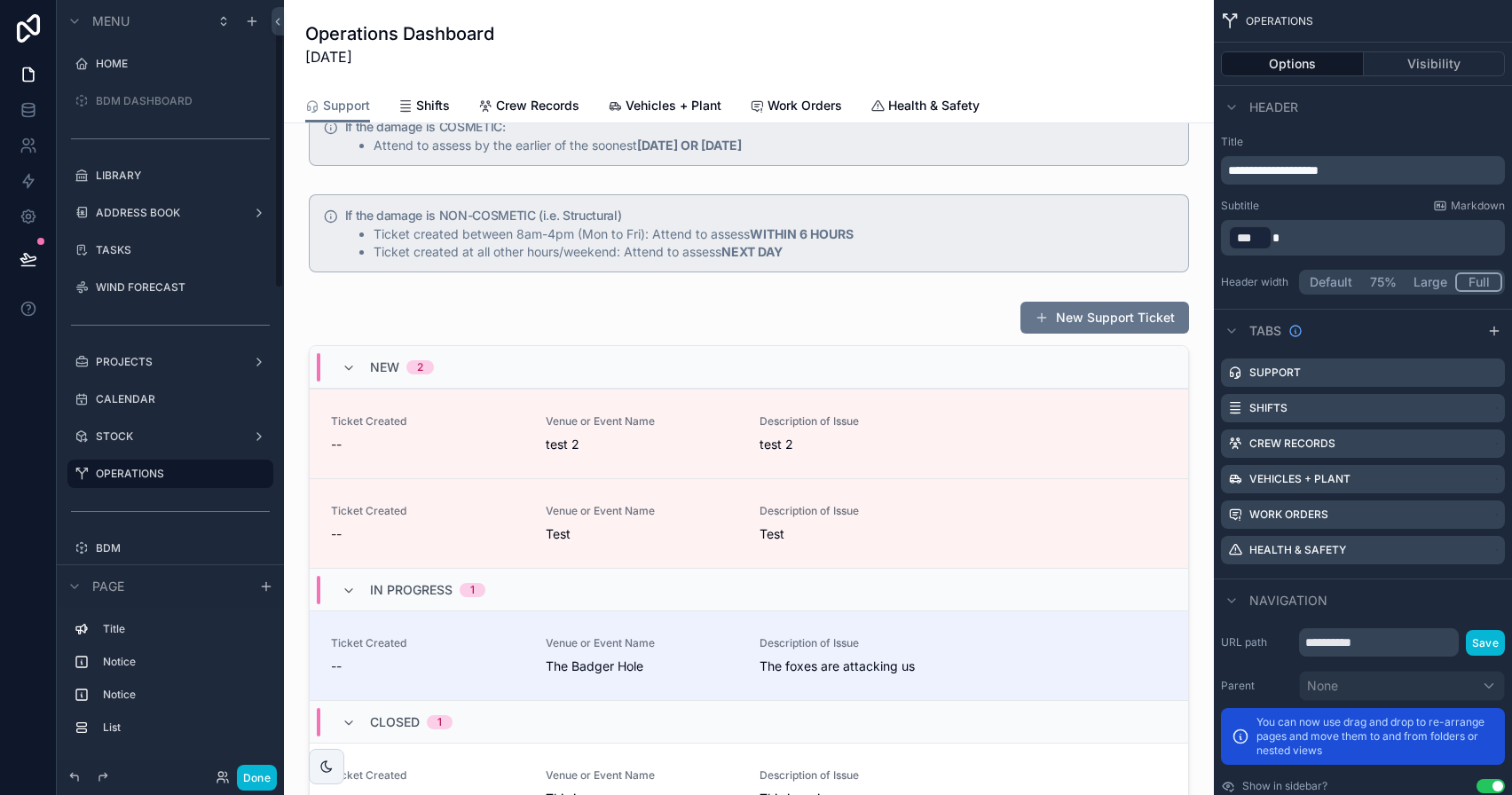
scroll to position [67, 0]
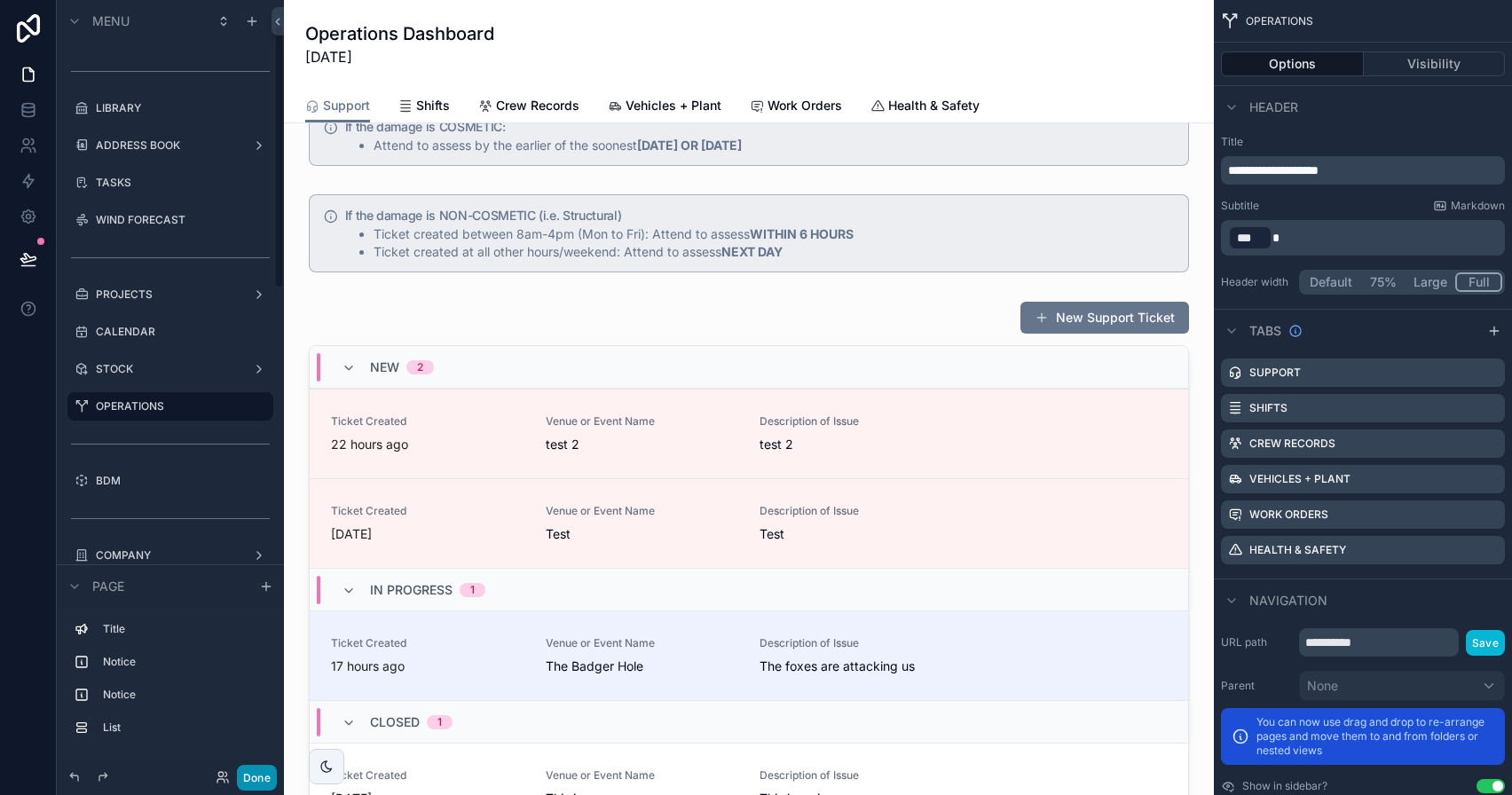
click at [244, 775] on button "Done" at bounding box center [257, 777] width 40 height 26
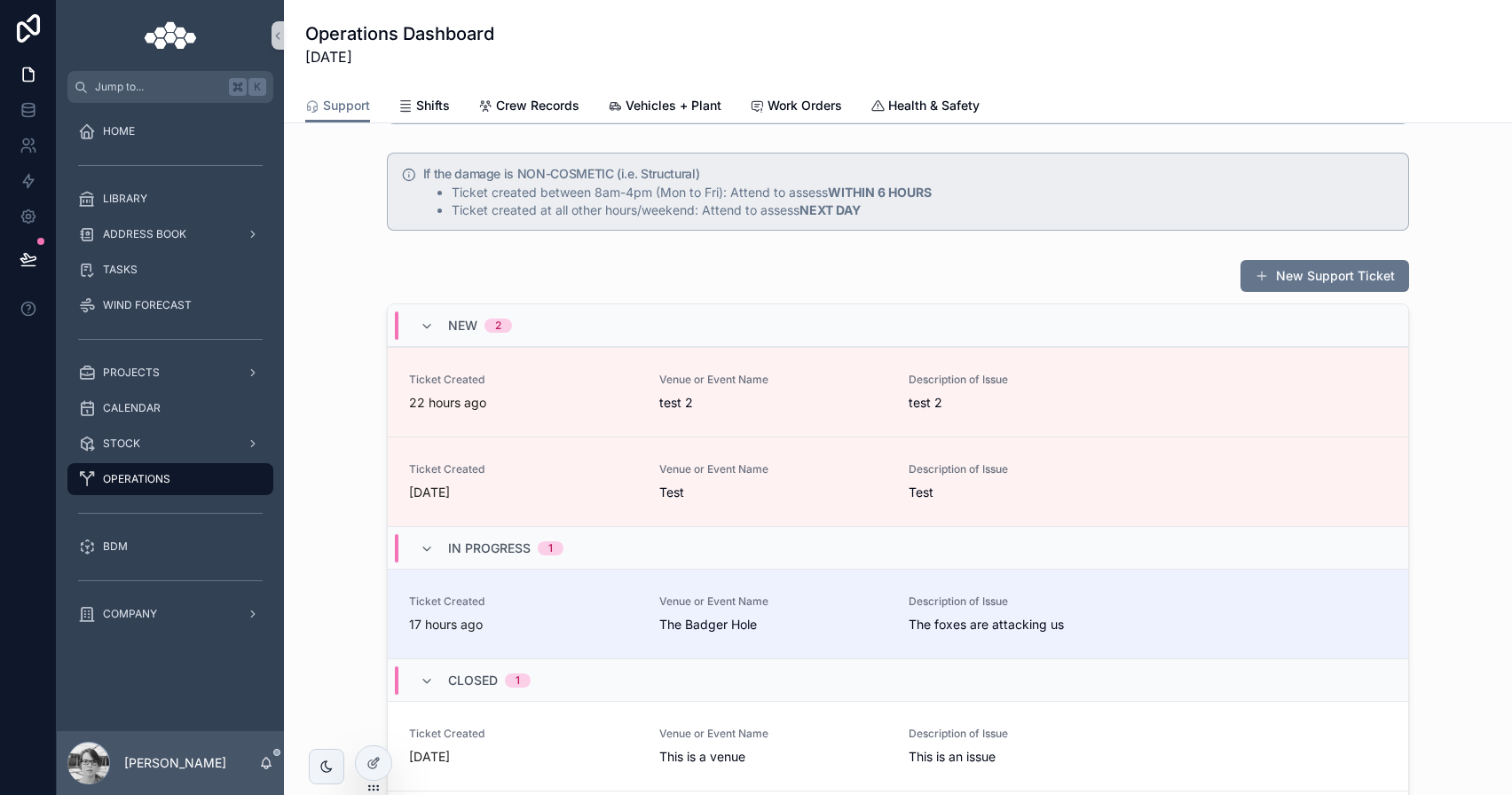
scroll to position [0, 0]
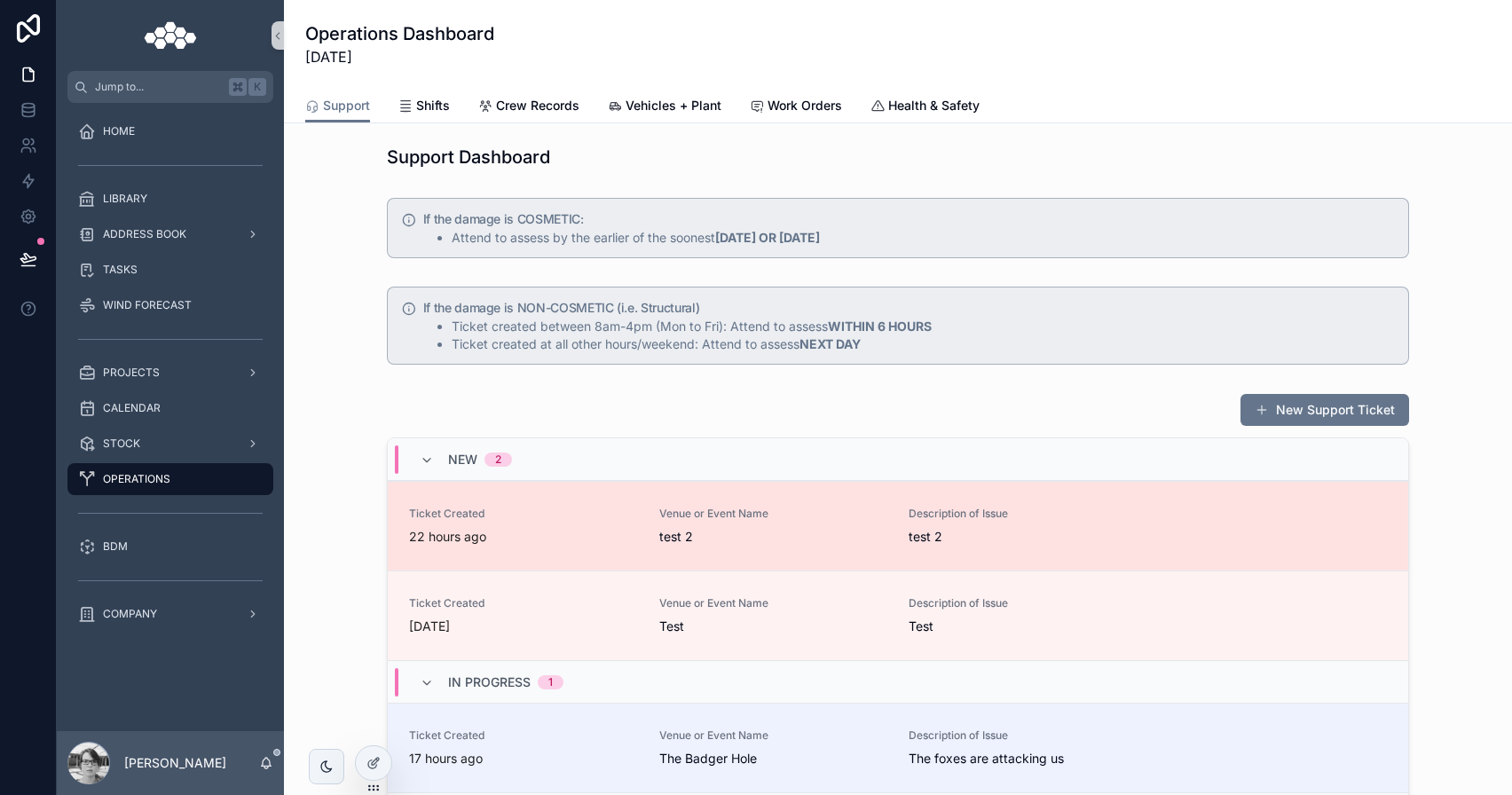
click at [1150, 552] on link "Ticket Created 22 hours ago Venue or Event Name test 2 Description of Issue tes…" at bounding box center [897, 526] width 1020 height 90
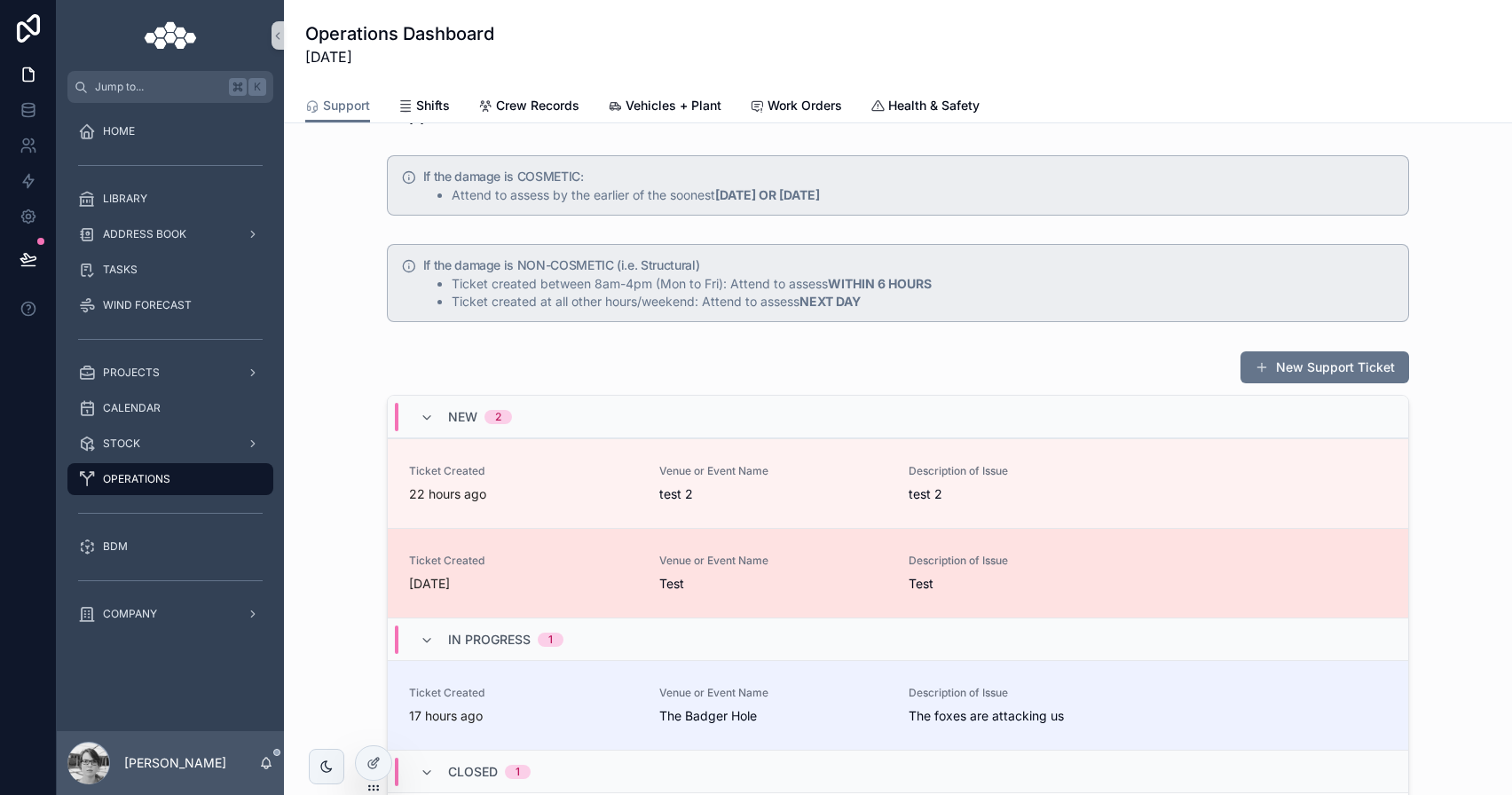
scroll to position [123, 0]
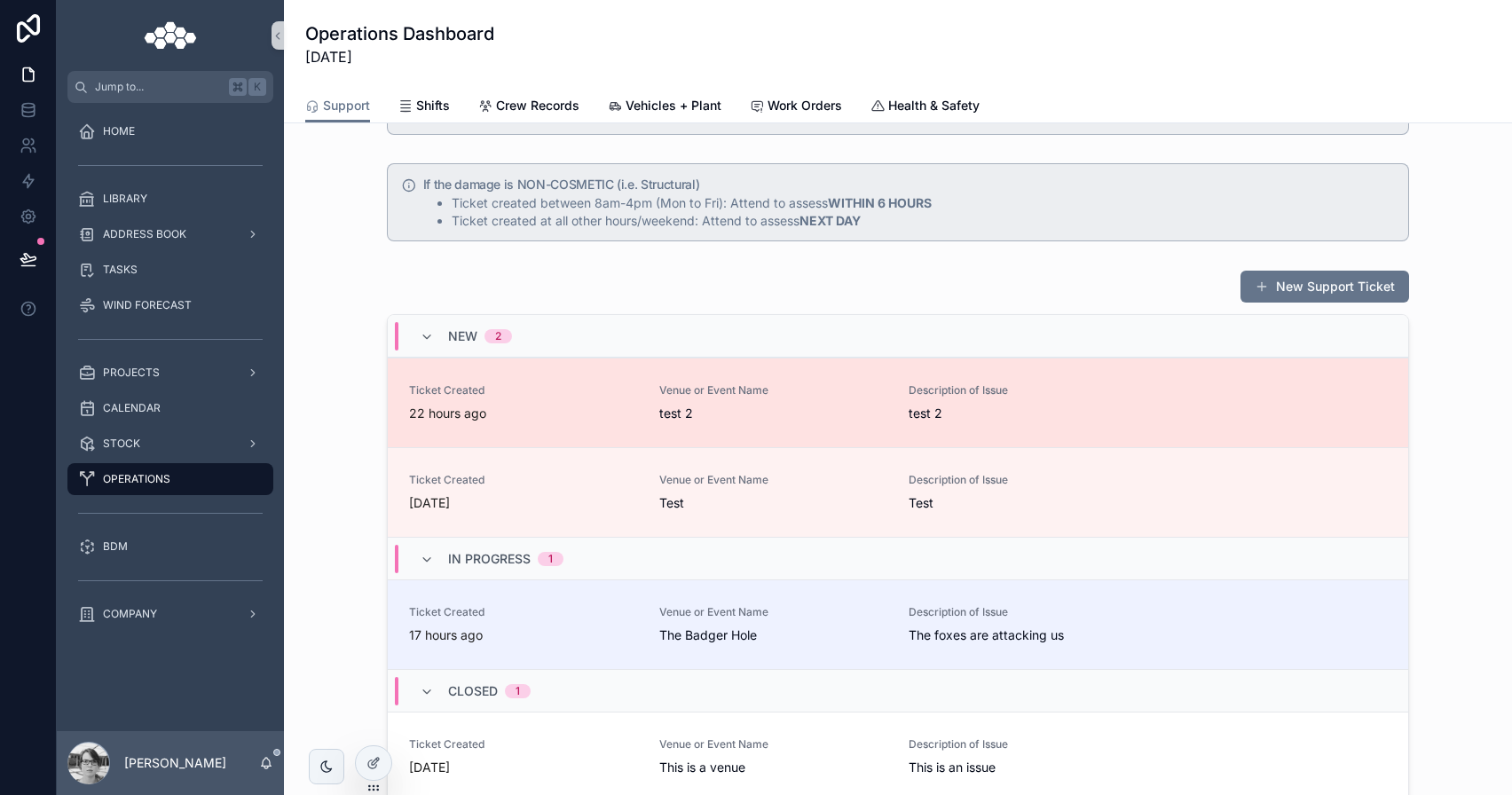
click at [837, 436] on link "Ticket Created 22 hours ago Venue or Event Name test 2 Description of Issue tes…" at bounding box center [897, 403] width 1020 height 90
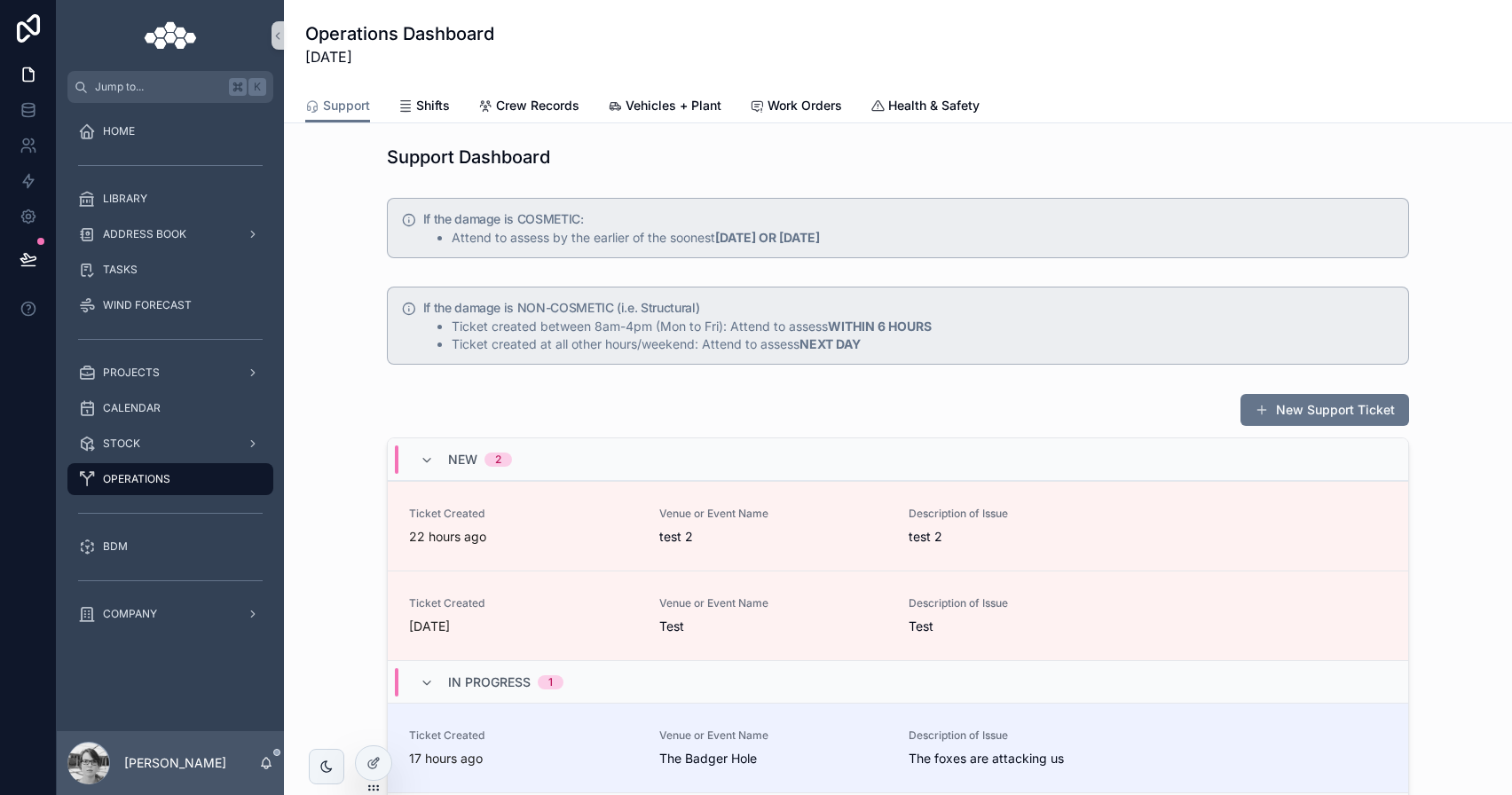
scroll to position [322, 0]
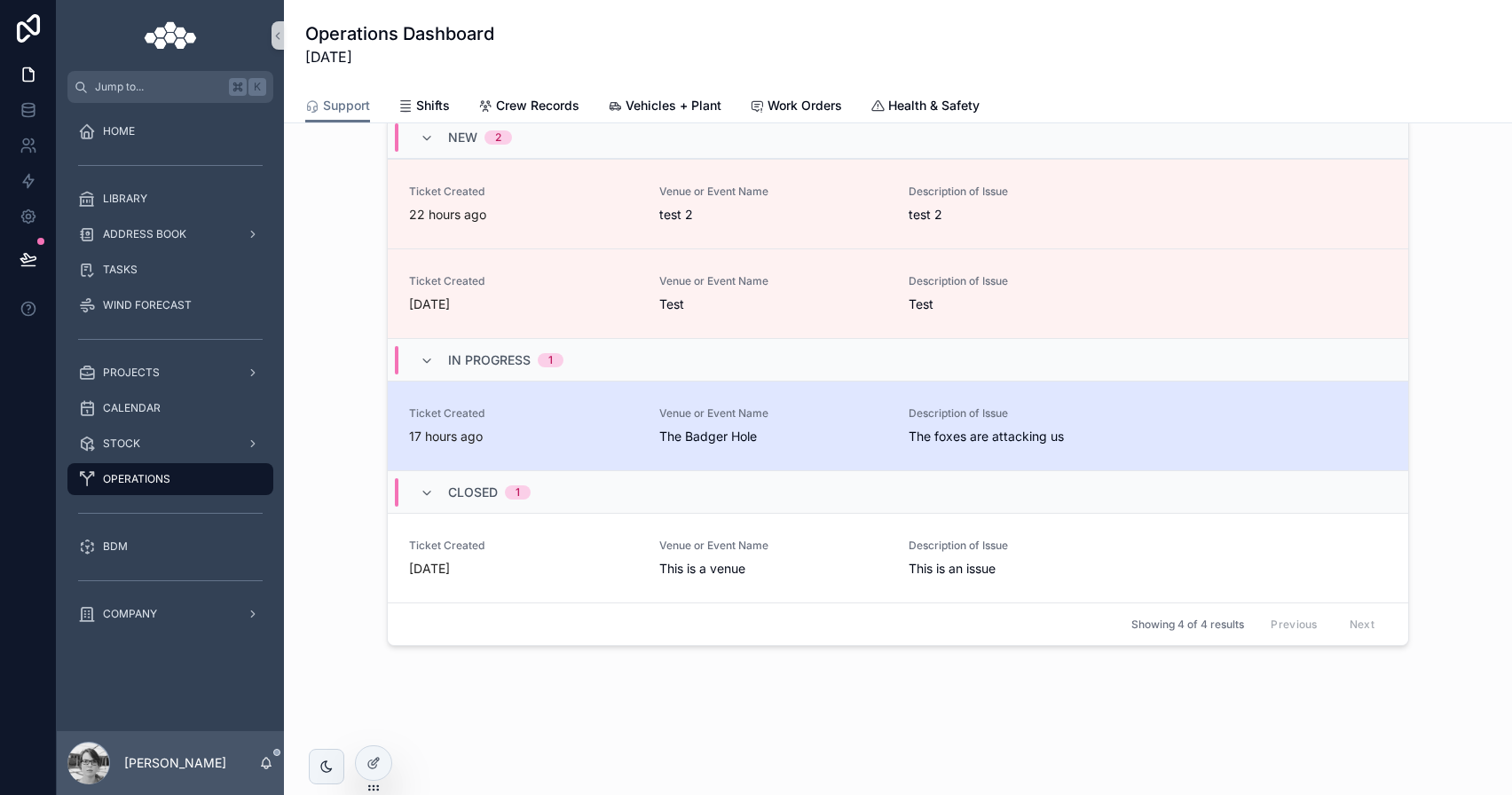
click at [791, 438] on span "The Badger Hole" at bounding box center [773, 437] width 229 height 18
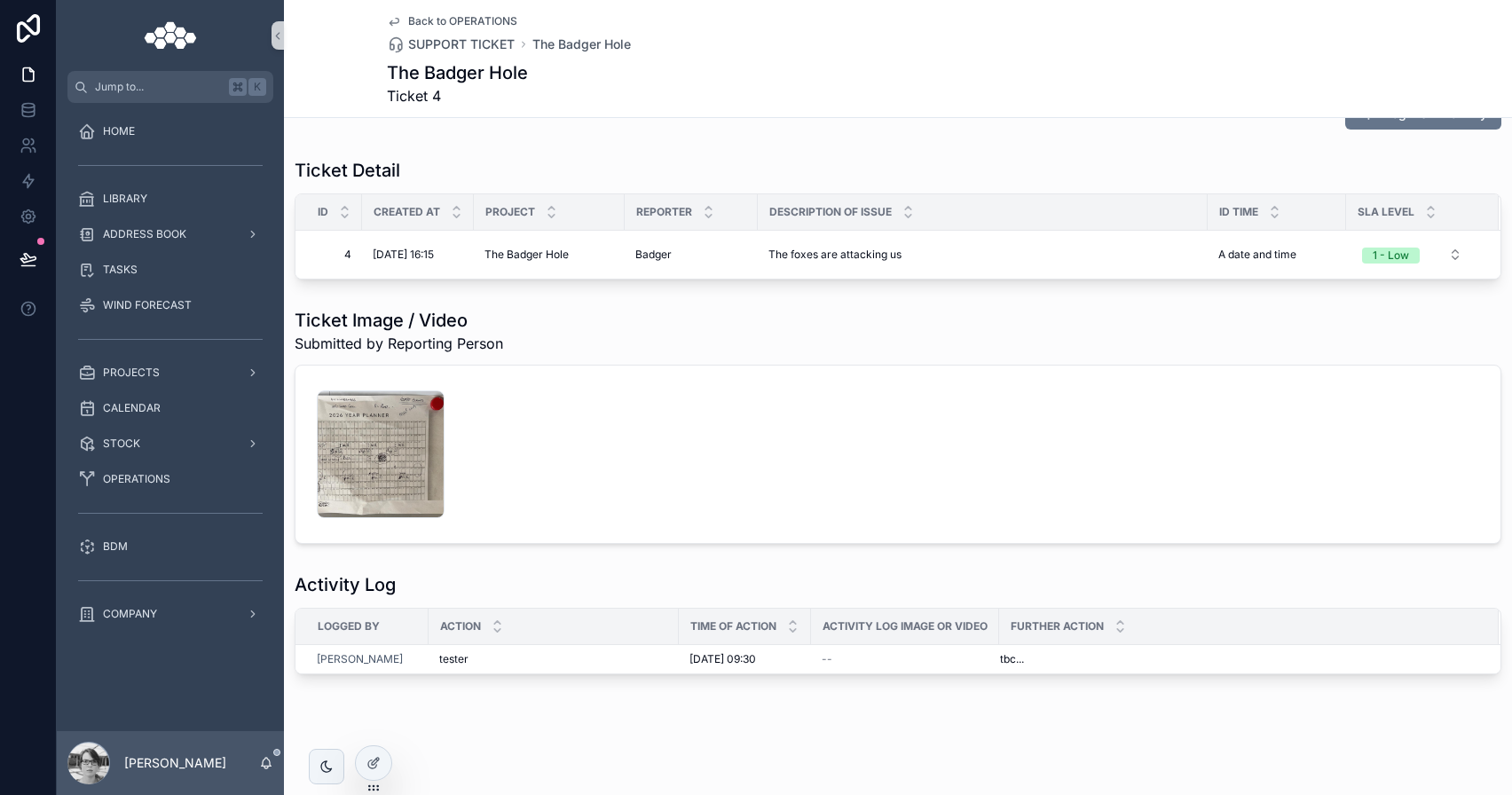
scroll to position [242, 0]
click at [415, 657] on div "[PERSON_NAME]" at bounding box center [367, 660] width 101 height 14
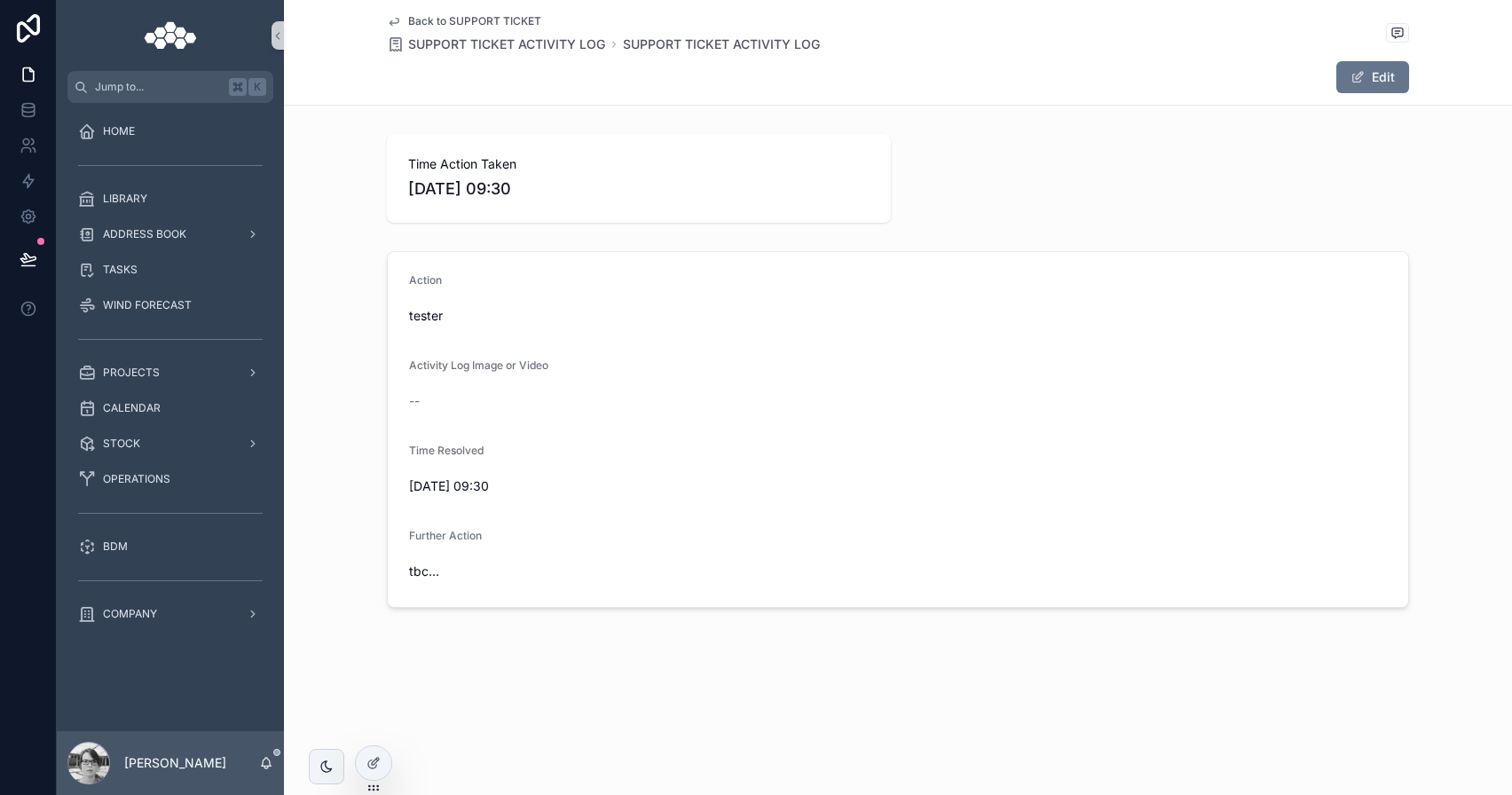
click at [465, 16] on span "Back to SUPPORT TICKET" at bounding box center [475, 22] width 133 height 14
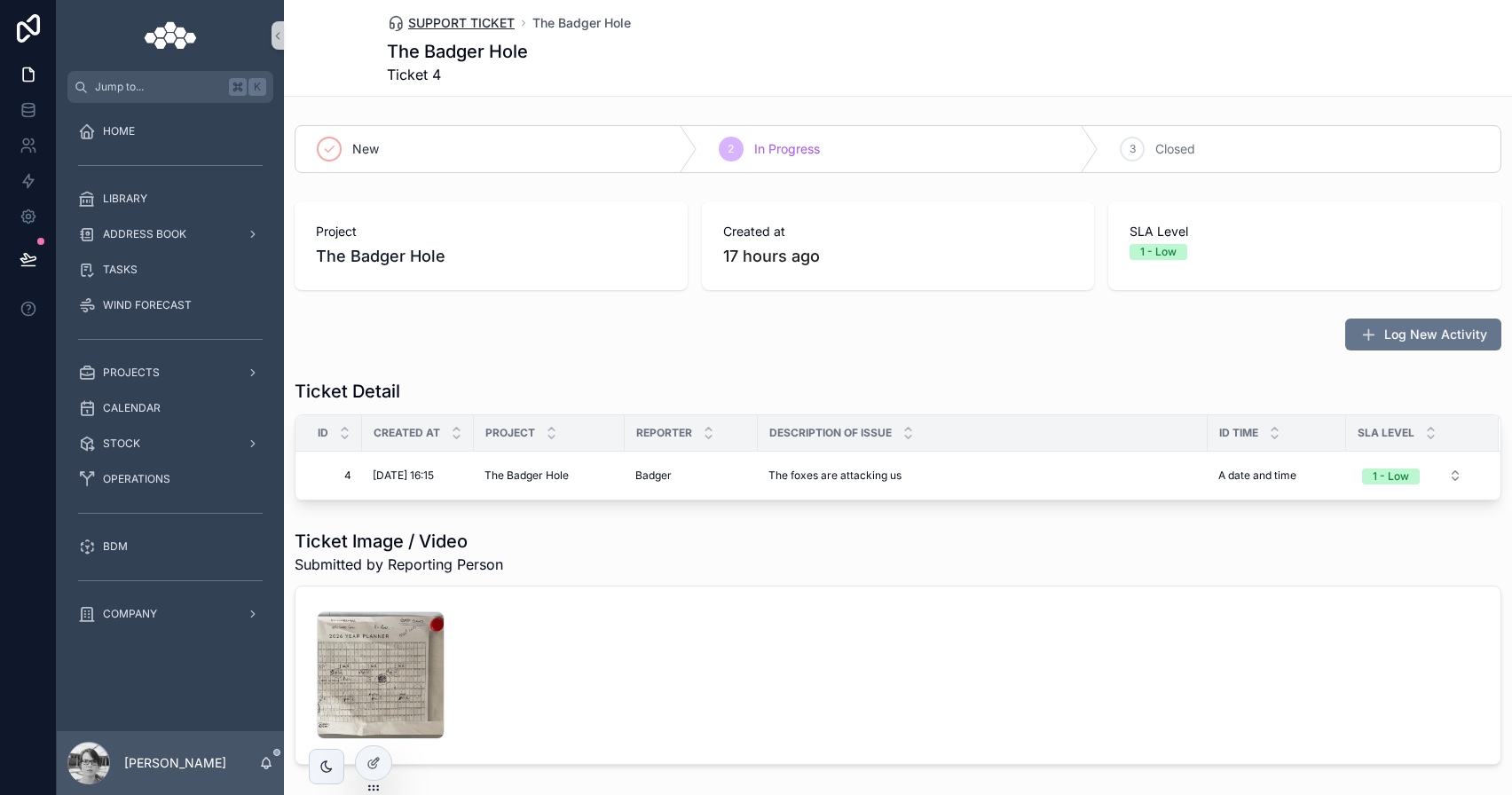
click at [496, 26] on span "SUPPORT TICKET" at bounding box center [461, 23] width 107 height 18
click at [380, 773] on div at bounding box center [374, 764] width 36 height 34
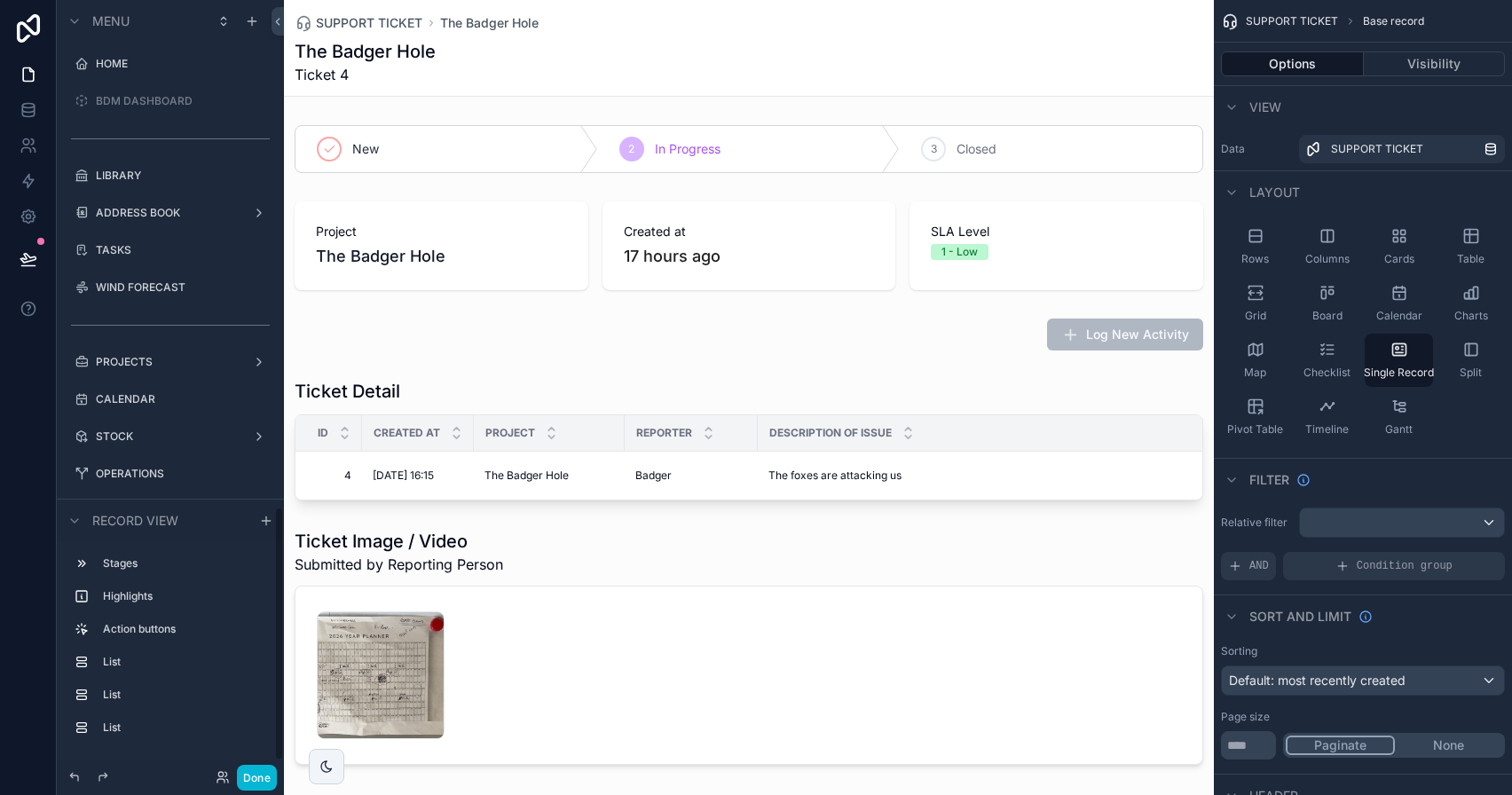
scroll to position [1539, 0]
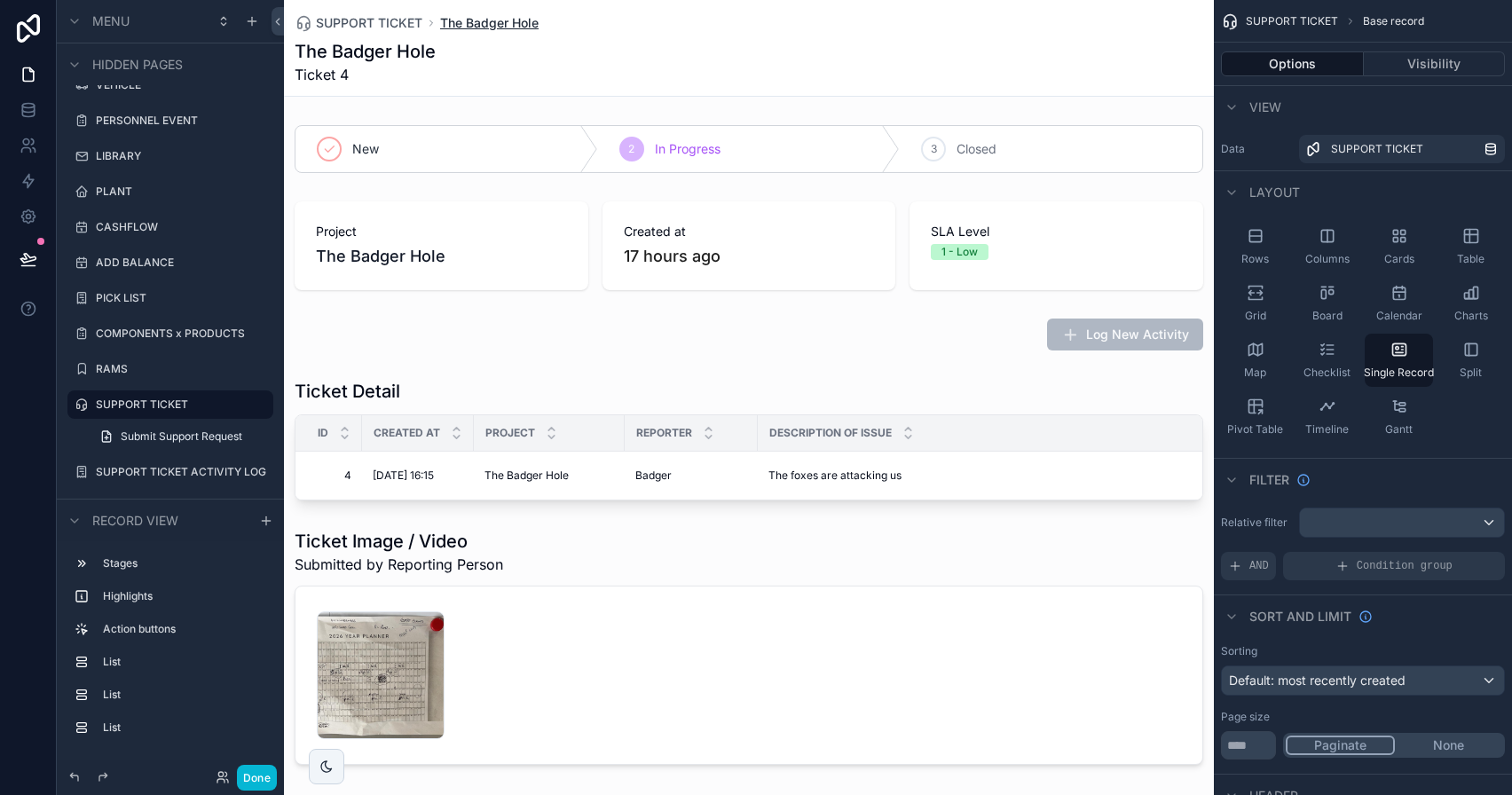
click at [495, 21] on span "The Badger Hole" at bounding box center [490, 23] width 99 height 18
click at [402, 22] on span "SUPPORT TICKET" at bounding box center [369, 23] width 107 height 18
click at [264, 769] on button "Done" at bounding box center [257, 777] width 40 height 26
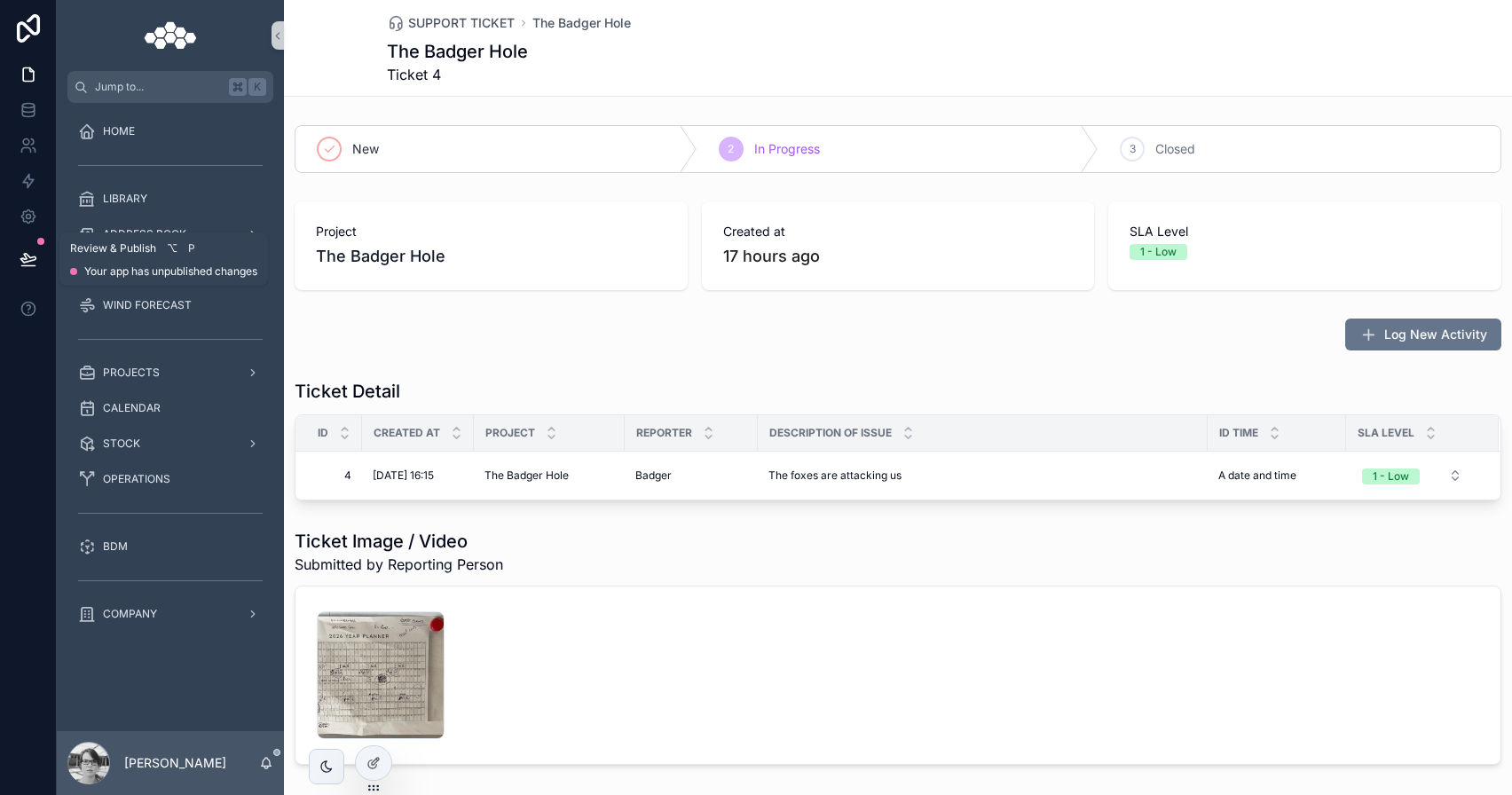
click at [28, 251] on icon at bounding box center [29, 259] width 18 height 18
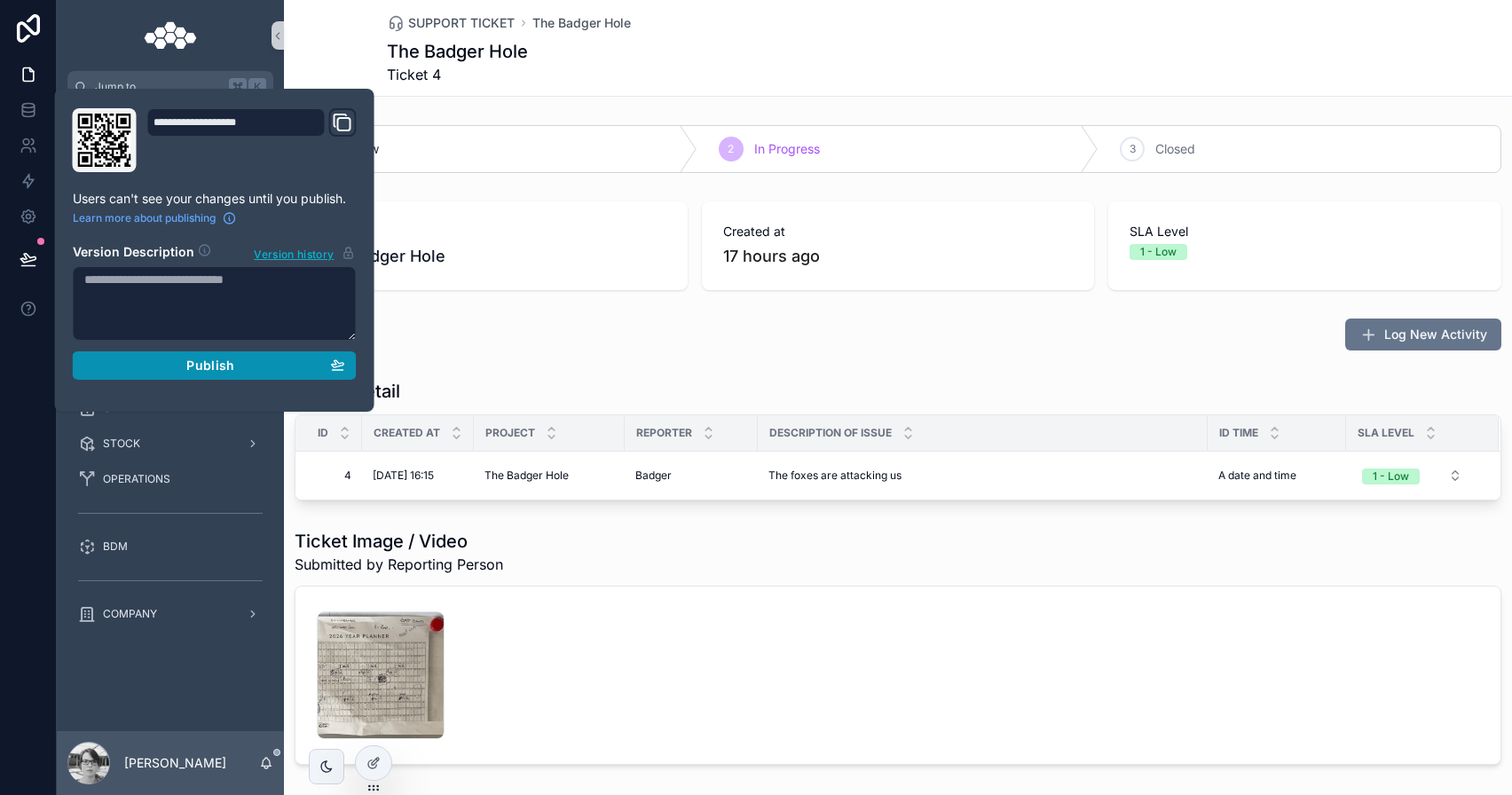
click at [183, 363] on div "Publish" at bounding box center [214, 366] width 261 height 16
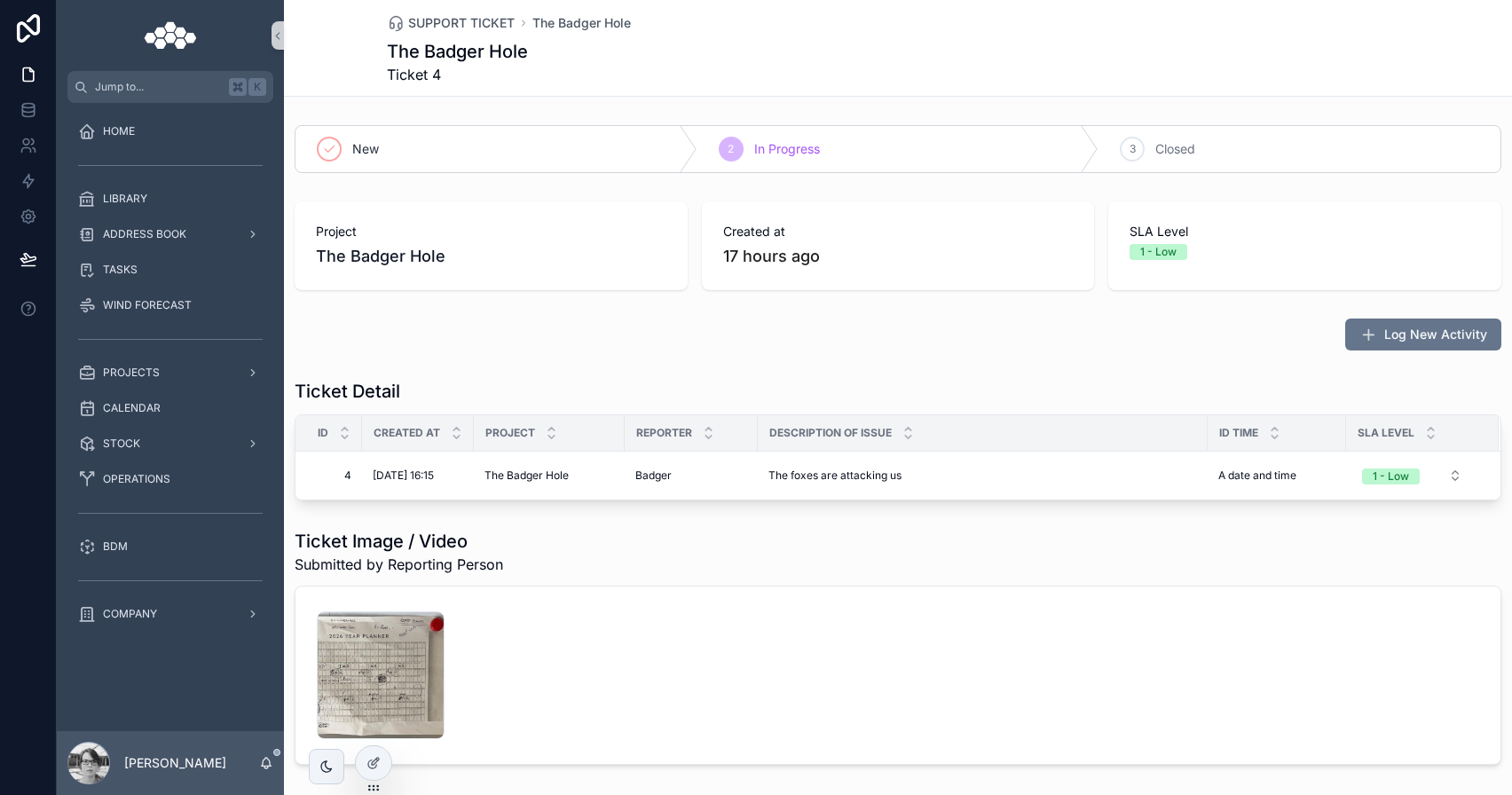
click at [140, 691] on div "HOME LIBRARY ADDRESS BOOK TASKS WIND FORECAST PROJECTS CALENDAR STOCK OPERATION…" at bounding box center [170, 417] width 227 height 628
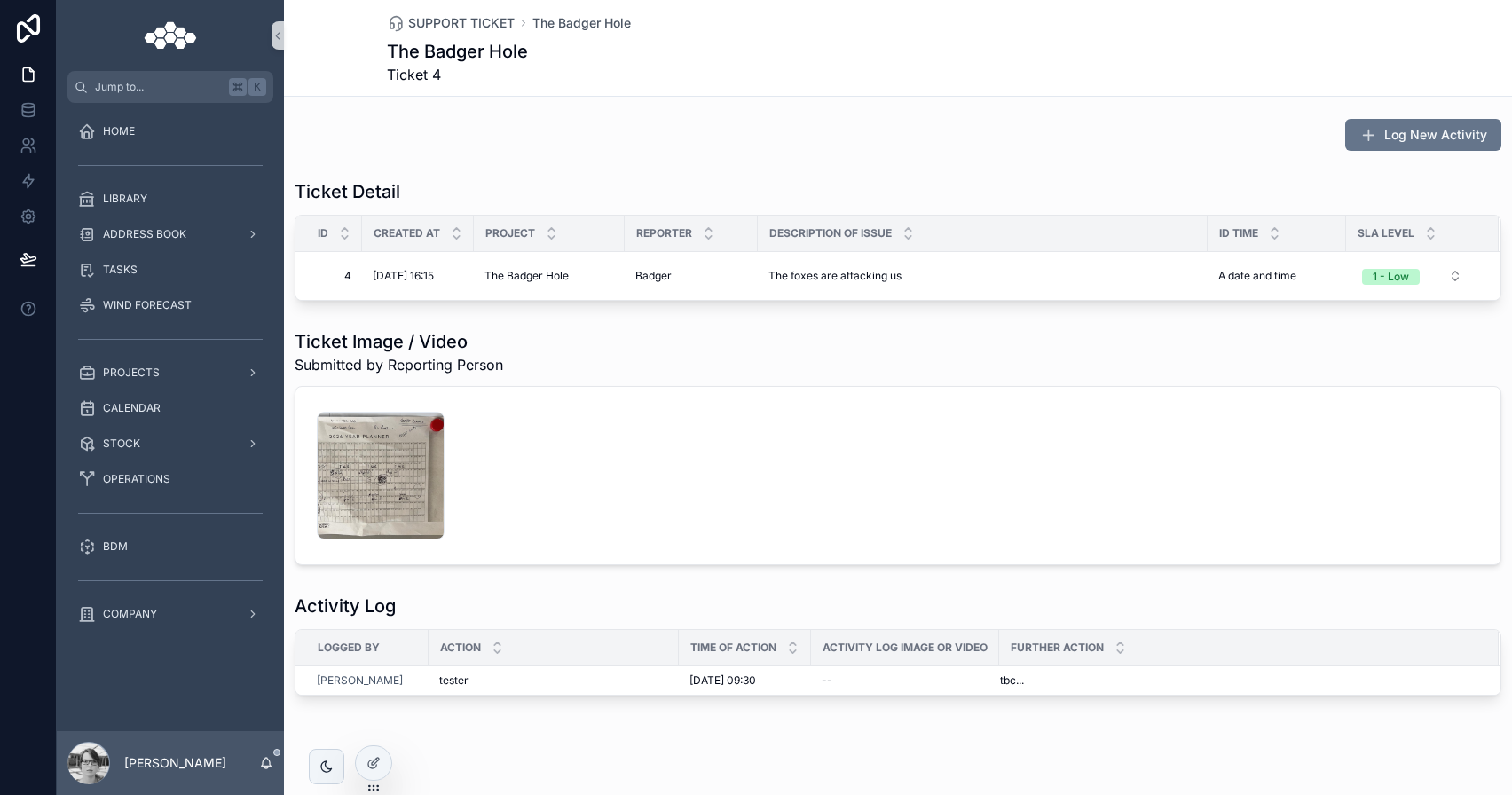
scroll to position [221, 0]
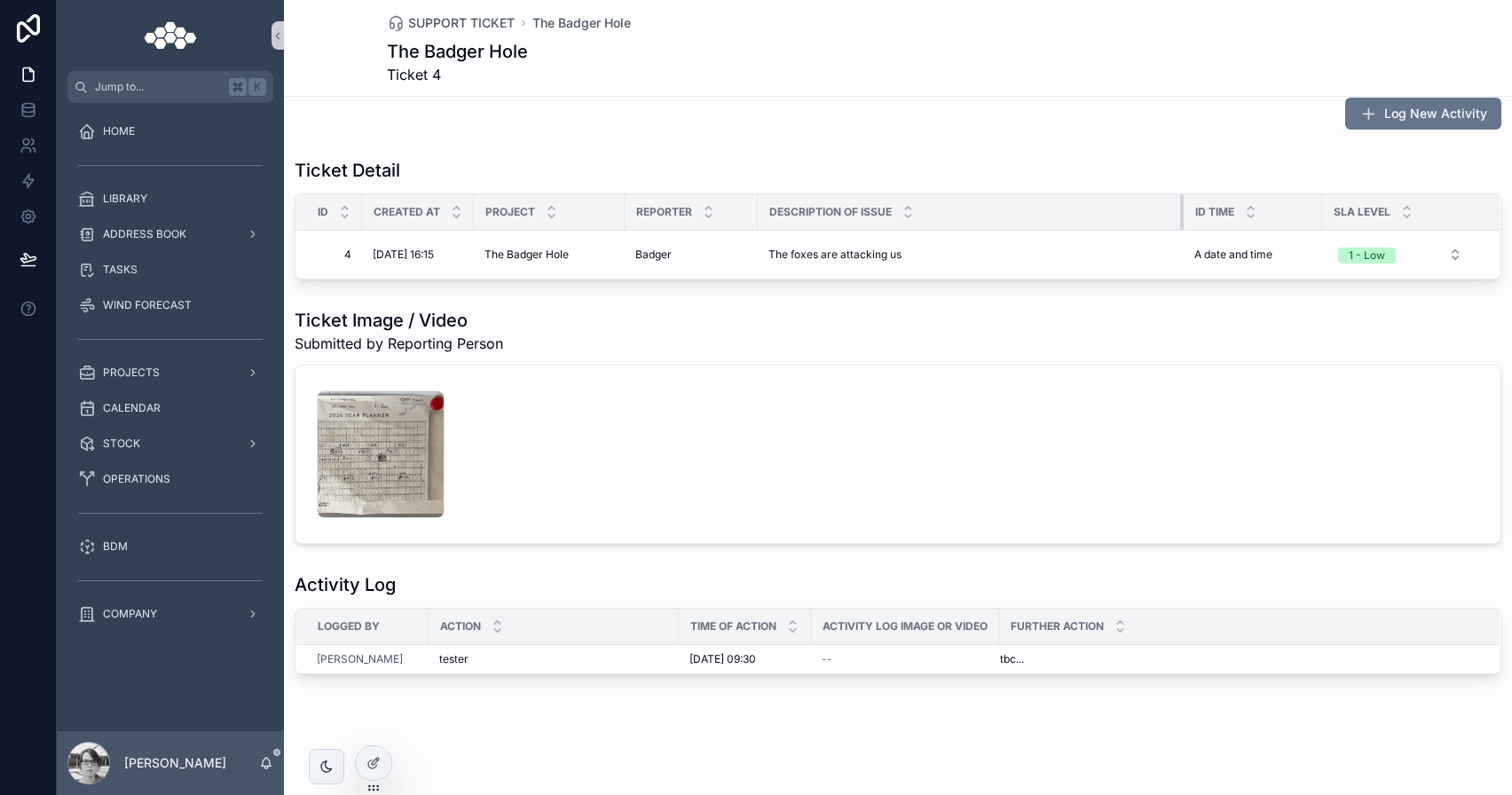
drag, startPoint x: 1206, startPoint y: 216, endPoint x: 1182, endPoint y: 220, distance: 24.3
click at [1182, 220] on div "scrollable content" at bounding box center [1184, 213] width 7 height 36
drag, startPoint x: 1318, startPoint y: 205, endPoint x: 1330, endPoint y: 208, distance: 12.4
click at [1331, 208] on div "scrollable content" at bounding box center [1334, 213] width 7 height 36
click at [1443, 255] on button "1 - Low" at bounding box center [1406, 255] width 140 height 32
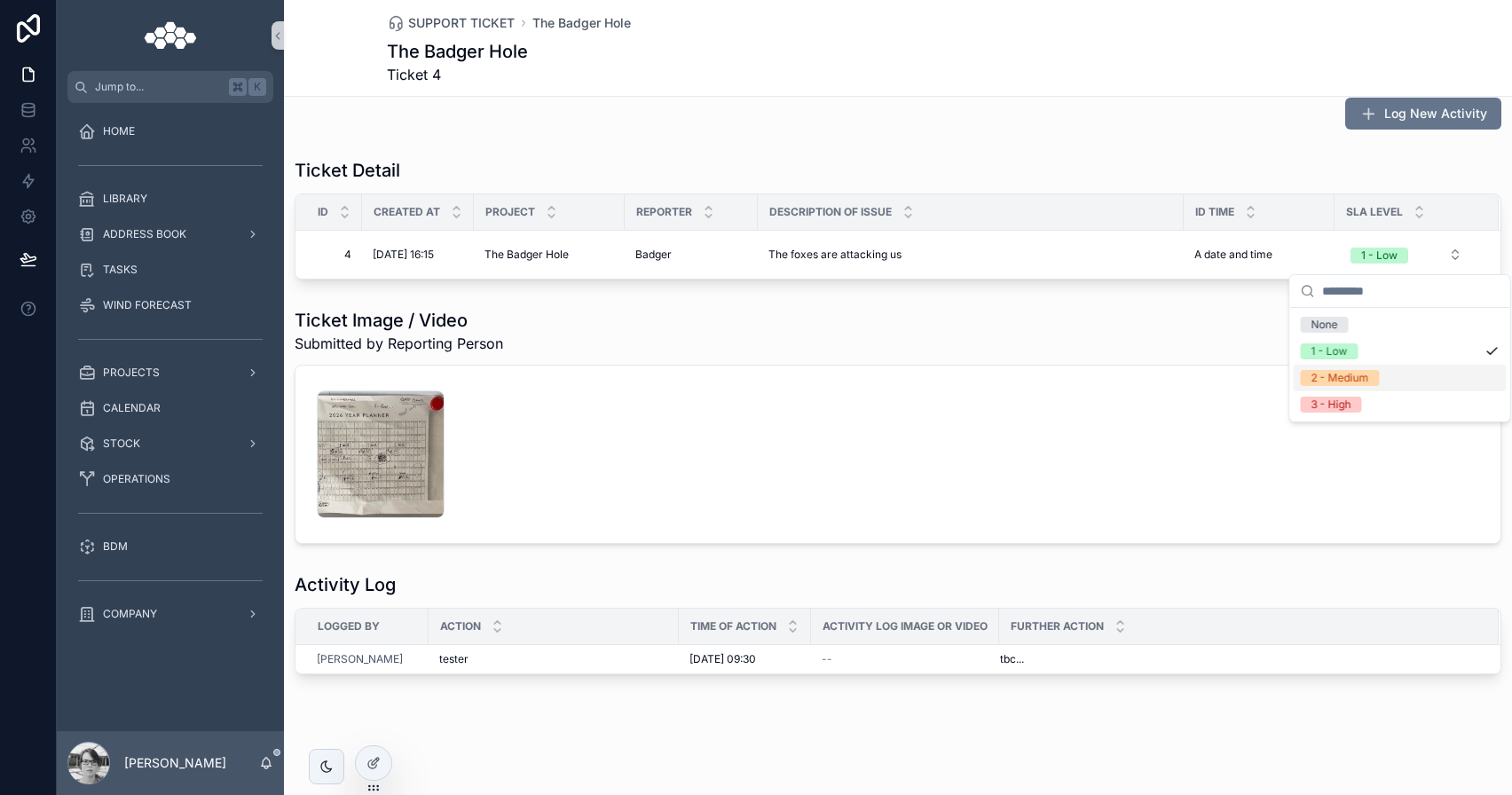
click at [1428, 385] on div "2 - Medium" at bounding box center [1400, 378] width 213 height 27
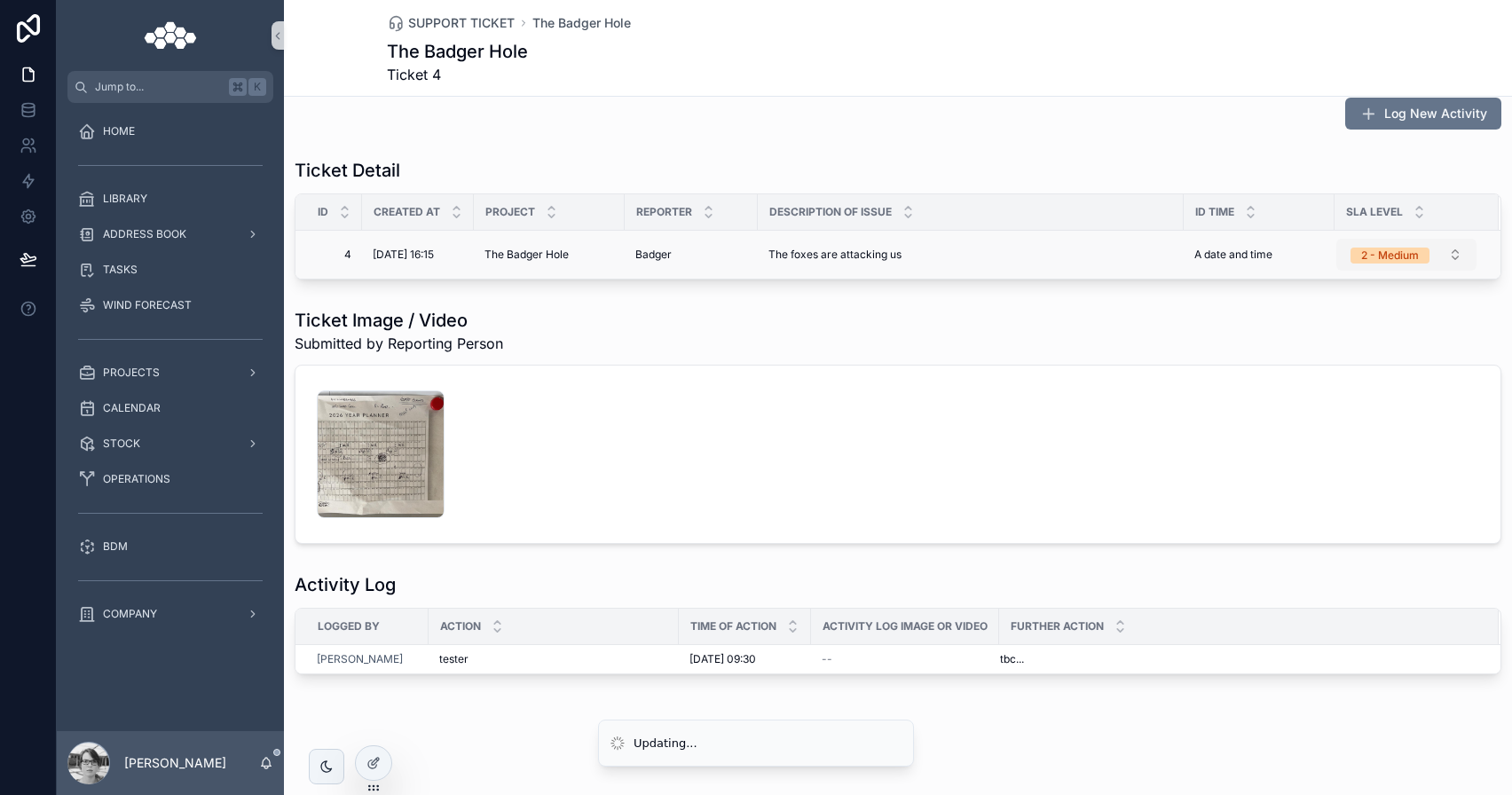
click at [1439, 269] on button "2 - Medium" at bounding box center [1406, 255] width 140 height 32
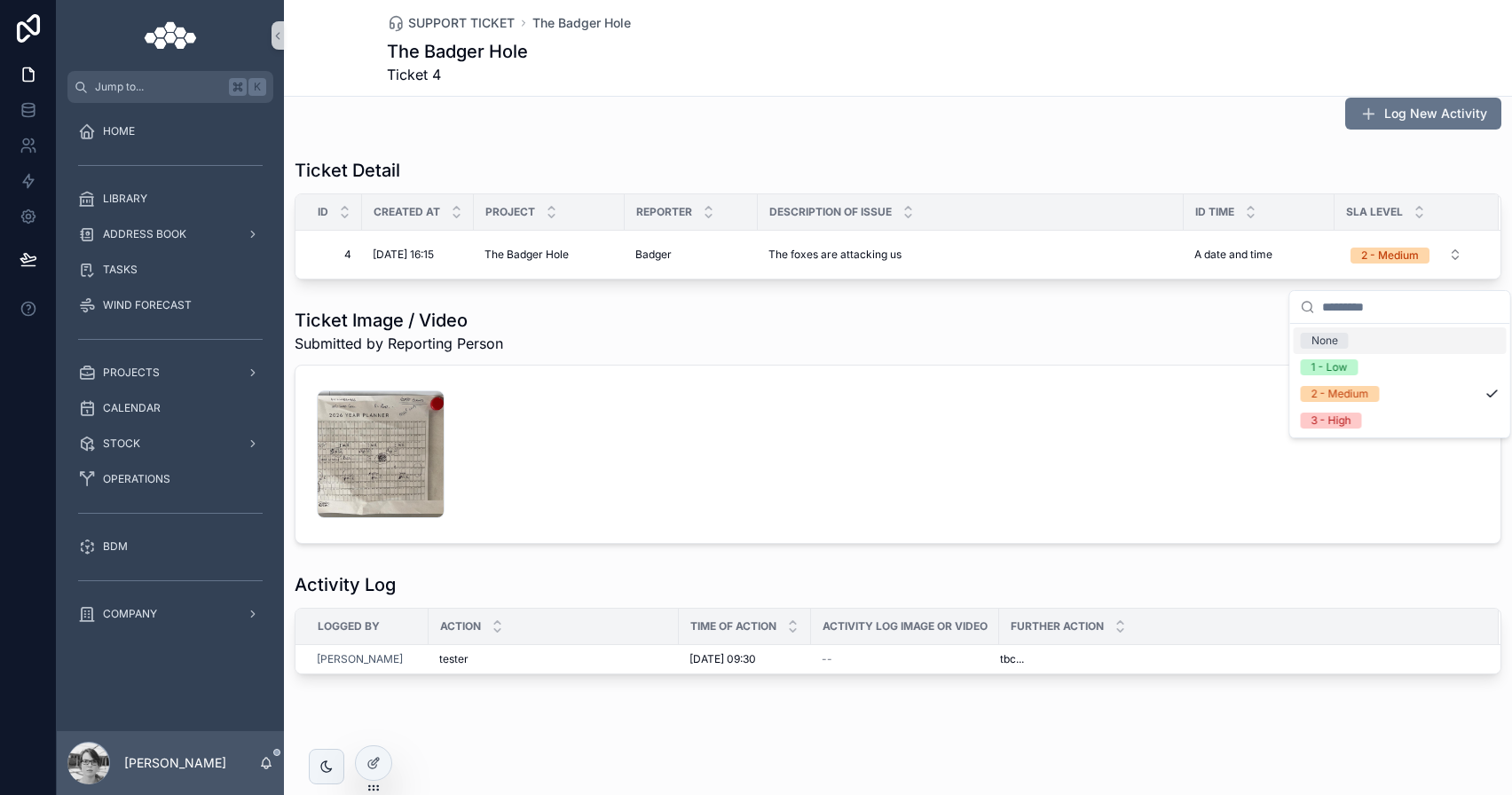
click at [1436, 344] on div "None" at bounding box center [1400, 341] width 213 height 27
click at [1331, 211] on tr "Id Created at Project Reporter Description of Issue ID Time SLA Level" at bounding box center [897, 213] width 1205 height 37
click at [1327, 213] on div "ID Time" at bounding box center [1259, 213] width 149 height 34
drag, startPoint x: 1331, startPoint y: 213, endPoint x: 1316, endPoint y: 213, distance: 15.0
click at [1316, 213] on div "scrollable content" at bounding box center [1320, 213] width 7 height 36
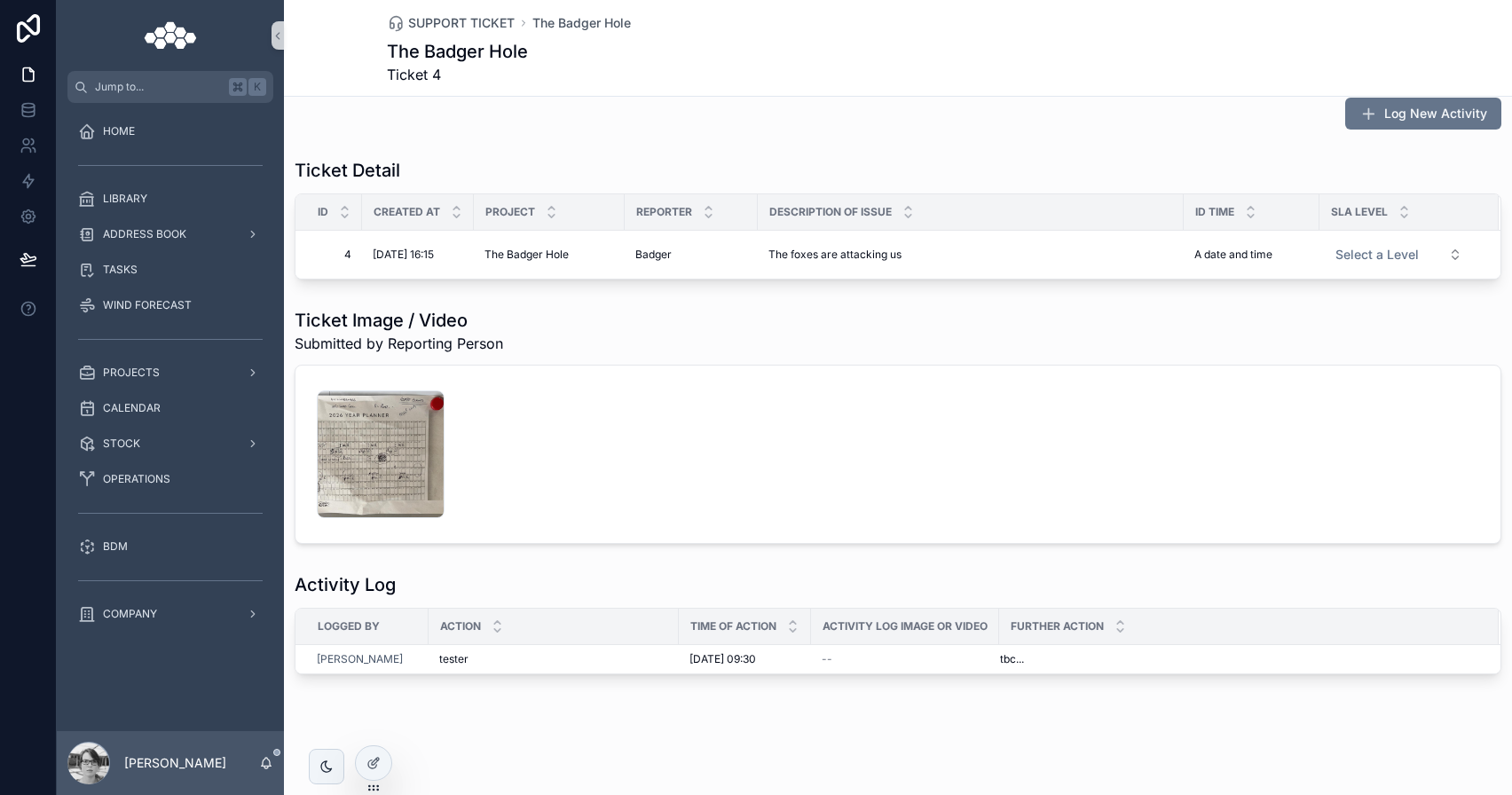
click at [1250, 180] on div "Ticket Detail" at bounding box center [897, 170] width 1207 height 25
click at [827, 331] on div "Ticket Image / Video Submitted by Reporting Person" at bounding box center [897, 330] width 1207 height 46
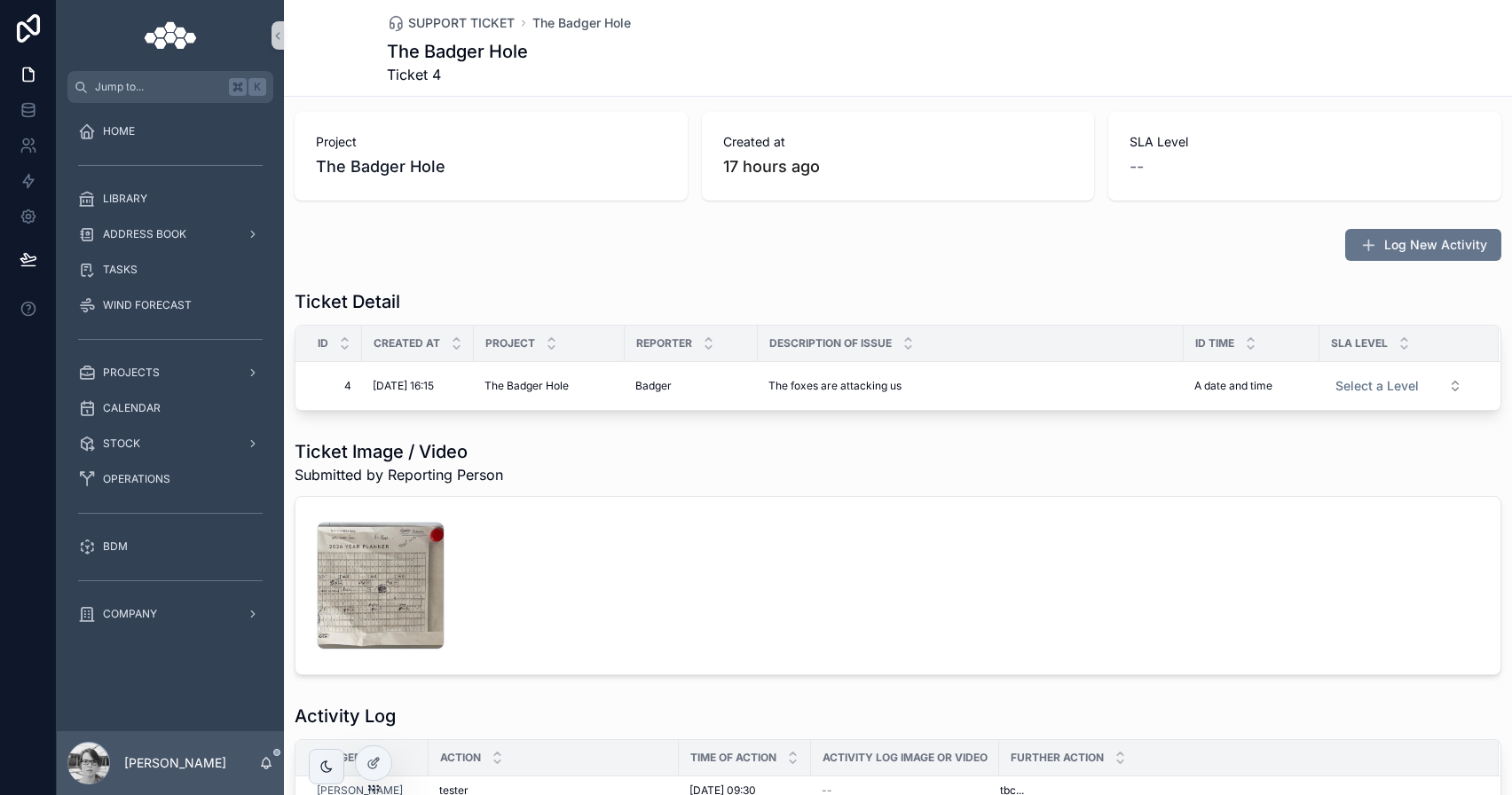
scroll to position [0, 0]
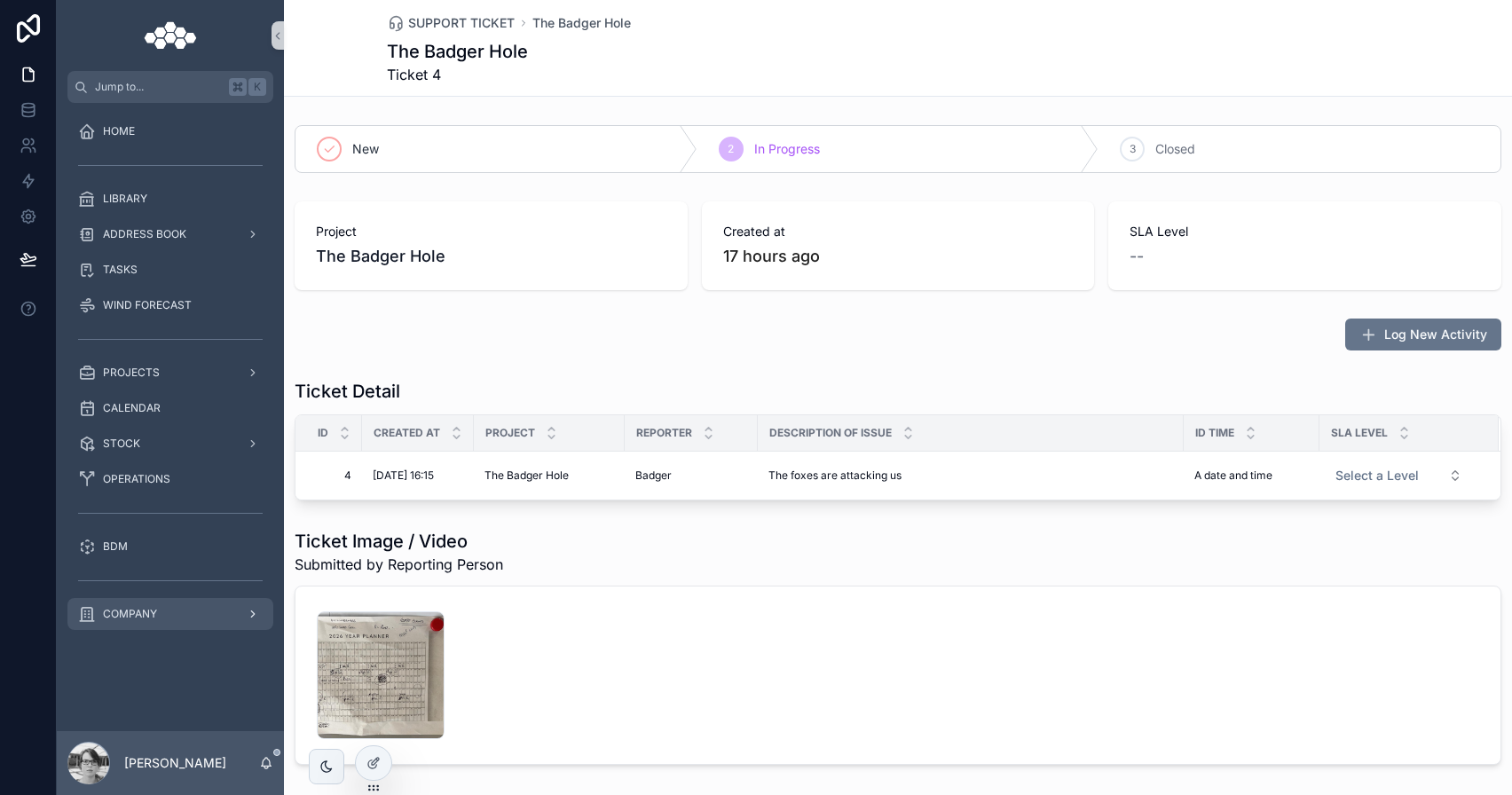
click at [164, 607] on div "COMPANY" at bounding box center [170, 615] width 185 height 29
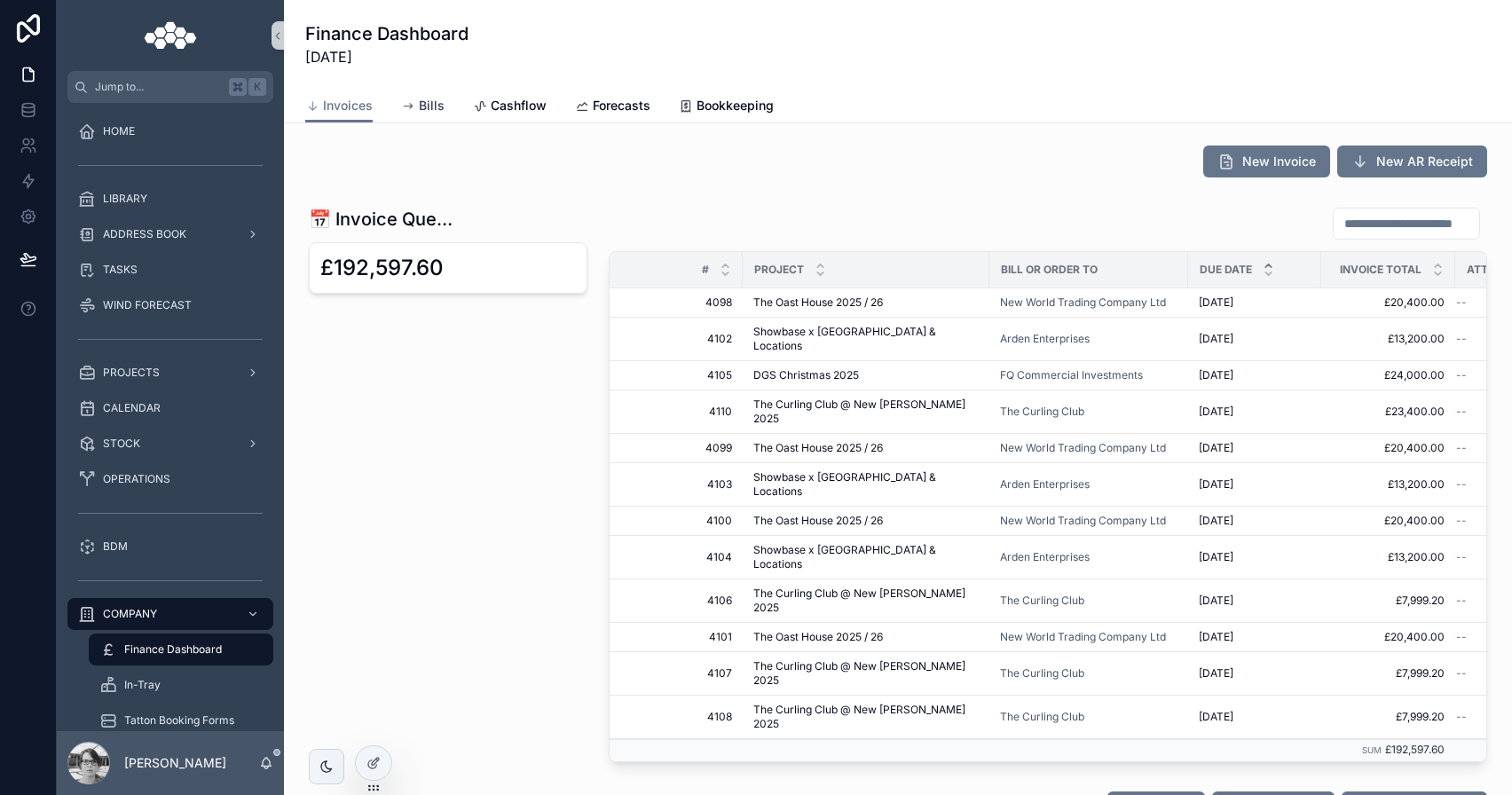
click at [425, 99] on span "Bills" at bounding box center [432, 106] width 26 height 18
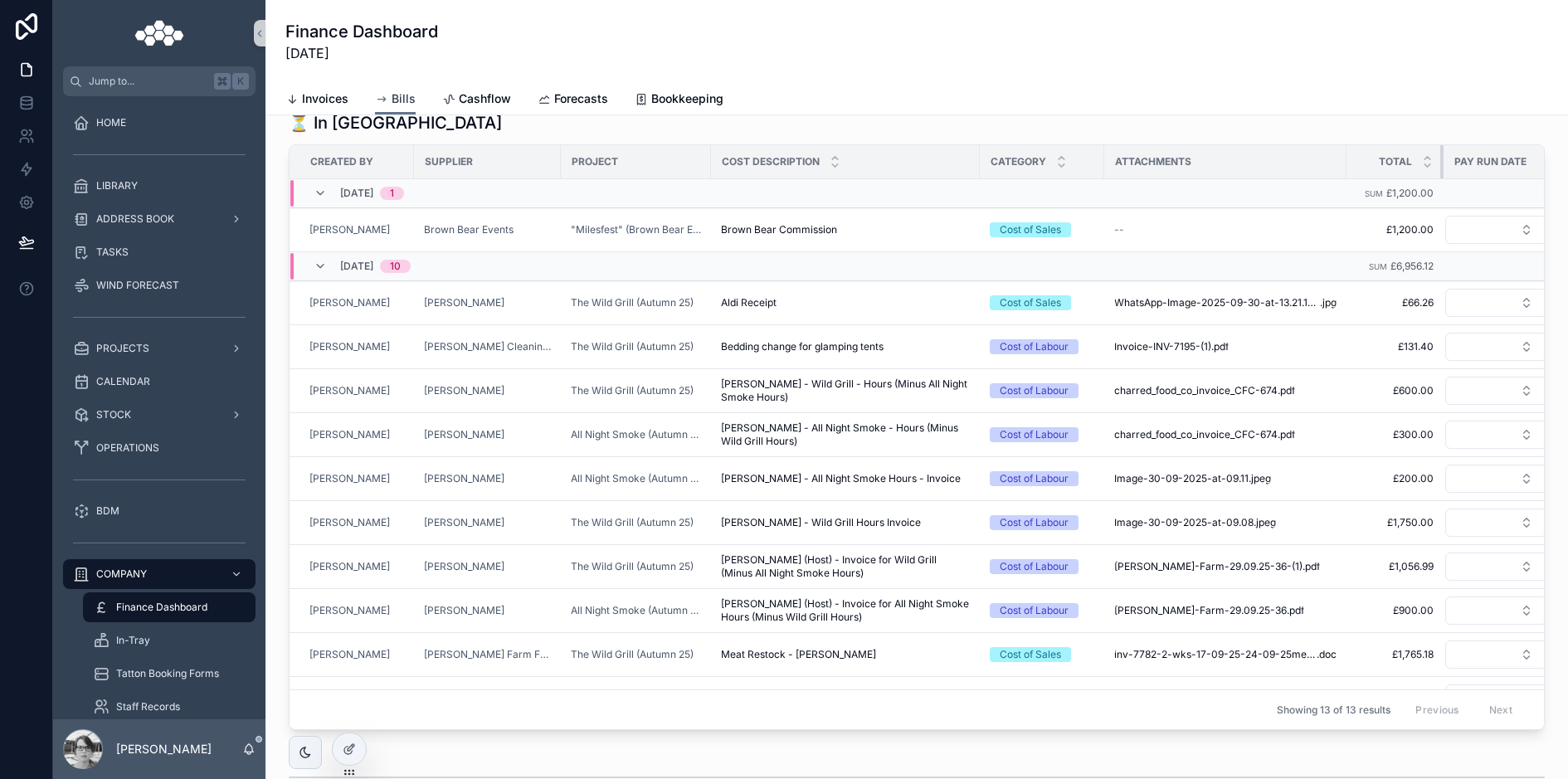
drag, startPoint x: 1467, startPoint y: 158, endPoint x: 1440, endPoint y: 158, distance: 27.0
click at [1413, 158] on div "scrollable content" at bounding box center [1444, 162] width 7 height 34
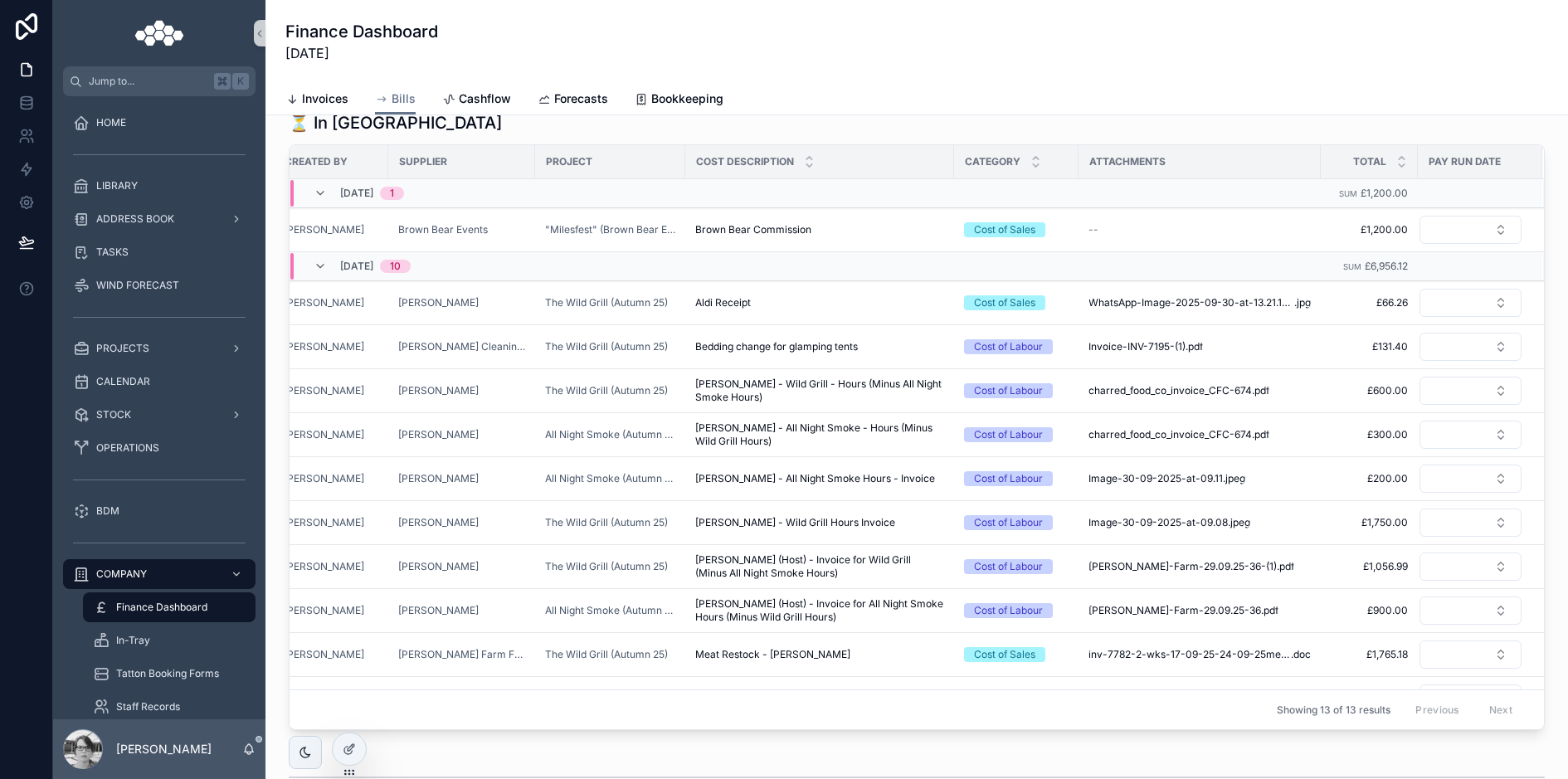
click at [1291, 168] on div "Attachments" at bounding box center [1200, 162] width 241 height 27
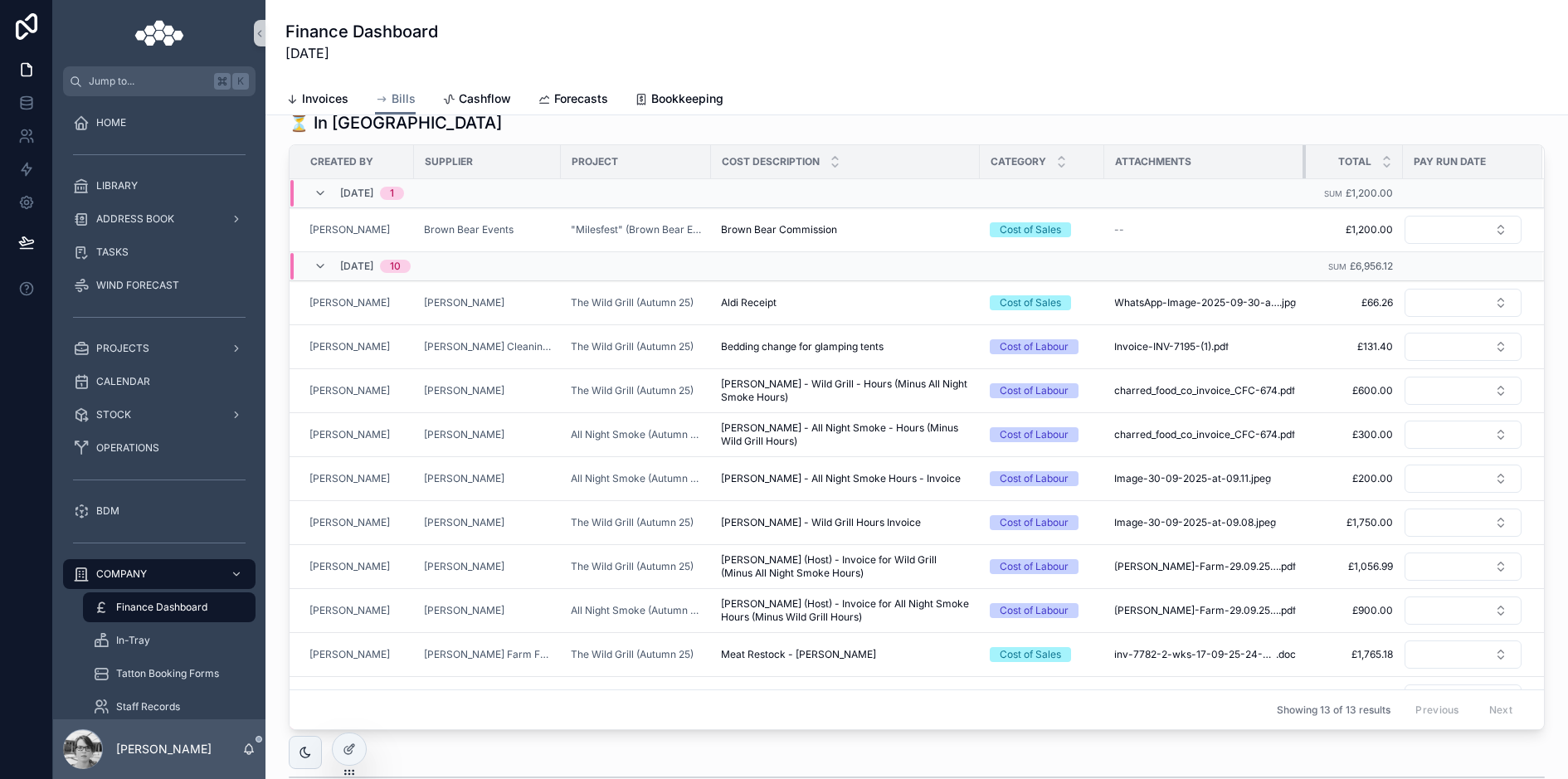
scroll to position [0, 0]
drag, startPoint x: 1293, startPoint y: 168, endPoint x: 1234, endPoint y: 170, distance: 59.0
click at [1234, 170] on th "Attachments" at bounding box center [1196, 162] width 184 height 34
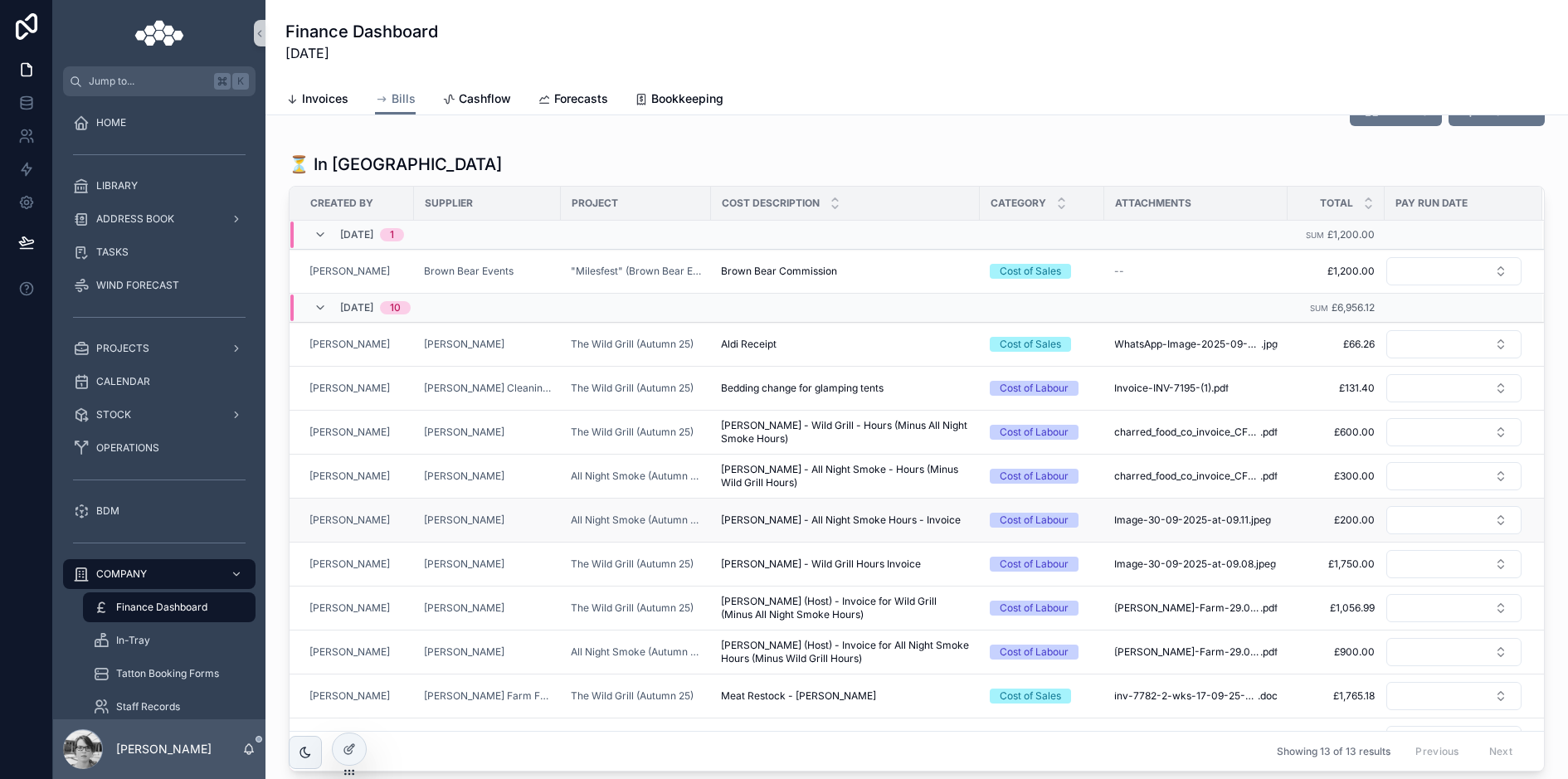
scroll to position [110, 0]
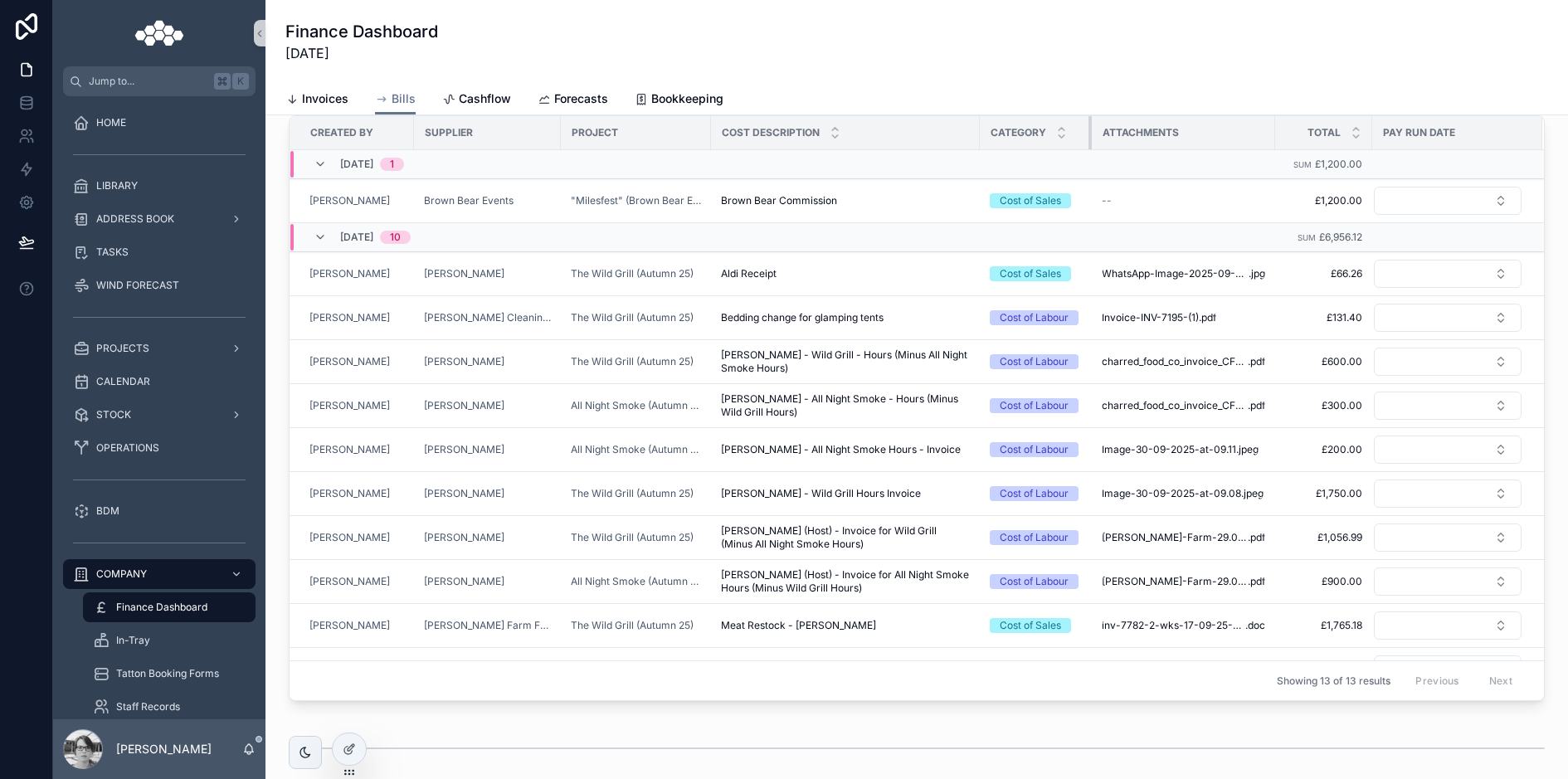
drag, startPoint x: 1102, startPoint y: 137, endPoint x: 1090, endPoint y: 137, distance: 12.0
click at [1090, 137] on div "scrollable content" at bounding box center [1091, 132] width 7 height 34
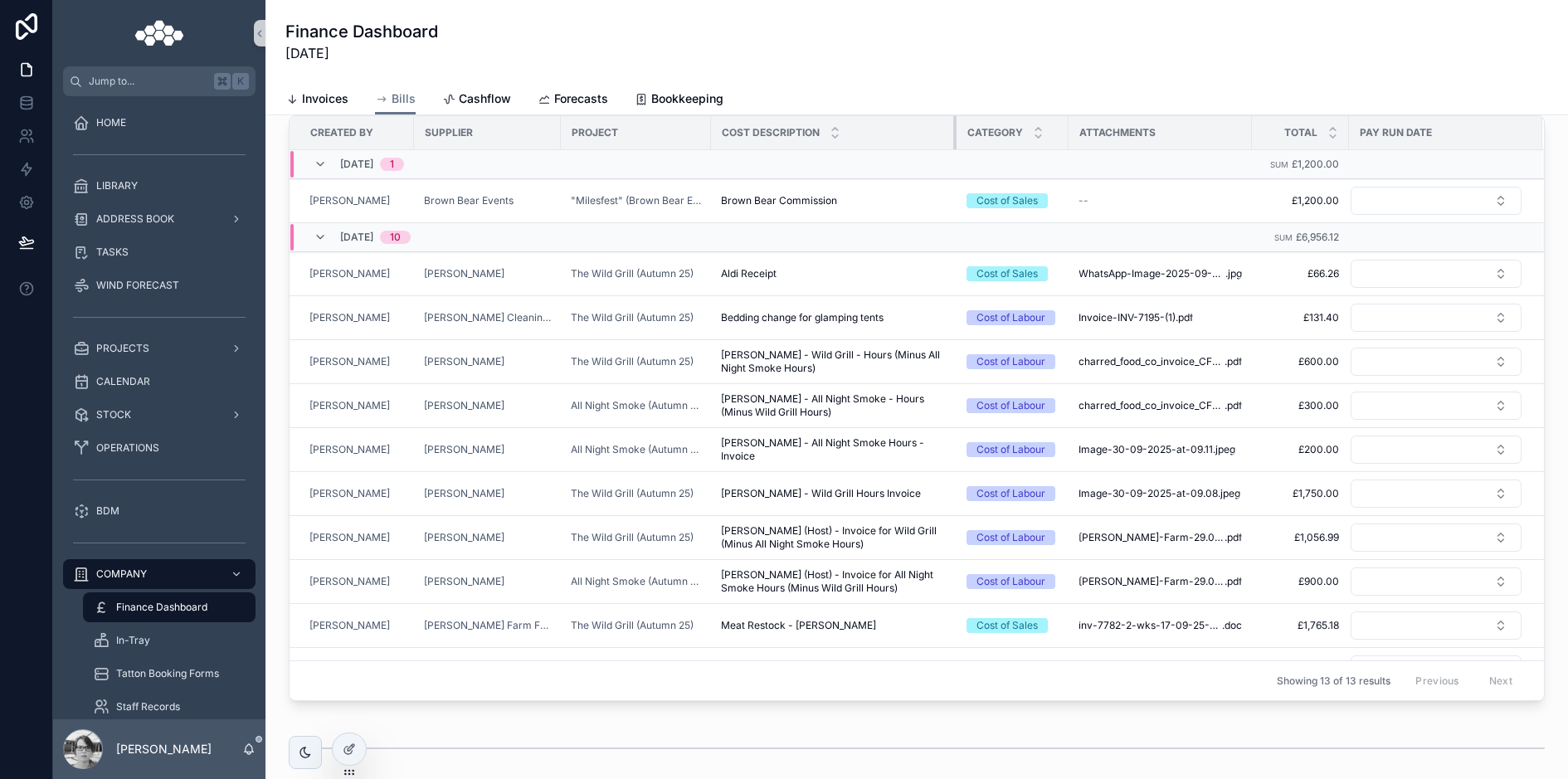
drag, startPoint x: 977, startPoint y: 124, endPoint x: 954, endPoint y: 125, distance: 23.0
click at [954, 125] on div "scrollable content" at bounding box center [956, 132] width 7 height 34
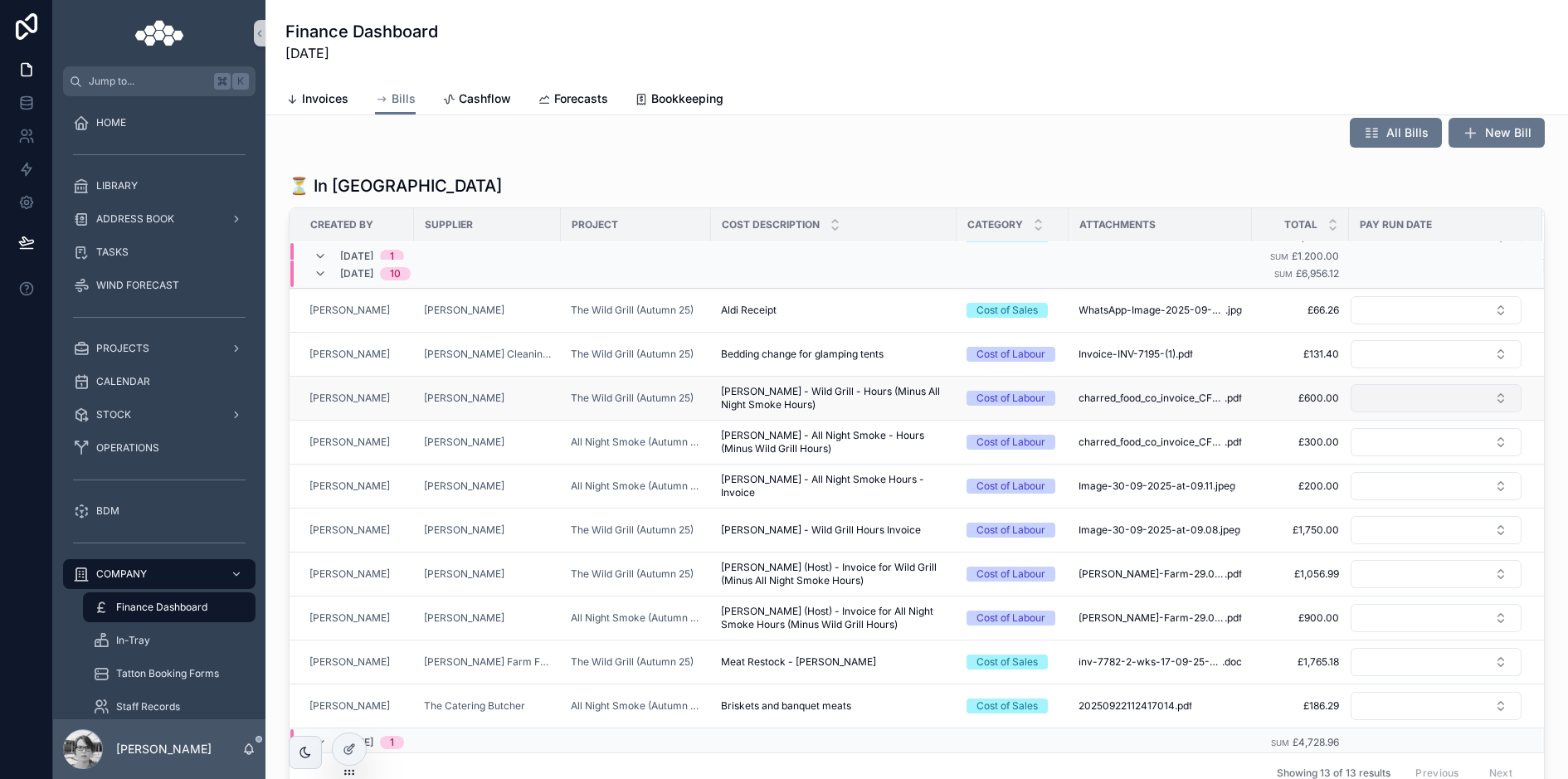
scroll to position [56, 0]
click at [1383, 399] on button "Select Button" at bounding box center [1436, 397] width 171 height 29
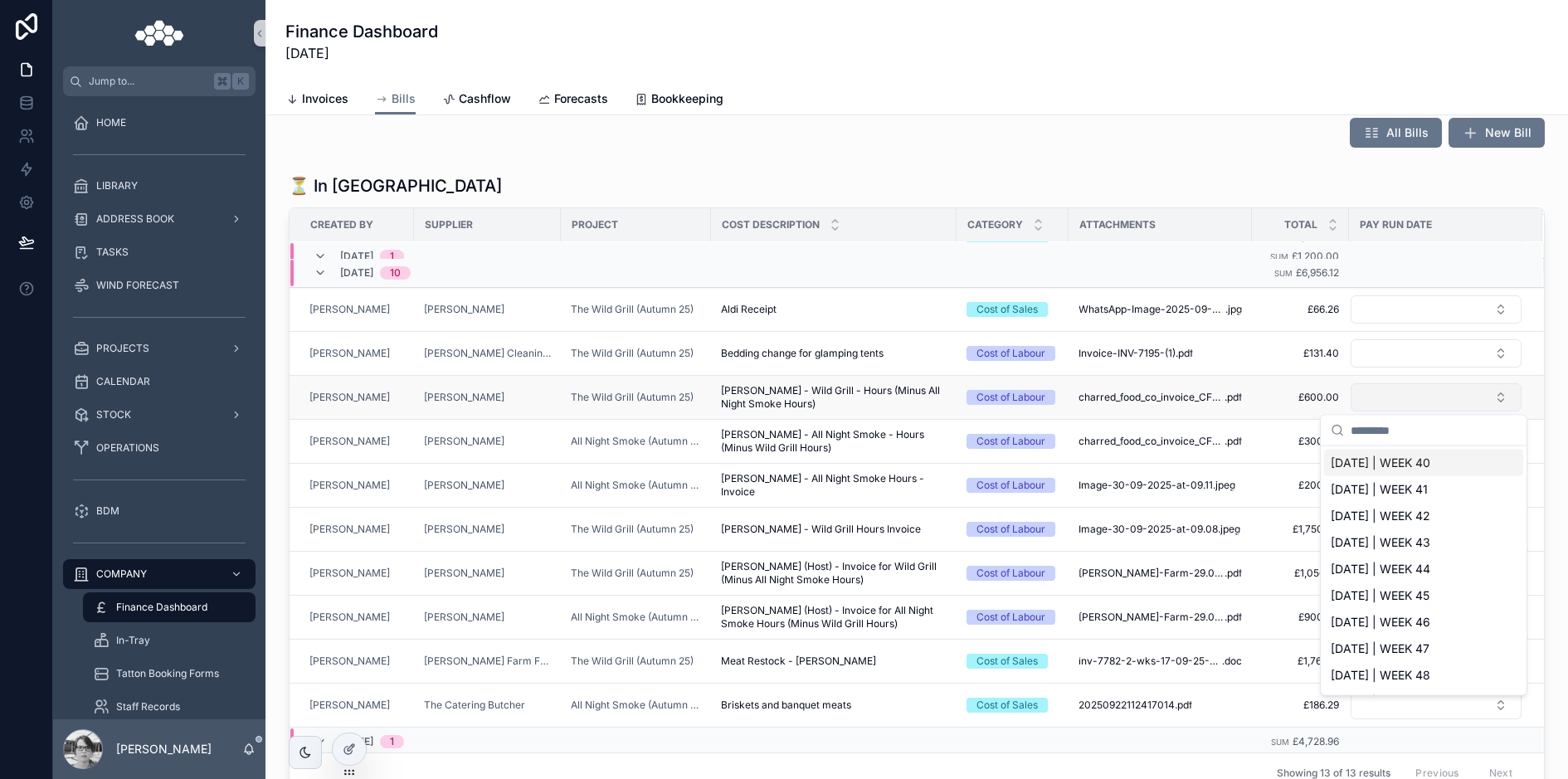
click at [1383, 399] on button "Select Button" at bounding box center [1436, 397] width 171 height 29
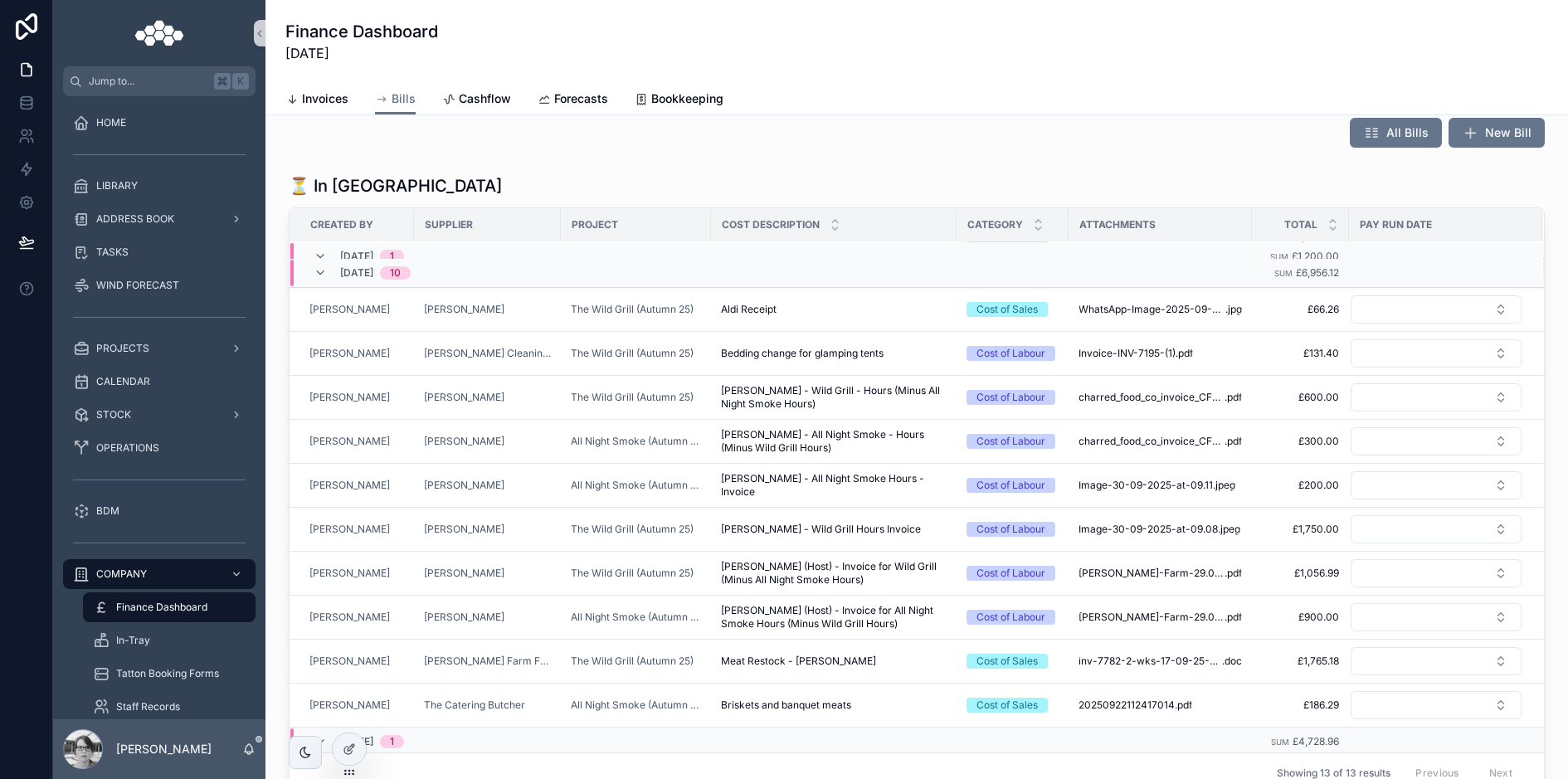
click at [1221, 148] on div "All Bills New Bill" at bounding box center [916, 132] width 1276 height 43
click at [1408, 340] on button "Select Button" at bounding box center [1436, 353] width 171 height 29
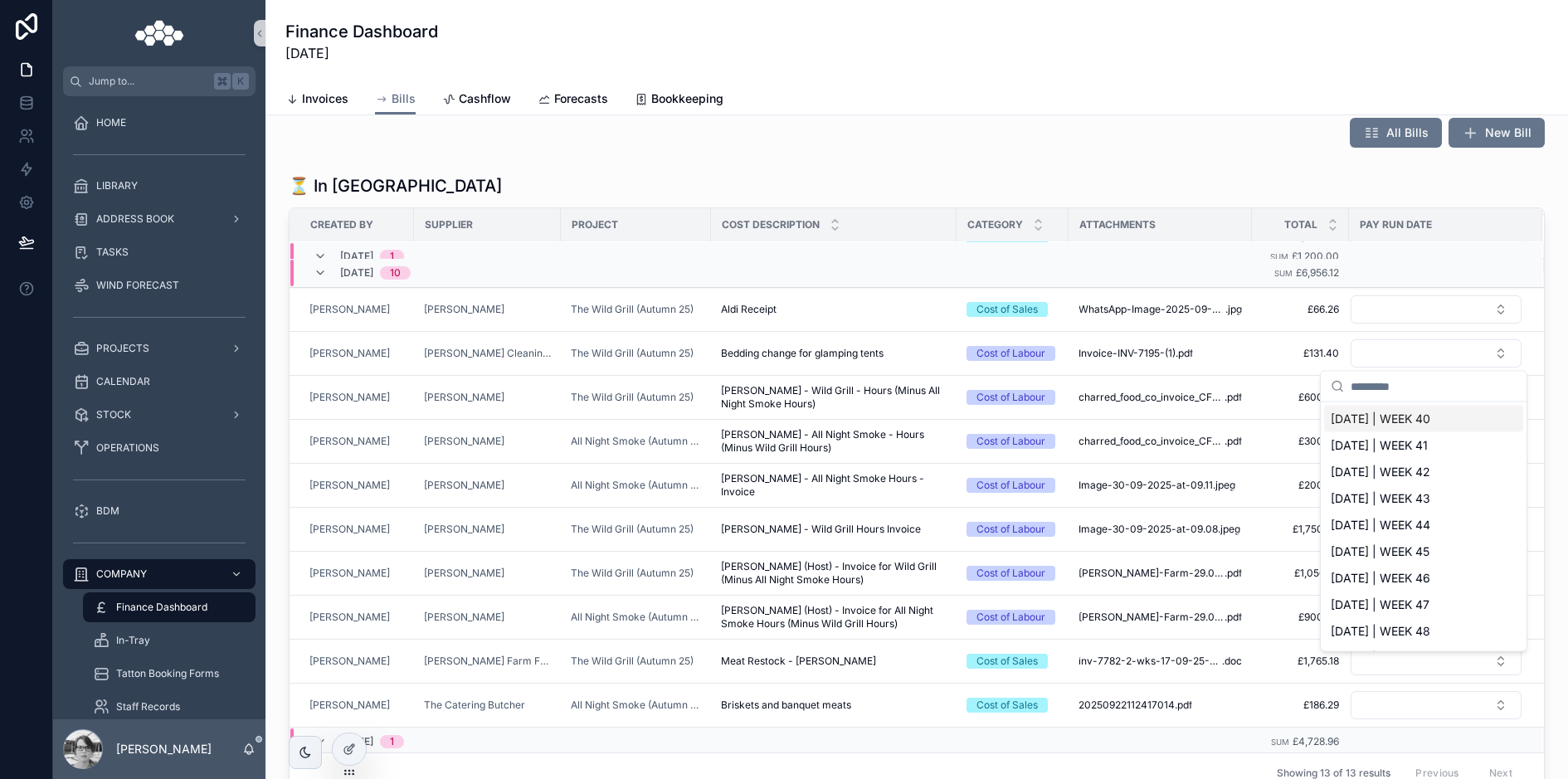
click at [1205, 164] on div "All Bills New Bill ⏳ In Queue Created by Supplier Project Cost Description Cate…" at bounding box center [916, 719] width 1303 height 1242
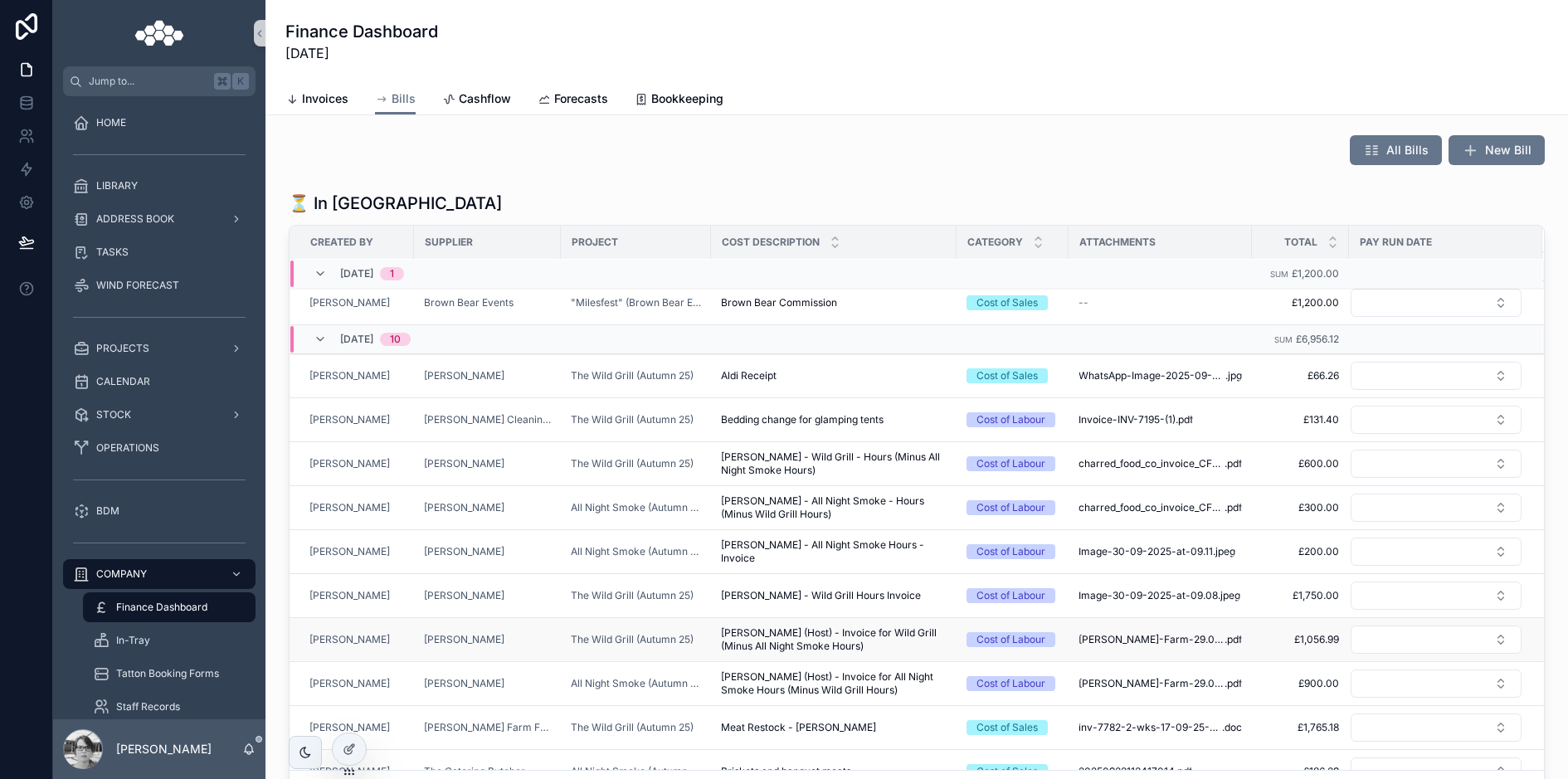
scroll to position [0, 0]
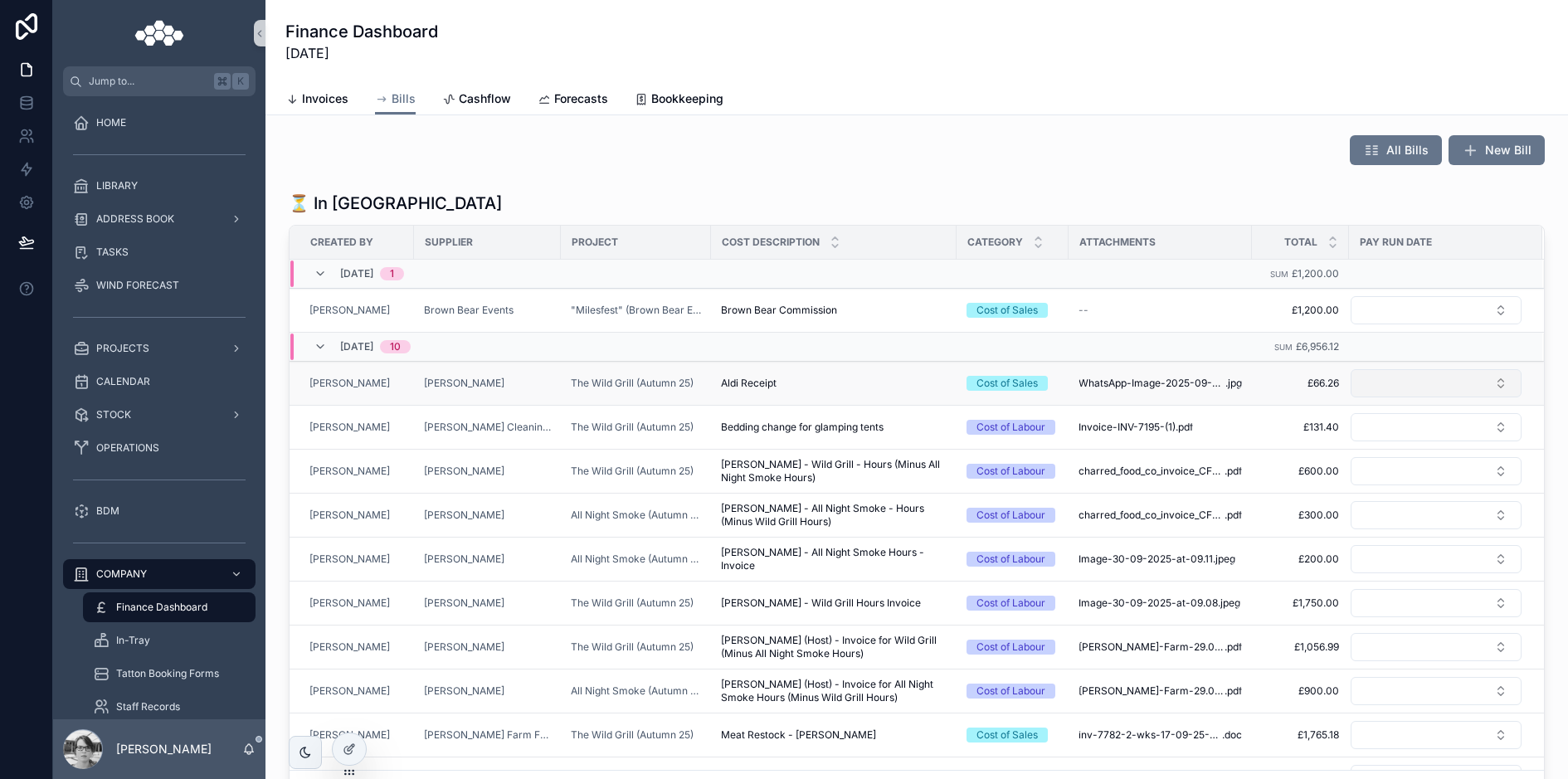
click at [1388, 372] on button "Select Button" at bounding box center [1436, 383] width 171 height 29
click at [1199, 170] on div "All Bills New Bill" at bounding box center [916, 149] width 1276 height 43
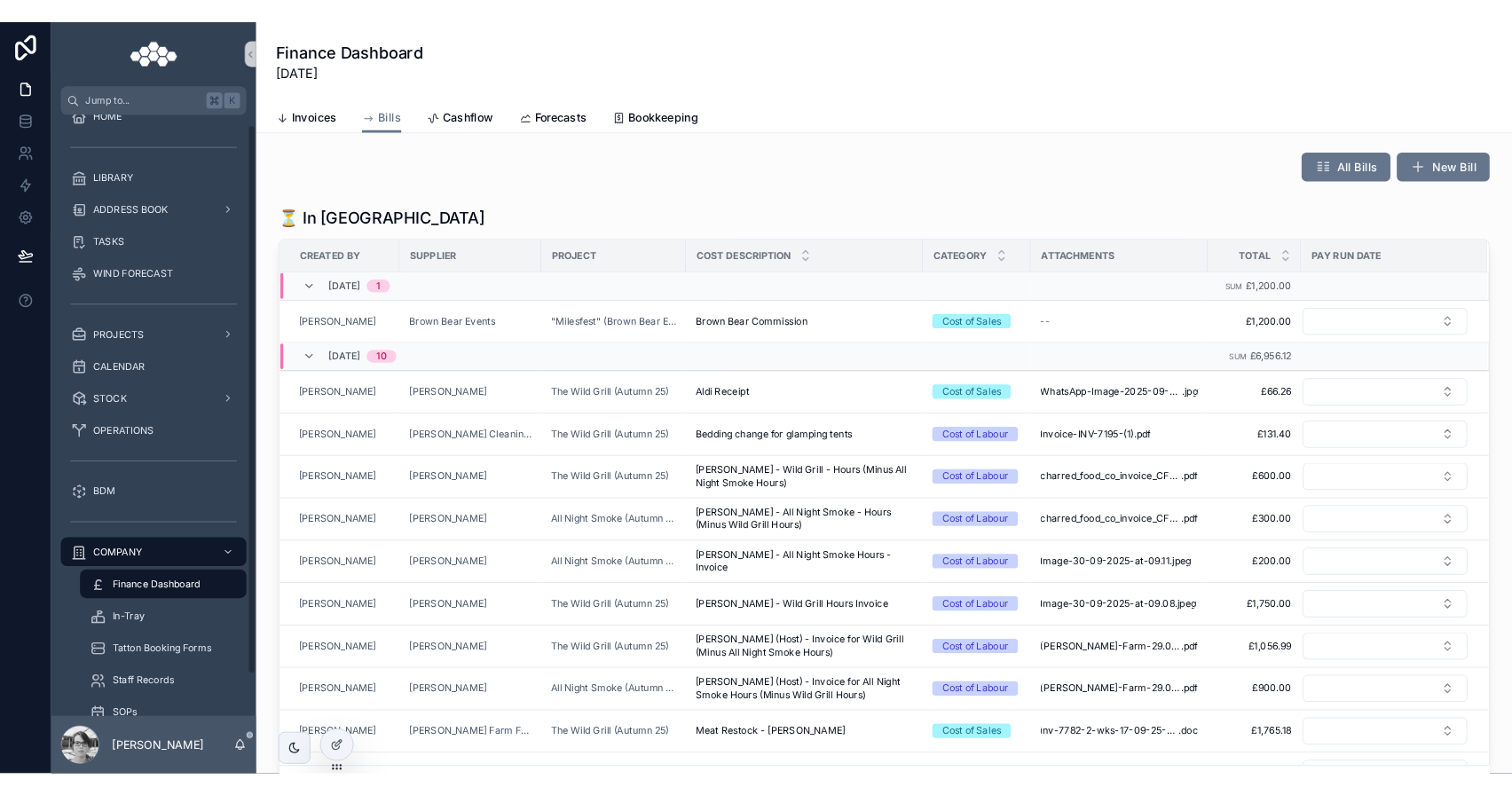
scroll to position [61, 0]
